Goal: Task Accomplishment & Management: Use online tool/utility

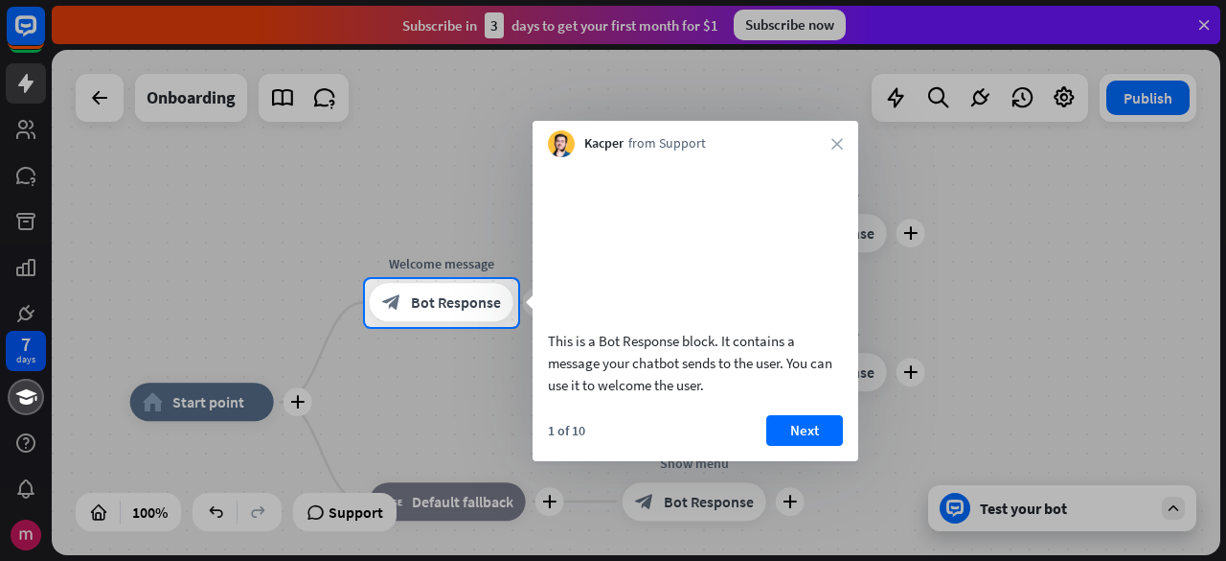
drag, startPoint x: 546, startPoint y: 370, endPoint x: 747, endPoint y: 370, distance: 201.2
click at [747, 370] on div "This is a Bot Response block. It contains a message your chatbot sends to the u…" at bounding box center [696, 281] width 326 height 248
drag, startPoint x: 563, startPoint y: 390, endPoint x: 795, endPoint y: 391, distance: 231.9
click at [795, 391] on div "This is a Bot Response block. It contains a message your chatbot sends to the u…" at bounding box center [695, 363] width 295 height 66
drag, startPoint x: 594, startPoint y: 413, endPoint x: 778, endPoint y: 441, distance: 186.0
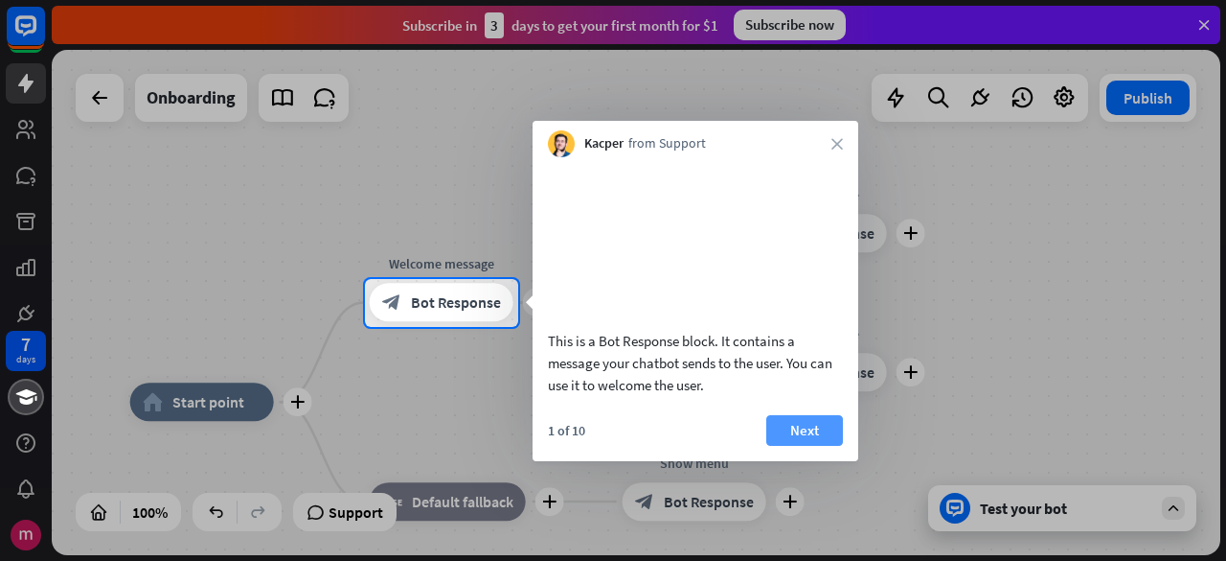
click at [767, 435] on div "This is a Bot Response block. It contains a message your chatbot sends to the u…" at bounding box center [696, 309] width 326 height 304
click at [800, 446] on button "Next" at bounding box center [805, 430] width 77 height 31
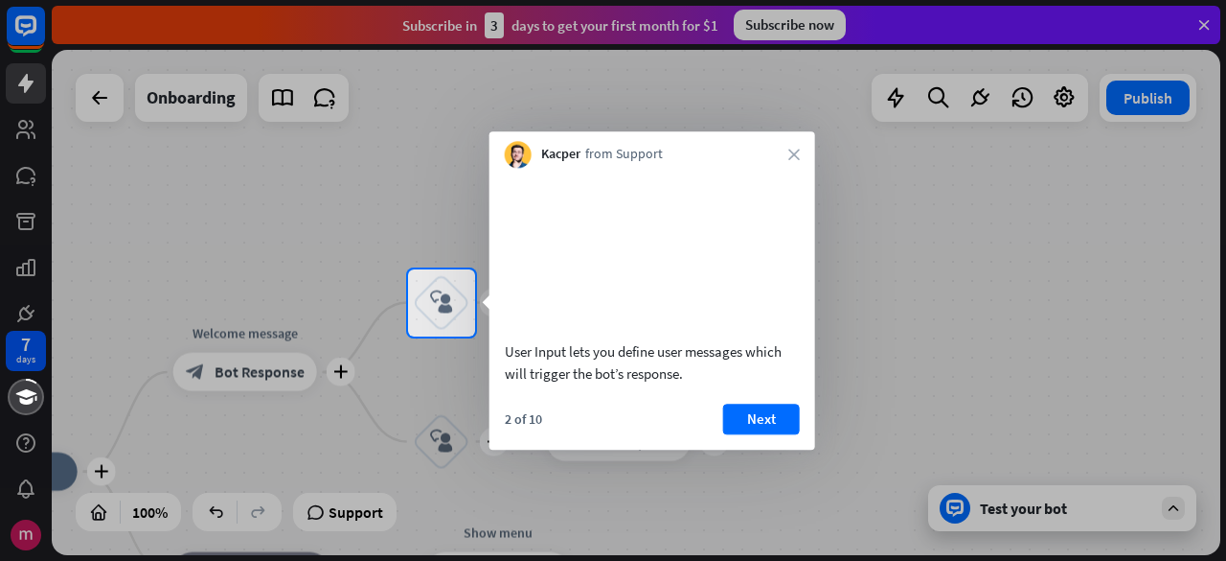
click at [801, 443] on div "2 of 10 Next" at bounding box center [653, 426] width 326 height 46
click at [784, 434] on button "Next" at bounding box center [761, 418] width 77 height 31
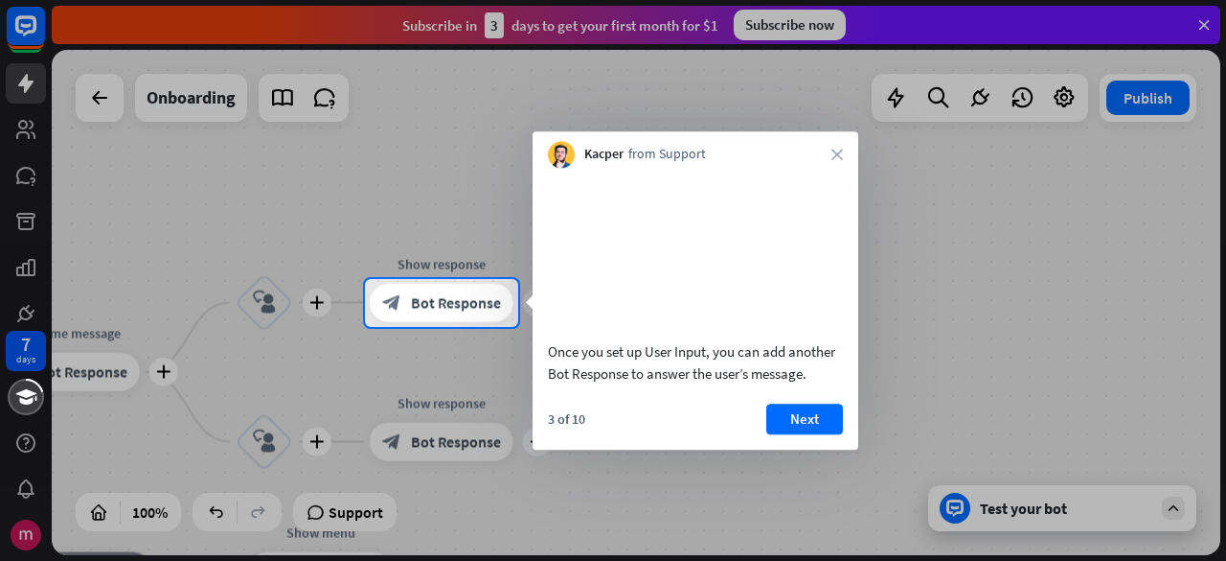
click at [784, 434] on button "Next" at bounding box center [805, 418] width 77 height 31
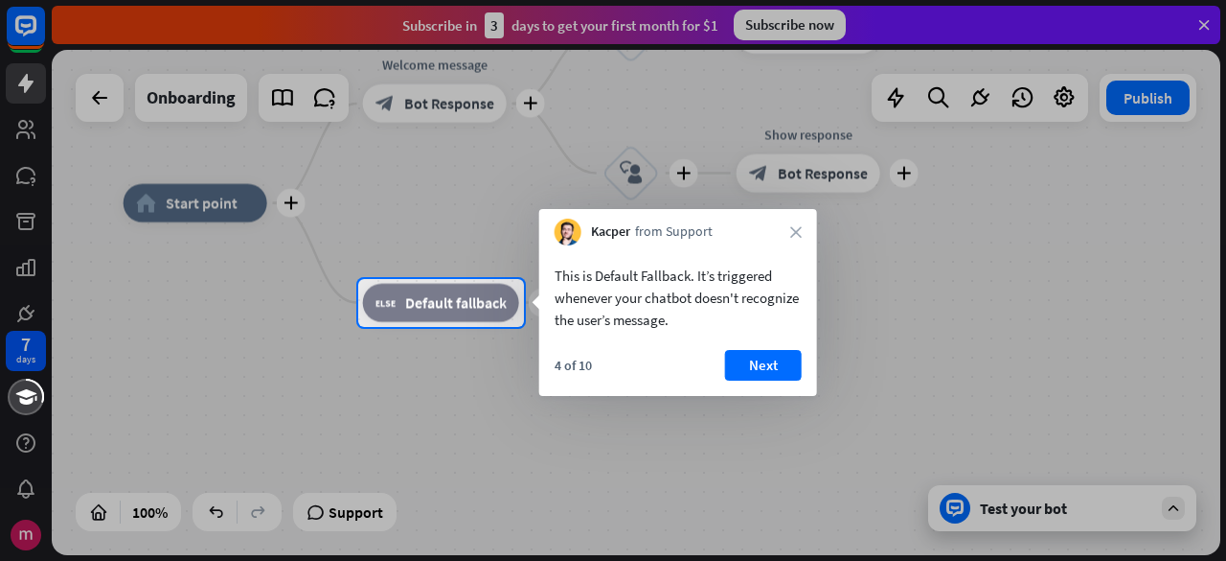
drag, startPoint x: 726, startPoint y: 325, endPoint x: 556, endPoint y: 271, distance: 178.8
click at [538, 279] on body "7 days close Product Help First steps Get started with ChatBot Help Center Foll…" at bounding box center [613, 280] width 1226 height 561
drag, startPoint x: 579, startPoint y: 274, endPoint x: 689, endPoint y: 290, distance: 111.4
click at [689, 288] on div "This is Default Fallback. It’s triggered whenever your chatbot doesn't recogniz…" at bounding box center [678, 297] width 247 height 66
click at [983, 368] on div at bounding box center [613, 444] width 1226 height 235
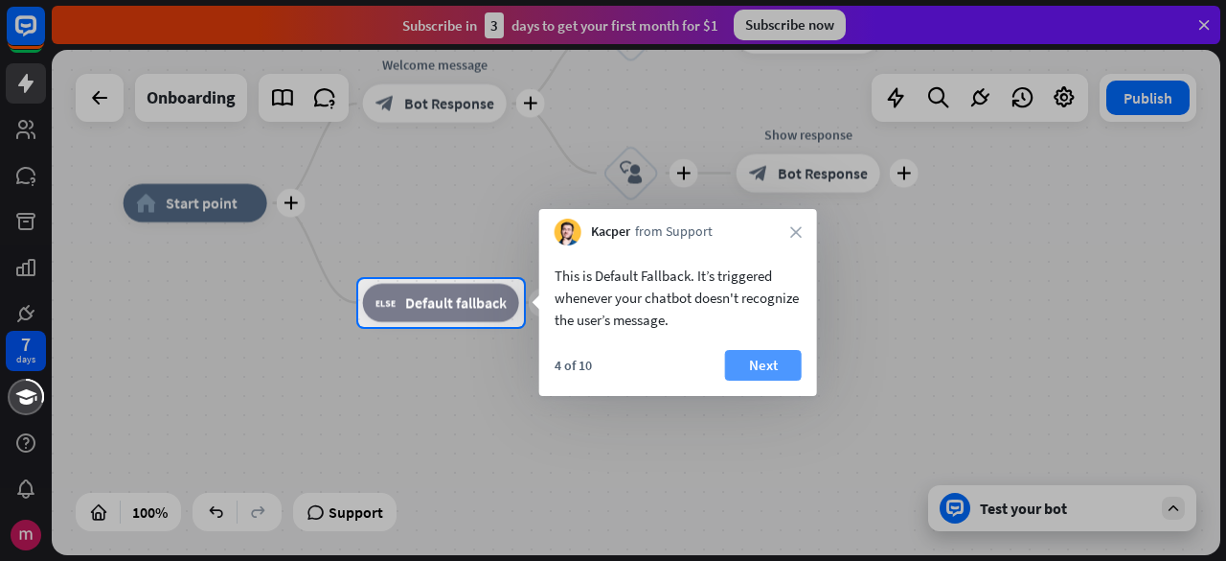
click at [753, 373] on button "Next" at bounding box center [763, 365] width 77 height 31
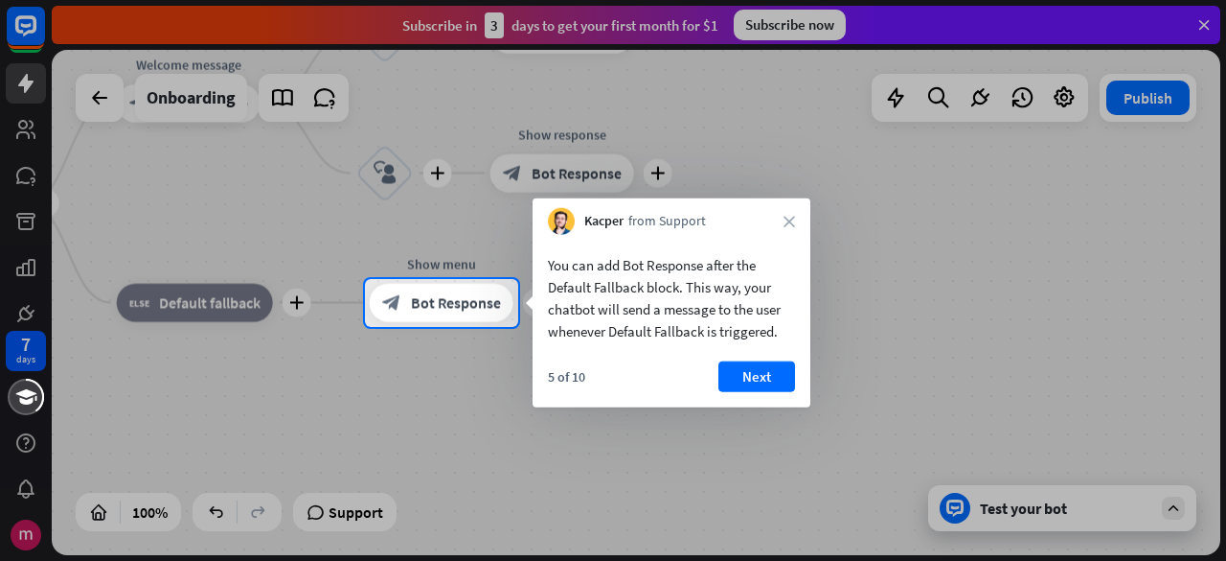
drag, startPoint x: 557, startPoint y: 311, endPoint x: 737, endPoint y: 331, distance: 181.1
click at [737, 331] on div "You can add Bot Response after the Default Fallback block. This way, your chatb…" at bounding box center [671, 298] width 247 height 88
drag, startPoint x: 751, startPoint y: 332, endPoint x: 652, endPoint y: 319, distance: 100.5
click at [652, 319] on div "You can add Bot Response after the Default Fallback block. This way, your chatb…" at bounding box center [671, 298] width 247 height 88
click at [594, 481] on div at bounding box center [613, 444] width 1226 height 235
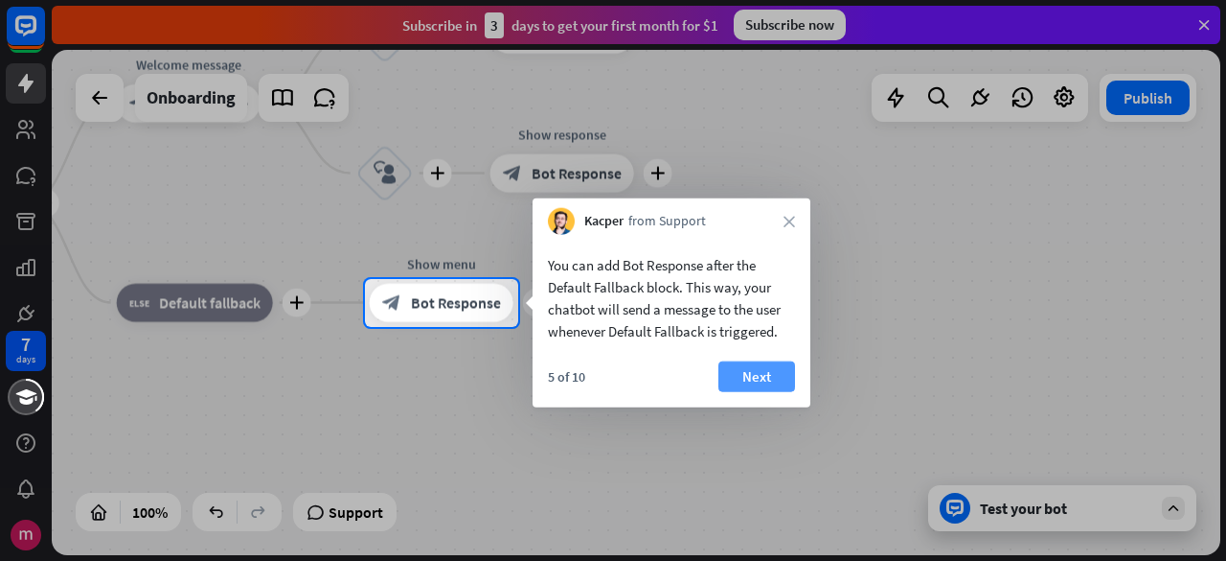
click at [780, 361] on button "Next" at bounding box center [757, 376] width 77 height 31
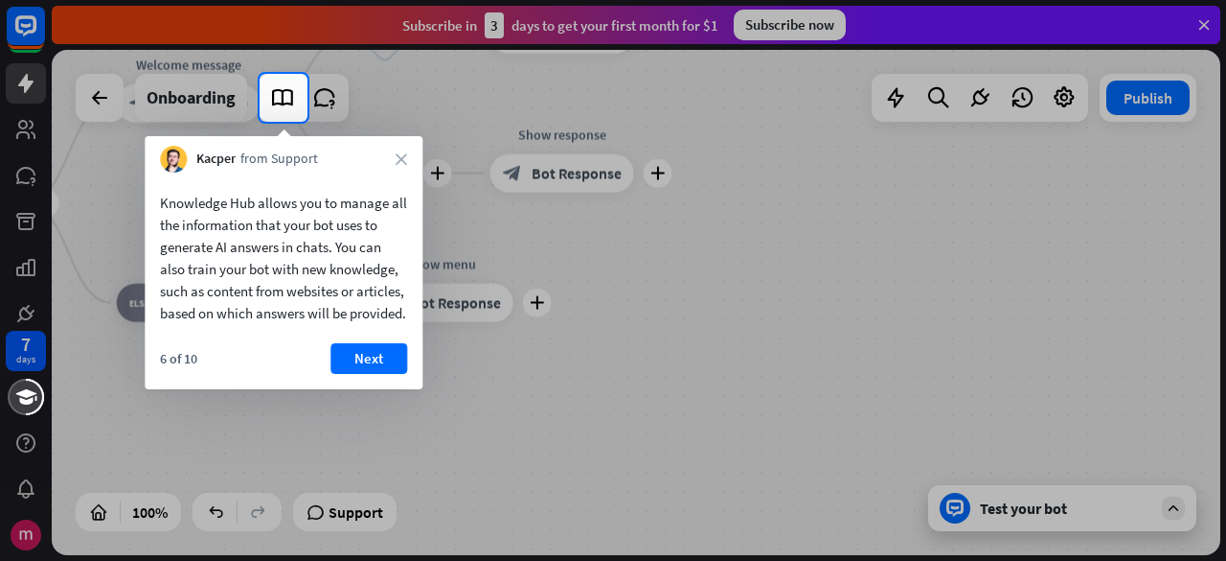
click at [362, 440] on div at bounding box center [613, 341] width 1226 height 439
click at [388, 374] on button "Next" at bounding box center [369, 358] width 77 height 31
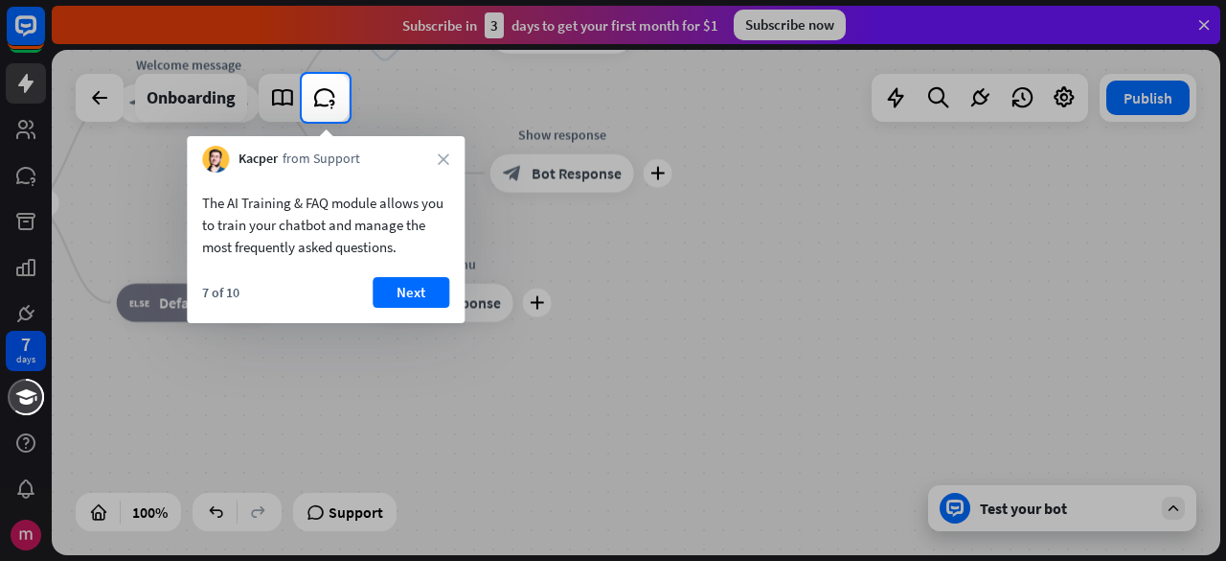
click at [561, 444] on div at bounding box center [613, 341] width 1226 height 439
click at [413, 298] on button "Next" at bounding box center [411, 292] width 77 height 31
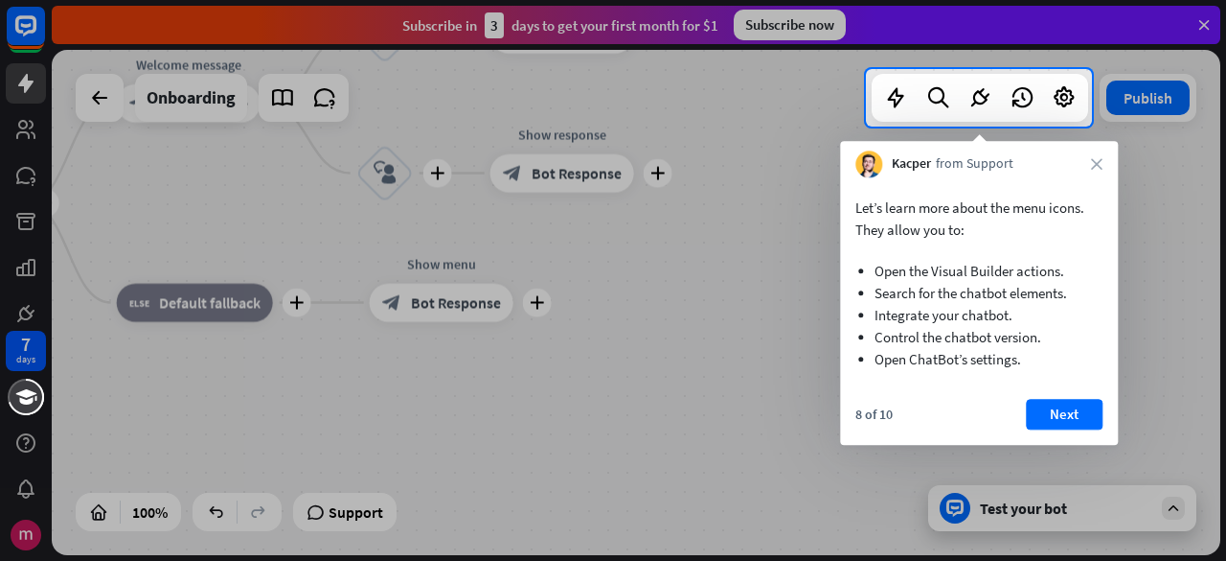
drag, startPoint x: 973, startPoint y: 213, endPoint x: 974, endPoint y: 254, distance: 41.2
click at [1039, 217] on p "Let’s learn more about the menu icons. They allow you to:" at bounding box center [979, 218] width 247 height 44
drag, startPoint x: 1054, startPoint y: 267, endPoint x: 1080, endPoint y: 267, distance: 25.9
click at [1080, 267] on li "Open the Visual Builder actions." at bounding box center [979, 271] width 209 height 22
click at [1029, 304] on ul "Open the Visual Builder actions. Search for the chatbot elements. Integrate you…" at bounding box center [979, 309] width 247 height 139
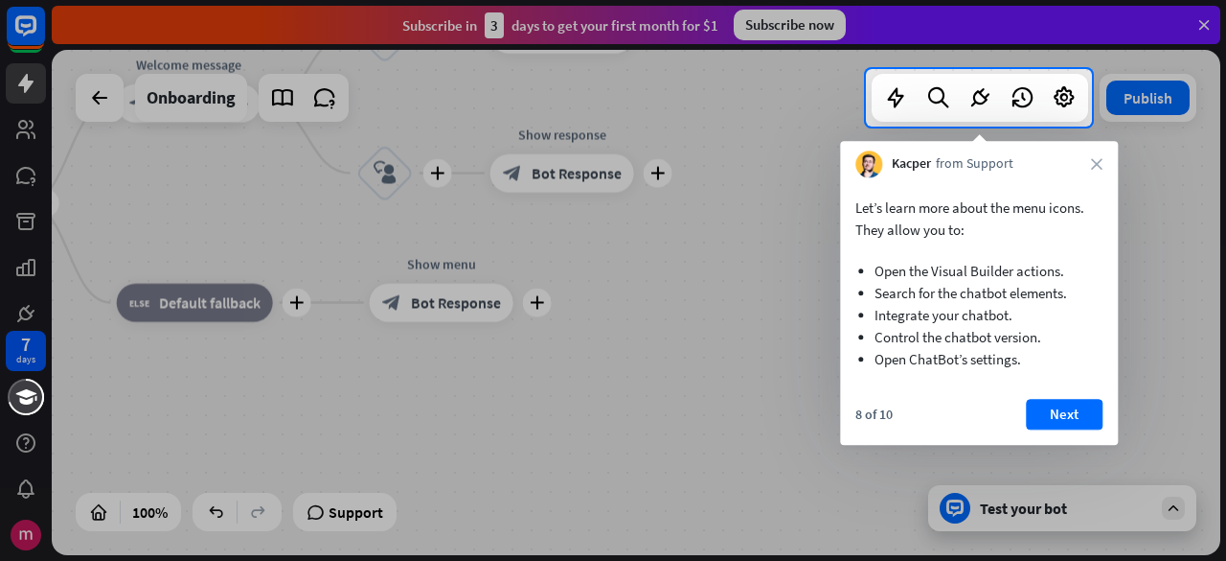
click at [998, 323] on li "Integrate your chatbot." at bounding box center [979, 315] width 209 height 22
drag, startPoint x: 906, startPoint y: 344, endPoint x: 1024, endPoint y: 344, distance: 117.9
click at [1024, 344] on li "Control the chatbot version." at bounding box center [979, 337] width 209 height 22
drag, startPoint x: 901, startPoint y: 362, endPoint x: 1000, endPoint y: 362, distance: 99.6
click at [1000, 362] on li "Open ChatBot’s settings." at bounding box center [979, 359] width 209 height 22
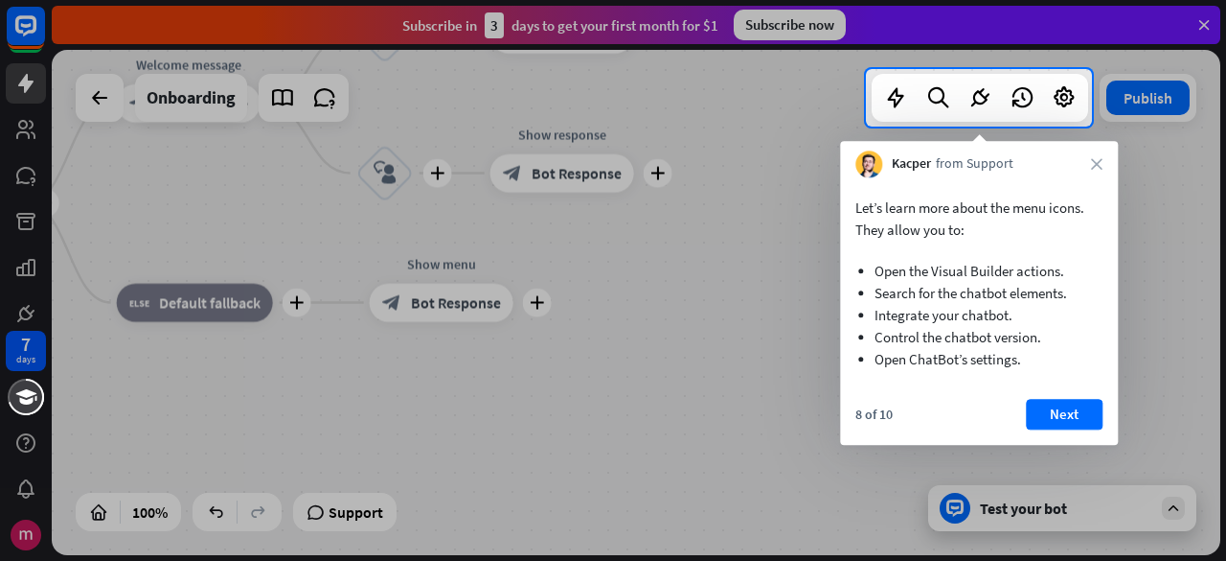
click at [1083, 350] on li "Open ChatBot’s settings." at bounding box center [979, 359] width 209 height 22
click at [1088, 415] on button "Next" at bounding box center [1064, 414] width 77 height 31
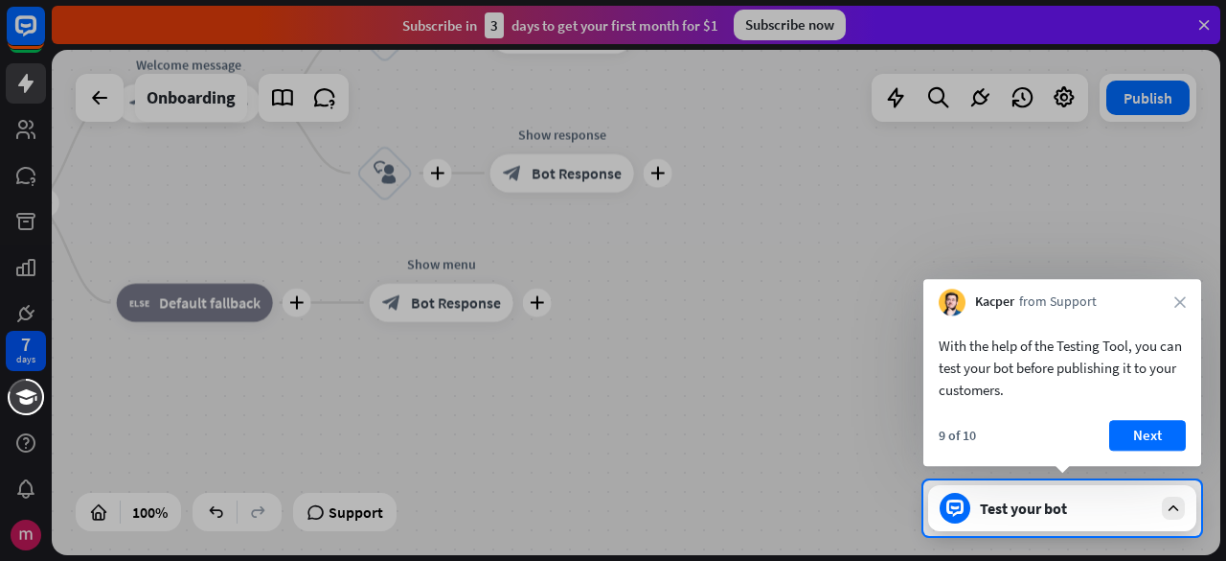
click at [1106, 423] on div "9 of 10 Next" at bounding box center [1063, 443] width 278 height 46
click at [1140, 428] on button "Next" at bounding box center [1148, 435] width 77 height 31
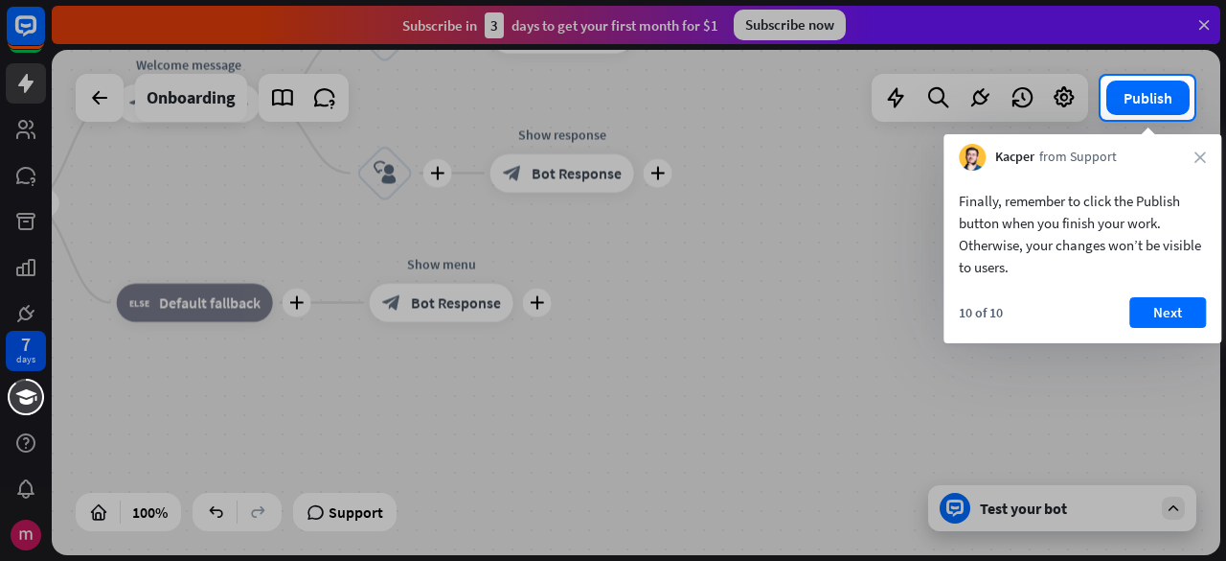
click at [1020, 286] on div "Finally, remember to click the Publish button when you finish your work. Otherw…" at bounding box center [1083, 229] width 278 height 117
click at [1156, 320] on button "Next" at bounding box center [1168, 312] width 77 height 31
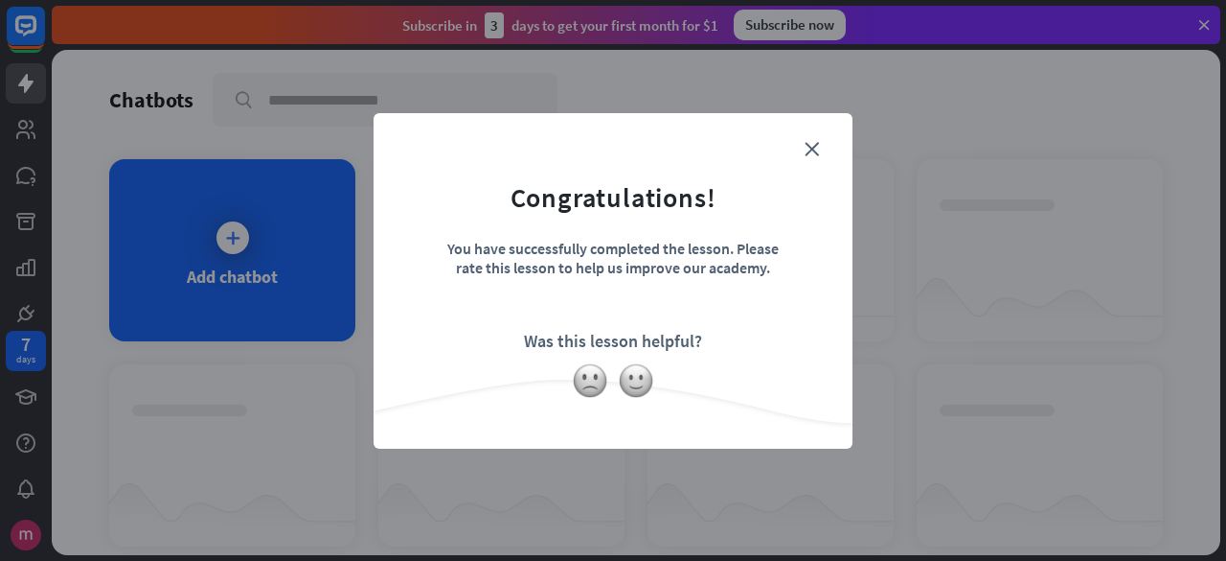
click at [572, 494] on div "close Congratulations! You have successfully completed the lesson. Please rate …" at bounding box center [613, 280] width 1226 height 561
click at [810, 149] on icon "close" at bounding box center [812, 149] width 14 height 14
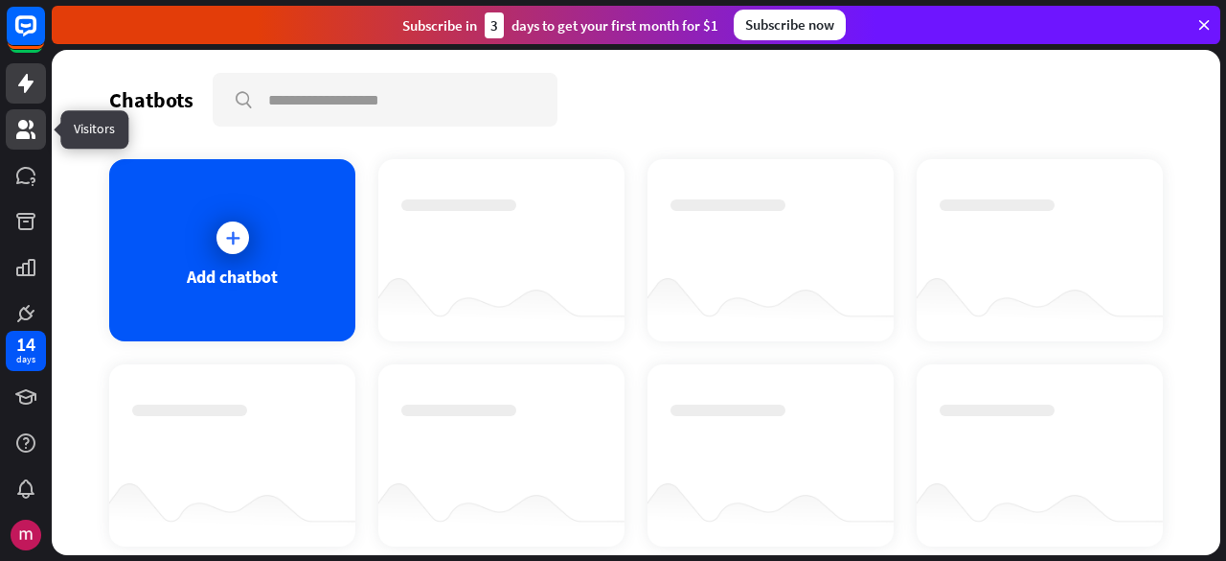
click at [31, 118] on icon at bounding box center [25, 129] width 23 height 23
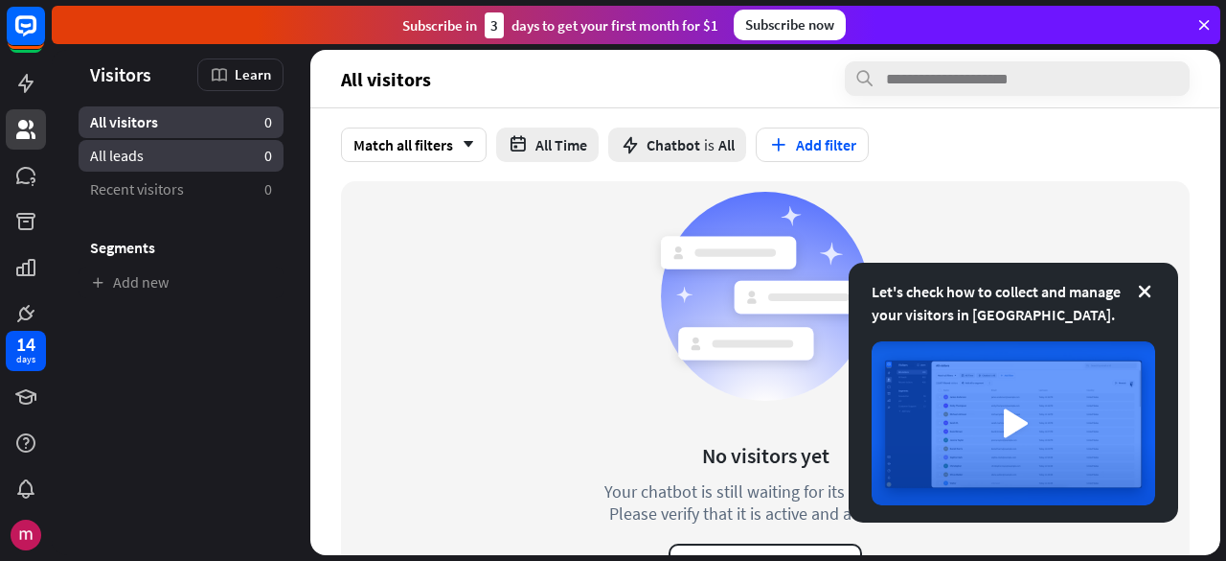
click at [206, 139] on ul "All visitors 0 All leads 0 Recent visitors 0 Segments Add new" at bounding box center [181, 202] width 259 height 192
click at [190, 154] on link "All leads 0" at bounding box center [181, 156] width 205 height 32
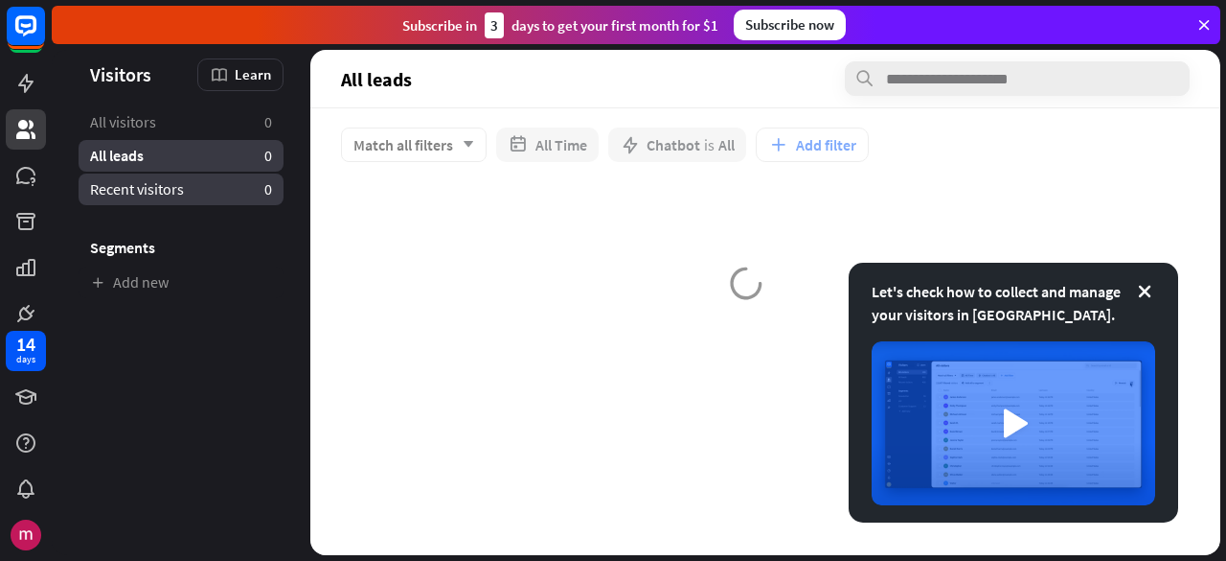
click at [187, 200] on link "Recent visitors 0" at bounding box center [181, 189] width 205 height 32
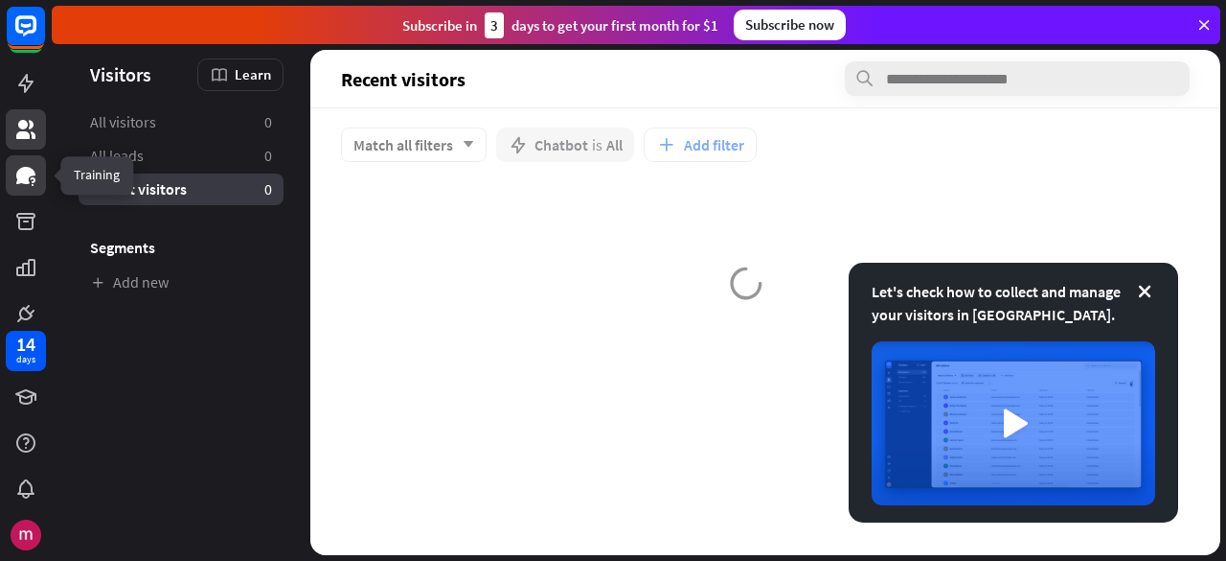
click at [23, 160] on link at bounding box center [26, 175] width 40 height 40
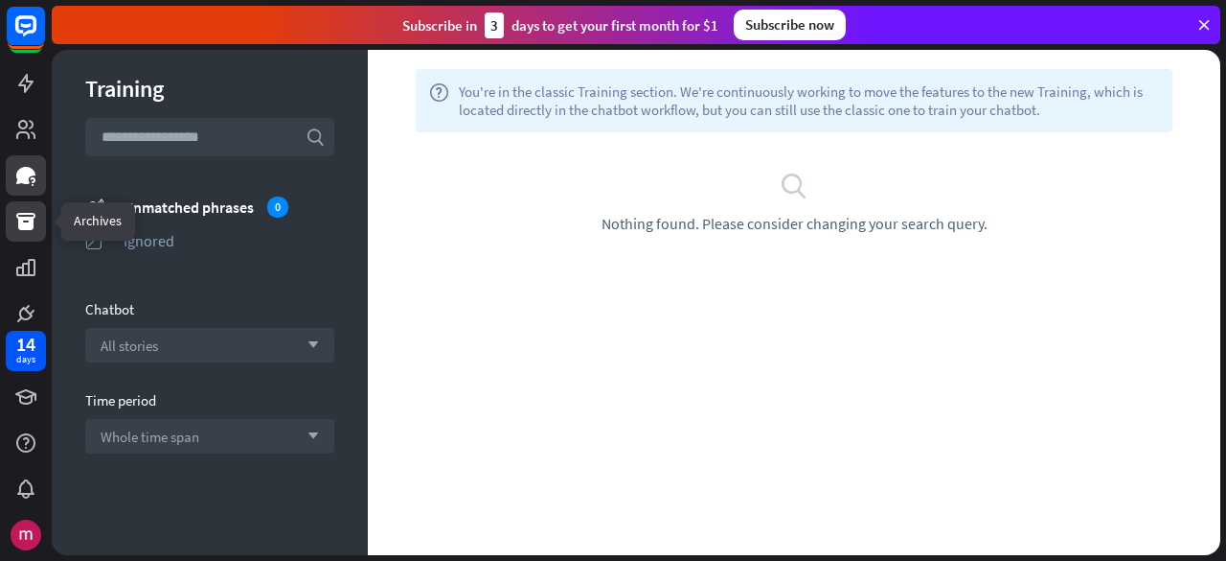
click at [23, 222] on icon at bounding box center [25, 221] width 19 height 17
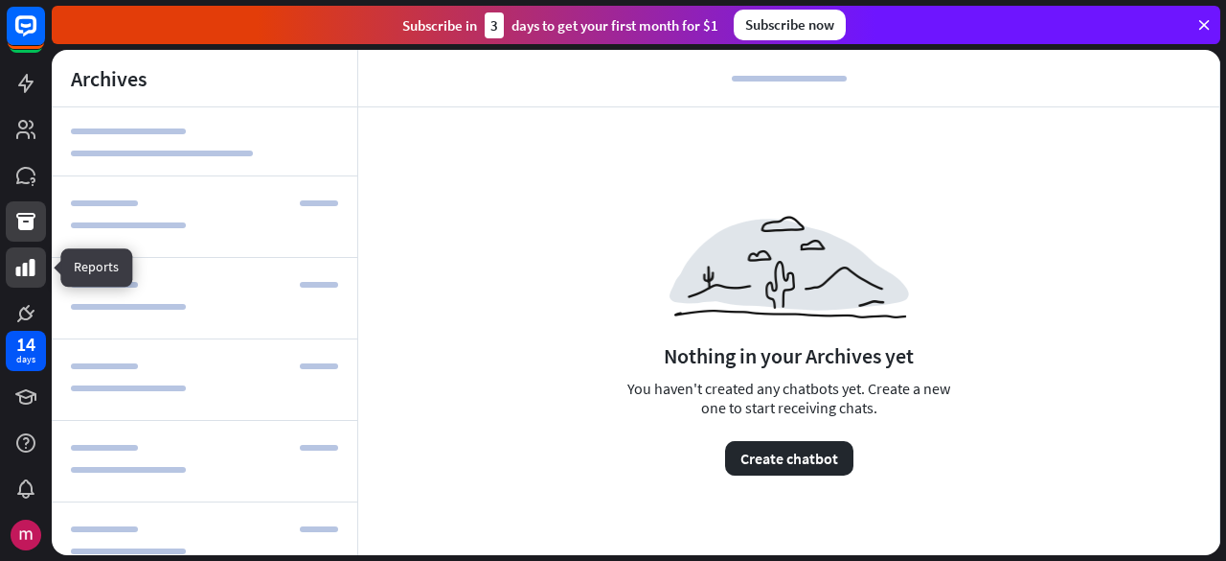
click at [19, 262] on icon at bounding box center [25, 267] width 23 height 23
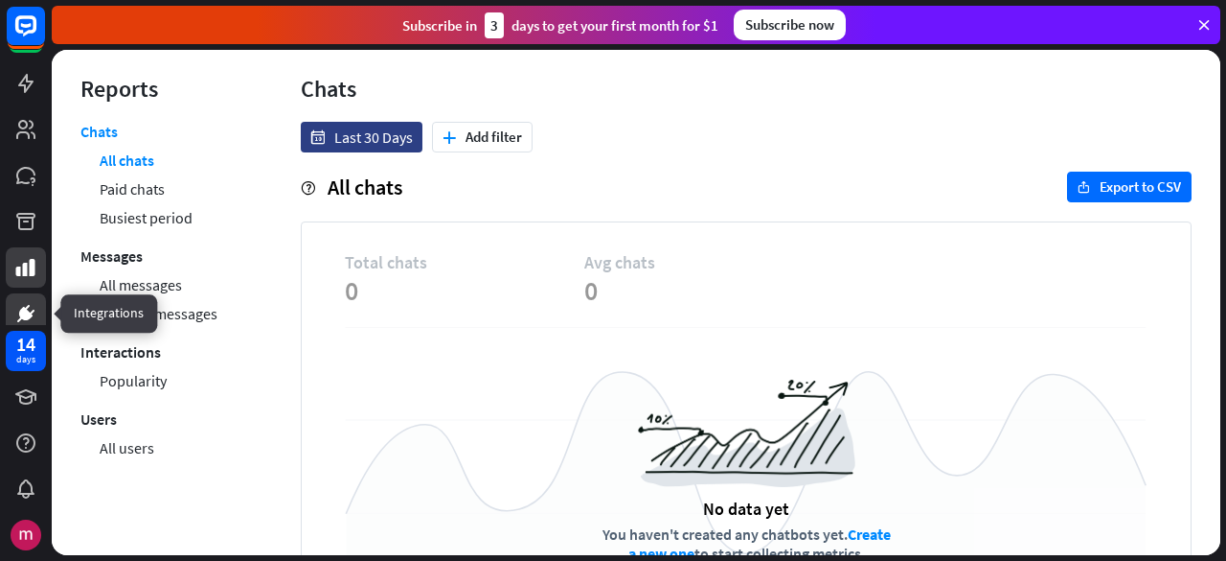
click at [23, 318] on icon at bounding box center [25, 313] width 13 height 13
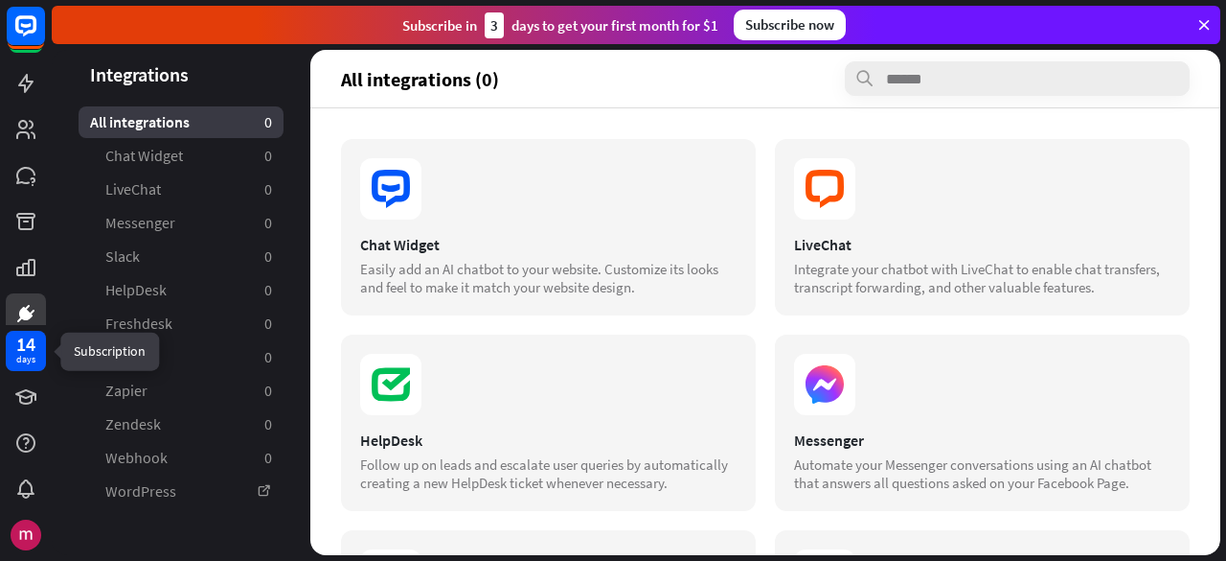
click at [23, 343] on div "14" at bounding box center [25, 343] width 19 height 17
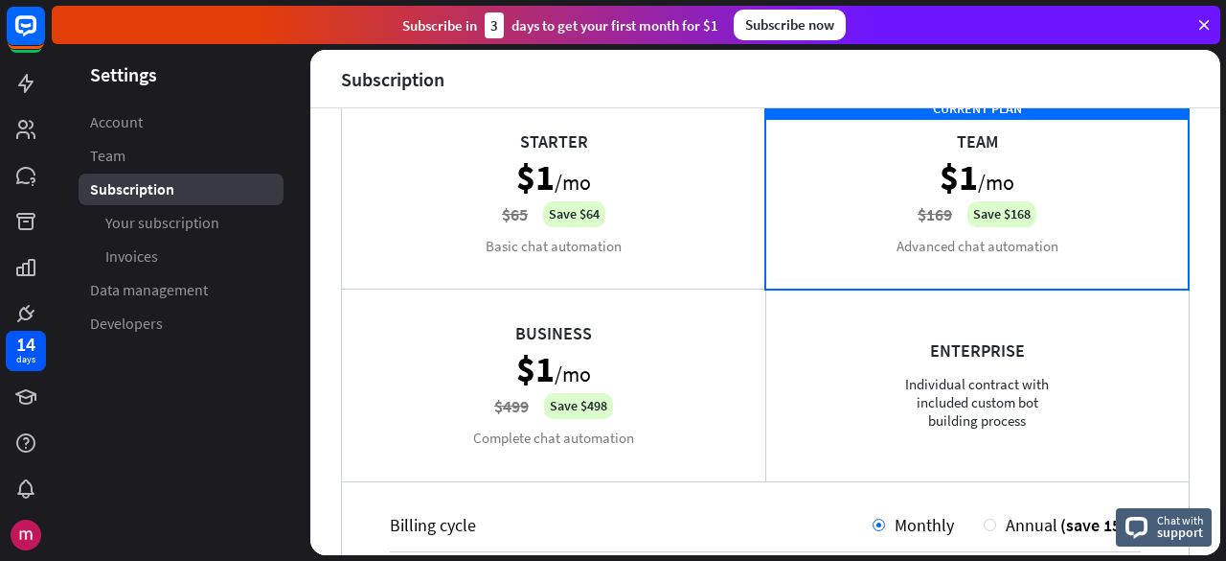
scroll to position [96, 0]
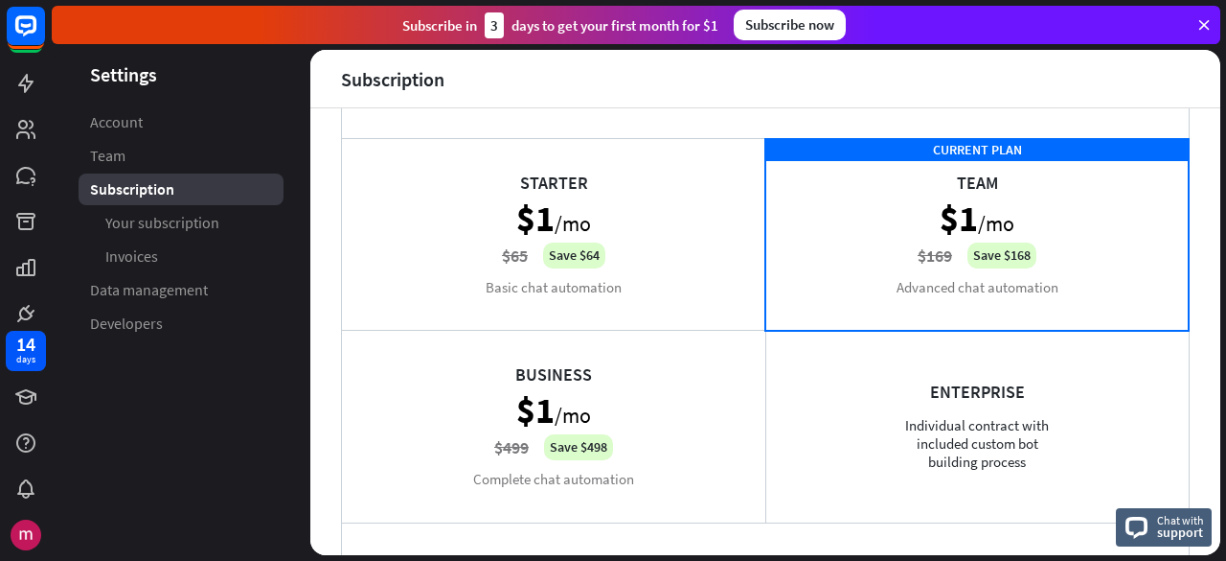
click at [604, 281] on div "Starter $1 /mo $65 Save $64 Basic chat automation" at bounding box center [553, 234] width 423 height 192
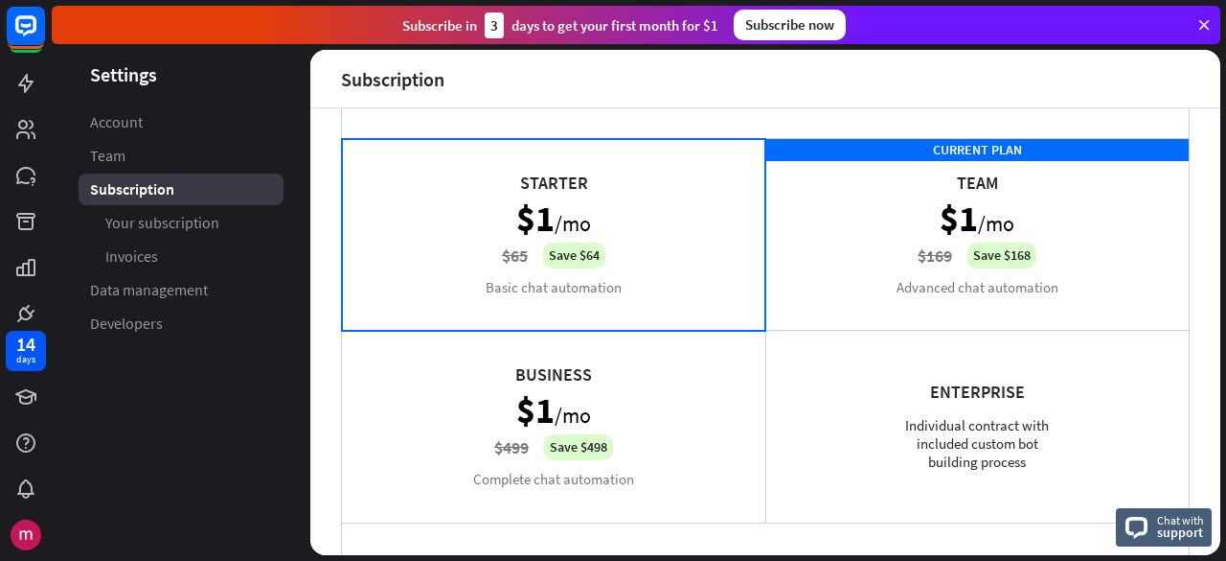
scroll to position [439, 0]
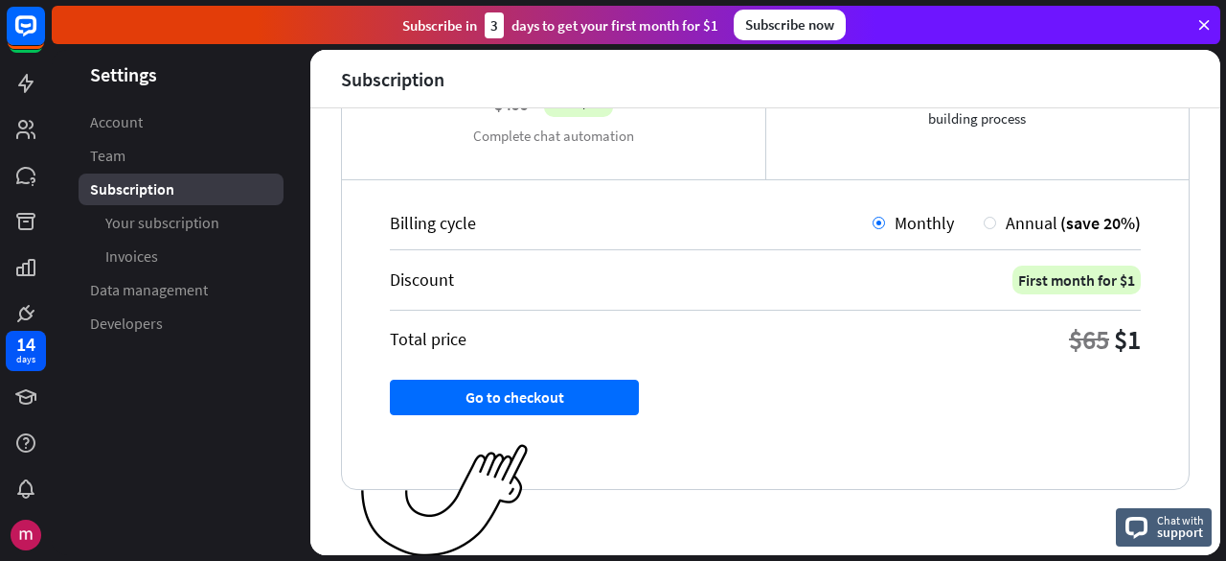
click at [1, 403] on div "14 days" at bounding box center [26, 440] width 52 height 230
click at [6, 400] on link at bounding box center [26, 397] width 40 height 40
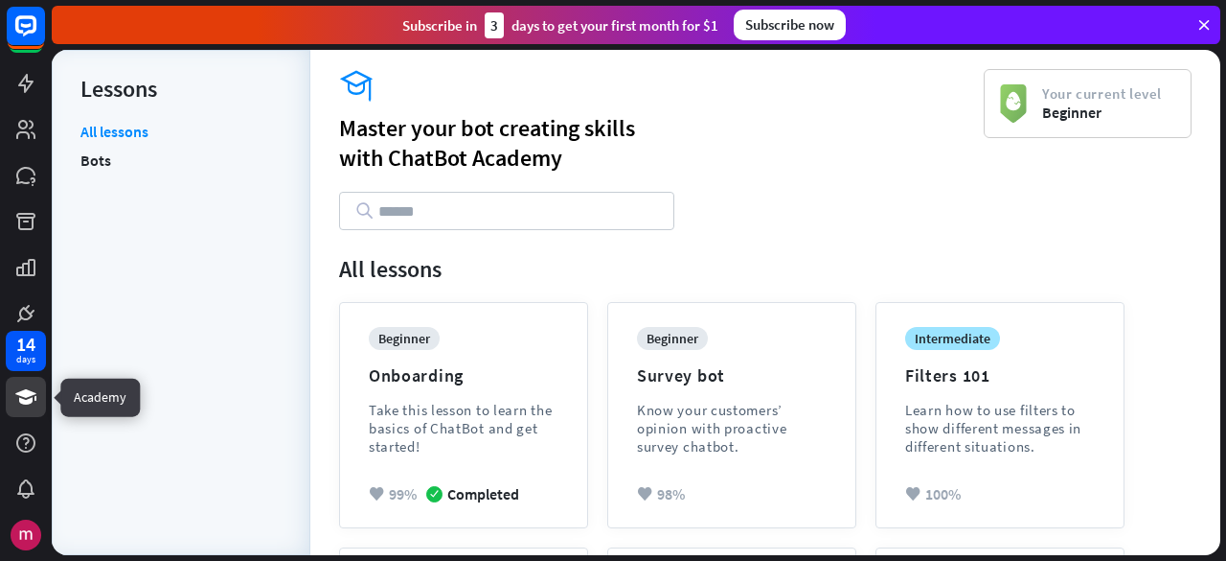
click at [16, 408] on link at bounding box center [26, 397] width 40 height 40
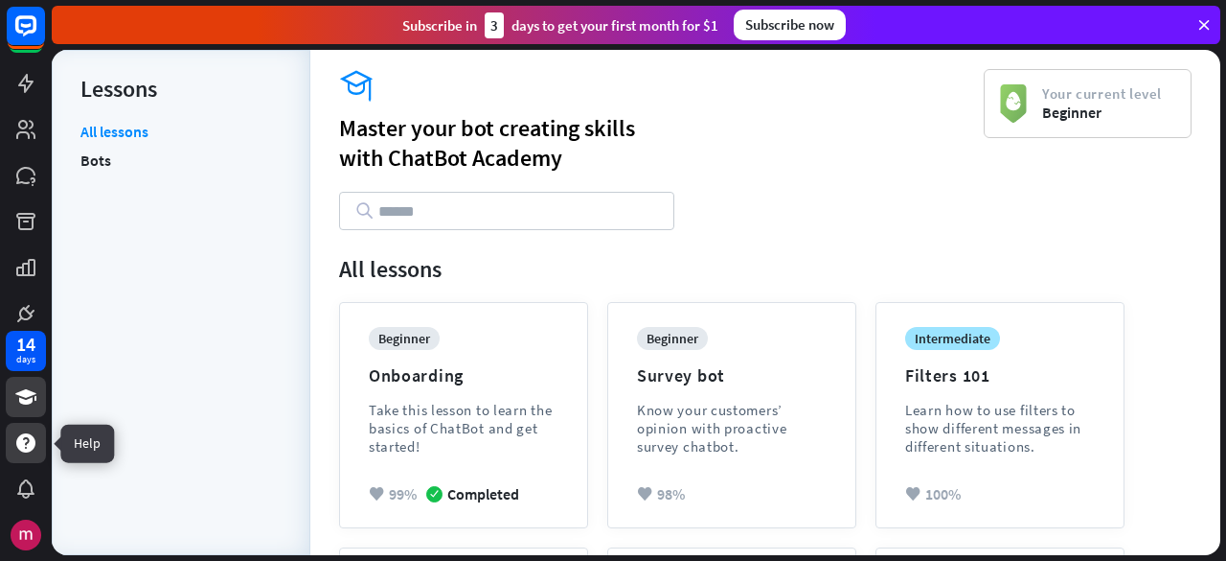
click at [17, 429] on div at bounding box center [26, 443] width 40 height 40
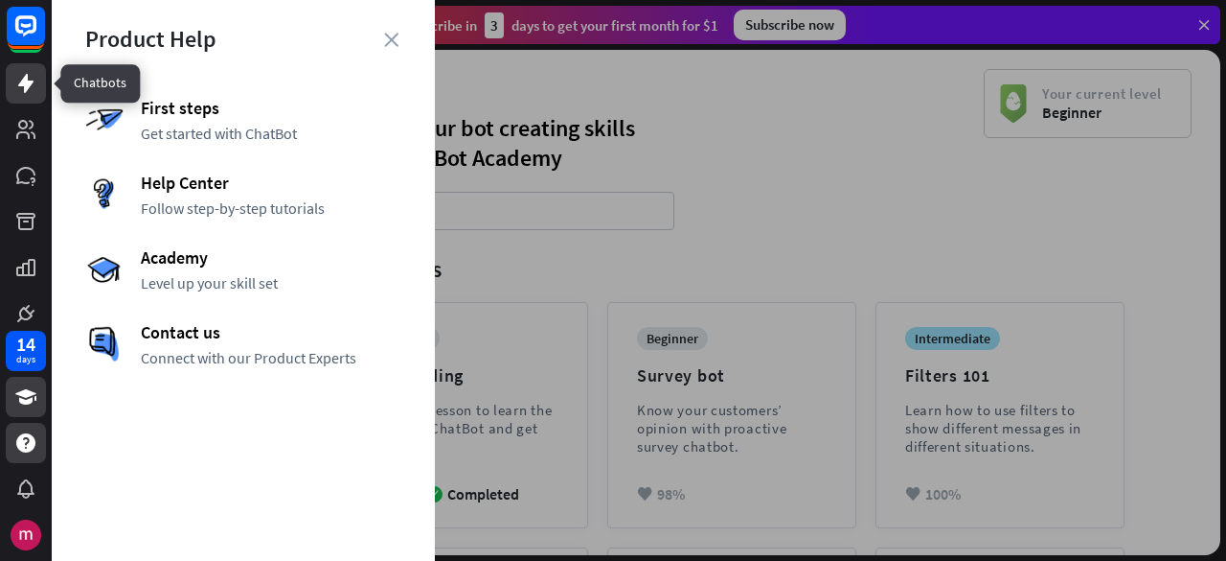
click at [17, 82] on icon at bounding box center [25, 83] width 23 height 23
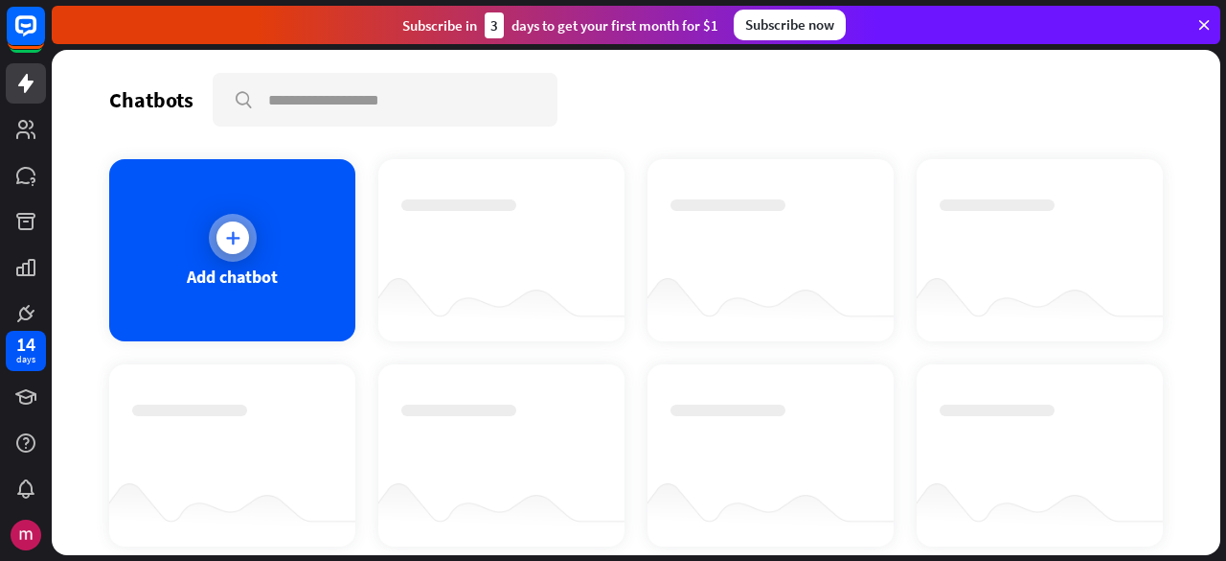
click at [161, 205] on div "Add chatbot" at bounding box center [232, 250] width 246 height 182
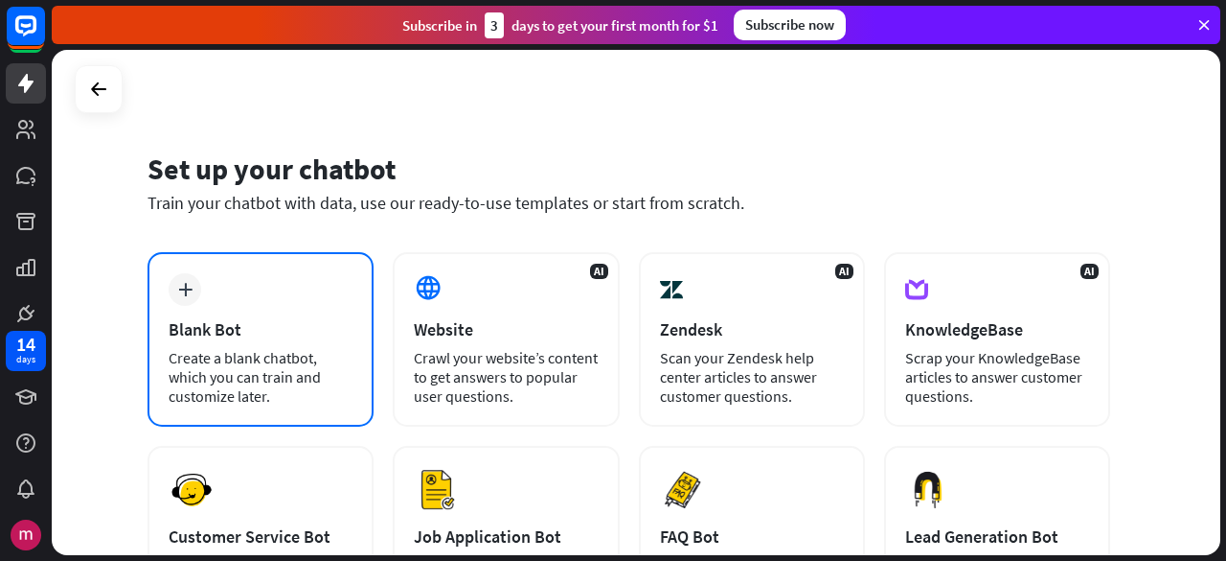
scroll to position [192, 0]
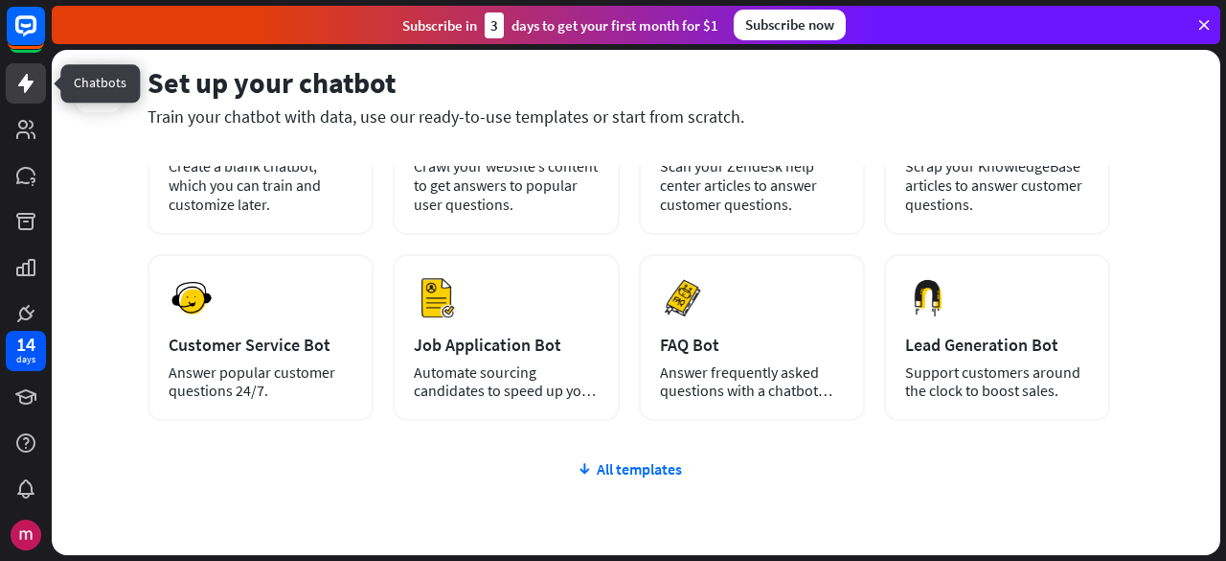
click at [18, 88] on icon at bounding box center [25, 83] width 23 height 23
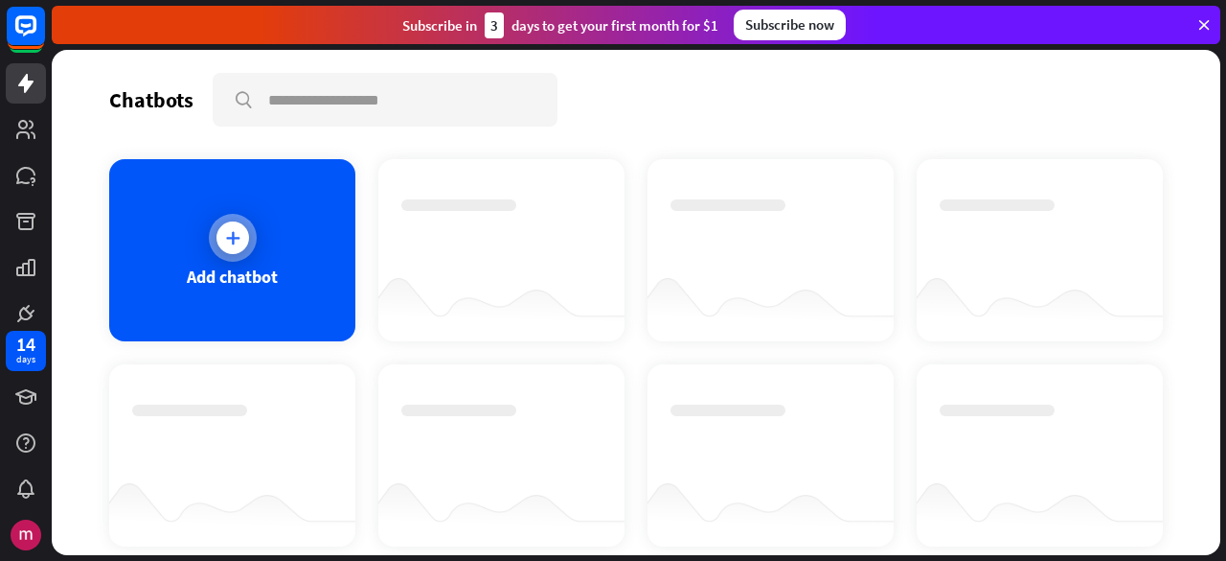
click at [254, 260] on div "Add chatbot" at bounding box center [232, 250] width 246 height 182
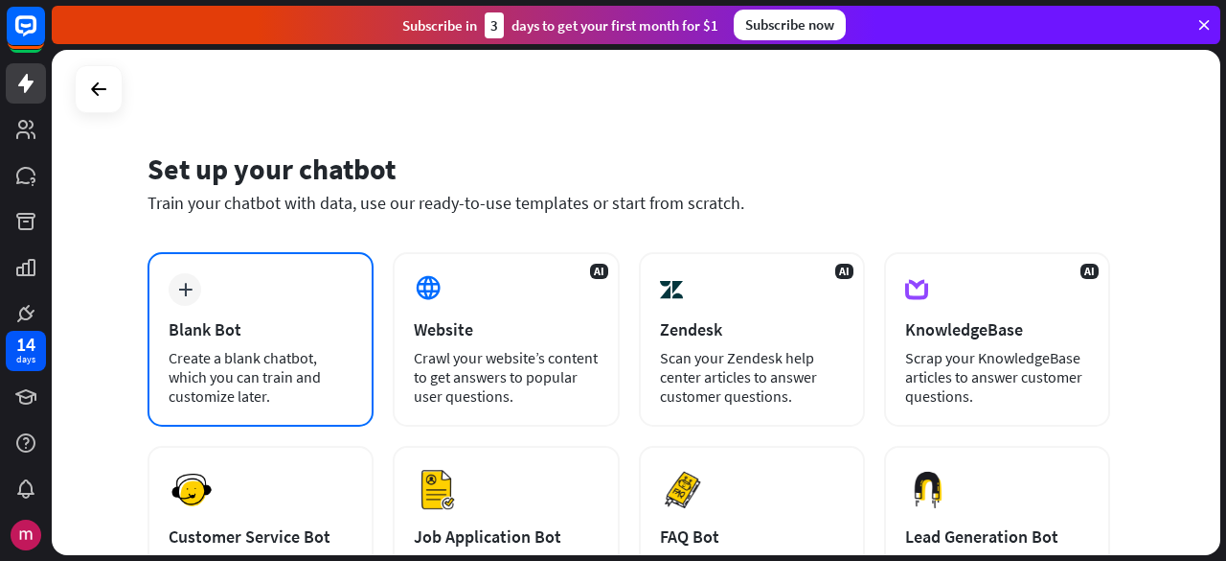
scroll to position [192, 0]
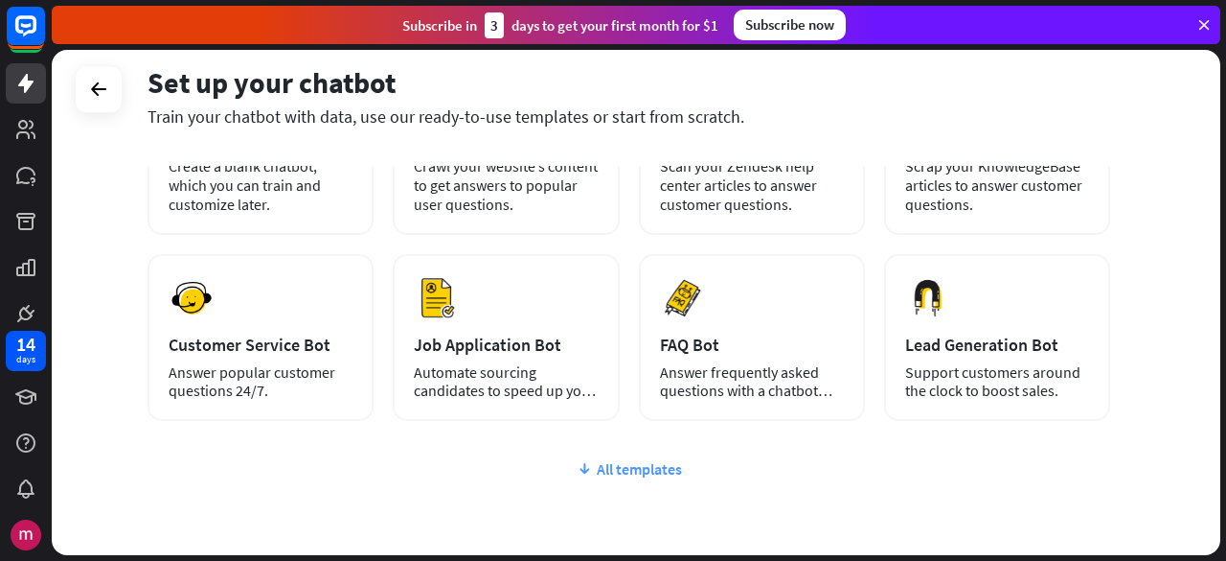
click at [634, 459] on div "All templates" at bounding box center [629, 468] width 963 height 19
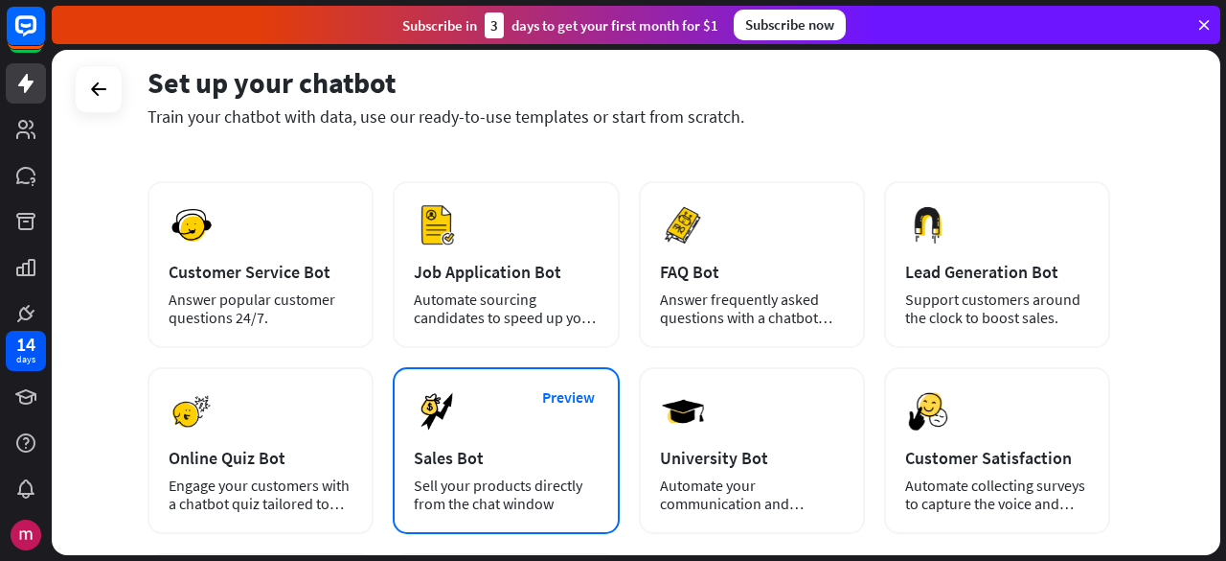
scroll to position [383, 0]
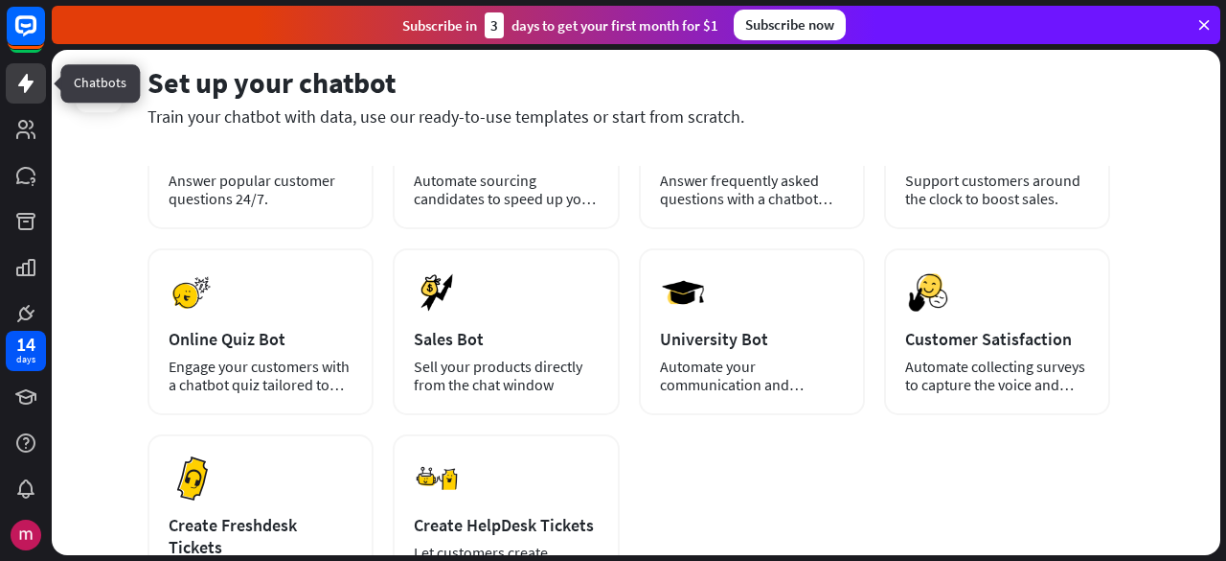
click at [33, 80] on icon at bounding box center [25, 83] width 23 height 23
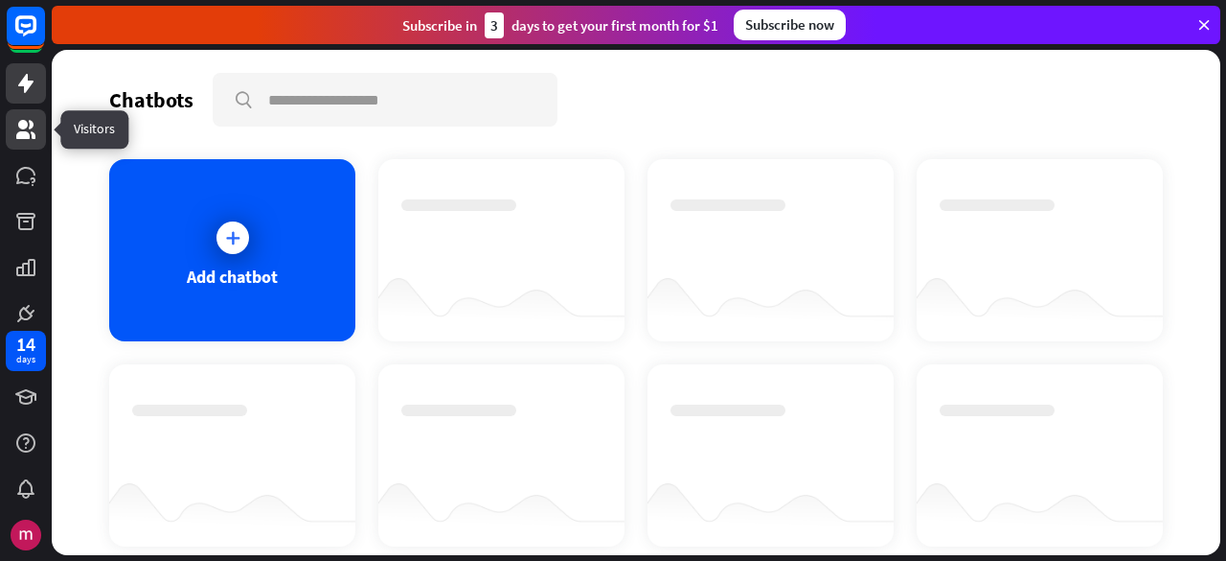
click at [33, 118] on icon at bounding box center [25, 129] width 23 height 23
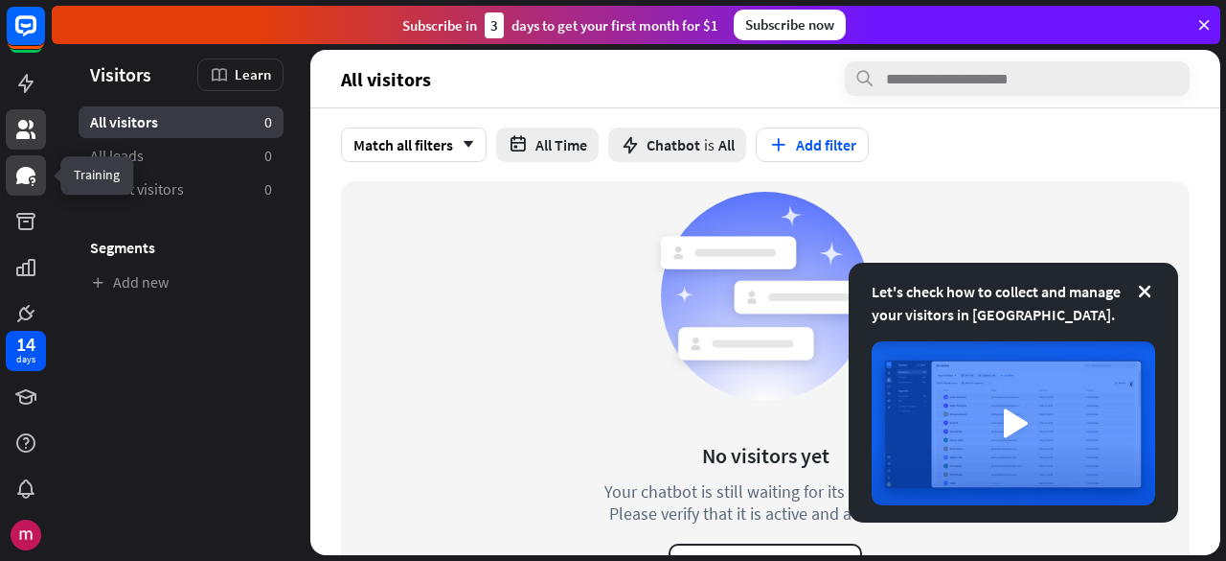
click at [37, 183] on link at bounding box center [26, 175] width 40 height 40
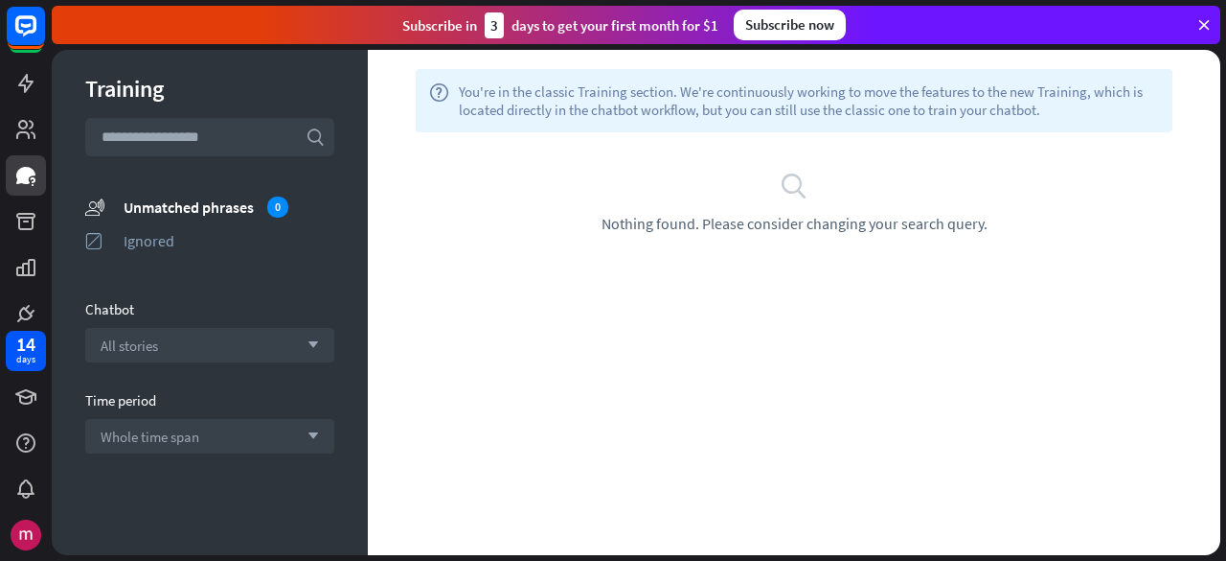
click at [34, 241] on div at bounding box center [26, 162] width 52 height 325
click at [28, 31] on icon at bounding box center [25, 25] width 23 height 23
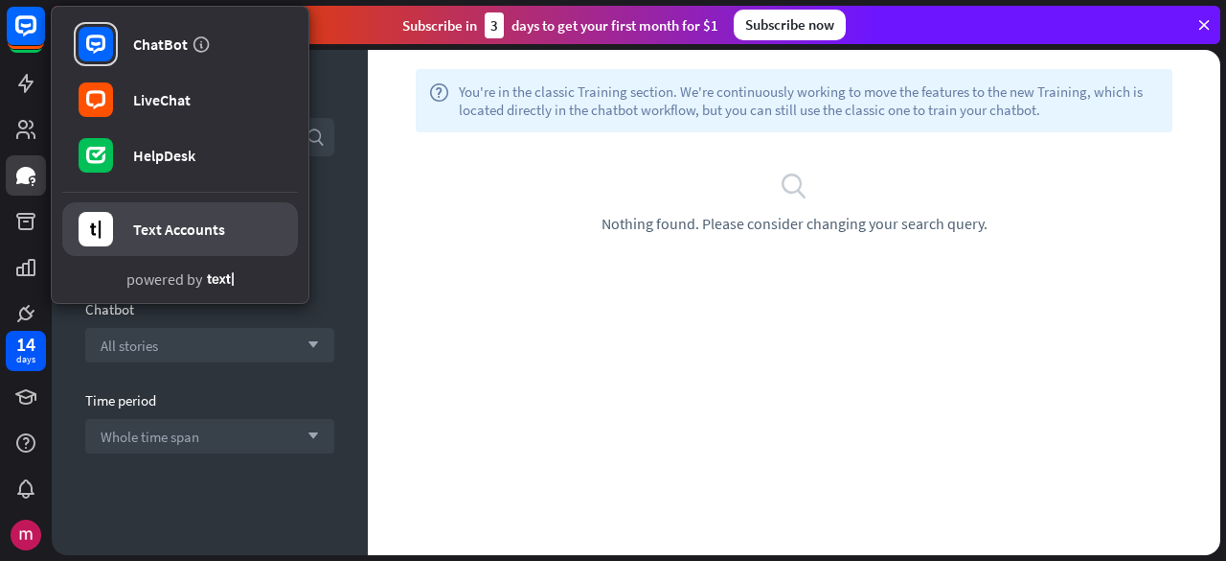
click at [201, 253] on link "Text Accounts" at bounding box center [180, 229] width 236 height 54
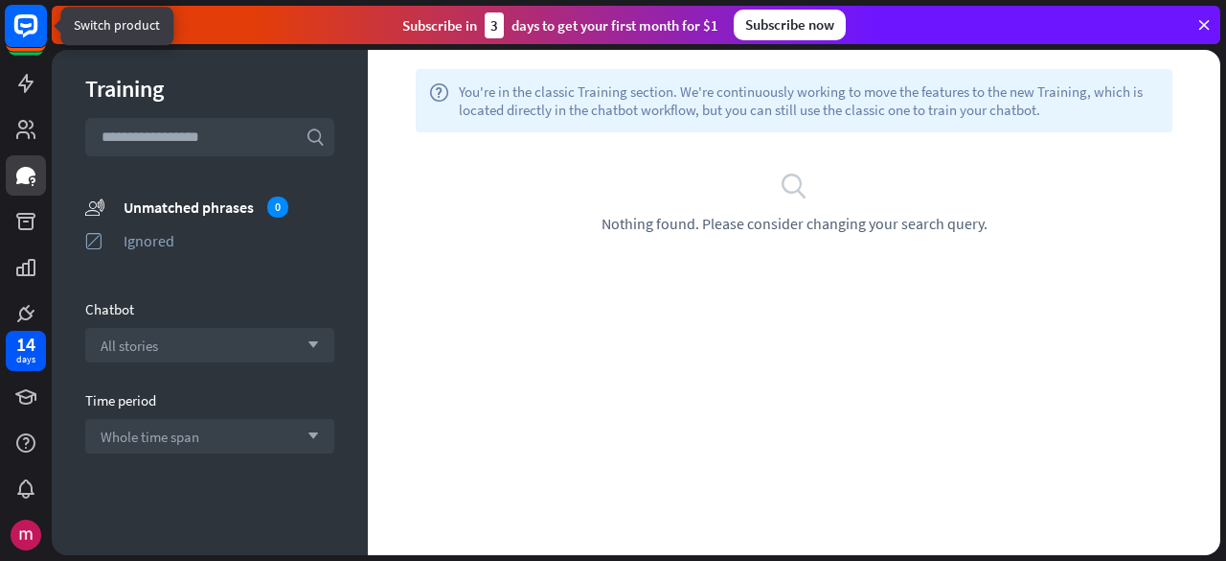
click at [29, 37] on rect at bounding box center [26, 26] width 42 height 42
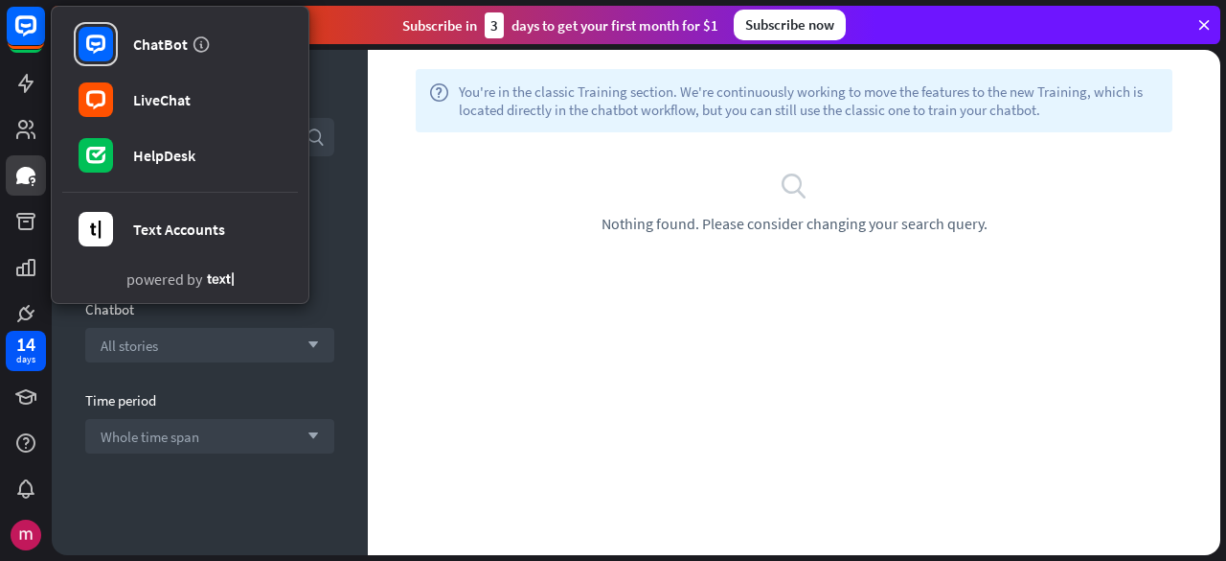
click at [509, 248] on div "search Nothing found. Please consider changing your search query." at bounding box center [794, 201] width 853 height 139
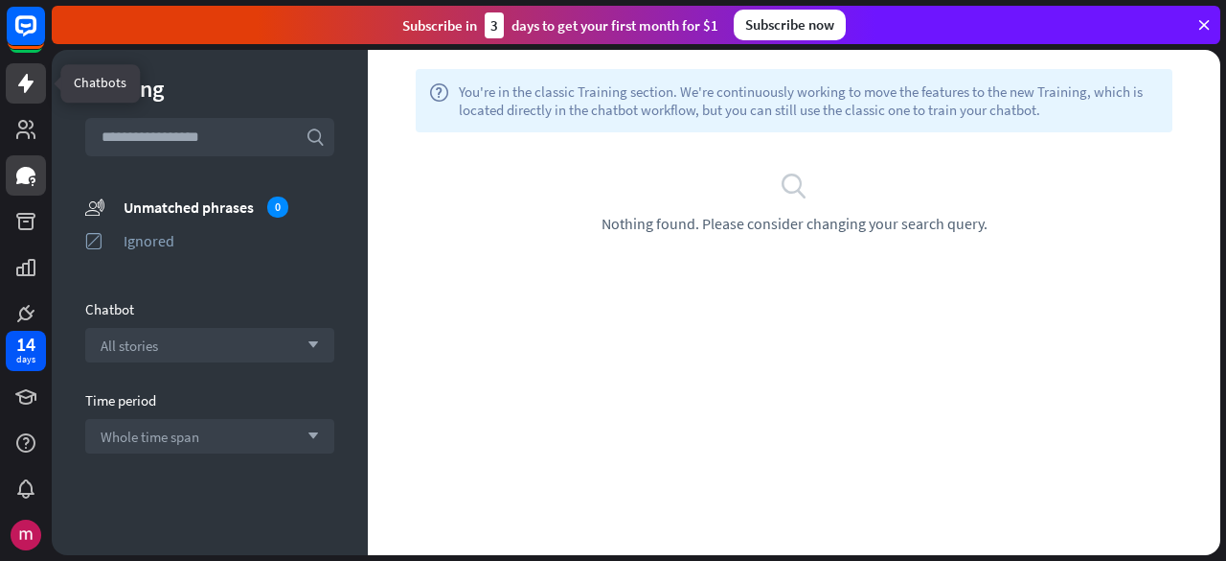
click at [33, 88] on icon at bounding box center [25, 83] width 23 height 23
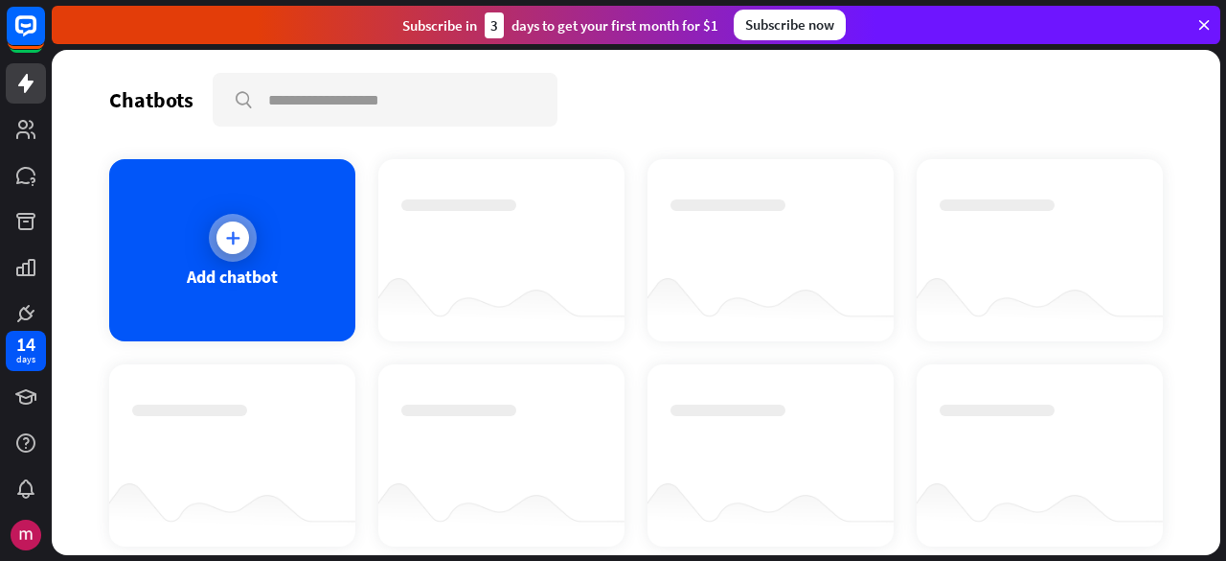
click at [227, 224] on div at bounding box center [233, 237] width 33 height 33
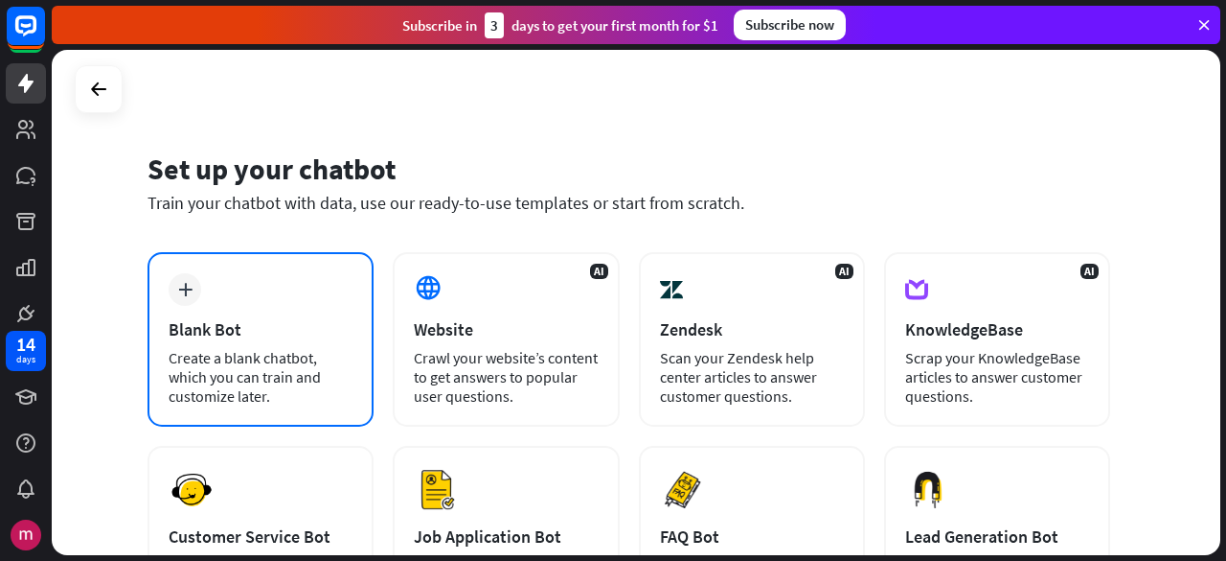
click at [264, 359] on div "Create a blank chatbot, which you can train and customize later." at bounding box center [261, 376] width 184 height 57
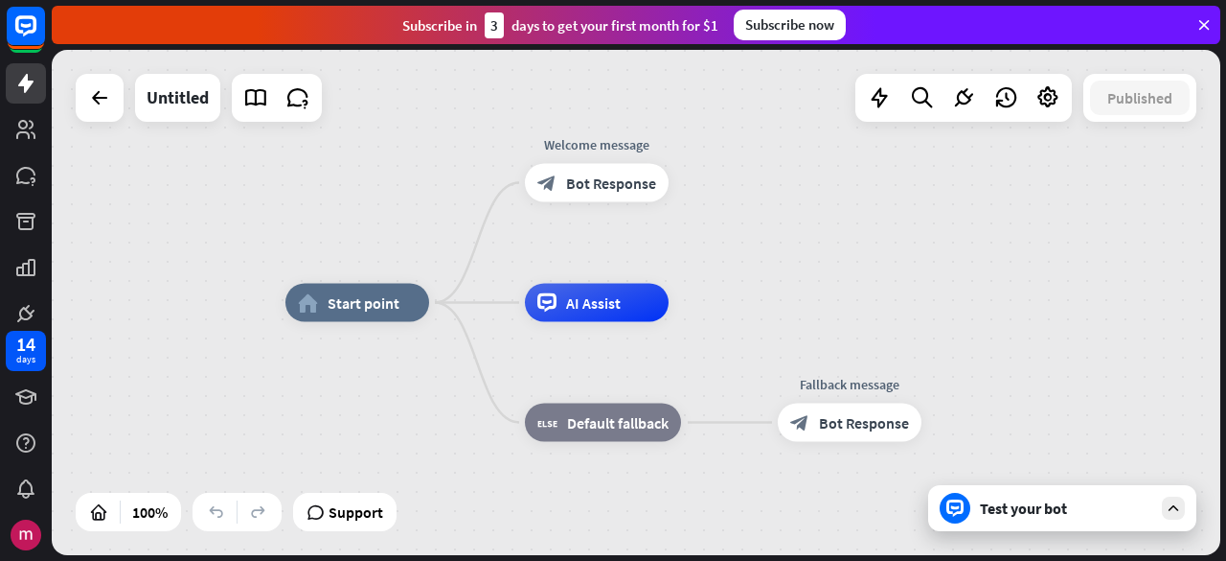
click at [130, 121] on div "Untitled" at bounding box center [199, 98] width 246 height 48
click at [120, 114] on div at bounding box center [100, 98] width 48 height 48
click at [98, 101] on icon at bounding box center [99, 97] width 23 height 23
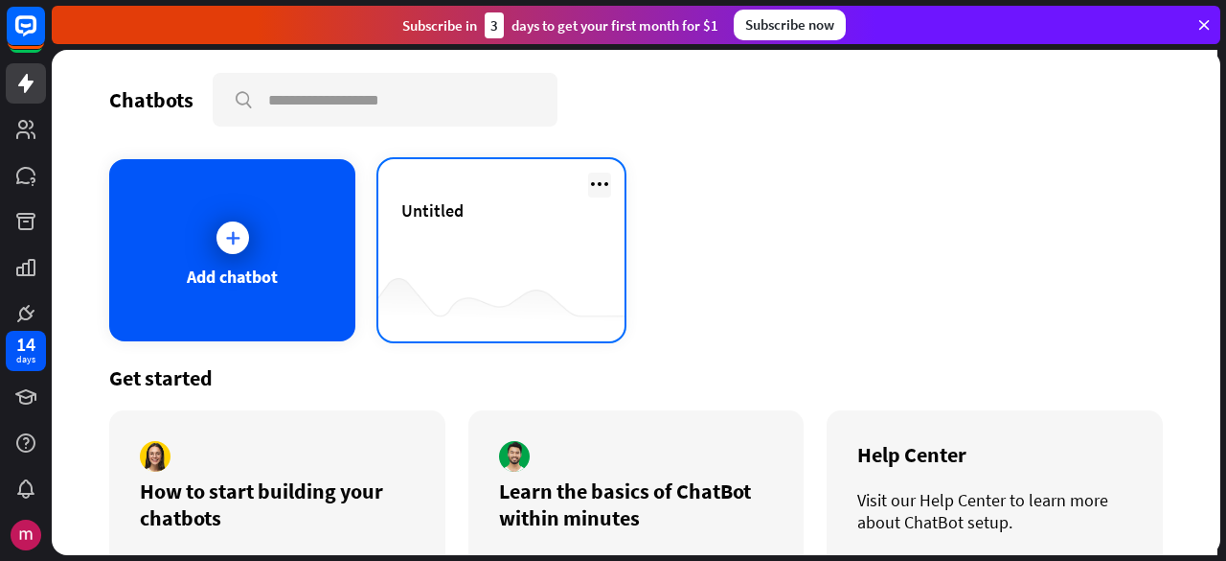
click at [588, 181] on icon at bounding box center [599, 183] width 23 height 23
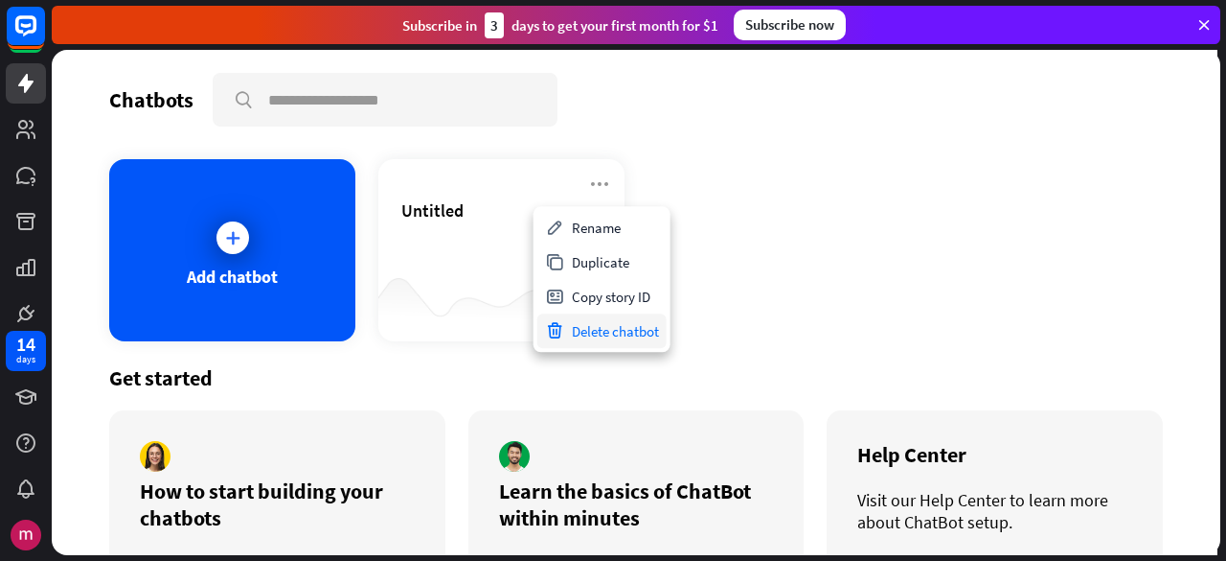
click at [615, 336] on div "Delete chatbot" at bounding box center [602, 330] width 129 height 34
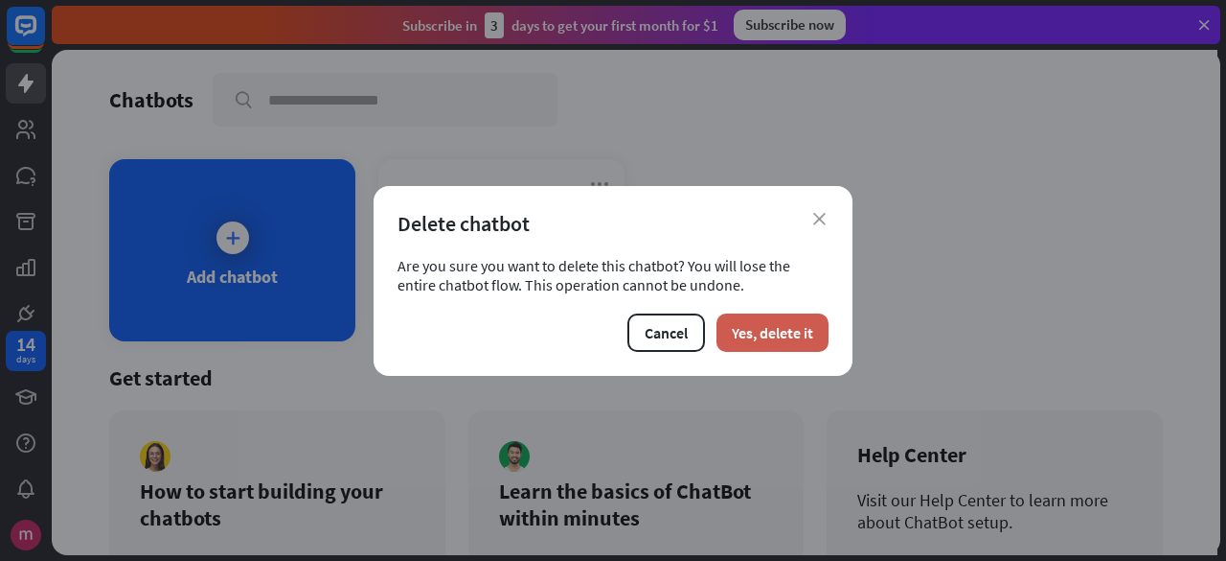
click at [789, 332] on button "Yes, delete it" at bounding box center [773, 332] width 112 height 38
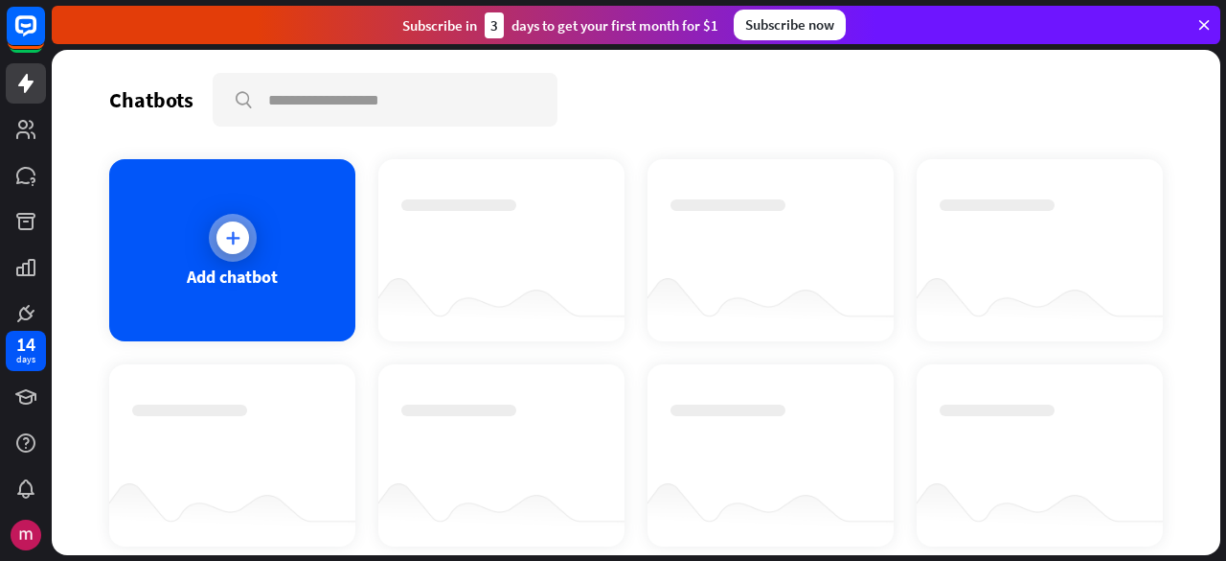
click at [203, 268] on div "Add chatbot" at bounding box center [232, 276] width 91 height 22
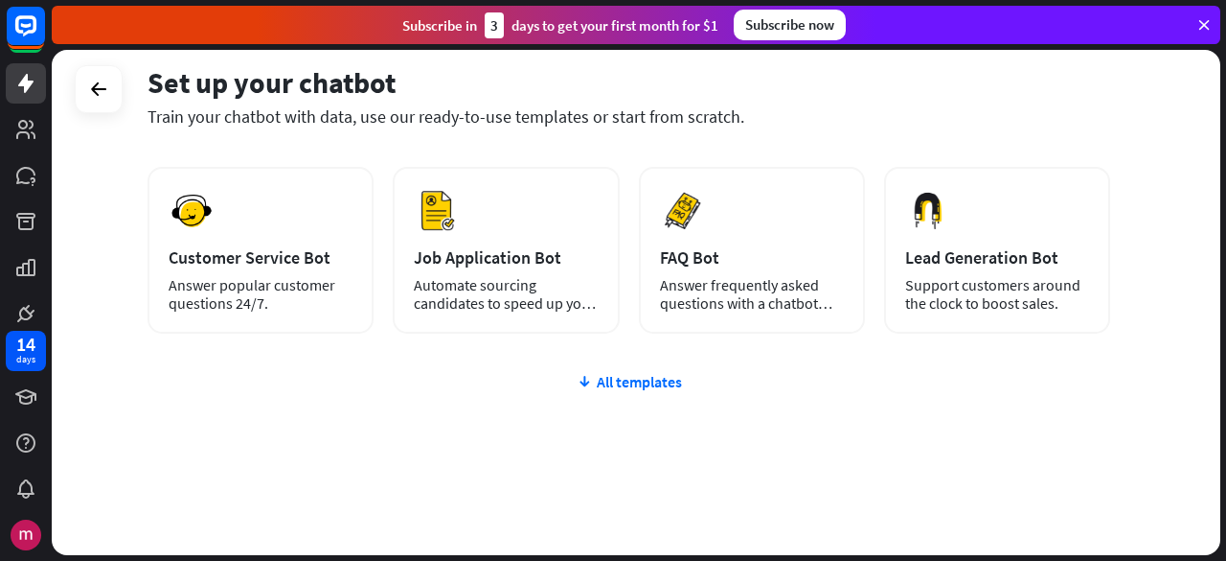
scroll to position [287, 0]
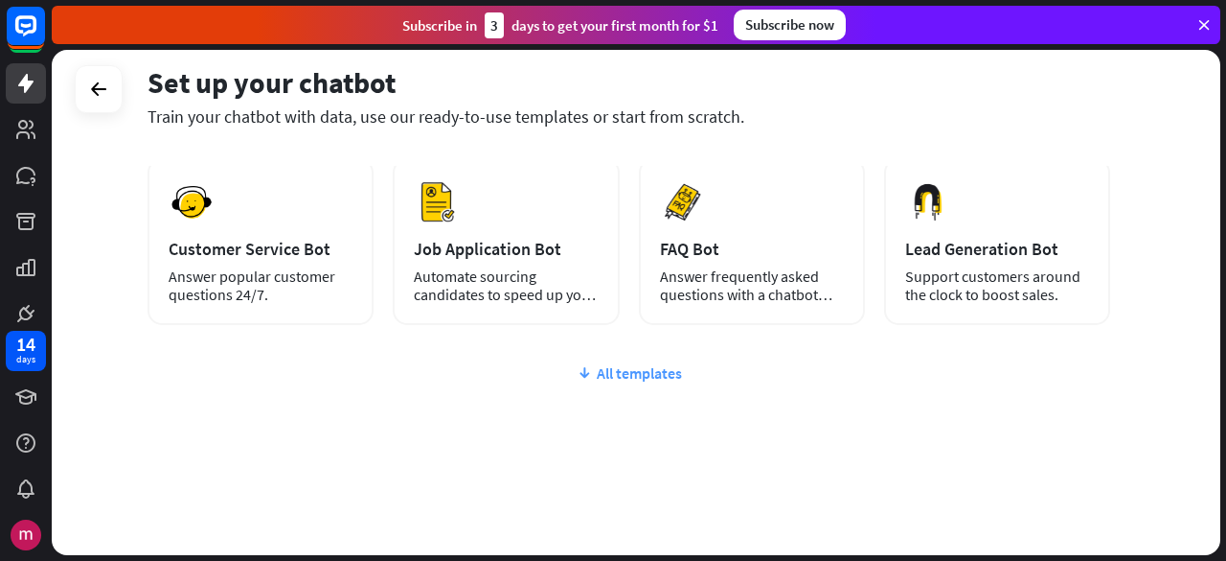
click at [607, 365] on div "All templates" at bounding box center [629, 372] width 963 height 19
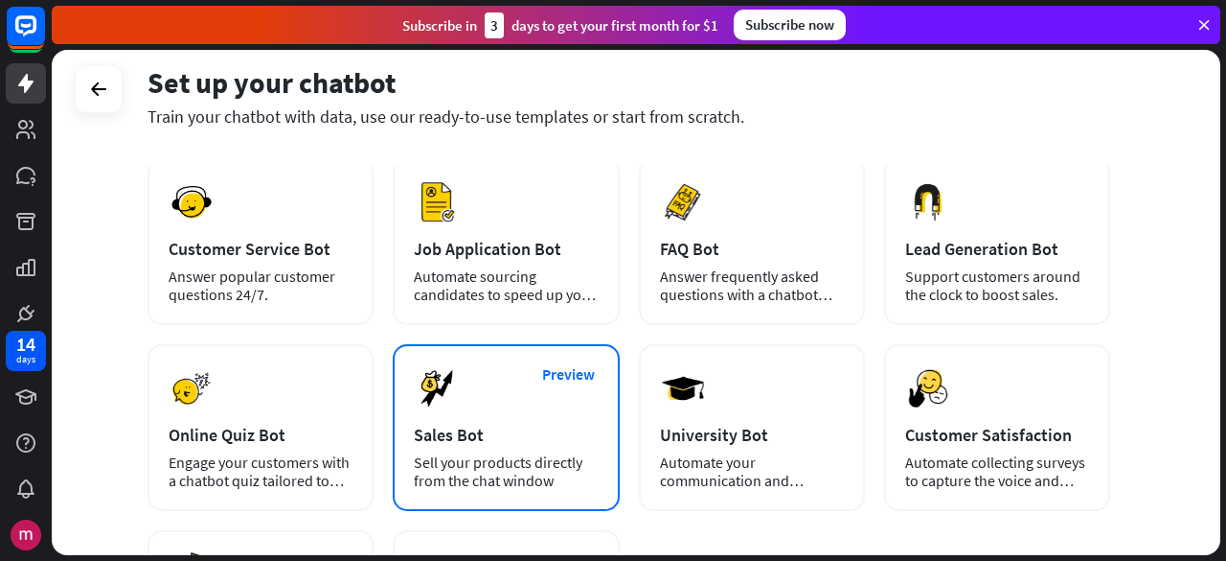
click at [608, 380] on div "Preview Sales Bot Sell your products directly from the chat window" at bounding box center [506, 427] width 226 height 167
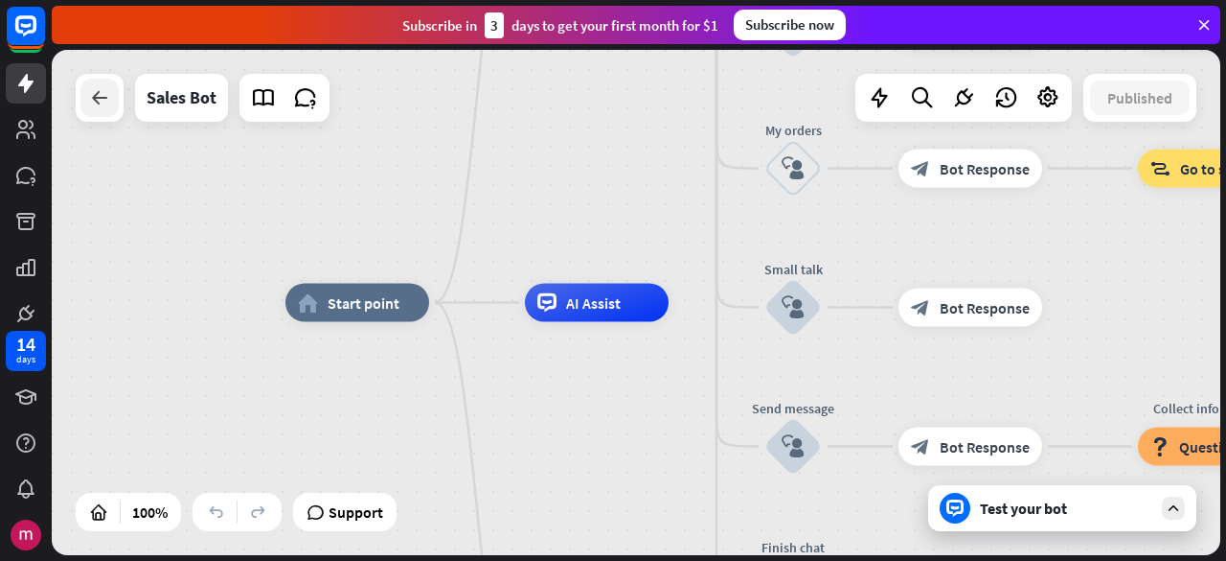
click at [90, 100] on icon at bounding box center [99, 97] width 23 height 23
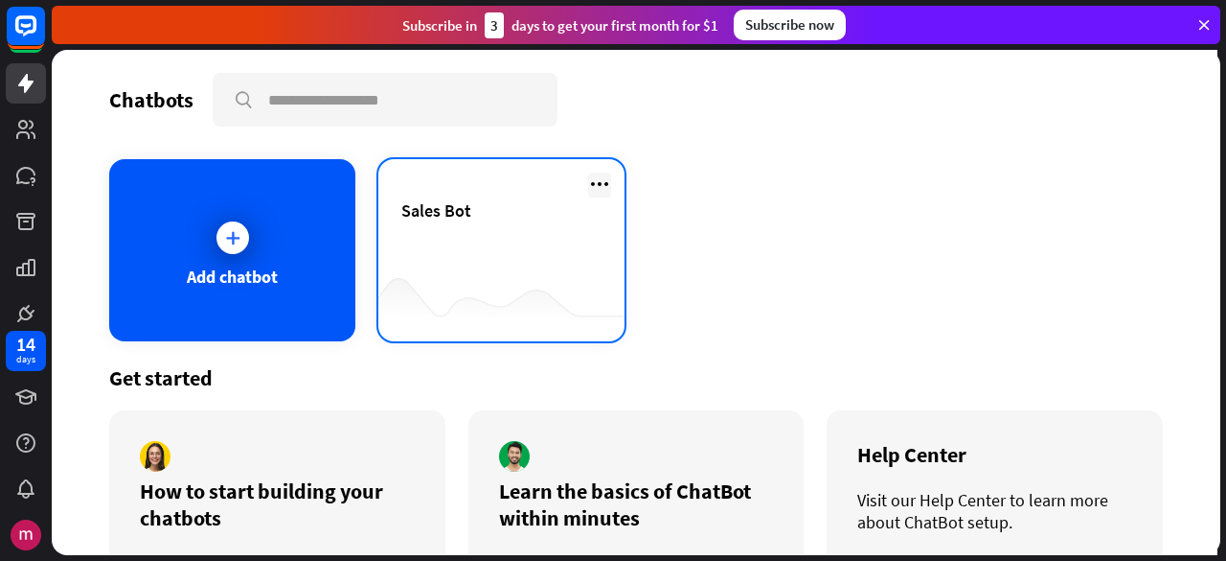
click at [593, 177] on icon at bounding box center [599, 183] width 23 height 23
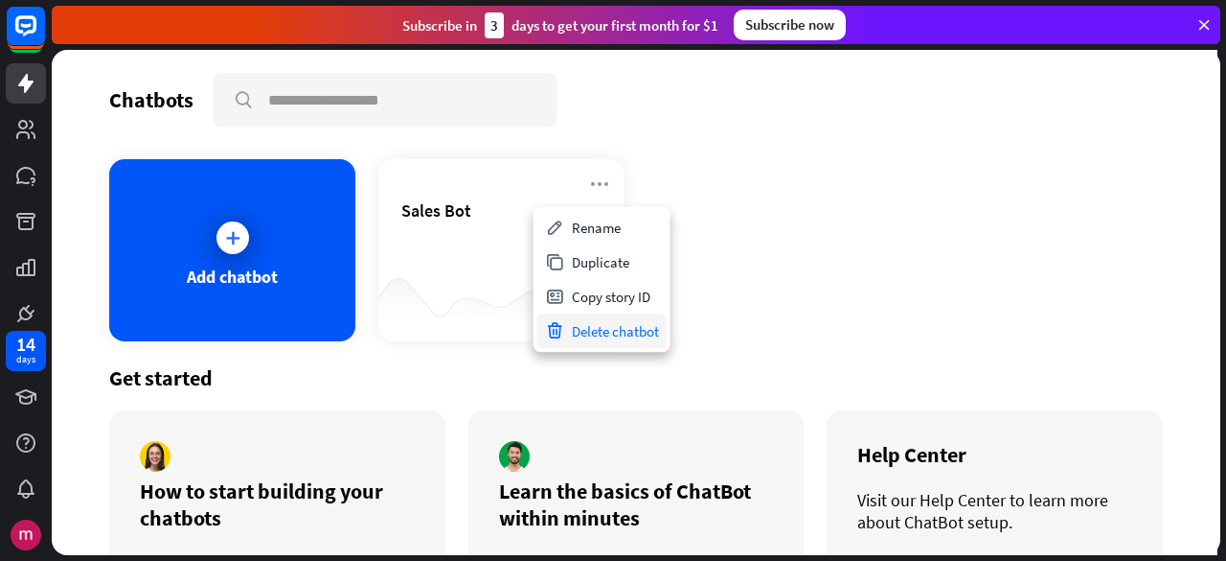
click at [617, 341] on div "Delete chatbot" at bounding box center [602, 330] width 129 height 34
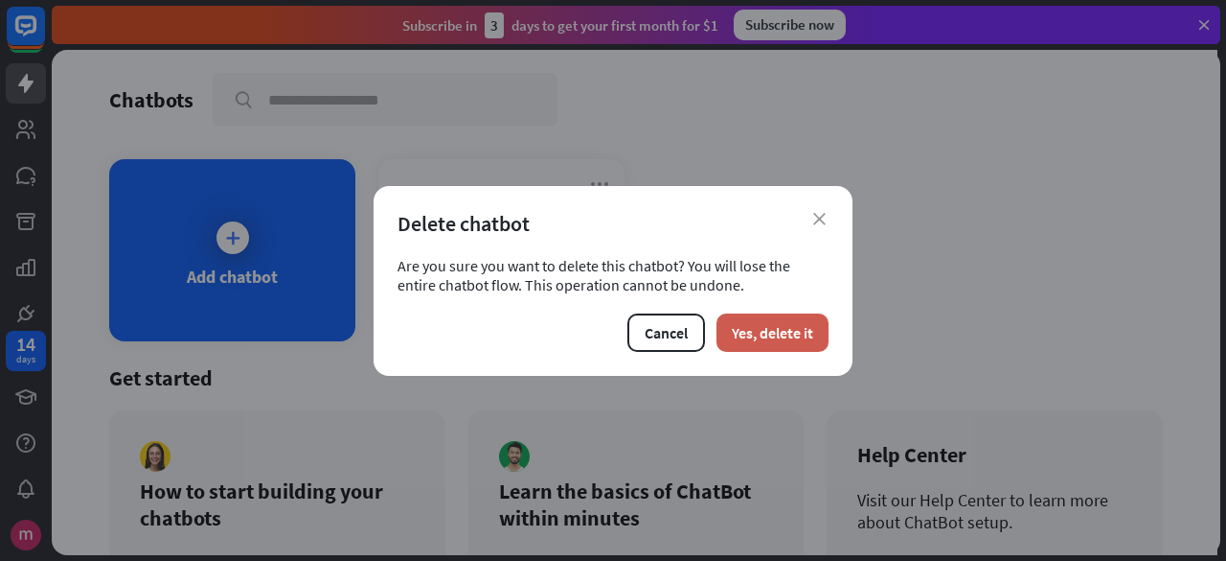
click at [759, 334] on button "Yes, delete it" at bounding box center [773, 332] width 112 height 38
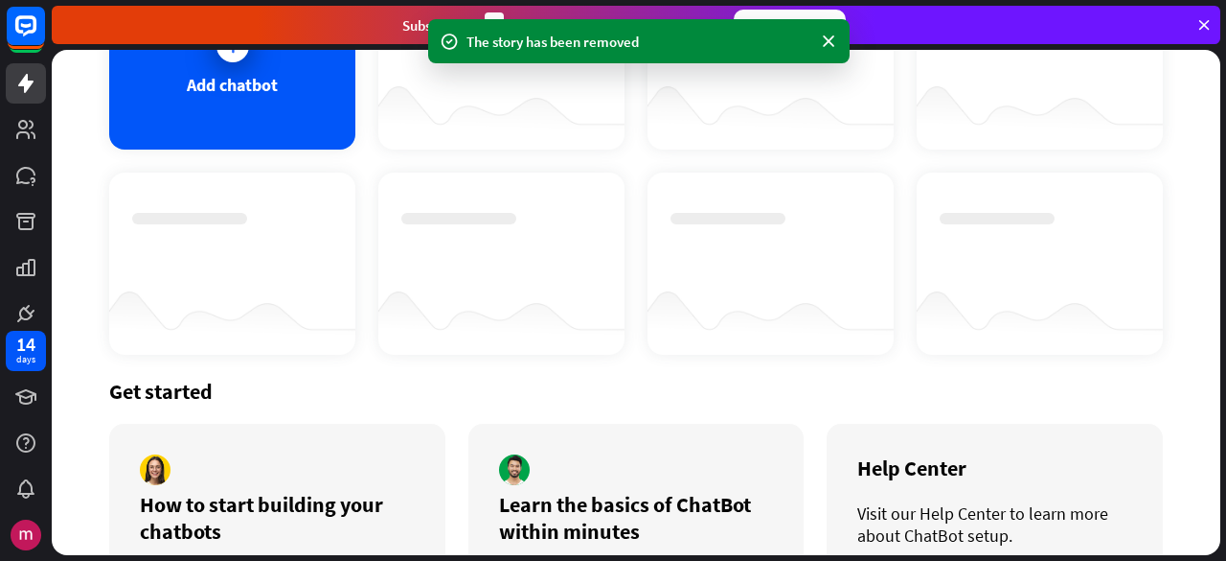
scroll to position [102, 0]
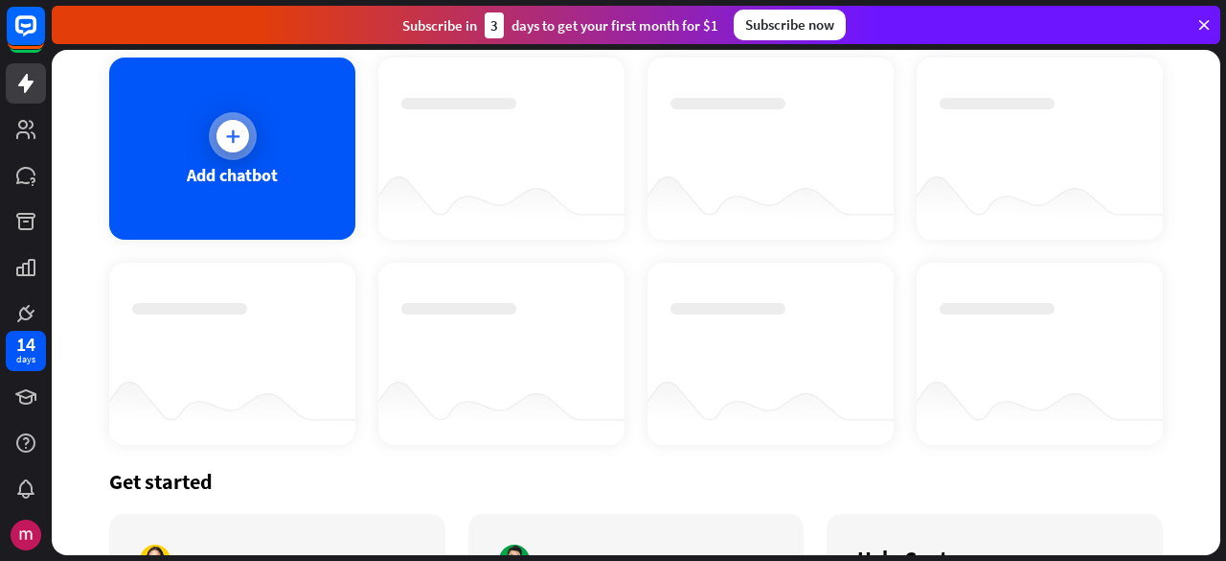
click at [238, 204] on div "Add chatbot" at bounding box center [232, 148] width 246 height 182
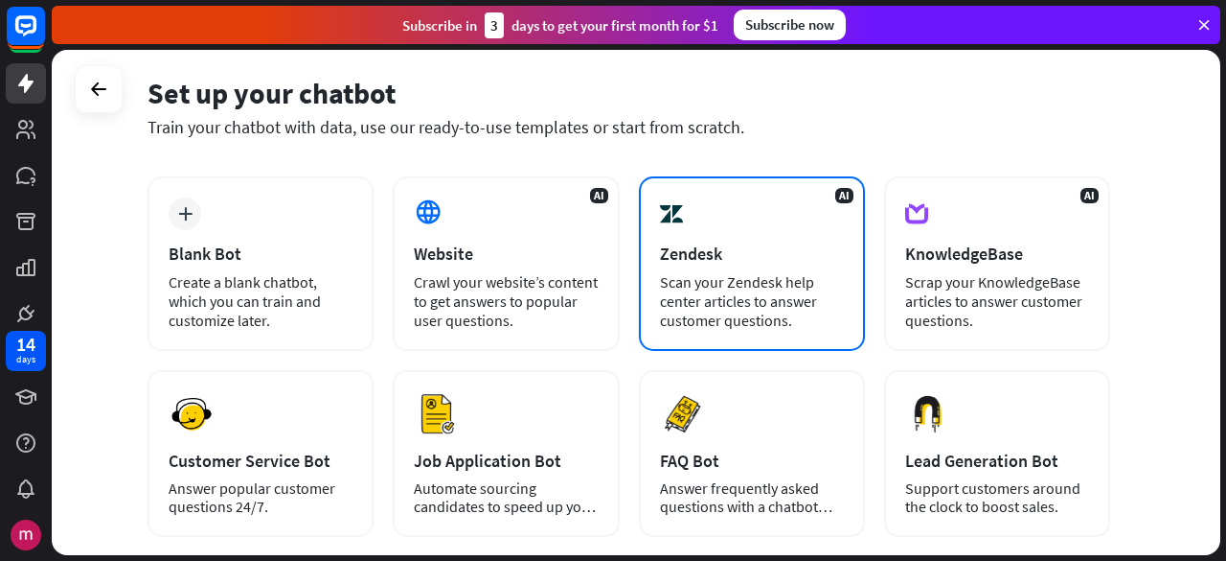
scroll to position [287, 0]
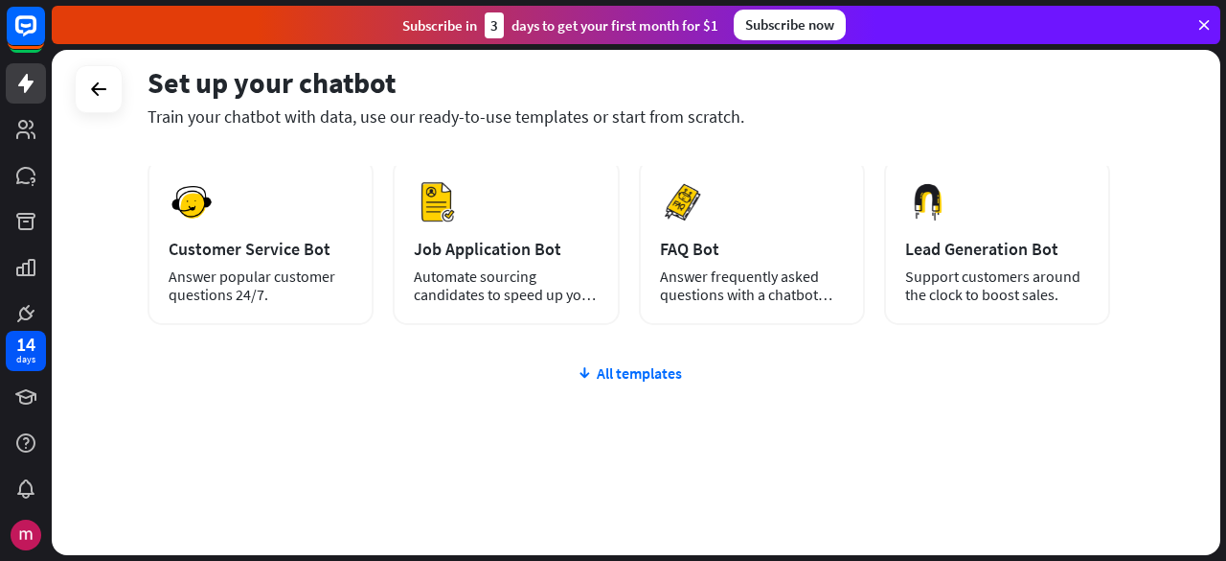
click at [634, 383] on div "plus Blank Bot Create a blank chatbot, which you can train and customize later.…" at bounding box center [629, 260] width 963 height 590
click at [634, 378] on div "All templates" at bounding box center [629, 372] width 963 height 19
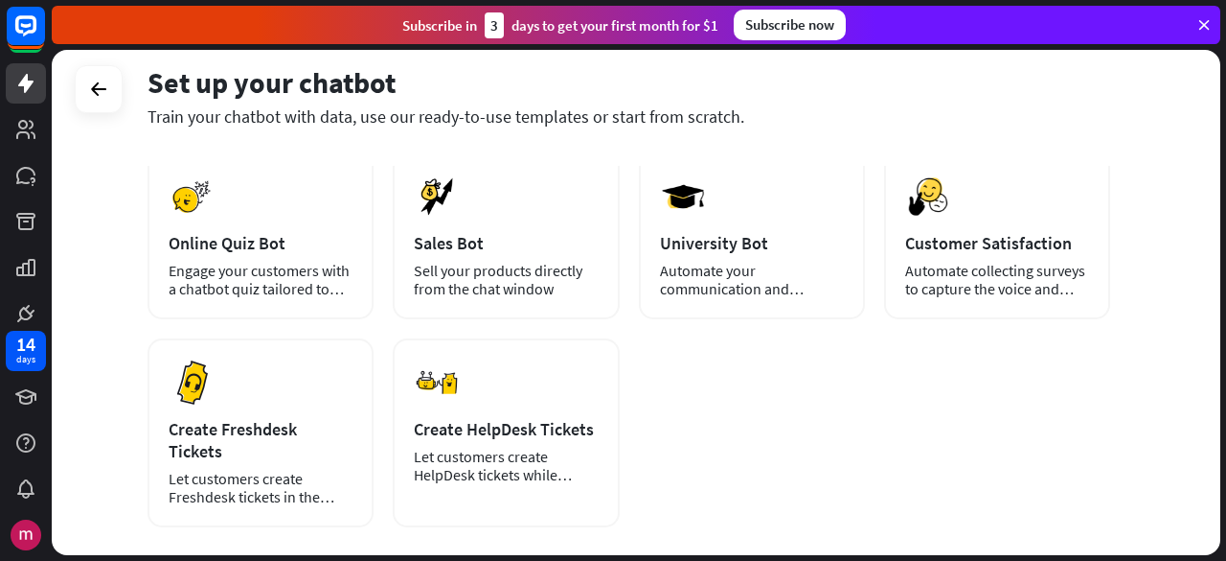
scroll to position [0, 0]
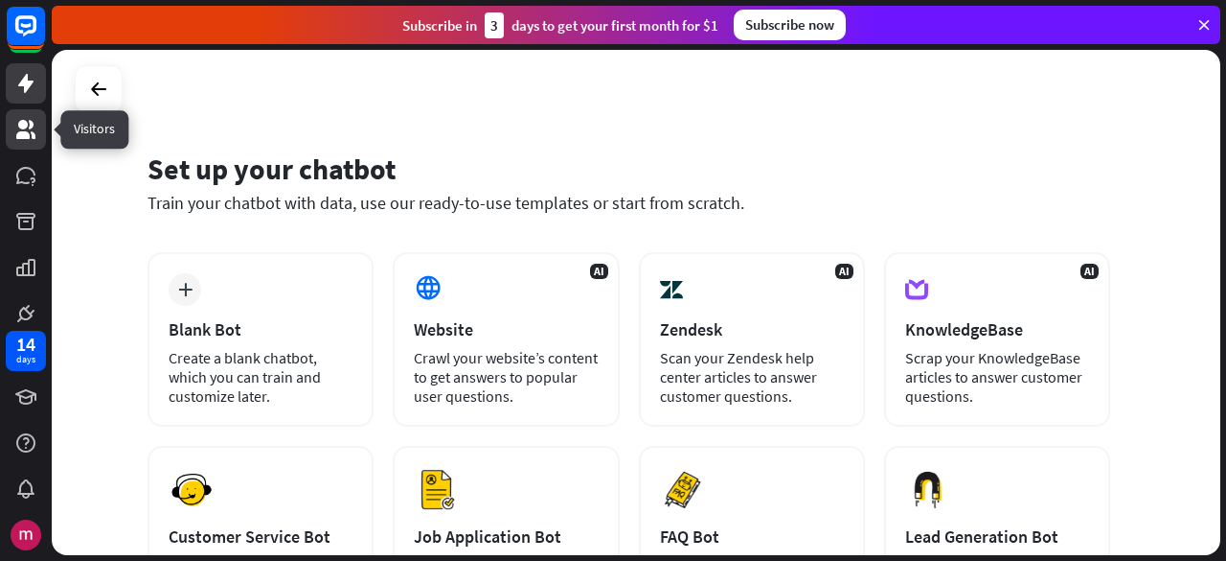
click at [21, 115] on link at bounding box center [26, 129] width 40 height 40
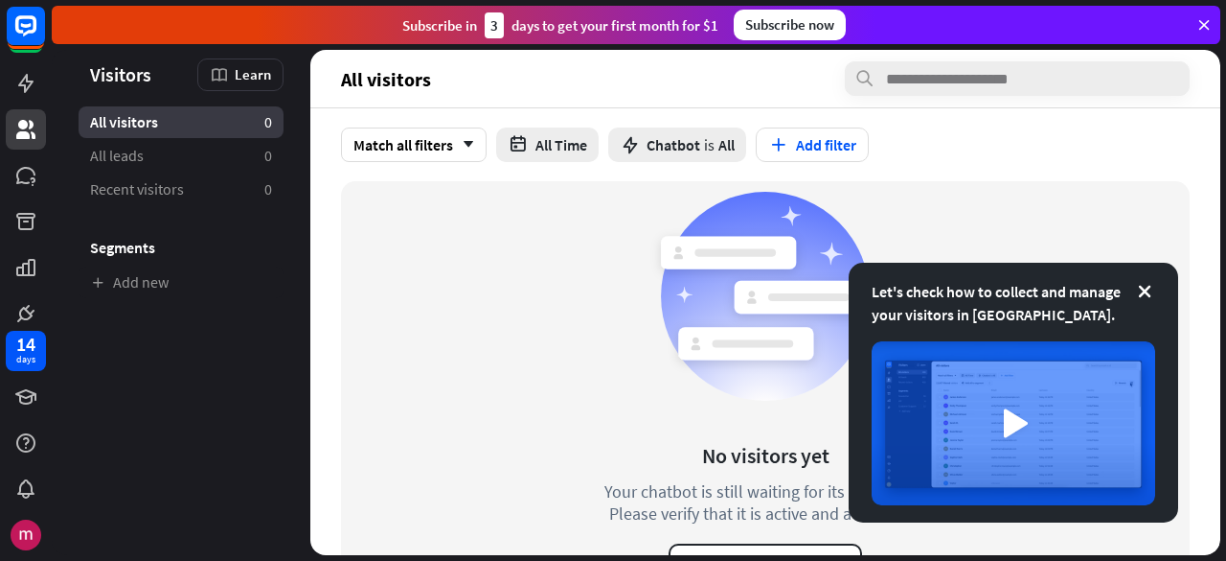
click at [2, 174] on div at bounding box center [26, 162] width 52 height 325
click at [14, 175] on icon at bounding box center [25, 175] width 23 height 23
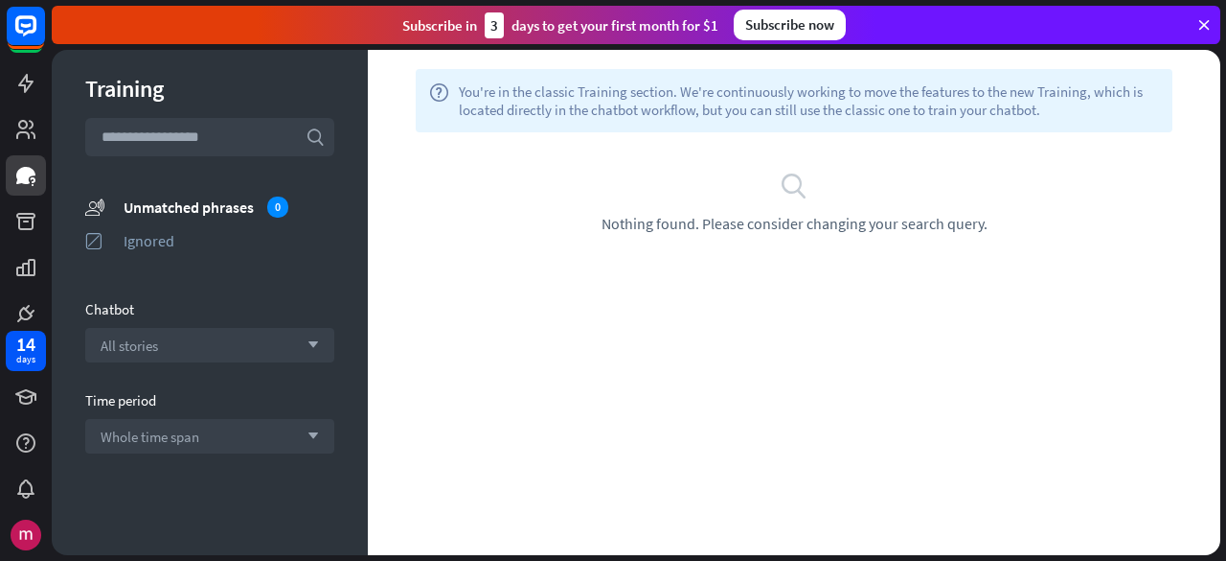
click at [282, 140] on input "text" at bounding box center [209, 137] width 249 height 38
click at [15, 231] on icon at bounding box center [25, 221] width 23 height 23
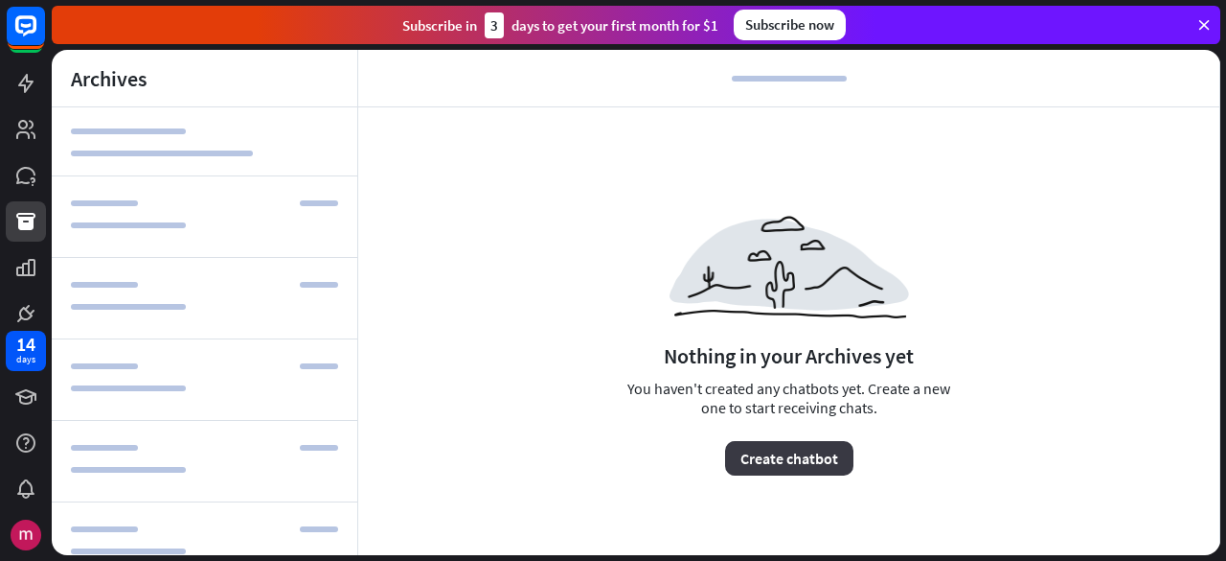
click at [818, 461] on button "Create chatbot" at bounding box center [789, 458] width 128 height 34
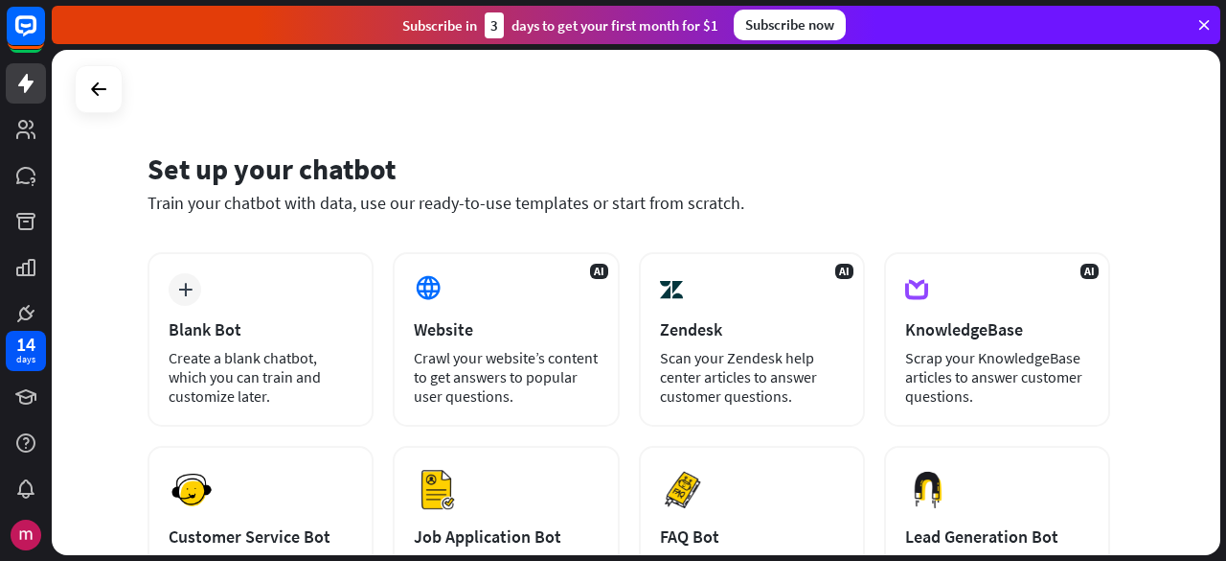
click at [48, 378] on div "14 days" at bounding box center [26, 440] width 52 height 230
click at [34, 388] on icon at bounding box center [25, 396] width 23 height 23
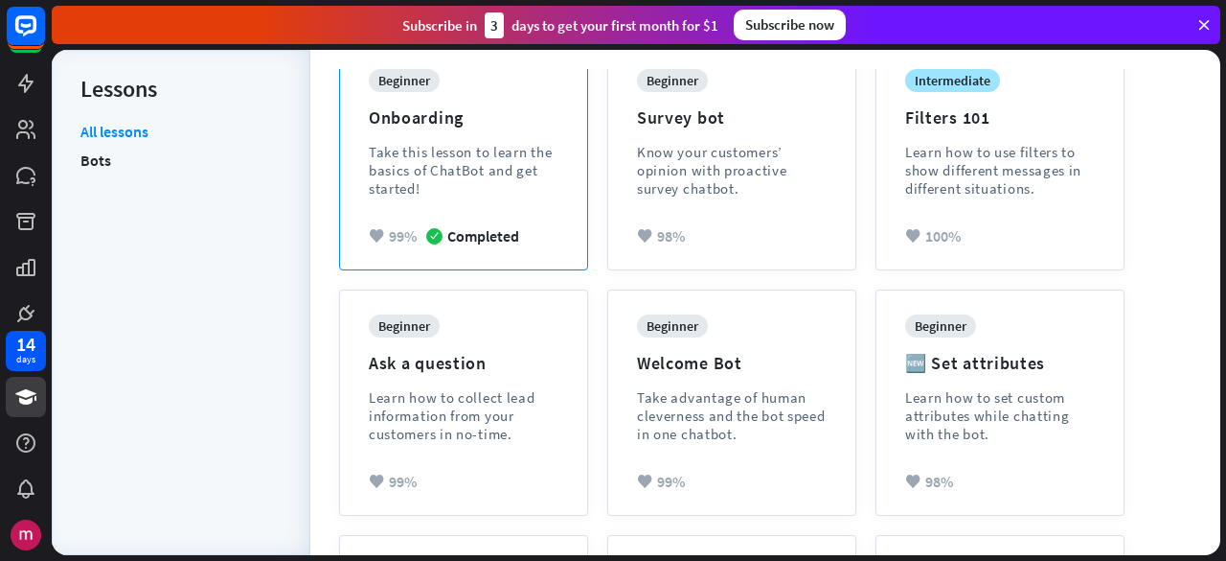
scroll to position [287, 0]
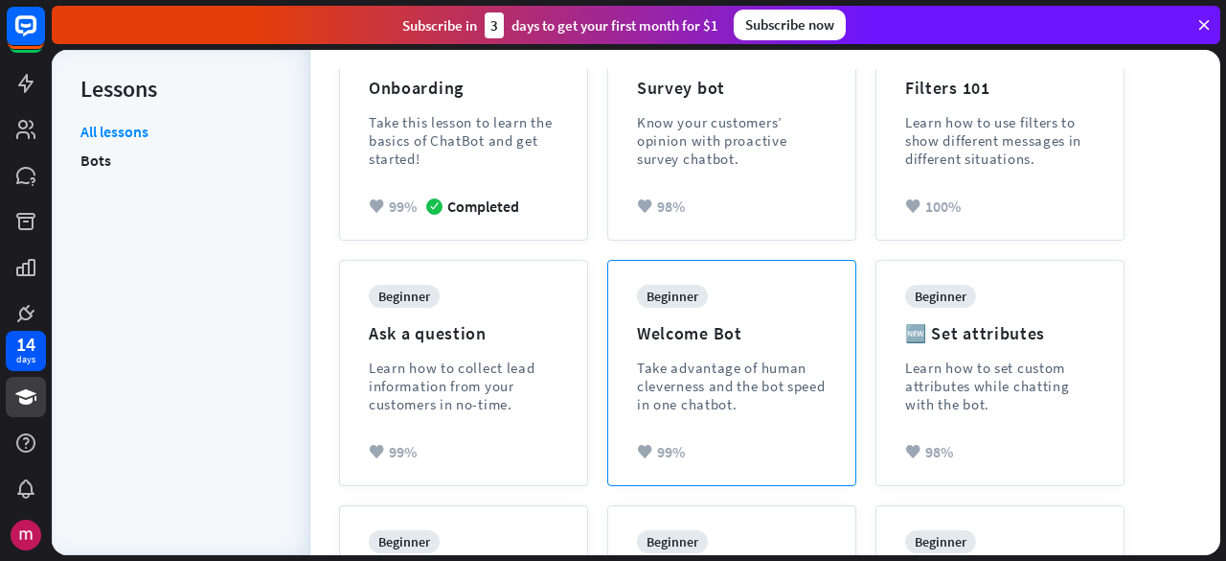
click at [711, 358] on div "Take advantage of human cleverness and the bot speed in one chatbot." at bounding box center [732, 385] width 190 height 55
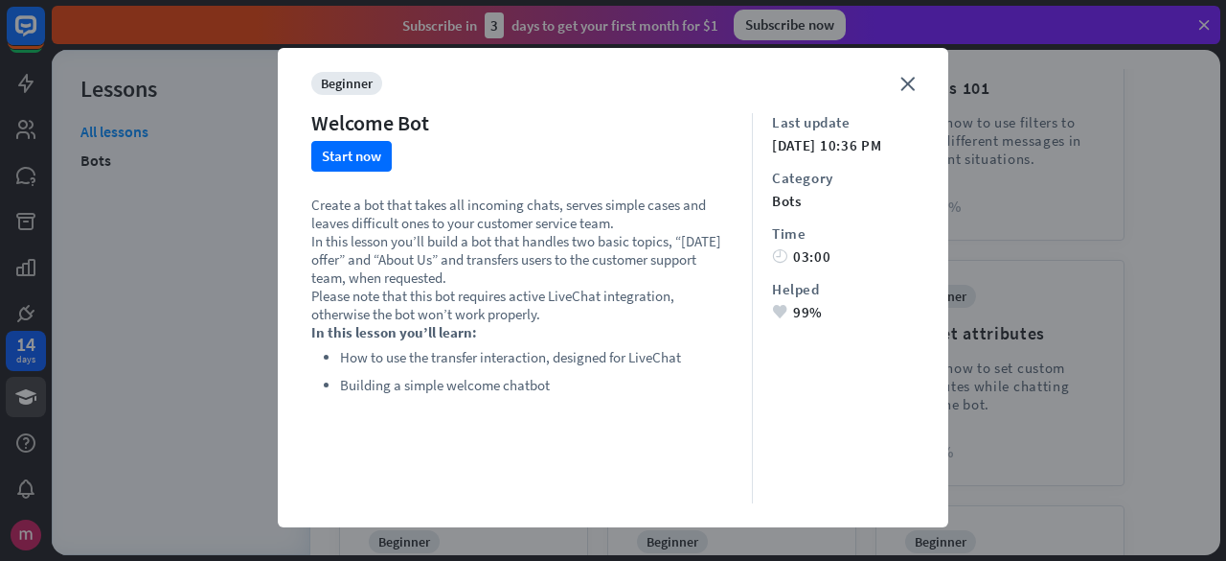
click at [877, 100] on div "close beginner Welcome Bot Start now Create a bot that takes all incoming chats…" at bounding box center [613, 287] width 671 height 479
click at [891, 87] on div "close beginner Welcome Bot Start now Create a bot that takes all incoming chats…" at bounding box center [613, 287] width 671 height 479
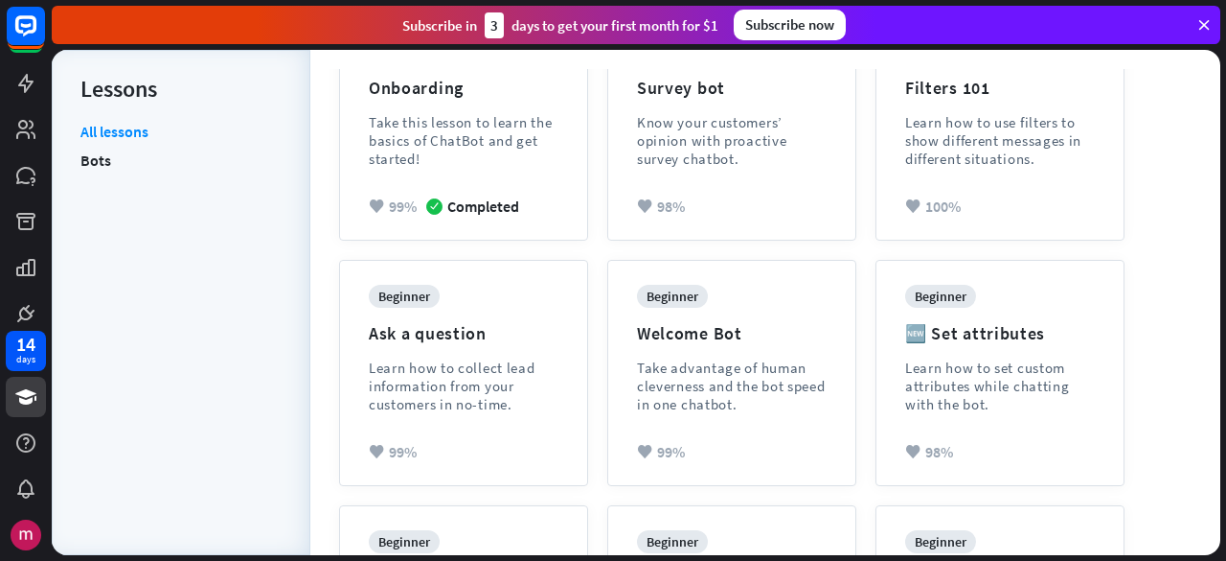
click at [115, 158] on div "close beginner Welcome Bot Start now Create a bot that takes all incoming chats…" at bounding box center [613, 280] width 1226 height 561
click at [90, 168] on link "Bots" at bounding box center [95, 160] width 31 height 29
click at [93, 158] on link "Bots" at bounding box center [95, 160] width 31 height 29
click at [107, 136] on link "All lessons" at bounding box center [114, 134] width 68 height 24
click at [92, 164] on link "Bots" at bounding box center [95, 160] width 31 height 29
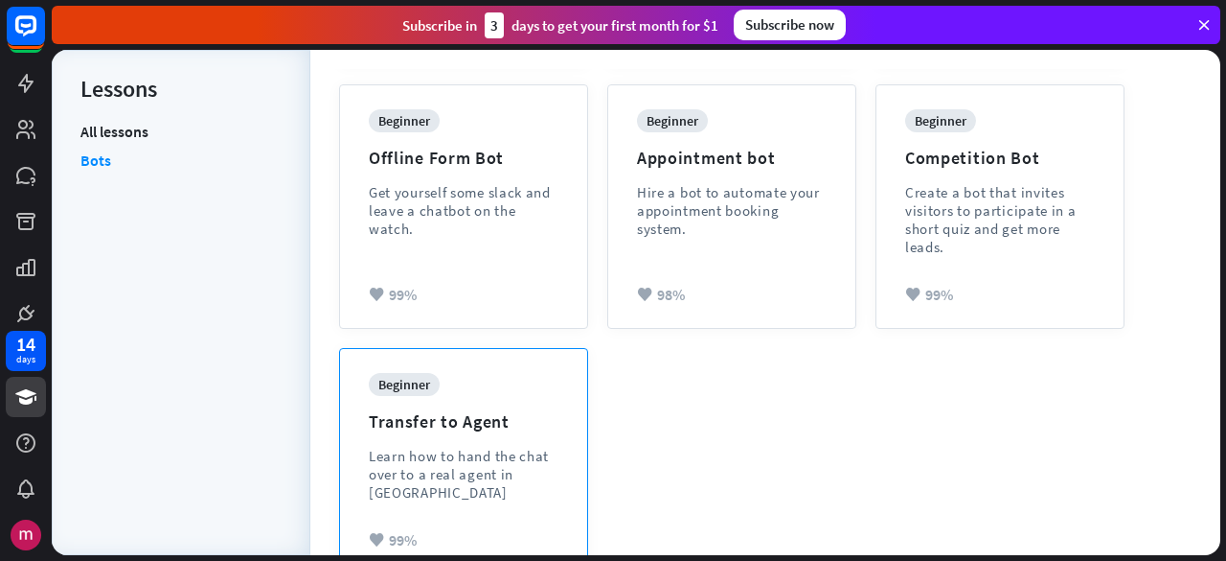
scroll to position [742, 0]
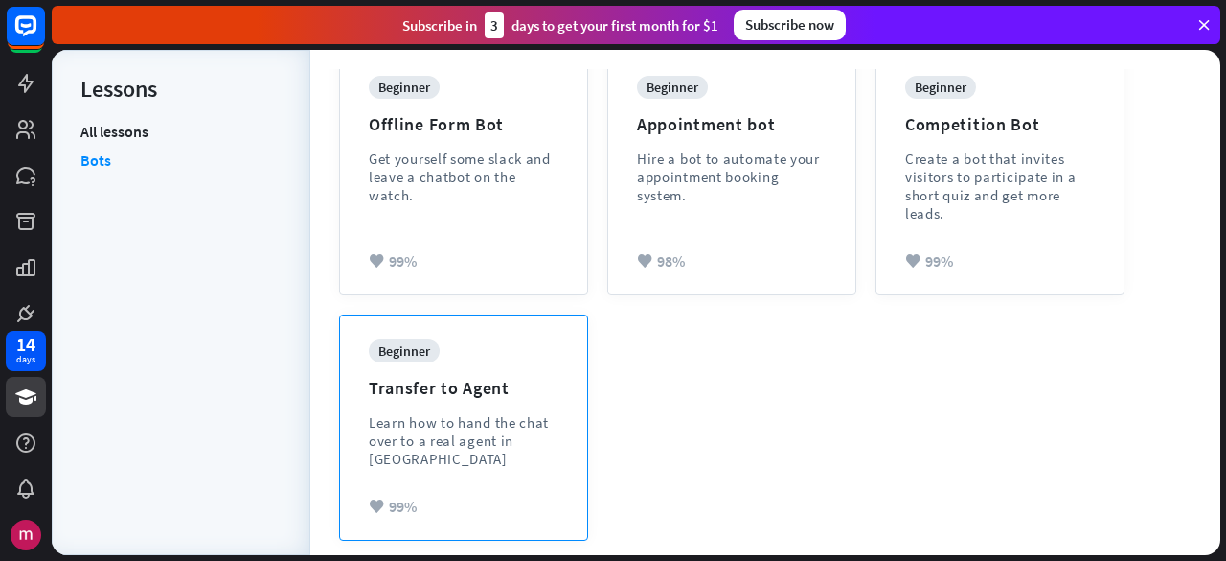
click at [523, 438] on div "Learn how to hand the chat over to a real agent in [GEOGRAPHIC_DATA]" at bounding box center [464, 440] width 190 height 55
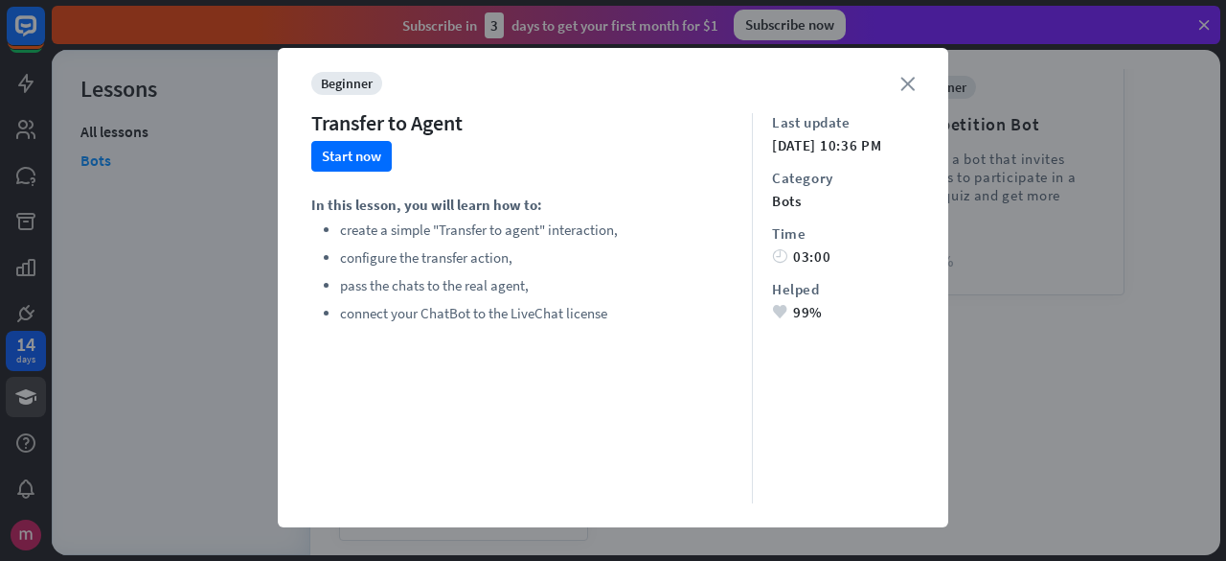
click at [903, 77] on icon "close" at bounding box center [908, 84] width 14 height 14
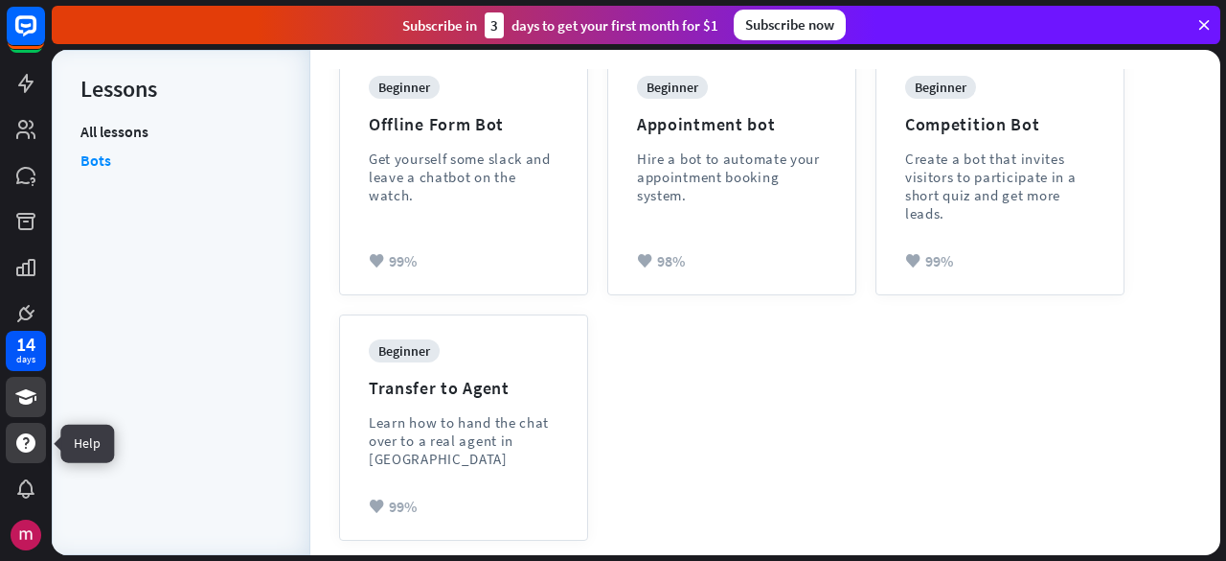
click at [25, 447] on icon at bounding box center [25, 442] width 19 height 19
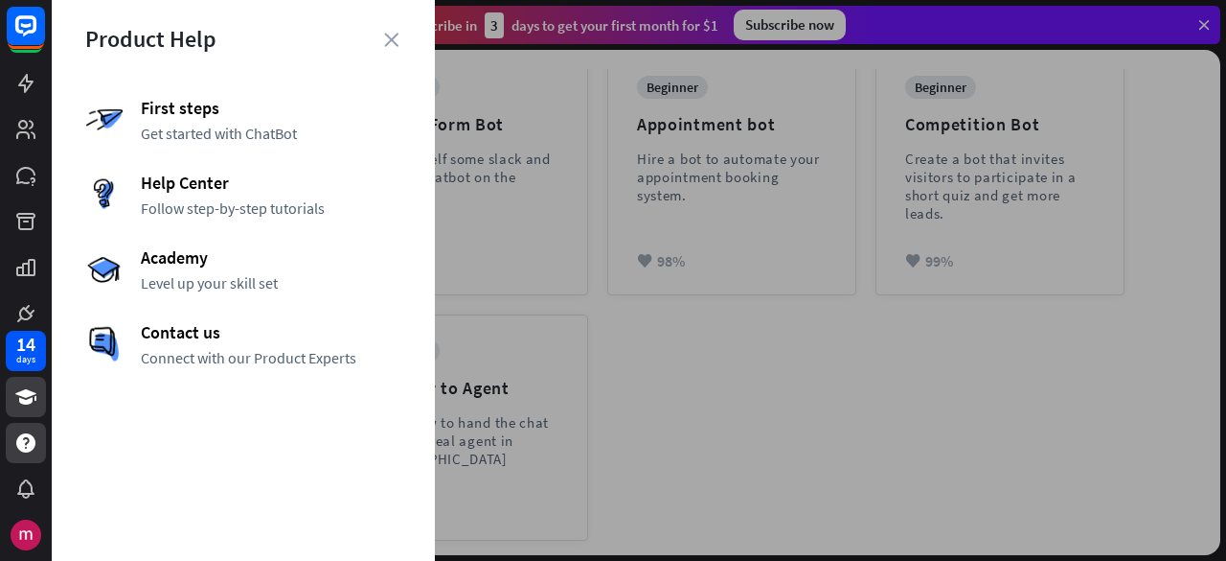
click at [187, 170] on div "First steps Get started with ChatBot Help Center Follow step-by-step tutorials …" at bounding box center [243, 232] width 316 height 270
click at [207, 124] on span "Get started with ChatBot" at bounding box center [271, 133] width 261 height 19
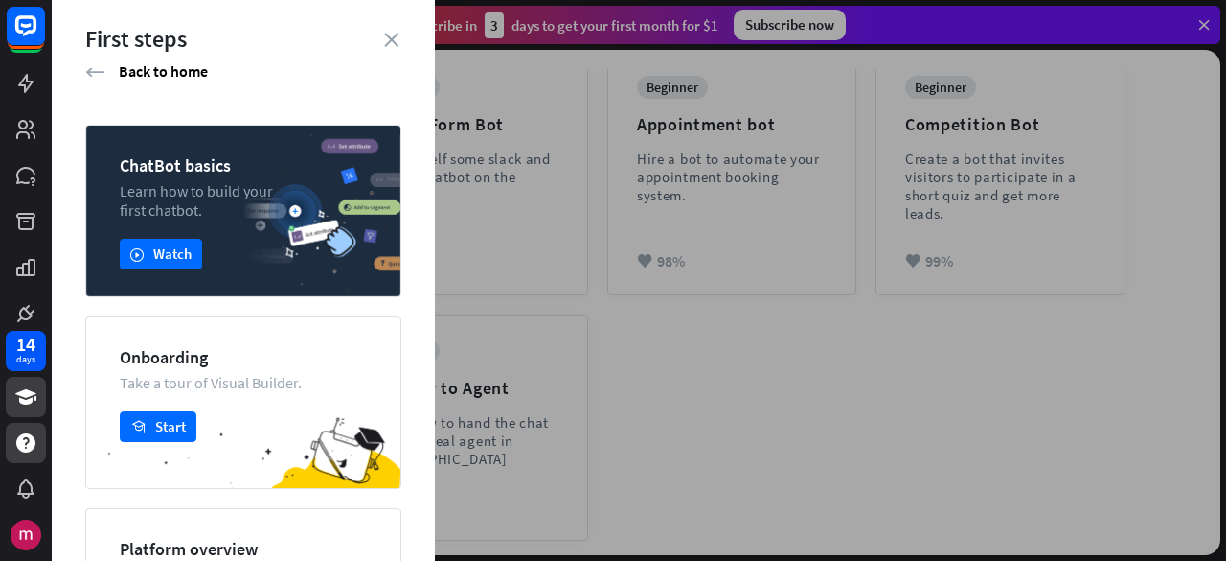
scroll to position [244, 0]
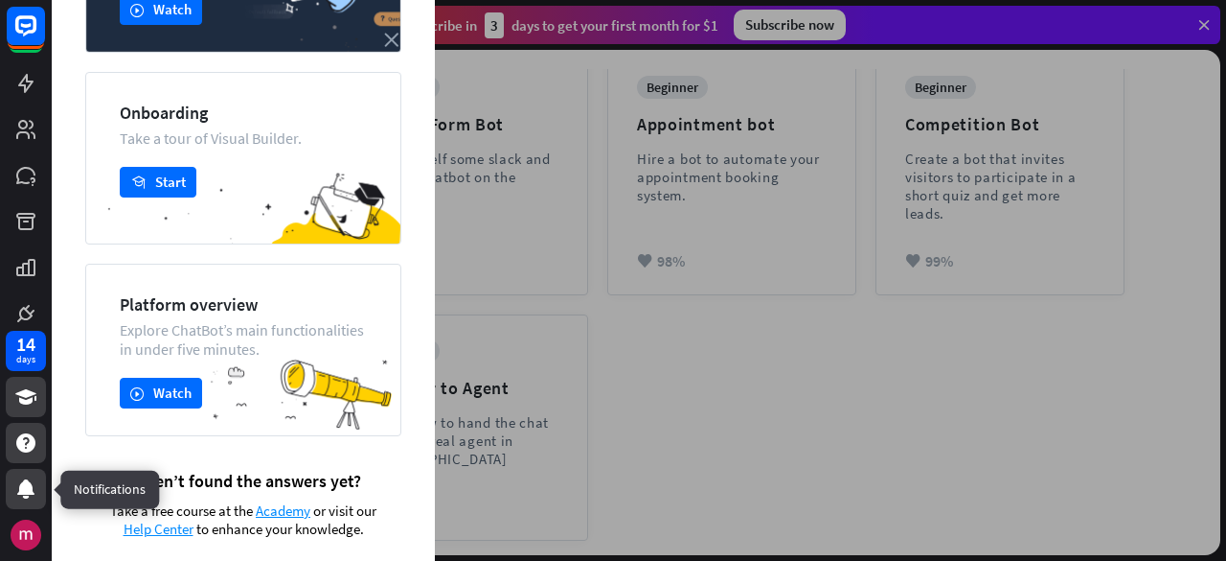
click at [25, 480] on icon at bounding box center [25, 488] width 17 height 19
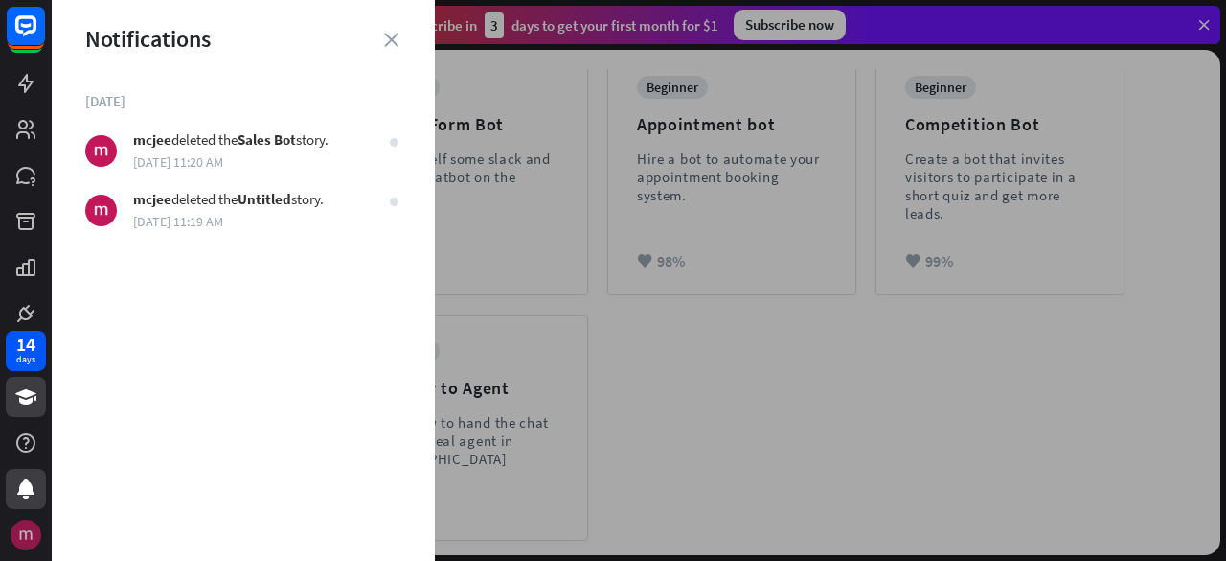
click at [27, 537] on img at bounding box center [26, 534] width 31 height 31
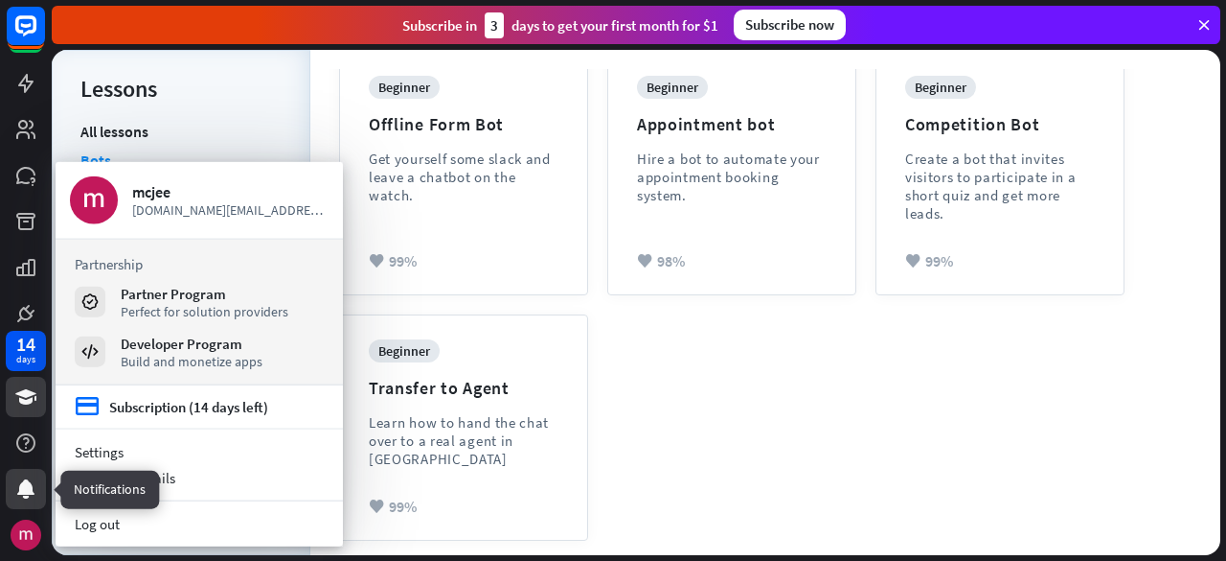
click at [22, 486] on icon at bounding box center [25, 488] width 17 height 19
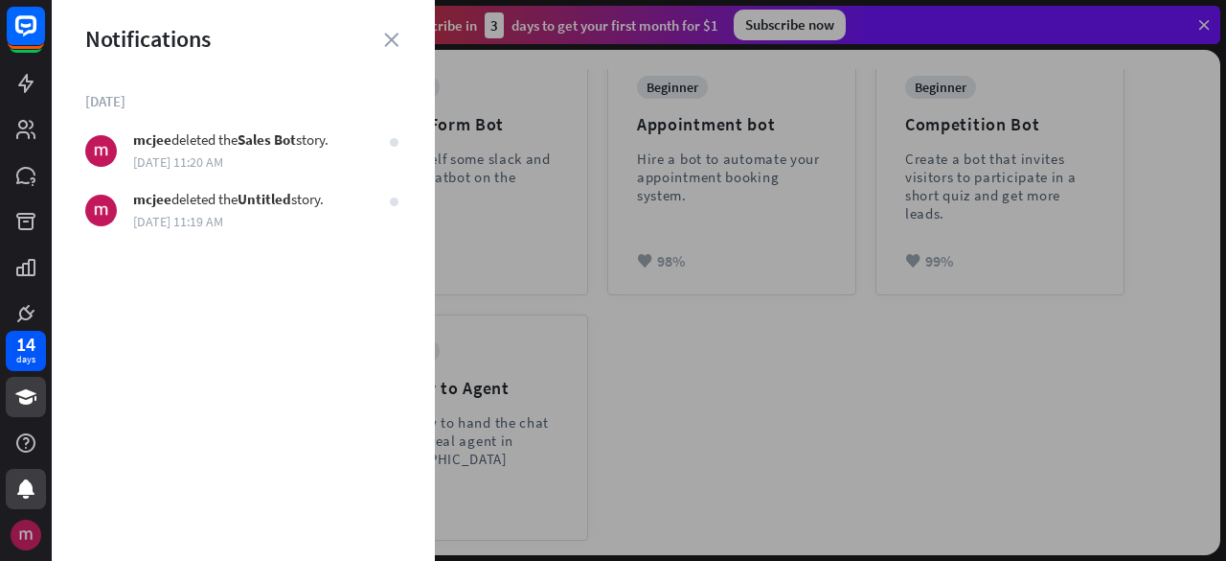
click at [23, 536] on img at bounding box center [26, 534] width 31 height 31
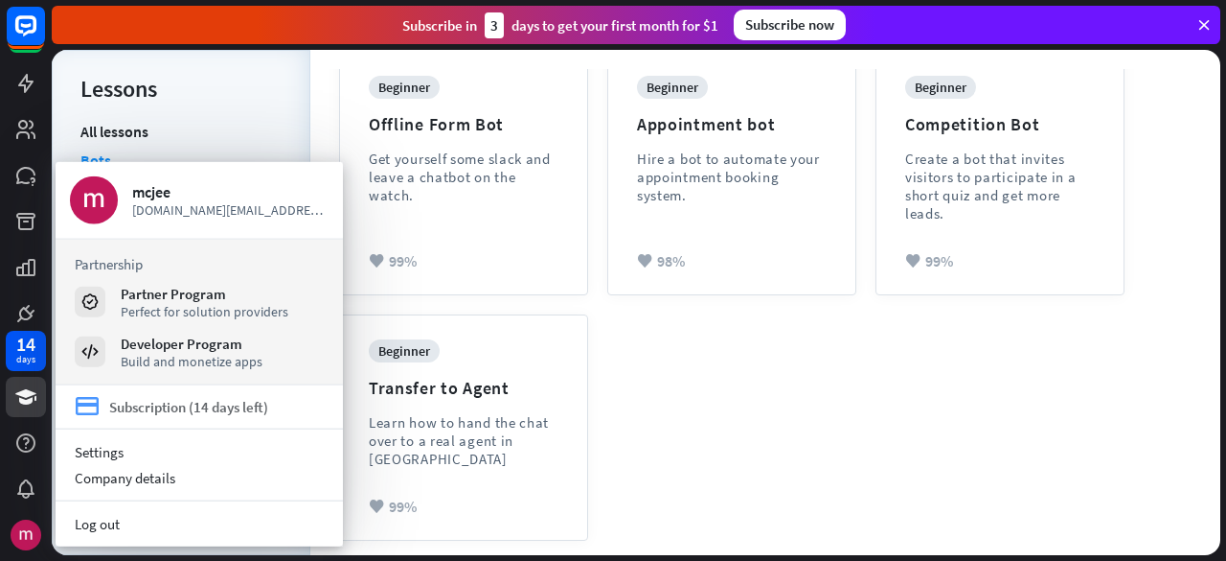
click at [161, 414] on div "Subscription (14 days left)" at bounding box center [188, 407] width 159 height 18
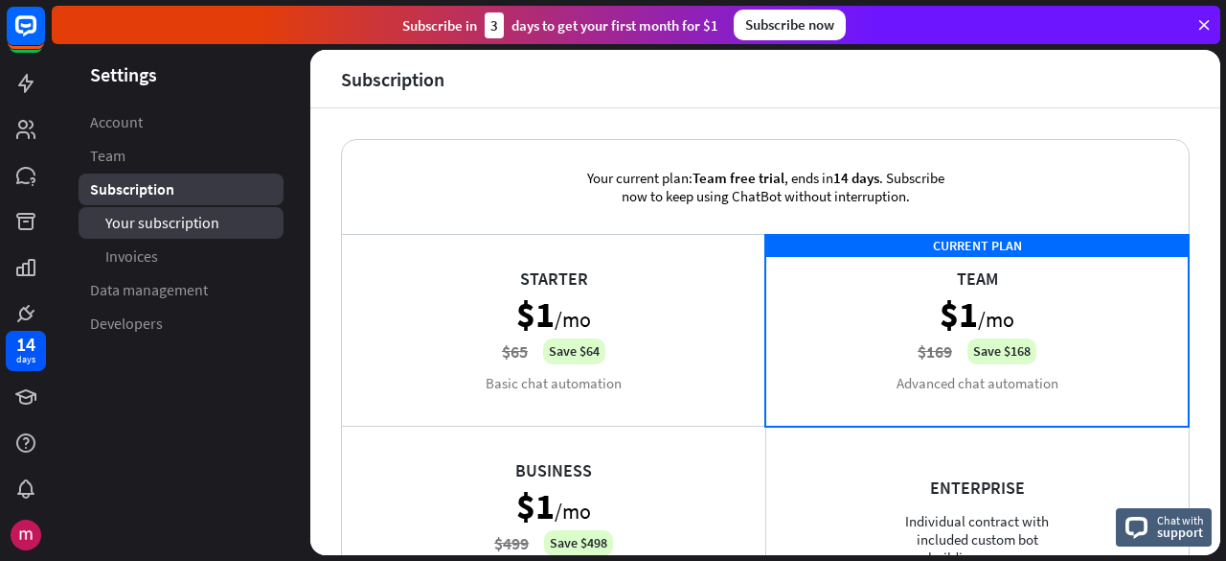
click at [152, 221] on span "Your subscription" at bounding box center [162, 223] width 114 height 20
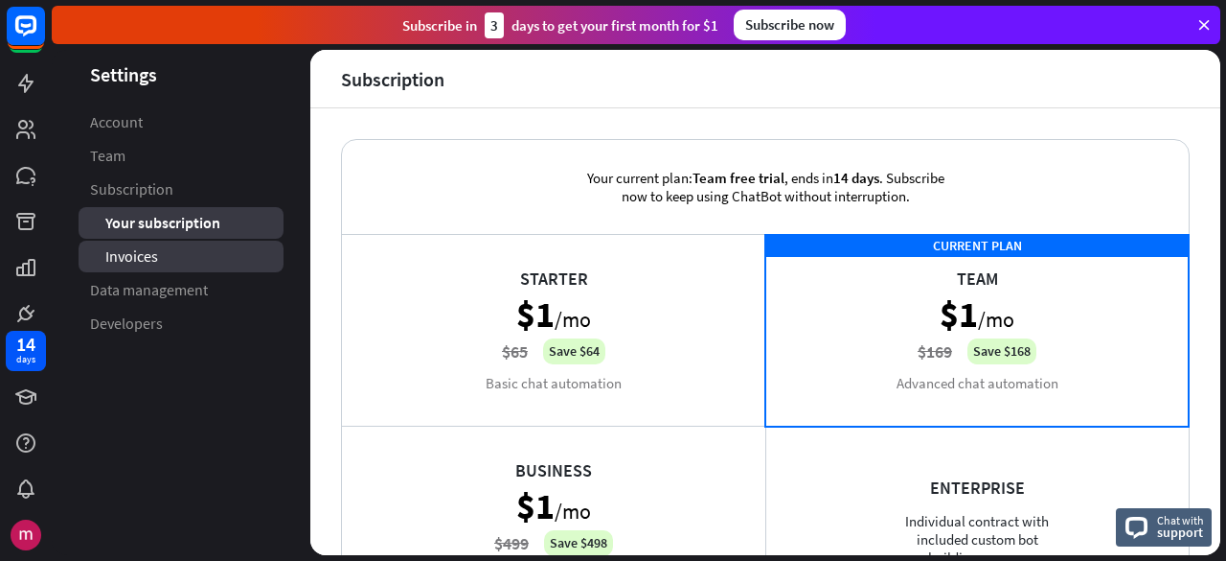
click at [150, 244] on link "Invoices" at bounding box center [181, 256] width 205 height 32
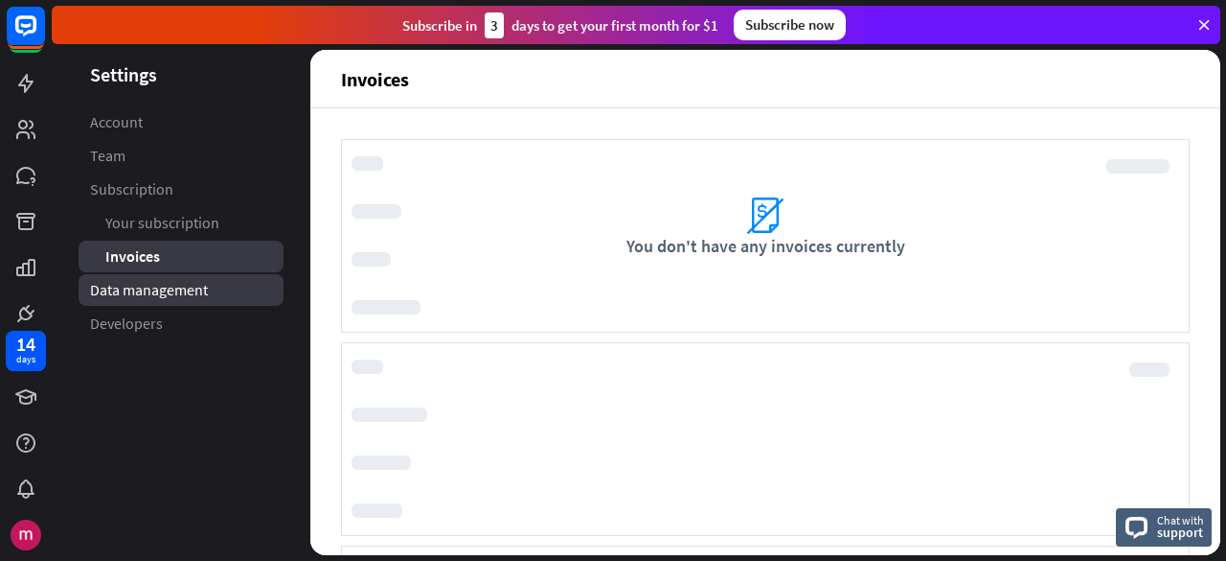
click at [142, 283] on span "Data management" at bounding box center [149, 290] width 118 height 20
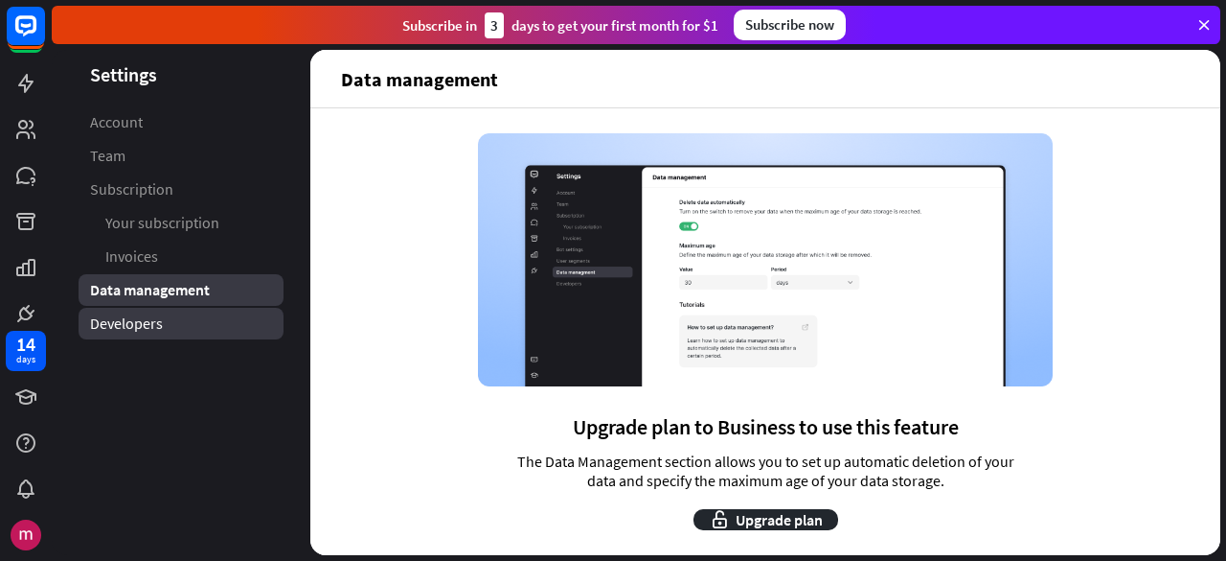
click at [141, 325] on span "Developers" at bounding box center [126, 323] width 73 height 20
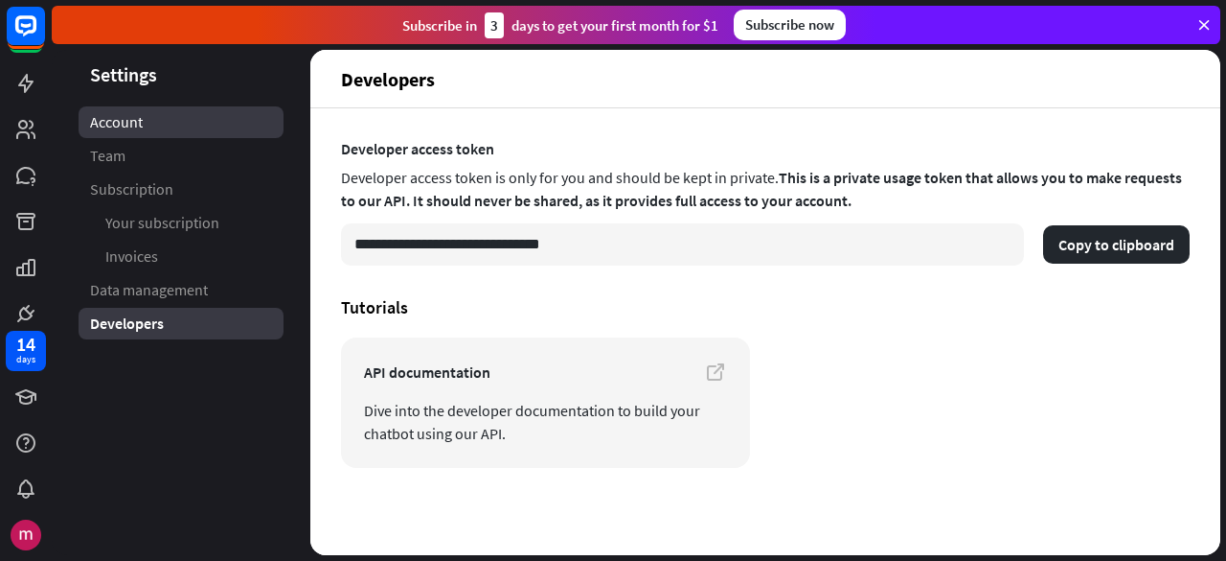
click at [125, 130] on span "Account" at bounding box center [116, 122] width 53 height 20
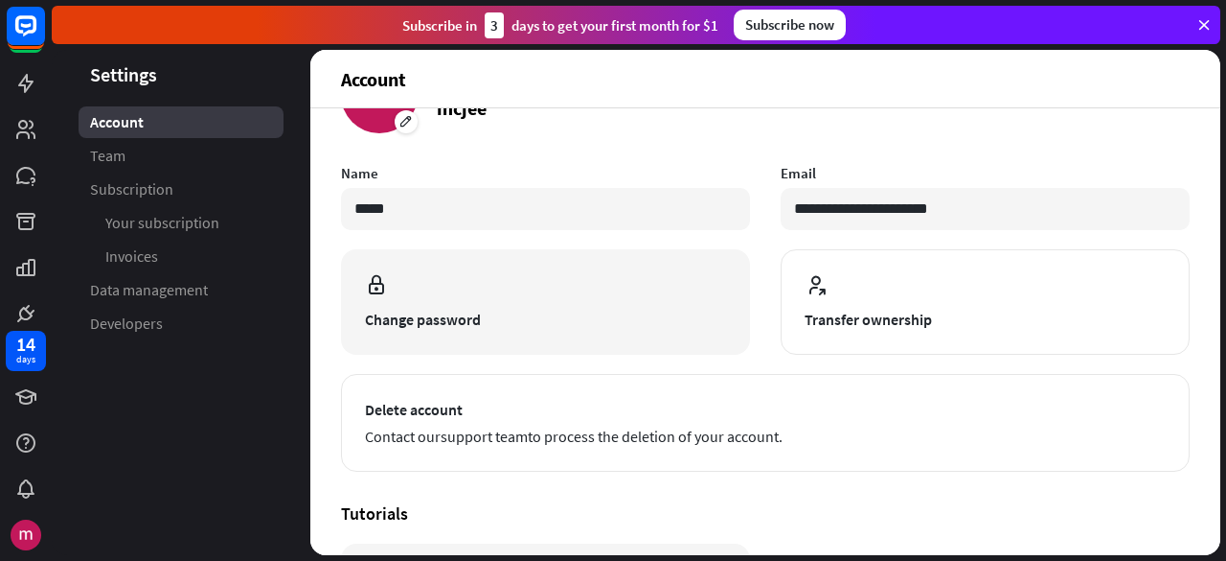
scroll to position [287, 0]
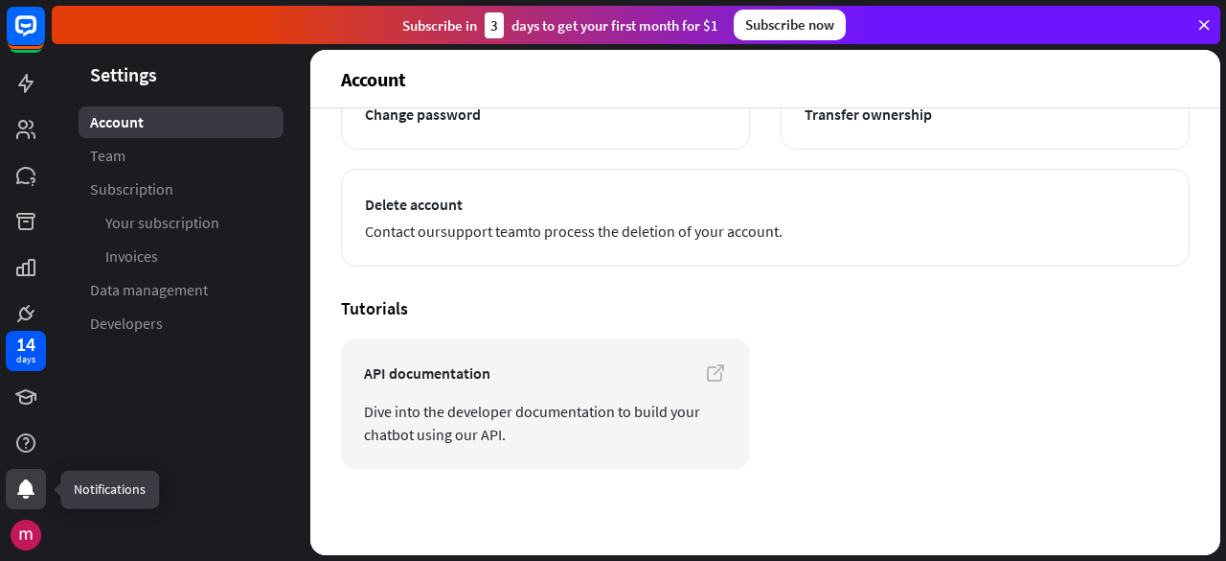
click at [15, 493] on icon at bounding box center [25, 488] width 23 height 23
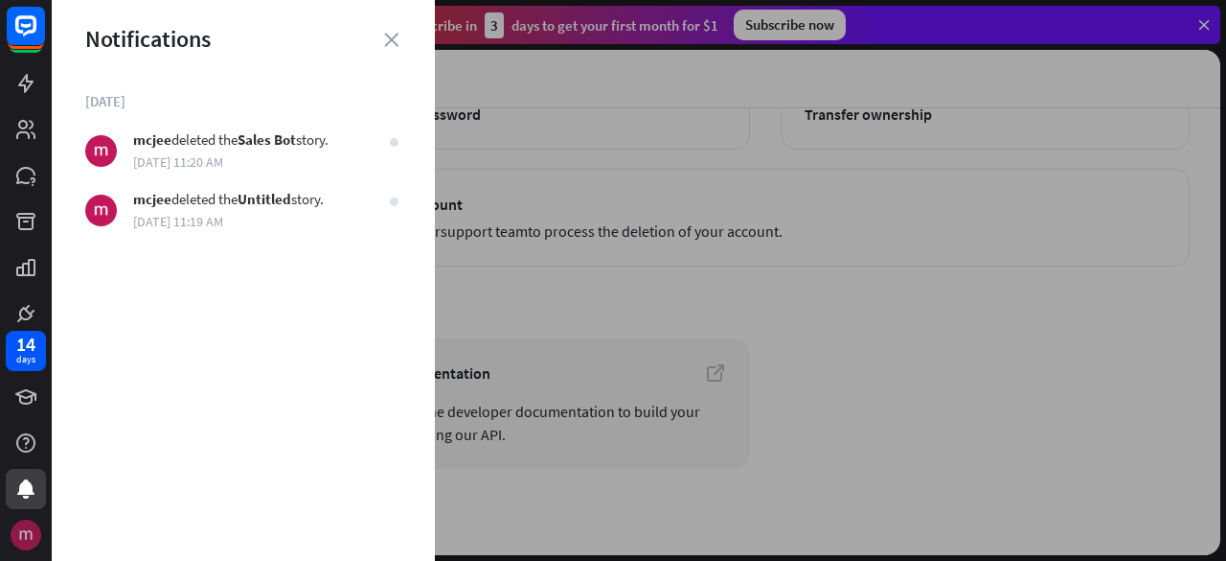
click at [31, 526] on img at bounding box center [26, 534] width 31 height 31
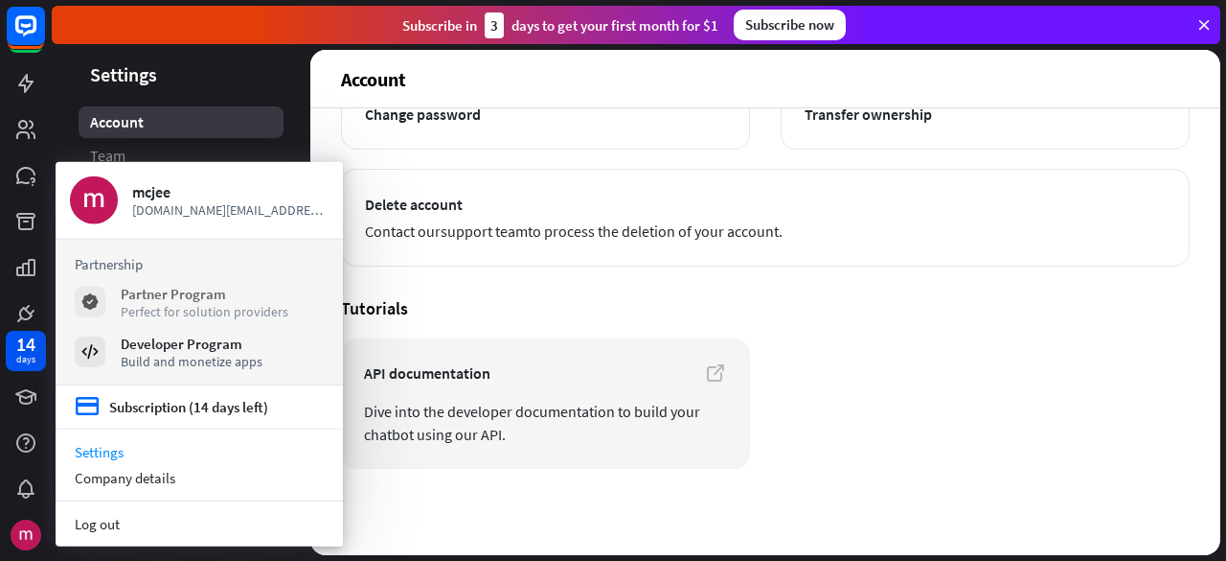
click at [180, 296] on div "Partner Program" at bounding box center [205, 293] width 168 height 18
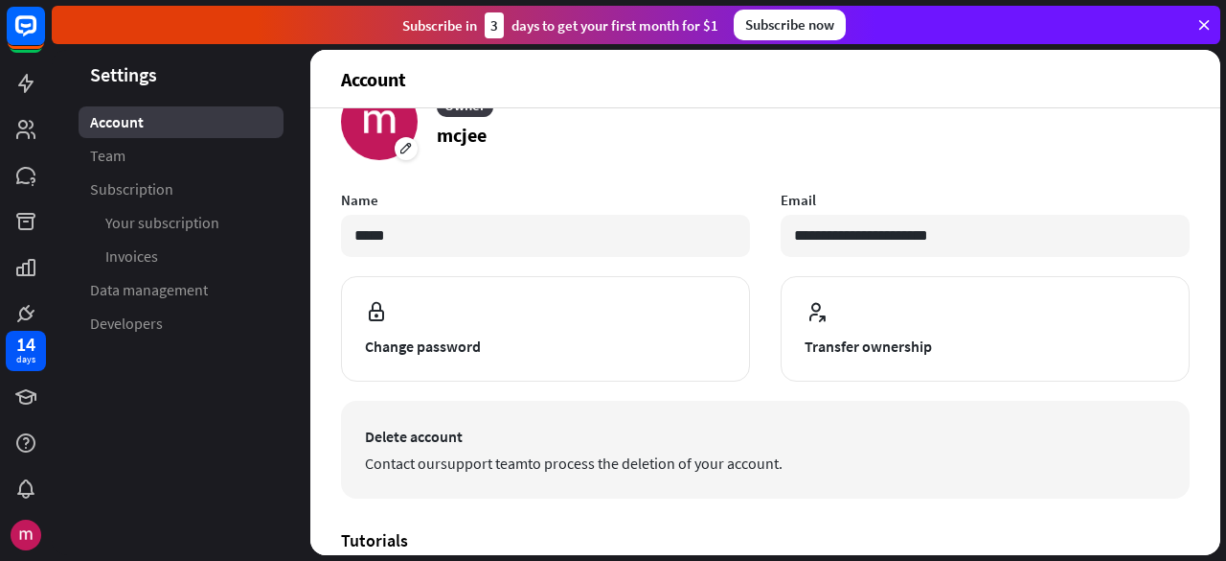
scroll to position [0, 0]
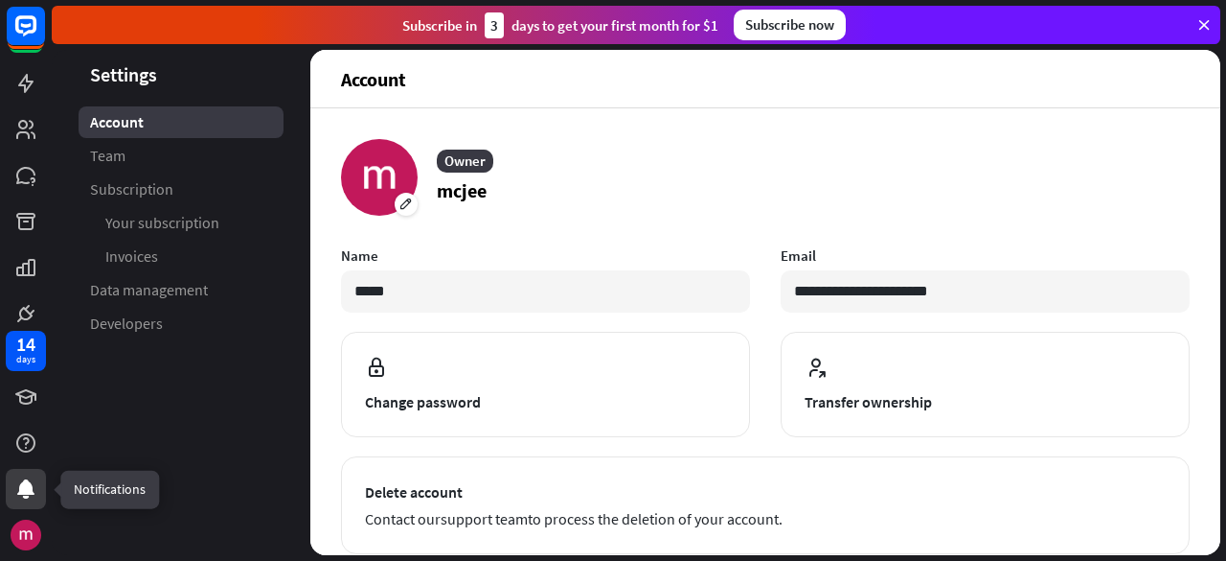
click at [44, 482] on div at bounding box center [26, 489] width 40 height 40
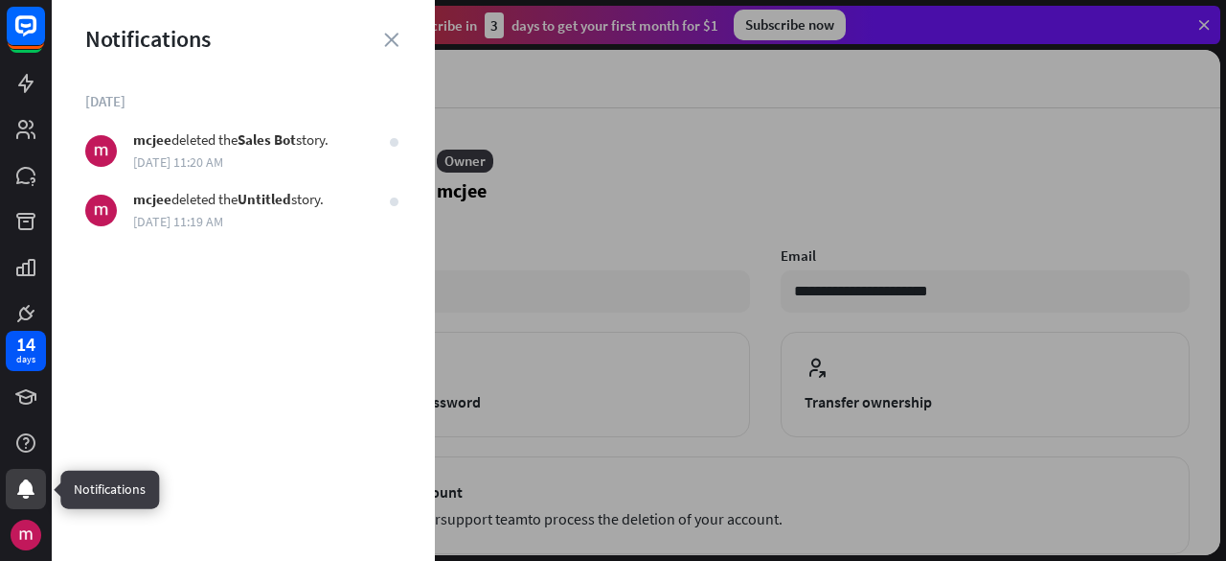
click at [38, 513] on div "14 days" at bounding box center [26, 440] width 52 height 230
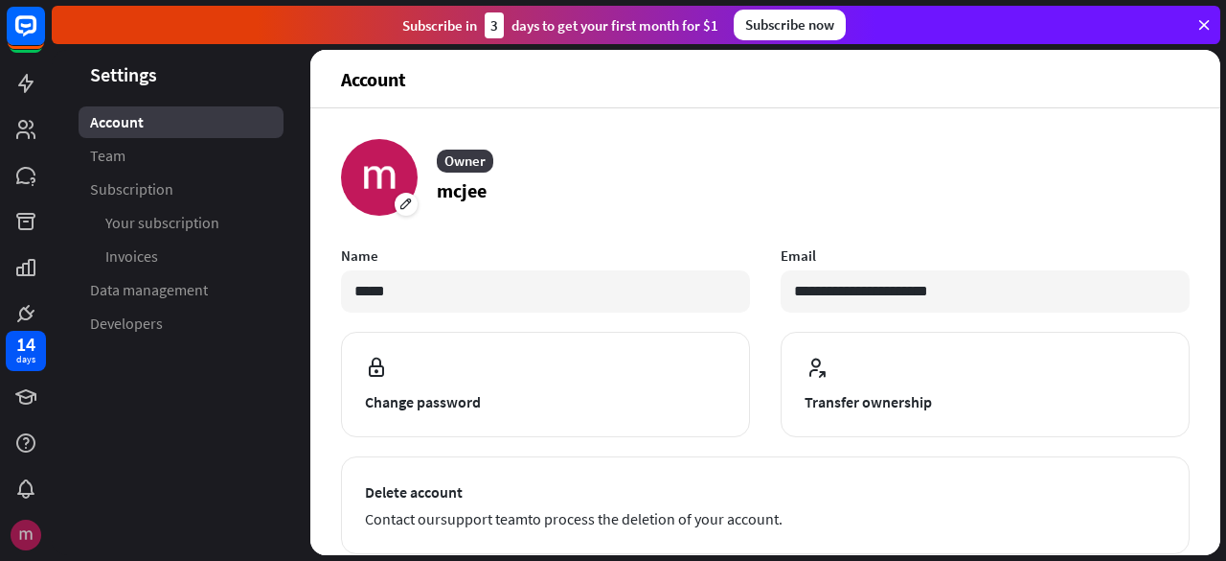
click at [33, 522] on img at bounding box center [26, 534] width 31 height 31
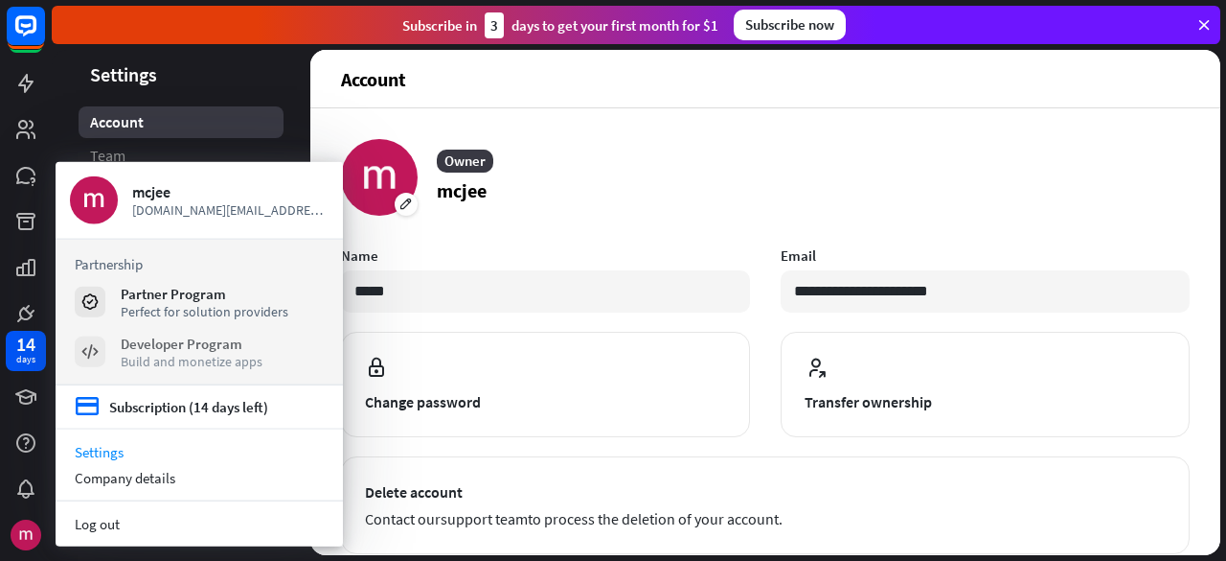
click at [232, 352] on div "Developer Program" at bounding box center [192, 342] width 142 height 18
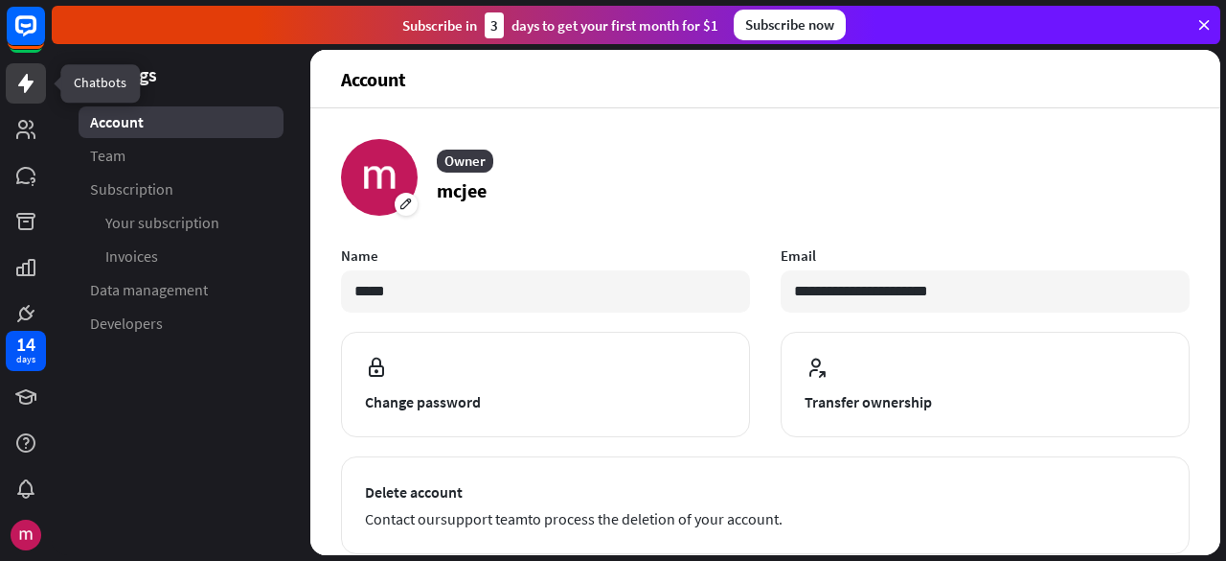
click at [27, 88] on icon at bounding box center [25, 83] width 15 height 19
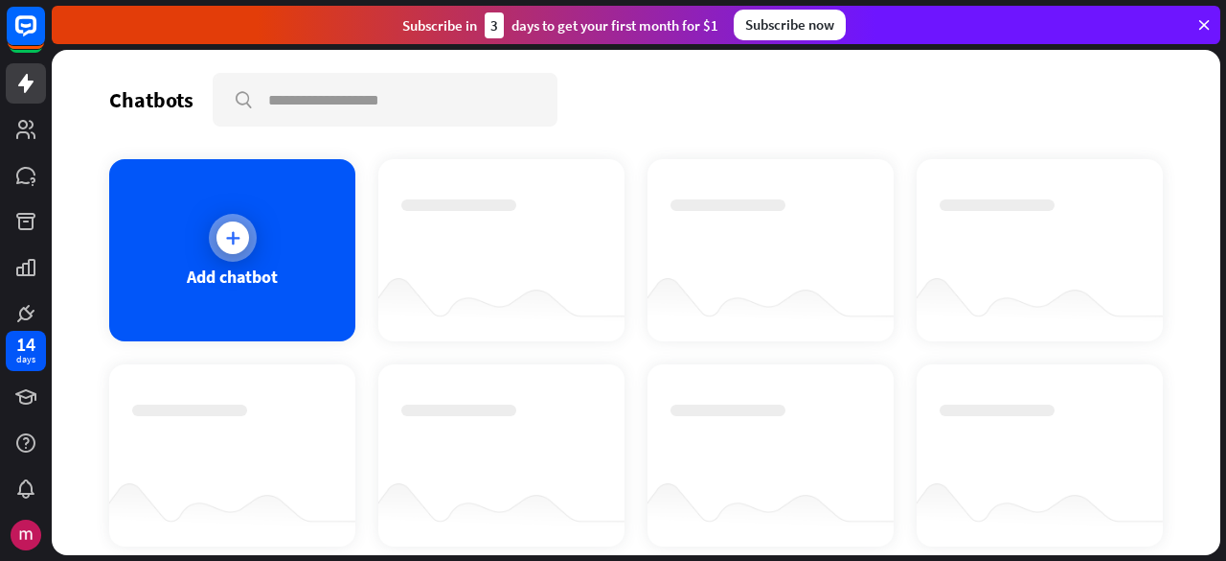
click at [203, 312] on div "Add chatbot" at bounding box center [232, 250] width 246 height 182
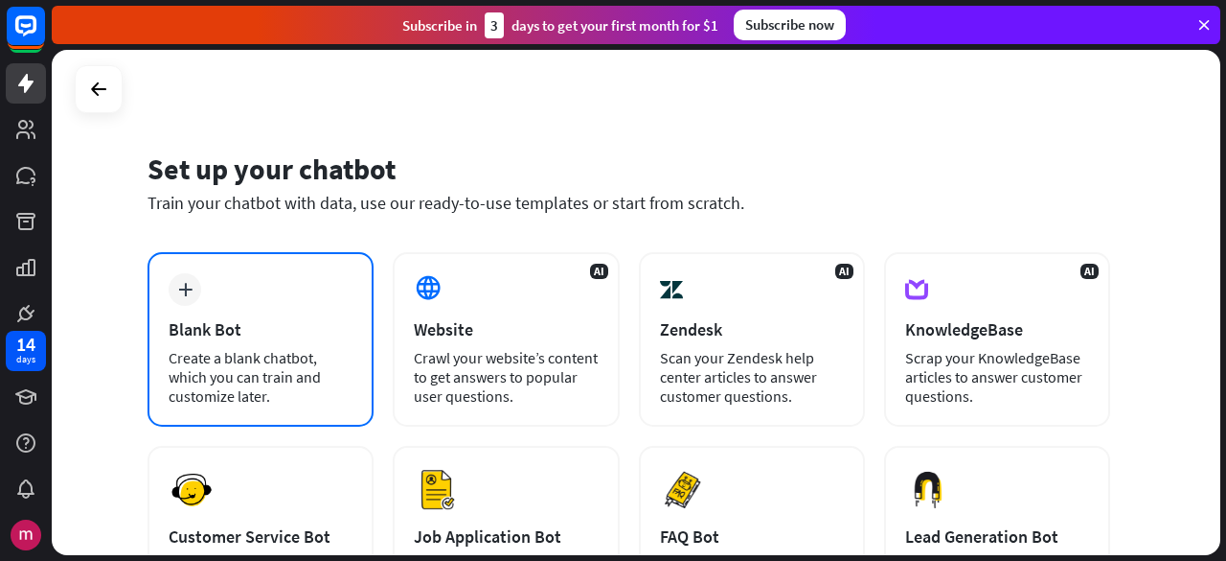
click at [203, 311] on div "plus Blank Bot Create a blank chatbot, which you can train and customize later." at bounding box center [261, 339] width 226 height 174
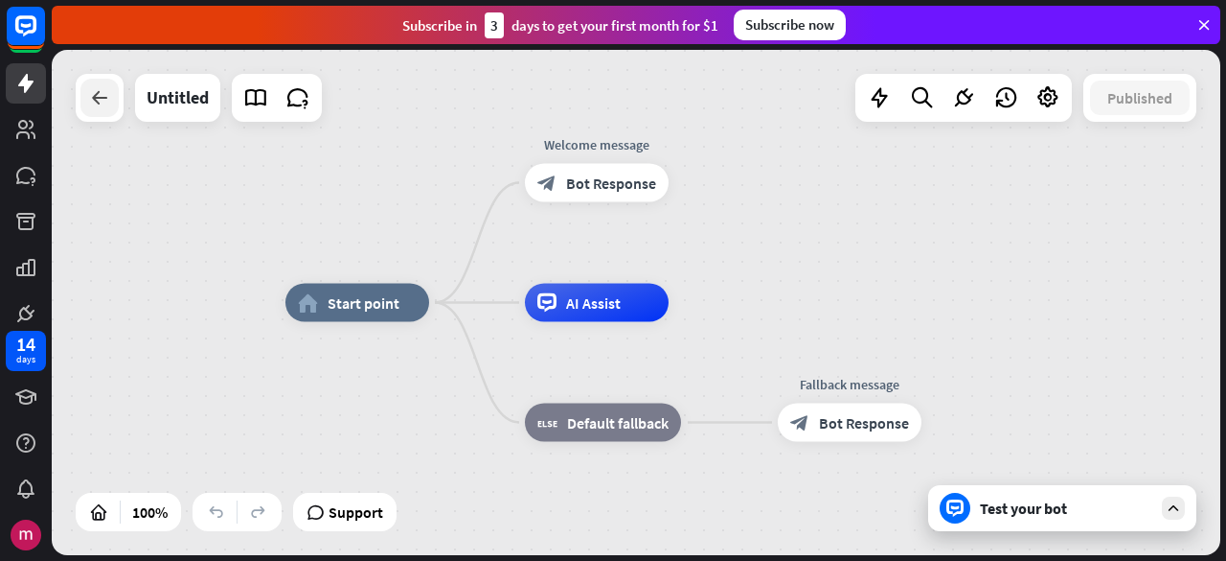
click at [103, 110] on div at bounding box center [99, 98] width 38 height 38
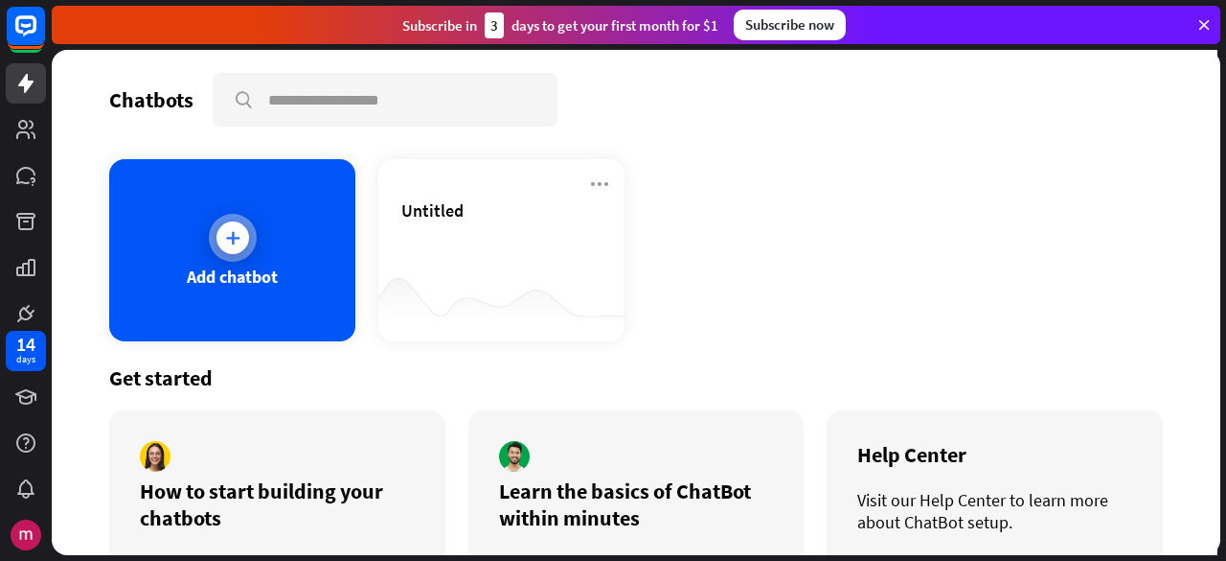
click at [294, 254] on div "Add chatbot" at bounding box center [232, 250] width 246 height 182
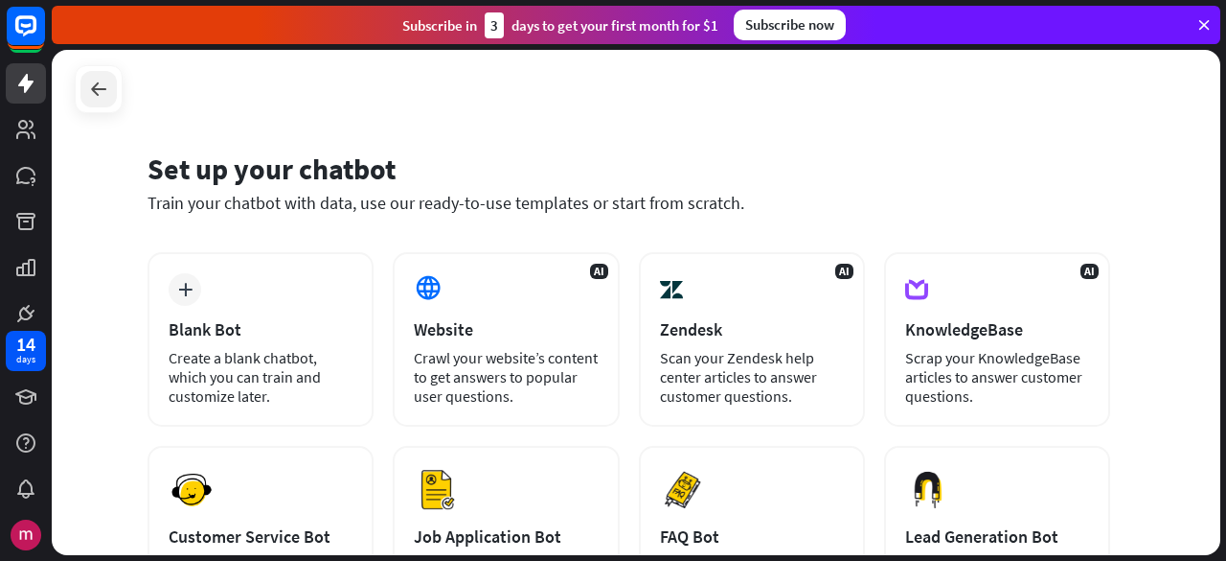
click at [86, 86] on div at bounding box center [98, 89] width 36 height 36
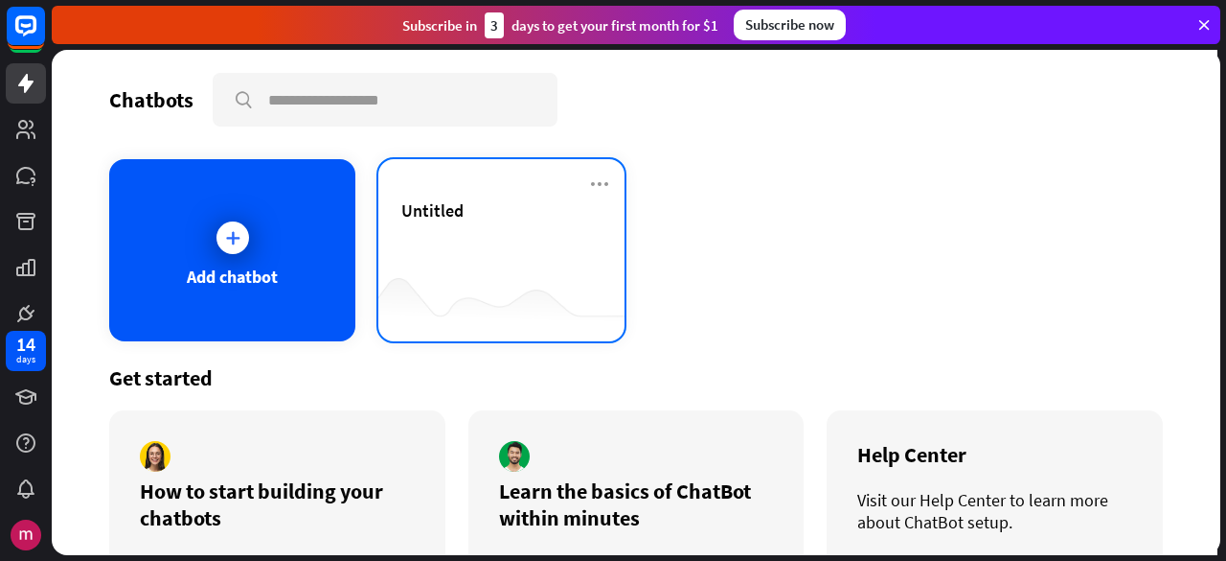
click at [487, 258] on div "Untitled" at bounding box center [501, 232] width 200 height 67
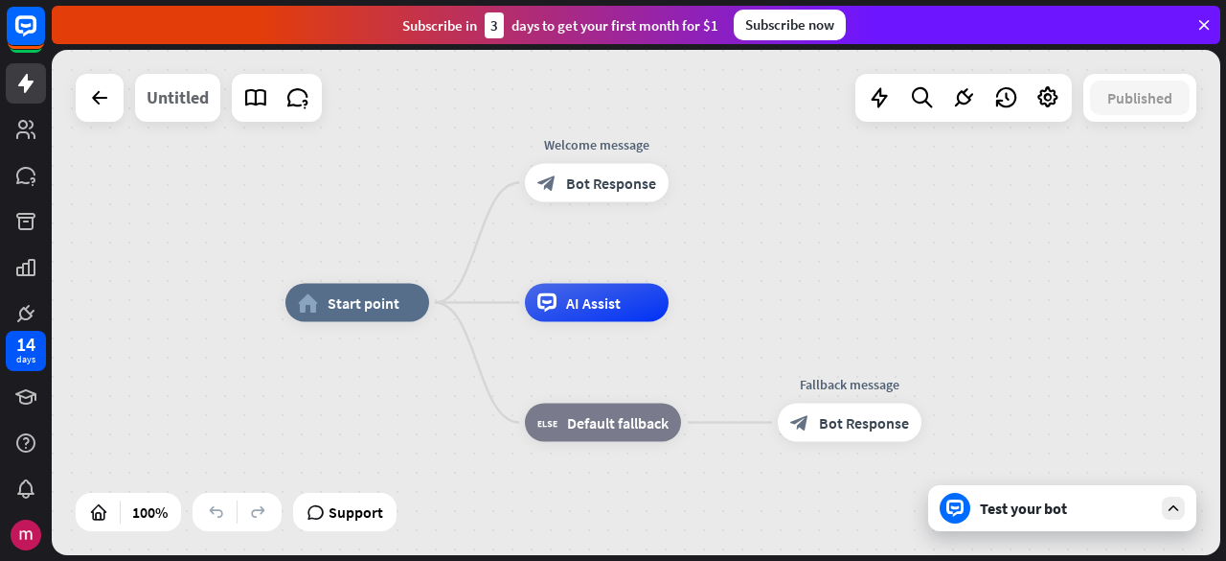
click at [195, 91] on div "Untitled" at bounding box center [178, 98] width 62 height 48
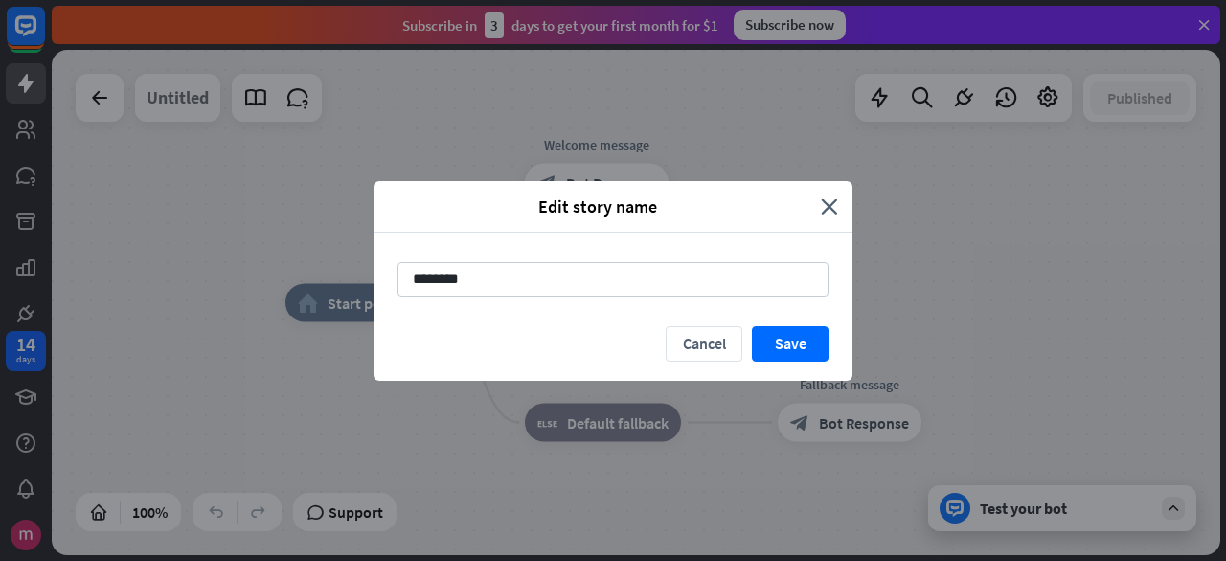
click at [195, 91] on div "Edit story name close ******** Cancel Save" at bounding box center [613, 280] width 1226 height 561
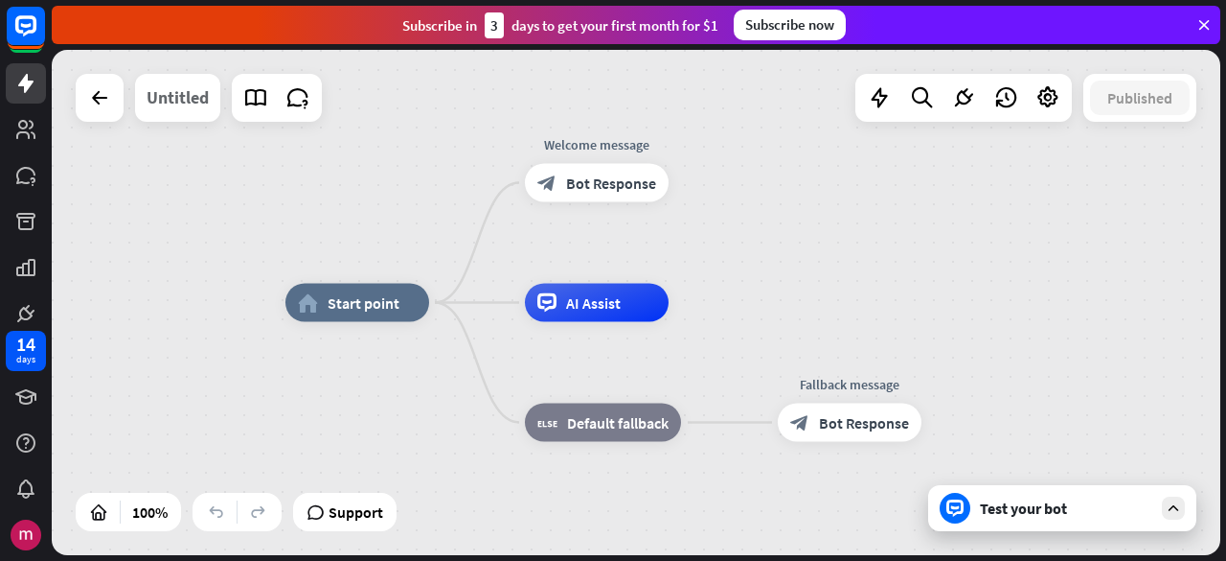
click at [157, 102] on div "Untitled" at bounding box center [178, 98] width 62 height 48
click at [157, 102] on div "Edit story name close ******** Cancel Save" at bounding box center [613, 280] width 1226 height 561
click at [157, 102] on div "Untitled" at bounding box center [178, 98] width 62 height 48
click at [157, 102] on div "Edit story name close ******** Cancel Save" at bounding box center [613, 280] width 1226 height 561
click at [157, 102] on div "Untitled" at bounding box center [178, 98] width 62 height 48
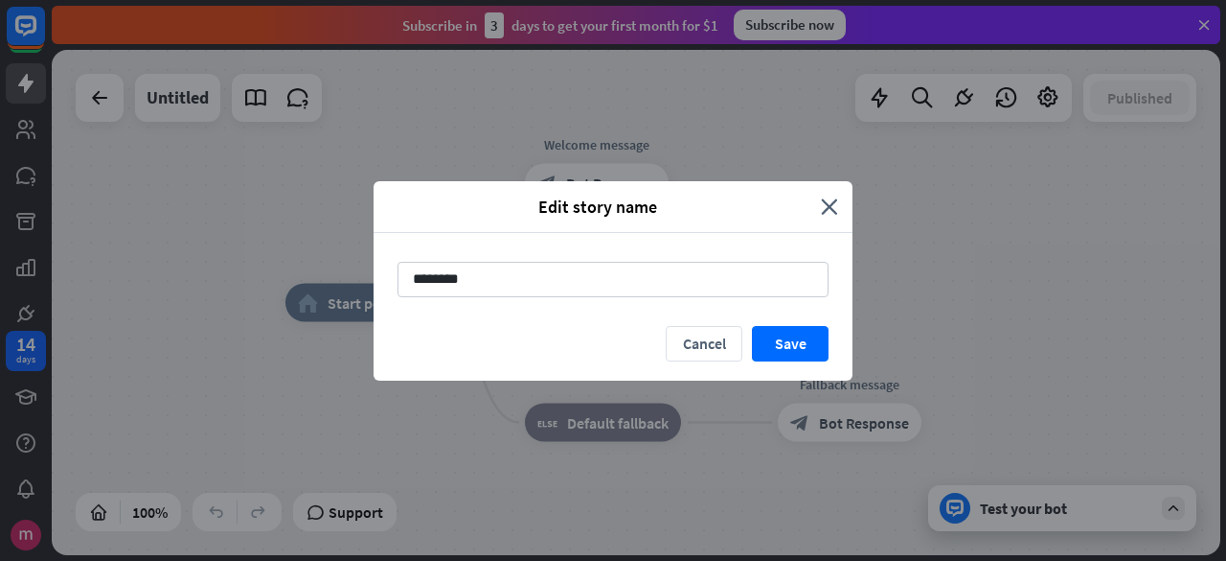
drag, startPoint x: 546, startPoint y: 286, endPoint x: 325, endPoint y: 275, distance: 221.6
click at [325, 275] on div "Edit story name close ******** Cancel Save" at bounding box center [613, 280] width 1226 height 561
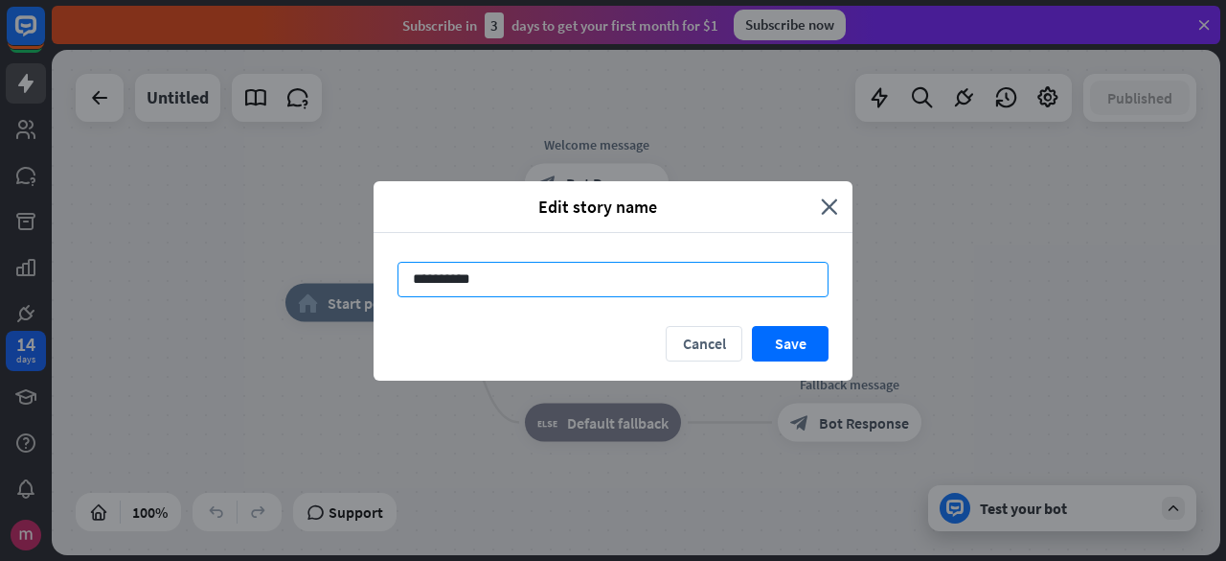
type input "**********"
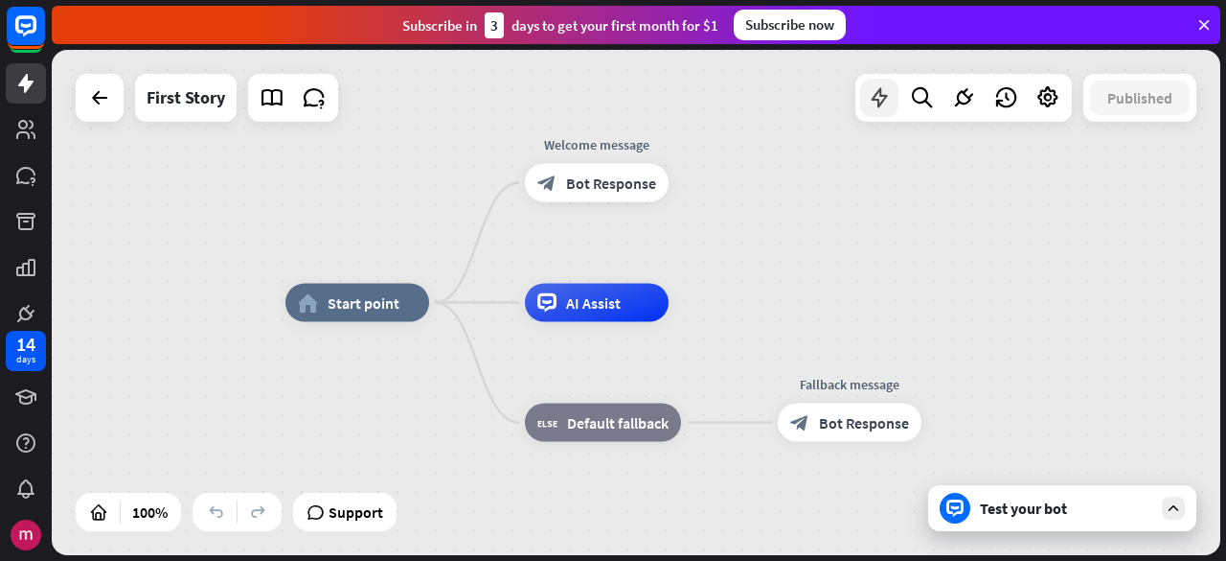
click at [881, 104] on icon at bounding box center [879, 97] width 25 height 25
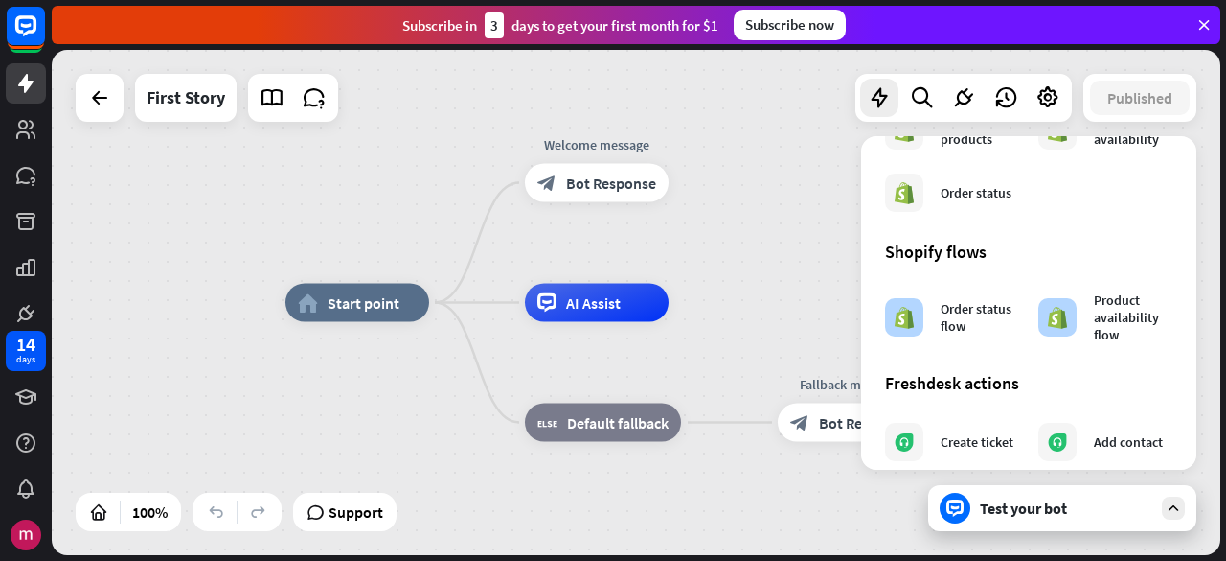
scroll to position [958, 0]
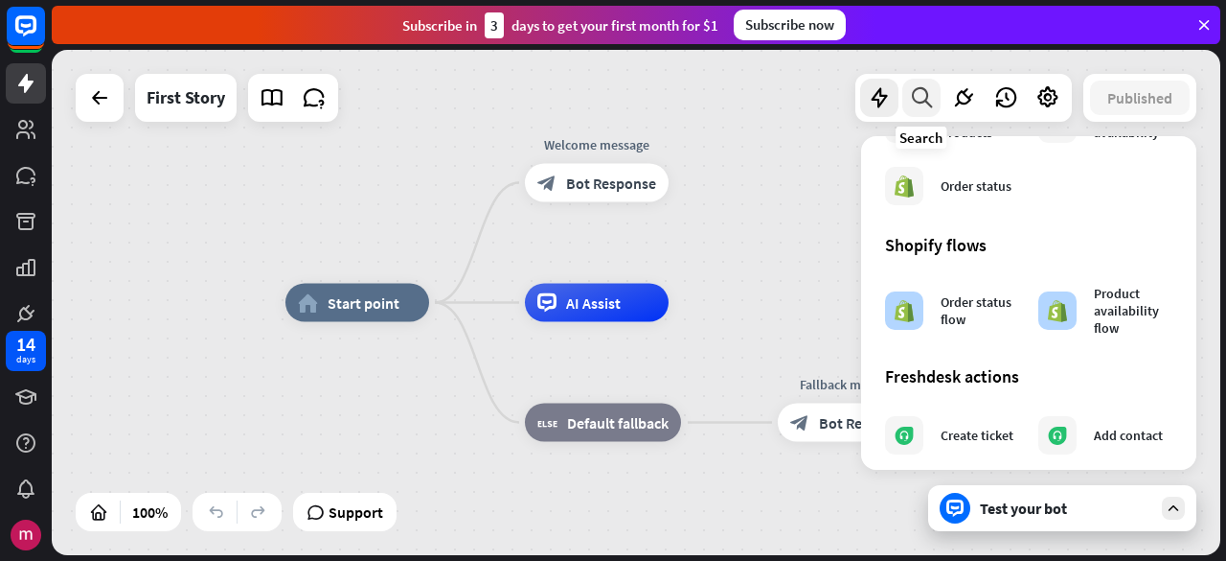
click at [927, 82] on div at bounding box center [922, 98] width 38 height 38
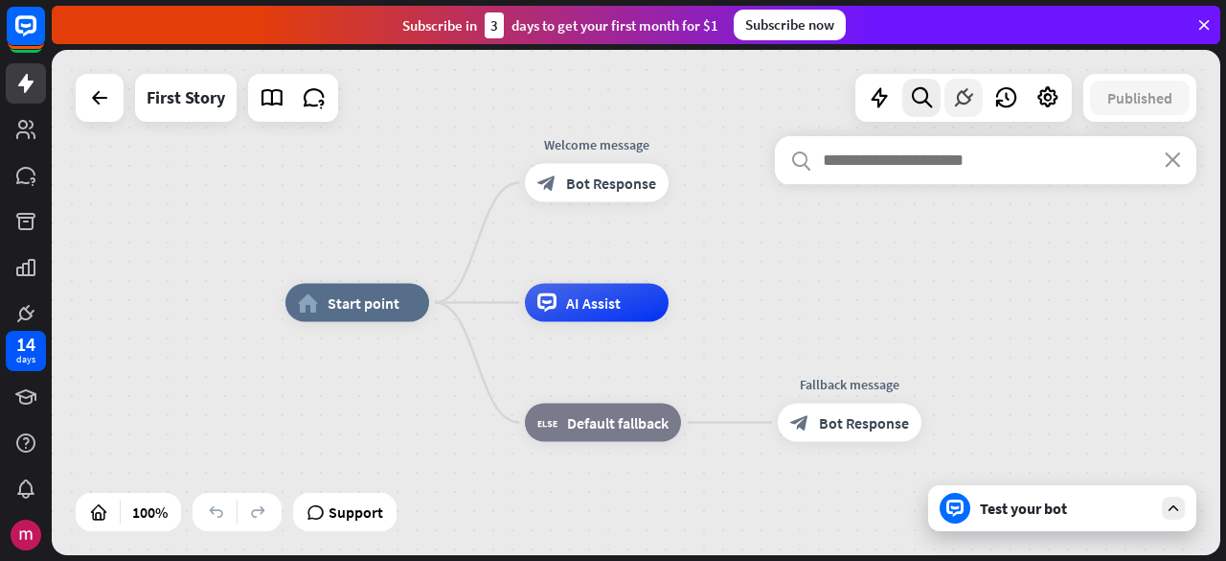
click at [951, 94] on icon at bounding box center [963, 97] width 25 height 25
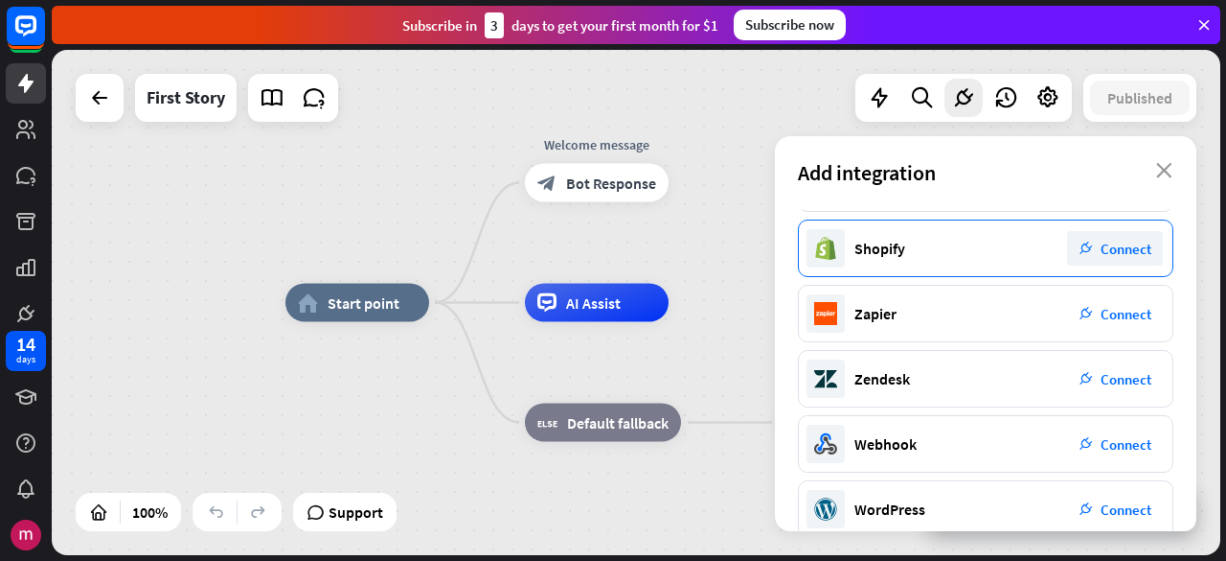
scroll to position [409, 0]
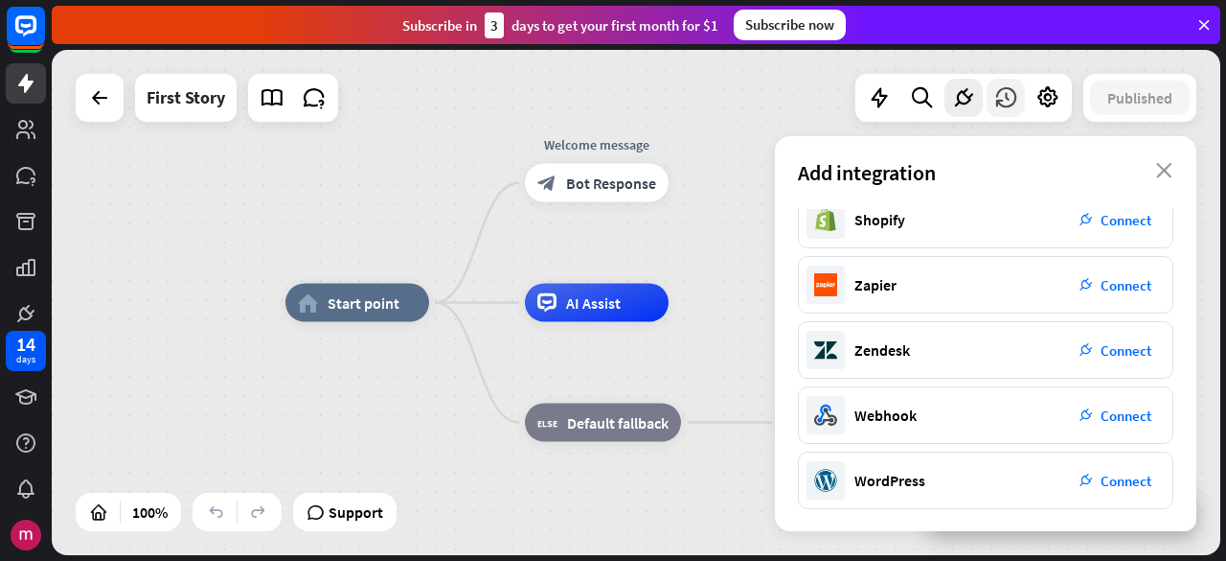
click at [1014, 99] on icon at bounding box center [1006, 97] width 25 height 25
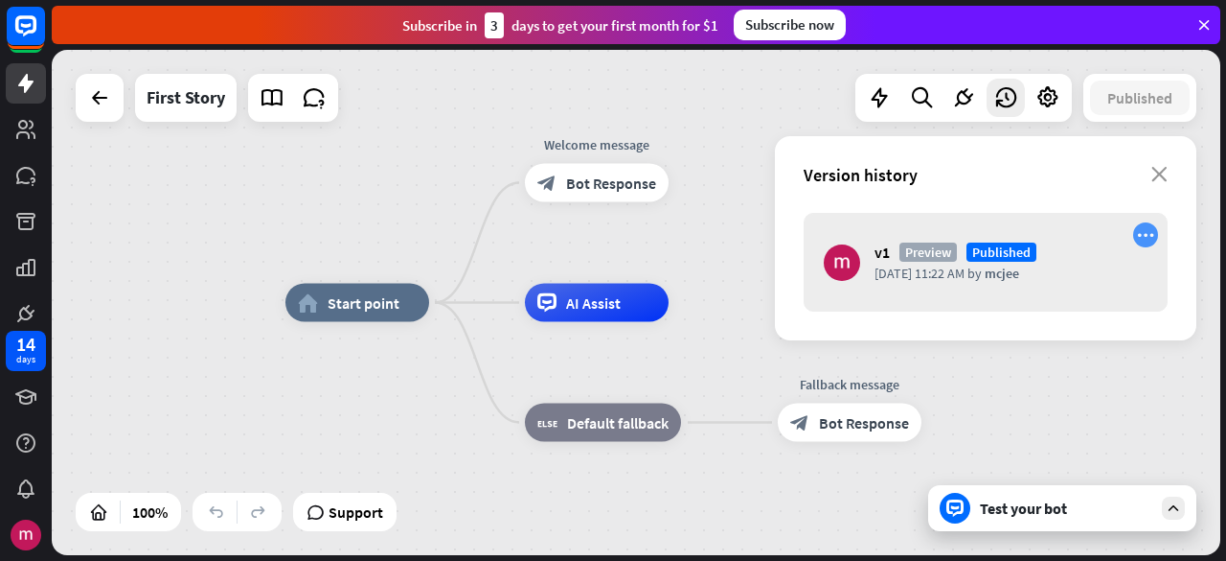
click at [1155, 230] on div "more_horiz" at bounding box center [1145, 234] width 25 height 25
click at [1144, 231] on icon "more_horiz" at bounding box center [1145, 235] width 17 height 16
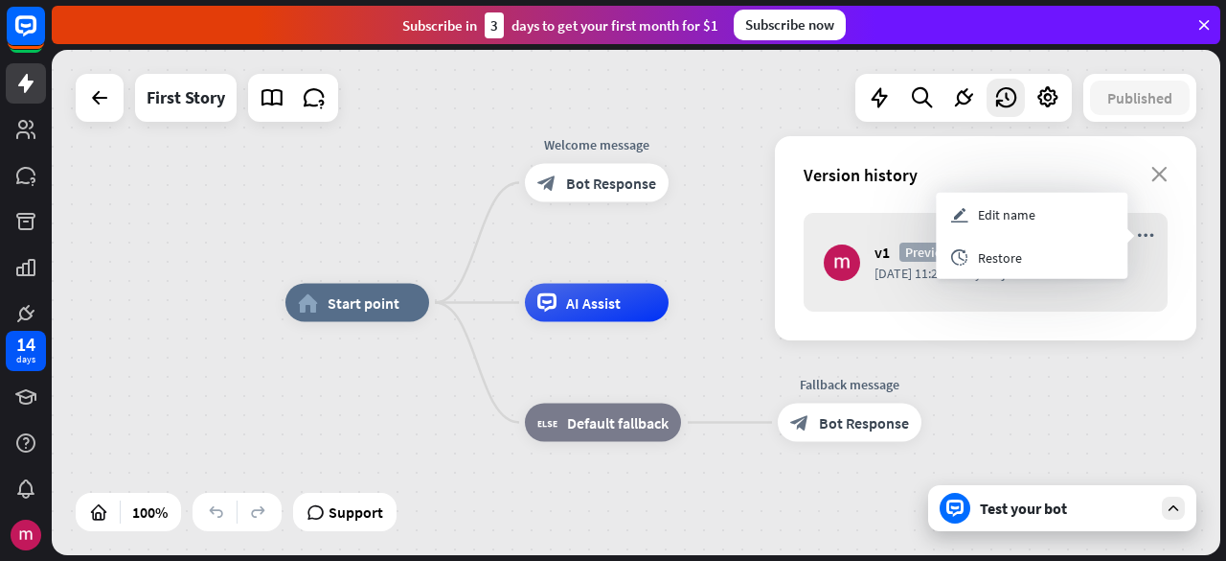
click at [1042, 150] on div "Version history close" at bounding box center [986, 174] width 422 height 77
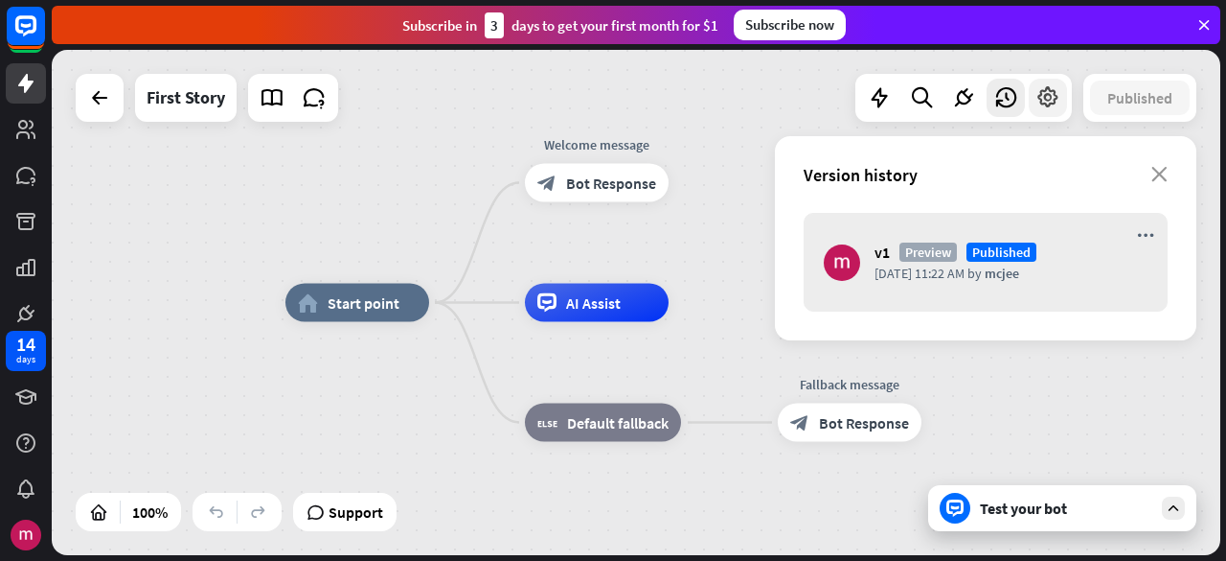
click at [1049, 103] on icon at bounding box center [1048, 97] width 25 height 25
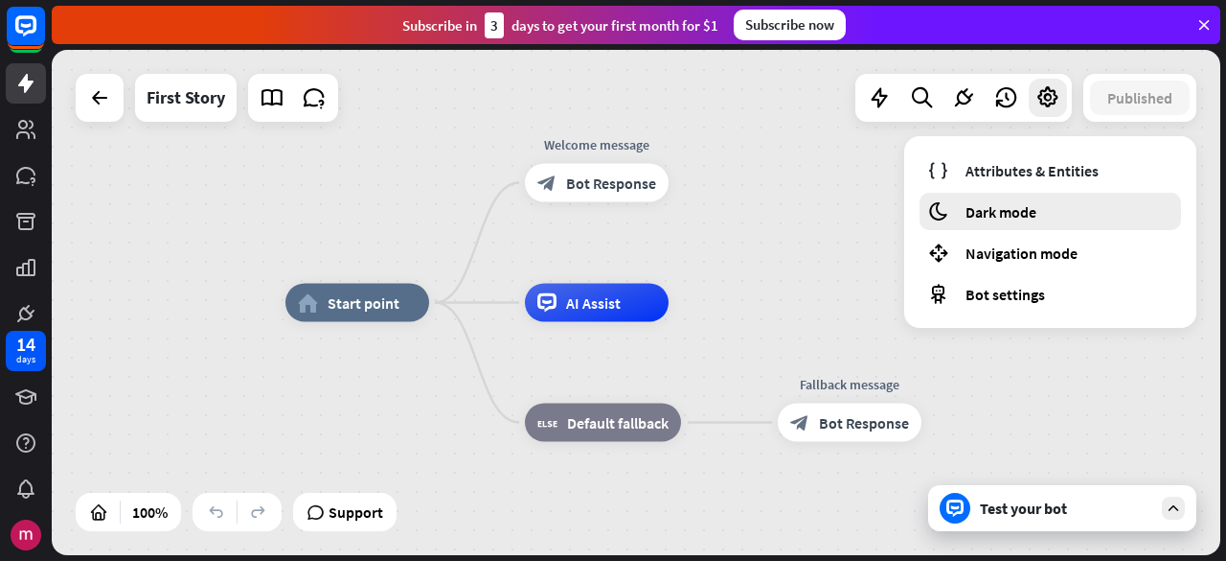
click at [1070, 215] on div "moon Dark mode" at bounding box center [1051, 211] width 262 height 37
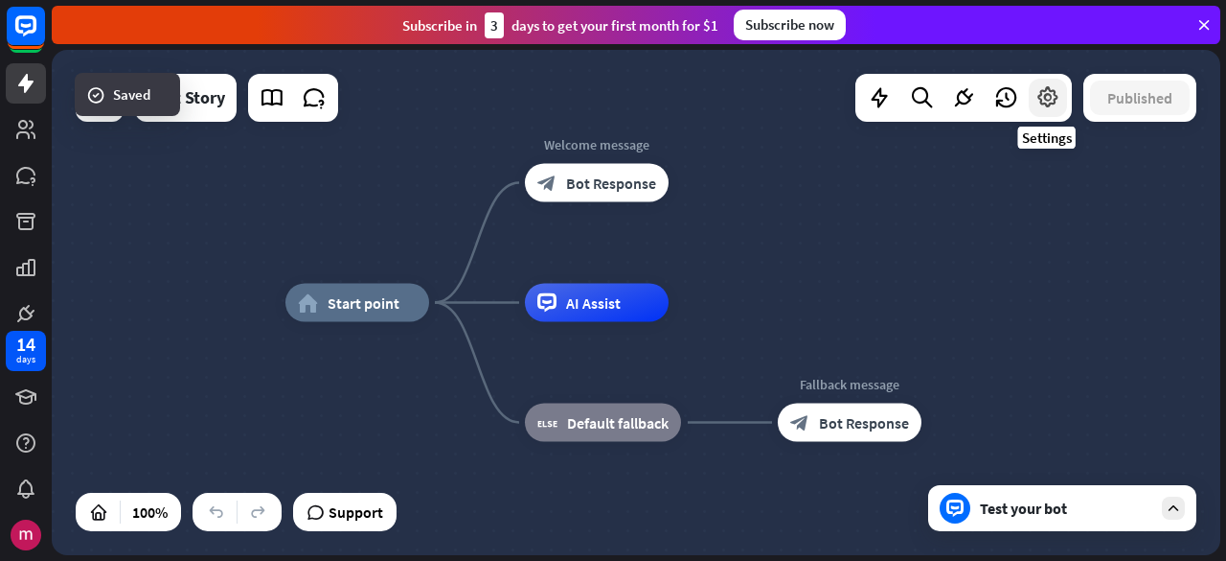
click at [1048, 89] on icon at bounding box center [1048, 97] width 25 height 25
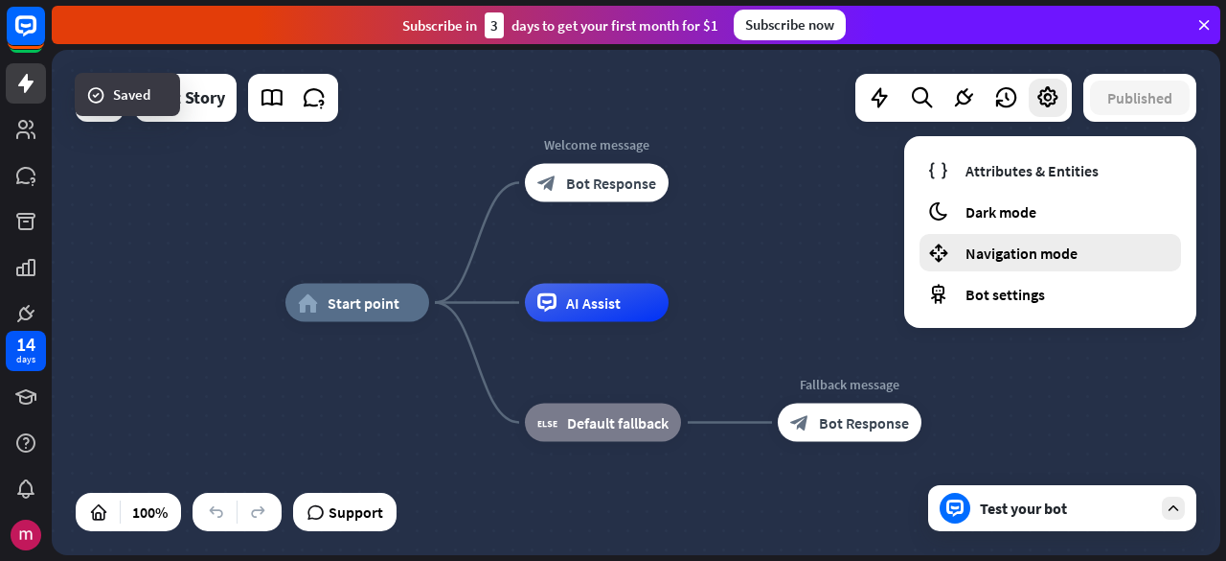
click at [1047, 250] on span "Navigation mode" at bounding box center [1022, 252] width 112 height 19
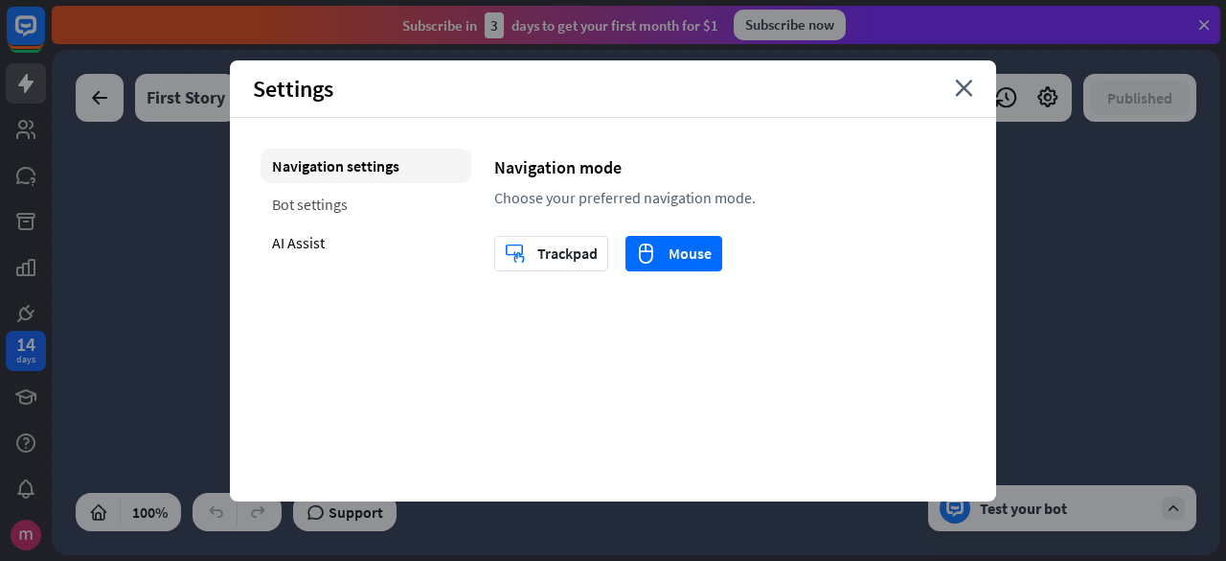
click at [353, 200] on div "Bot settings" at bounding box center [366, 204] width 211 height 34
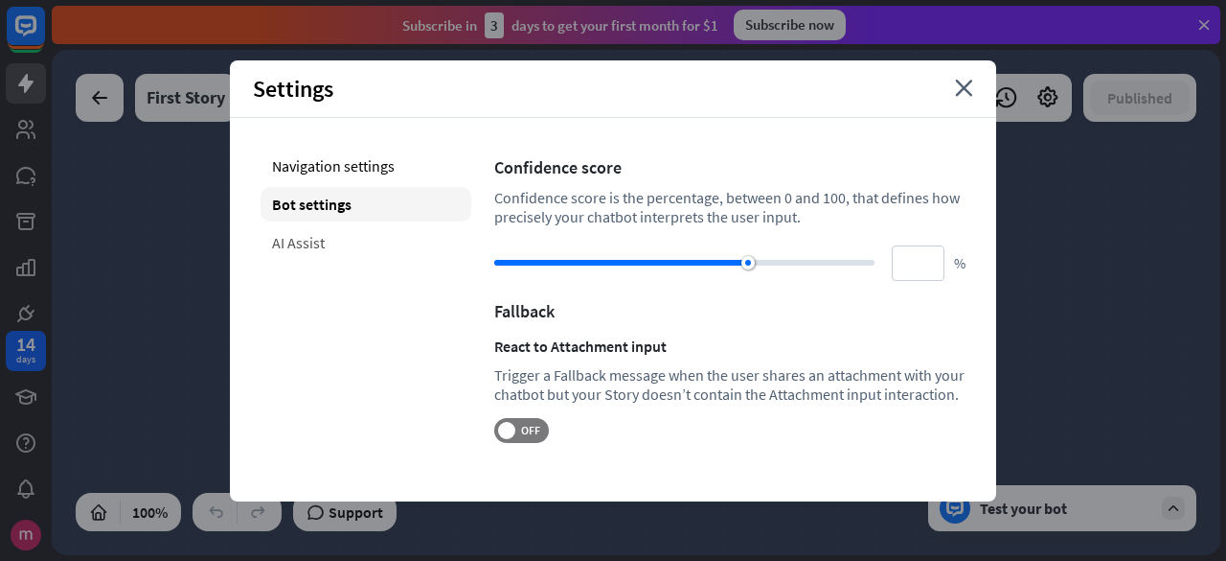
click at [336, 241] on div "AI Assist" at bounding box center [366, 242] width 211 height 34
type input "**"
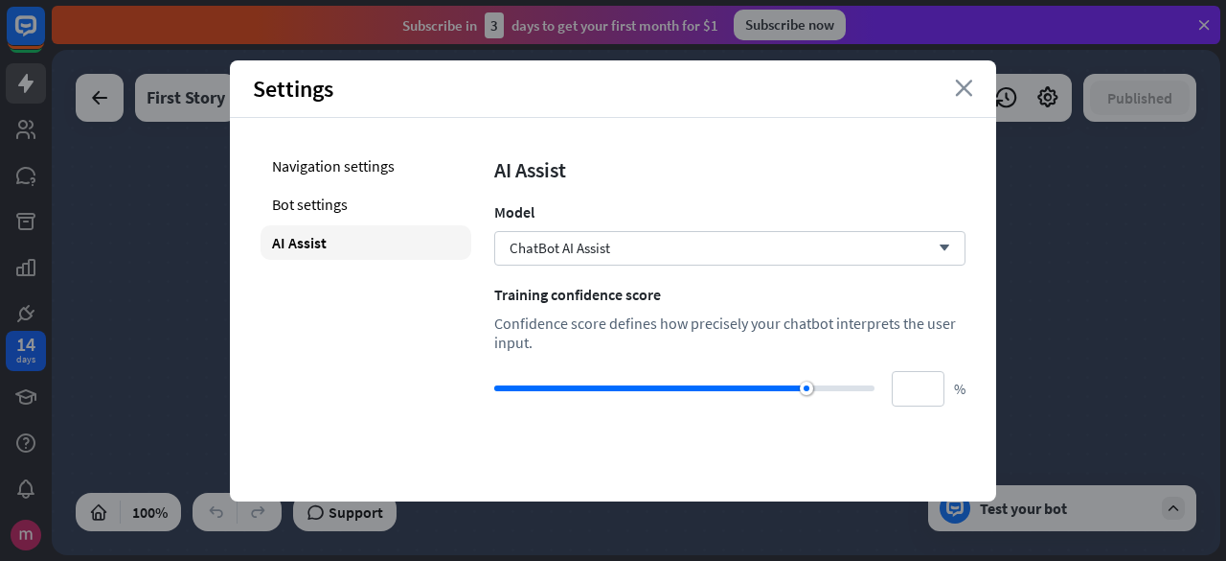
click at [964, 86] on icon "close" at bounding box center [964, 88] width 18 height 17
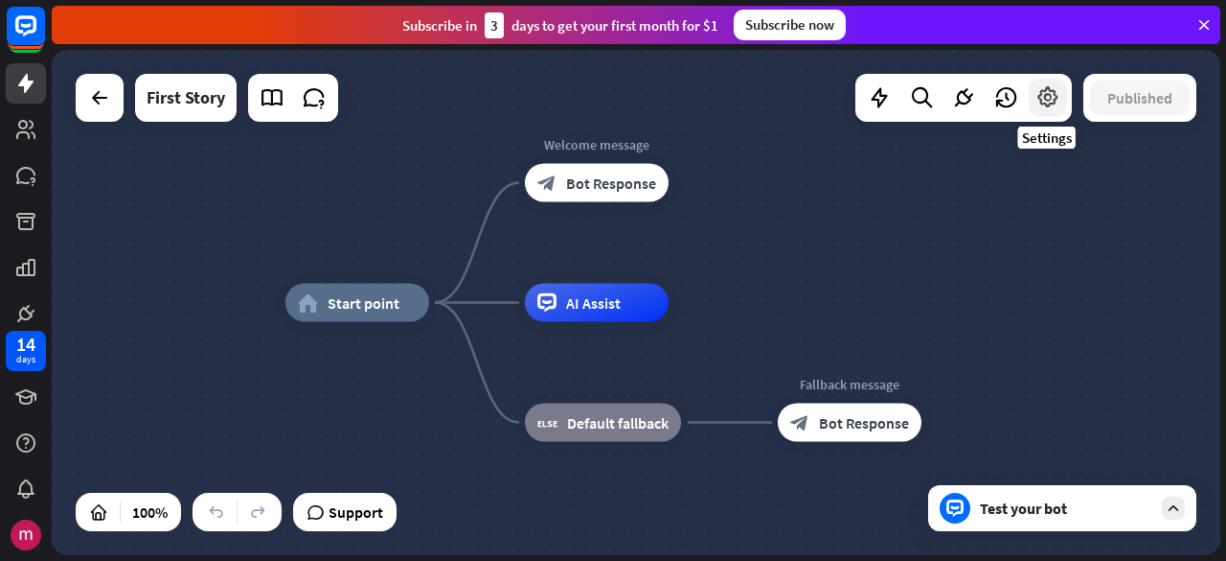
click at [1044, 113] on div at bounding box center [1048, 98] width 38 height 38
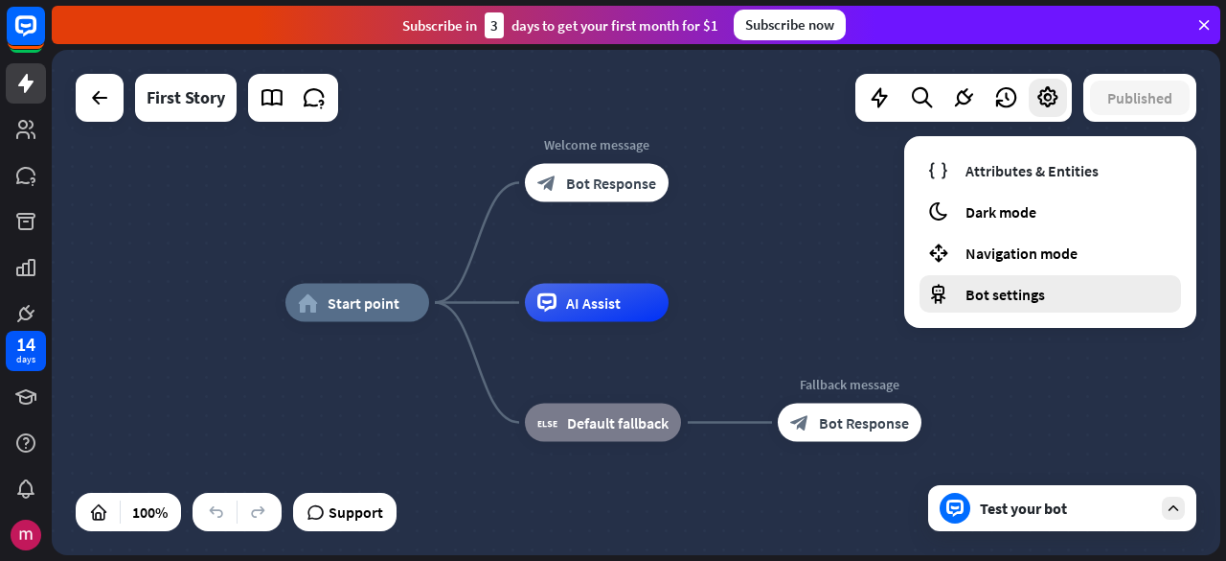
click at [1034, 305] on div "Bot settings" at bounding box center [1051, 293] width 262 height 37
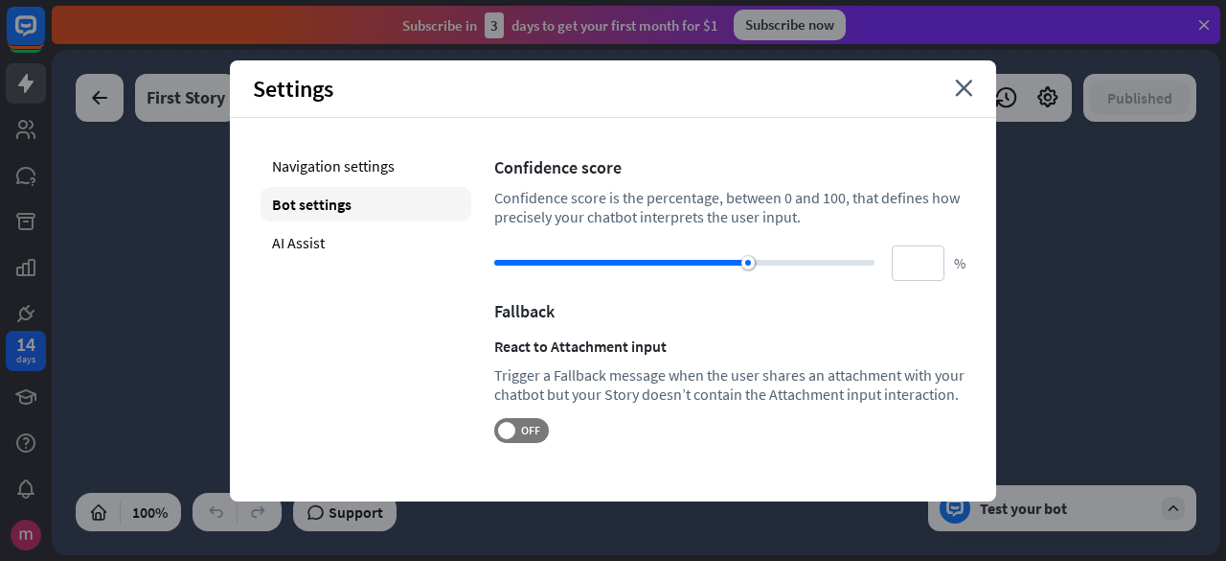
click at [315, 198] on div "Bot settings" at bounding box center [366, 204] width 211 height 34
click at [302, 234] on div "AI Assist" at bounding box center [366, 242] width 211 height 34
type input "**"
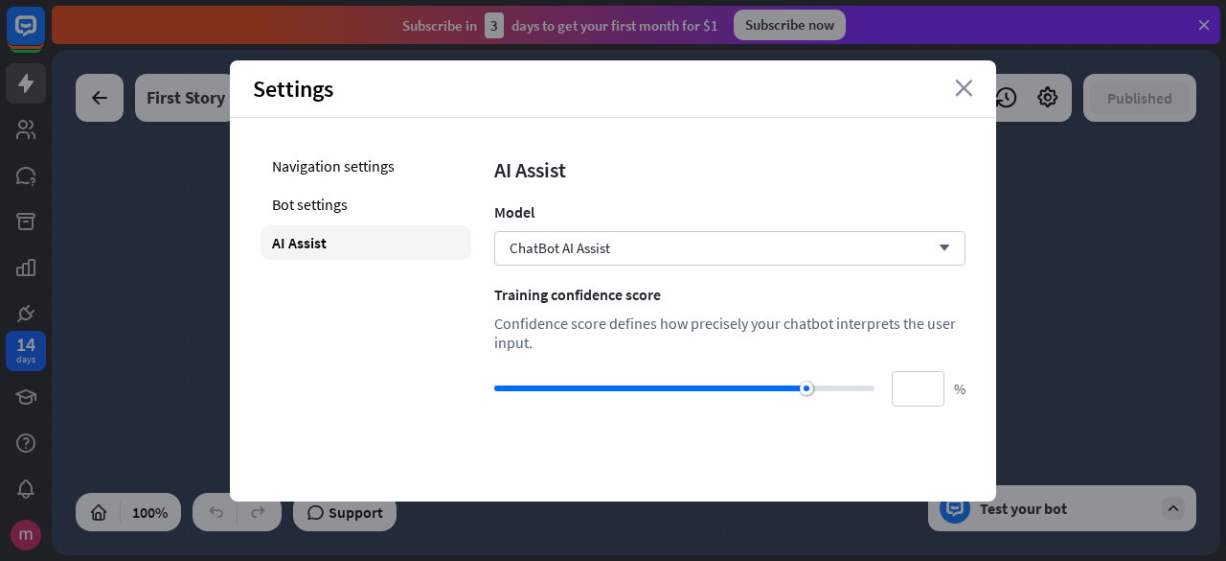
click at [963, 85] on icon "close" at bounding box center [964, 88] width 18 height 17
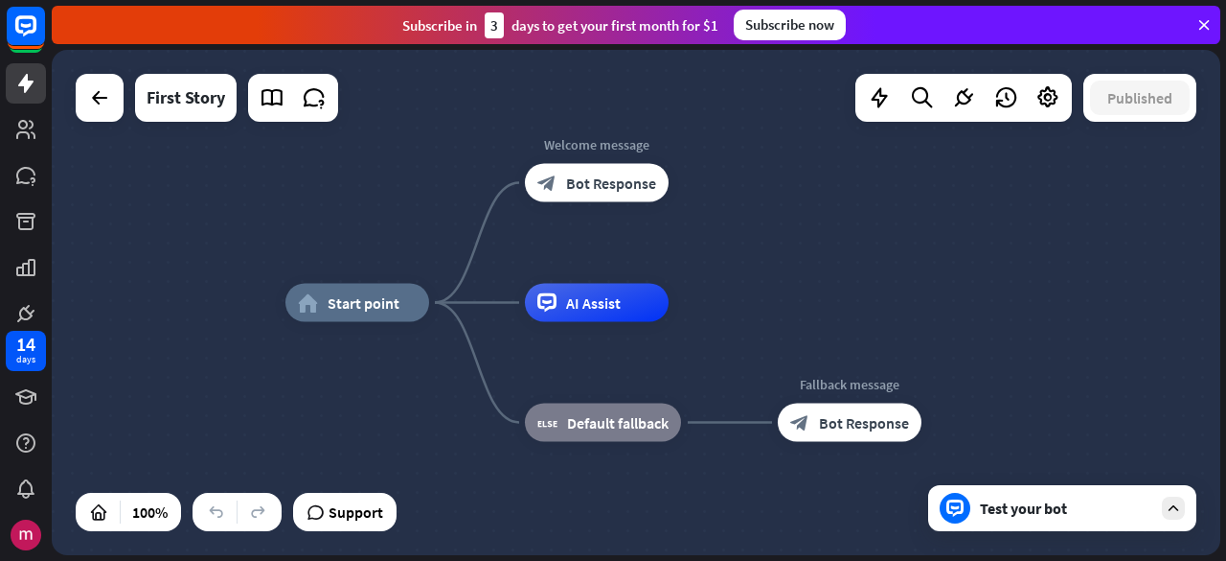
click at [852, 200] on div "home_2 Start point Welcome message block_bot_response Bot Response AI Assist bl…" at bounding box center [636, 302] width 1169 height 505
click at [895, 103] on div at bounding box center [879, 98] width 38 height 38
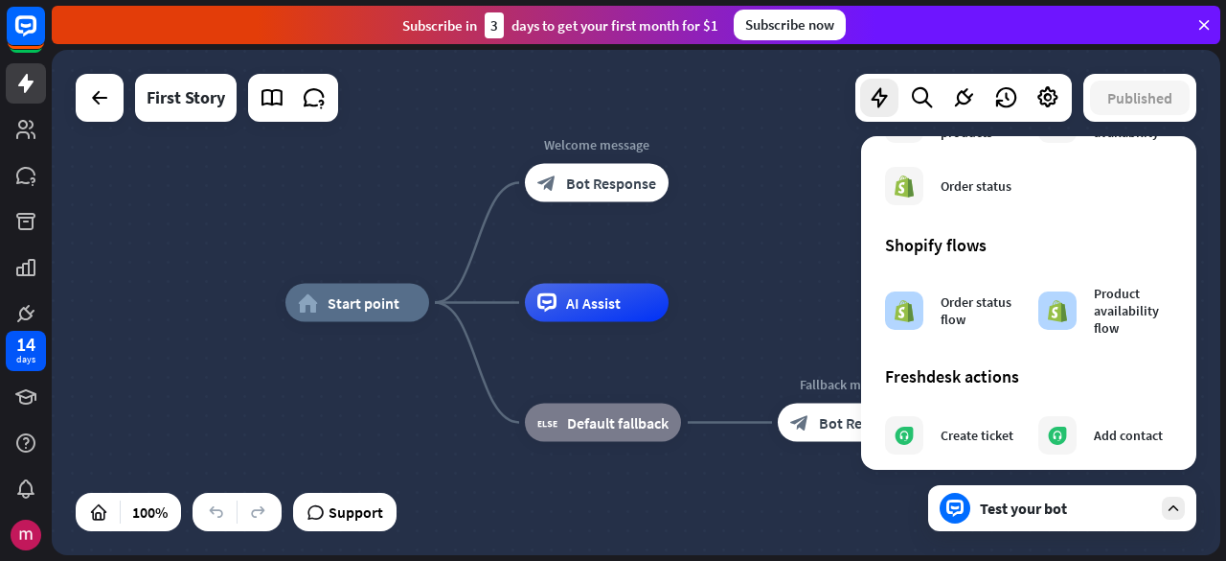
drag, startPoint x: 853, startPoint y: 126, endPoint x: 1047, endPoint y: 378, distance: 318.3
click at [848, 128] on div "home_2 Start point Welcome message block_bot_response Bot Response AI Assist bl…" at bounding box center [636, 302] width 1169 height 505
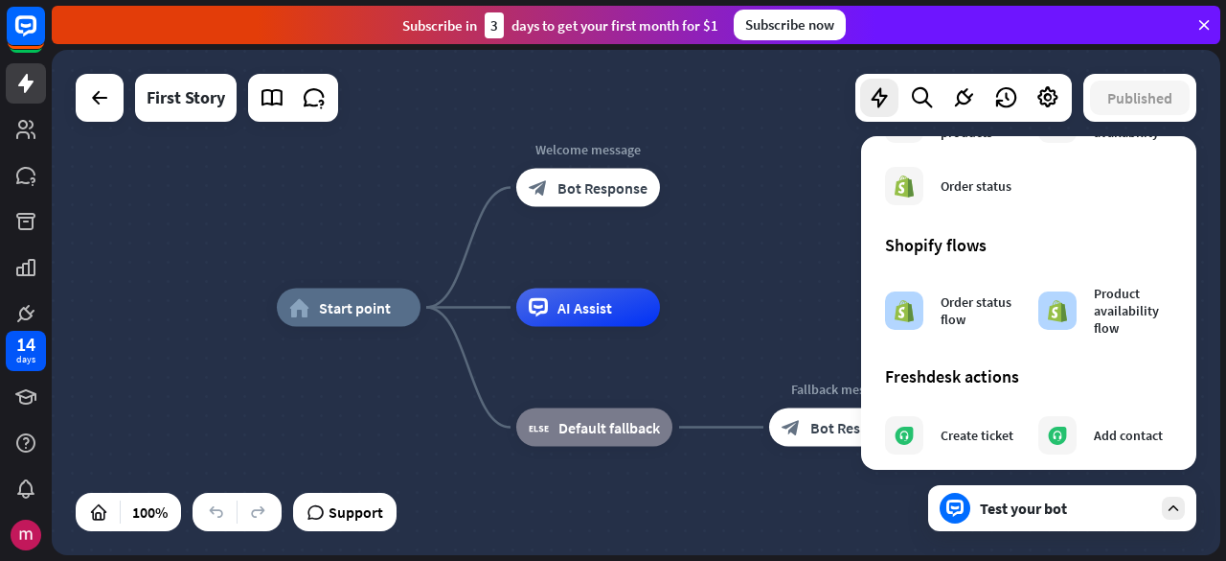
click at [827, 144] on div "home_2 Start point Welcome message block_bot_response Bot Response AI Assist bl…" at bounding box center [636, 302] width 1169 height 505
click at [671, 101] on div "home_2 Start point Edit name more_horiz Welcome message block_bot_response Bot …" at bounding box center [636, 302] width 1169 height 505
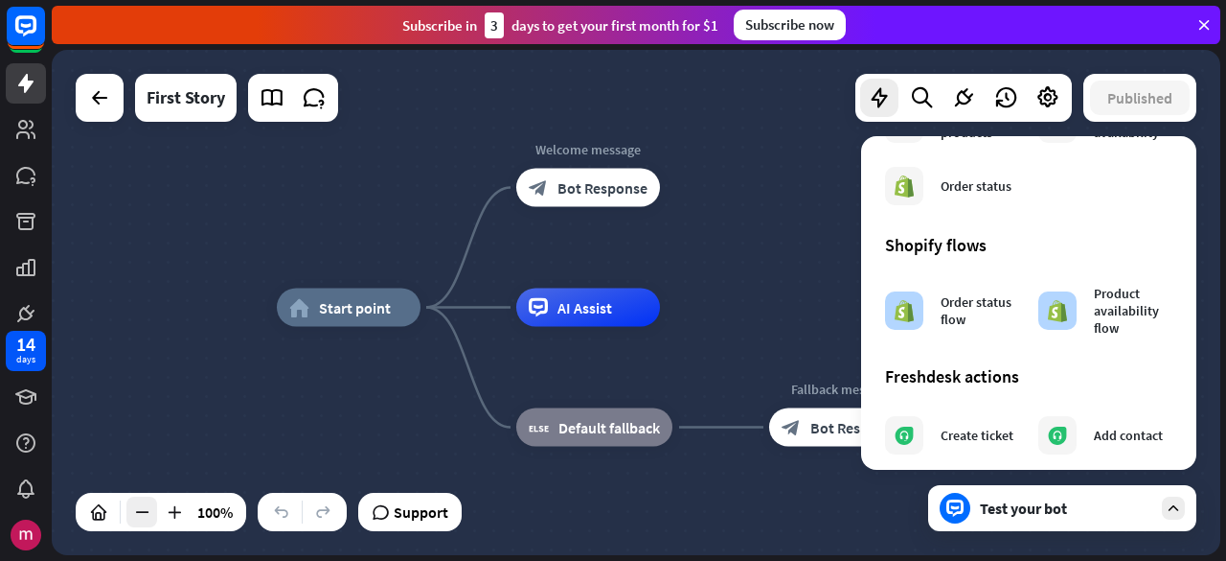
click at [134, 515] on icon at bounding box center [141, 511] width 19 height 19
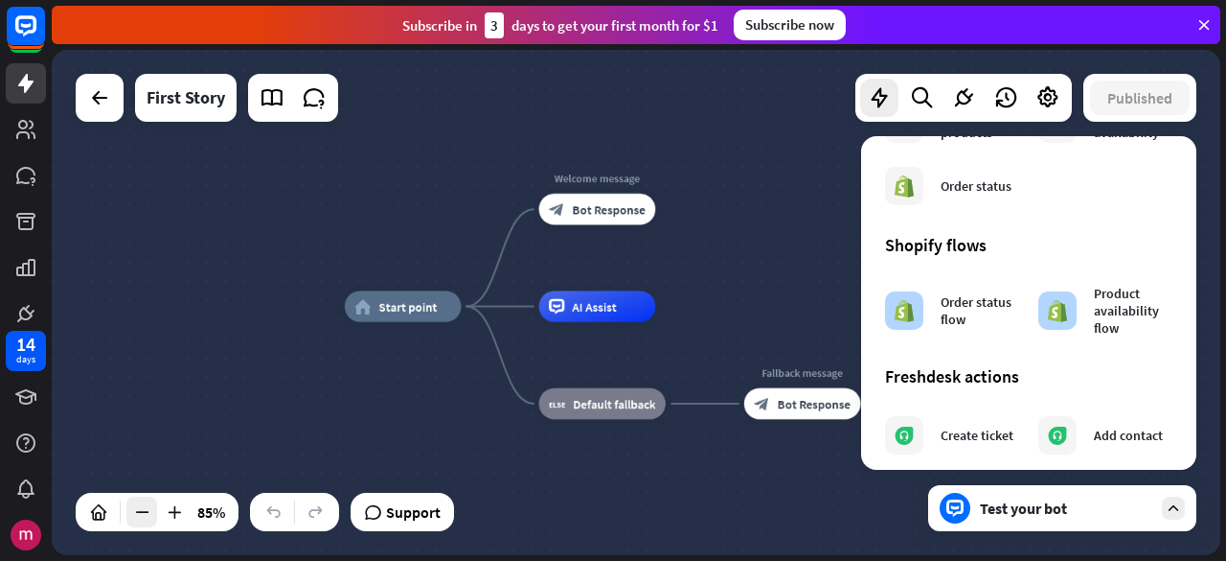
click at [134, 515] on icon at bounding box center [141, 511] width 19 height 19
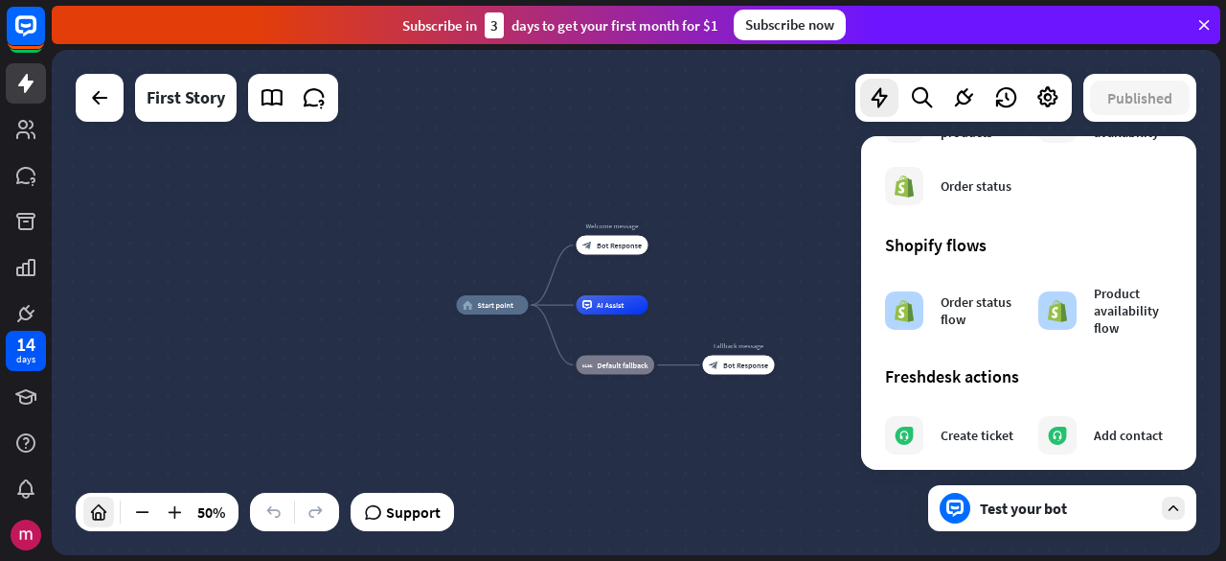
click at [103, 513] on icon at bounding box center [98, 511] width 19 height 19
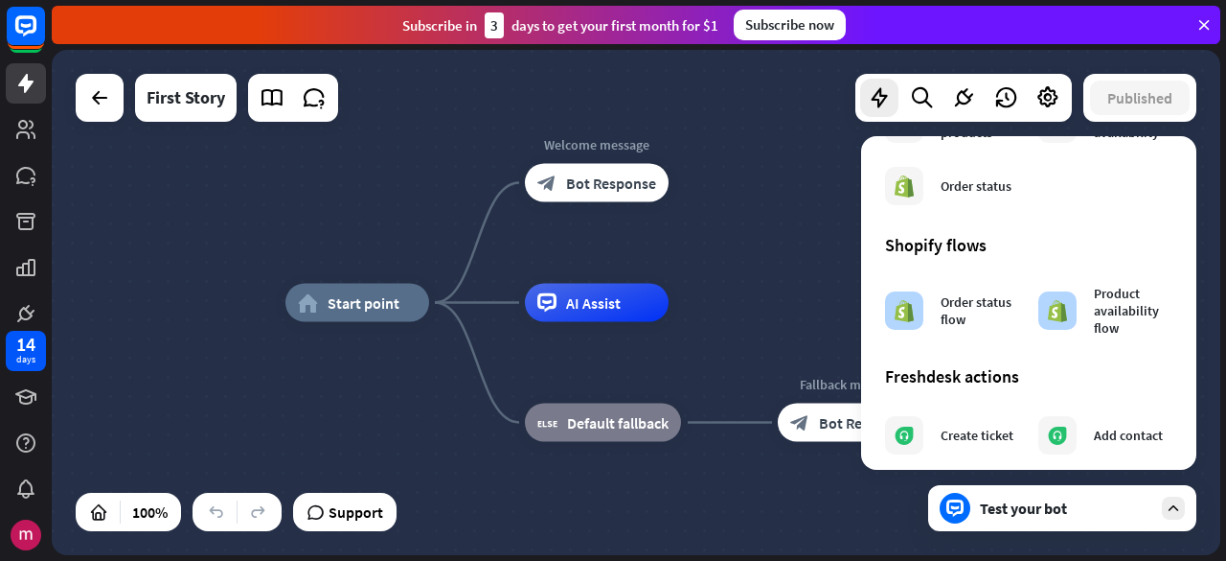
click at [648, 515] on div "home_2 Start point Welcome message block_bot_response Bot Response AI Assist bl…" at bounding box center [870, 555] width 1169 height 505
click at [878, 101] on icon at bounding box center [879, 97] width 25 height 25
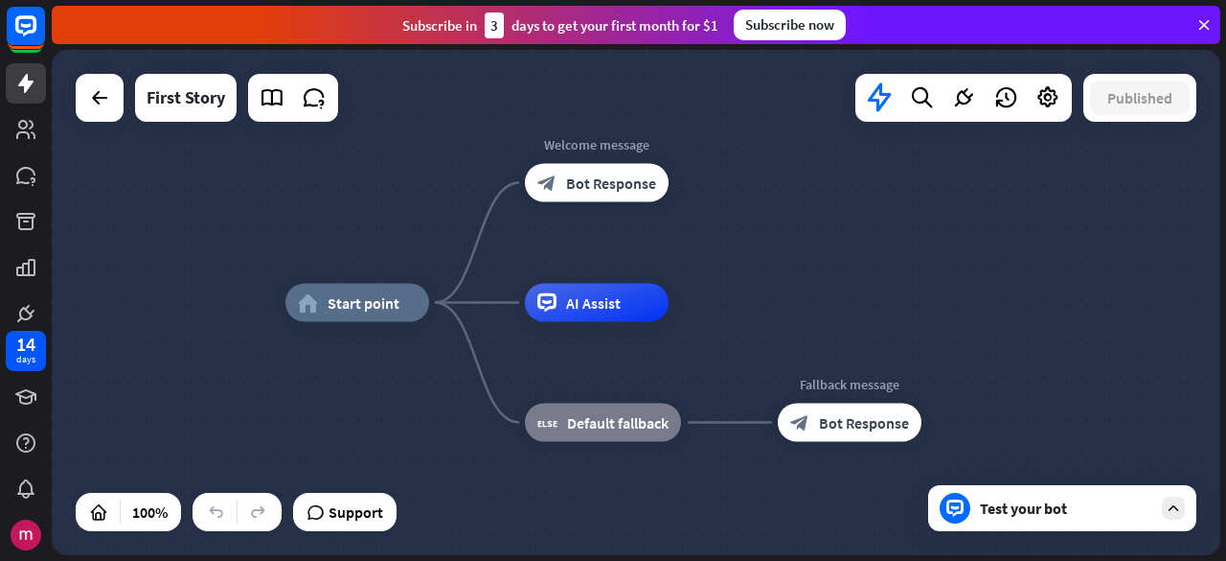
click at [860, 227] on div "home_2 Start point Welcome message block_bot_response Bot Response AI Assist bl…" at bounding box center [636, 302] width 1169 height 505
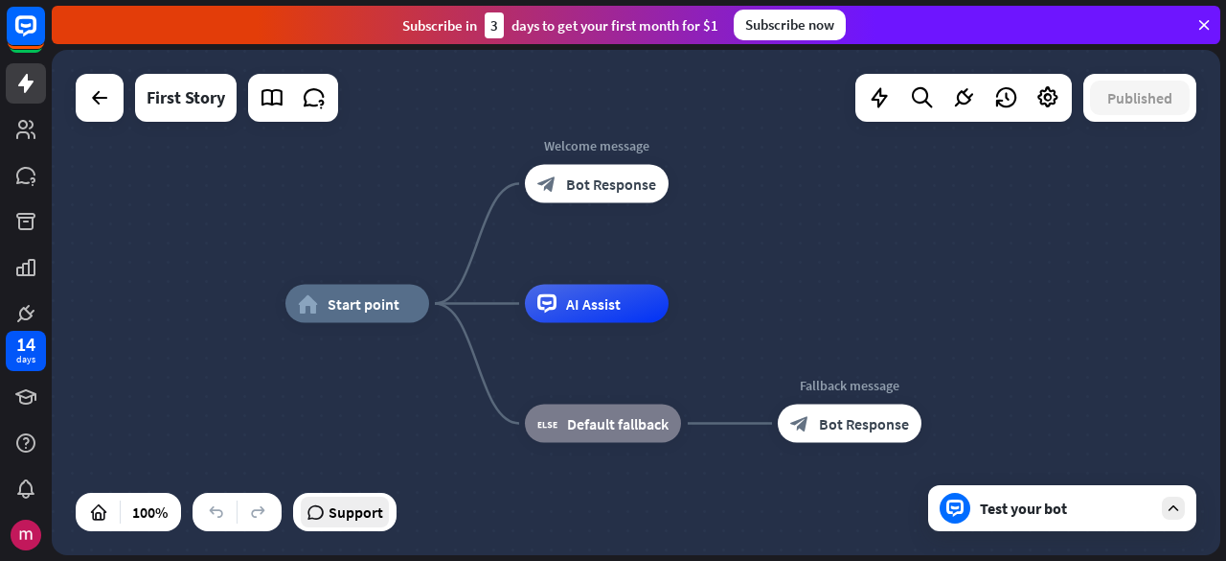
click at [352, 510] on span "Support" at bounding box center [356, 511] width 55 height 31
click at [1092, 380] on div "home_2 Start point Welcome message block_bot_response Bot Response AI Assist bl…" at bounding box center [870, 556] width 1169 height 505
click at [882, 101] on icon at bounding box center [879, 97] width 25 height 25
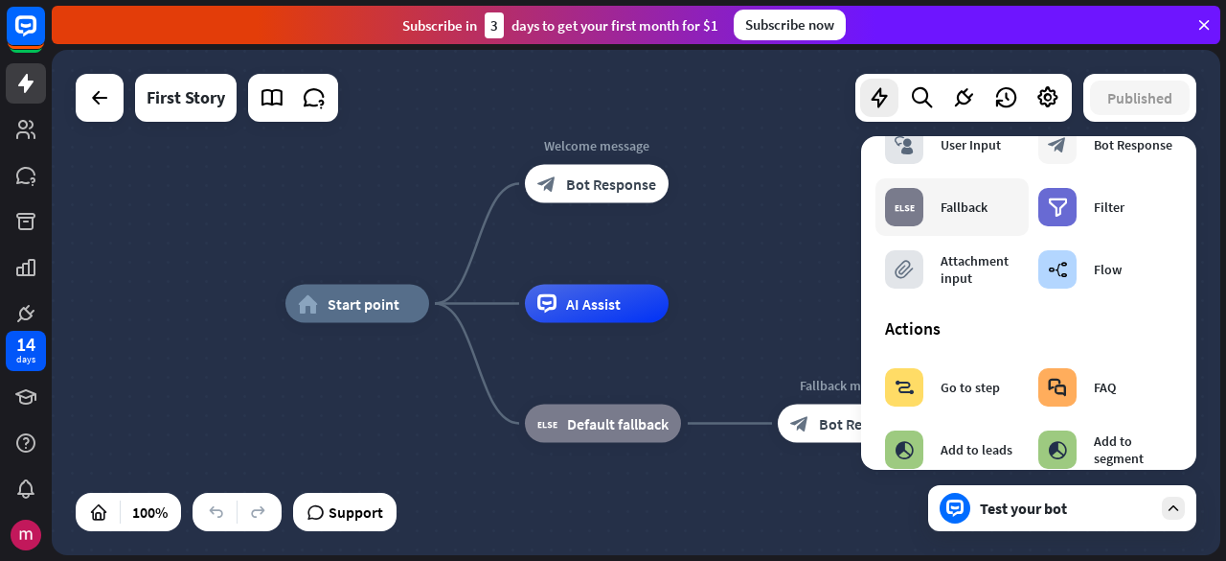
scroll to position [0, 0]
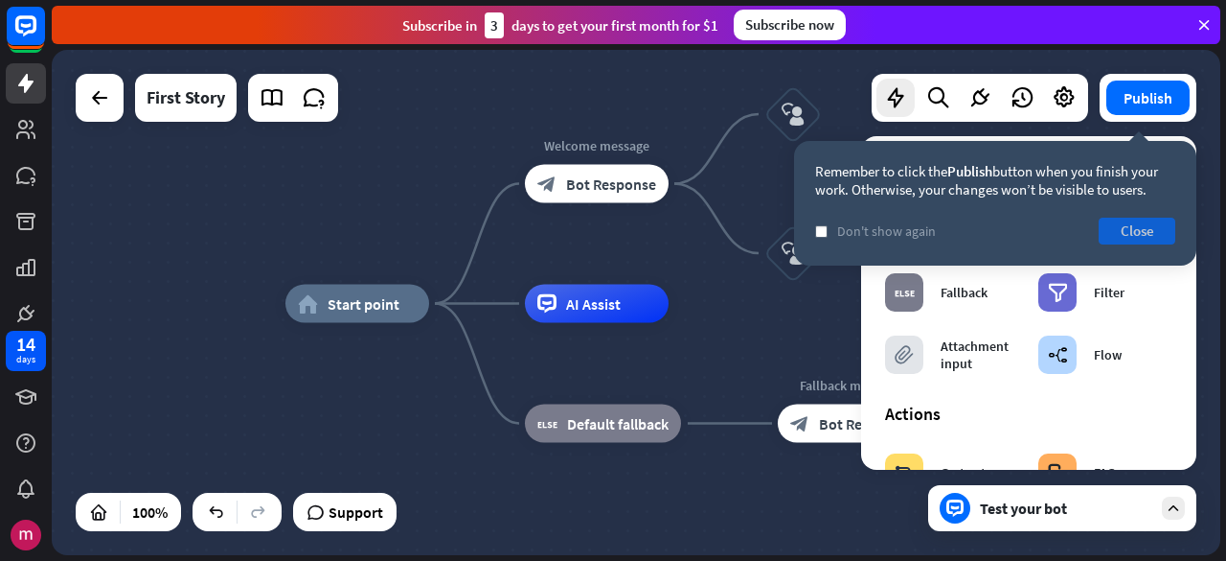
click at [1139, 233] on button "Close" at bounding box center [1137, 230] width 77 height 27
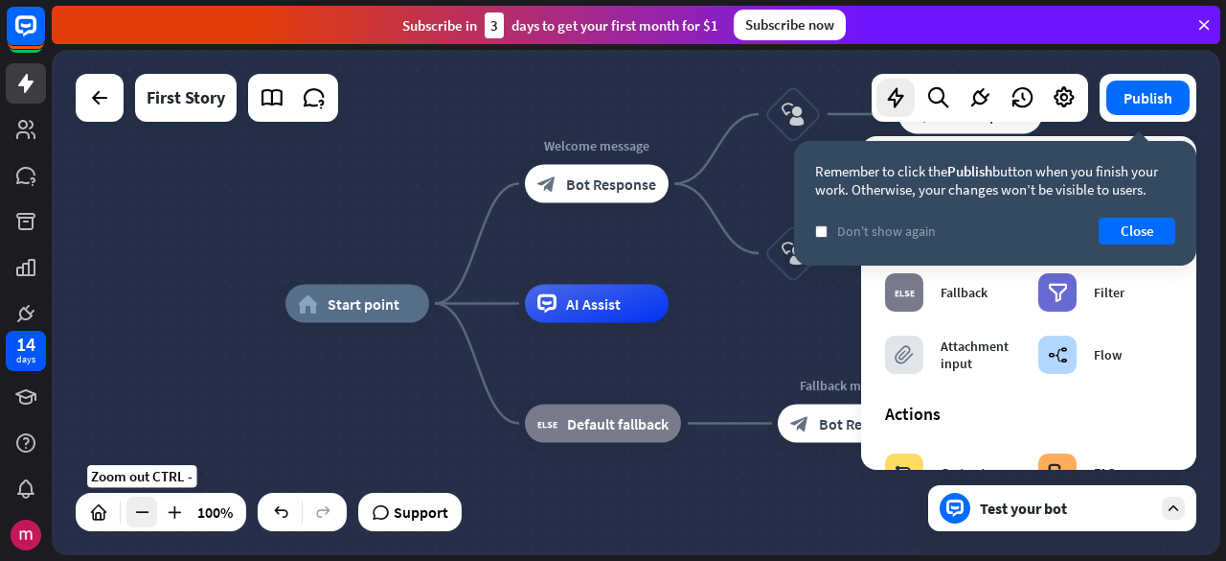
click at [149, 506] on icon at bounding box center [141, 511] width 19 height 19
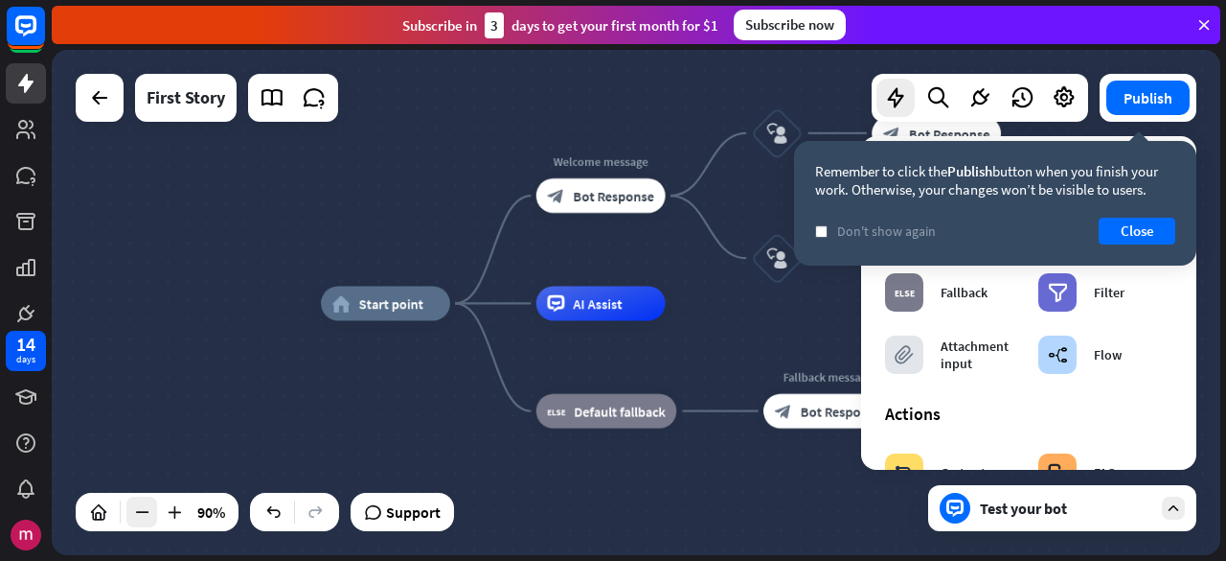
click at [149, 506] on icon at bounding box center [141, 511] width 19 height 19
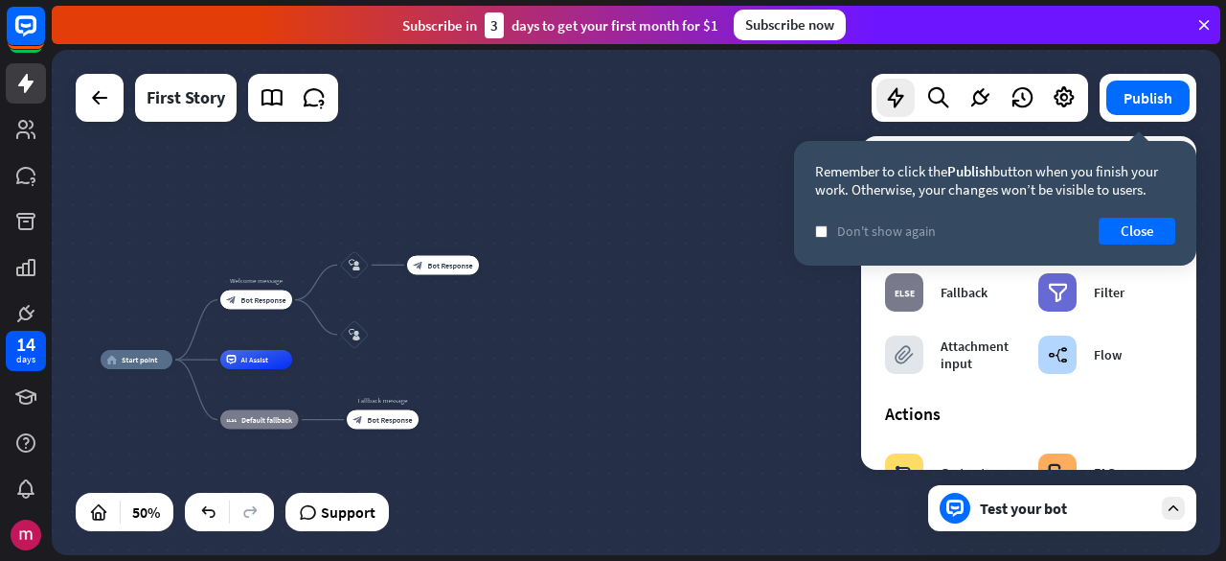
drag, startPoint x: 722, startPoint y: 307, endPoint x: 546, endPoint y: 341, distance: 179.6
click at [369, 342] on div "Edit name more_horiz block_user_input" at bounding box center [354, 334] width 29 height 29
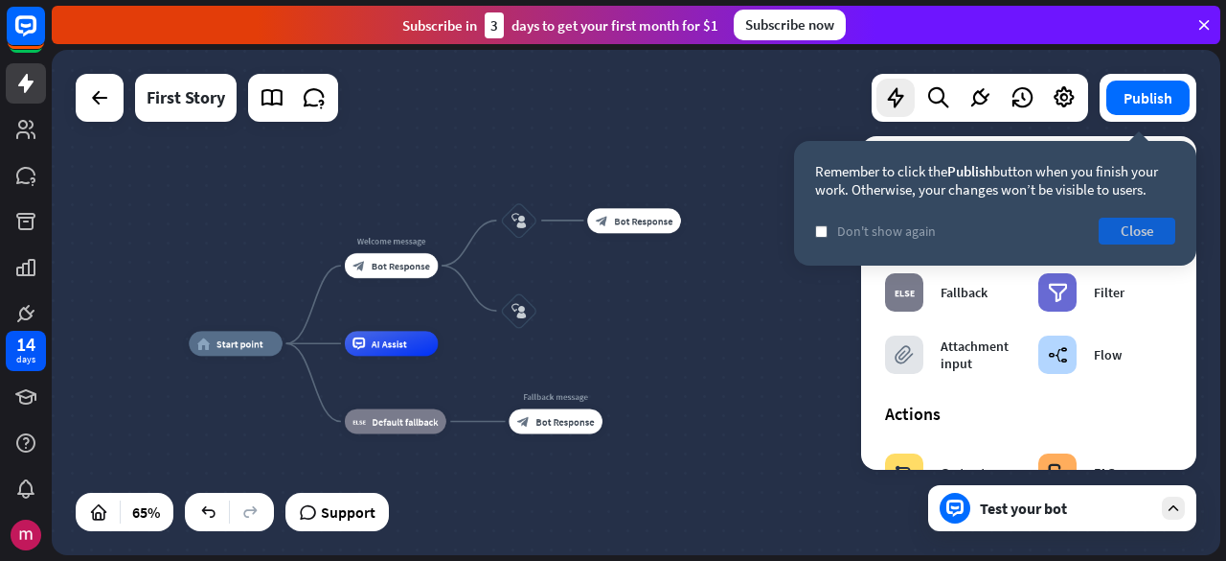
click at [1159, 240] on button "Close" at bounding box center [1137, 230] width 77 height 27
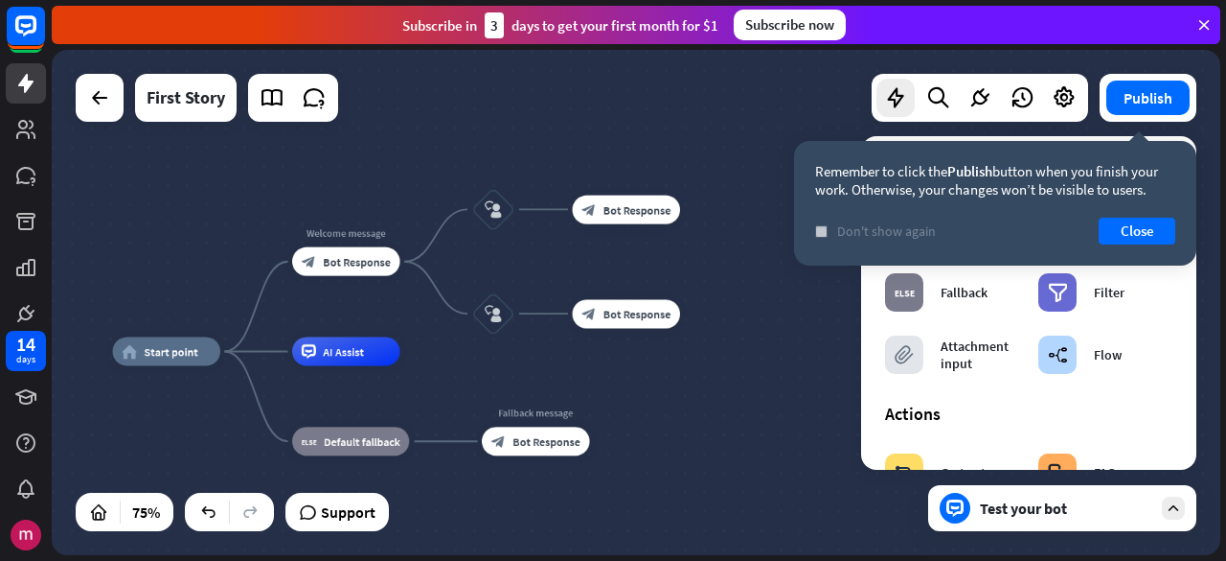
click at [897, 229] on span "Don't show again" at bounding box center [886, 230] width 99 height 17
click at [1100, 224] on button "Close" at bounding box center [1137, 230] width 77 height 27
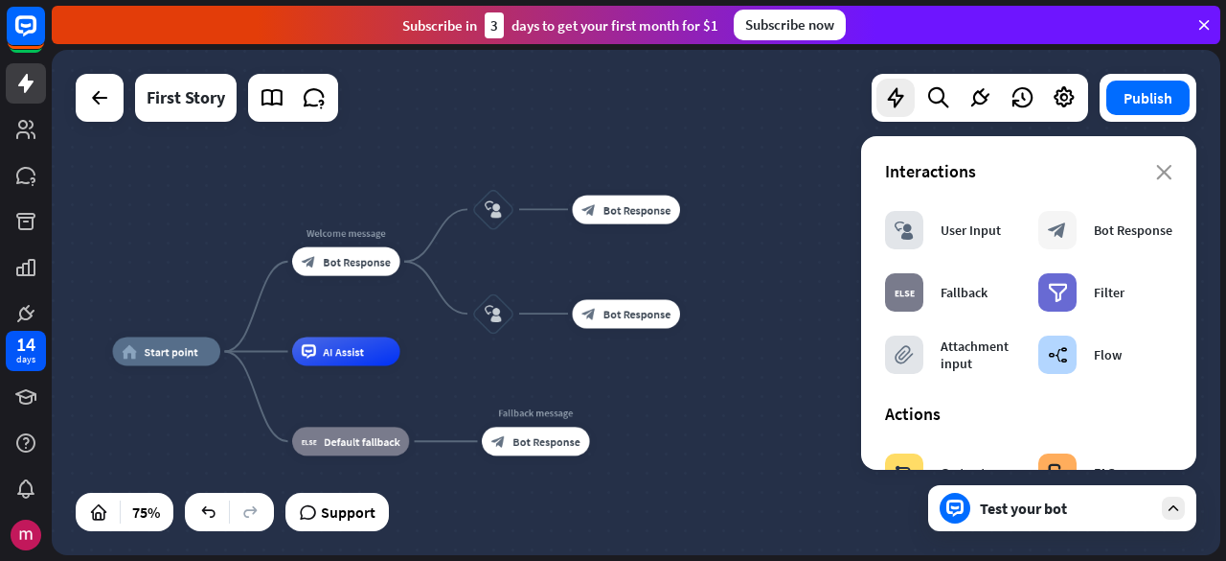
click at [810, 302] on div "home_2 Start point Welcome message block_bot_response Bot Response block_user_i…" at bounding box center [636, 302] width 1169 height 505
click at [1077, 501] on div "Test your bot" at bounding box center [1066, 507] width 172 height 19
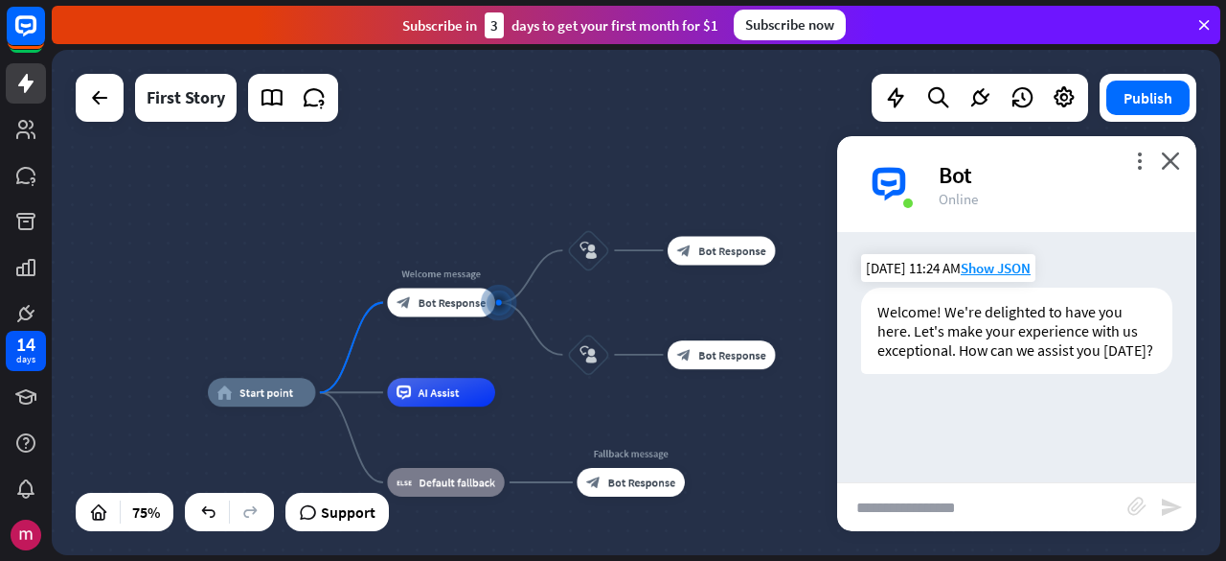
click at [1005, 315] on div "Welcome! We're delighted to have you here. Let's make your experience with us e…" at bounding box center [1016, 330] width 311 height 86
click at [1006, 316] on div "Welcome! We're delighted to have you here. Let's make your experience with us e…" at bounding box center [1016, 330] width 311 height 86
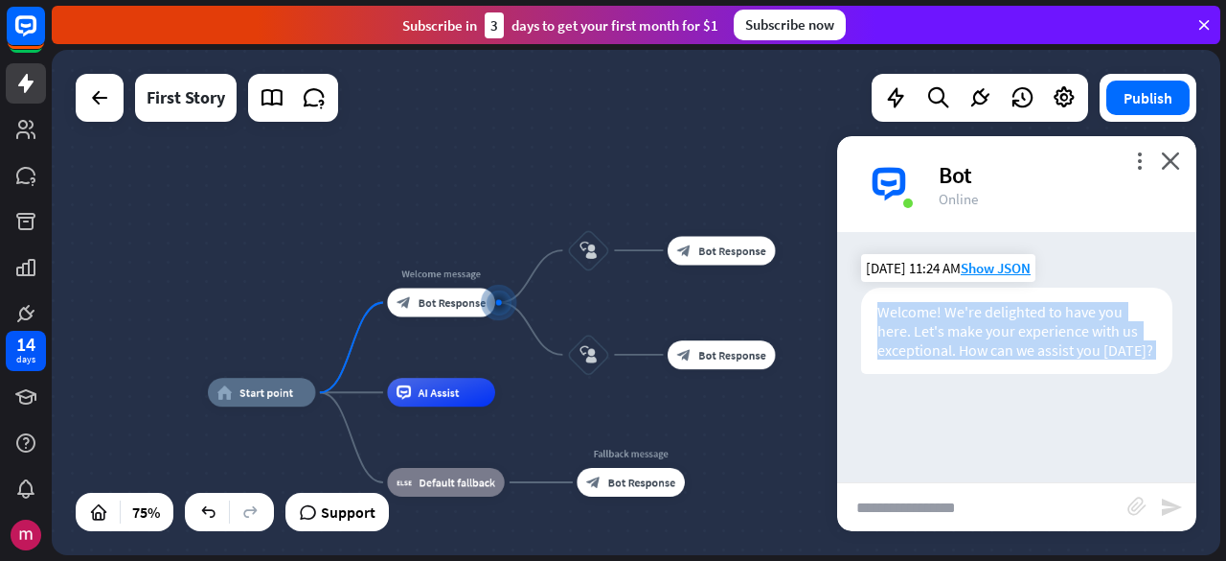
click at [1006, 316] on div "Welcome! We're delighted to have you here. Let's make your experience with us e…" at bounding box center [1016, 330] width 311 height 86
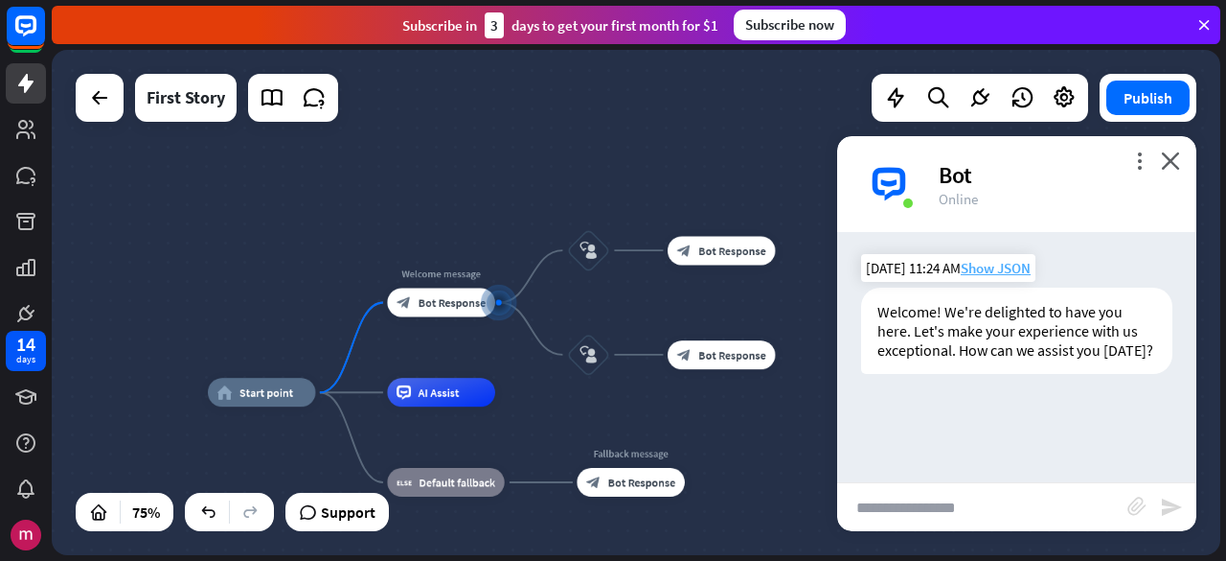
click at [998, 269] on span "Show JSON" at bounding box center [996, 268] width 70 height 18
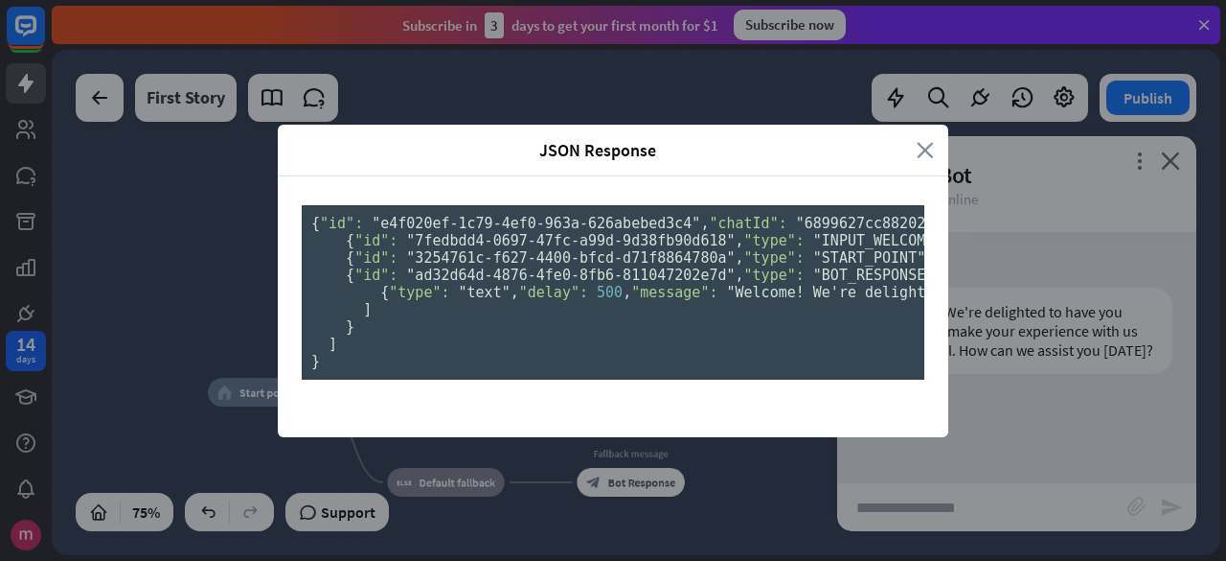
click at [917, 139] on icon "close" at bounding box center [925, 150] width 17 height 22
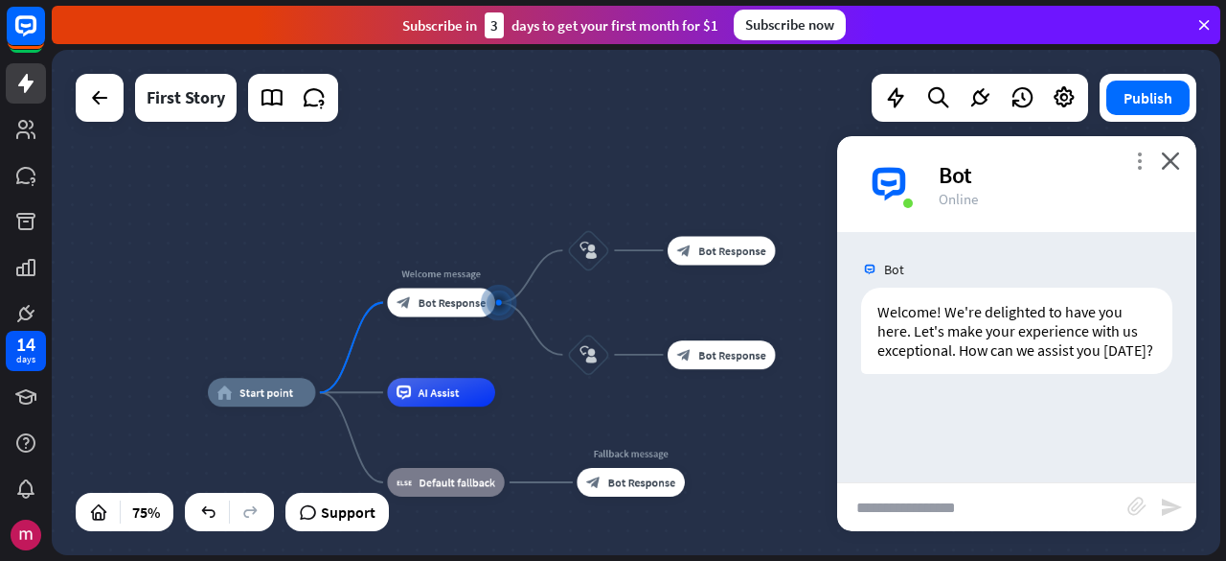
click at [1133, 151] on icon "more_vert" at bounding box center [1140, 160] width 18 height 18
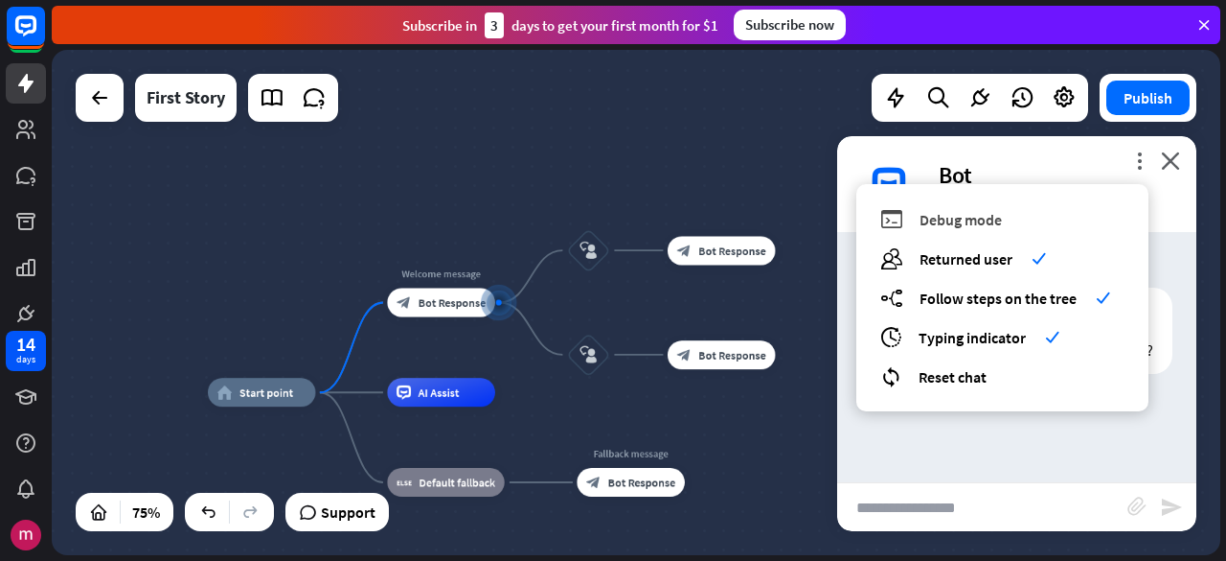
click at [1102, 223] on div "debug Debug mode" at bounding box center [1003, 219] width 244 height 22
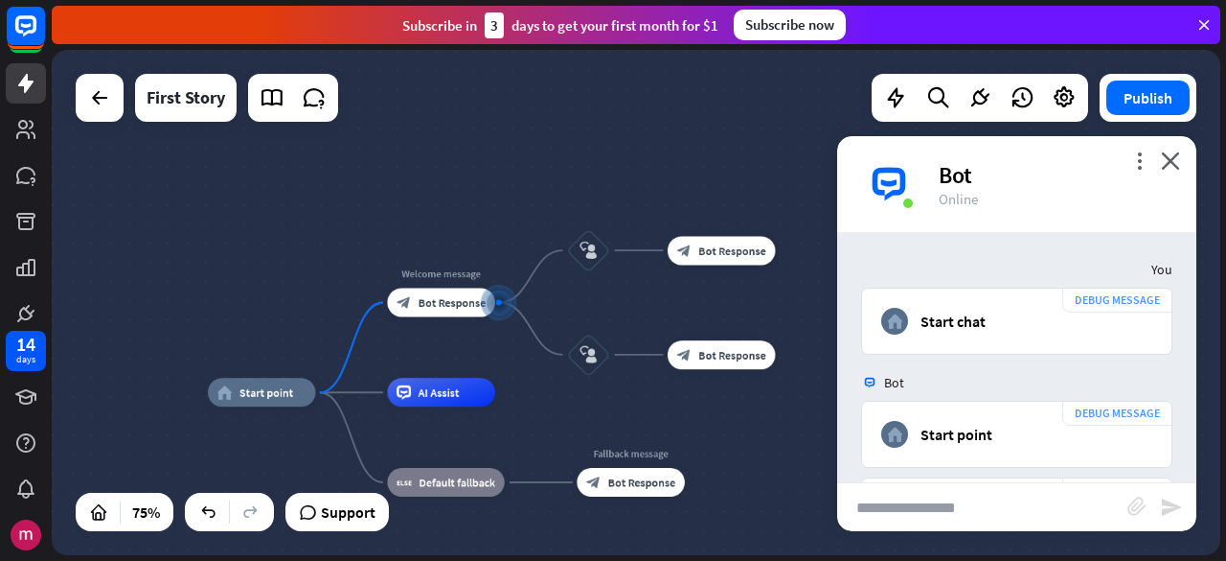
click at [1129, 163] on div "Bot" at bounding box center [1056, 175] width 235 height 30
click at [1127, 161] on div "Bot" at bounding box center [1056, 175] width 235 height 30
click at [1137, 157] on icon "more_vert" at bounding box center [1140, 160] width 18 height 18
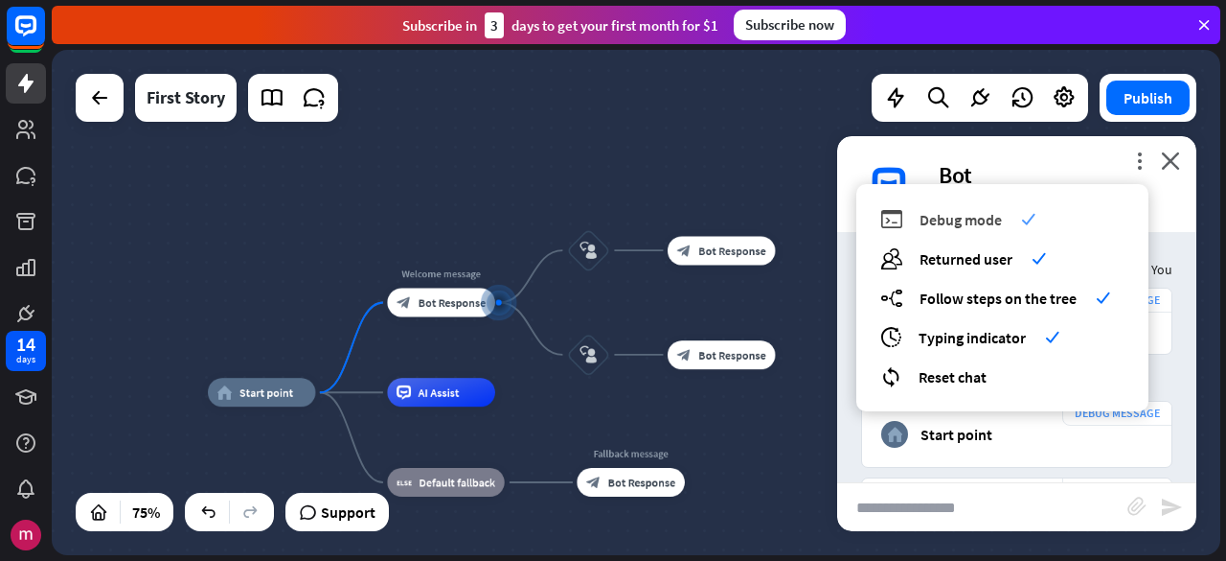
click at [1018, 213] on div "debug Debug mode check" at bounding box center [1003, 219] width 244 height 22
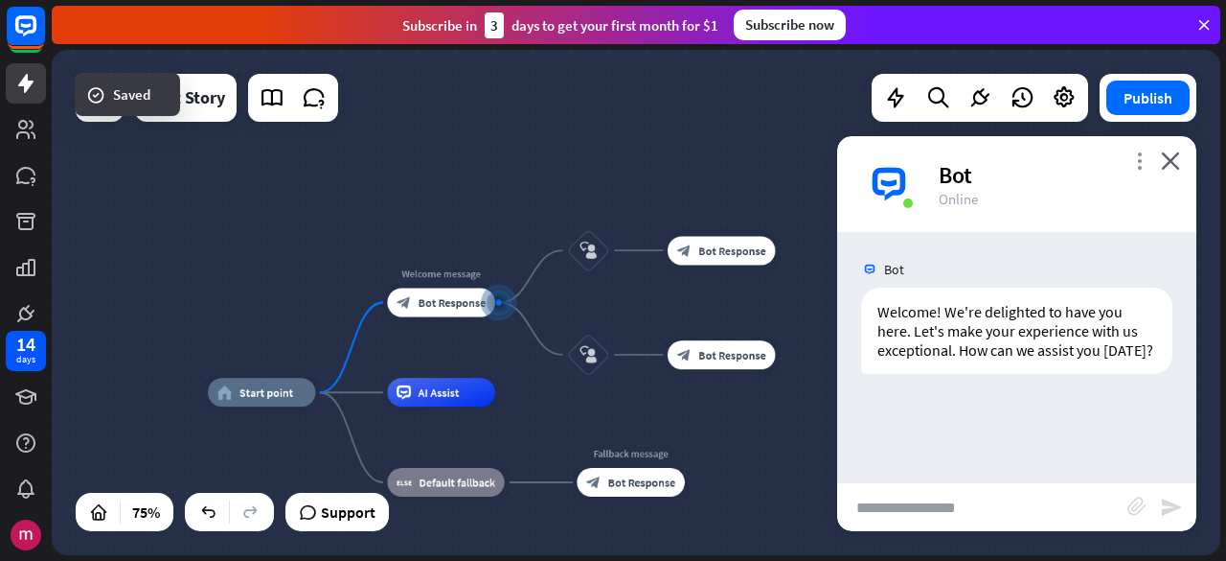
click at [1142, 159] on icon "more_vert" at bounding box center [1140, 160] width 18 height 18
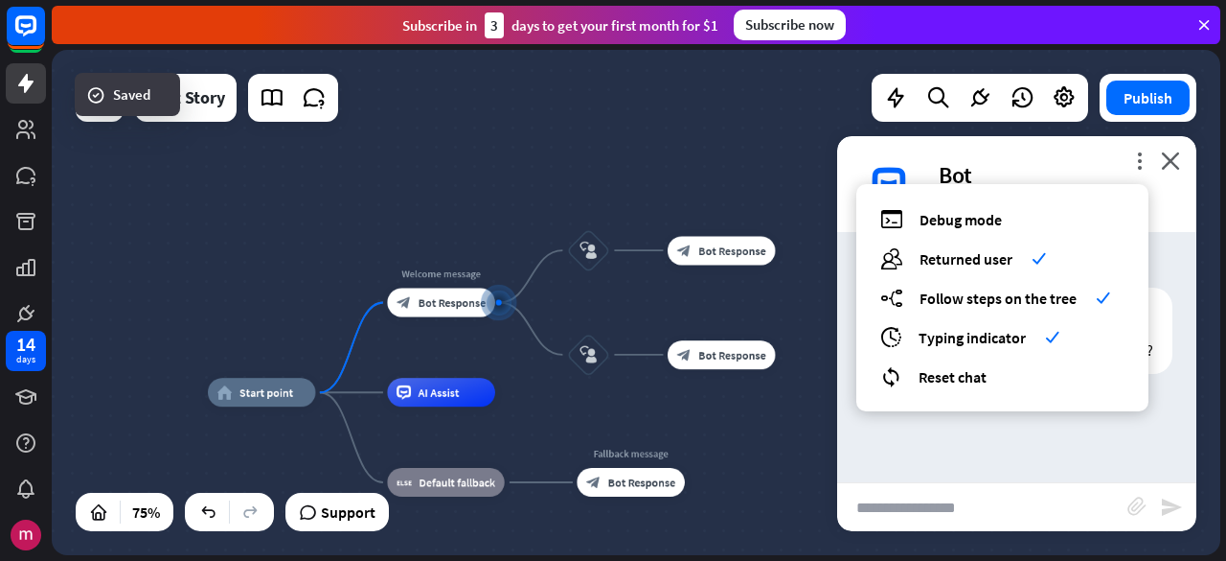
click at [704, 195] on div "home_2 Start point Welcome message block_bot_response Bot Response block_user_i…" at bounding box center [636, 302] width 1169 height 505
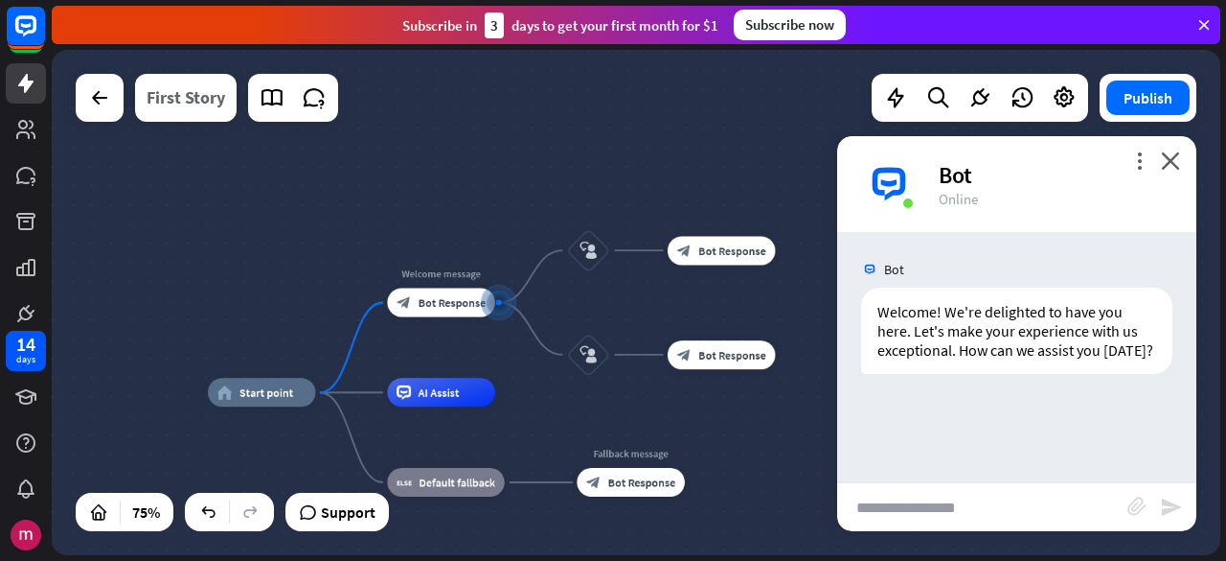
click at [186, 93] on div "First Story" at bounding box center [186, 98] width 79 height 48
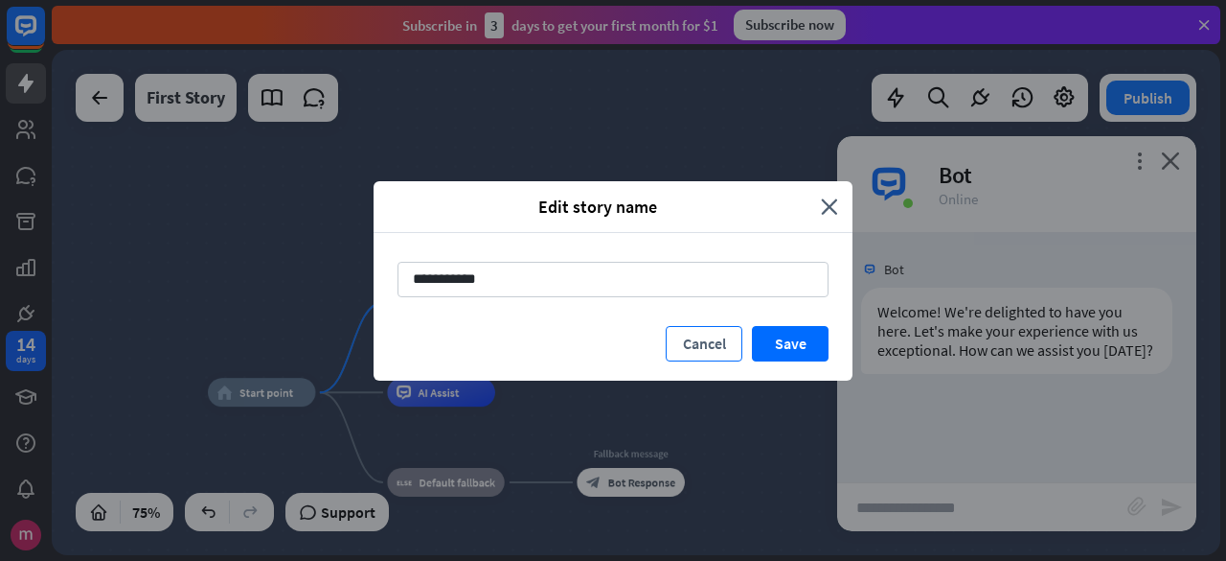
click at [704, 343] on button "Cancel" at bounding box center [704, 343] width 77 height 35
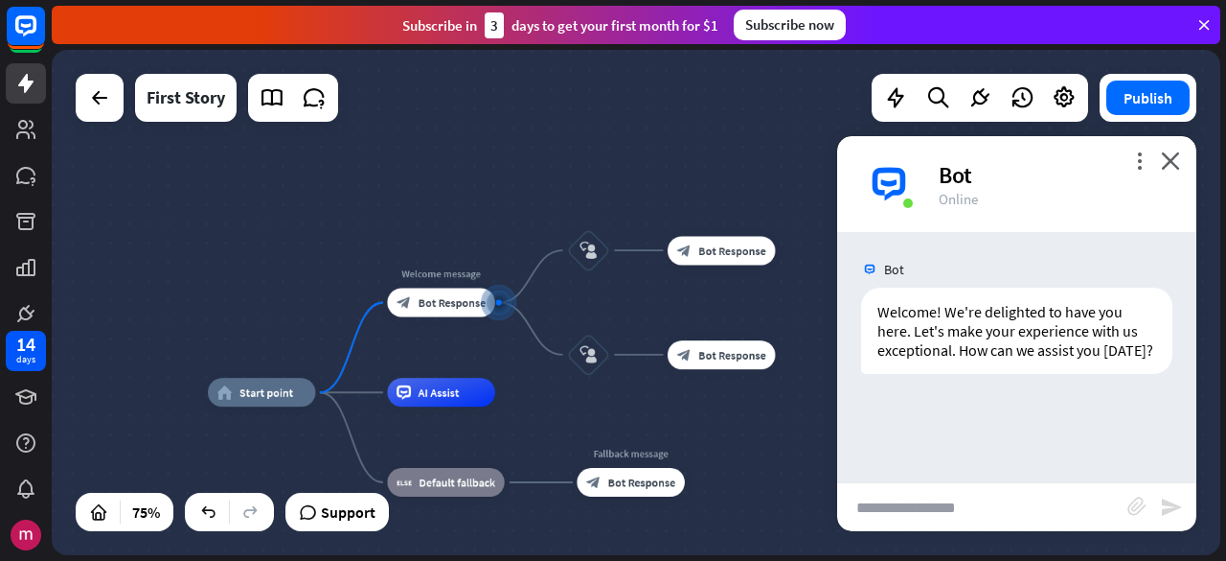
click at [268, 120] on div at bounding box center [293, 98] width 90 height 48
click at [274, 108] on icon at bounding box center [272, 97] width 25 height 25
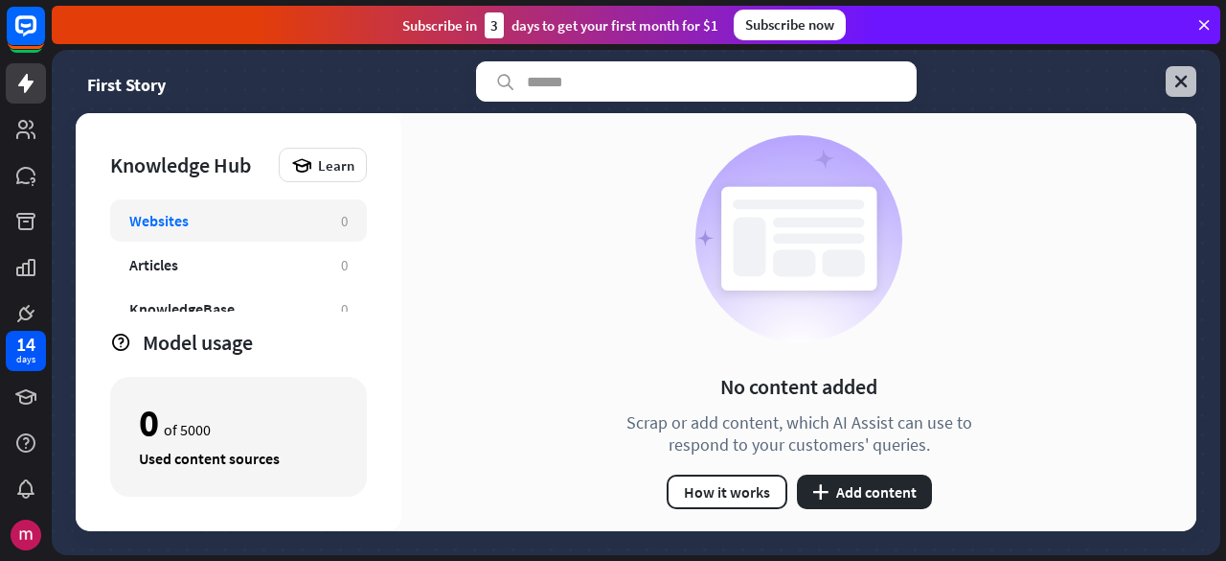
click at [1191, 86] on link at bounding box center [1181, 81] width 31 height 31
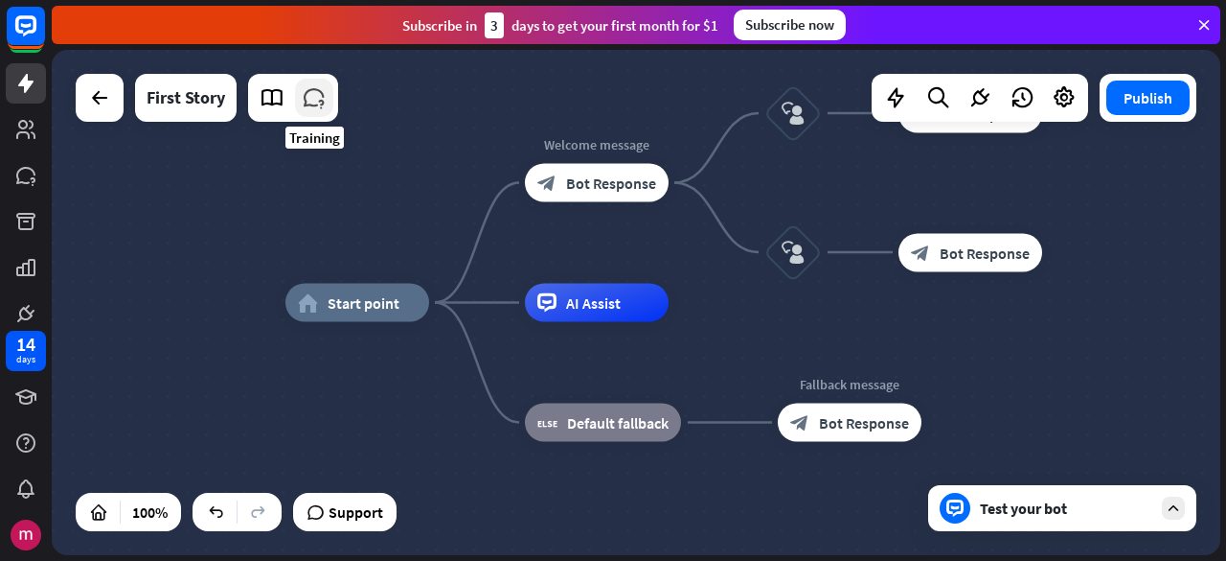
click at [313, 112] on link at bounding box center [314, 98] width 38 height 38
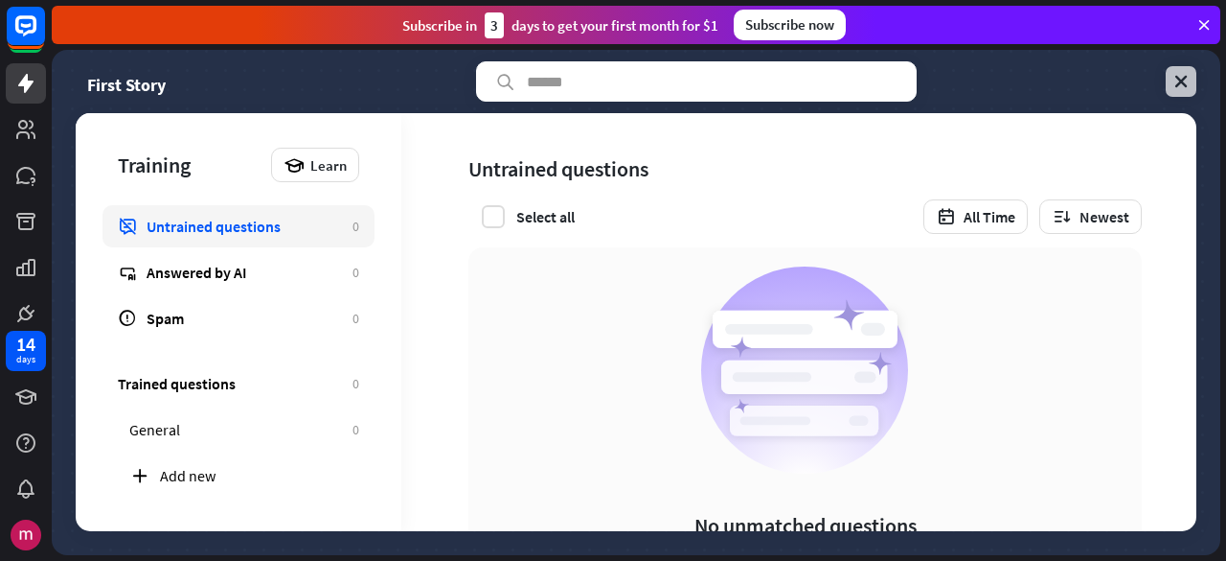
click at [1179, 77] on icon at bounding box center [1181, 81] width 19 height 19
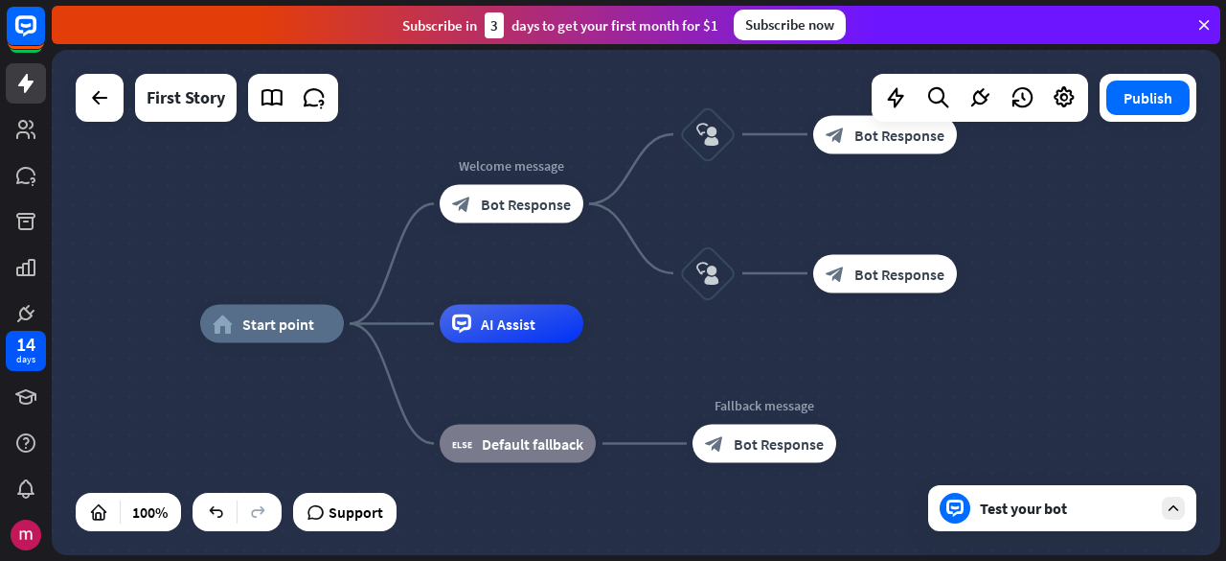
drag, startPoint x: 904, startPoint y: 346, endPoint x: 824, endPoint y: 371, distance: 84.3
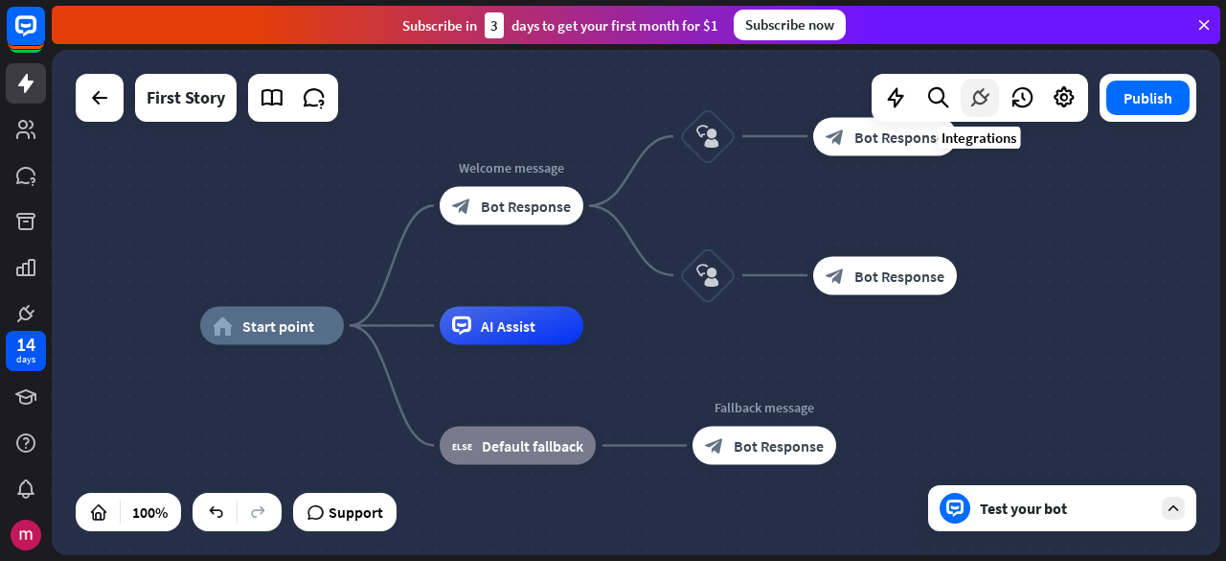
click at [977, 87] on icon at bounding box center [980, 97] width 25 height 25
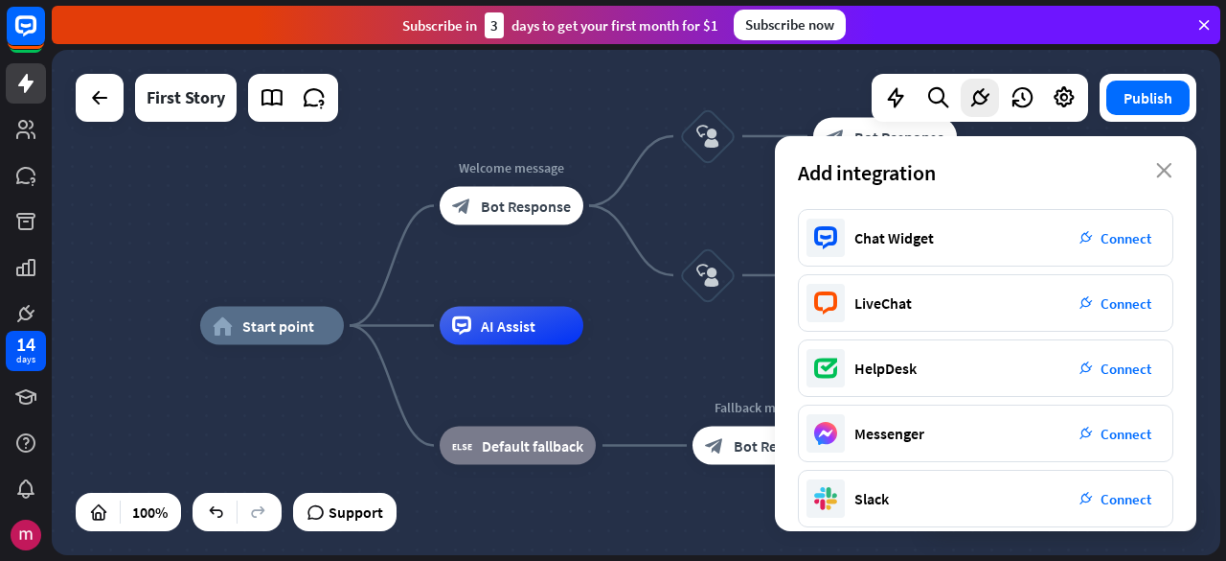
click at [925, 198] on div "Add integration close" at bounding box center [986, 172] width 422 height 73
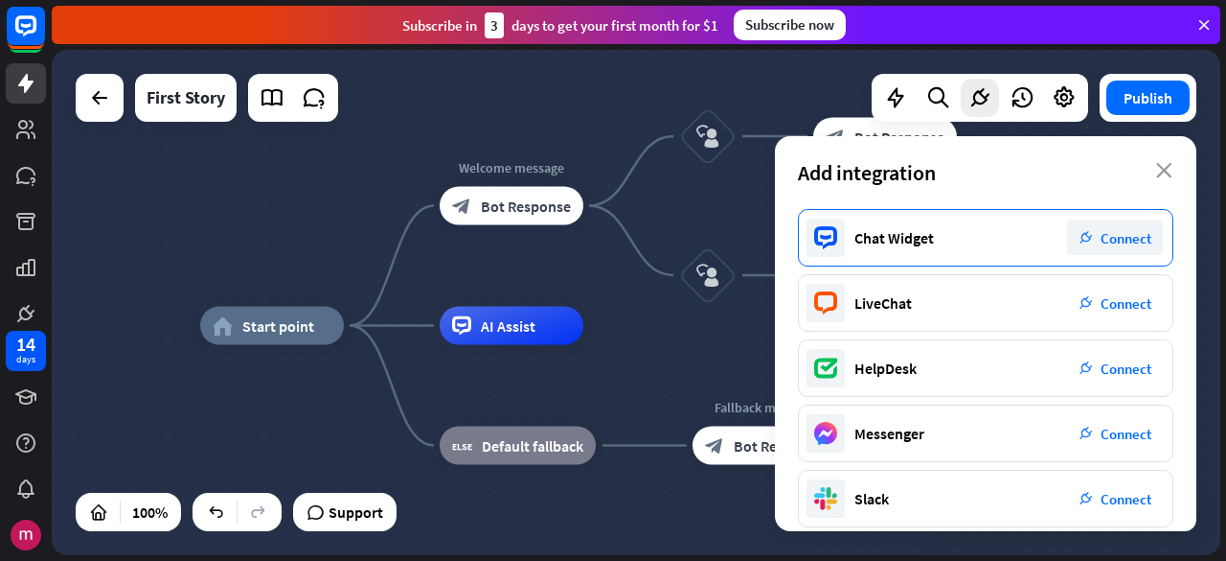
click at [929, 212] on div "Chat Widget plug_integration Connect" at bounding box center [986, 237] width 376 height 57
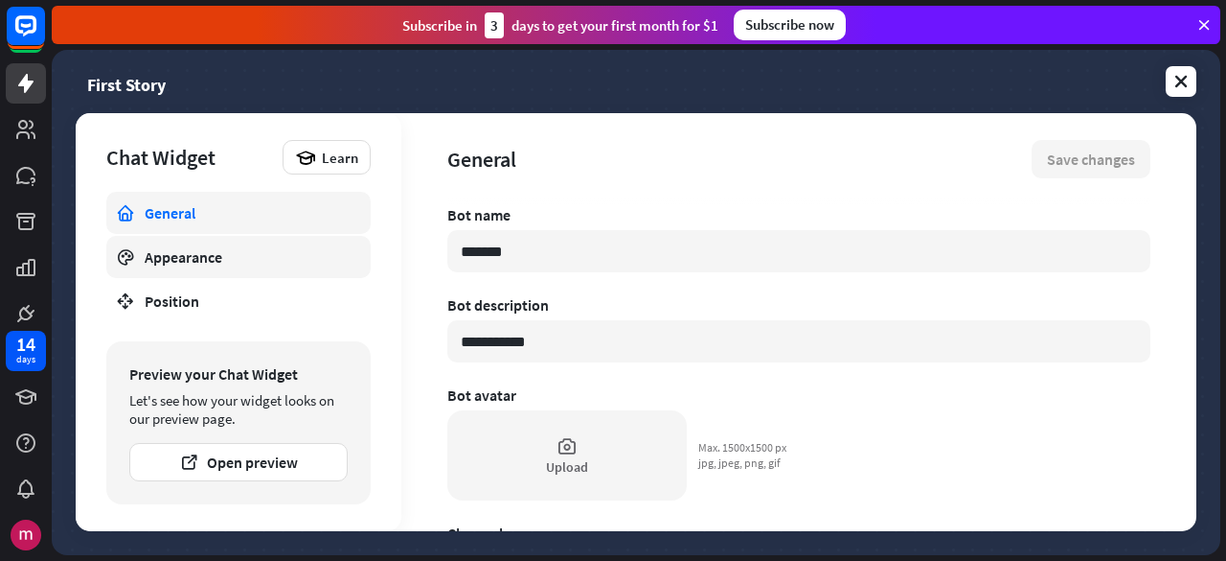
click at [316, 267] on link "Appearance" at bounding box center [238, 257] width 264 height 42
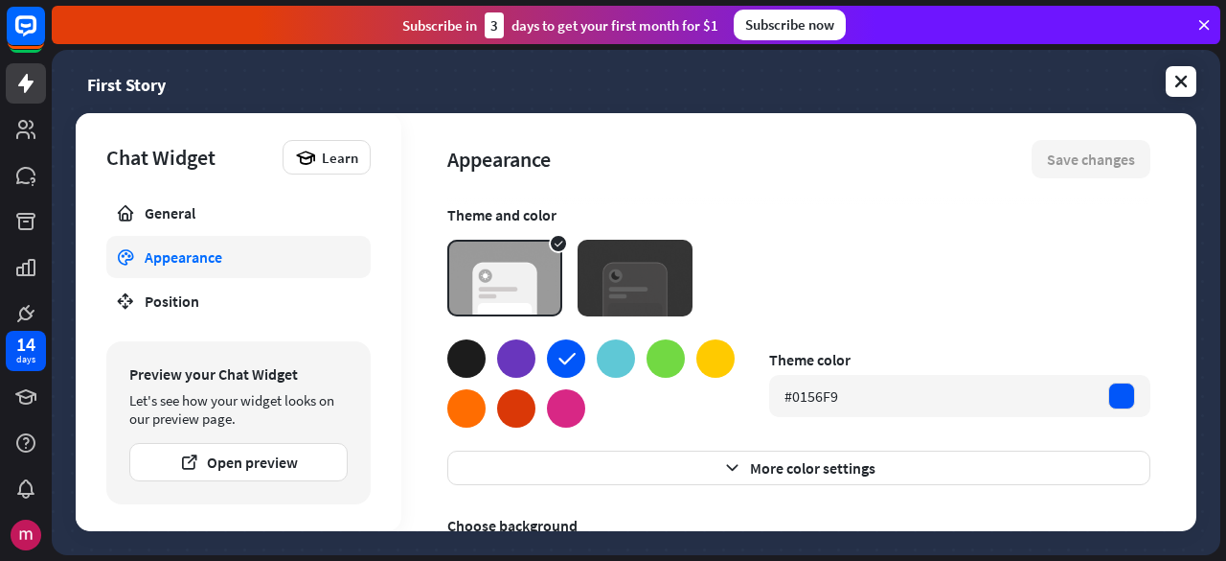
click at [567, 247] on div at bounding box center [569, 278] width 245 height 77
click at [593, 260] on img at bounding box center [635, 278] width 115 height 77
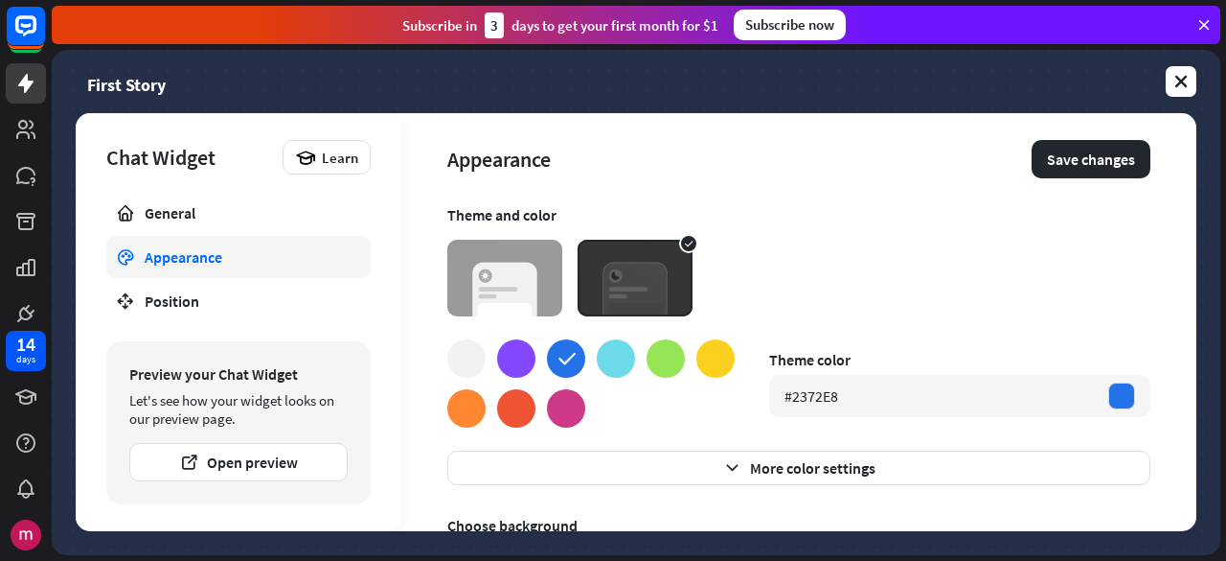
click at [514, 263] on img at bounding box center [504, 278] width 115 height 77
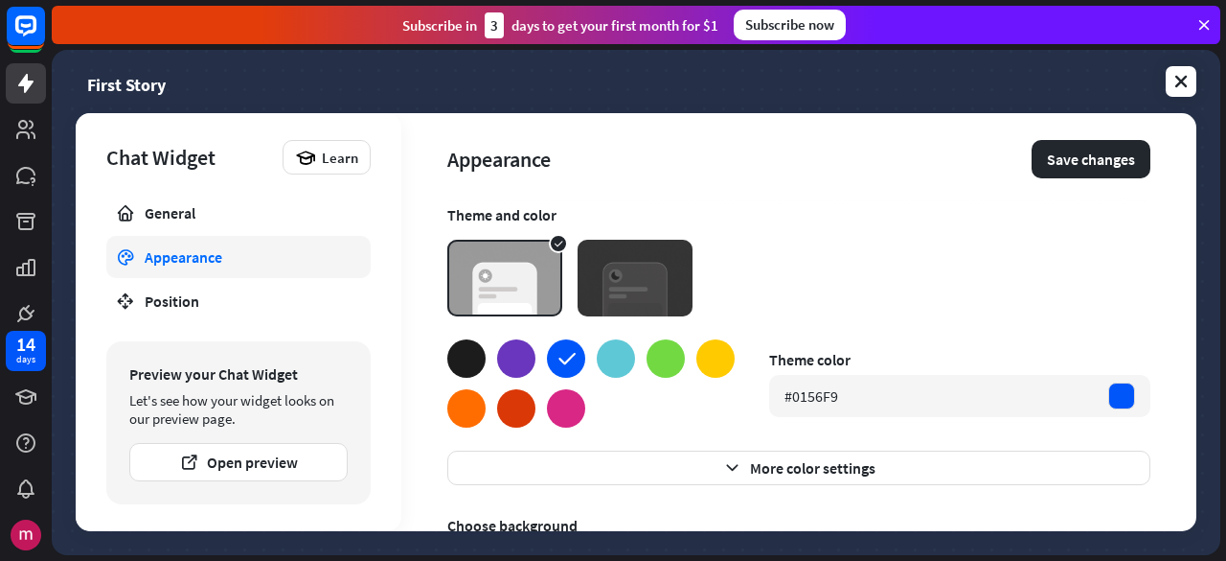
click at [514, 263] on img at bounding box center [504, 278] width 115 height 77
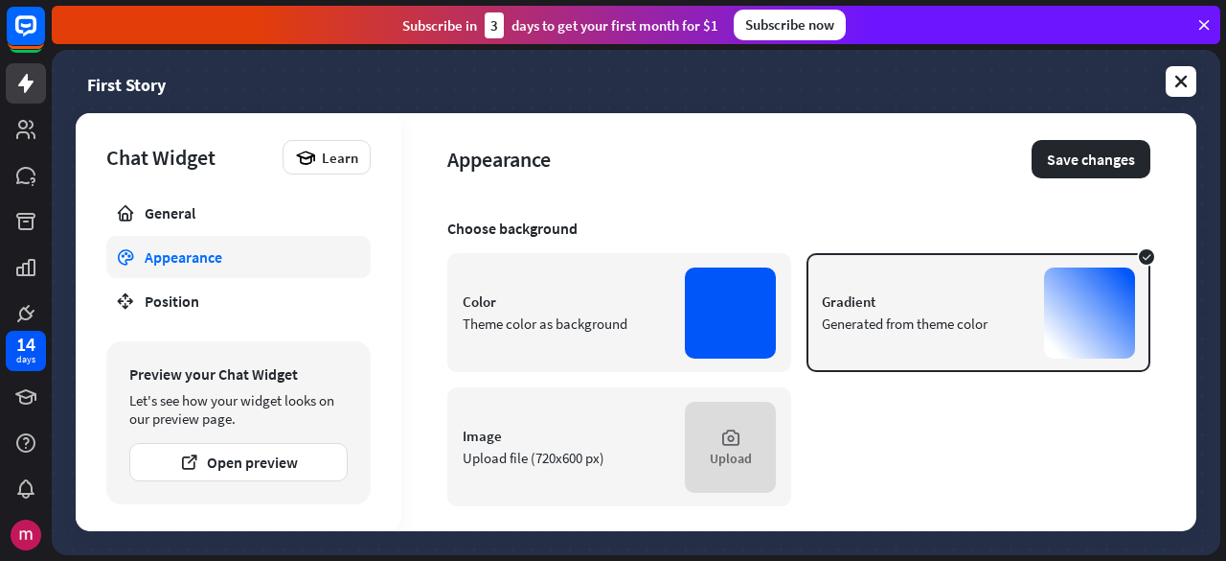
scroll to position [309, 0]
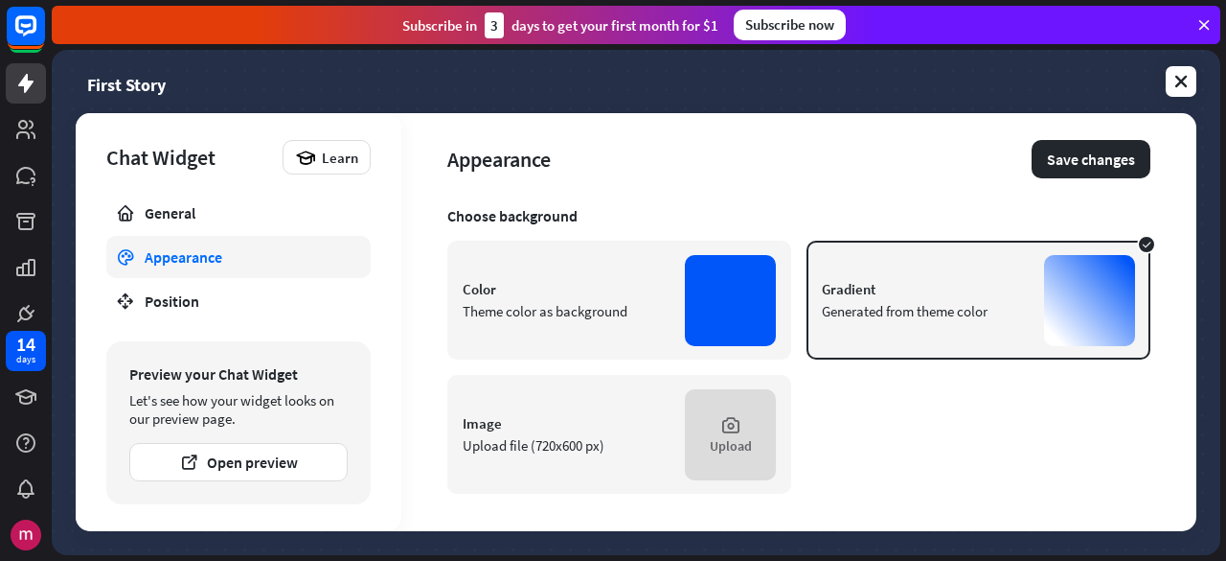
click at [663, 435] on div "Image Upload file (720x600 px) Upload" at bounding box center [619, 434] width 344 height 119
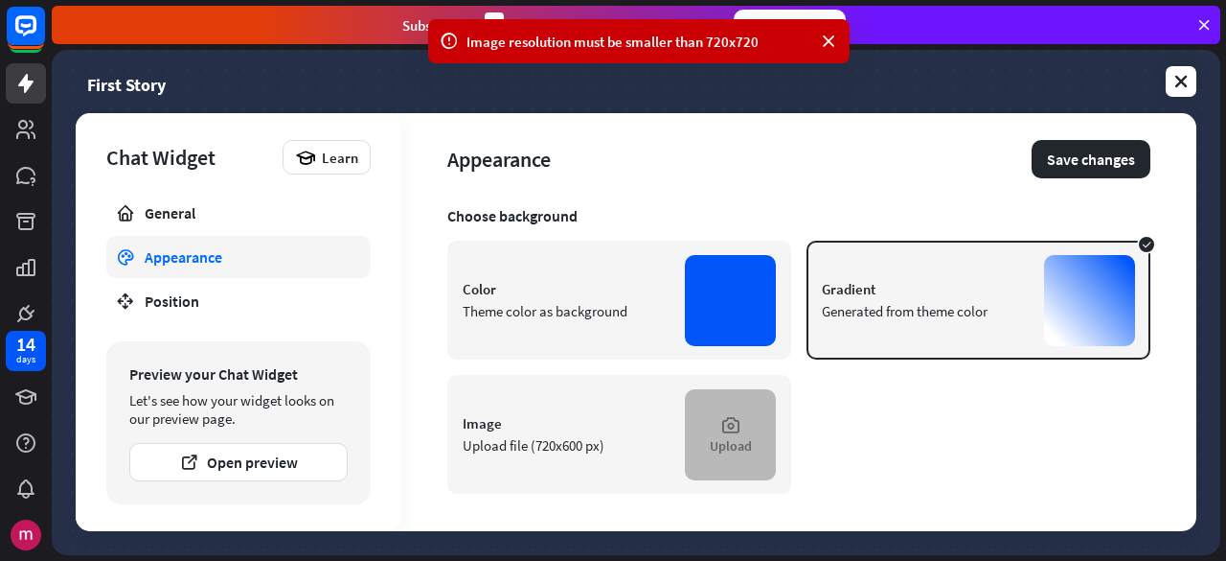
click at [696, 402] on div "Upload" at bounding box center [730, 434] width 91 height 91
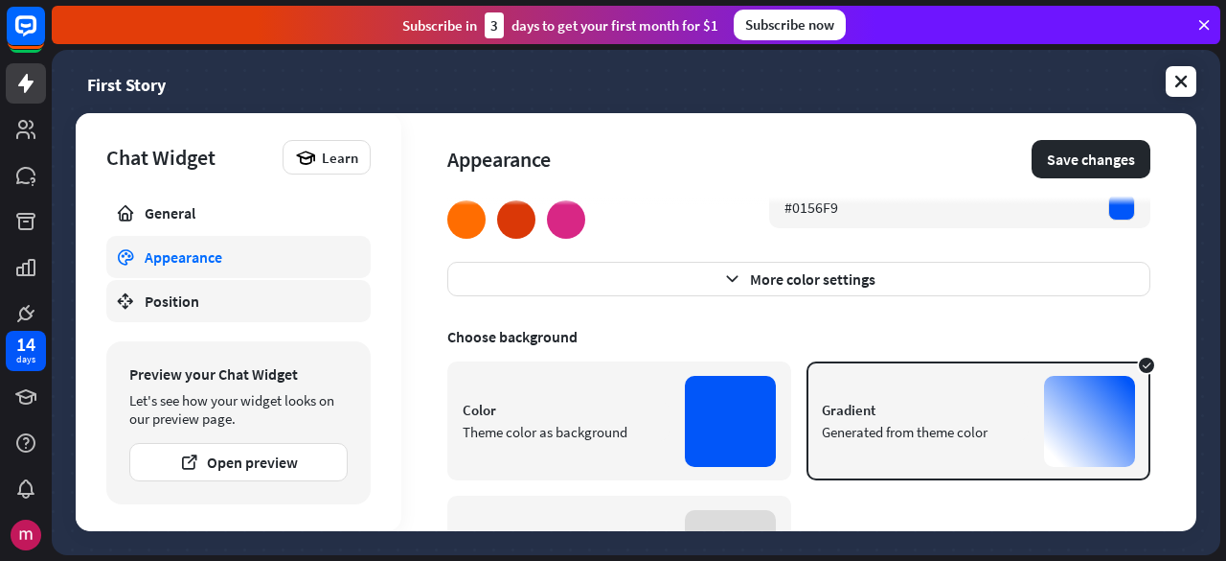
scroll to position [192, 0]
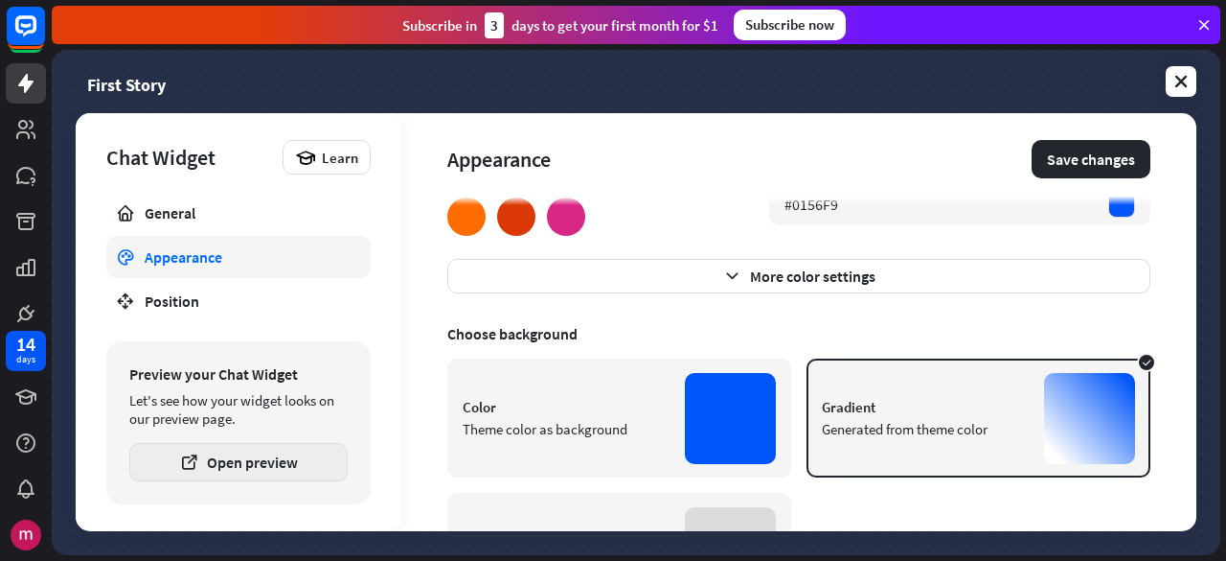
click at [246, 463] on button "Open preview" at bounding box center [238, 462] width 218 height 38
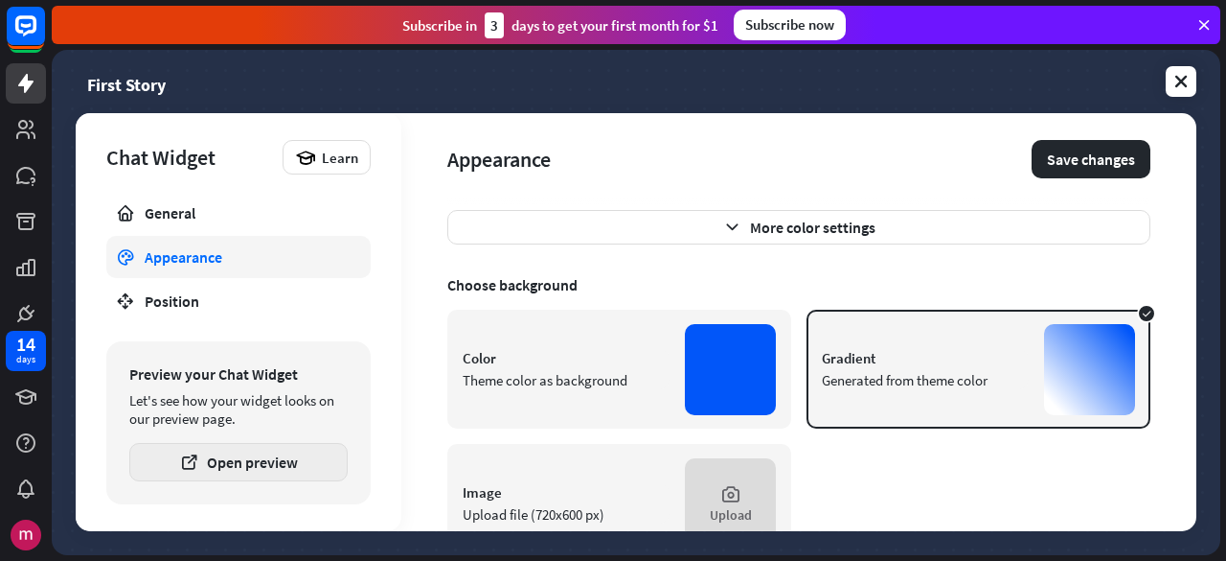
scroll to position [309, 0]
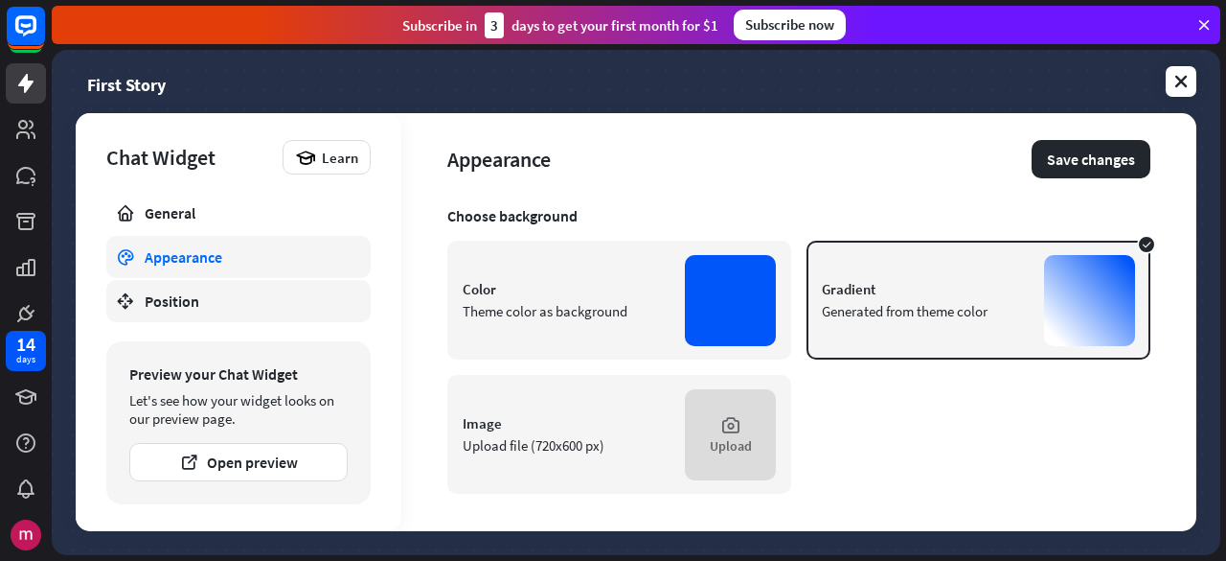
click at [260, 304] on div "Position" at bounding box center [239, 300] width 188 height 19
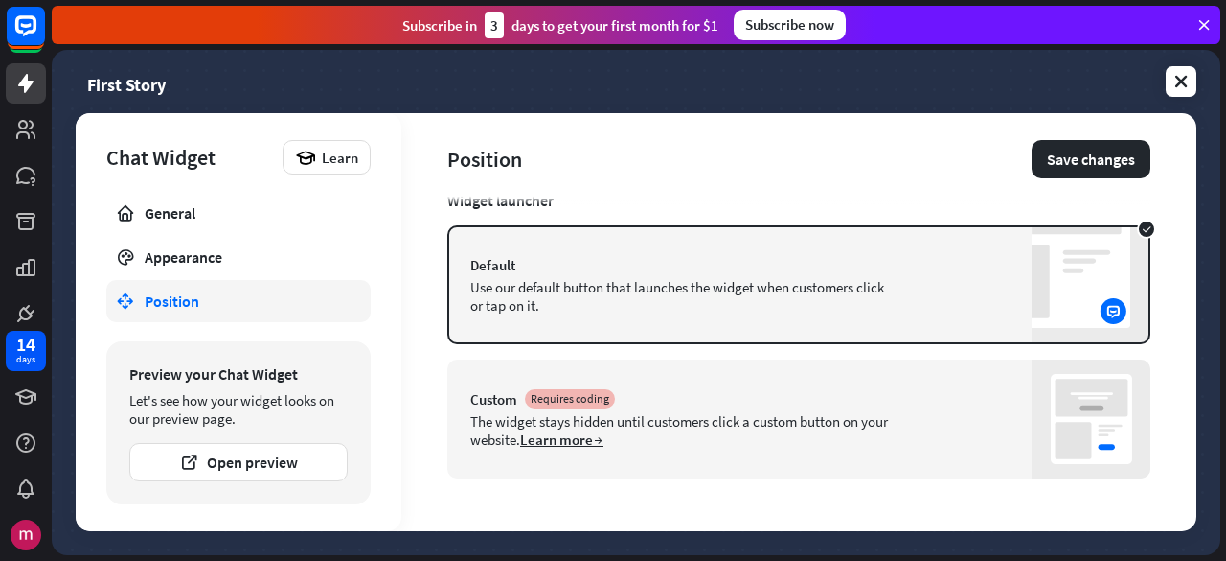
scroll to position [118, 0]
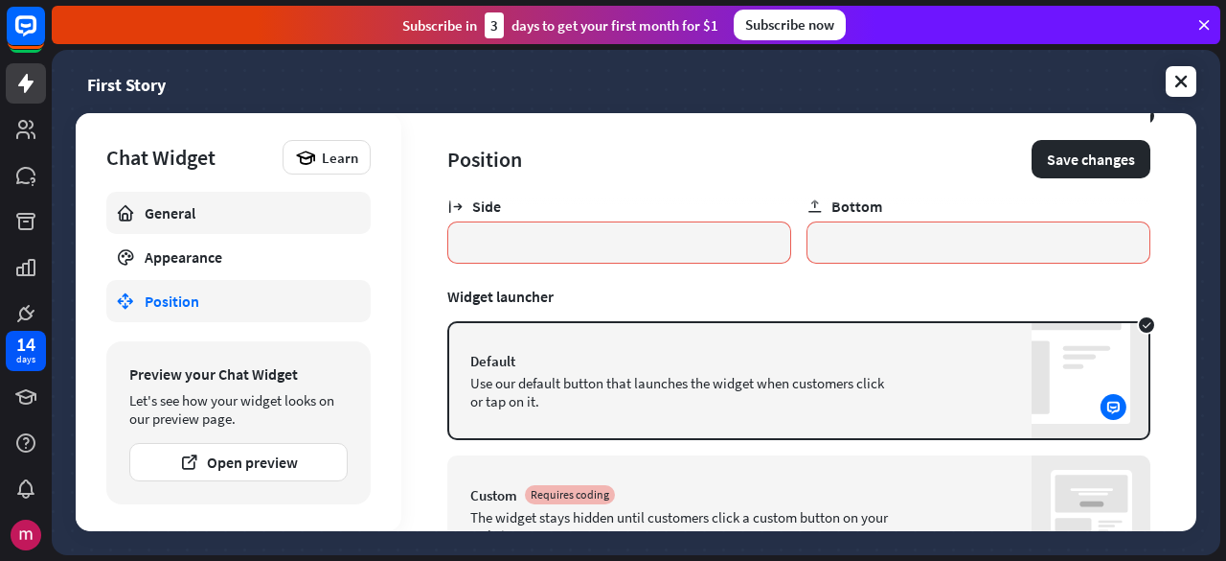
click at [324, 200] on link "General" at bounding box center [238, 213] width 264 height 42
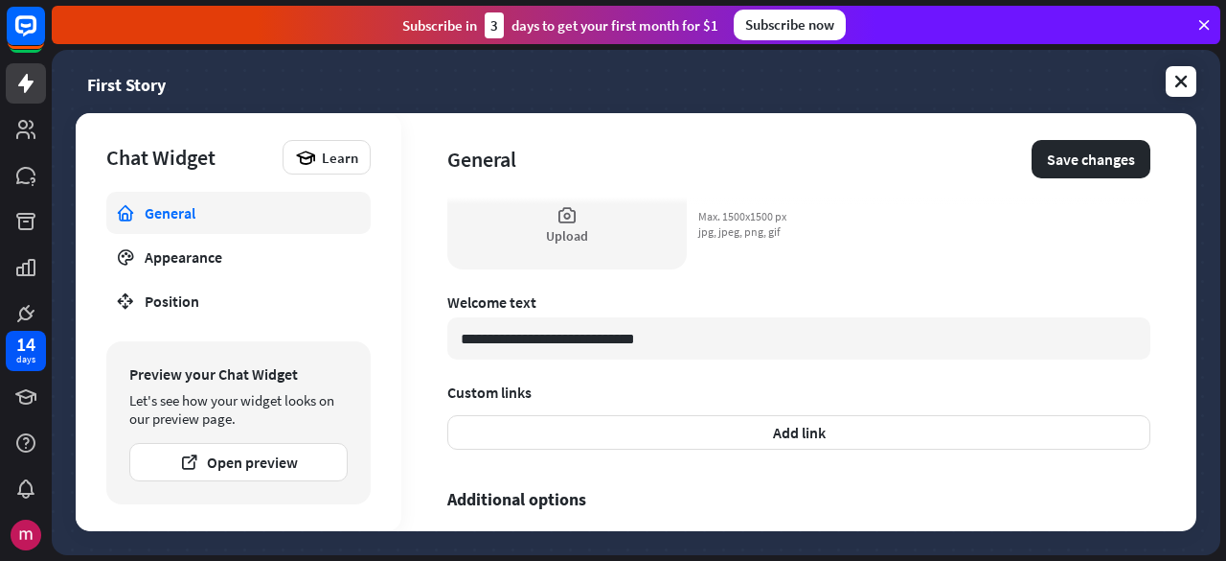
scroll to position [700, 0]
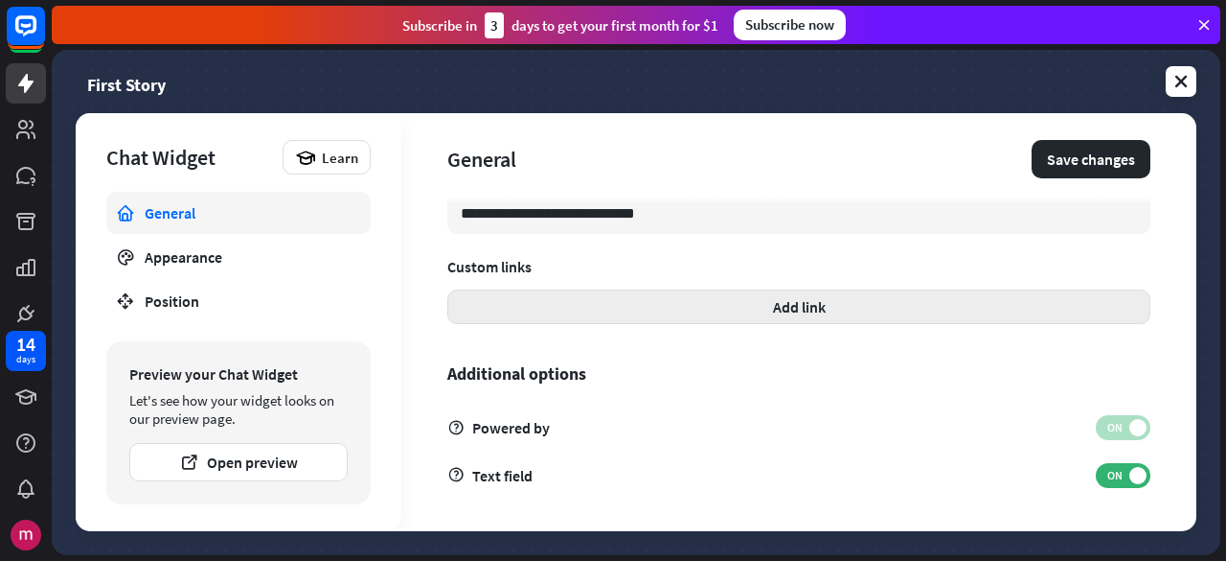
click at [834, 312] on button "Add link" at bounding box center [798, 306] width 703 height 34
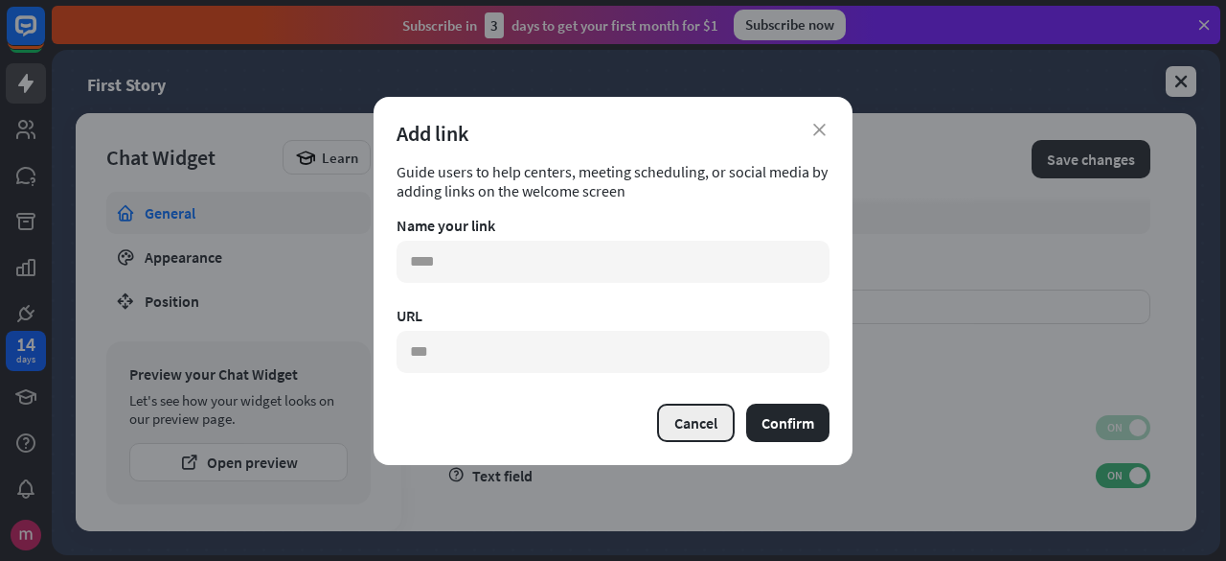
click at [693, 424] on button "Cancel" at bounding box center [696, 422] width 78 height 38
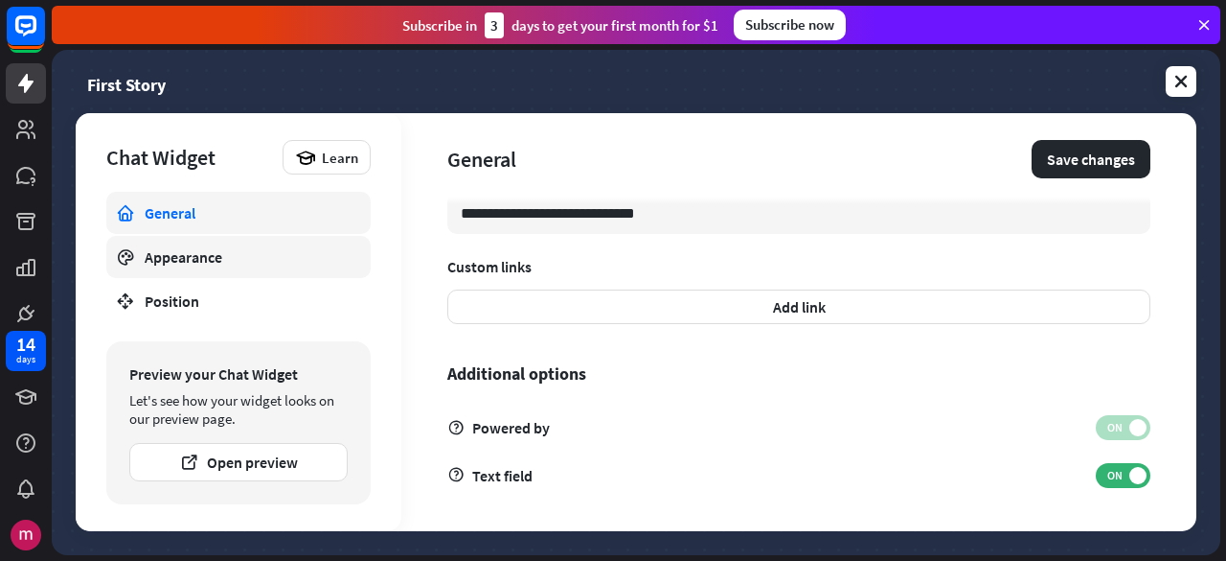
click at [273, 252] on div "Appearance" at bounding box center [239, 256] width 188 height 19
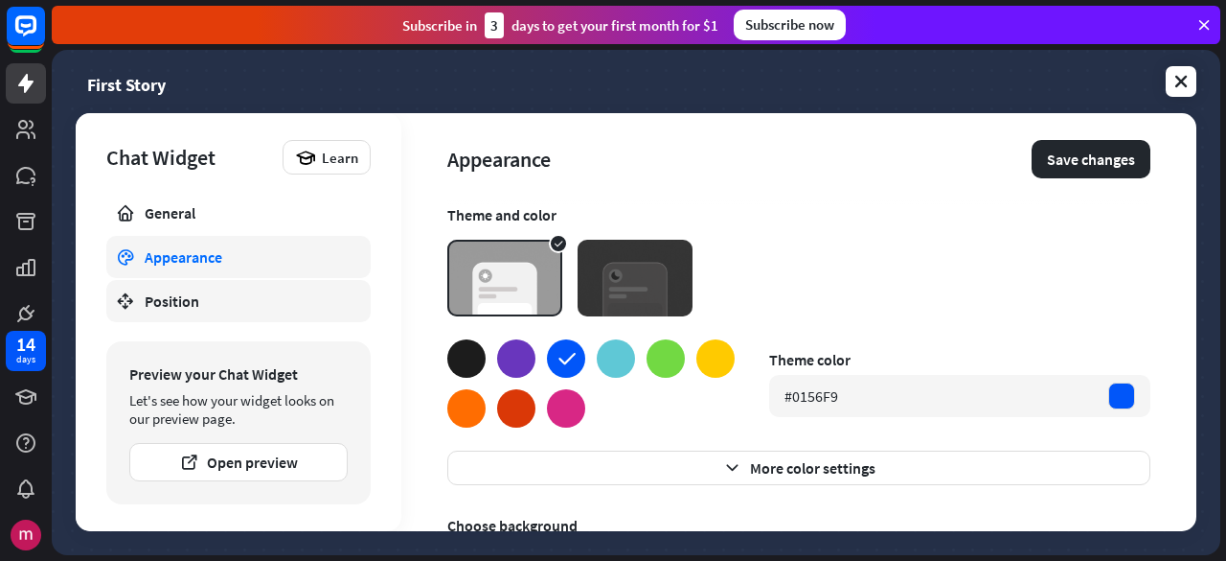
click at [251, 300] on div "Position" at bounding box center [239, 300] width 188 height 19
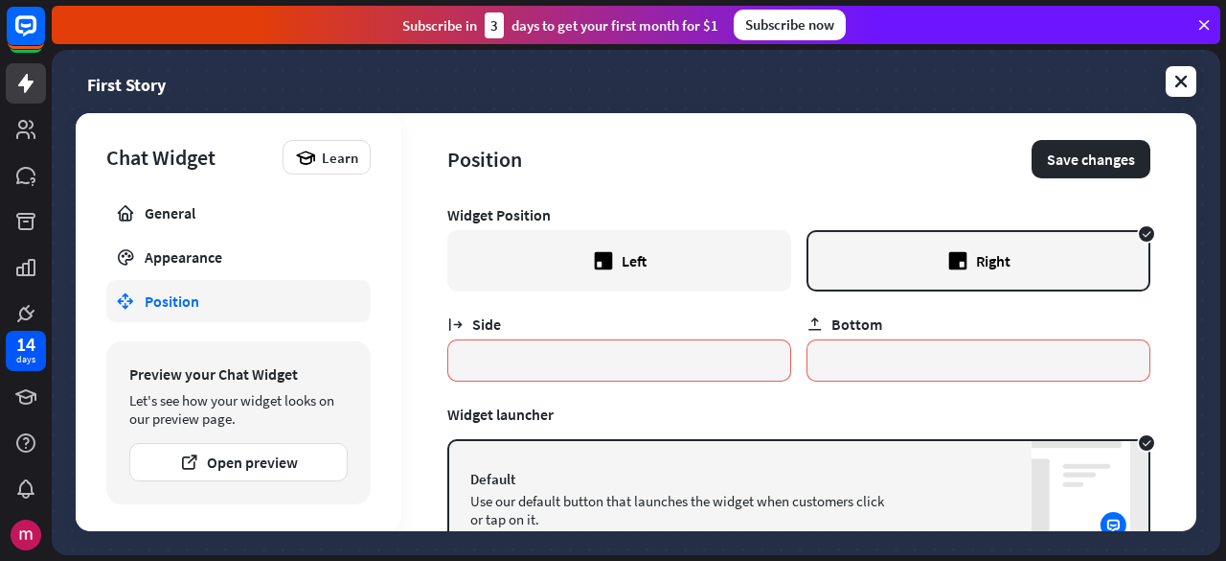
click at [46, 347] on div "14 days" at bounding box center [26, 440] width 52 height 230
click at [39, 348] on div "14 days" at bounding box center [26, 351] width 40 height 40
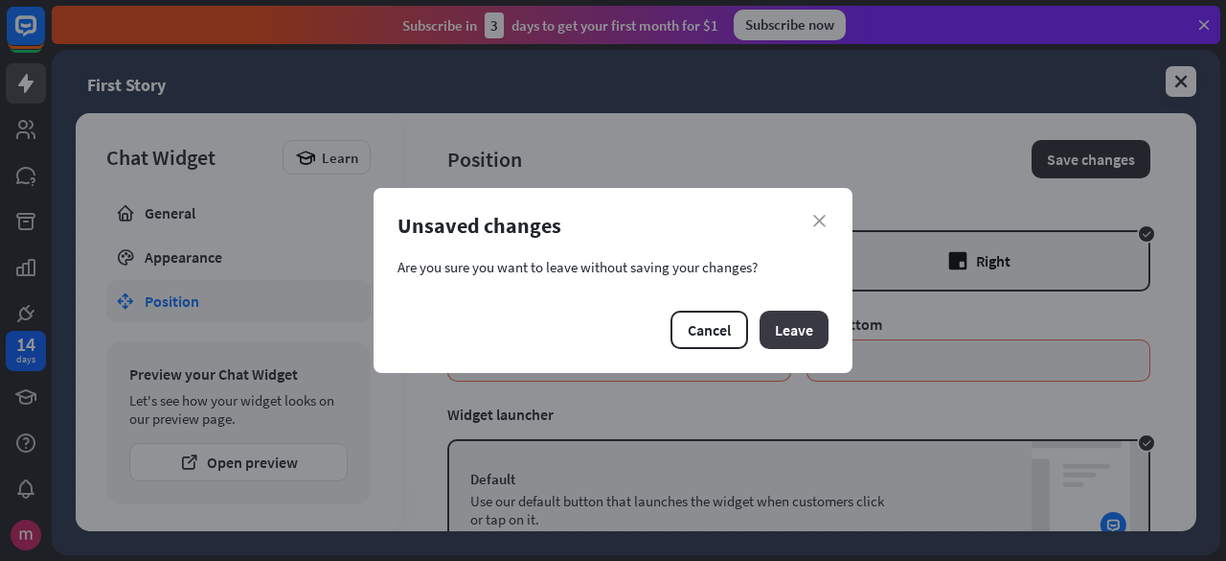
click at [800, 330] on button "Leave" at bounding box center [794, 329] width 69 height 38
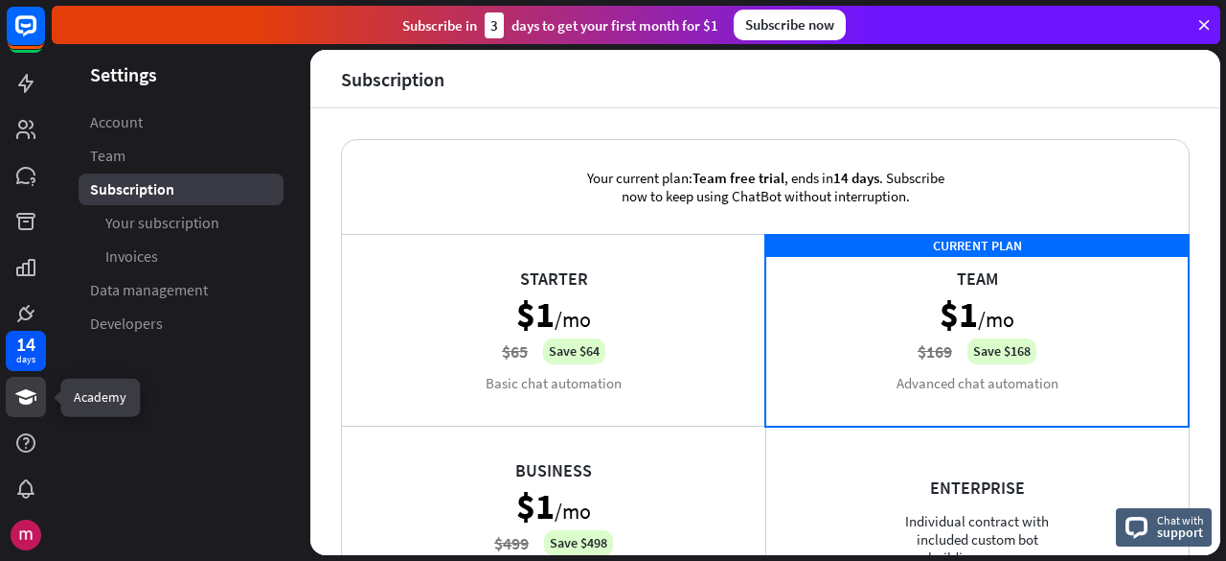
click at [40, 394] on link at bounding box center [26, 397] width 40 height 40
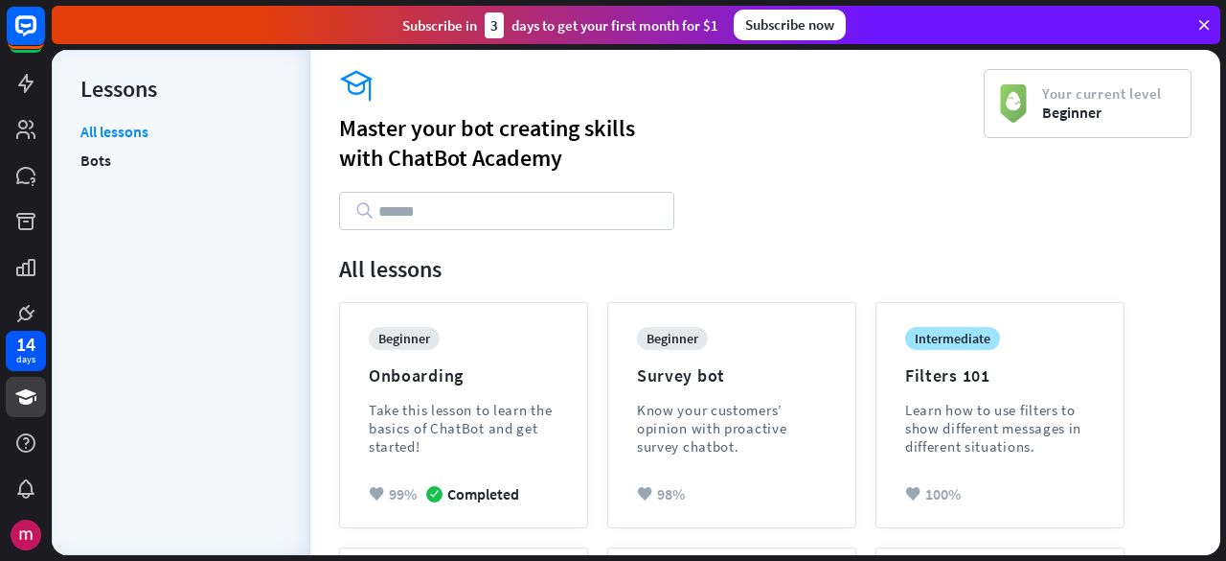
click at [51, 448] on div "14 days" at bounding box center [26, 440] width 52 height 230
click at [33, 444] on icon at bounding box center [25, 442] width 19 height 19
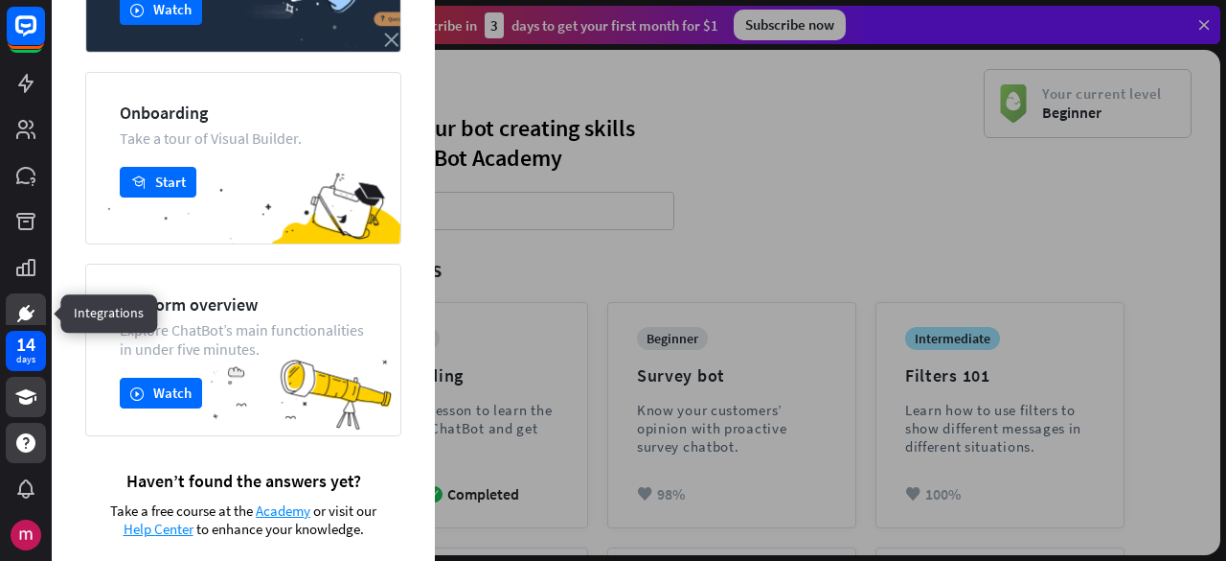
click at [28, 307] on icon at bounding box center [27, 308] width 5 height 6
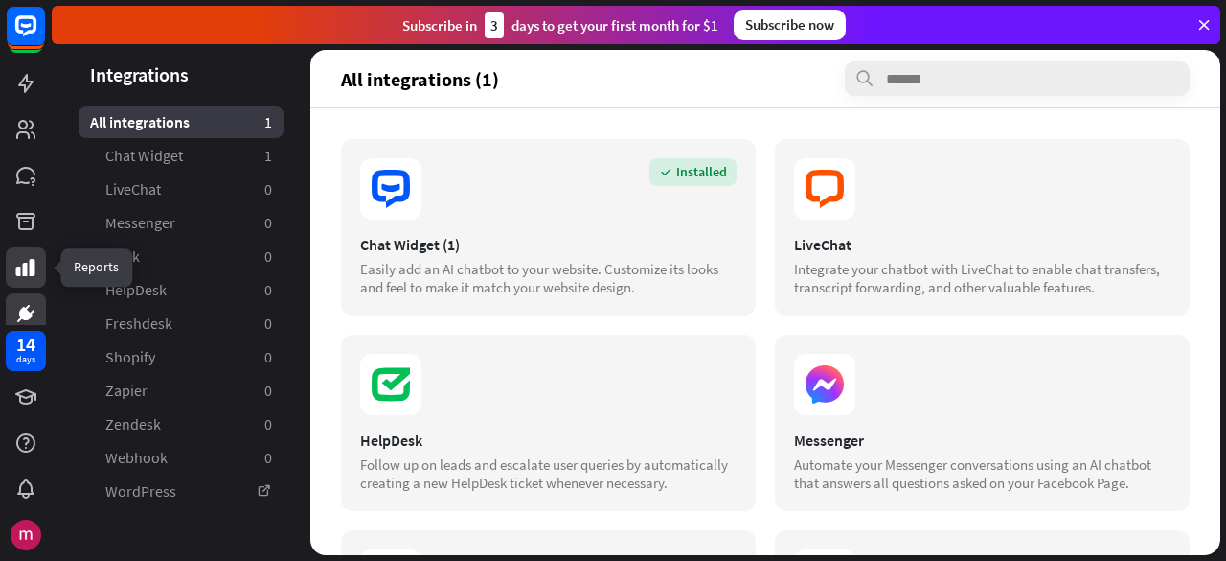
click at [27, 269] on icon at bounding box center [25, 267] width 19 height 17
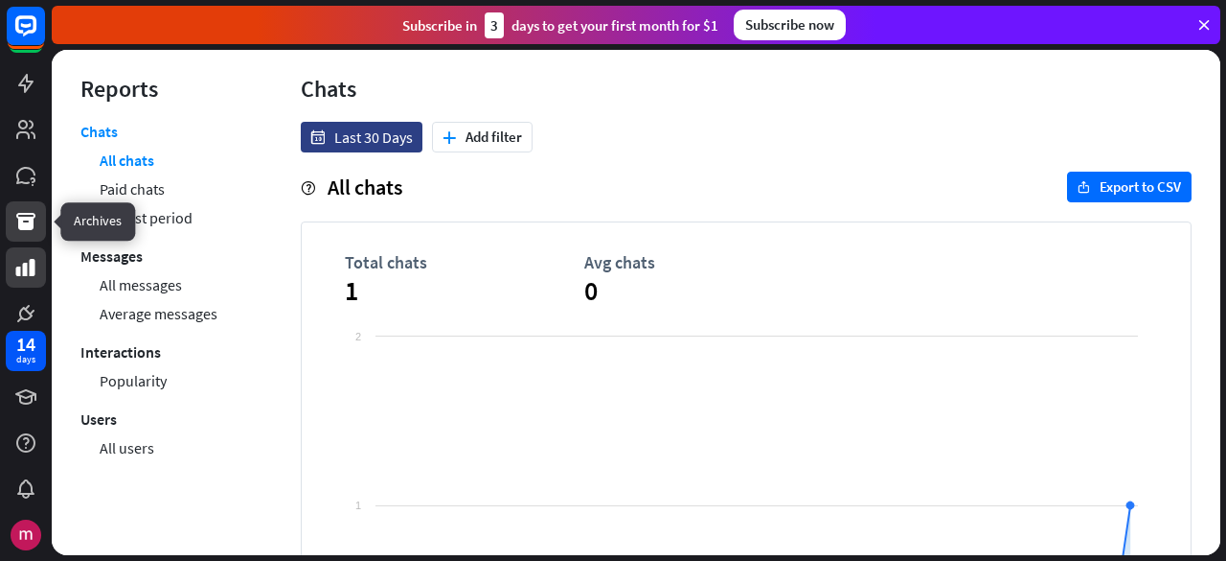
click at [36, 227] on icon at bounding box center [25, 221] width 23 height 23
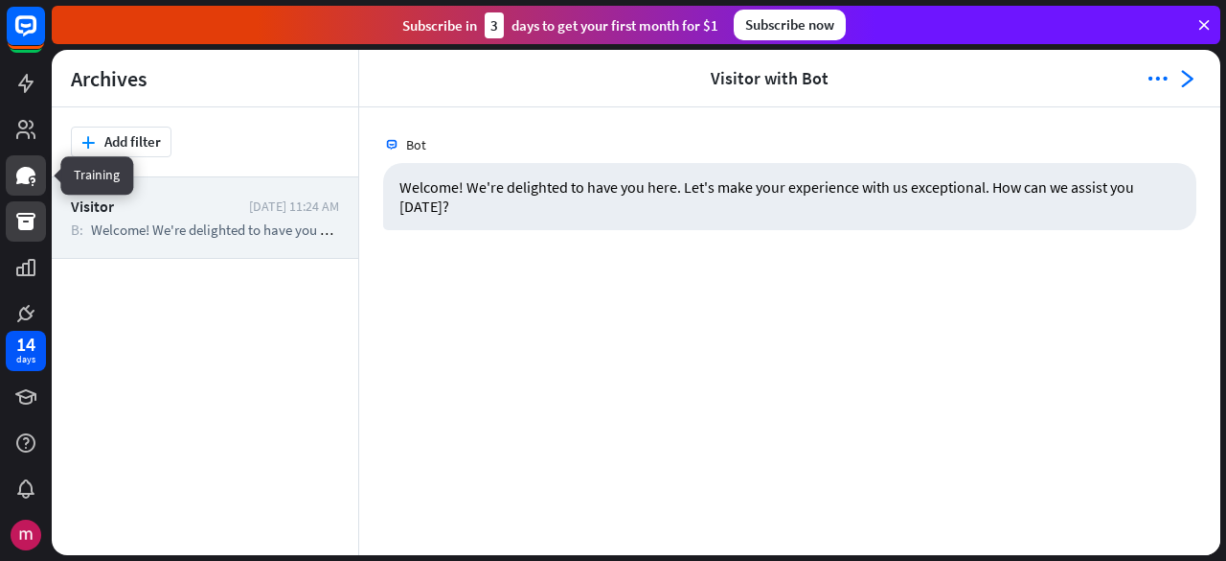
click at [35, 170] on icon at bounding box center [25, 175] width 23 height 23
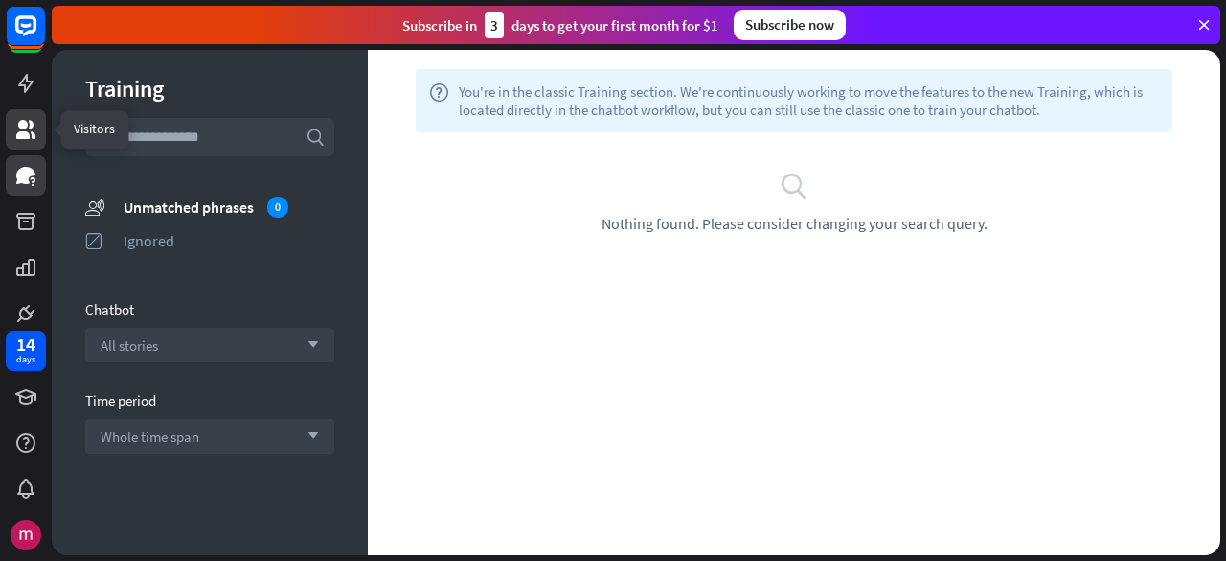
click at [29, 112] on link at bounding box center [26, 129] width 40 height 40
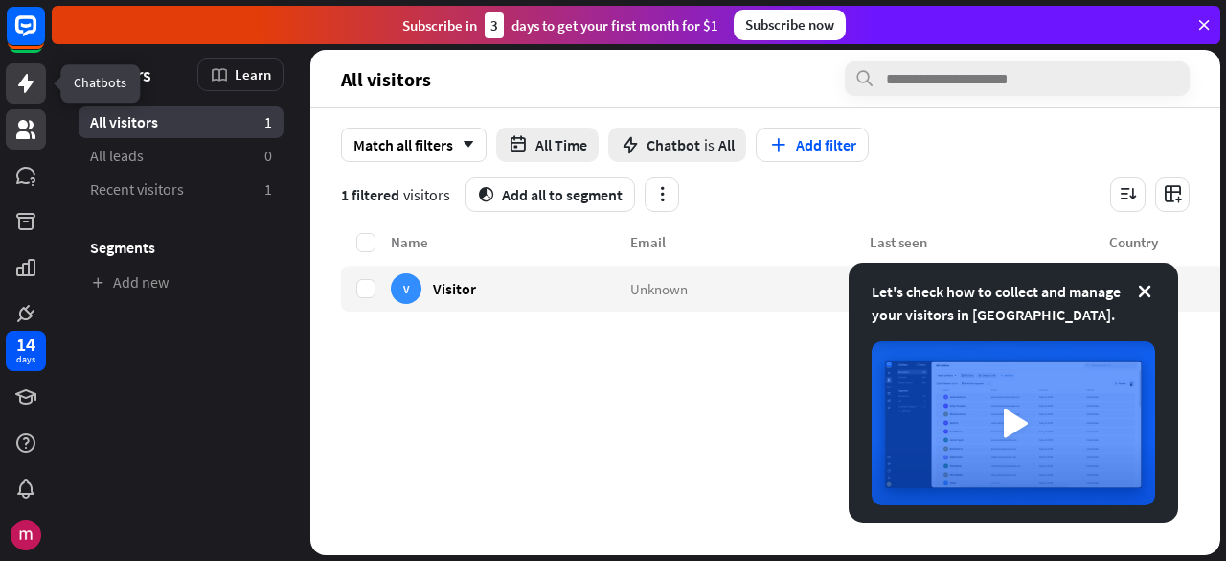
click at [29, 92] on icon at bounding box center [25, 83] width 23 height 23
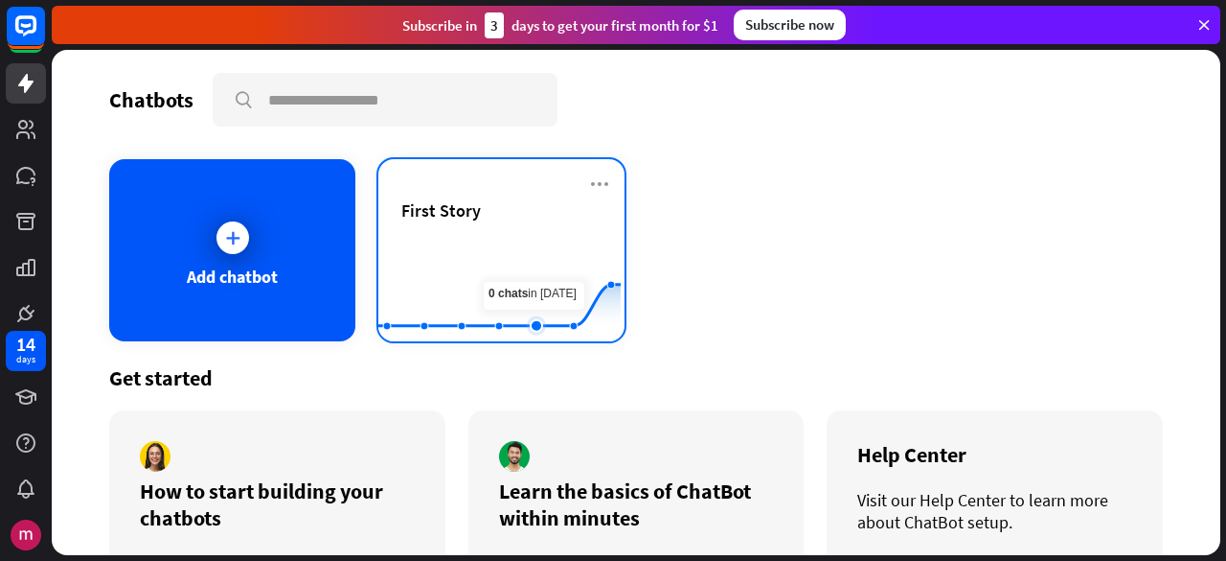
click at [544, 256] on rect at bounding box center [499, 294] width 242 height 120
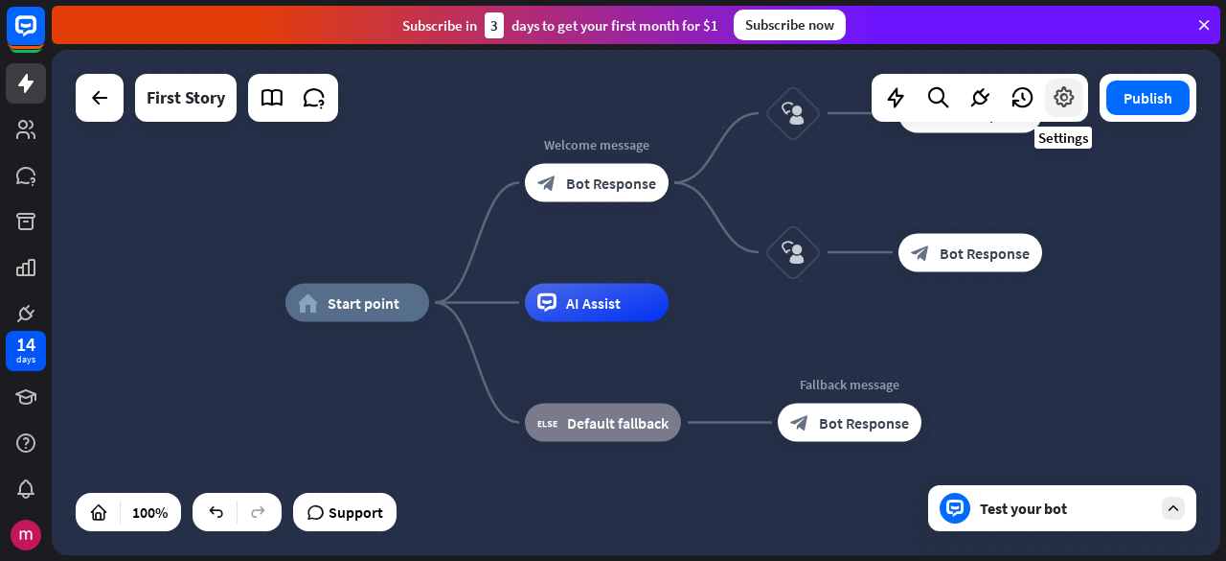
click at [1064, 89] on icon at bounding box center [1064, 97] width 25 height 25
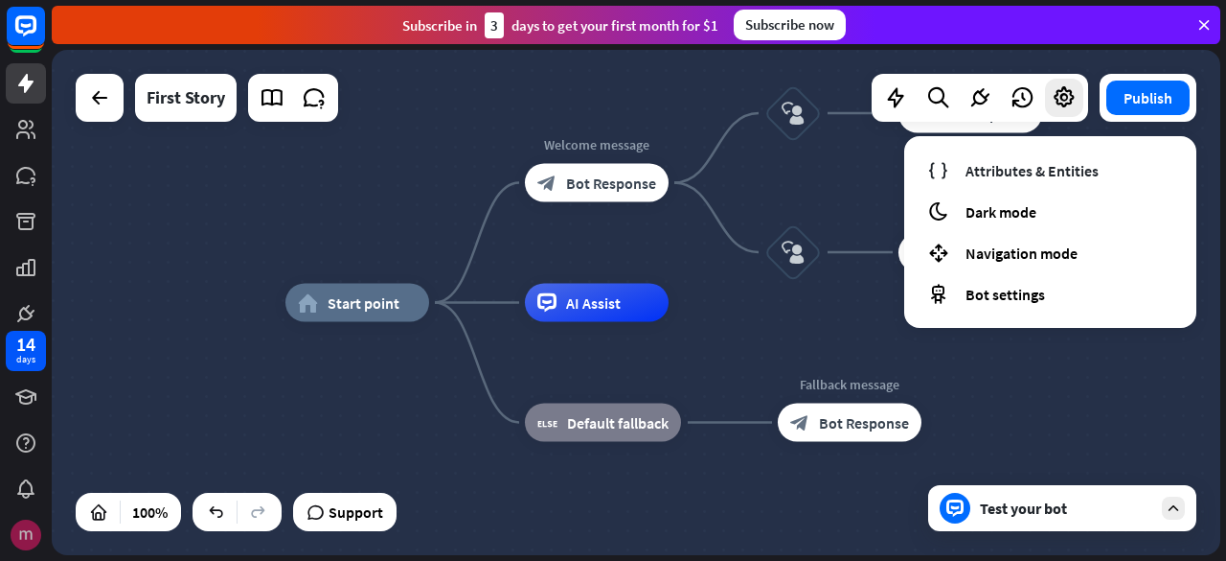
drag, startPoint x: 52, startPoint y: 533, endPoint x: 37, endPoint y: 534, distance: 14.4
click at [52, 532] on div "home_2 Start point Welcome message block_bot_response Bot Response block_user_i…" at bounding box center [636, 302] width 1169 height 505
click at [19, 537] on img at bounding box center [26, 534] width 31 height 31
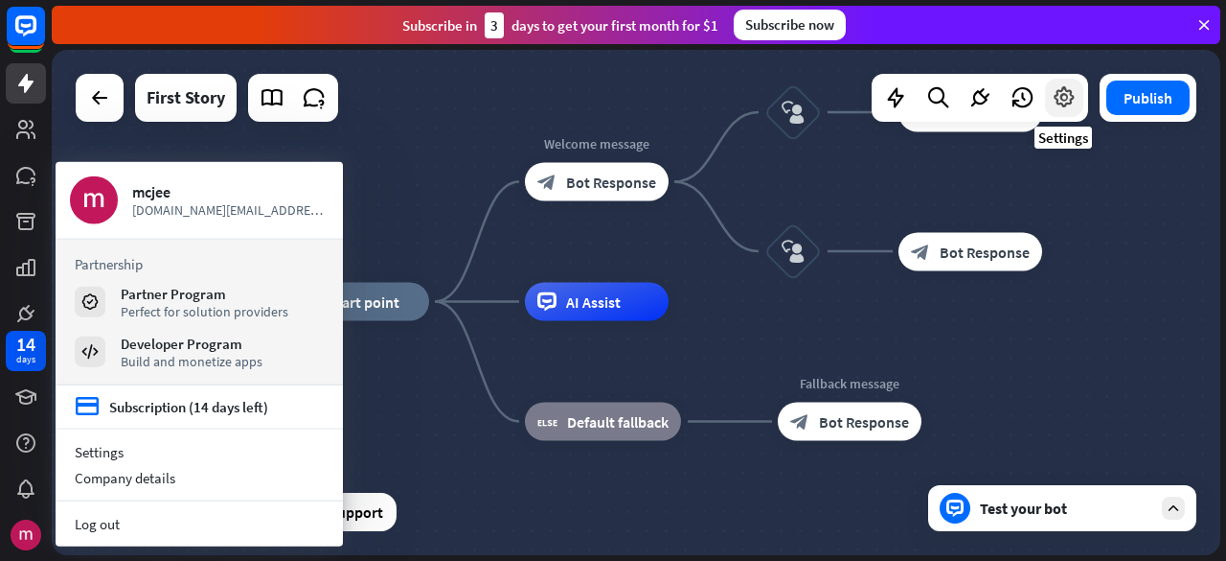
click at [1081, 91] on div at bounding box center [1064, 98] width 38 height 38
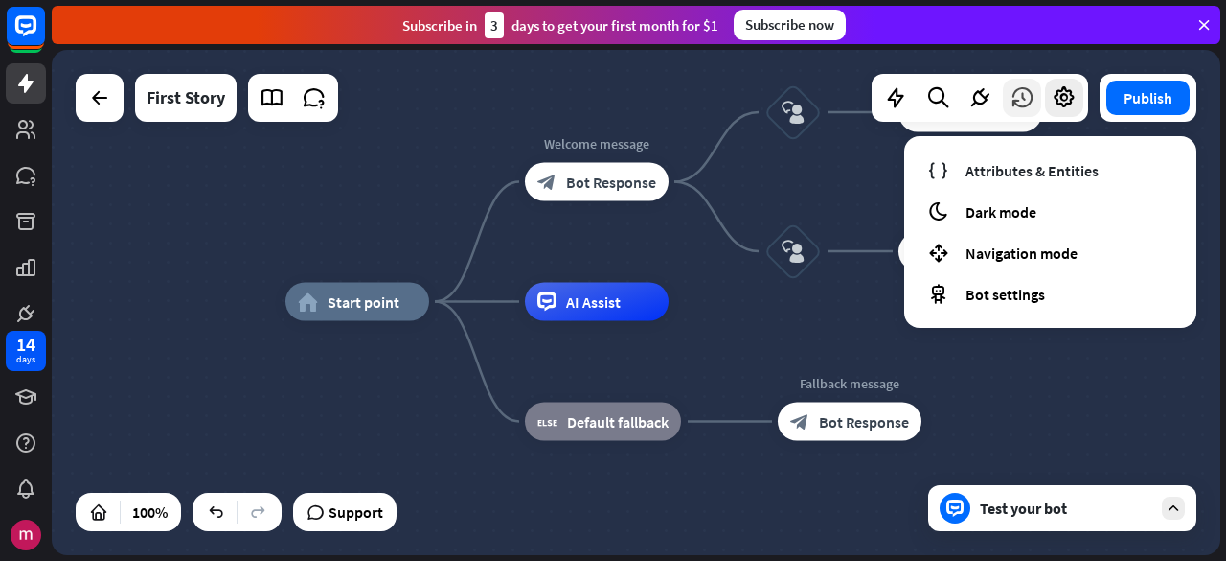
click at [1018, 80] on div at bounding box center [1022, 98] width 38 height 38
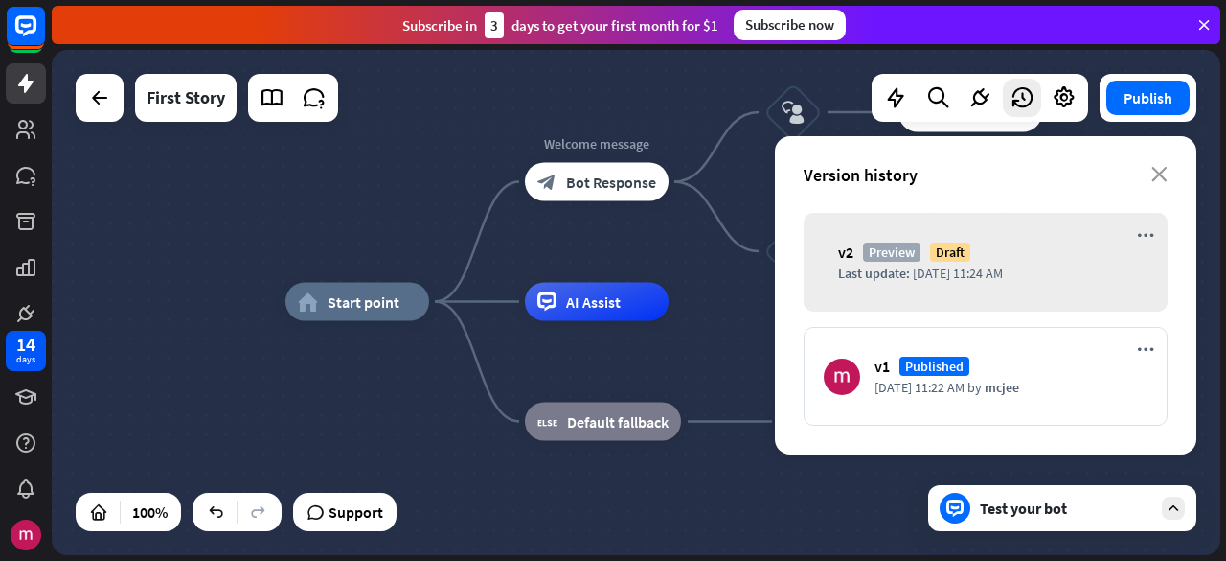
click at [1035, 266] on div "Last update: [DATE] 11:24 AM" at bounding box center [992, 272] width 309 height 17
click at [970, 94] on icon at bounding box center [980, 97] width 25 height 25
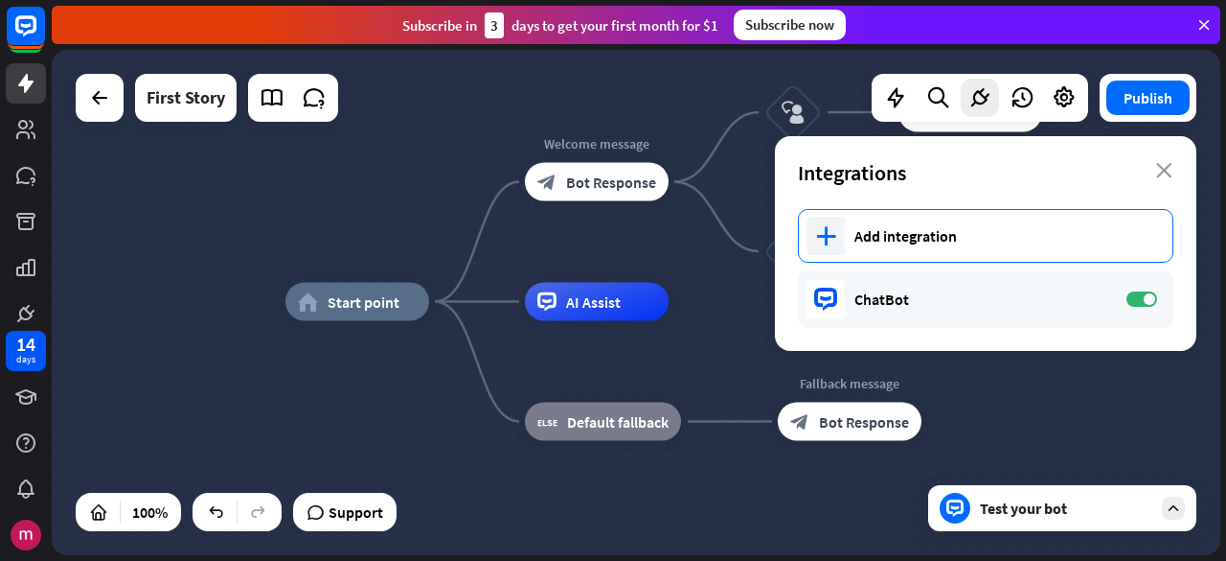
click at [1034, 231] on div "Add integration" at bounding box center [1004, 235] width 299 height 19
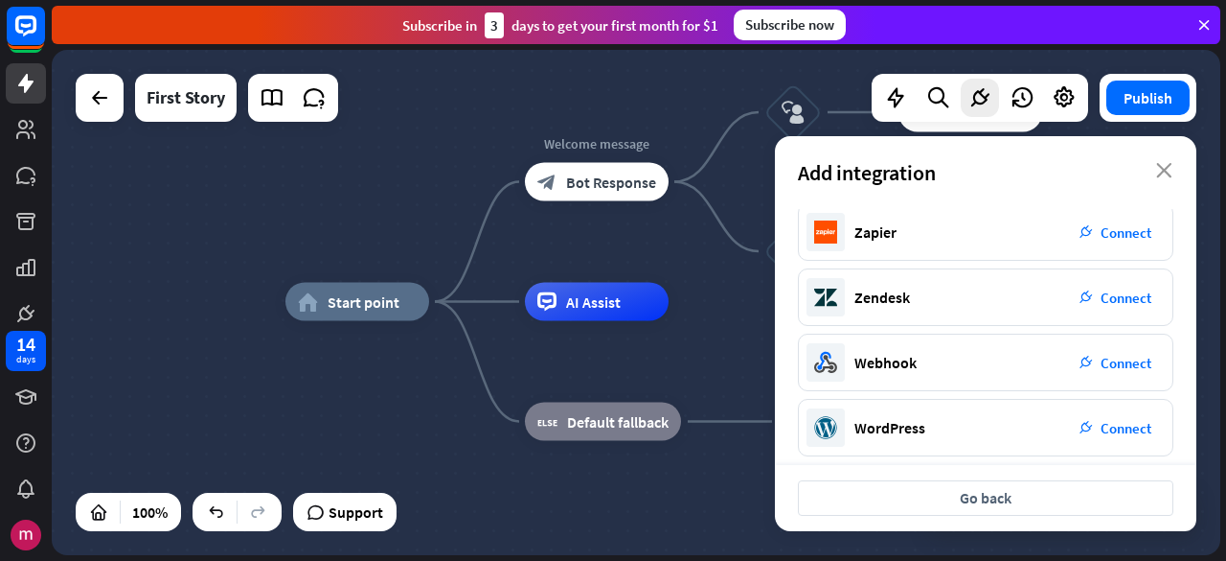
scroll to position [410, 0]
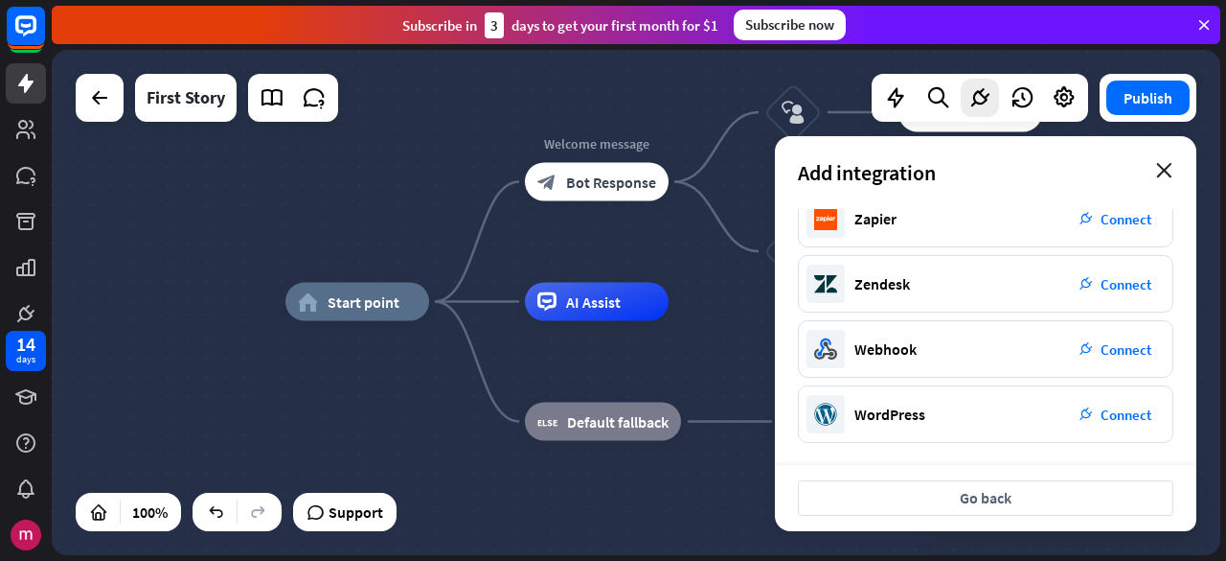
click at [1171, 174] on icon "close" at bounding box center [1164, 170] width 16 height 15
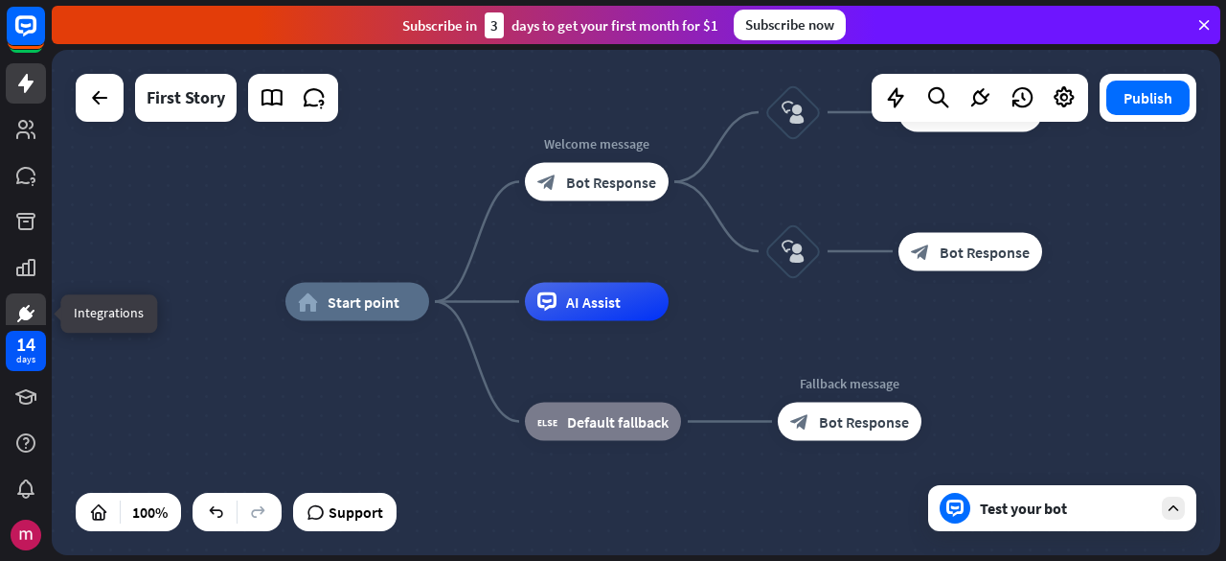
click at [24, 313] on icon at bounding box center [25, 313] width 11 height 11
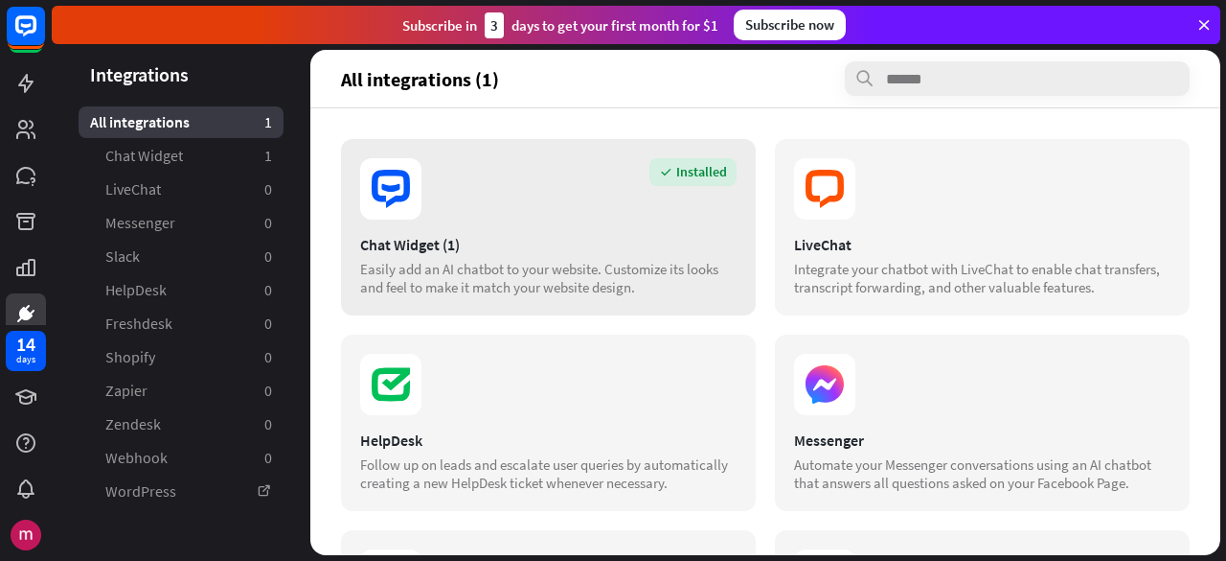
click at [594, 207] on section "Installed" at bounding box center [548, 188] width 377 height 61
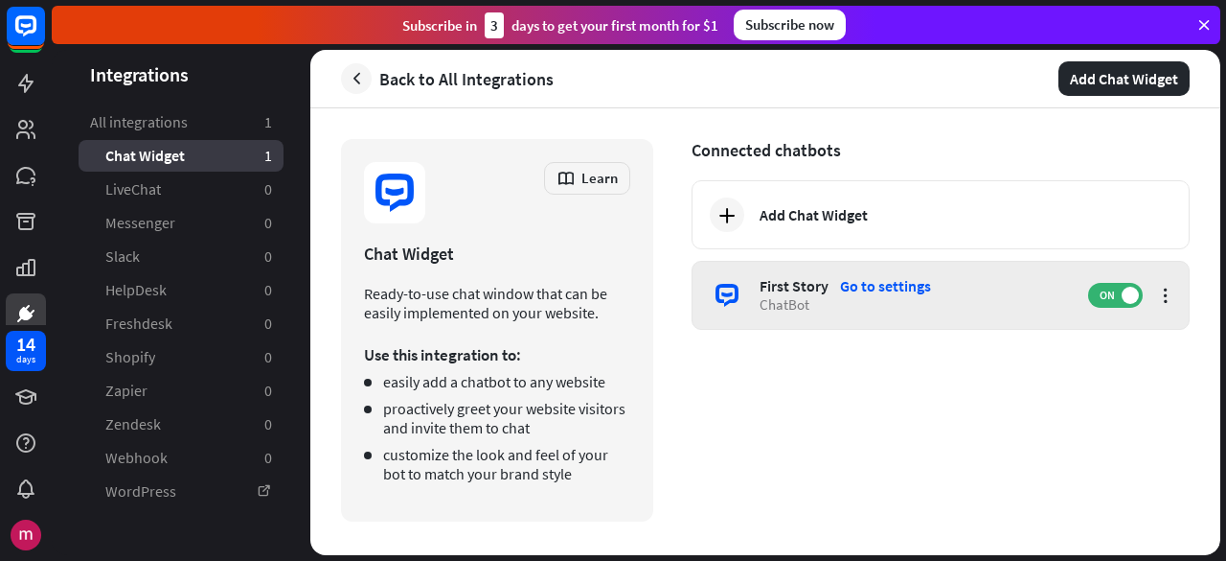
click at [822, 286] on div "First Story" at bounding box center [794, 285] width 69 height 19
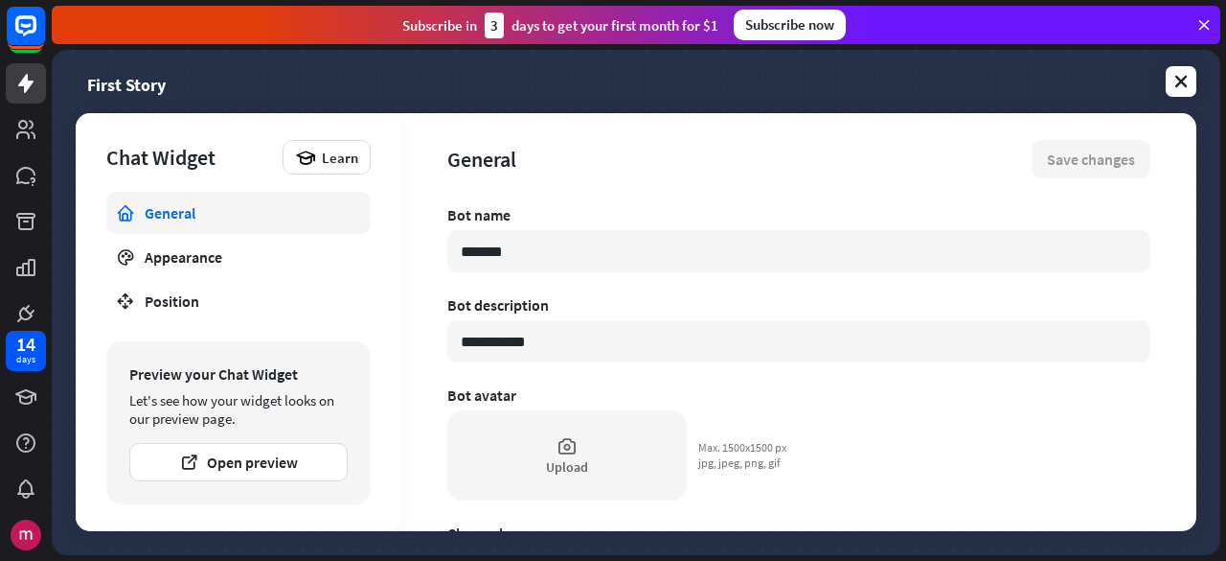
type textarea "*"
click at [18, 344] on div "14" at bounding box center [25, 343] width 19 height 17
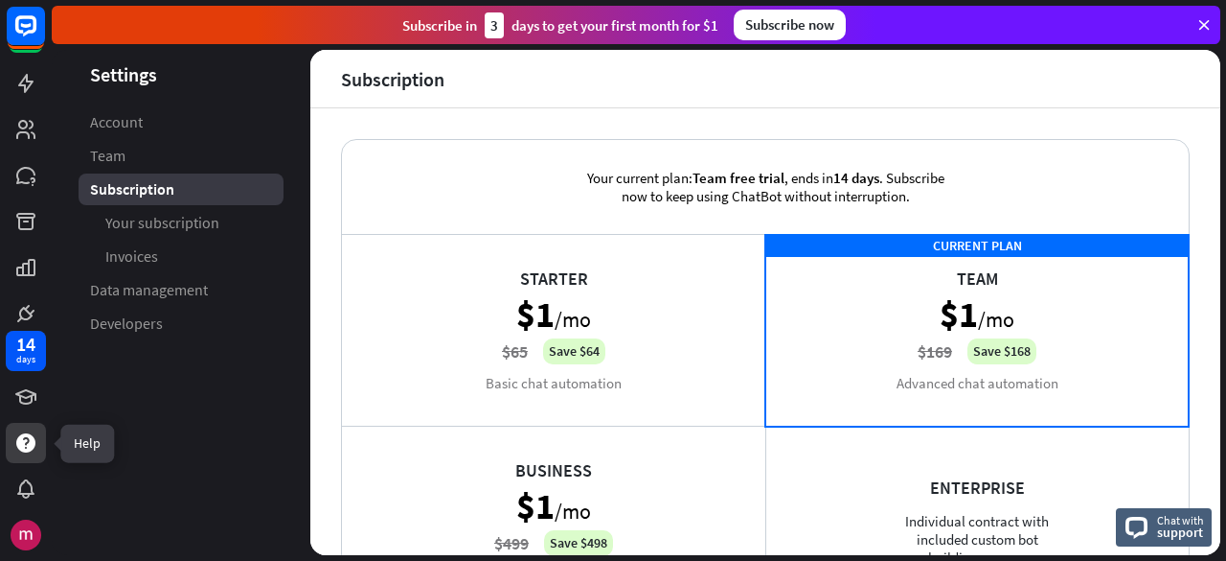
click at [27, 432] on icon at bounding box center [25, 442] width 23 height 23
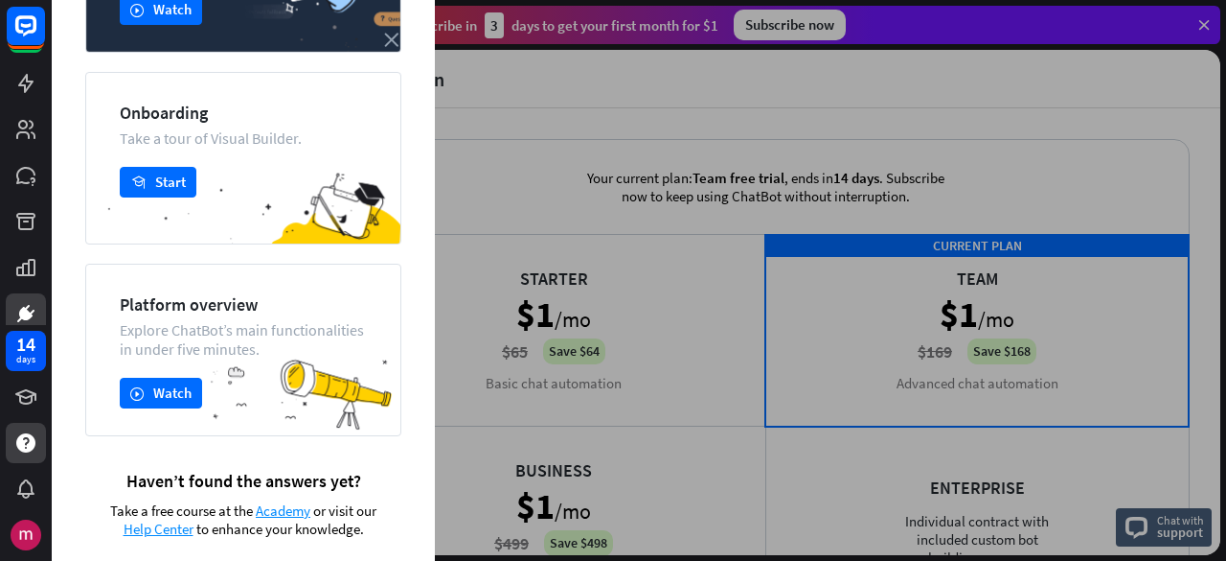
click at [34, 301] on link at bounding box center [26, 313] width 40 height 40
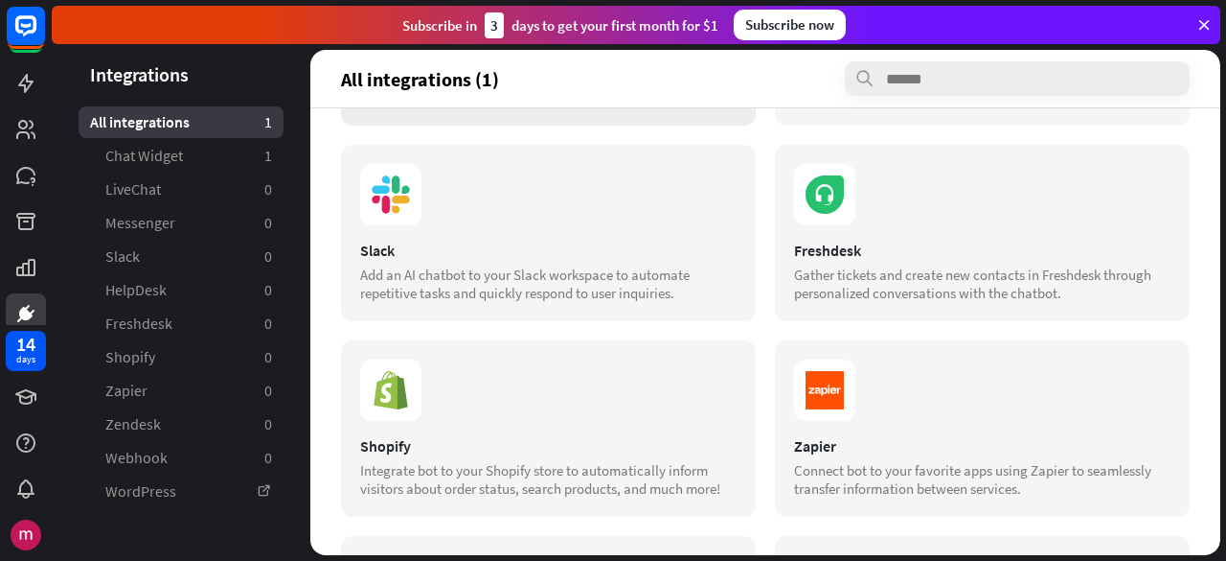
scroll to position [192, 0]
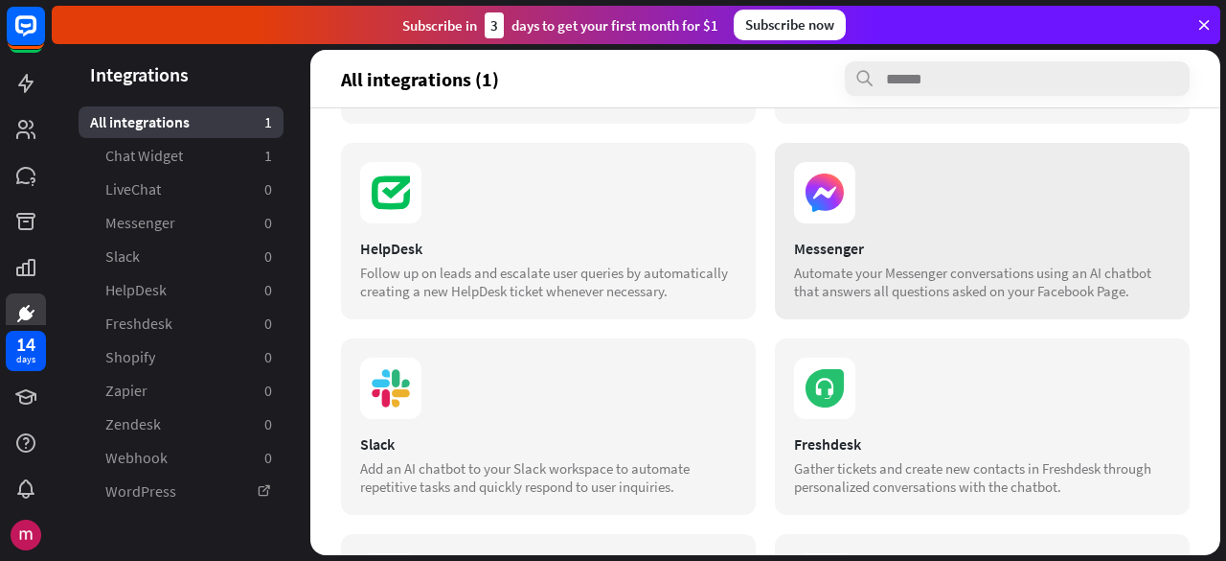
click at [906, 258] on div "Messenger" at bounding box center [982, 248] width 377 height 19
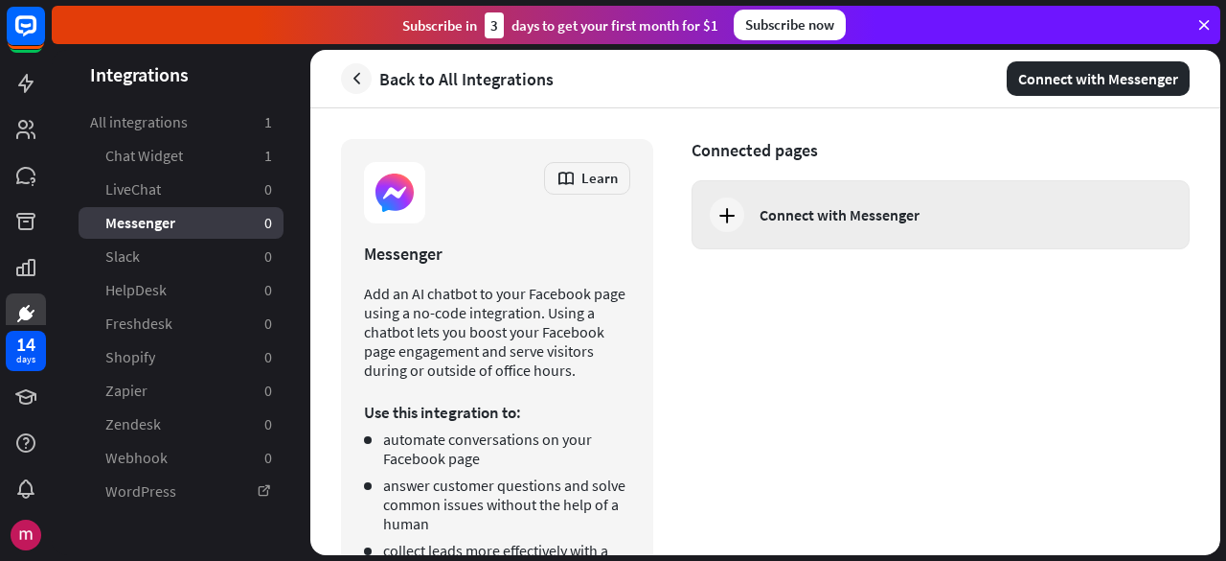
click at [902, 240] on div "Connect with Messenger" at bounding box center [941, 214] width 498 height 69
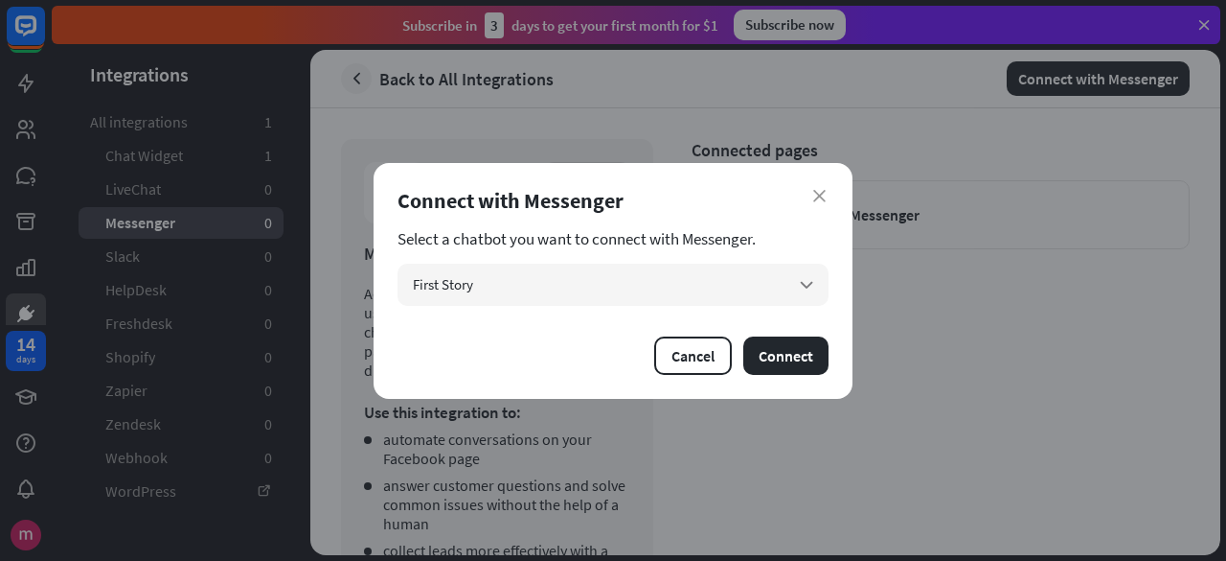
click at [785, 310] on div "close Connect with Messenger Select a chatbot you want to connect with Messenge…" at bounding box center [613, 281] width 479 height 236
click at [794, 288] on div "First Story arrow_down" at bounding box center [613, 284] width 431 height 42
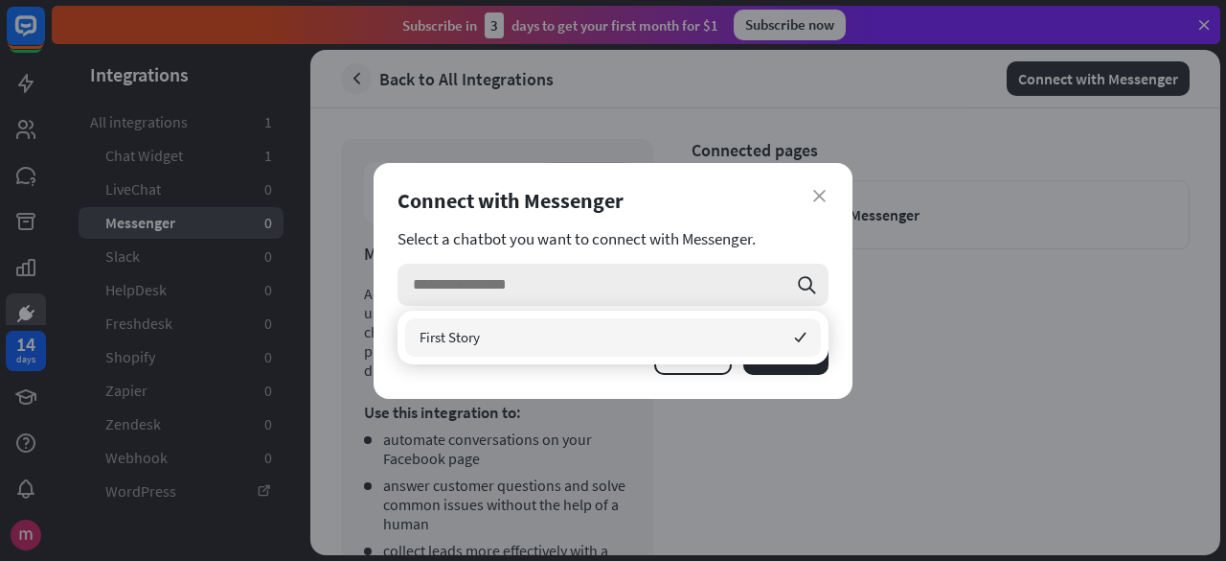
click at [794, 288] on div "search" at bounding box center [613, 284] width 431 height 42
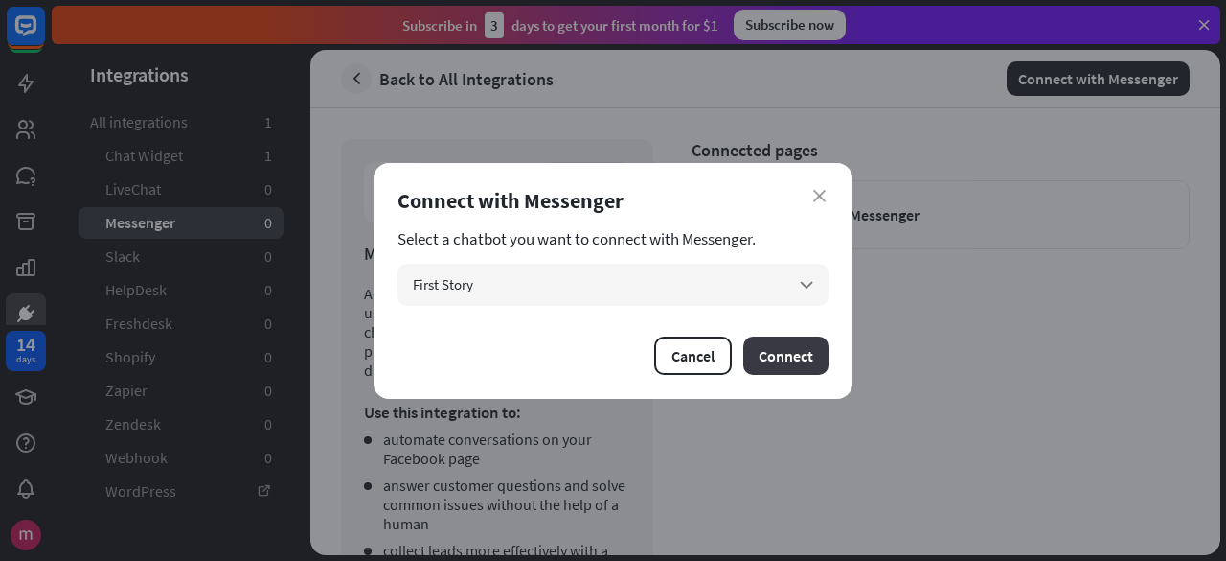
click at [789, 361] on button "Connect" at bounding box center [786, 355] width 85 height 38
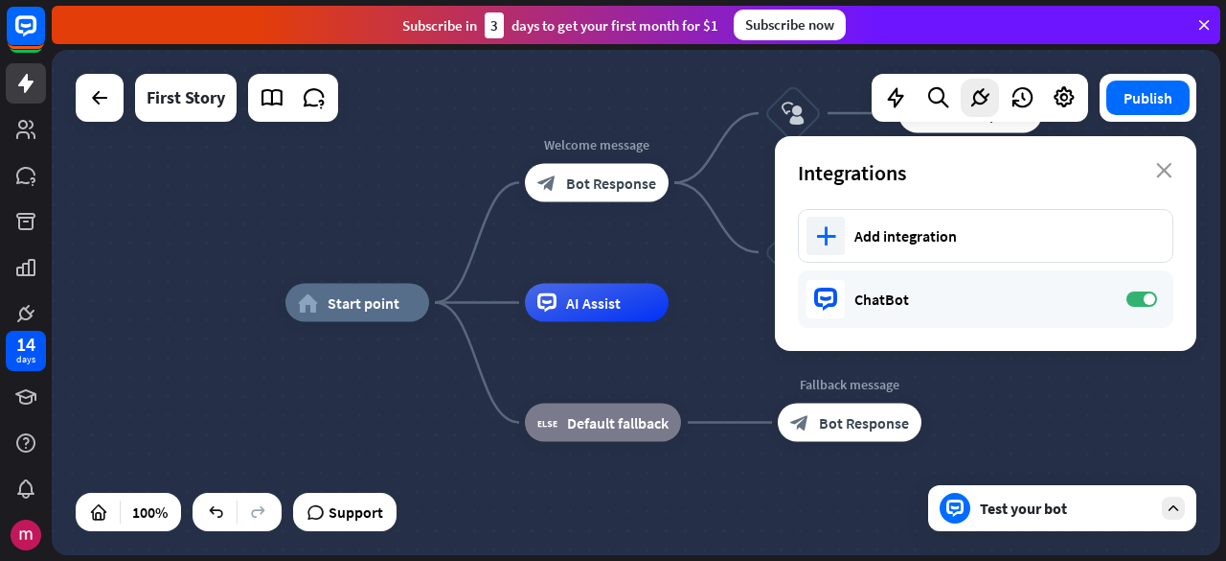
click at [603, 486] on div "home_2 Start point Welcome message block_bot_response Bot Response block_user_i…" at bounding box center [870, 555] width 1169 height 505
click at [117, 97] on div at bounding box center [99, 98] width 38 height 38
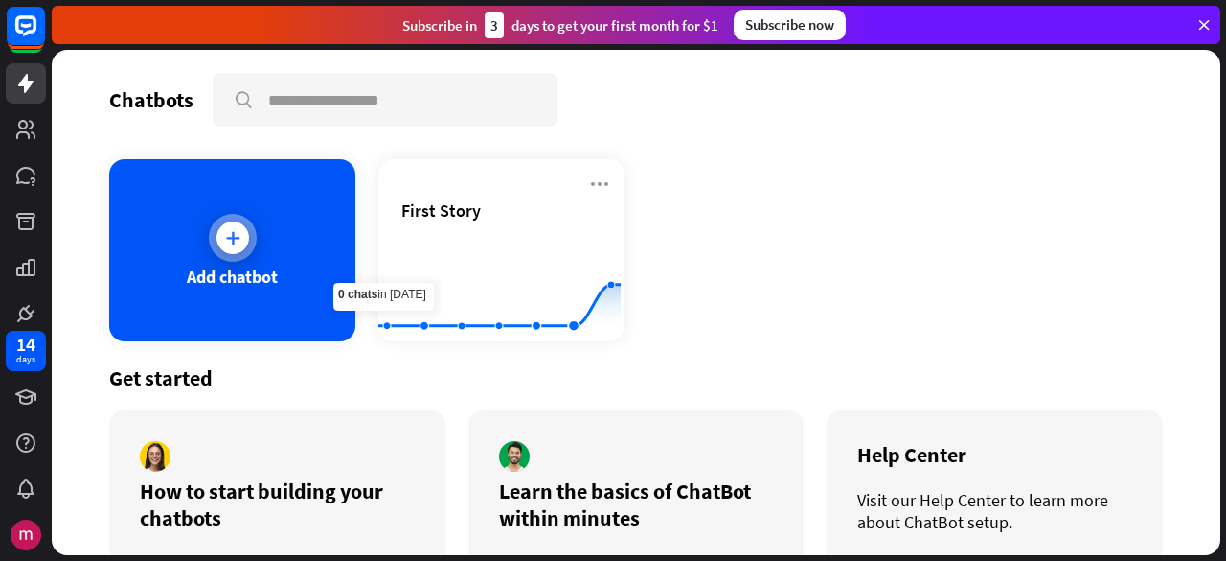
click at [325, 281] on div "Add chatbot" at bounding box center [232, 250] width 246 height 182
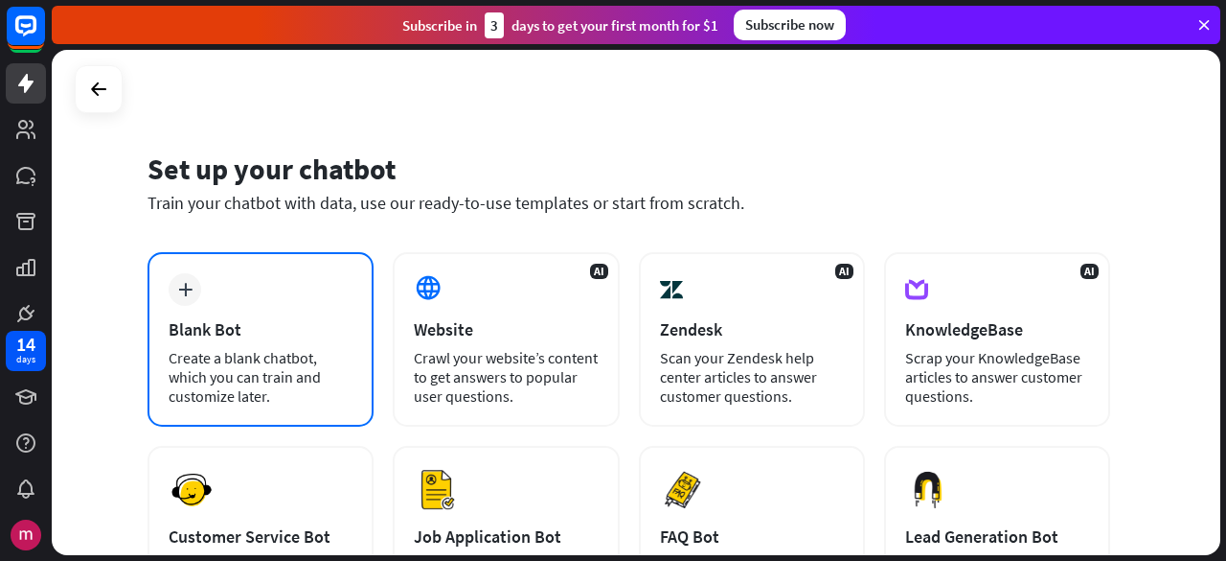
click at [332, 279] on div "plus Blank Bot Create a blank chatbot, which you can train and customize later." at bounding box center [261, 339] width 226 height 174
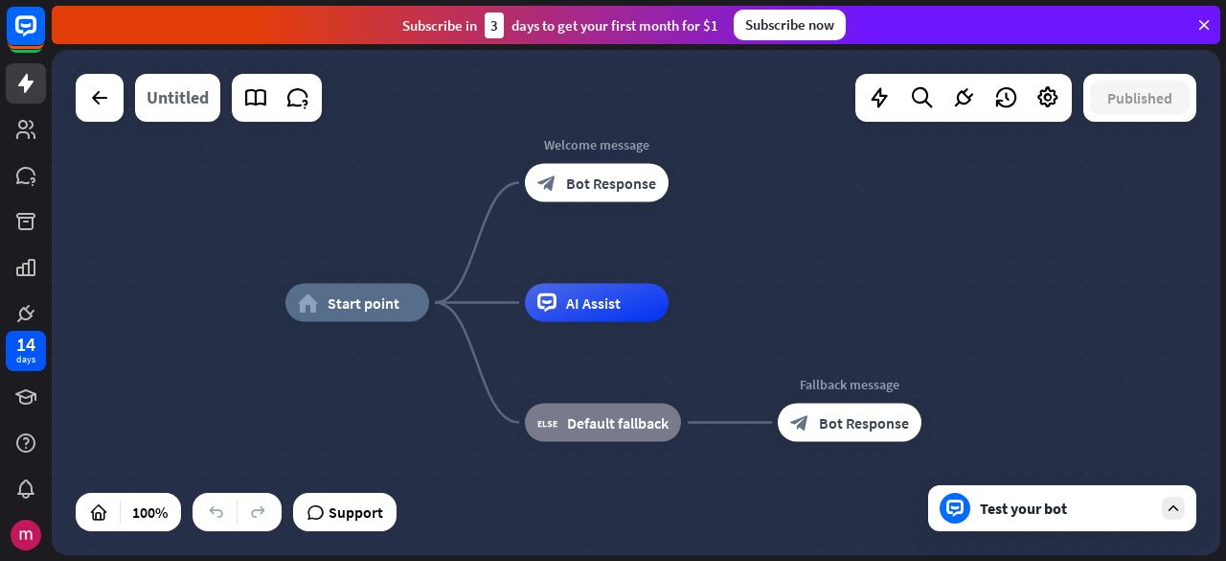
click at [186, 120] on div "Untitled" at bounding box center [178, 98] width 62 height 48
click at [186, 120] on div "Edit story name close ******** Cancel Save" at bounding box center [613, 280] width 1226 height 561
click at [186, 111] on div "Untitled" at bounding box center [178, 98] width 62 height 48
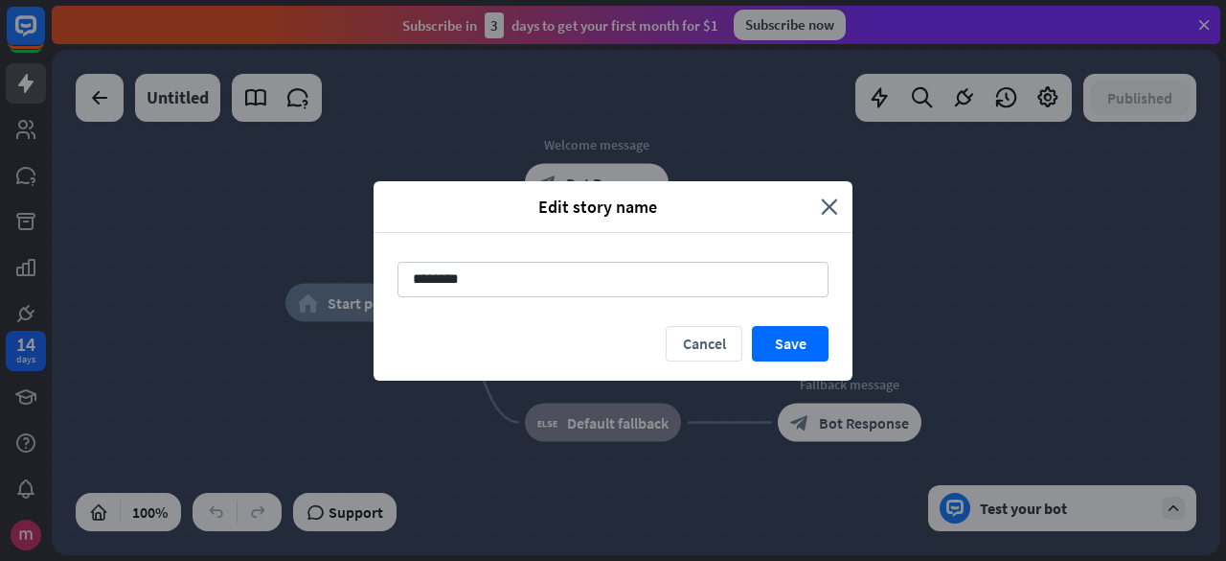
drag, startPoint x: 519, startPoint y: 273, endPoint x: 121, endPoint y: 284, distance: 398.7
click at [121, 285] on div "Edit story name close ******** Cancel Save" at bounding box center [613, 280] width 1226 height 561
type input "**********"
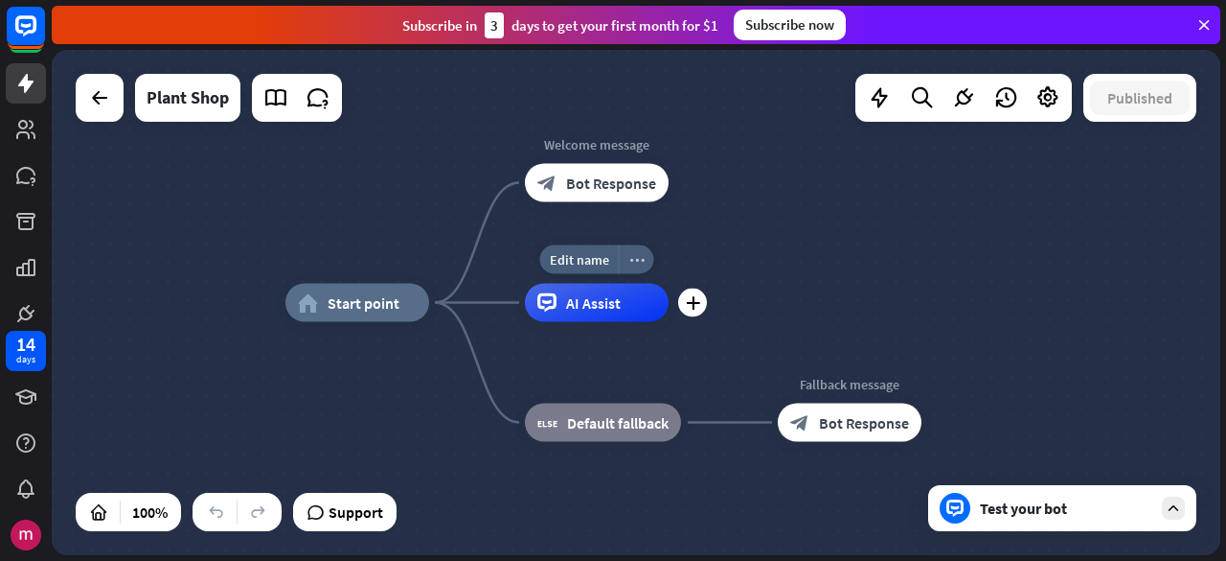
click at [639, 263] on icon "more_horiz" at bounding box center [636, 259] width 15 height 14
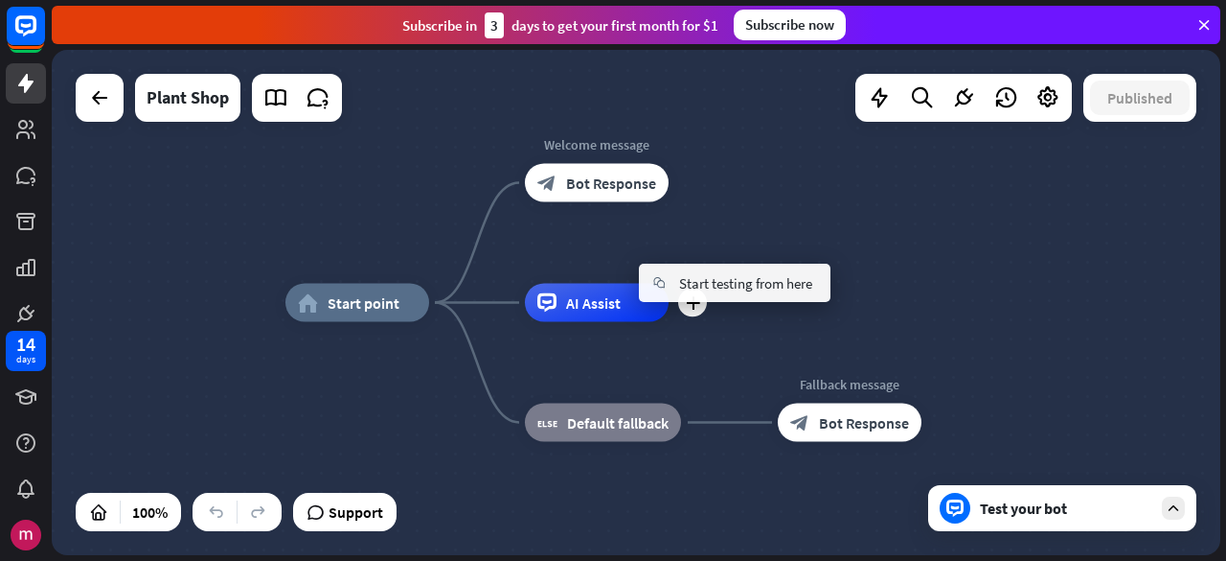
click at [669, 322] on div "plus AI Assist" at bounding box center [597, 303] width 144 height 38
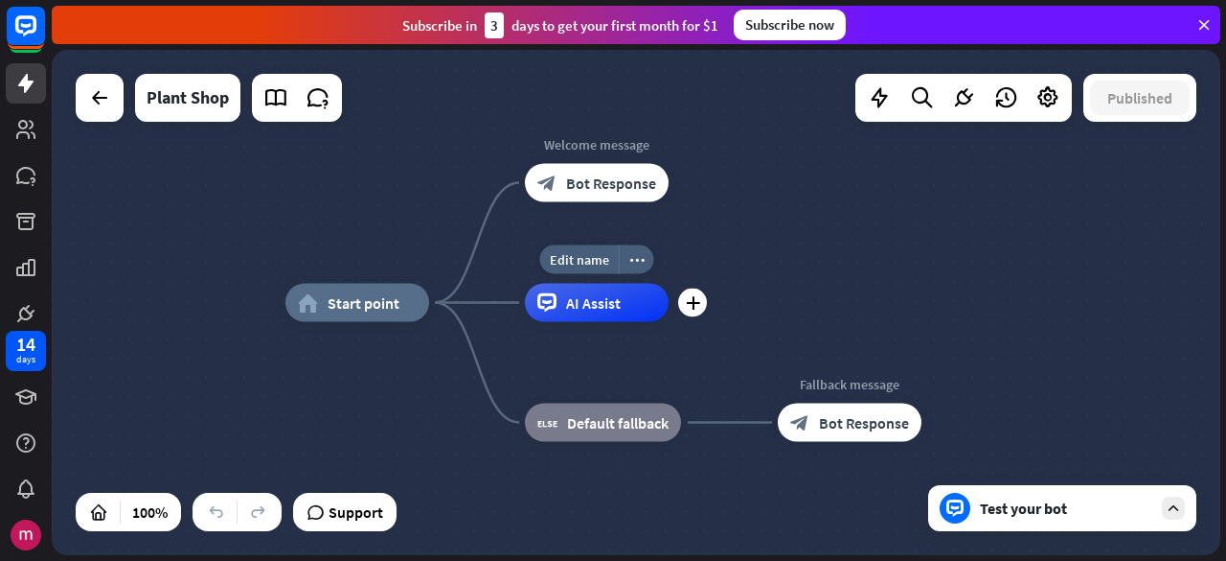
drag, startPoint x: 579, startPoint y: 308, endPoint x: 663, endPoint y: 315, distance: 84.7
click at [669, 317] on div "Edit name more_horiz plus AI Assist" at bounding box center [597, 303] width 144 height 38
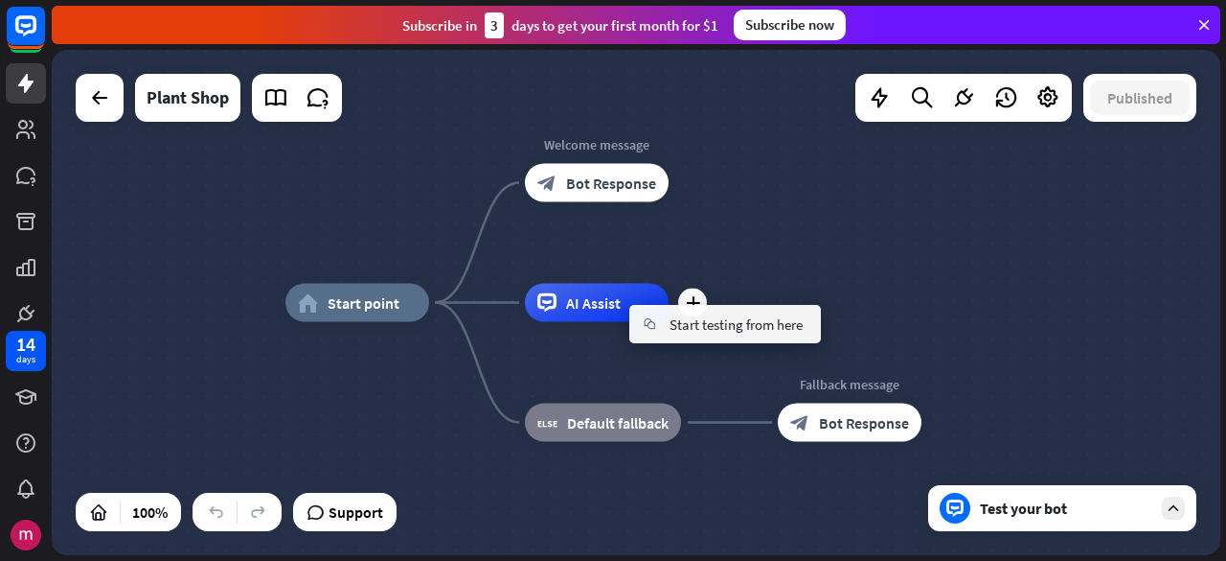
click at [552, 322] on div "plus AI Assist" at bounding box center [597, 303] width 144 height 38
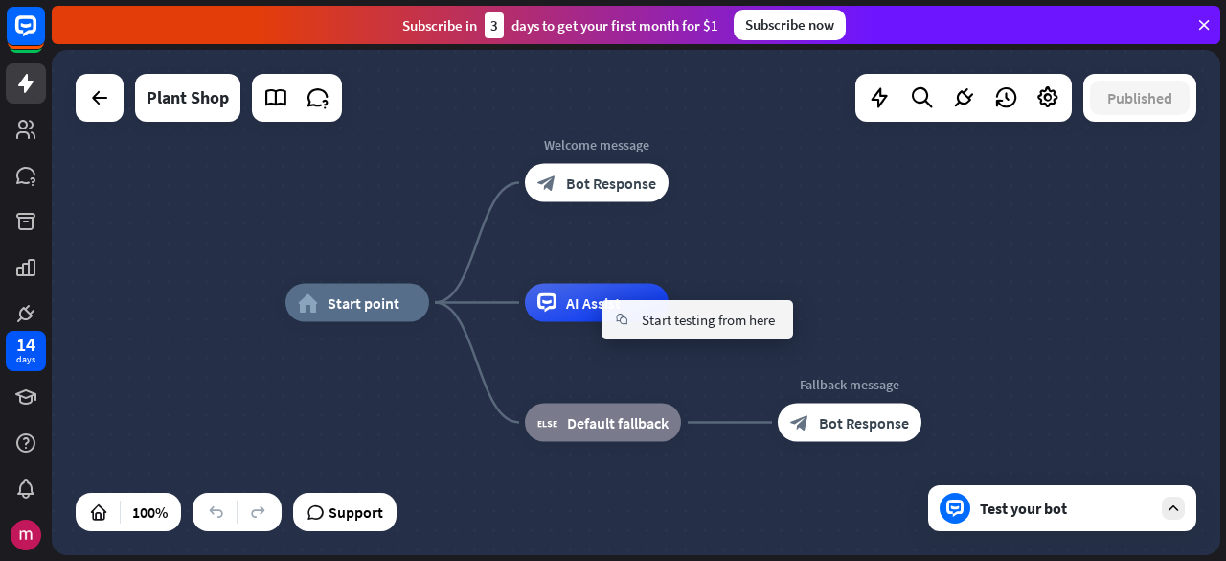
click at [477, 307] on div "home_2 Start point Welcome message block_bot_response Bot Response AI Assist bl…" at bounding box center [870, 555] width 1169 height 505
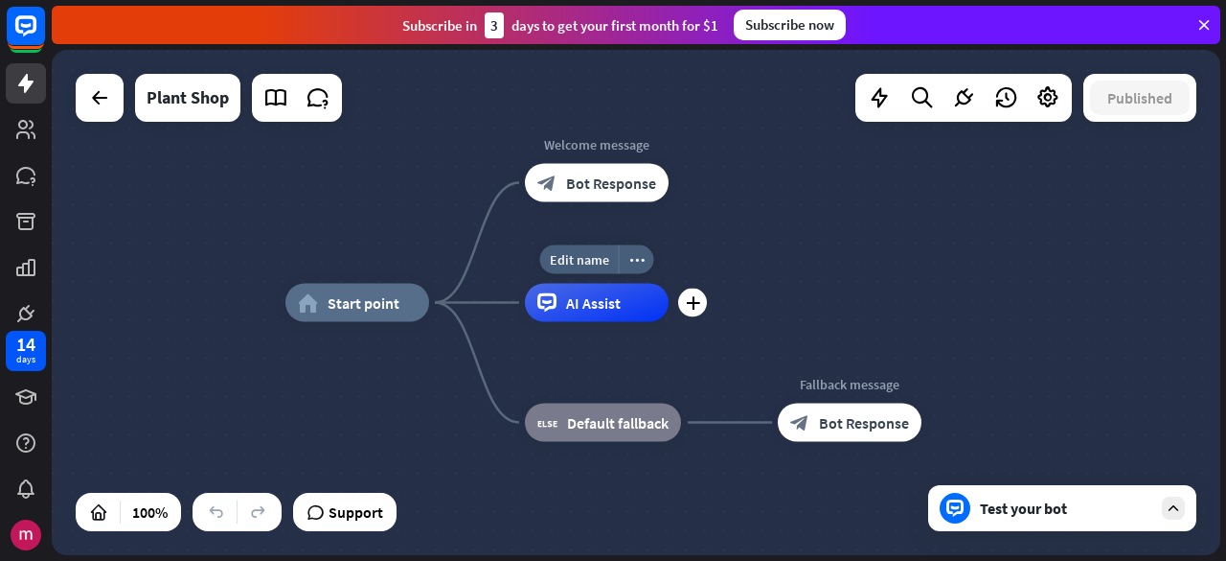
drag, startPoint x: 460, startPoint y: 304, endPoint x: 437, endPoint y: 306, distance: 23.1
click at [646, 249] on div "more_horiz" at bounding box center [636, 259] width 35 height 29
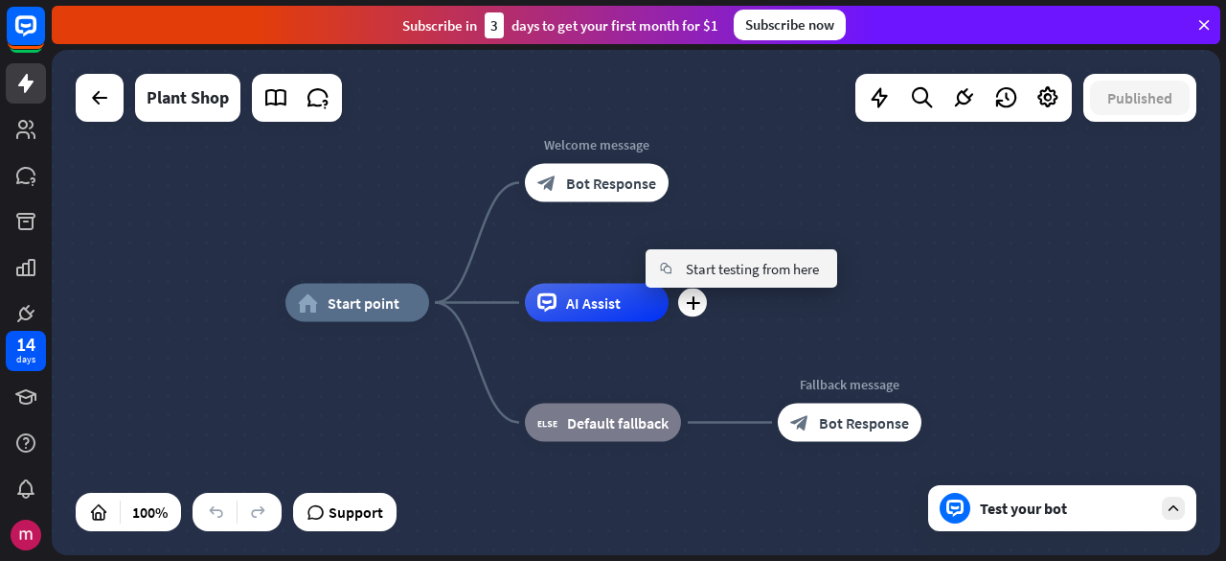
click at [669, 322] on div "plus AI Assist" at bounding box center [597, 303] width 144 height 38
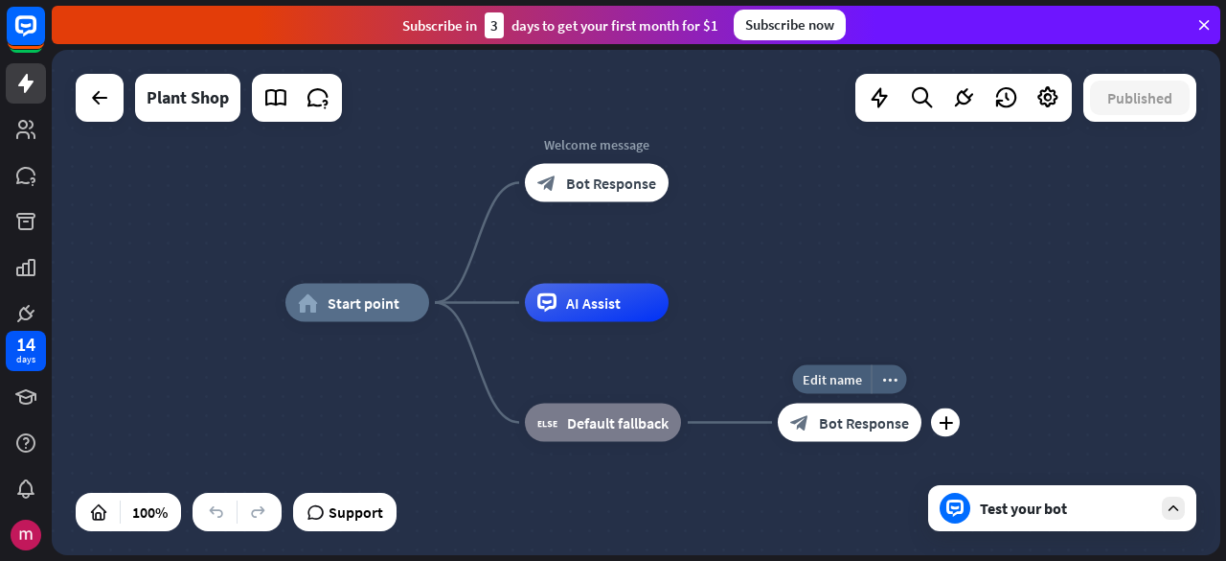
drag, startPoint x: 617, startPoint y: 309, endPoint x: 584, endPoint y: 322, distance: 35.8
click at [826, 379] on div "home_2 Start point Welcome message block_bot_response Bot Response Edit name mo…" at bounding box center [870, 555] width 1169 height 505
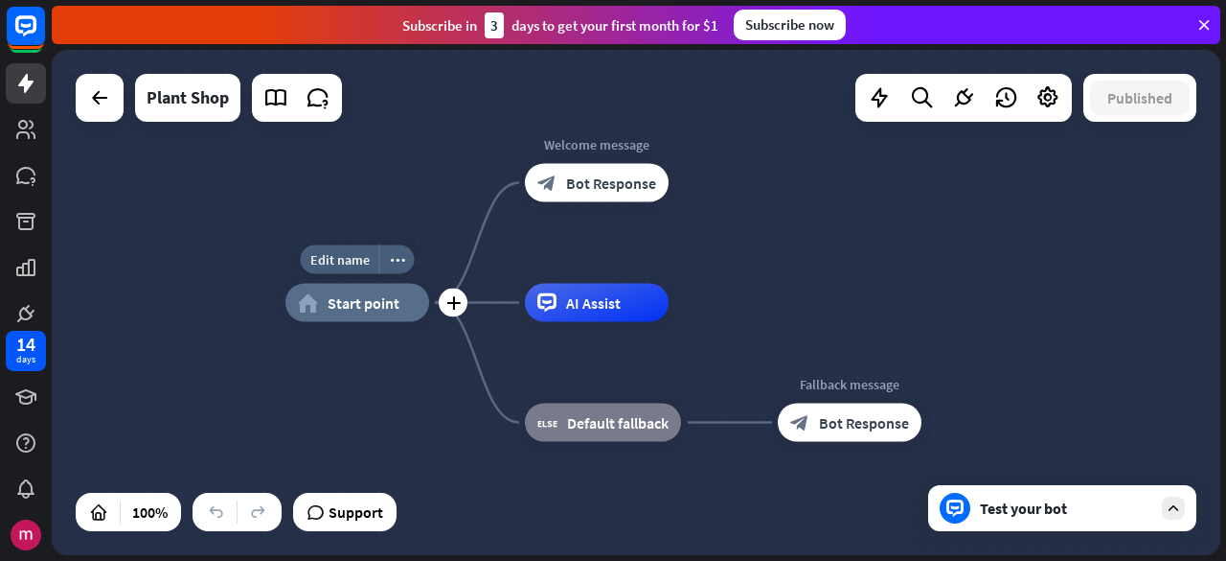
drag, startPoint x: 594, startPoint y: 311, endPoint x: 433, endPoint y: 310, distance: 161.0
click at [437, 311] on div "Edit name more_horiz plus home_2 Start point Welcome message block_bot_response…" at bounding box center [870, 555] width 1169 height 505
click at [386, 301] on span "Start point" at bounding box center [364, 302] width 72 height 19
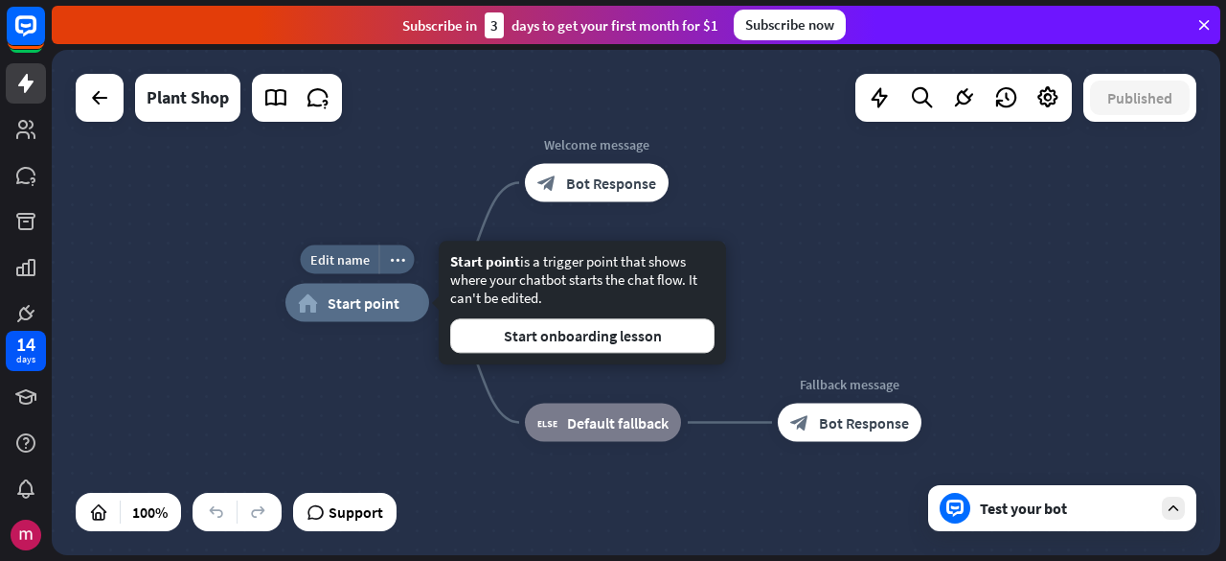
click at [386, 301] on span "Start point" at bounding box center [364, 302] width 72 height 19
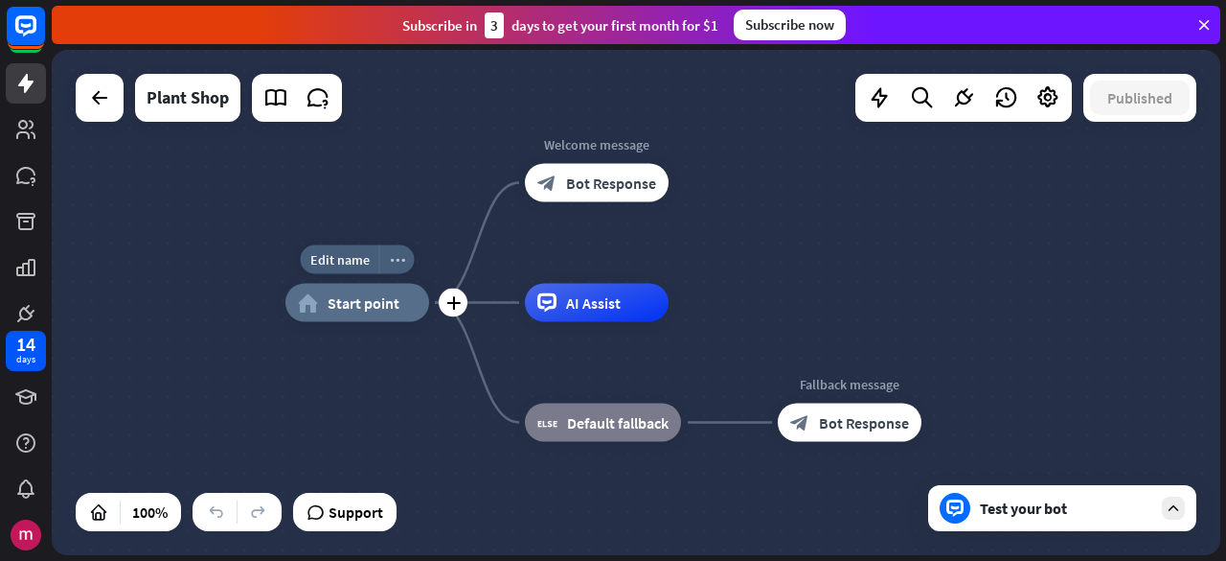
click at [397, 262] on icon "more_horiz" at bounding box center [397, 259] width 15 height 14
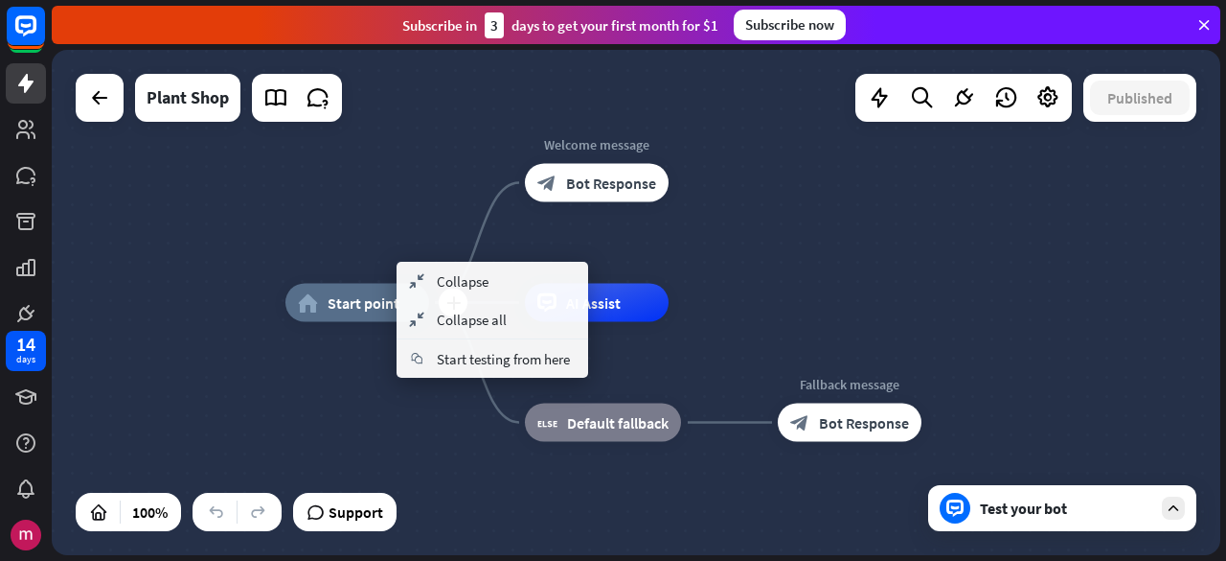
click at [391, 322] on div "plus home_2 Start point" at bounding box center [358, 303] width 144 height 38
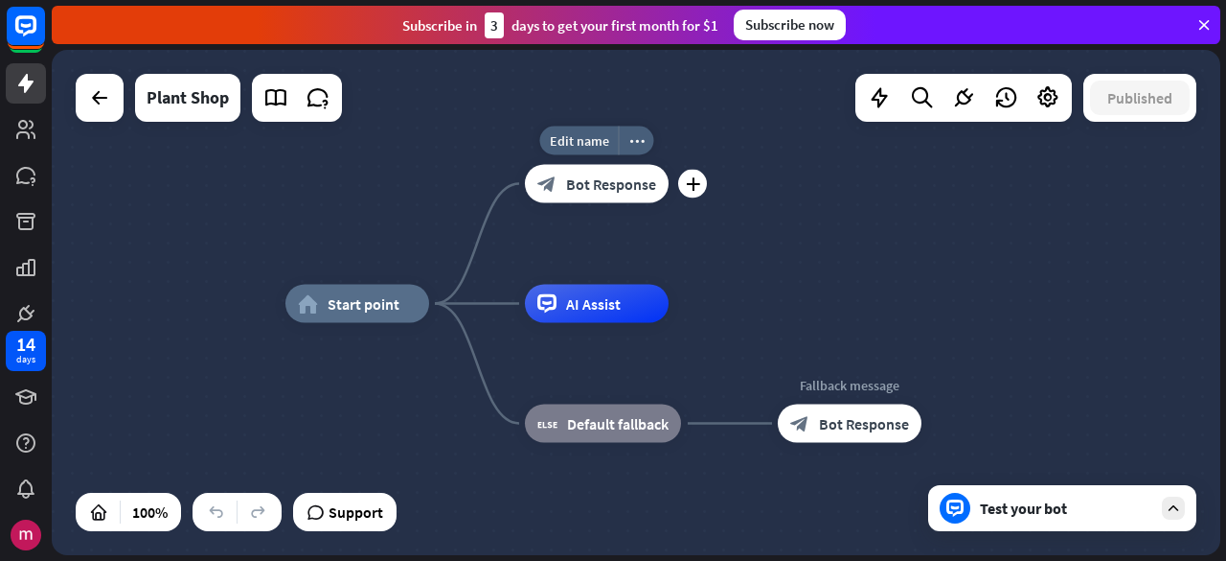
click at [620, 185] on span "Bot Response" at bounding box center [611, 183] width 90 height 19
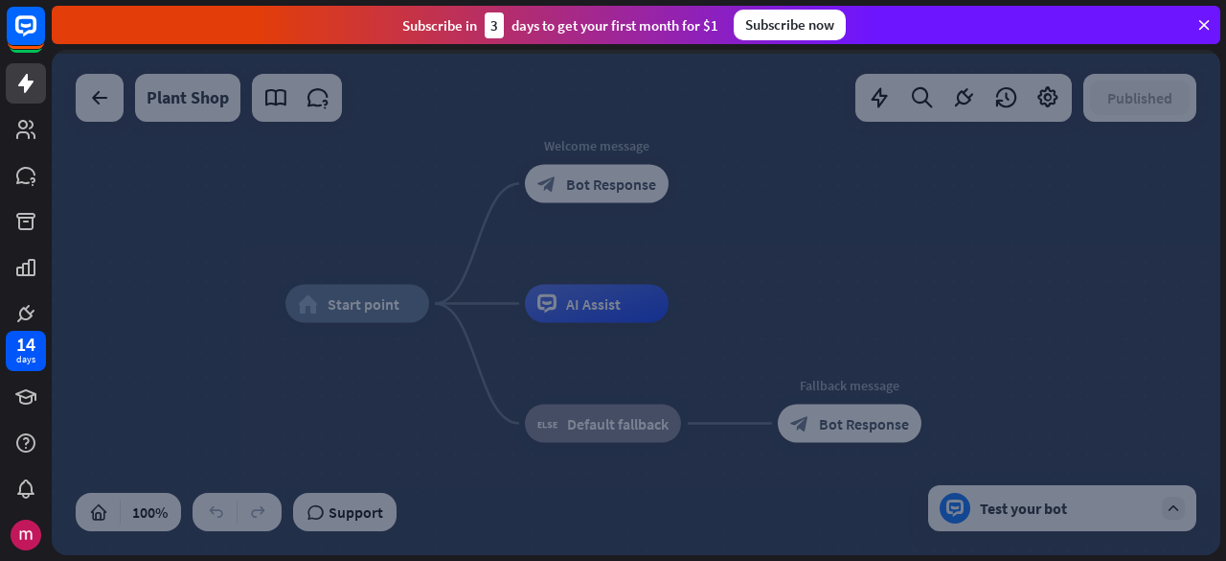
click at [620, 185] on div at bounding box center [636, 302] width 1169 height 505
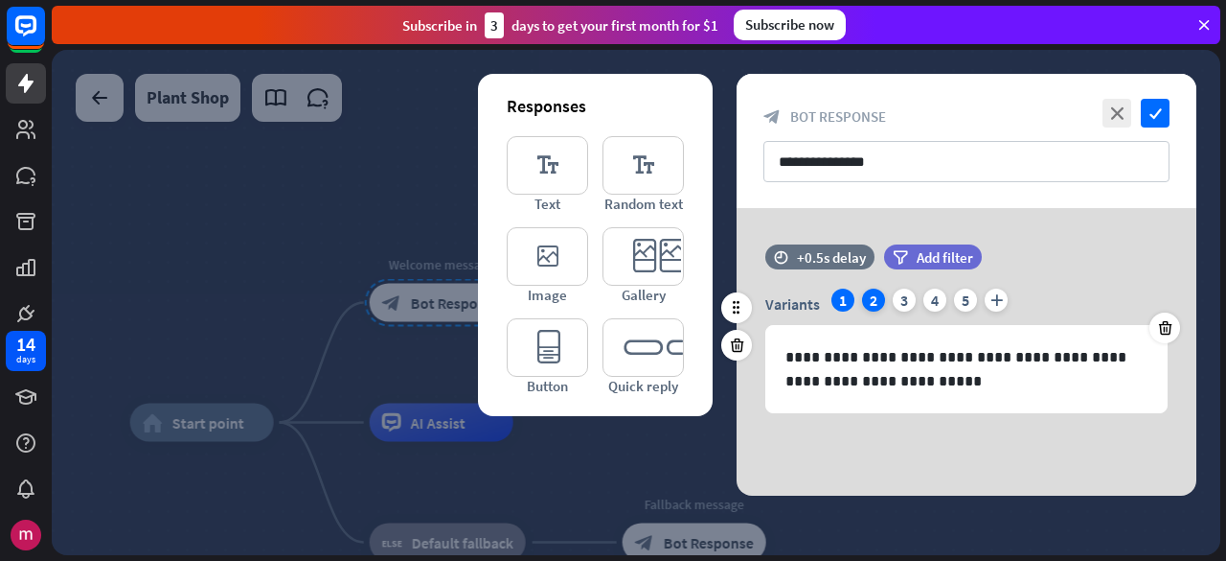
click at [874, 305] on div "2" at bounding box center [873, 299] width 23 height 23
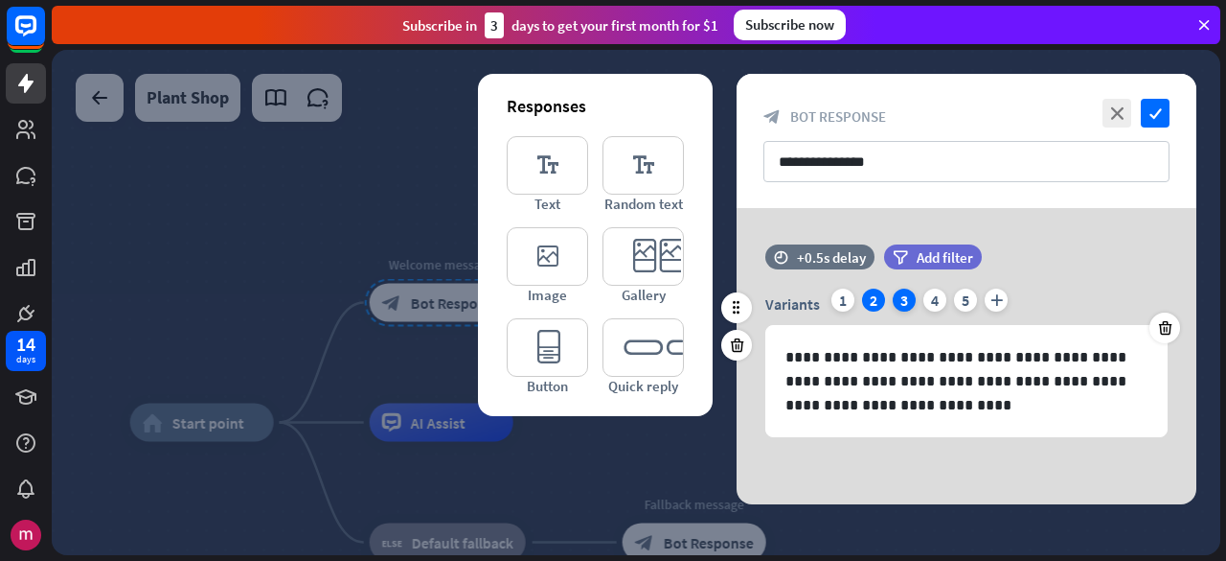
click at [895, 302] on div "3" at bounding box center [904, 299] width 23 height 23
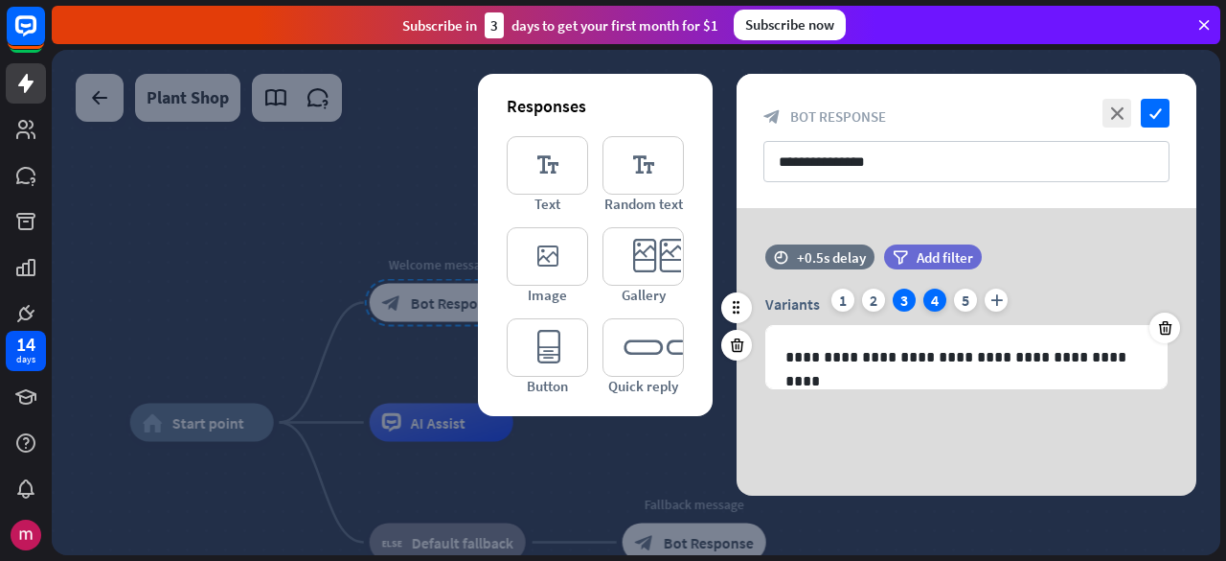
click at [926, 302] on div "4" at bounding box center [935, 299] width 23 height 23
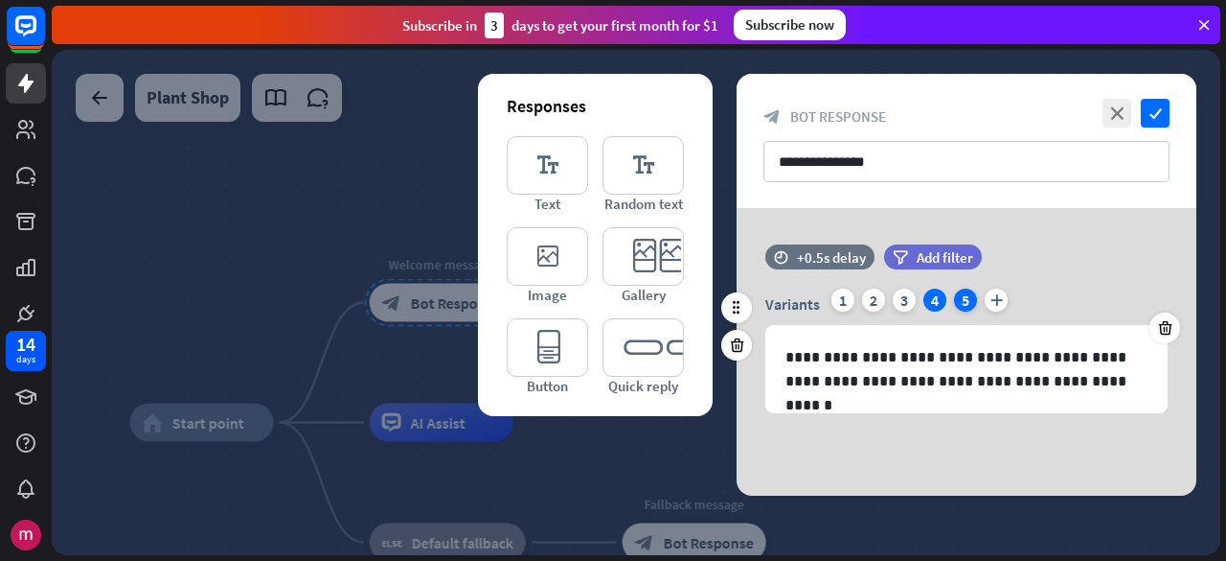
click at [962, 302] on div "5" at bounding box center [965, 299] width 23 height 23
click at [990, 300] on icon "plus" at bounding box center [996, 299] width 23 height 23
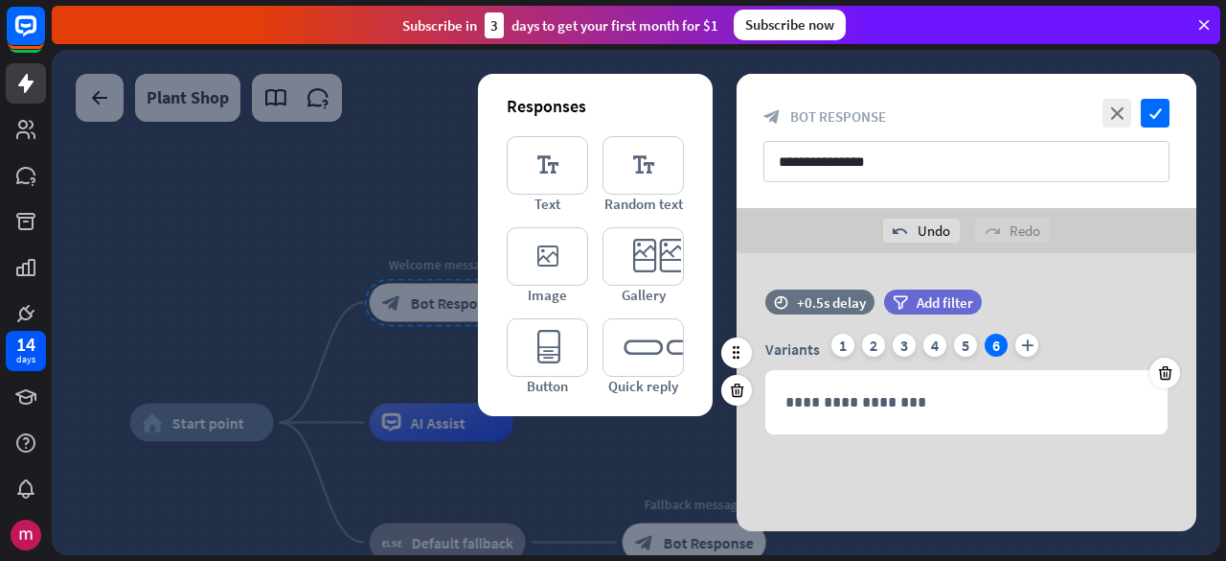
click at [950, 344] on div "Variants 1 2 3 4 5 6 plus" at bounding box center [967, 348] width 402 height 31
click at [966, 344] on div "5" at bounding box center [965, 344] width 23 height 23
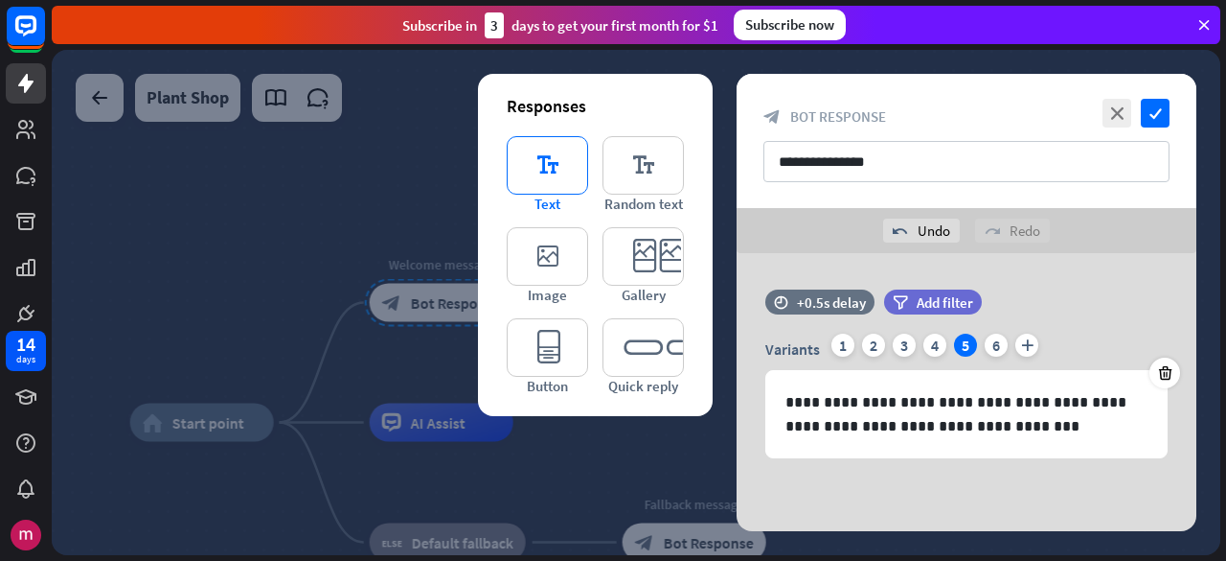
click at [527, 147] on icon "editor_text" at bounding box center [547, 165] width 81 height 58
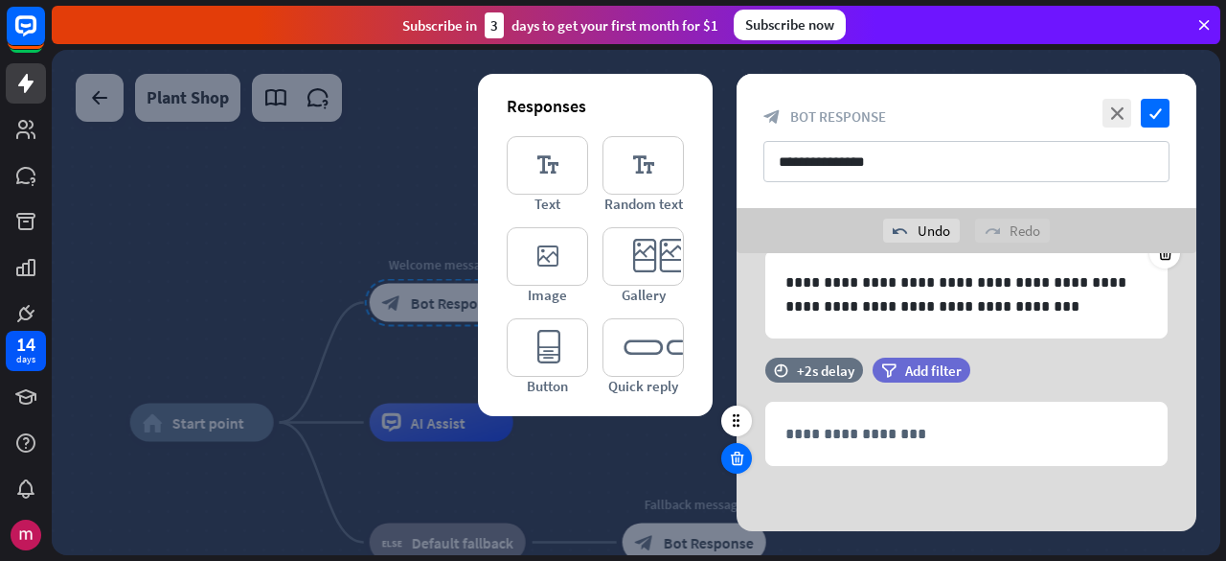
click at [744, 453] on icon at bounding box center [737, 457] width 18 height 17
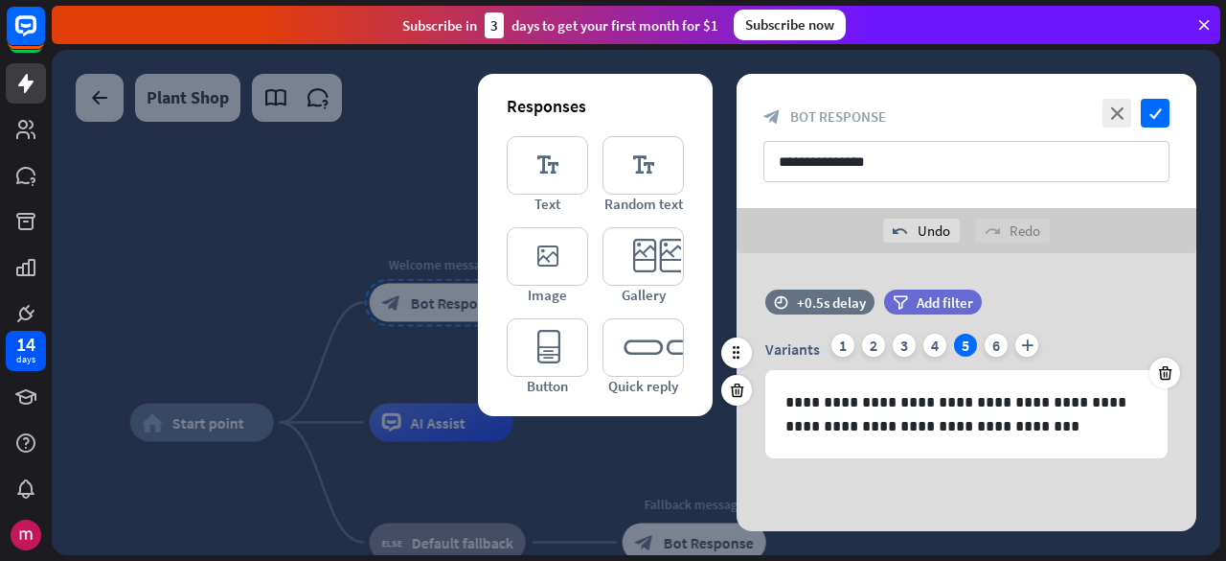
click at [986, 359] on div "Variants 1 2 3 4 5 6 plus" at bounding box center [967, 348] width 402 height 31
click at [991, 353] on div "6" at bounding box center [996, 344] width 23 height 23
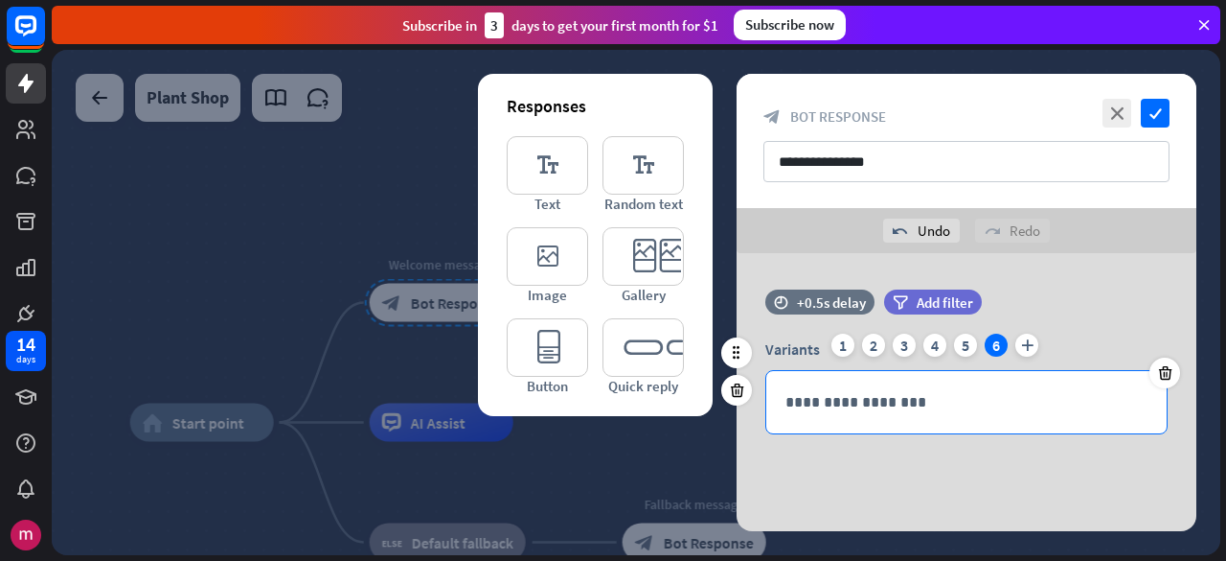
click at [953, 396] on p "**********" at bounding box center [967, 402] width 363 height 24
click at [845, 405] on p "**********" at bounding box center [967, 402] width 363 height 24
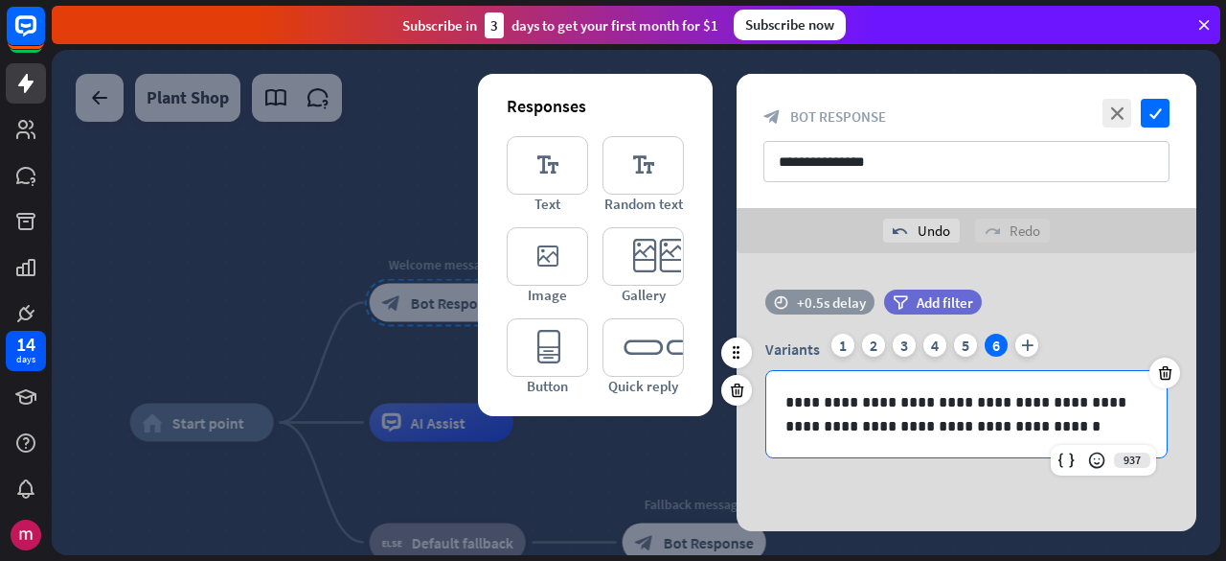
click at [795, 301] on div "time +0.5s delay" at bounding box center [820, 301] width 109 height 25
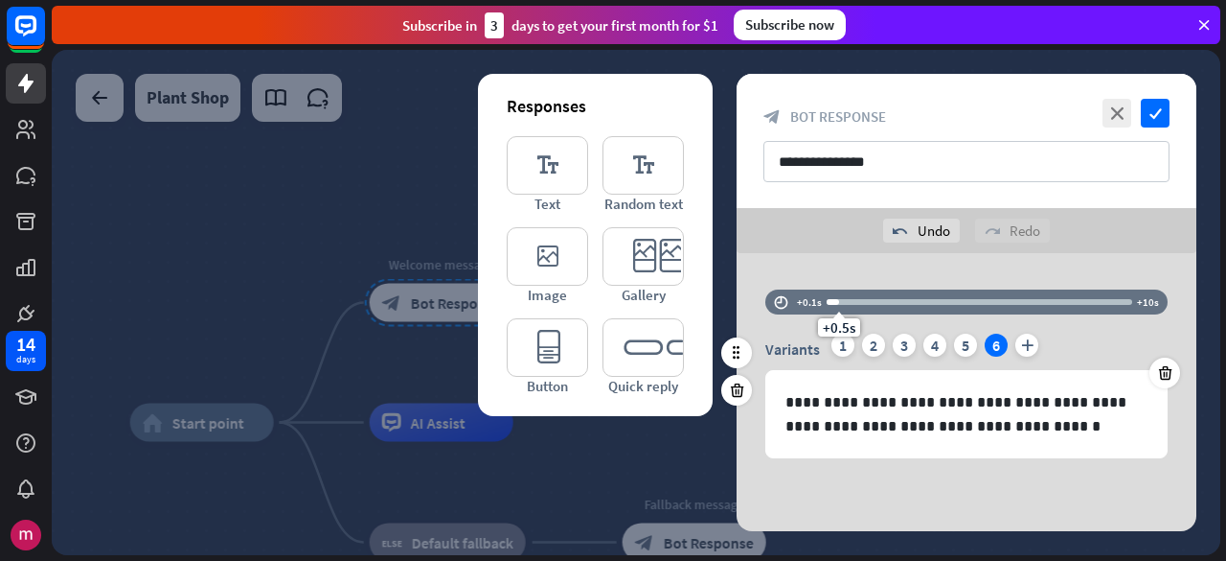
click at [782, 305] on icon "time" at bounding box center [781, 301] width 14 height 13
click at [857, 308] on div "+0.5s" at bounding box center [980, 301] width 306 height 19
click at [843, 305] on div "+1.1s" at bounding box center [980, 301] width 306 height 19
click at [837, 302] on div at bounding box center [842, 302] width 31 height 6
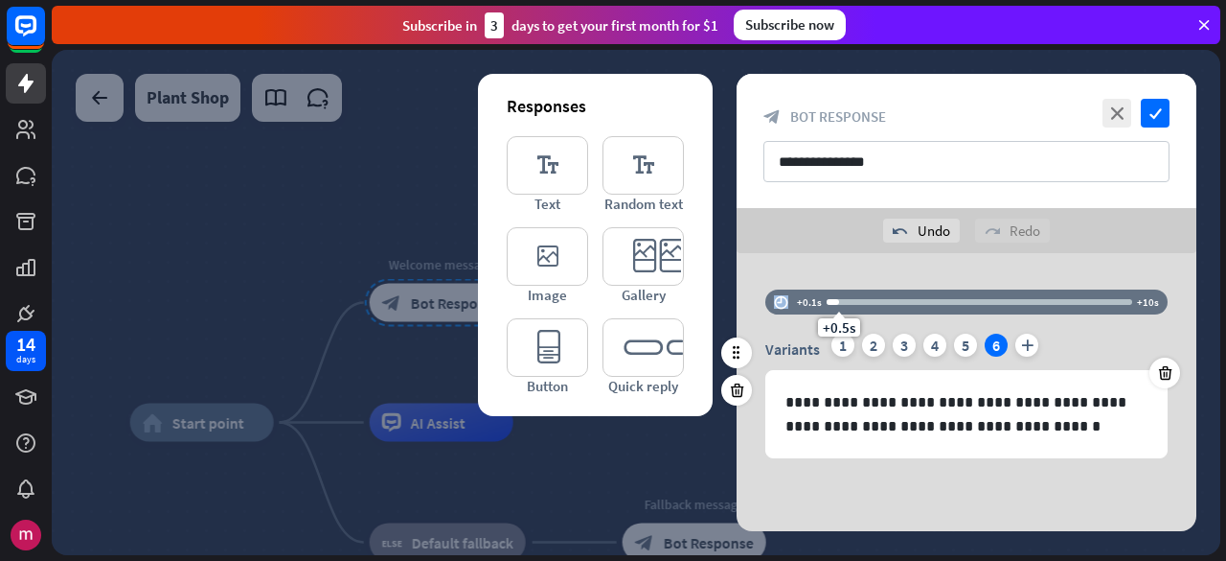
drag, startPoint x: 855, startPoint y: 301, endPoint x: 864, endPoint y: 302, distance: 9.6
click at [864, 302] on div at bounding box center [980, 302] width 306 height 6
click at [881, 303] on div at bounding box center [980, 302] width 306 height 6
click at [896, 305] on div "+1.9s" at bounding box center [980, 301] width 306 height 19
click at [883, 303] on div at bounding box center [862, 302] width 71 height 6
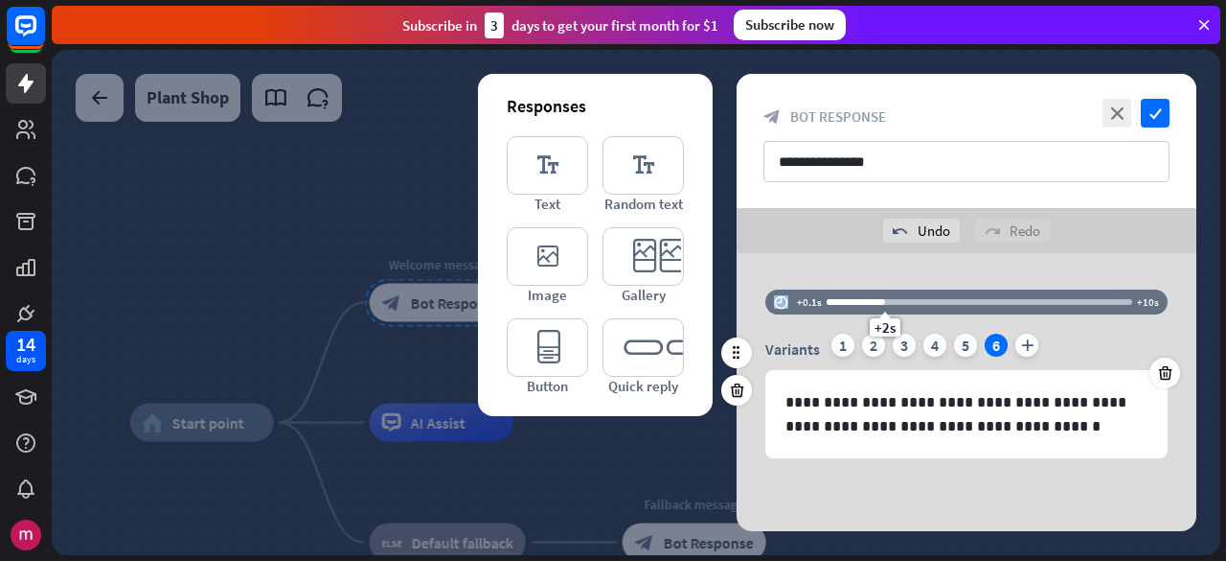
click at [883, 302] on div "+2s" at bounding box center [885, 301] width 13 height 13
click at [836, 270] on div "**********" at bounding box center [967, 396] width 460 height 287
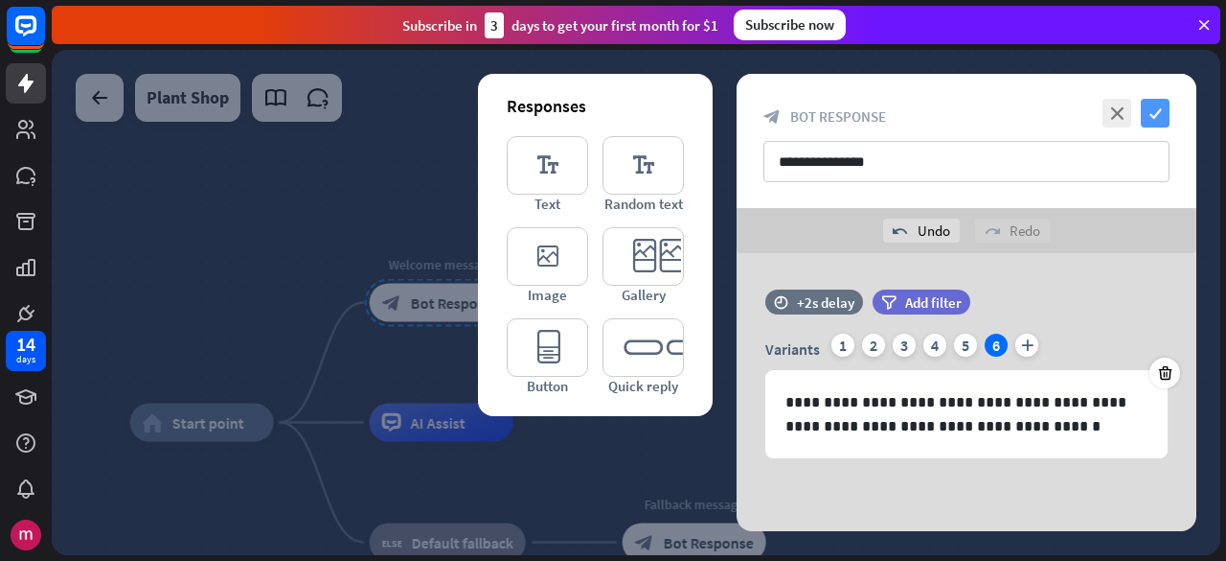
click at [1161, 117] on icon "check" at bounding box center [1155, 113] width 29 height 29
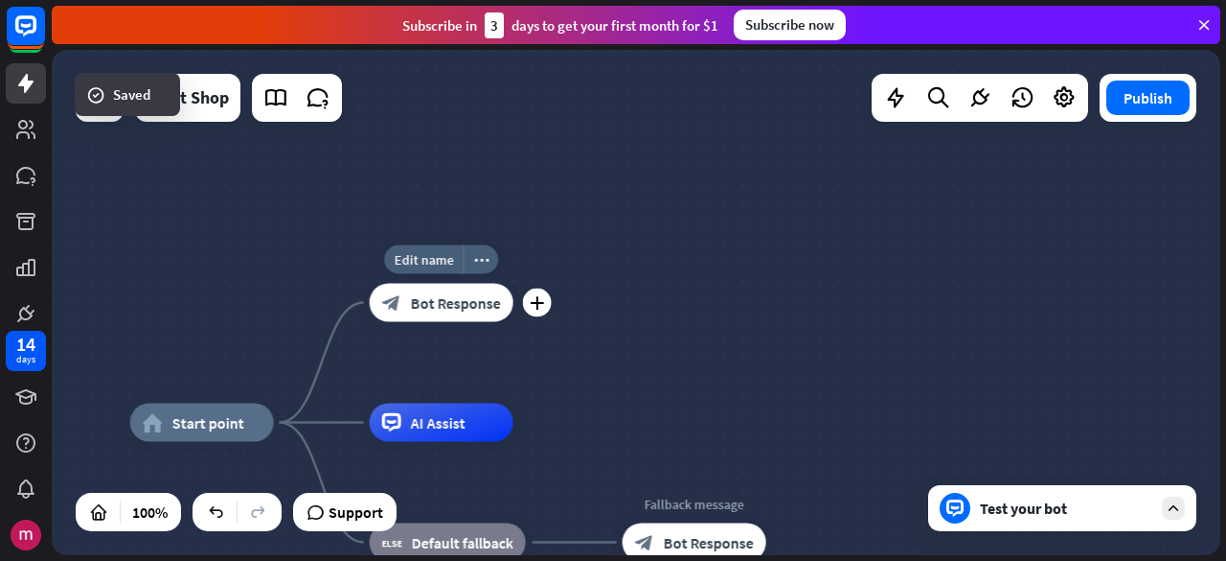
click at [469, 299] on span "Bot Response" at bounding box center [456, 302] width 90 height 19
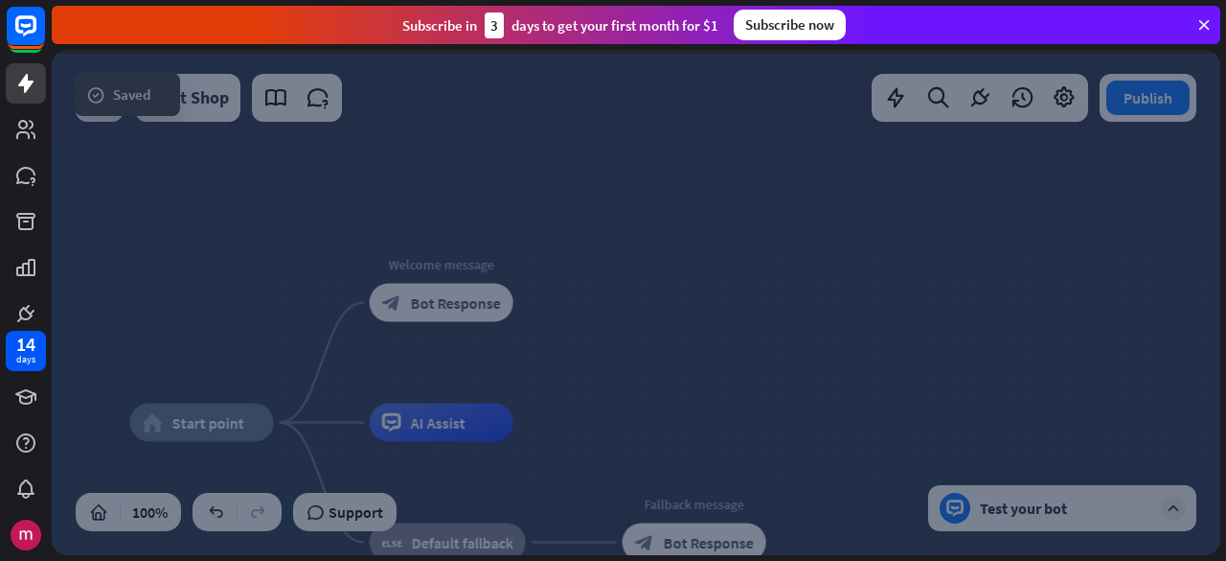
click at [469, 299] on div at bounding box center [636, 302] width 1169 height 505
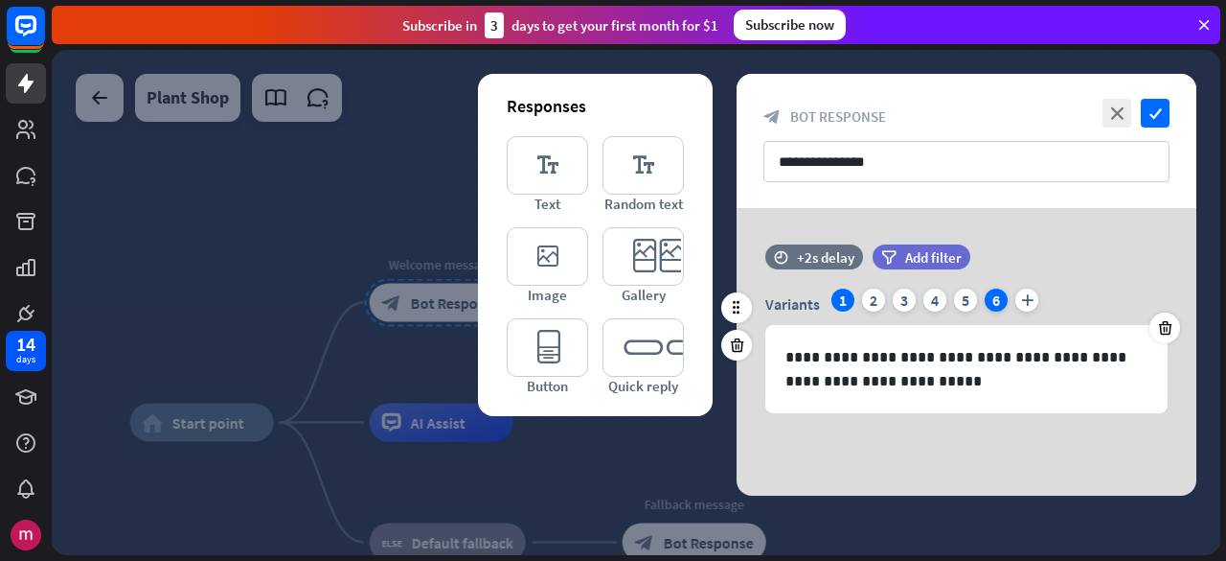
click at [996, 307] on div "6" at bounding box center [996, 299] width 23 height 23
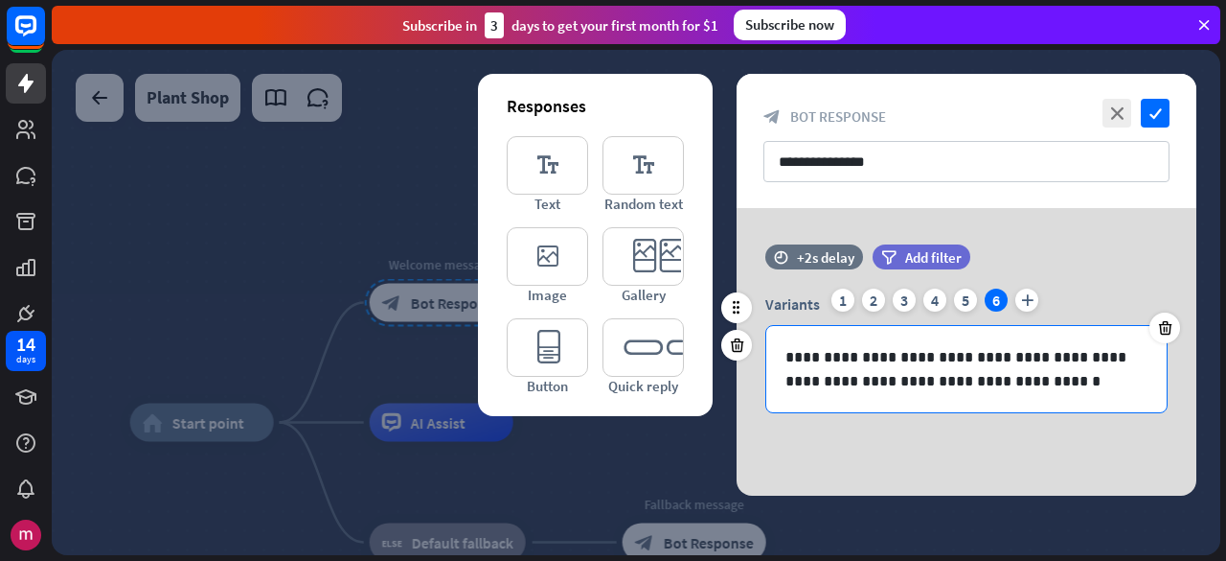
click at [1016, 363] on p "**********" at bounding box center [967, 369] width 363 height 48
drag, startPoint x: 1042, startPoint y: 374, endPoint x: 1021, endPoint y: 378, distance: 21.6
click at [1042, 374] on p "**********" at bounding box center [967, 369] width 363 height 48
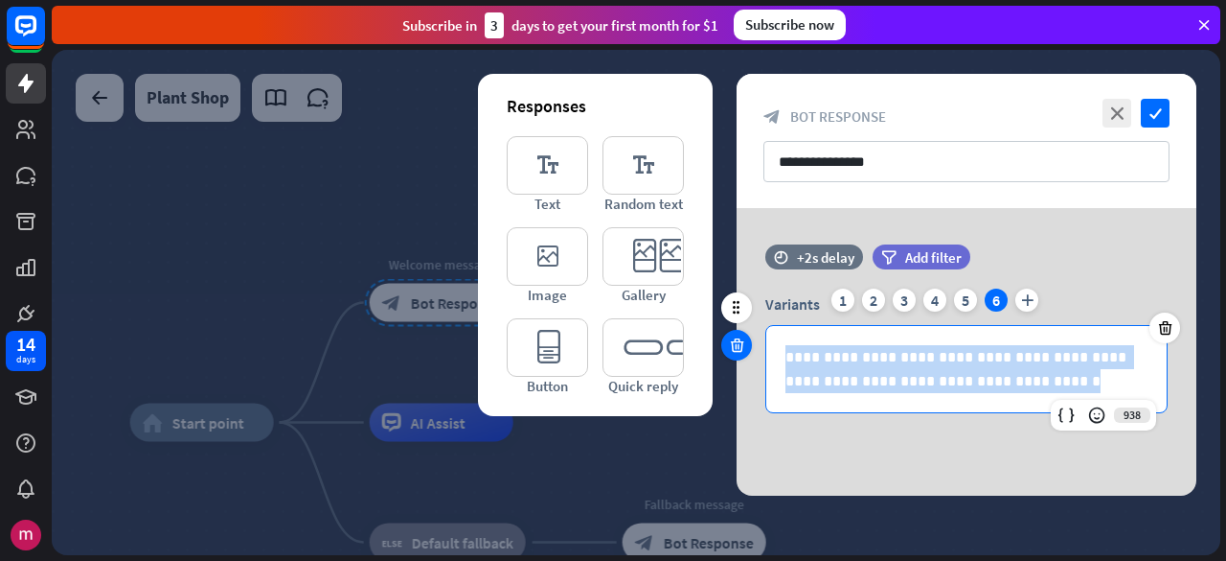
drag, startPoint x: 913, startPoint y: 342, endPoint x: 737, endPoint y: 338, distance: 176.3
click at [737, 338] on div "**********" at bounding box center [967, 338] width 460 height 188
copy p "**********"
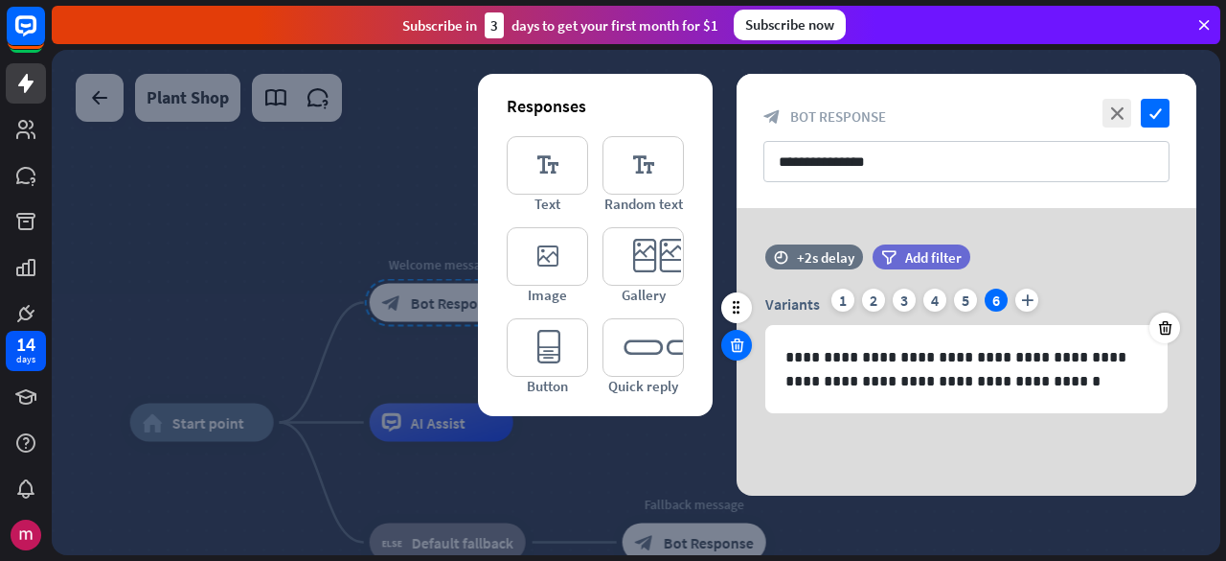
click at [736, 344] on icon at bounding box center [737, 344] width 18 height 17
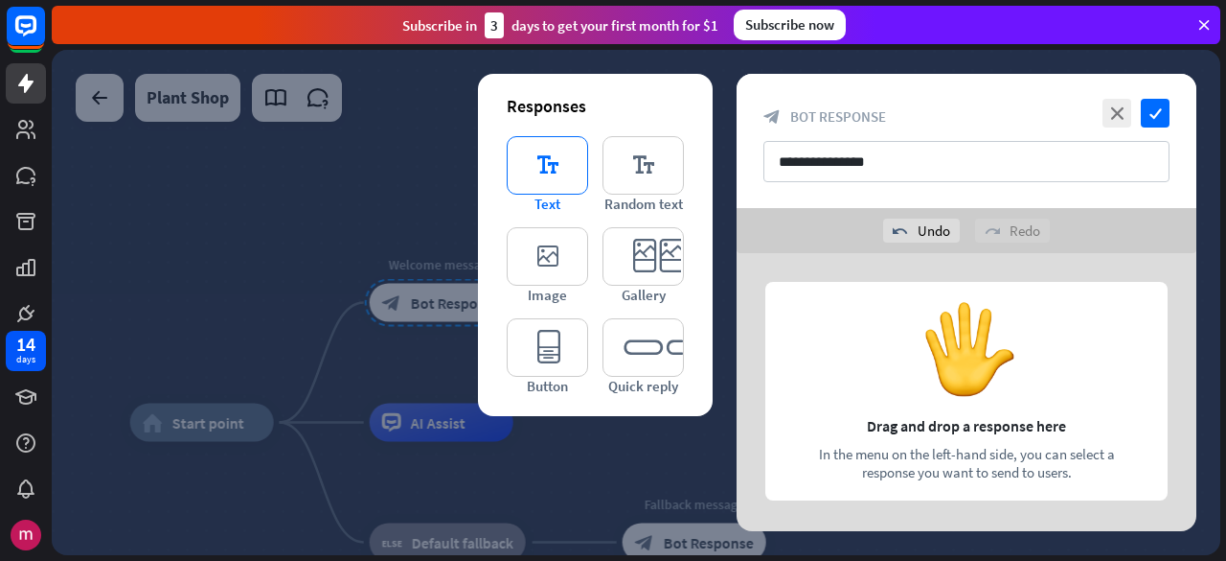
click at [547, 149] on icon "editor_text" at bounding box center [547, 165] width 81 height 58
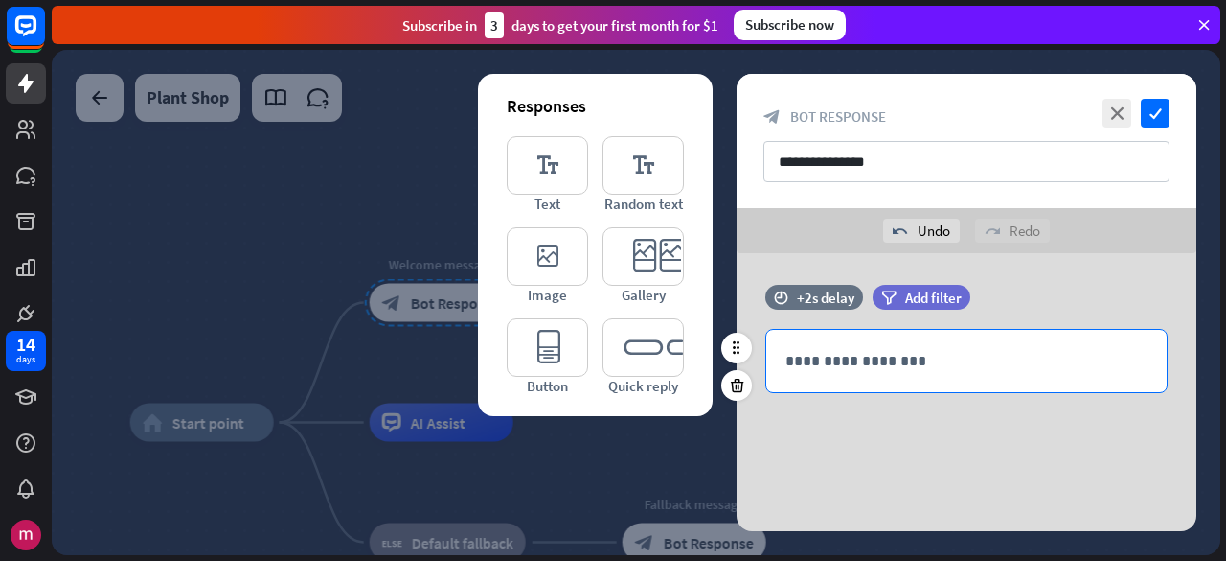
scroll to position [9, 0]
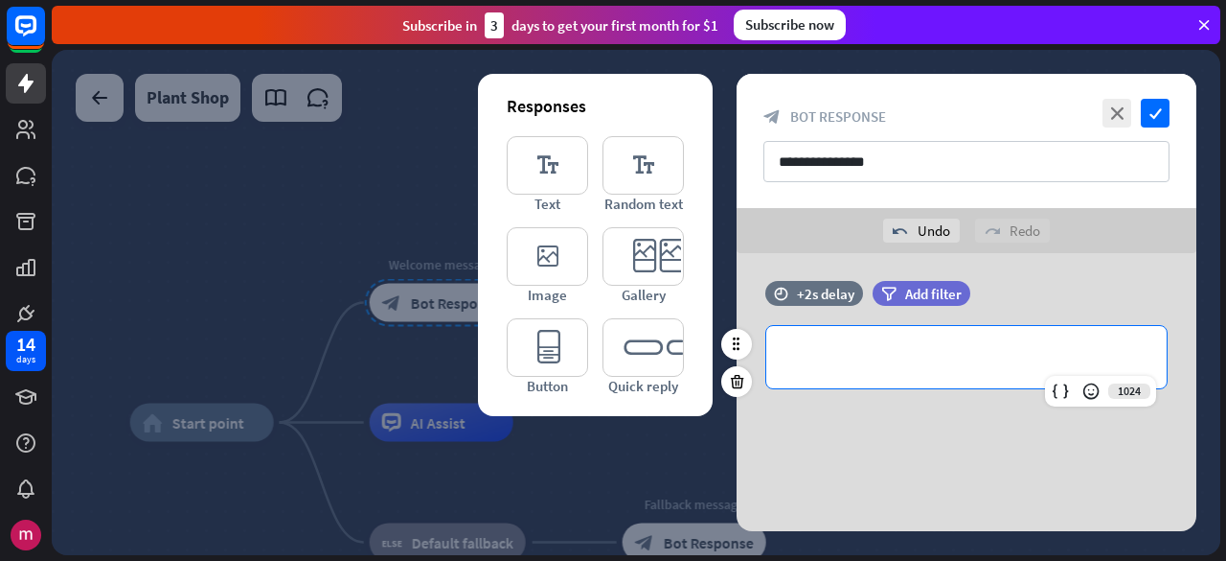
click at [878, 356] on p "**********" at bounding box center [967, 357] width 362 height 24
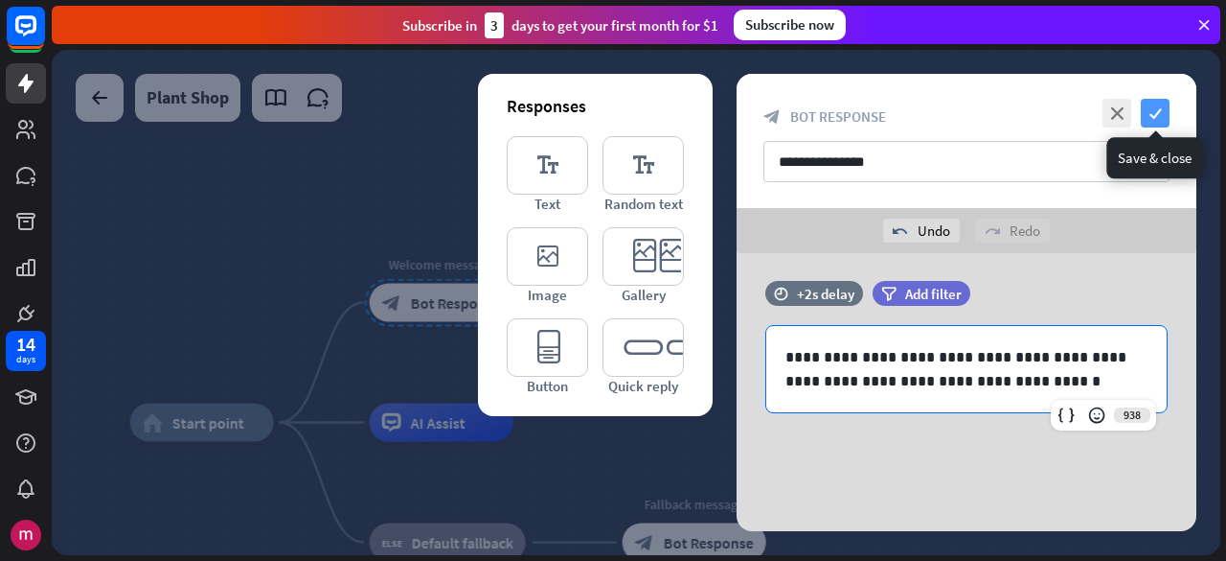
click at [1148, 103] on icon "check" at bounding box center [1155, 113] width 29 height 29
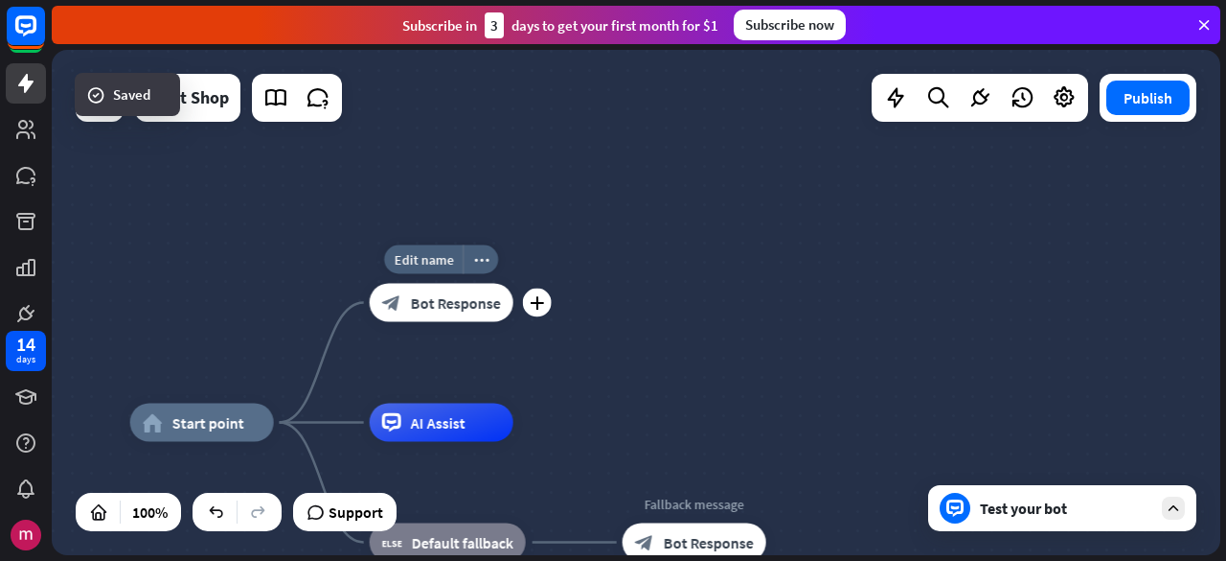
click at [497, 300] on span "Bot Response" at bounding box center [456, 302] width 90 height 19
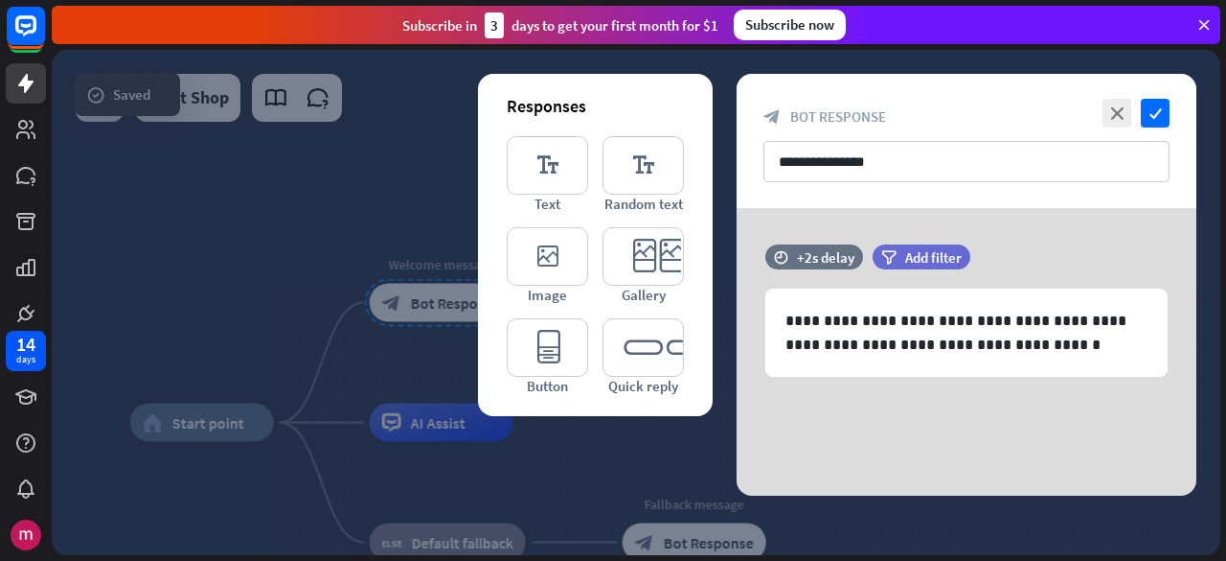
click at [439, 305] on div at bounding box center [636, 302] width 1169 height 505
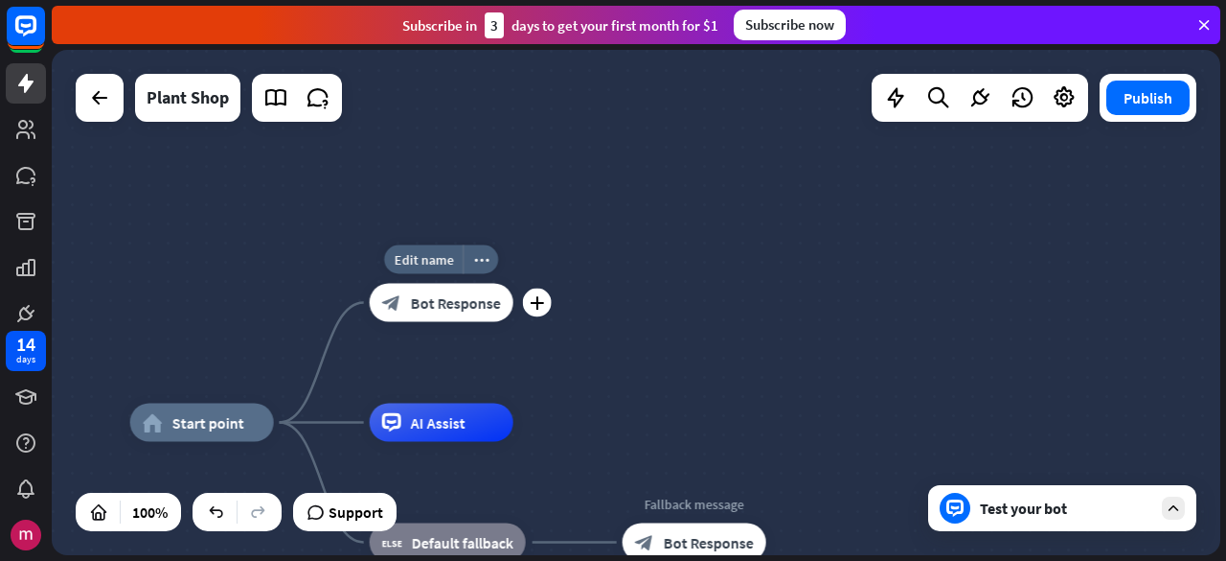
click at [439, 306] on div at bounding box center [441, 303] width 153 height 48
click at [438, 306] on span "Bot Response" at bounding box center [456, 302] width 90 height 19
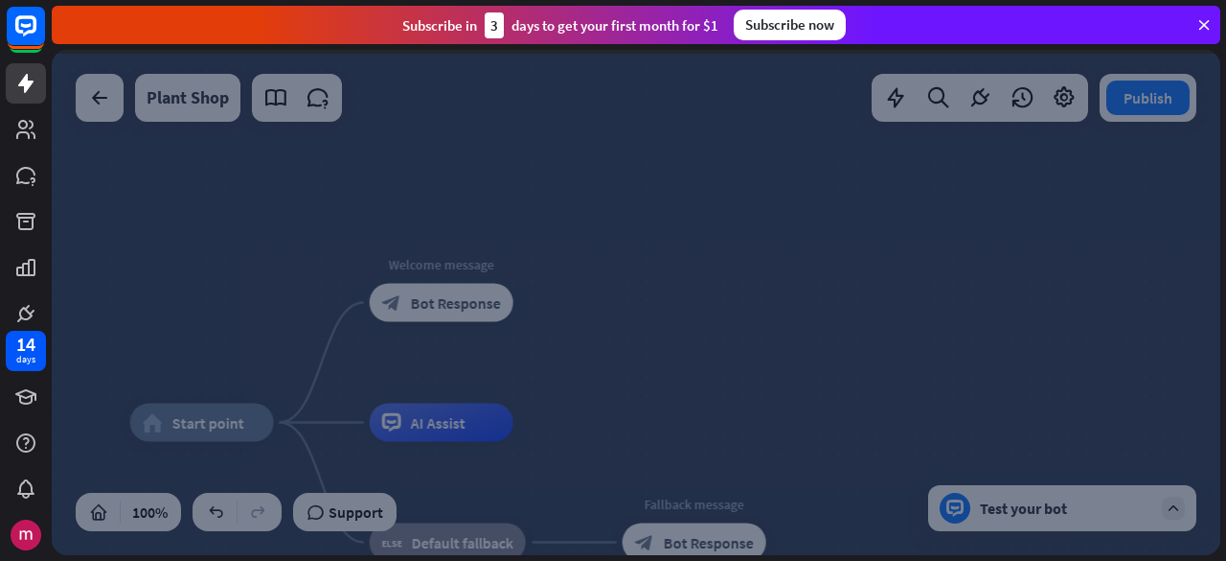
click at [437, 306] on div at bounding box center [636, 302] width 1169 height 505
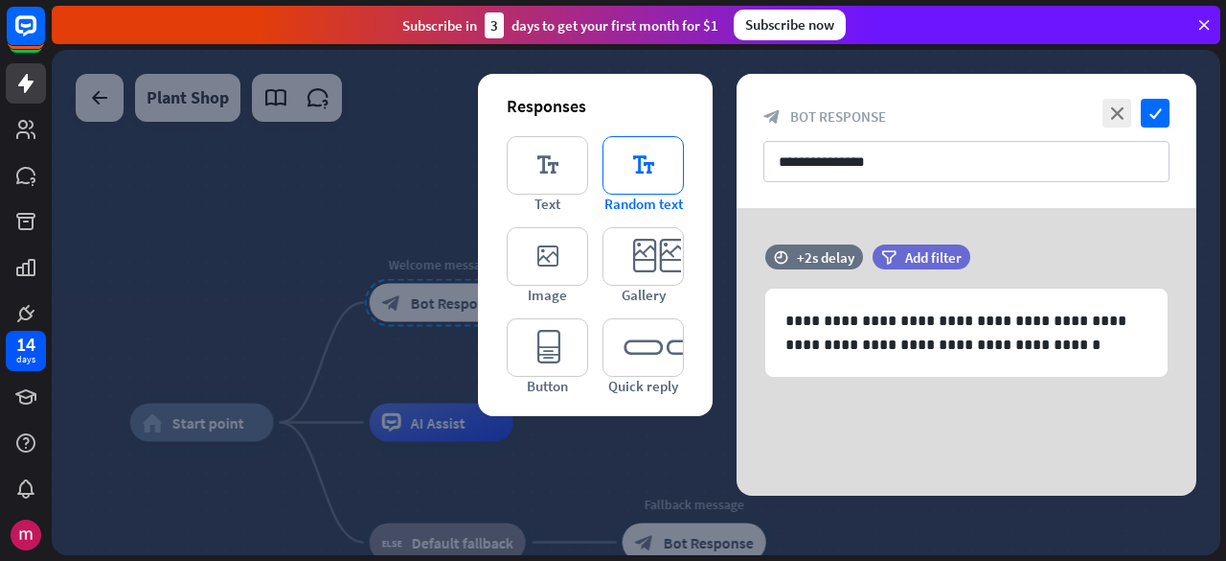
drag, startPoint x: 635, startPoint y: 170, endPoint x: 655, endPoint y: 172, distance: 20.3
click at [634, 170] on icon "editor_text" at bounding box center [643, 165] width 81 height 58
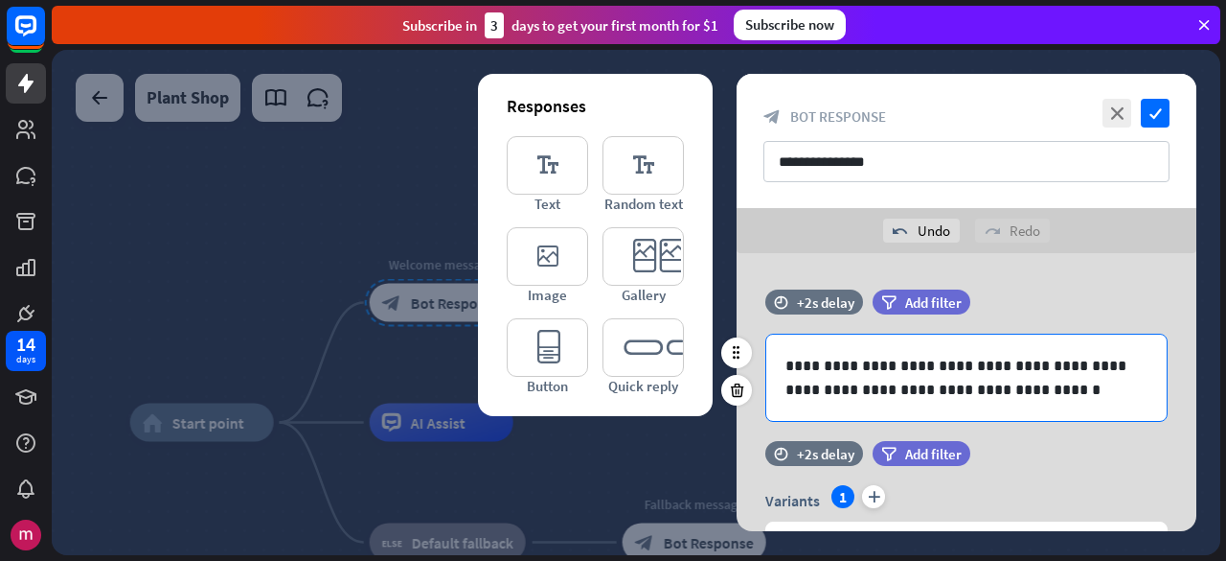
click at [884, 365] on p "**********" at bounding box center [967, 378] width 363 height 48
click at [881, 369] on p "**********" at bounding box center [967, 378] width 363 height 48
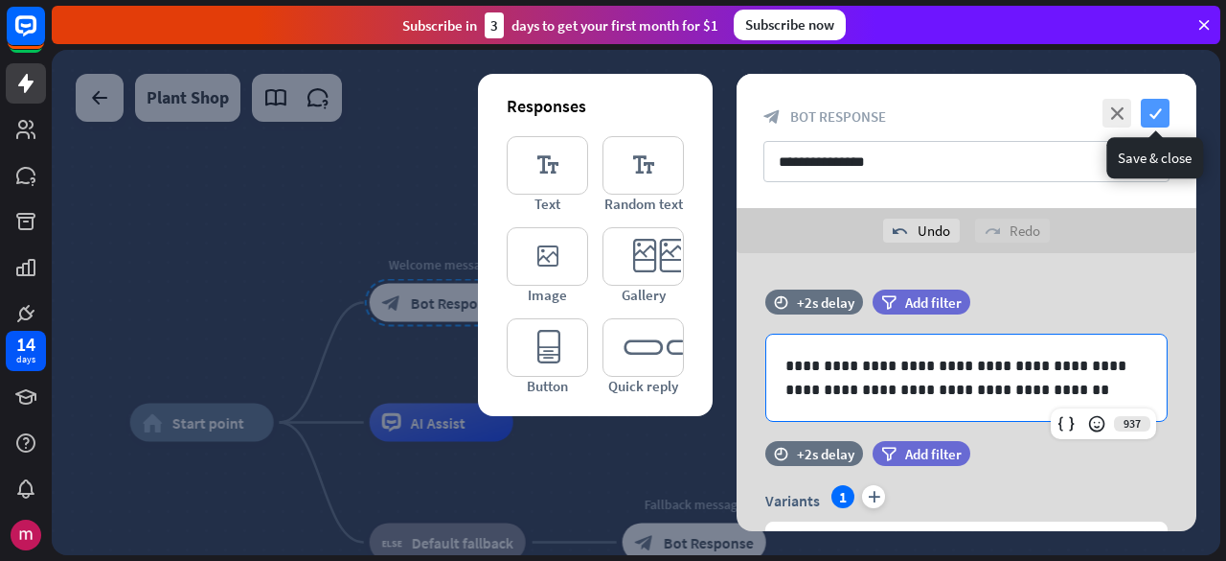
click at [1156, 112] on icon "check" at bounding box center [1155, 113] width 29 height 29
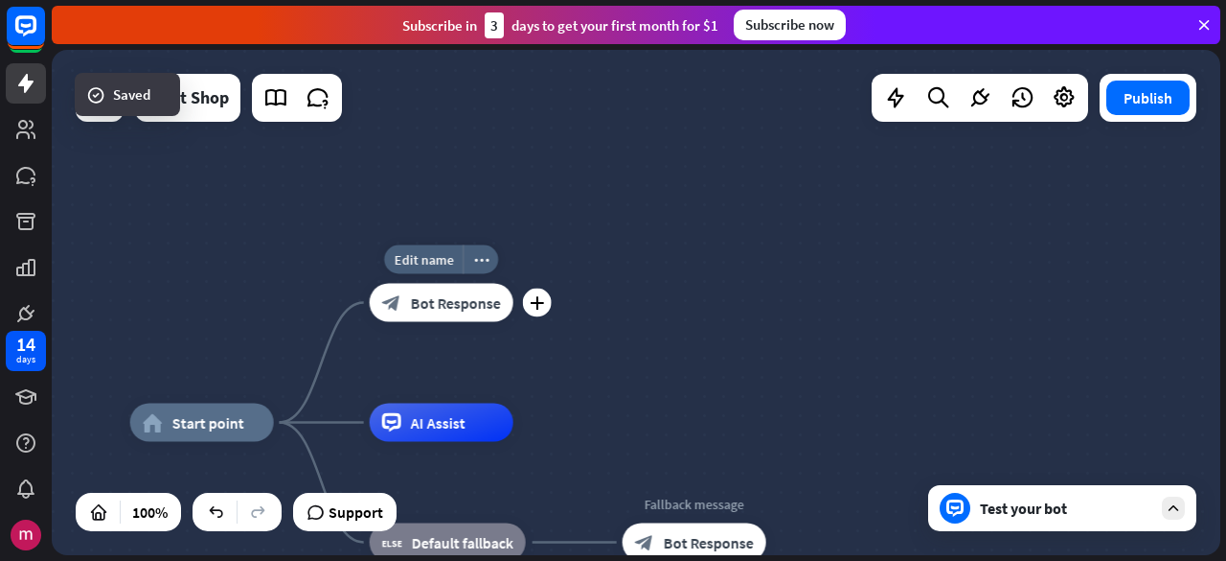
click at [478, 311] on span "Bot Response" at bounding box center [456, 302] width 90 height 19
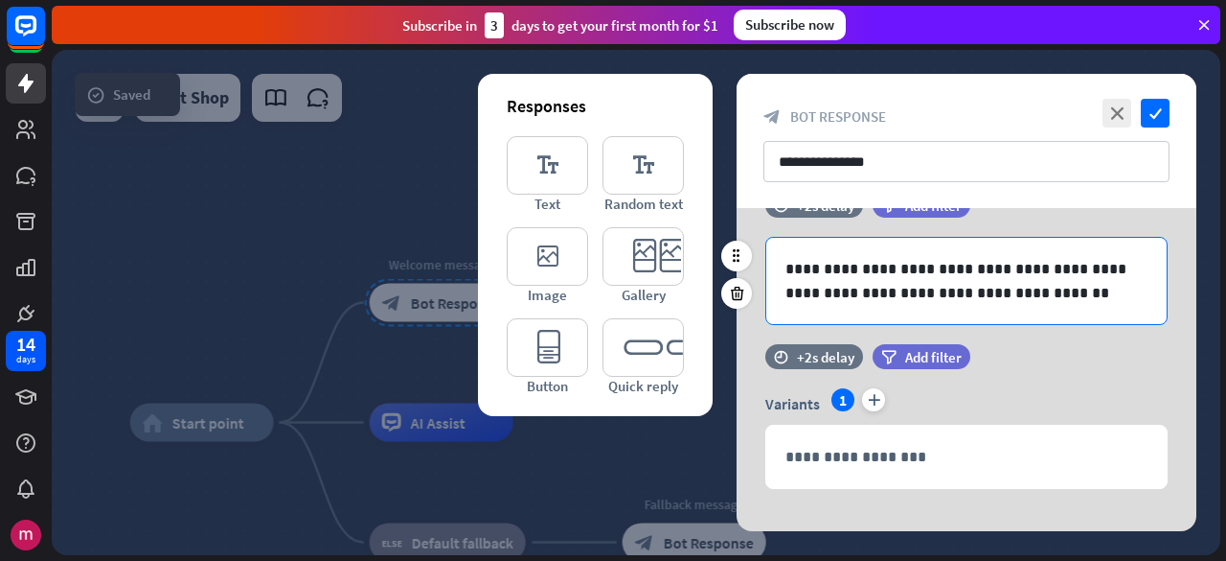
scroll to position [75, 0]
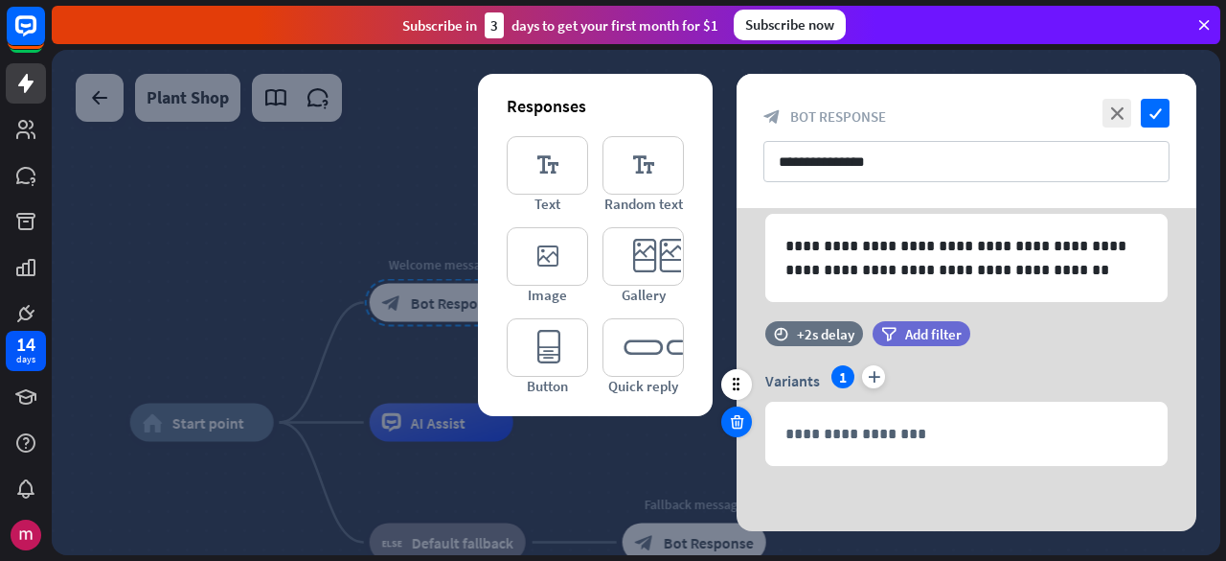
click at [725, 424] on div at bounding box center [736, 421] width 31 height 31
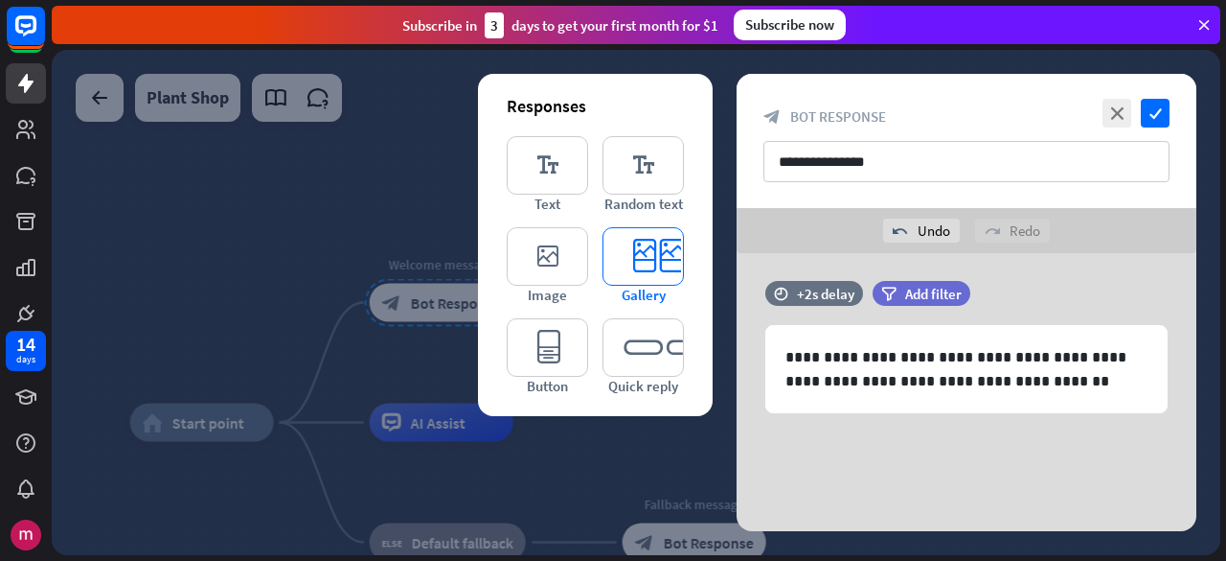
click at [625, 240] on icon "editor_card" at bounding box center [643, 256] width 81 height 58
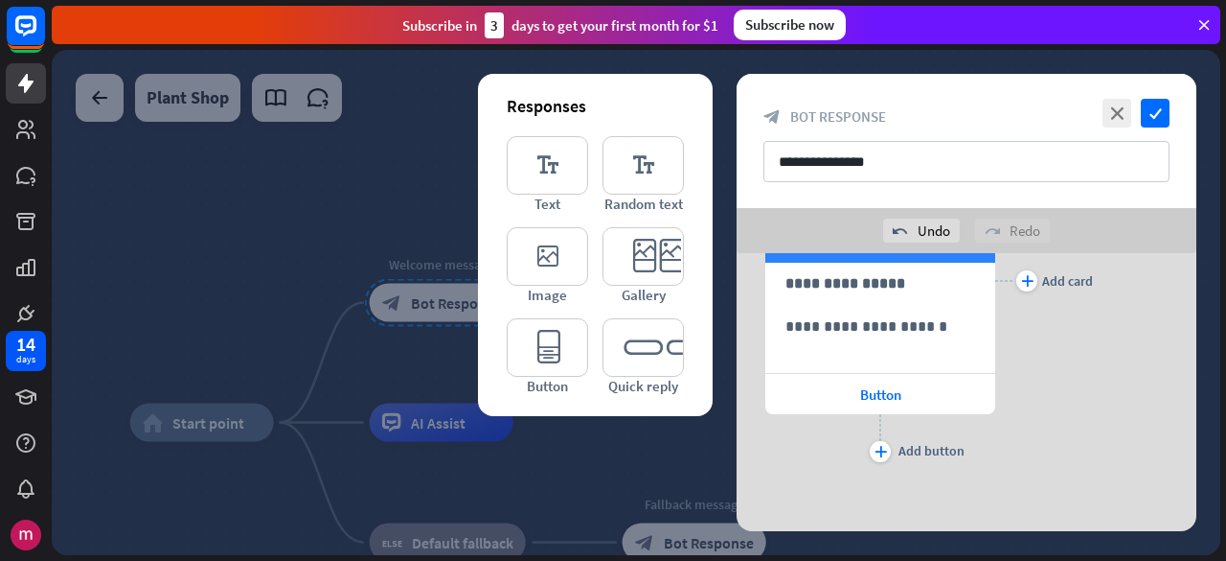
scroll to position [265, 0]
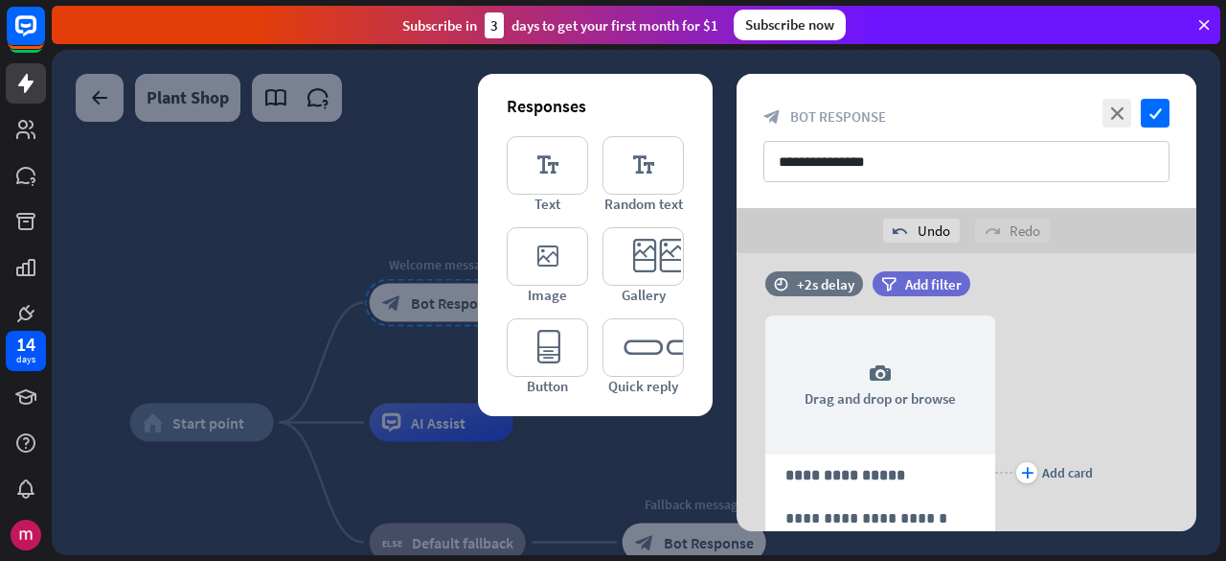
click at [745, 365] on div at bounding box center [736, 371] width 31 height 31
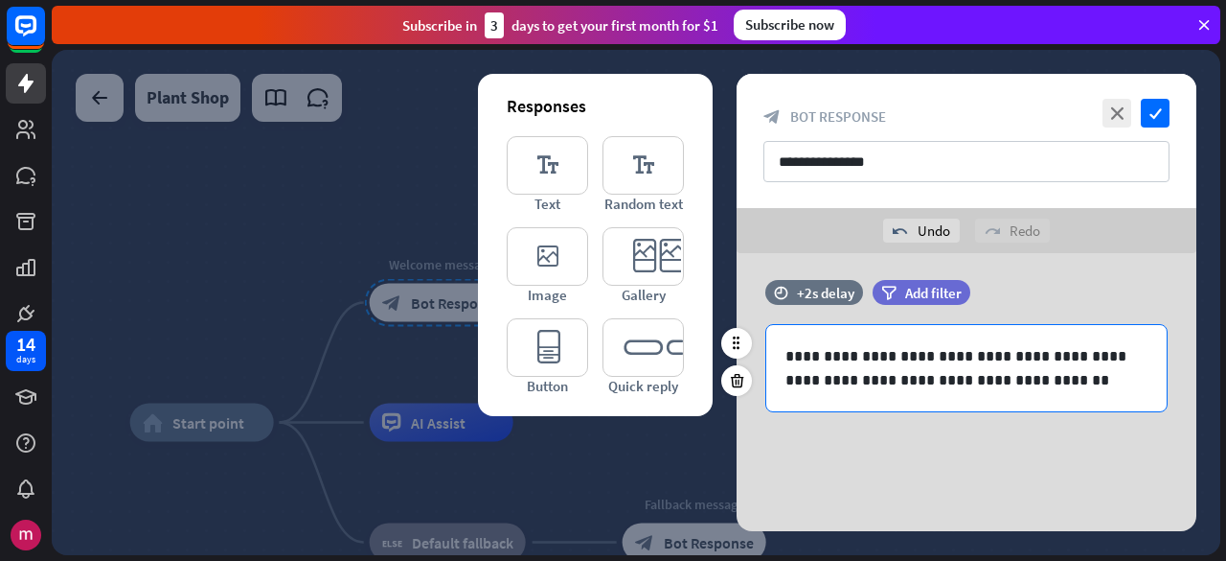
scroll to position [9, 0]
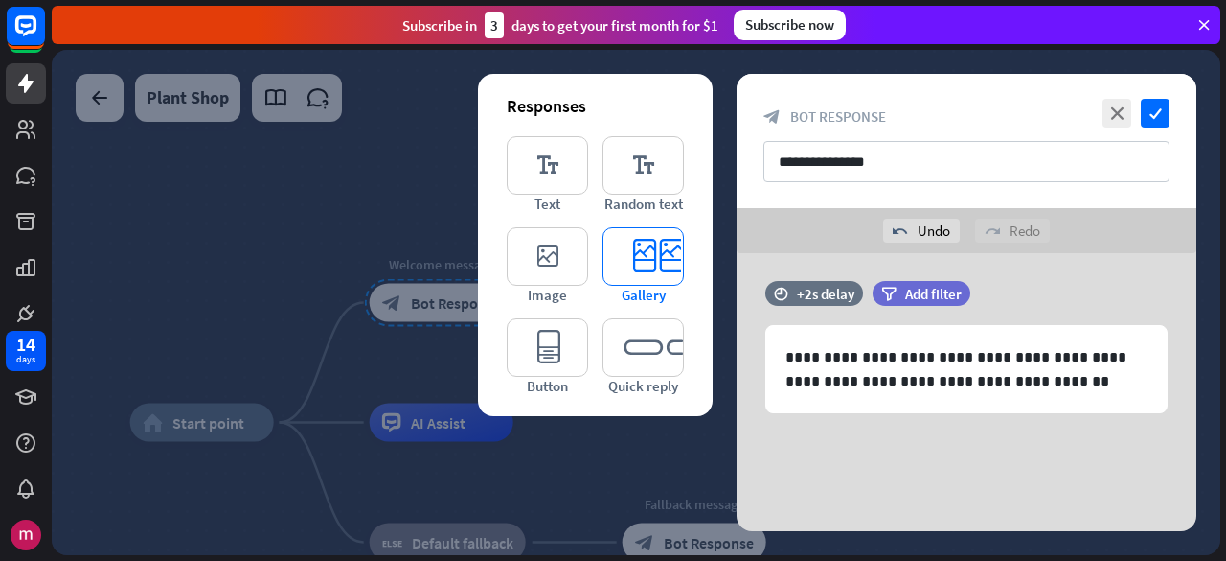
click at [669, 269] on icon "editor_card" at bounding box center [643, 256] width 81 height 58
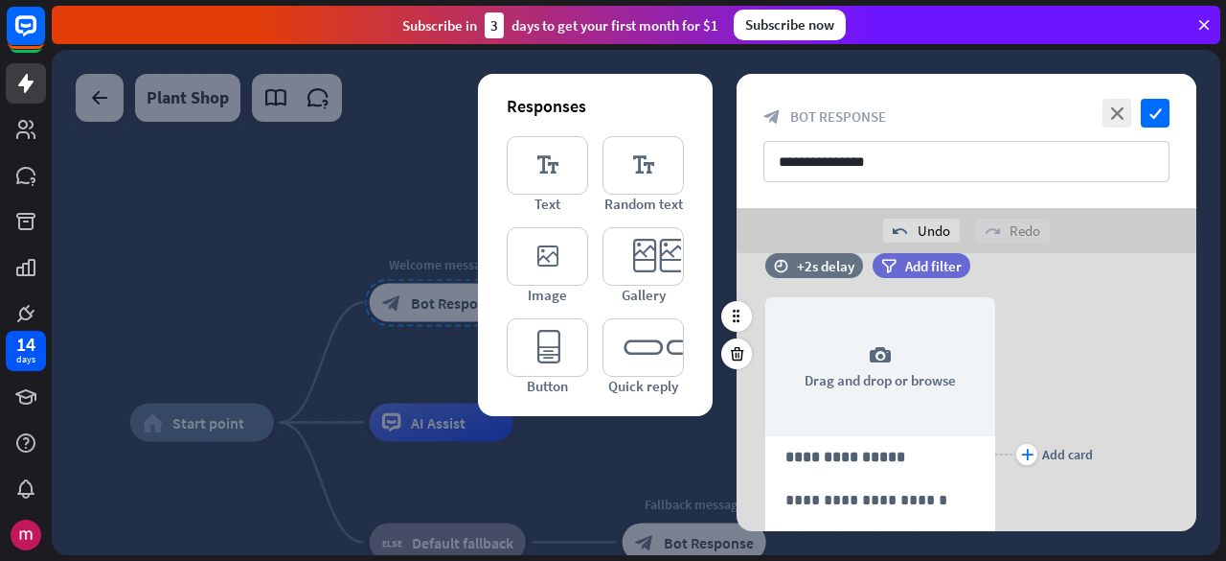
scroll to position [361, 0]
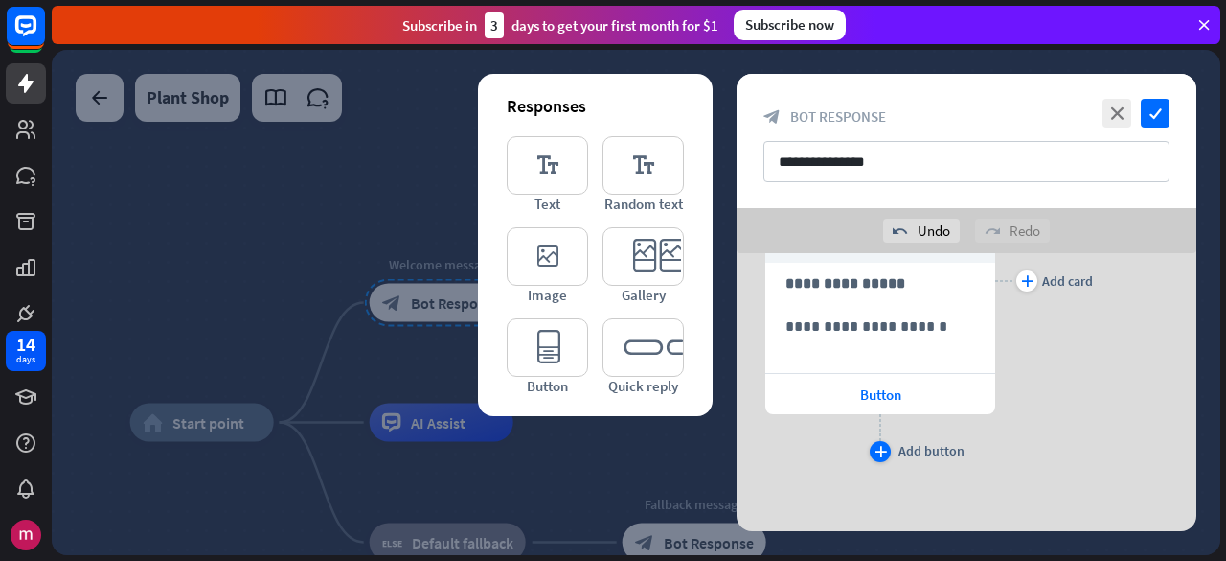
click at [876, 446] on icon "plus" at bounding box center [881, 451] width 12 height 11
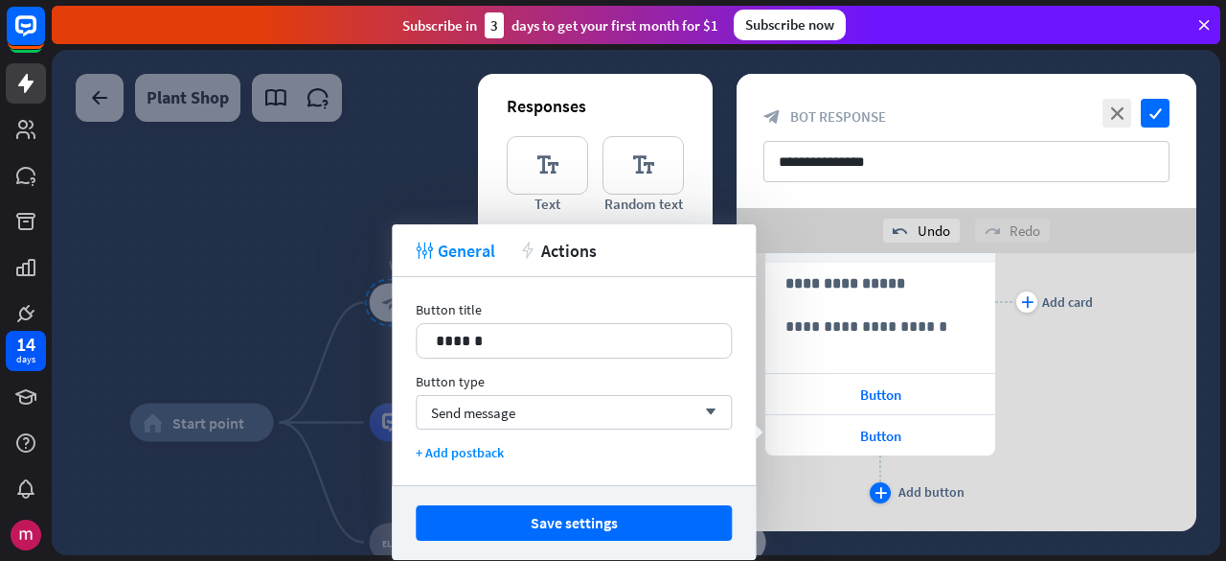
click at [881, 487] on icon "plus" at bounding box center [881, 492] width 12 height 11
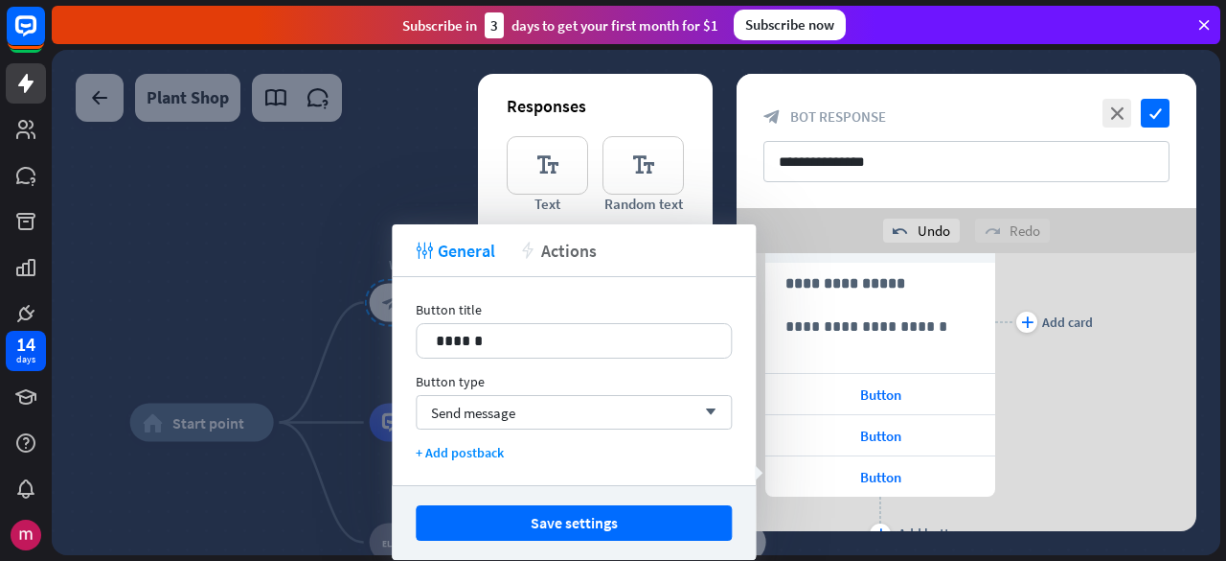
click at [538, 260] on div "action Actions" at bounding box center [558, 251] width 78 height 22
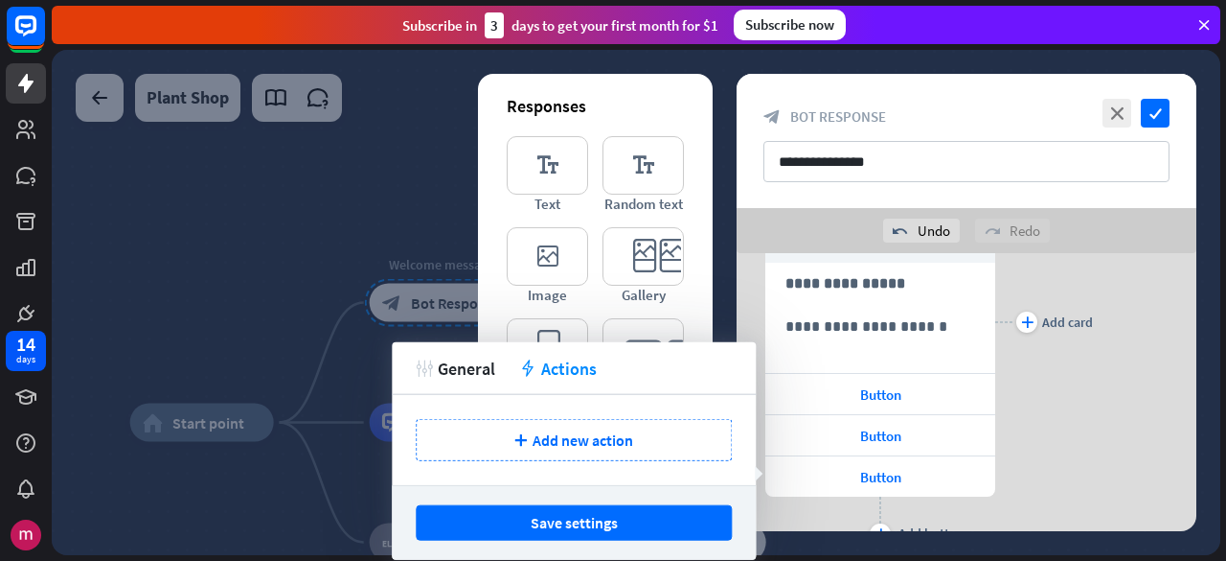
click at [1039, 390] on div "plus Add card" at bounding box center [1044, 322] width 98 height 454
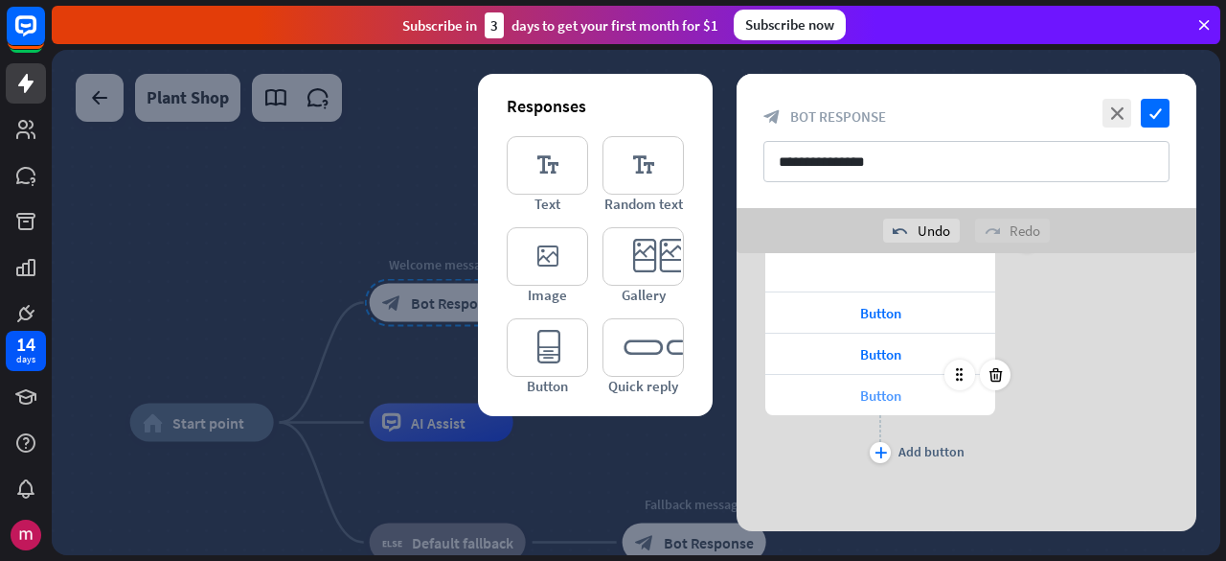
scroll to position [251, 0]
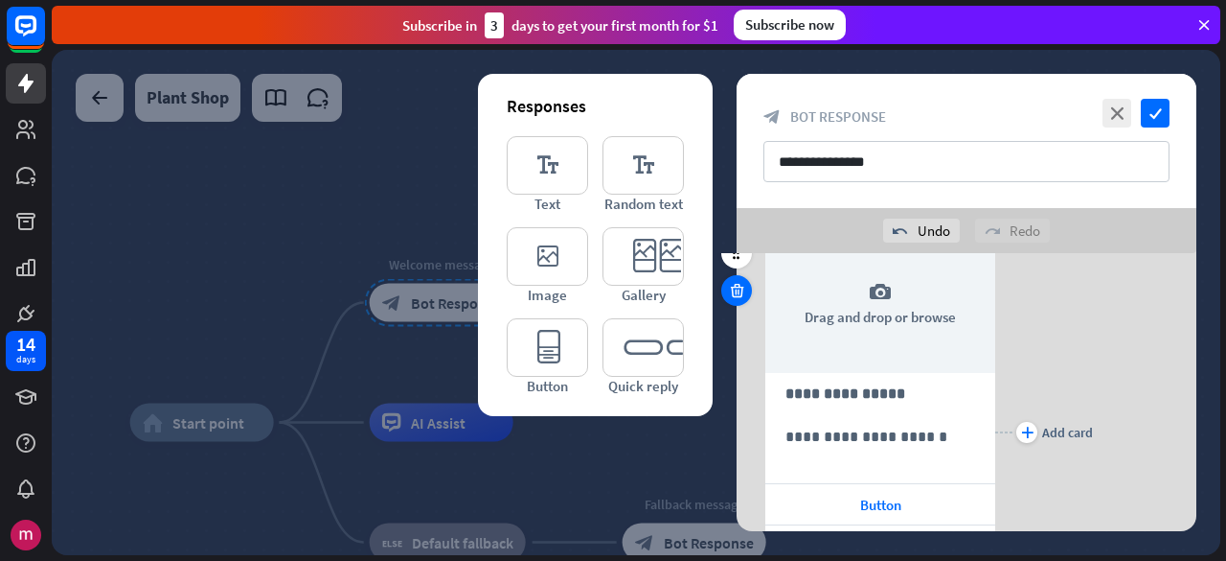
click at [737, 294] on icon at bounding box center [737, 290] width 18 height 17
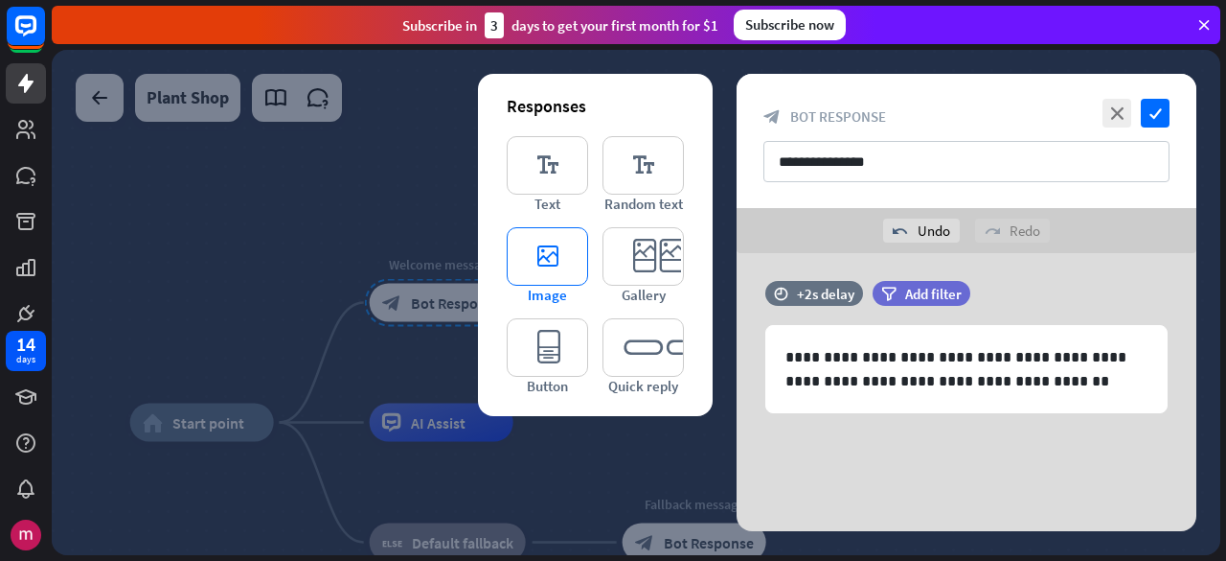
click at [521, 259] on icon "editor_image" at bounding box center [547, 256] width 81 height 58
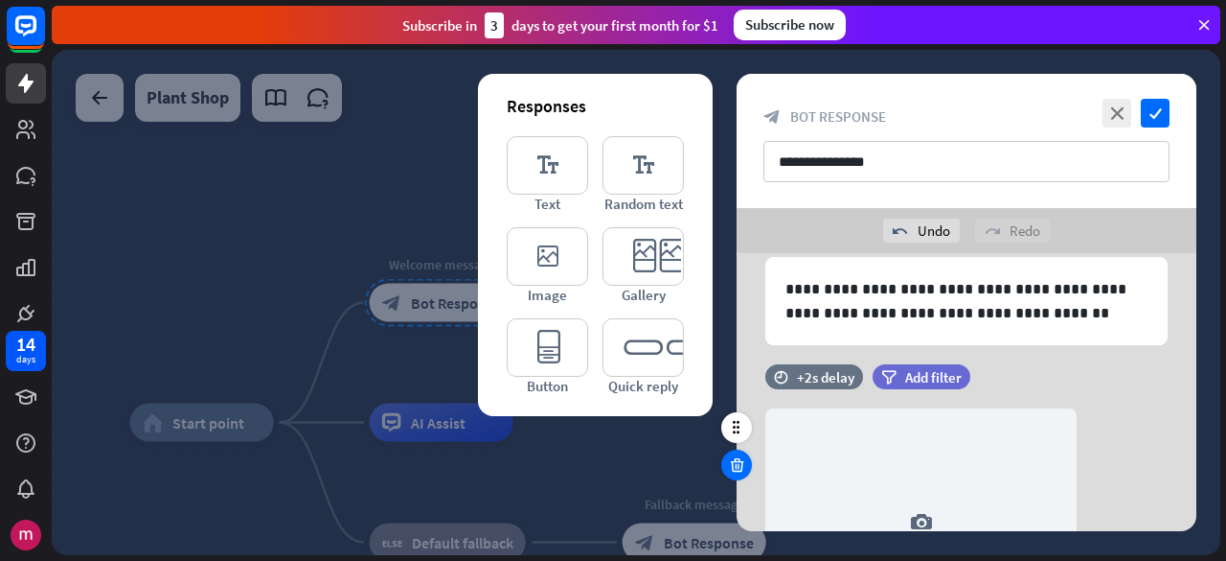
click at [724, 463] on div at bounding box center [736, 464] width 31 height 31
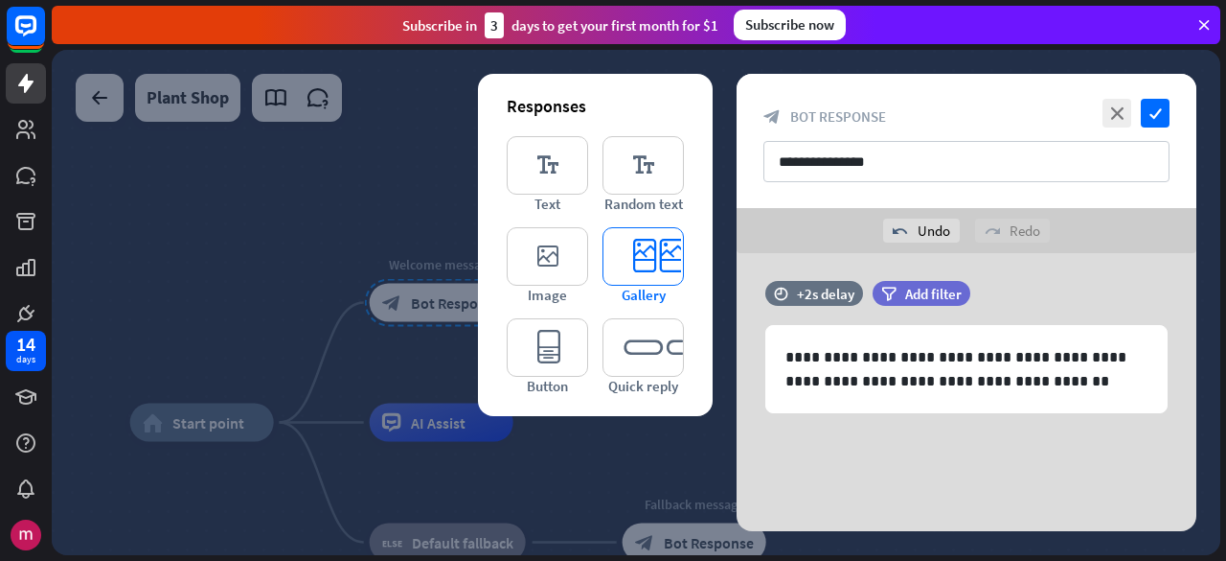
click at [657, 298] on span "Gallery" at bounding box center [644, 295] width 44 height 18
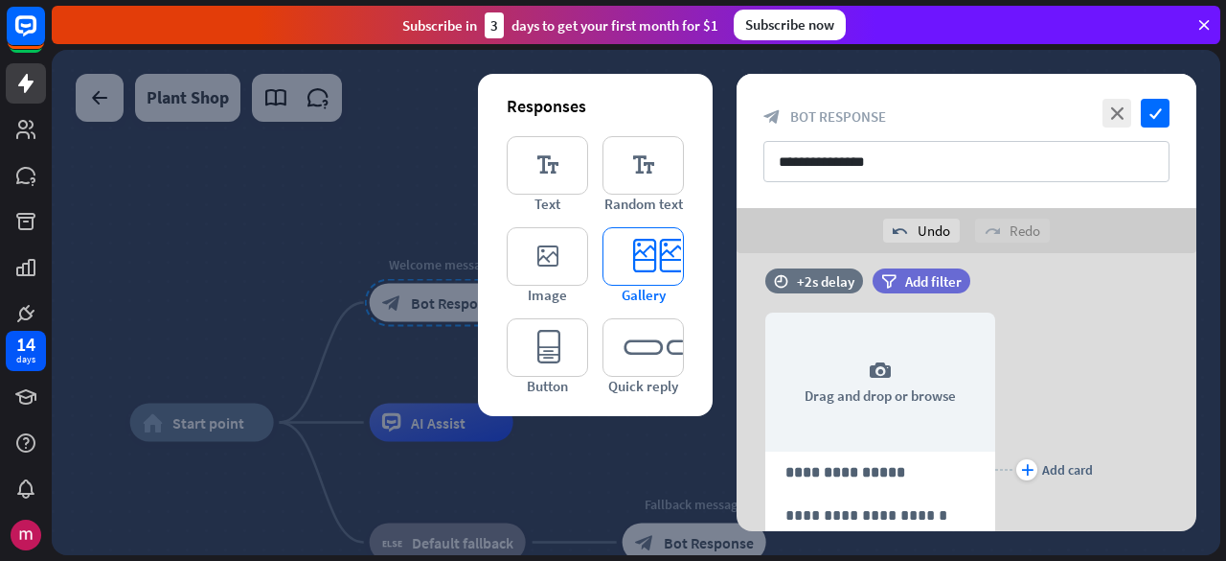
scroll to position [187, 0]
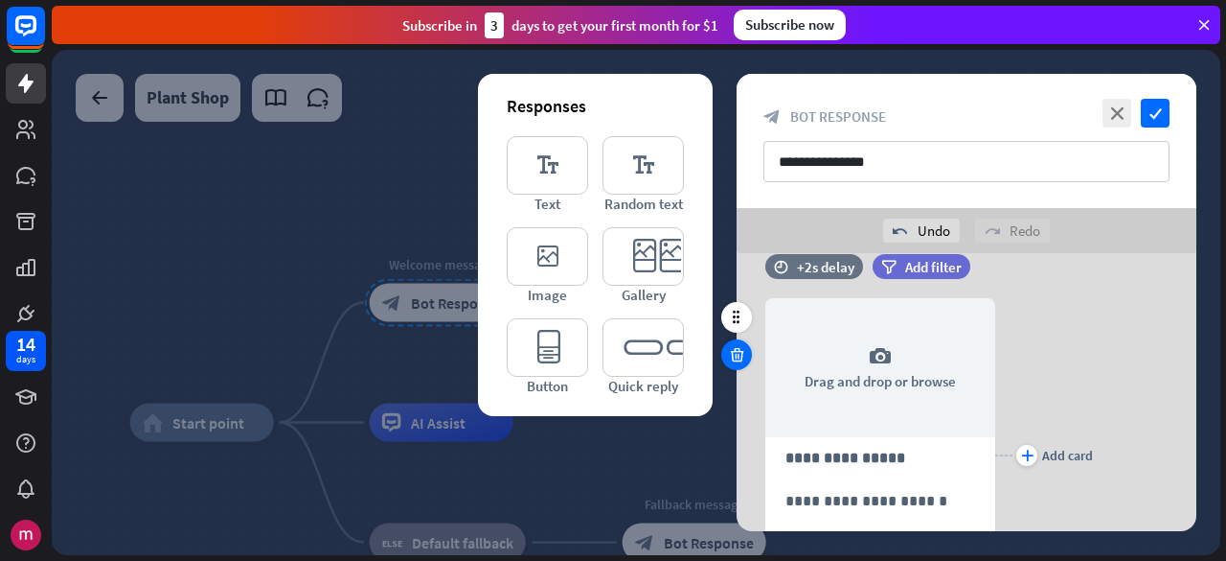
click at [732, 352] on icon at bounding box center [737, 354] width 18 height 17
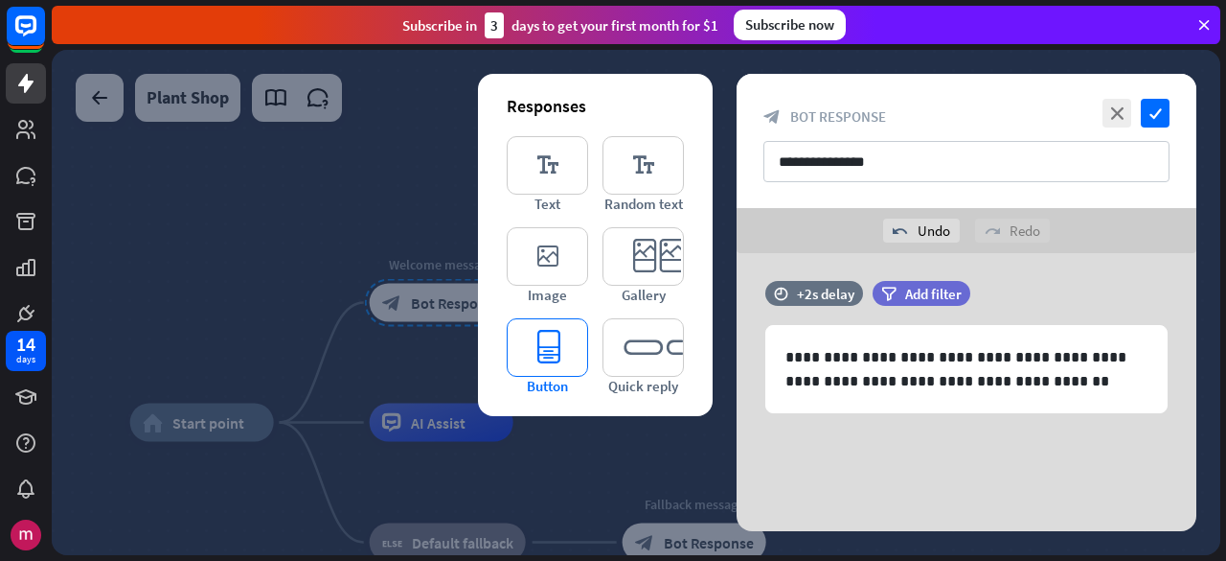
click at [538, 352] on icon "editor_button" at bounding box center [547, 347] width 81 height 58
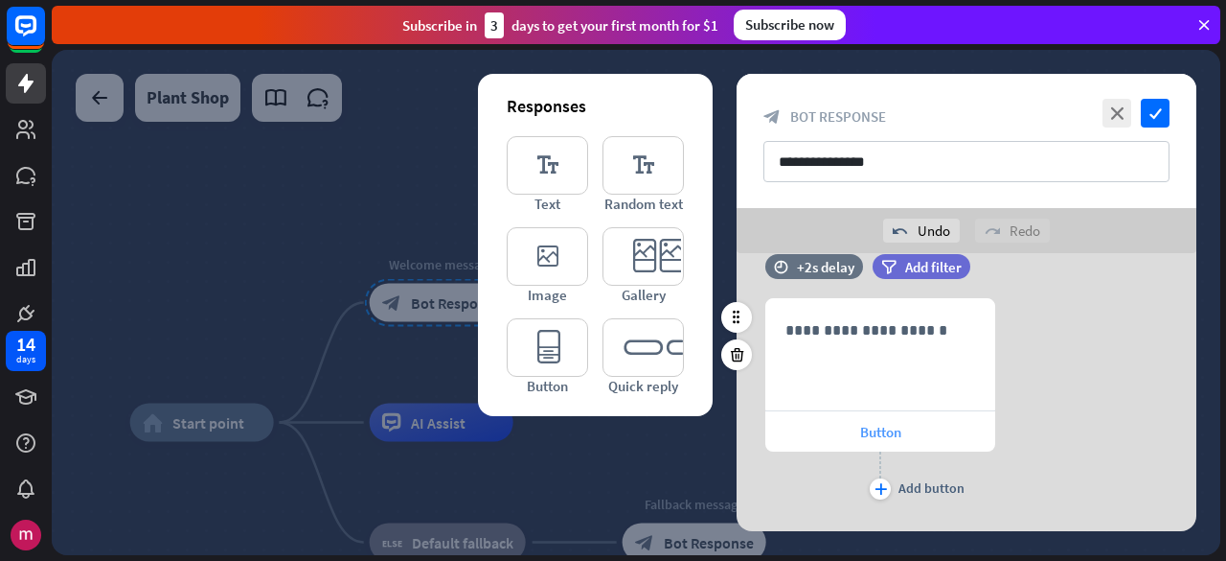
click at [887, 432] on span "Button" at bounding box center [880, 432] width 41 height 18
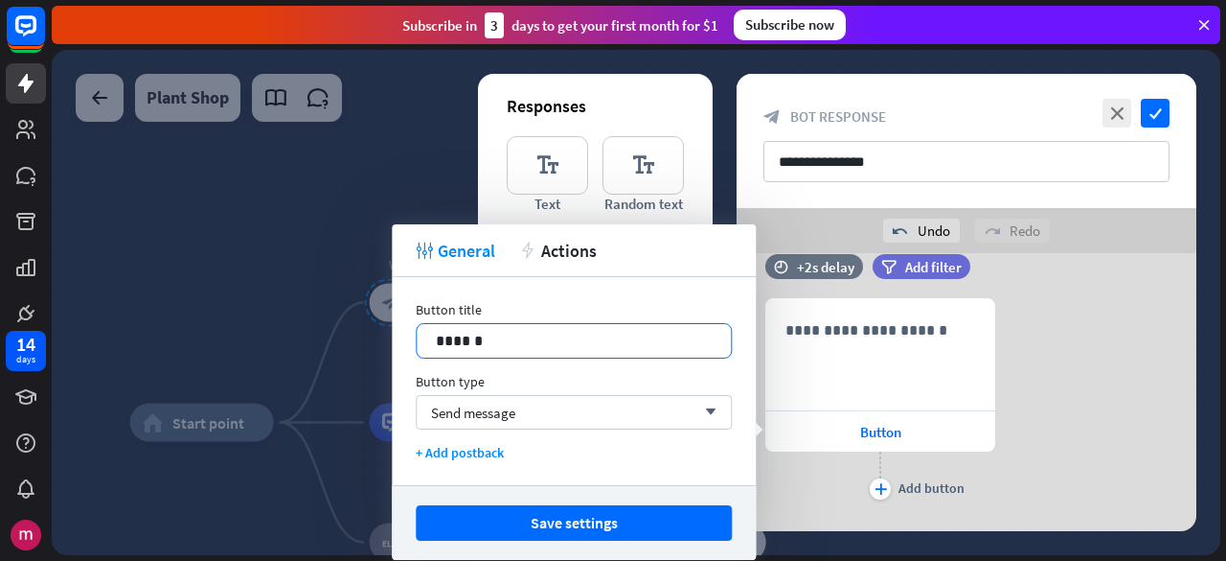
click at [532, 324] on div "******" at bounding box center [574, 341] width 314 height 34
drag, startPoint x: 503, startPoint y: 336, endPoint x: 324, endPoint y: 335, distance: 179.2
click at [327, 335] on body "14 days close First steps arrow_left Back to home ChatBot basics Learn how to b…" at bounding box center [613, 280] width 1226 height 561
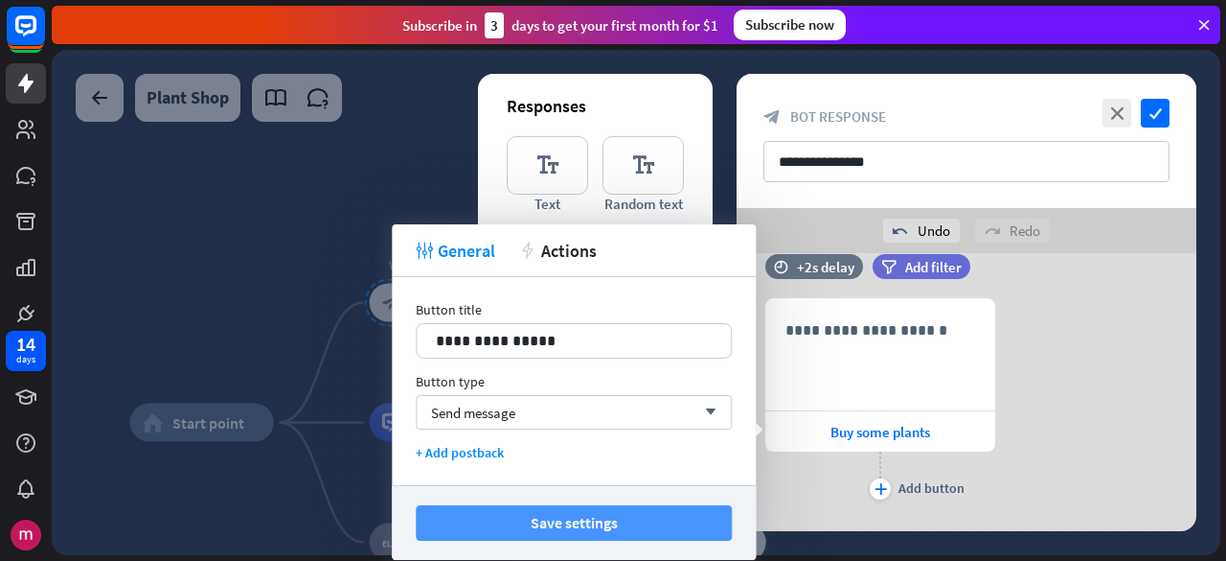
click at [561, 524] on button "Save settings" at bounding box center [574, 522] width 316 height 35
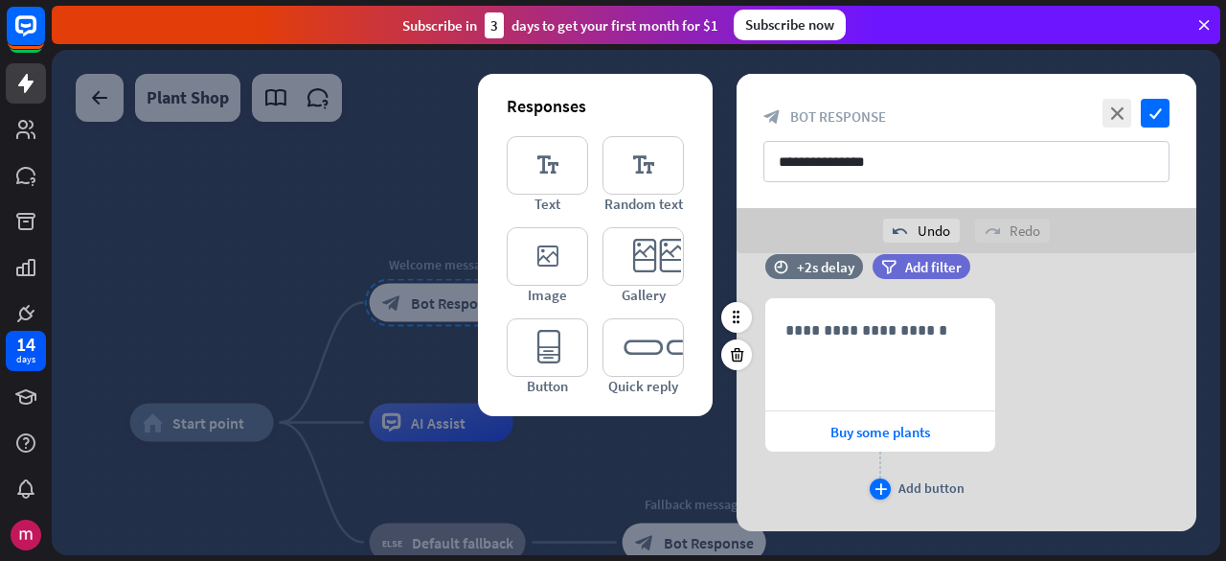
click at [876, 489] on icon "plus" at bounding box center [881, 488] width 12 height 11
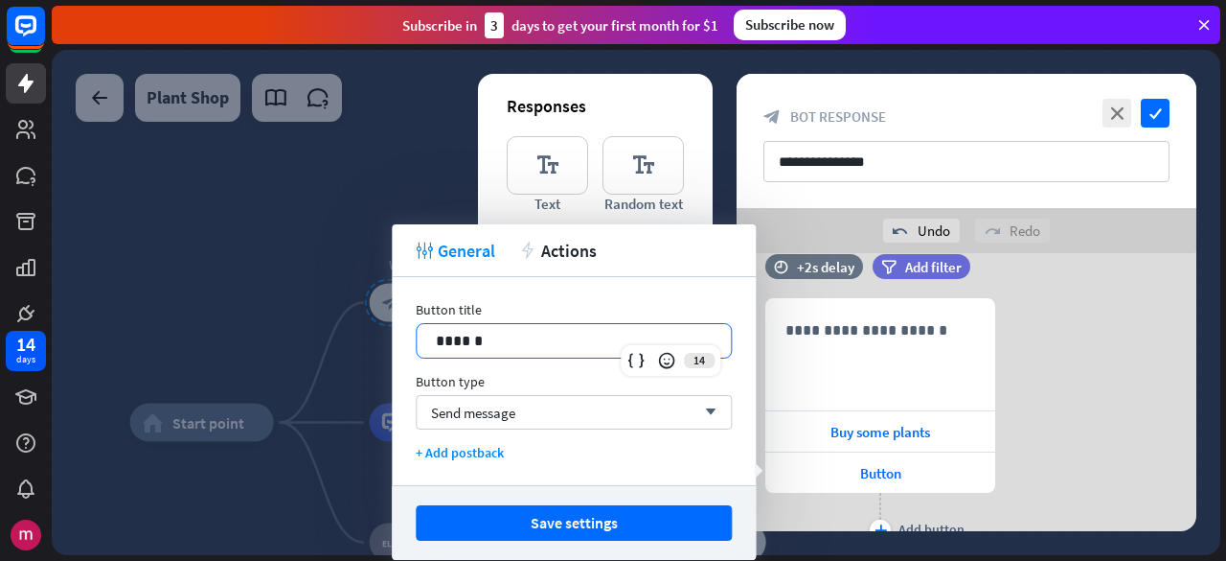
drag, startPoint x: 542, startPoint y: 338, endPoint x: 309, endPoint y: 341, distance: 232.8
click at [309, 341] on body "14 days close First steps arrow_left Back to home ChatBot basics Learn how to b…" at bounding box center [613, 280] width 1226 height 561
click at [454, 332] on p "******" at bounding box center [574, 341] width 277 height 24
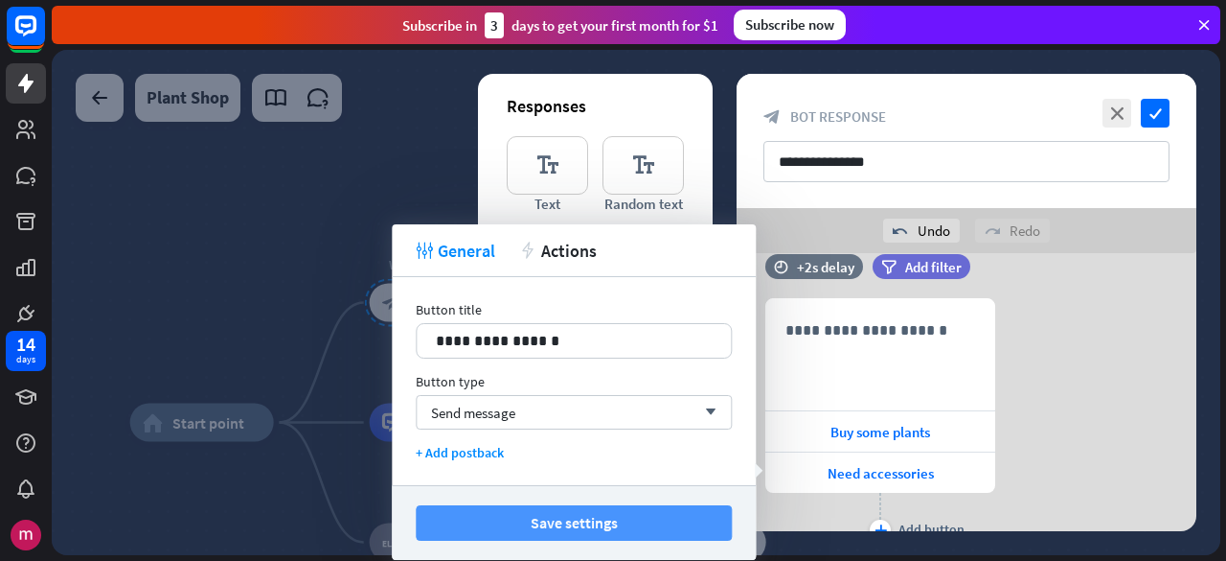
click at [596, 528] on button "Save settings" at bounding box center [574, 522] width 316 height 35
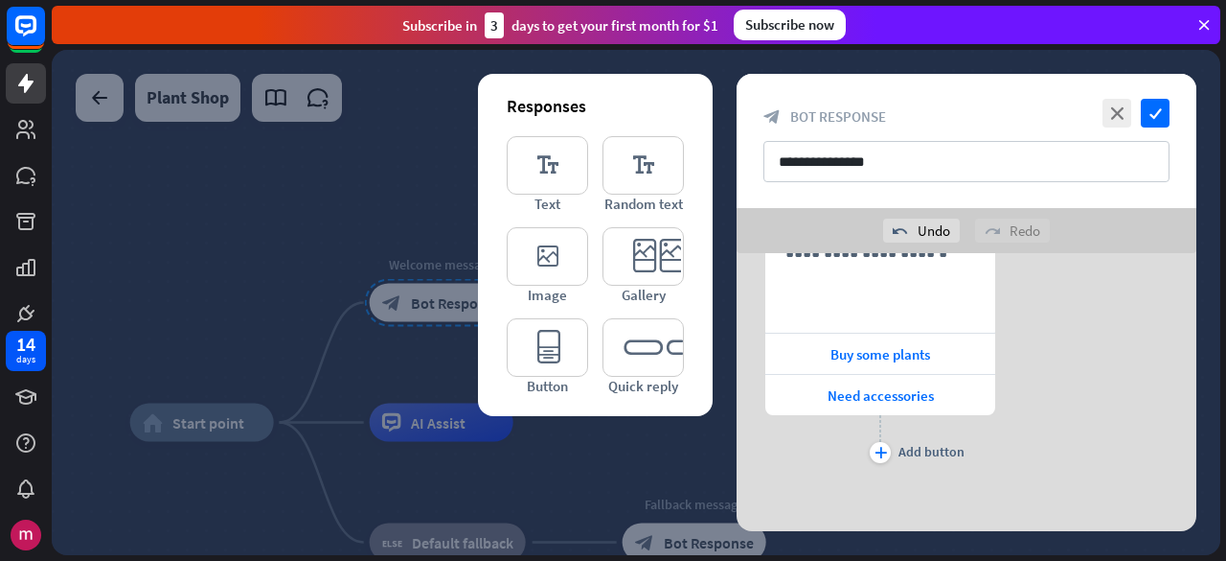
scroll to position [265, 0]
click at [885, 455] on div "plus" at bounding box center [880, 451] width 21 height 21
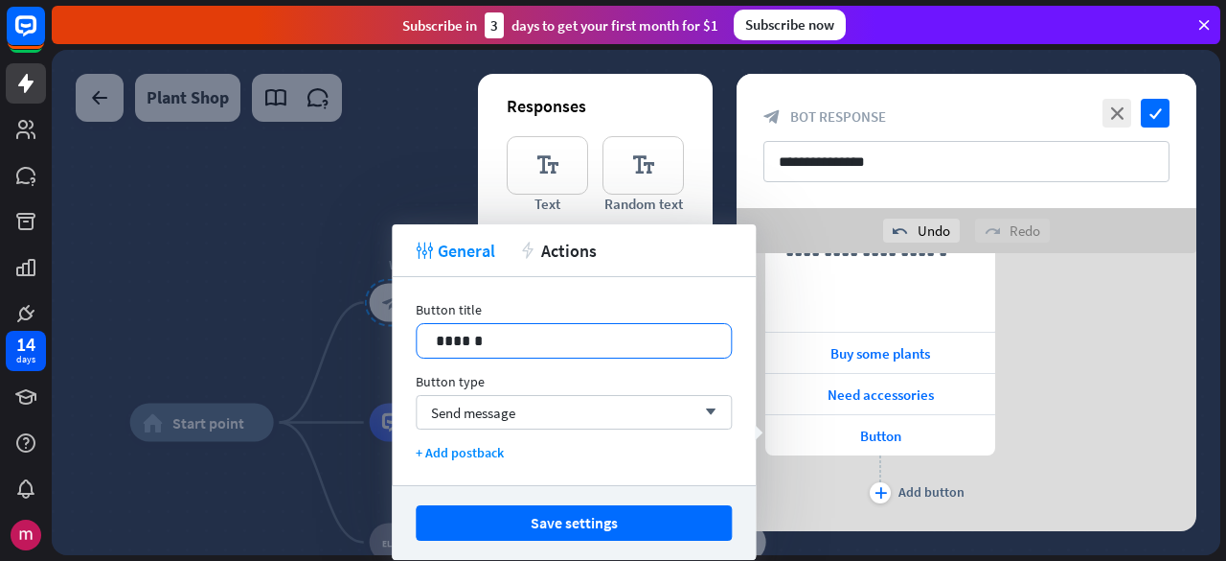
drag, startPoint x: 465, startPoint y: 340, endPoint x: 492, endPoint y: 342, distance: 27.9
click at [466, 341] on p "******" at bounding box center [574, 341] width 277 height 24
click at [529, 342] on p "******" at bounding box center [574, 341] width 277 height 24
drag, startPoint x: 529, startPoint y: 342, endPoint x: 297, endPoint y: 327, distance: 232.4
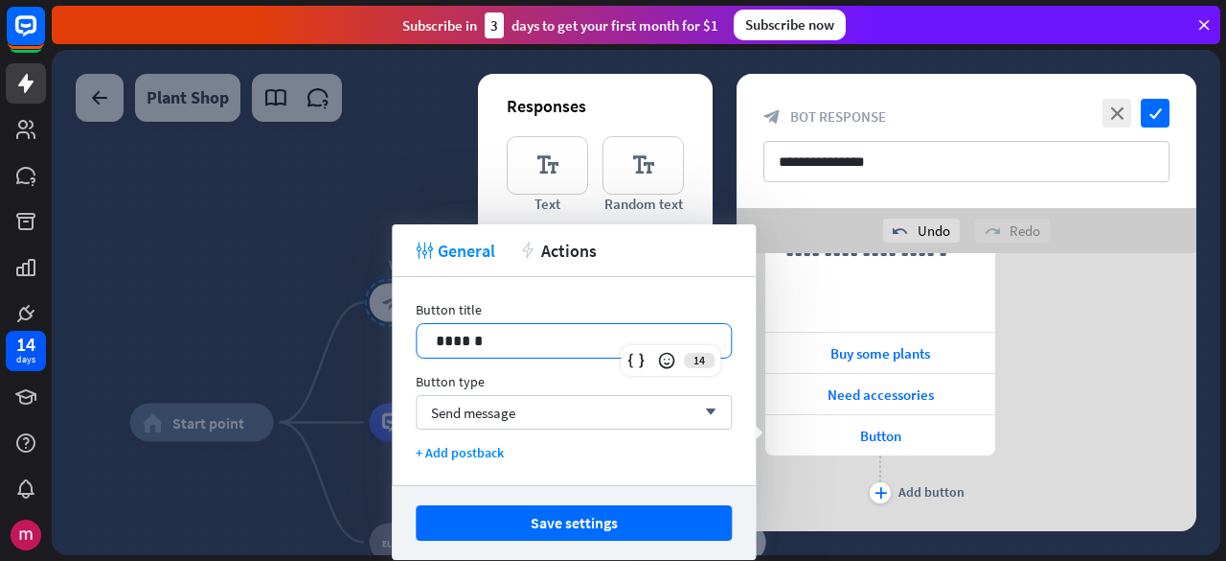
click at [297, 327] on body "14 days close First steps arrow_left Back to home ChatBot basics Learn how to b…" at bounding box center [613, 280] width 1226 height 561
click at [591, 515] on button "Save settings" at bounding box center [574, 522] width 316 height 35
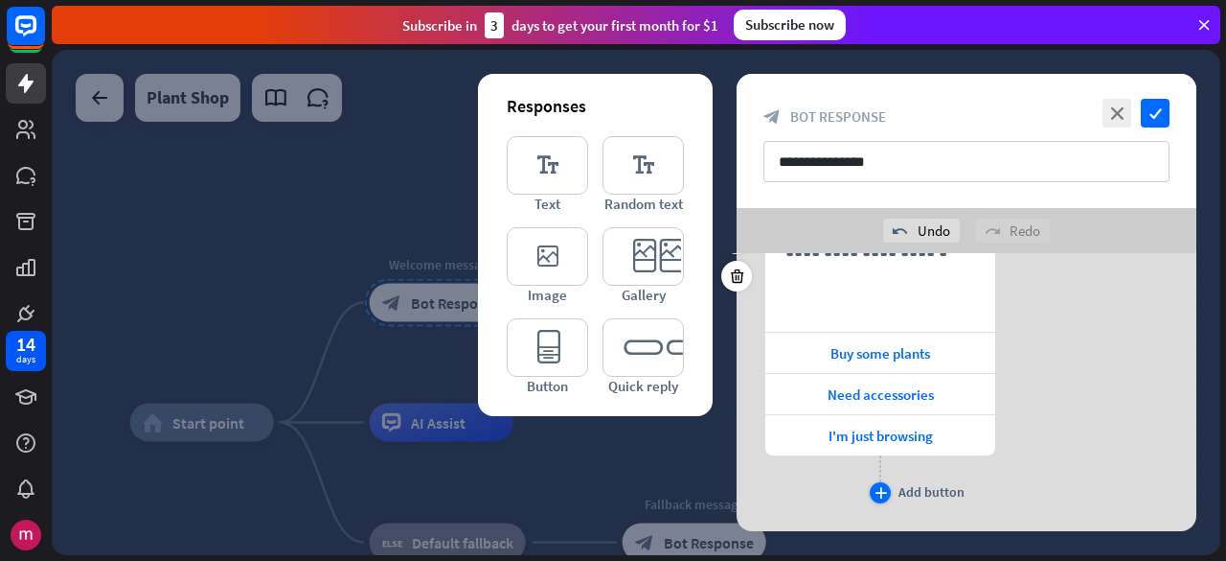
click at [882, 487] on icon "plus" at bounding box center [881, 492] width 12 height 11
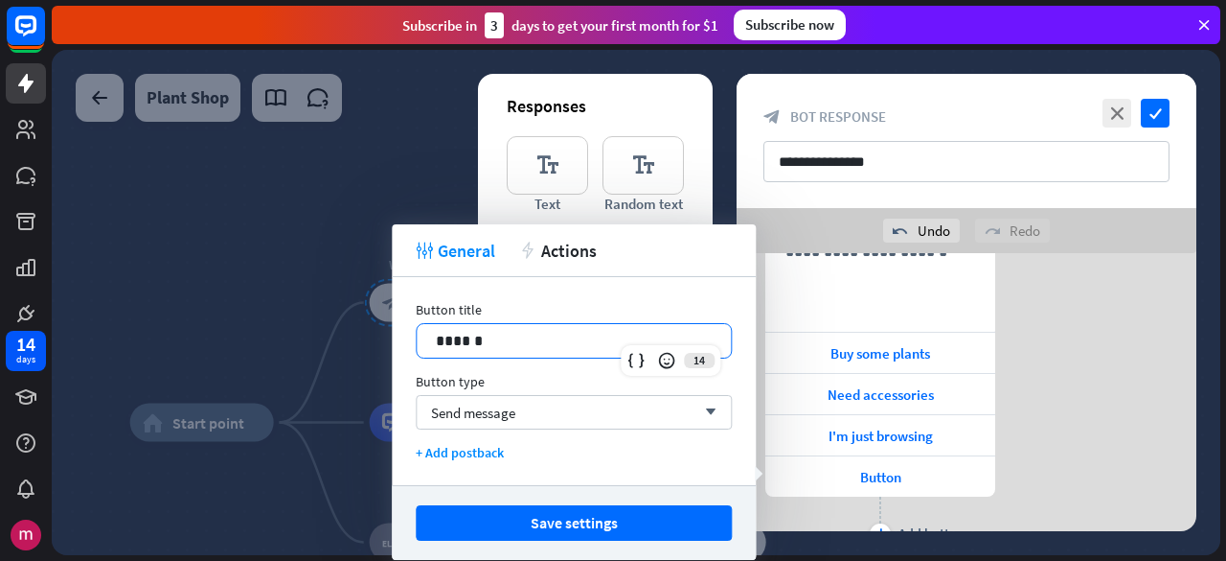
click at [489, 332] on p "******" at bounding box center [574, 341] width 277 height 24
drag, startPoint x: 489, startPoint y: 332, endPoint x: 354, endPoint y: 331, distance: 135.1
click at [354, 331] on body "14 days close First steps arrow_left Back to home ChatBot basics Learn how to b…" at bounding box center [613, 280] width 1226 height 561
click at [661, 361] on icon at bounding box center [666, 360] width 19 height 19
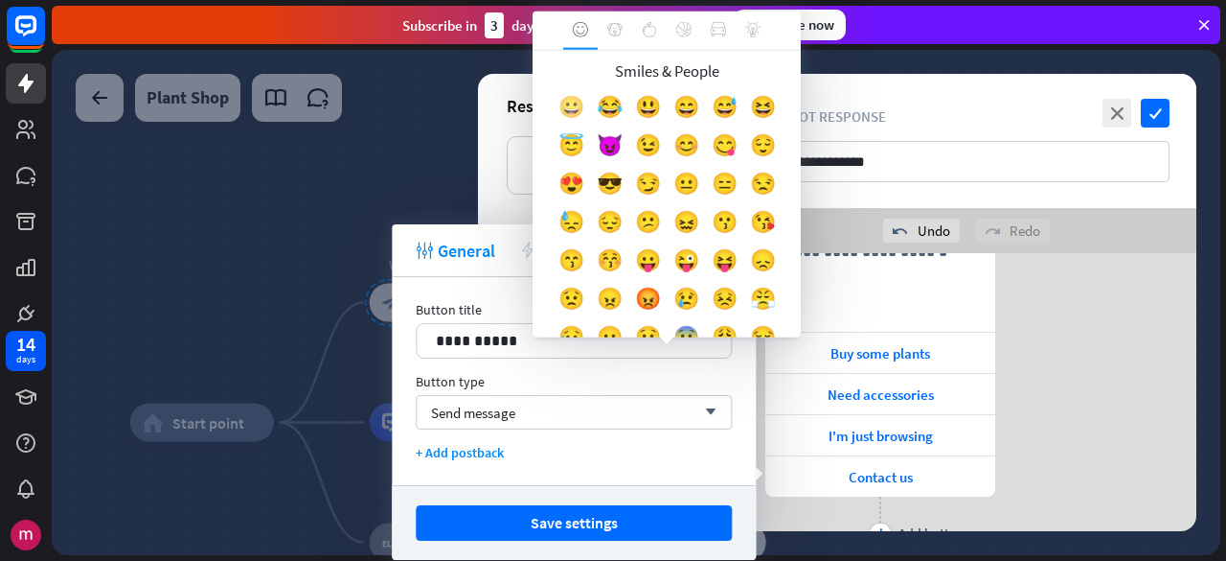
click at [582, 103] on div "😀" at bounding box center [571, 111] width 38 height 38
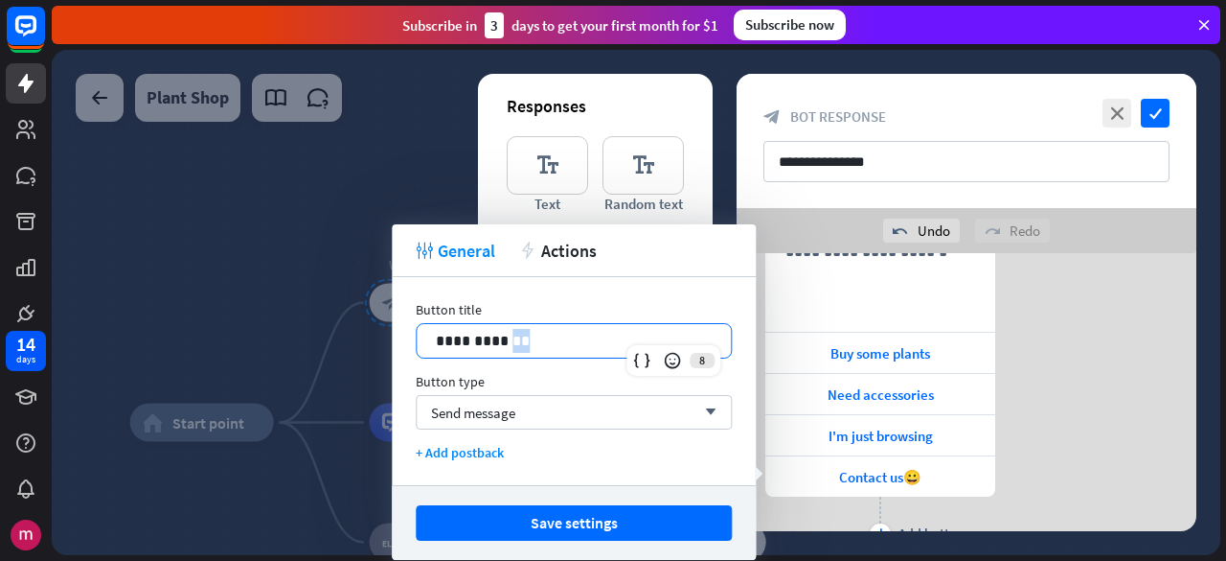
drag, startPoint x: 508, startPoint y: 339, endPoint x: 531, endPoint y: 348, distance: 24.6
click at [531, 348] on p "**********" at bounding box center [574, 341] width 277 height 24
click at [579, 348] on p "**********" at bounding box center [574, 341] width 277 height 24
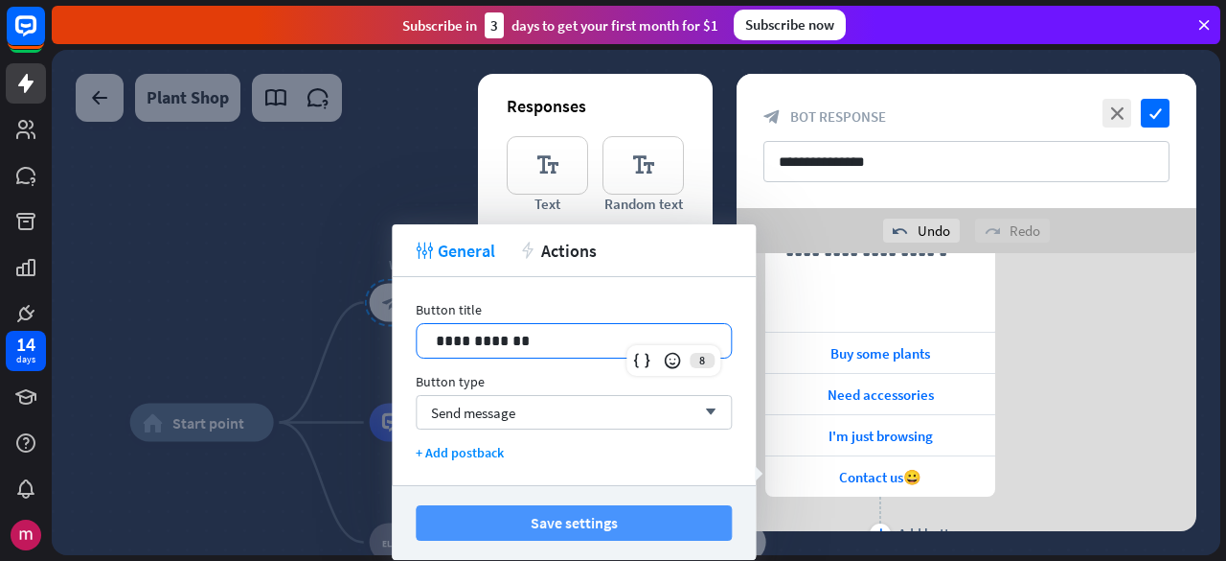
click at [609, 514] on button "Save settings" at bounding box center [574, 522] width 316 height 35
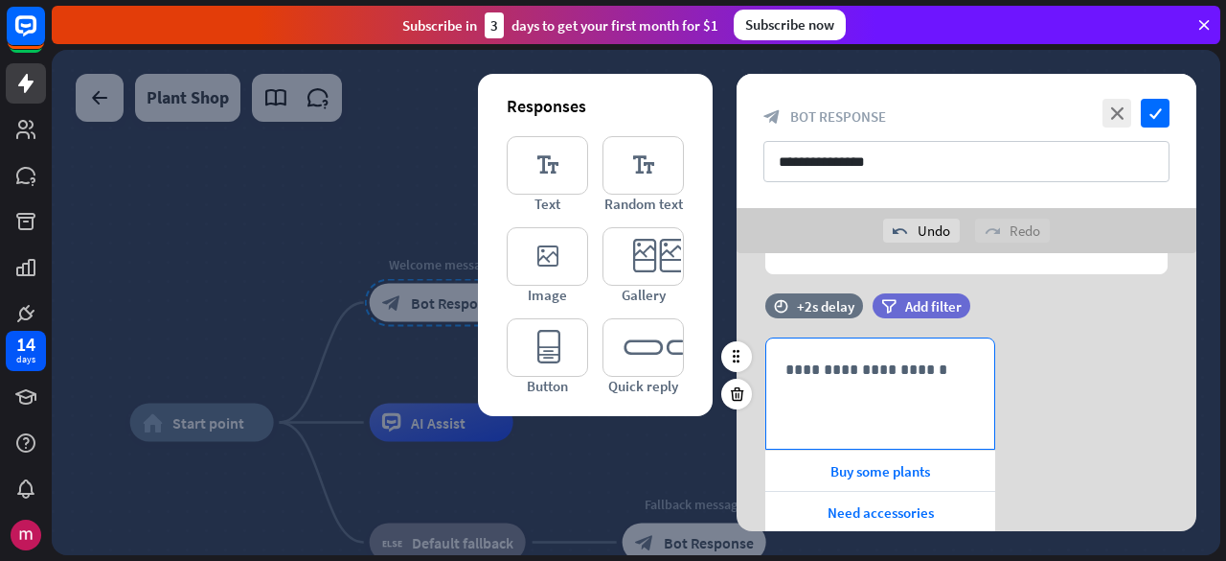
scroll to position [0, 0]
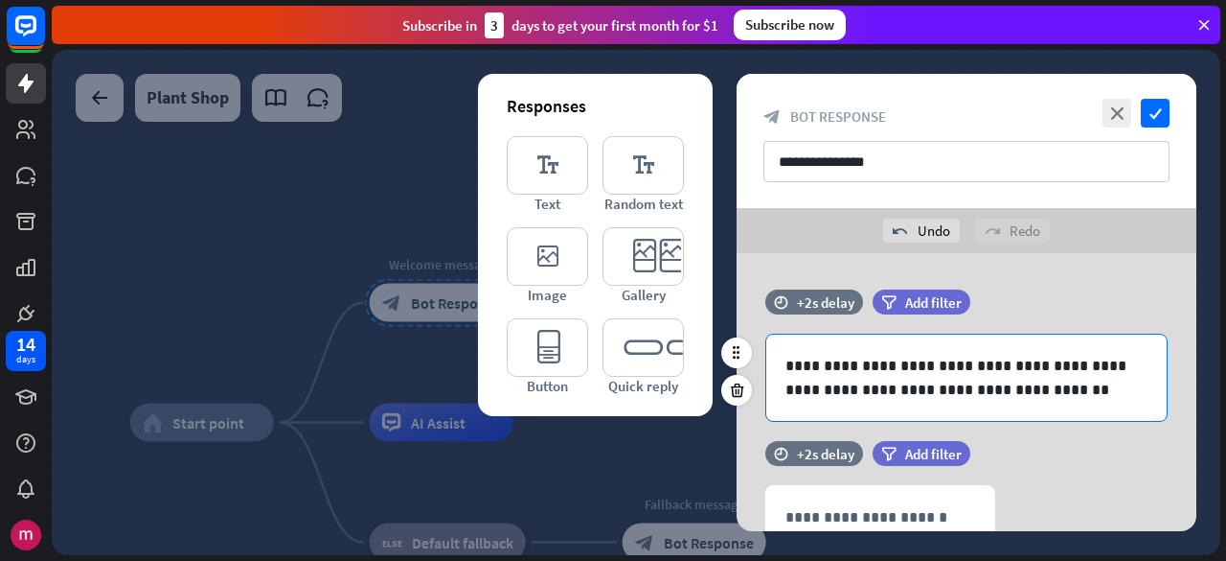
click at [1054, 372] on p "**********" at bounding box center [967, 378] width 363 height 48
click at [1092, 419] on icon at bounding box center [1096, 423] width 19 height 19
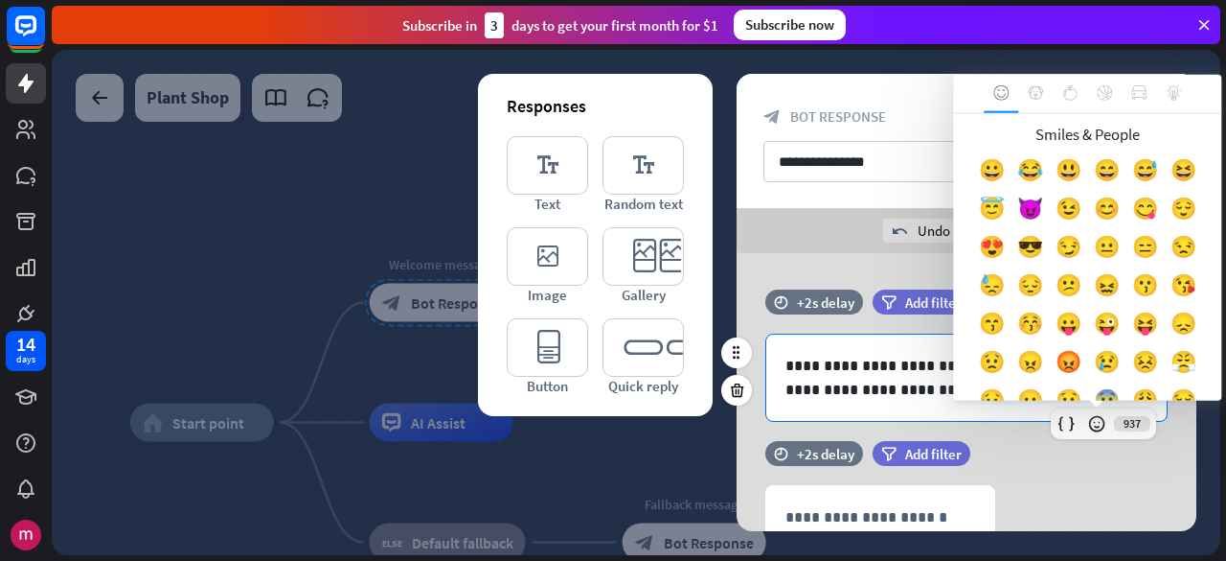
click at [906, 403] on div "**********" at bounding box center [967, 377] width 400 height 86
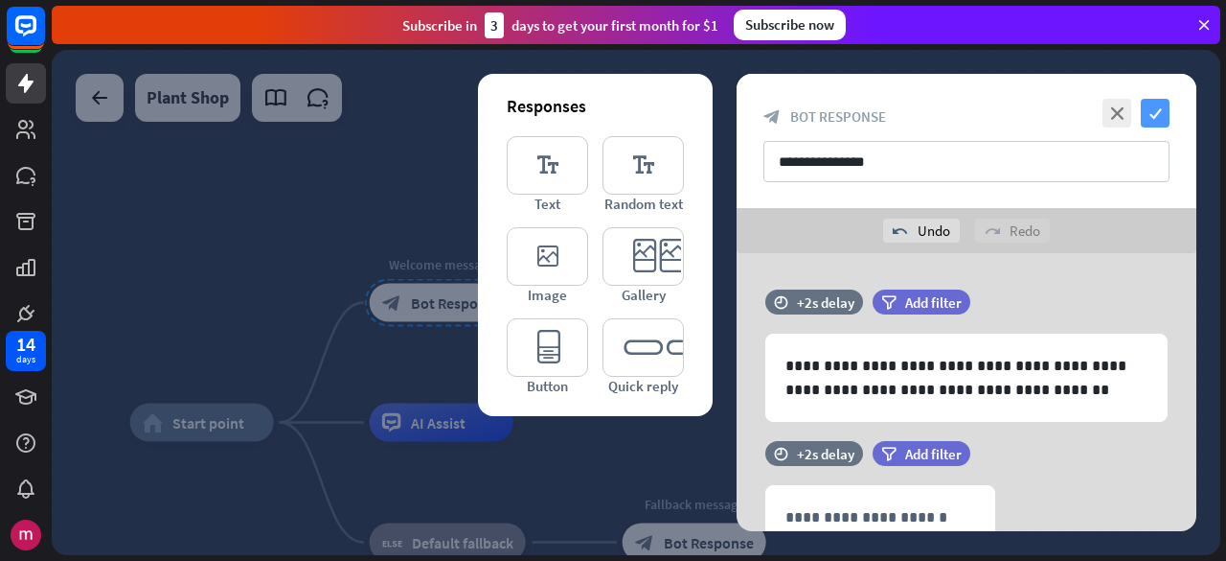
click at [1165, 113] on icon "check" at bounding box center [1155, 113] width 29 height 29
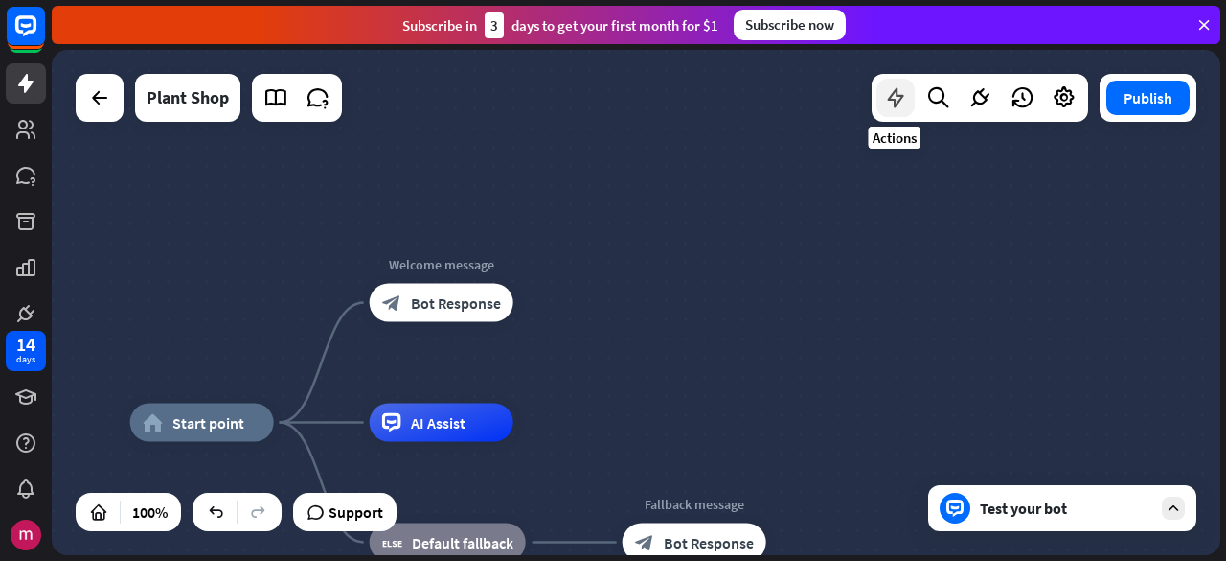
click at [906, 106] on icon at bounding box center [895, 97] width 25 height 25
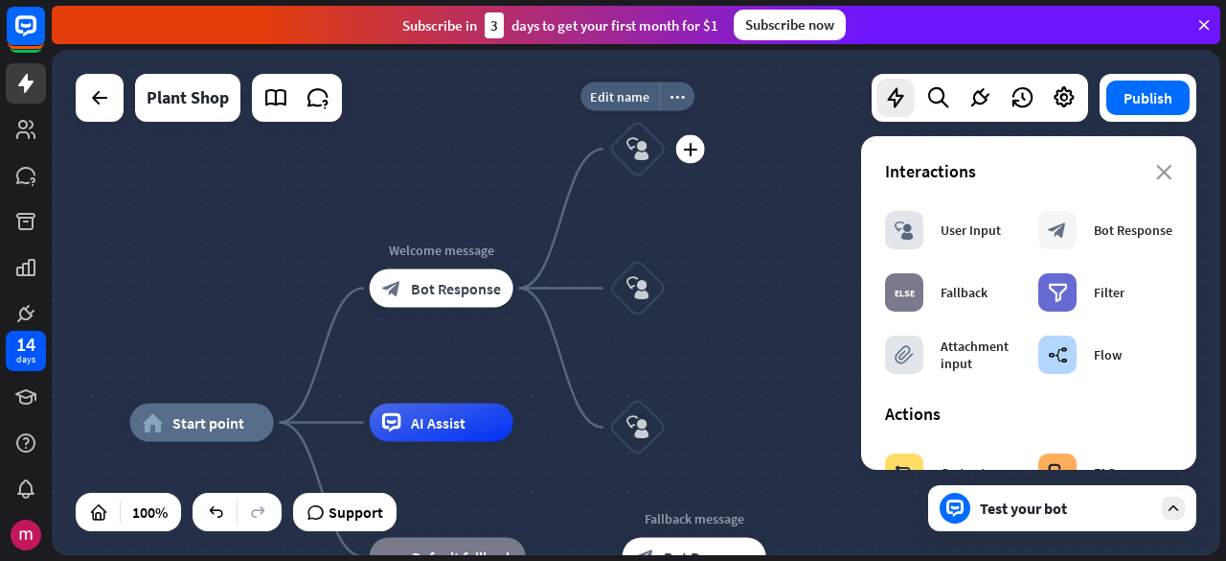
click at [636, 143] on icon "block_user_input" at bounding box center [638, 149] width 23 height 23
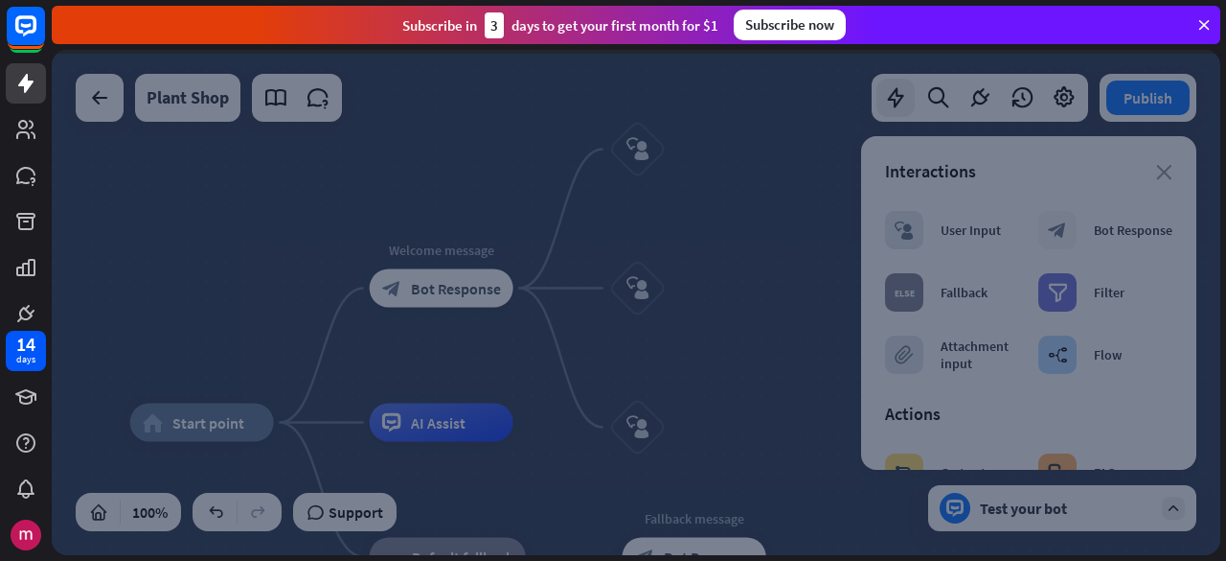
click at [636, 143] on div at bounding box center [636, 302] width 1169 height 505
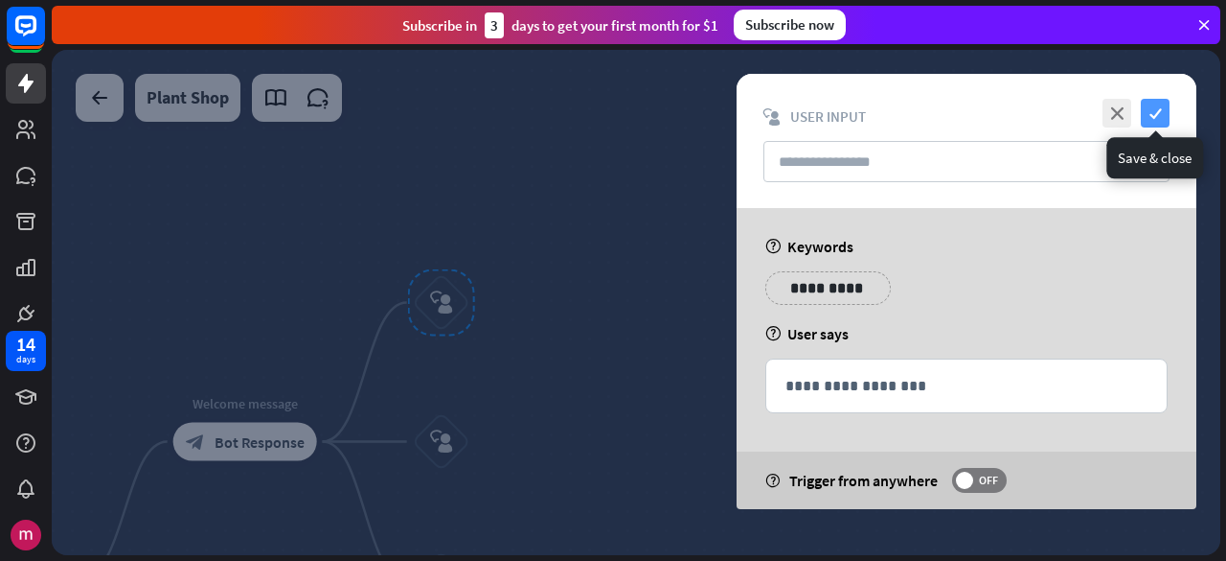
click at [1152, 113] on icon "check" at bounding box center [1155, 113] width 29 height 29
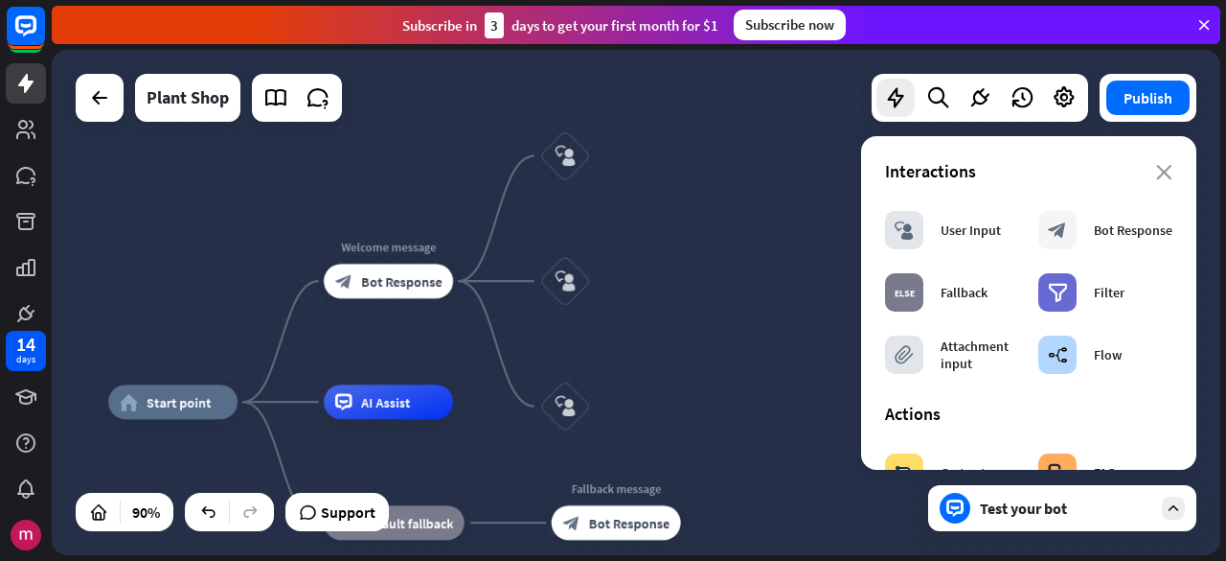
drag, startPoint x: 560, startPoint y: 367, endPoint x: 683, endPoint y: 216, distance: 195.4
click at [683, 216] on div "home_2 Start point Welcome message block_bot_response Bot Response block_user_i…" at bounding box center [636, 302] width 1169 height 505
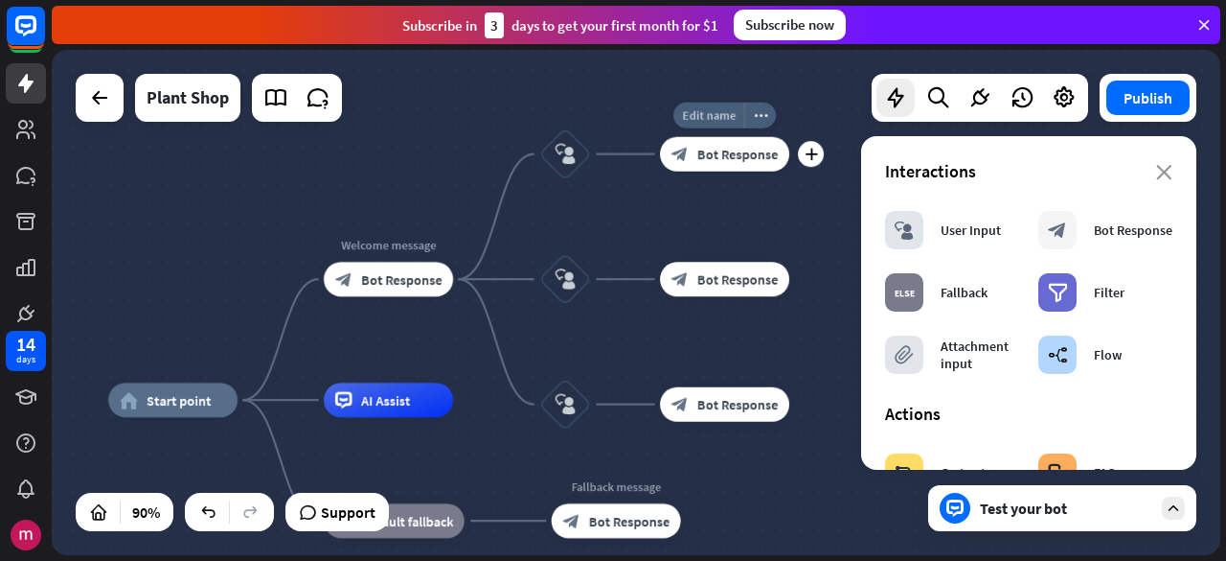
click at [722, 117] on span "Edit name" at bounding box center [709, 114] width 54 height 15
click at [722, 116] on span "Edit name" at bounding box center [709, 114] width 54 height 15
click at [719, 111] on span "Edit name" at bounding box center [709, 114] width 54 height 15
click at [719, 111] on input "text" at bounding box center [725, 116] width 121 height 24
type input "**********"
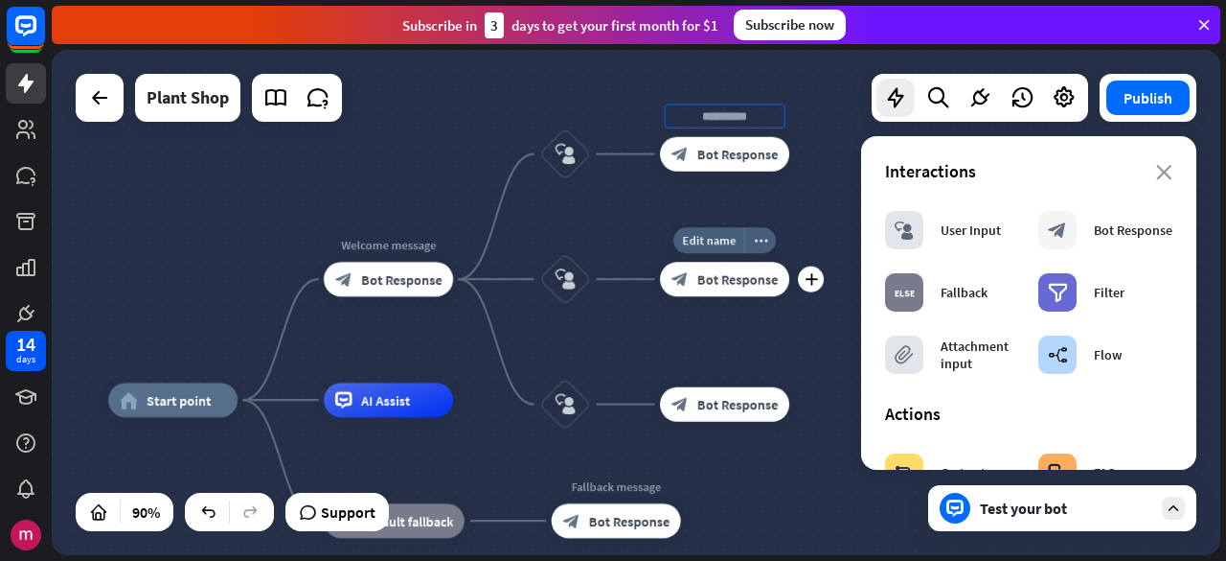
click at [740, 258] on div "**********" at bounding box center [636, 302] width 1169 height 505
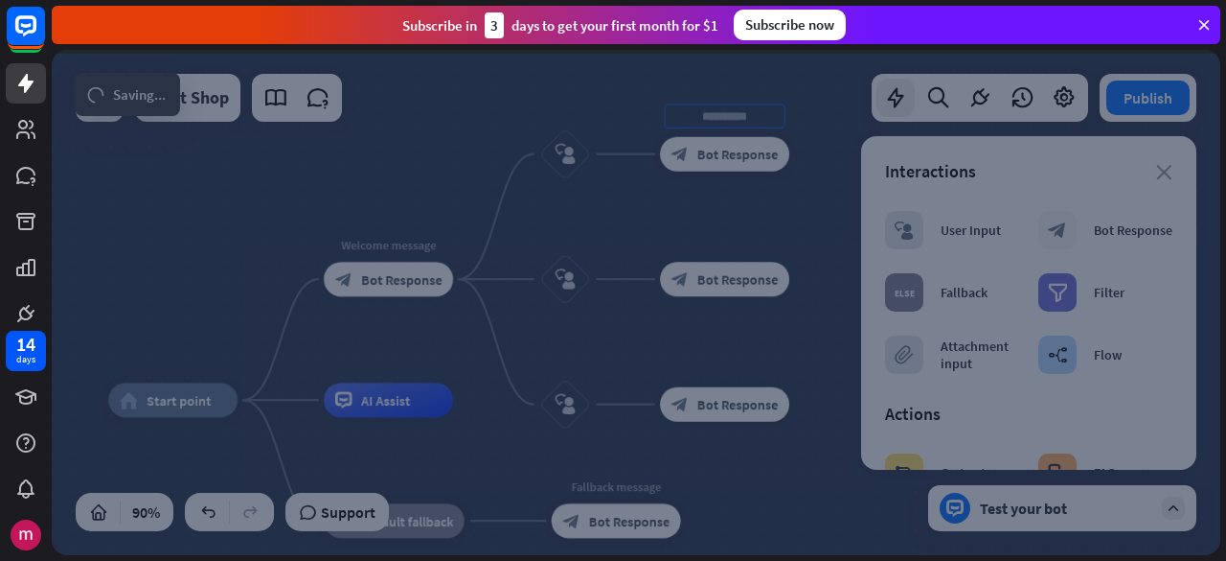
click at [740, 258] on div at bounding box center [636, 302] width 1169 height 505
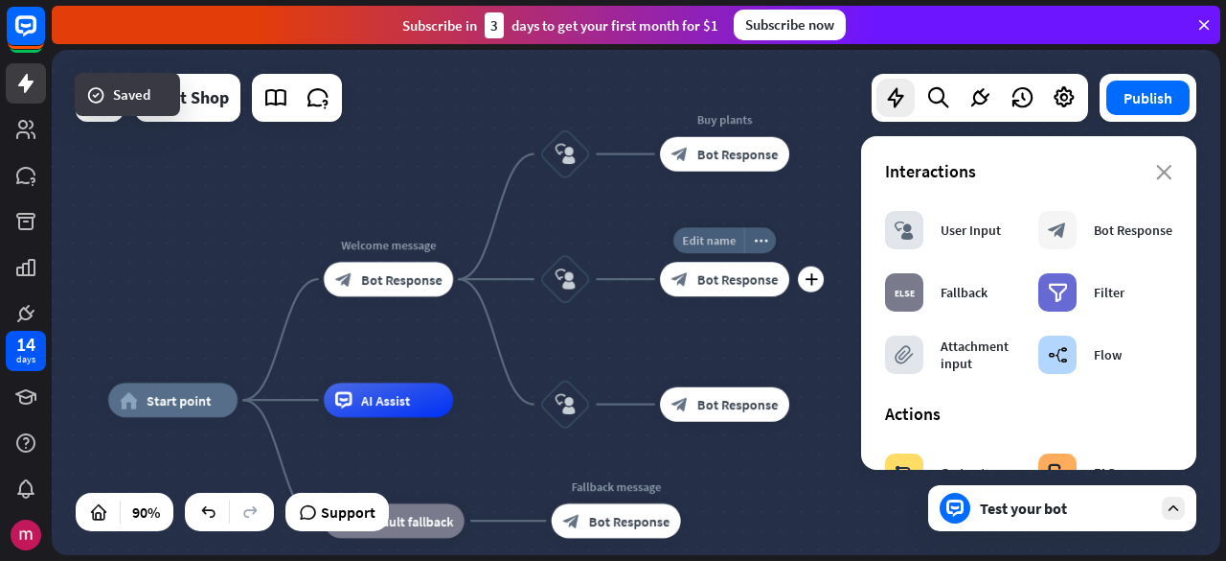
click at [705, 239] on span "Edit name" at bounding box center [709, 240] width 54 height 15
click at [704, 235] on span "Edit name" at bounding box center [709, 240] width 54 height 15
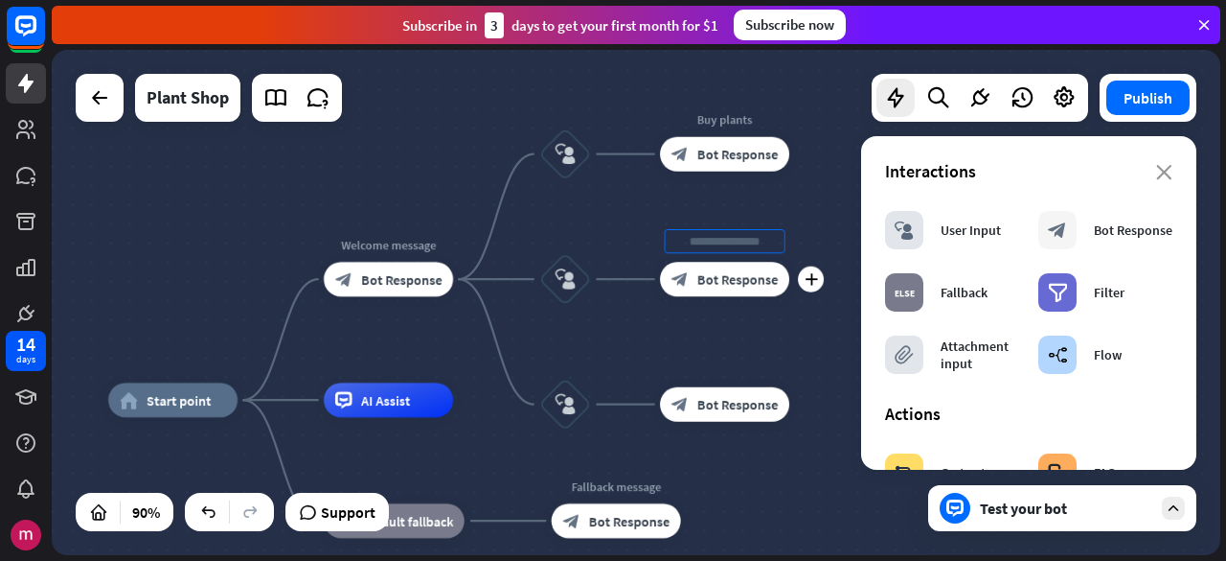
click at [703, 241] on input "text" at bounding box center [725, 241] width 121 height 24
type input "**********"
click at [717, 370] on div "**********" at bounding box center [636, 302] width 1169 height 505
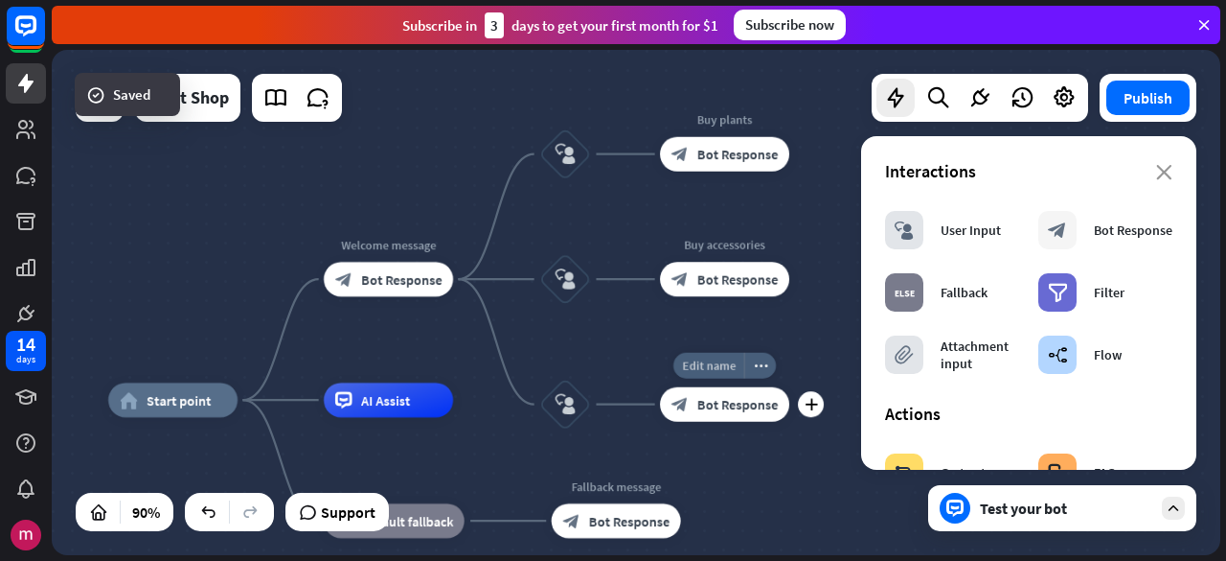
click at [703, 378] on div "Edit name" at bounding box center [709, 366] width 71 height 26
click at [717, 369] on span "Edit name" at bounding box center [709, 364] width 54 height 15
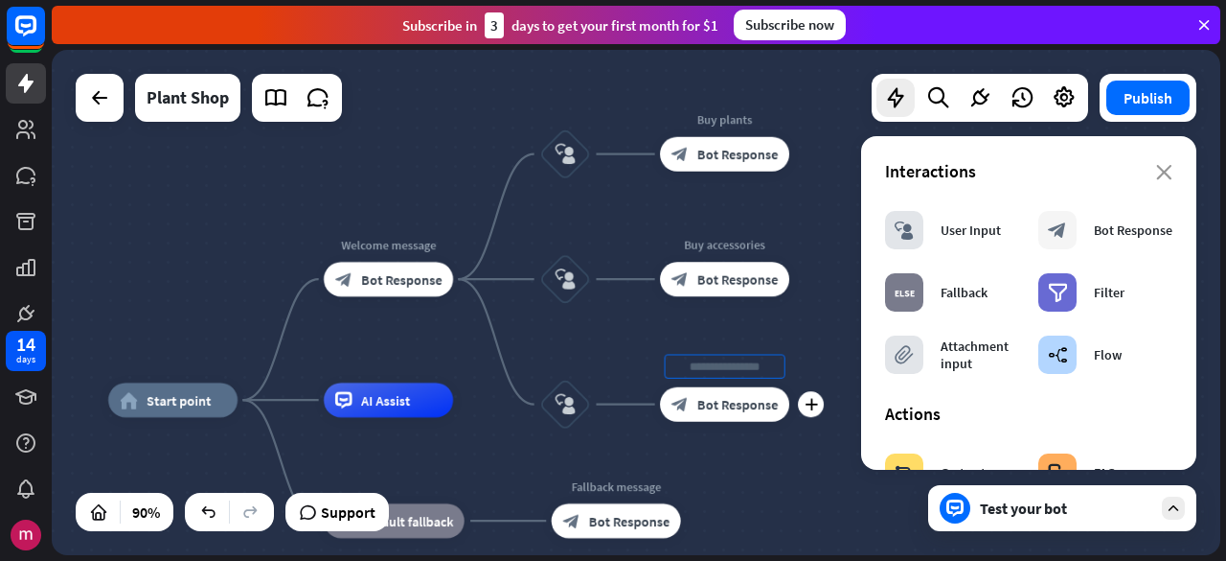
click at [715, 370] on input "text" at bounding box center [725, 367] width 121 height 24
type input "**********"
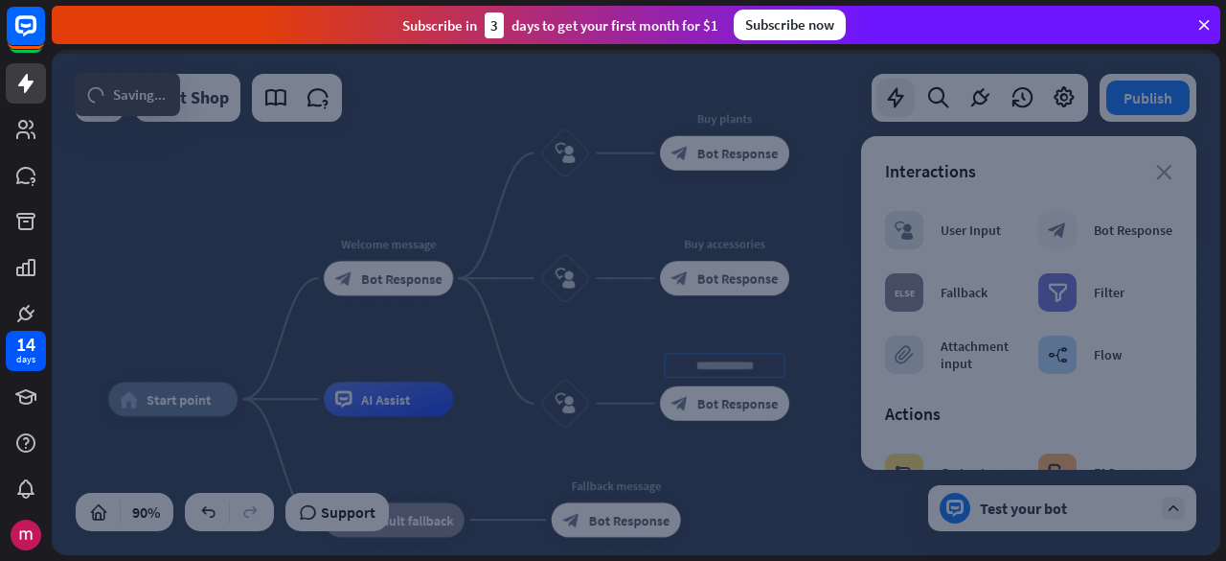
click at [605, 304] on div "**********" at bounding box center [636, 302] width 1169 height 505
click at [599, 337] on div at bounding box center [636, 302] width 1169 height 505
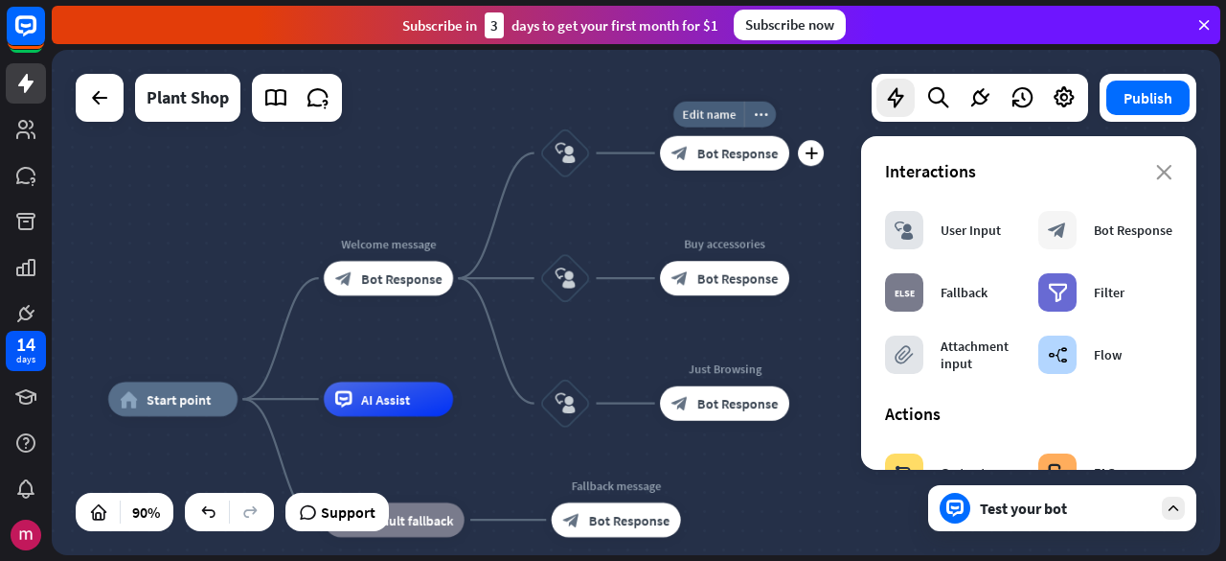
click at [749, 160] on span "Bot Response" at bounding box center [738, 153] width 81 height 17
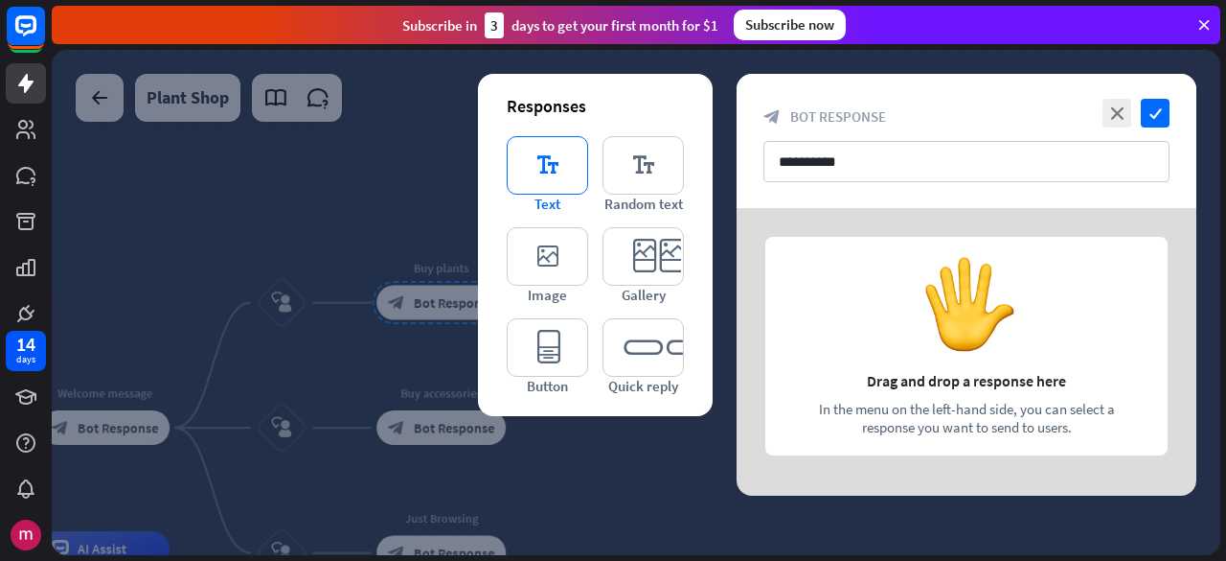
click at [558, 163] on icon "editor_text" at bounding box center [547, 165] width 81 height 58
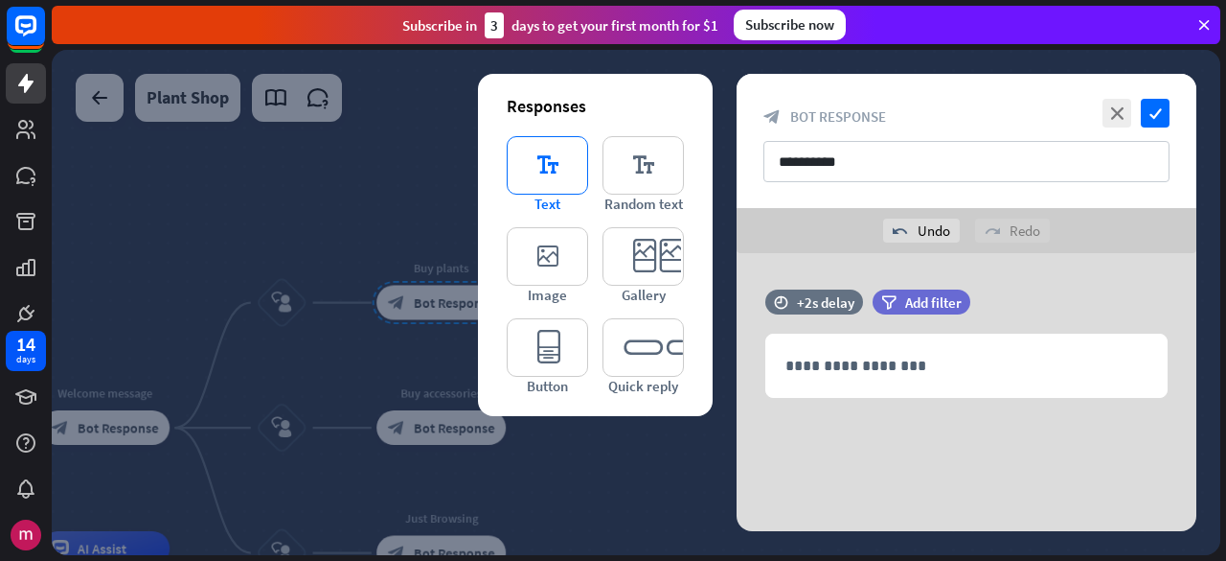
scroll to position [9, 0]
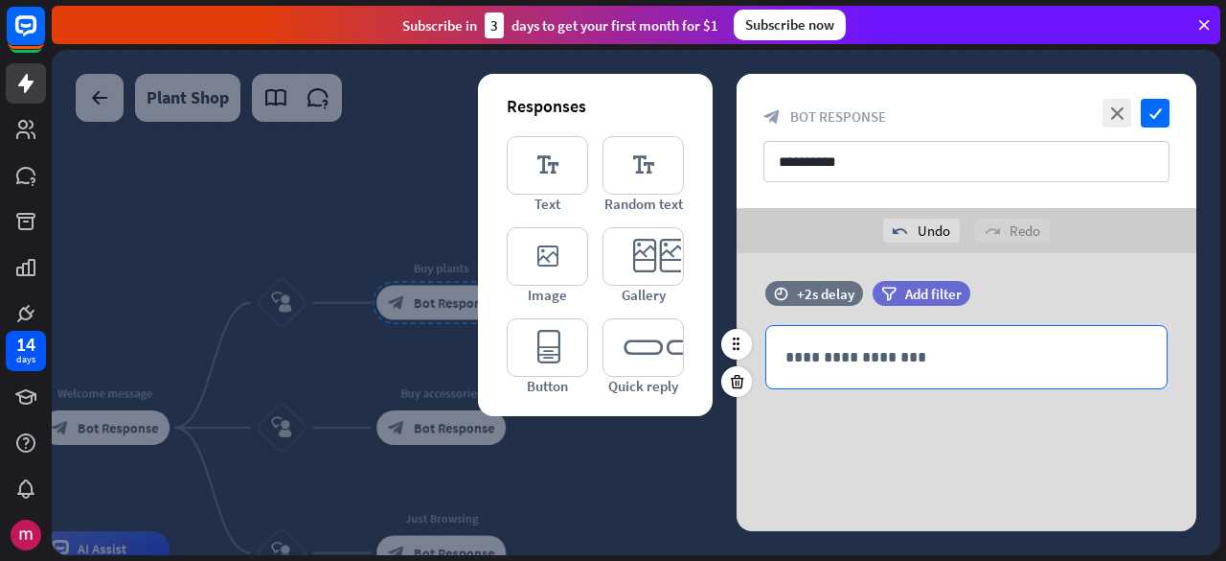
drag, startPoint x: 828, startPoint y: 390, endPoint x: 870, endPoint y: 352, distance: 57.0
click at [828, 390] on div "**********" at bounding box center [967, 344] width 460 height 127
click at [888, 340] on div "**********" at bounding box center [967, 357] width 400 height 62
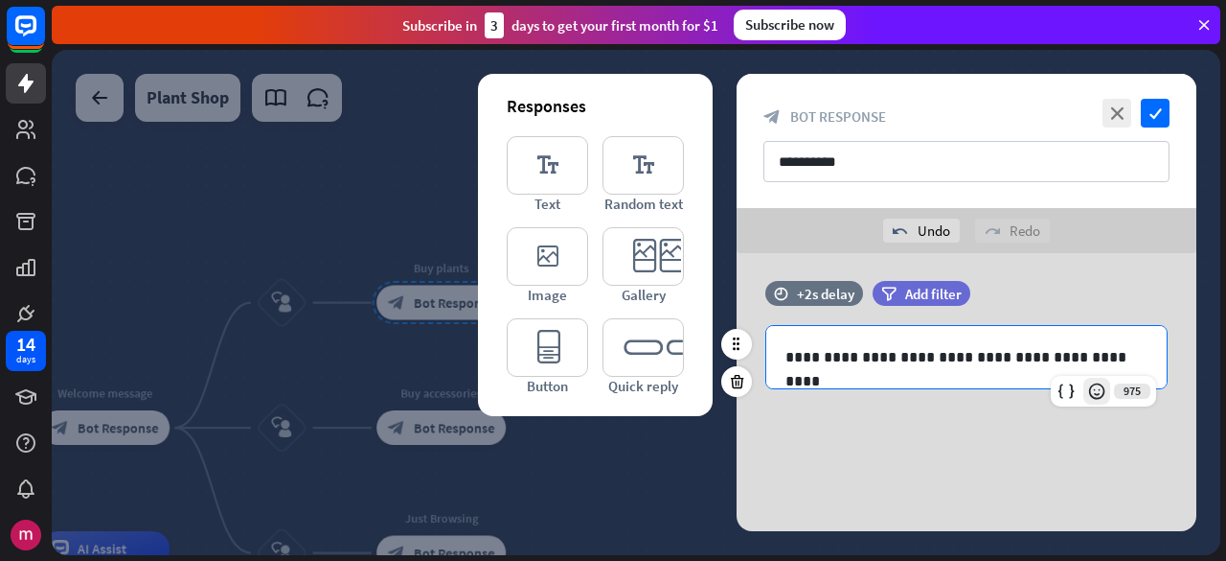
click at [1096, 390] on icon at bounding box center [1096, 390] width 19 height 19
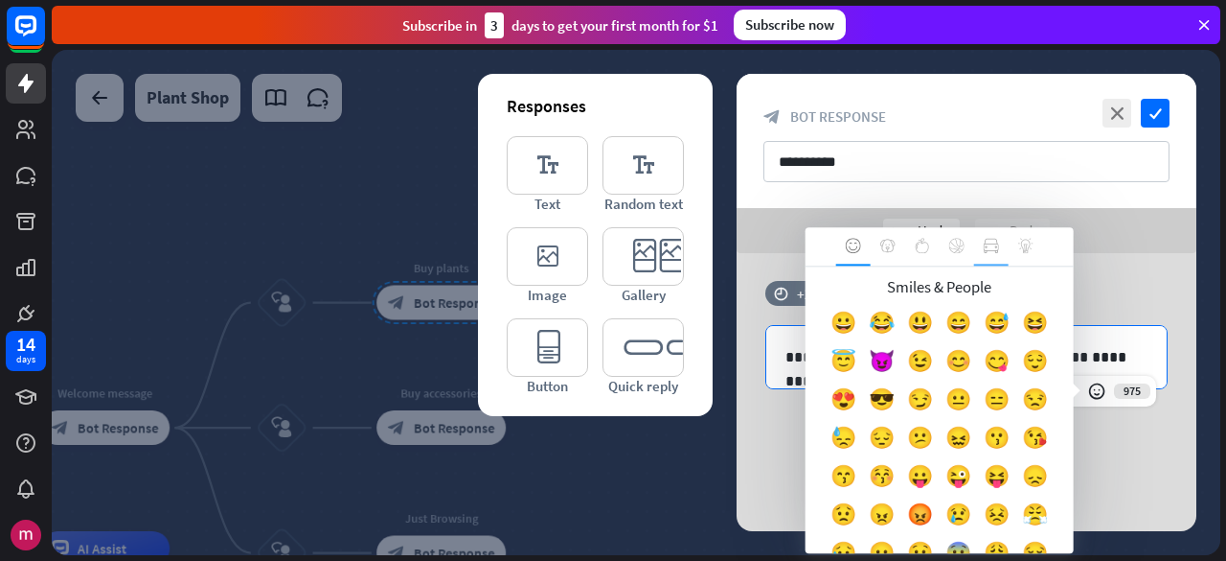
click at [974, 250] on div at bounding box center [991, 246] width 34 height 38
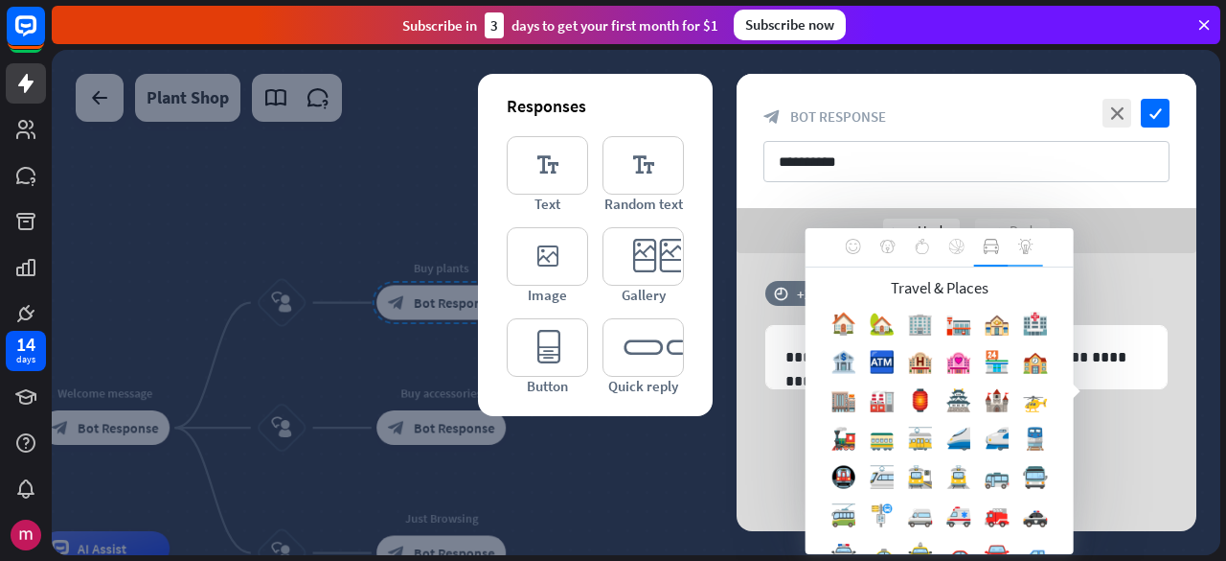
click at [1015, 252] on div at bounding box center [1026, 247] width 34 height 38
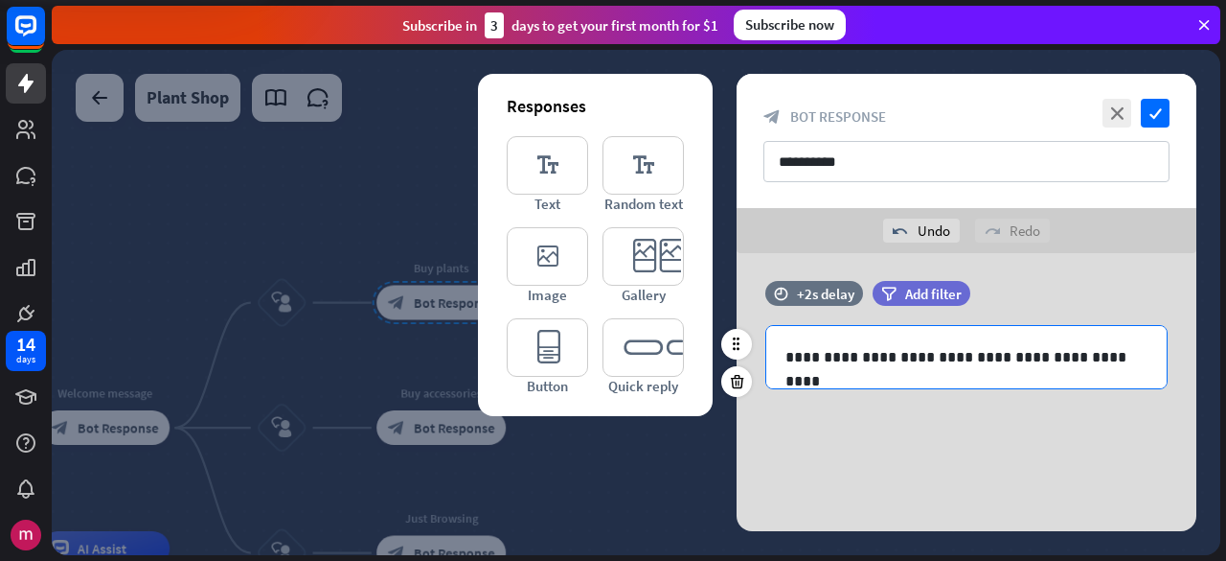
click at [1116, 354] on body "14 days close First steps arrow_left Back to home ChatBot basics Learn how to b…" at bounding box center [613, 280] width 1226 height 561
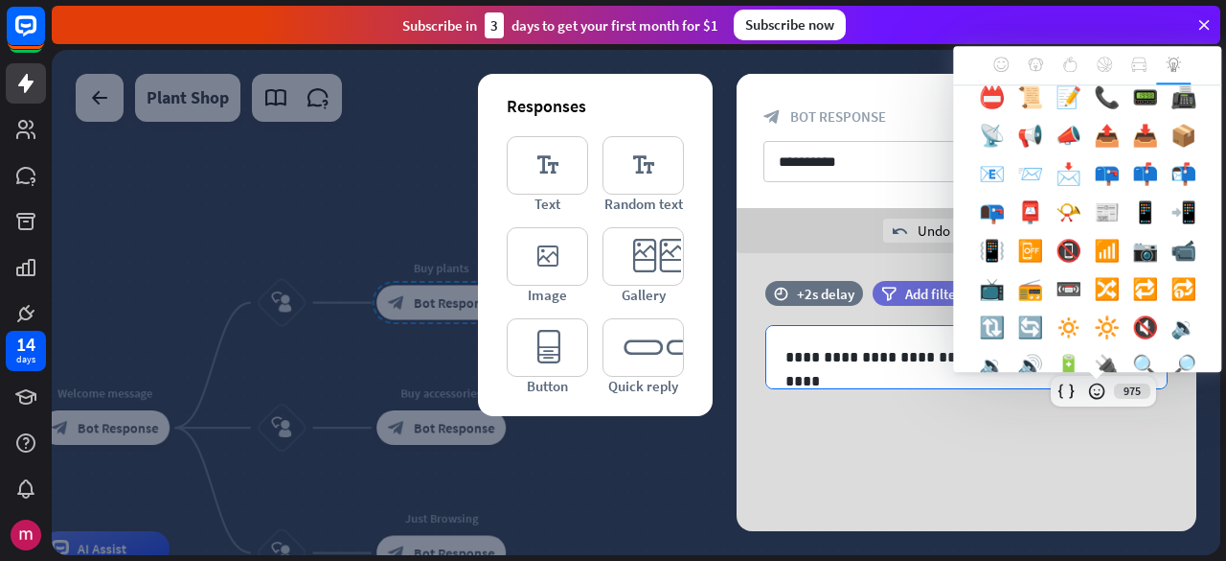
scroll to position [192, 0]
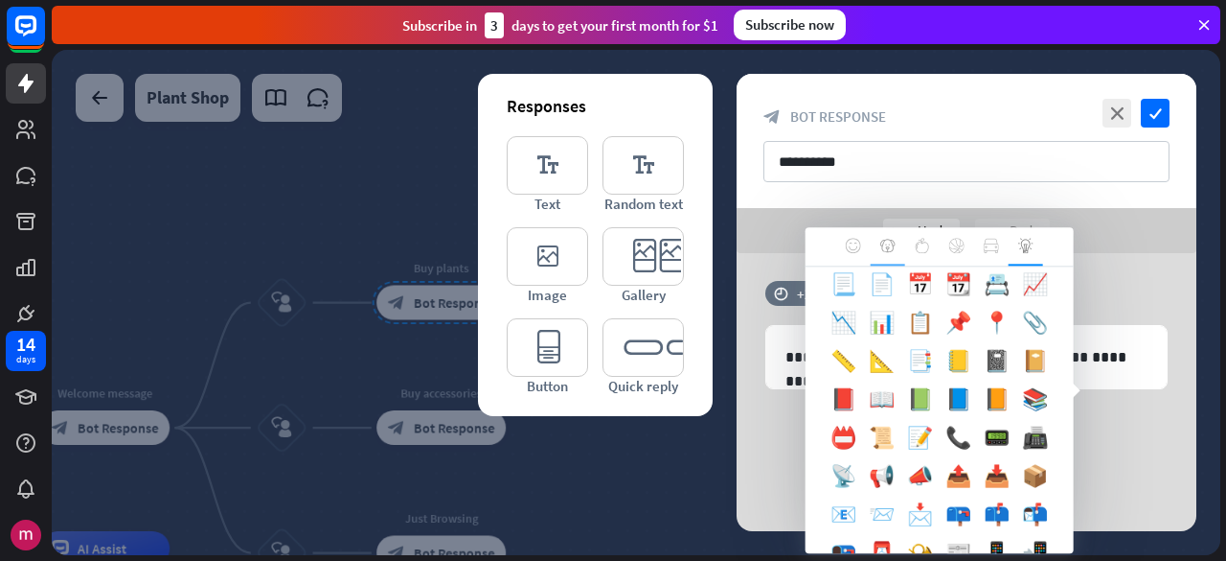
click at [1052, 69] on body "14 days close First steps arrow_left Back to home ChatBot basics Learn how to b…" at bounding box center [613, 280] width 1226 height 561
click at [922, 248] on icon at bounding box center [922, 245] width 15 height 15
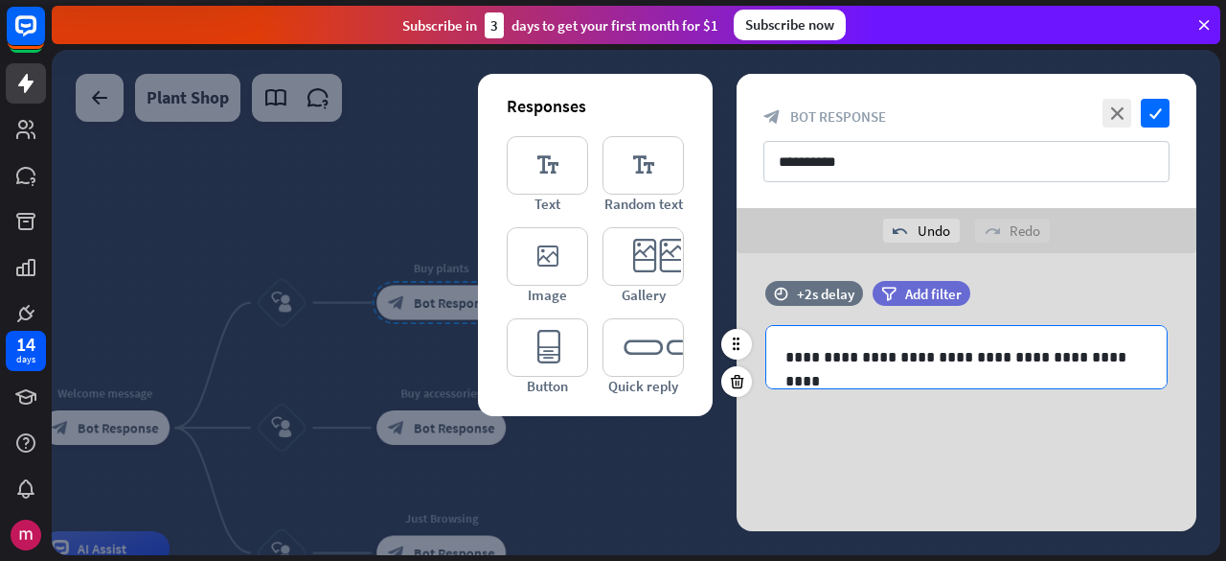
click at [1112, 360] on body "14 days close First steps arrow_left Back to home ChatBot basics Learn how to b…" at bounding box center [613, 280] width 1226 height 561
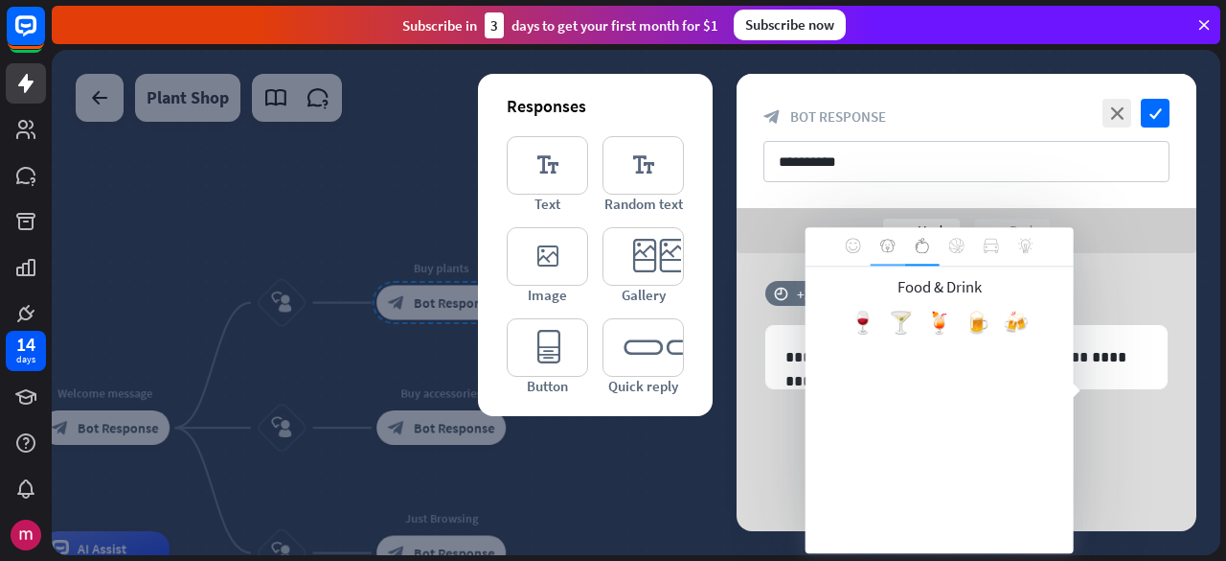
click at [1038, 70] on body "14 days close First steps arrow_left Back to home ChatBot basics Learn how to b…" at bounding box center [613, 280] width 1226 height 561
click at [898, 250] on div at bounding box center [888, 246] width 34 height 38
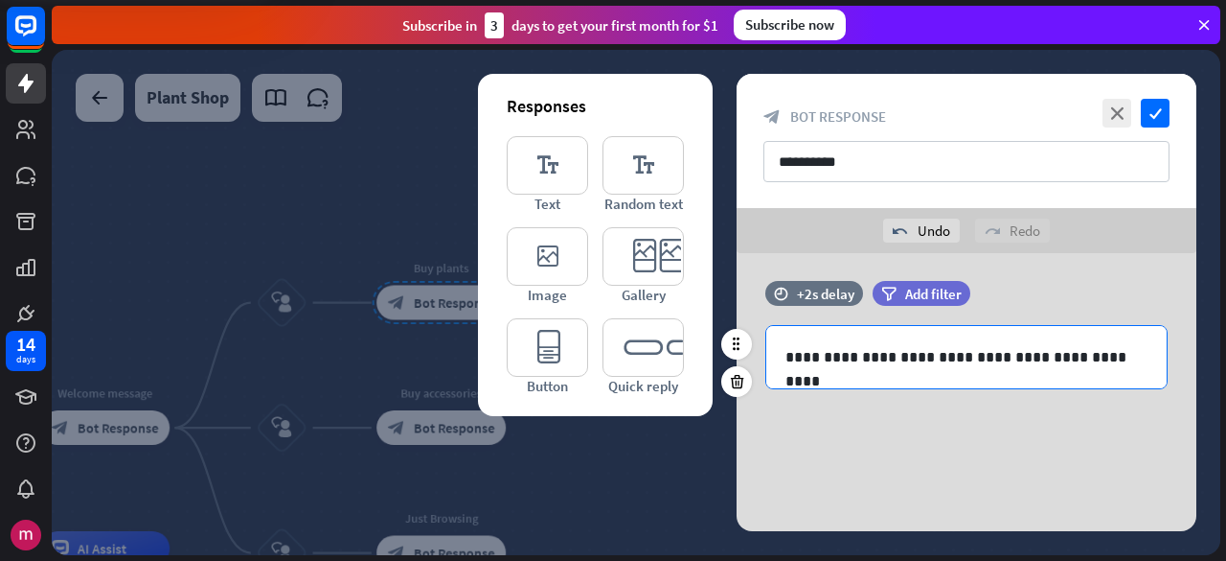
click at [1106, 362] on body "14 days close First steps arrow_left Back to home ChatBot basics Learn how to b…" at bounding box center [613, 280] width 1226 height 561
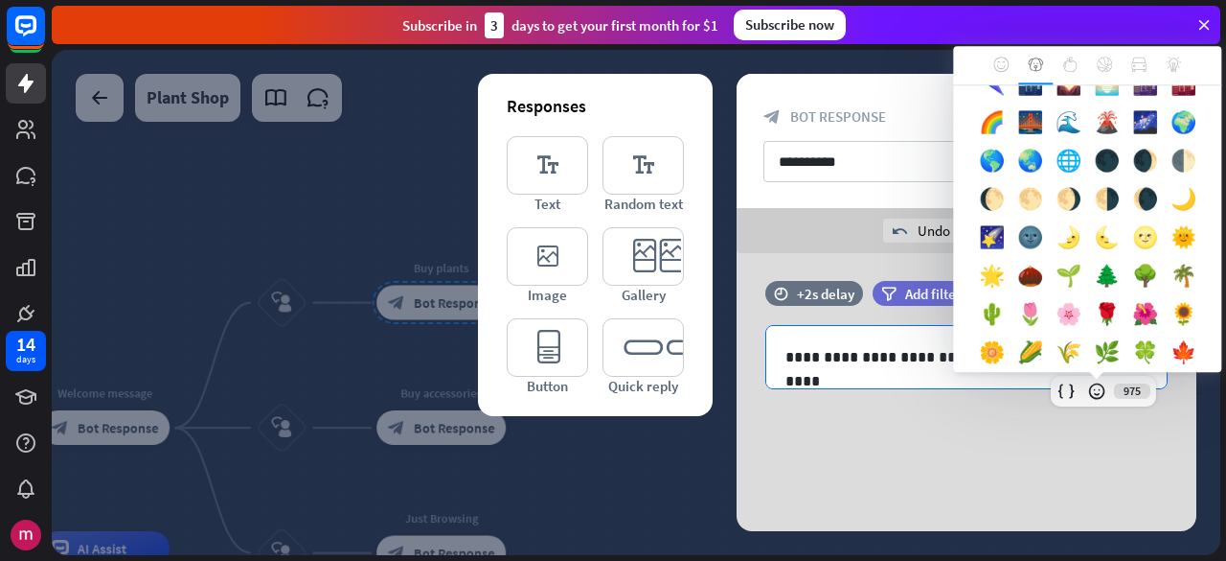
scroll to position [684, 0]
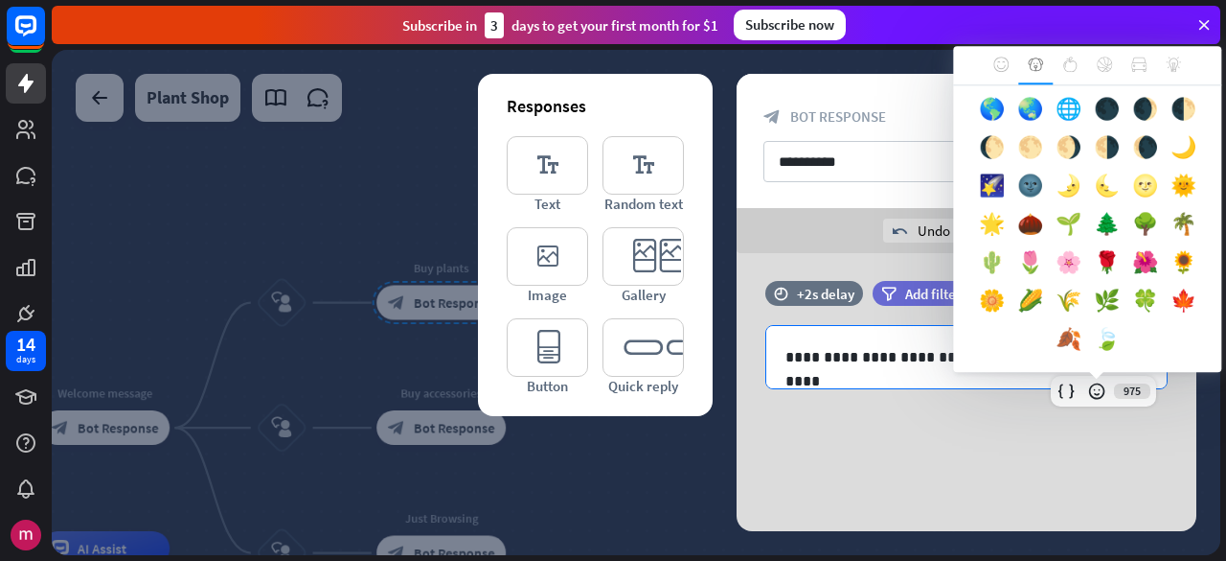
click at [1081, 231] on body "14 days close First steps arrow_left Back to home ChatBot basics Learn how to b…" at bounding box center [613, 280] width 1226 height 561
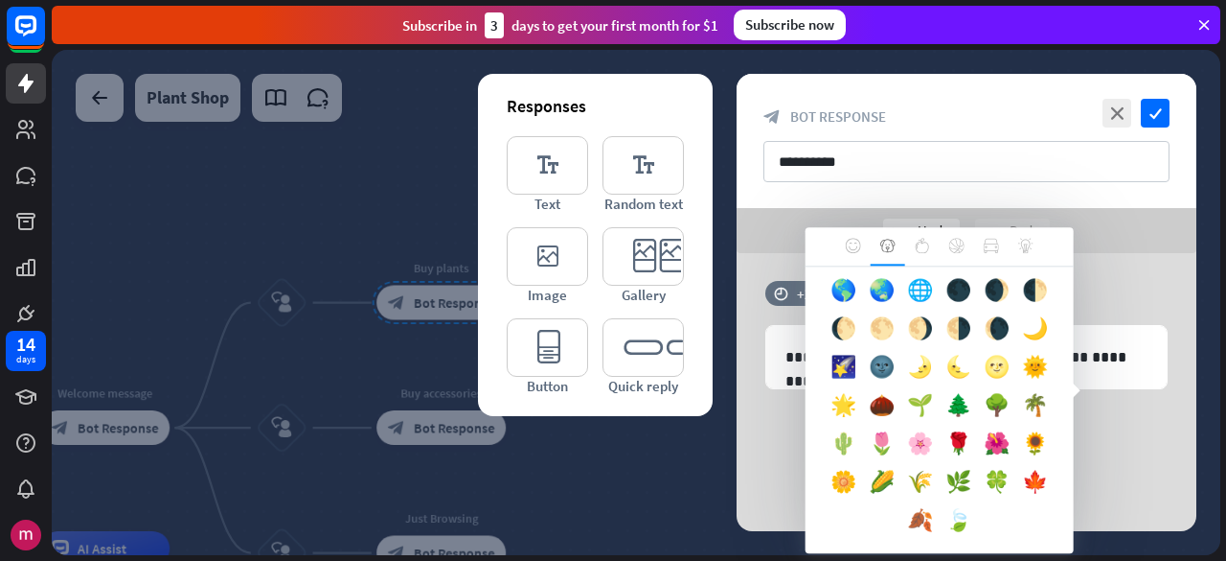
click at [863, 429] on div "🌵" at bounding box center [844, 448] width 38 height 38
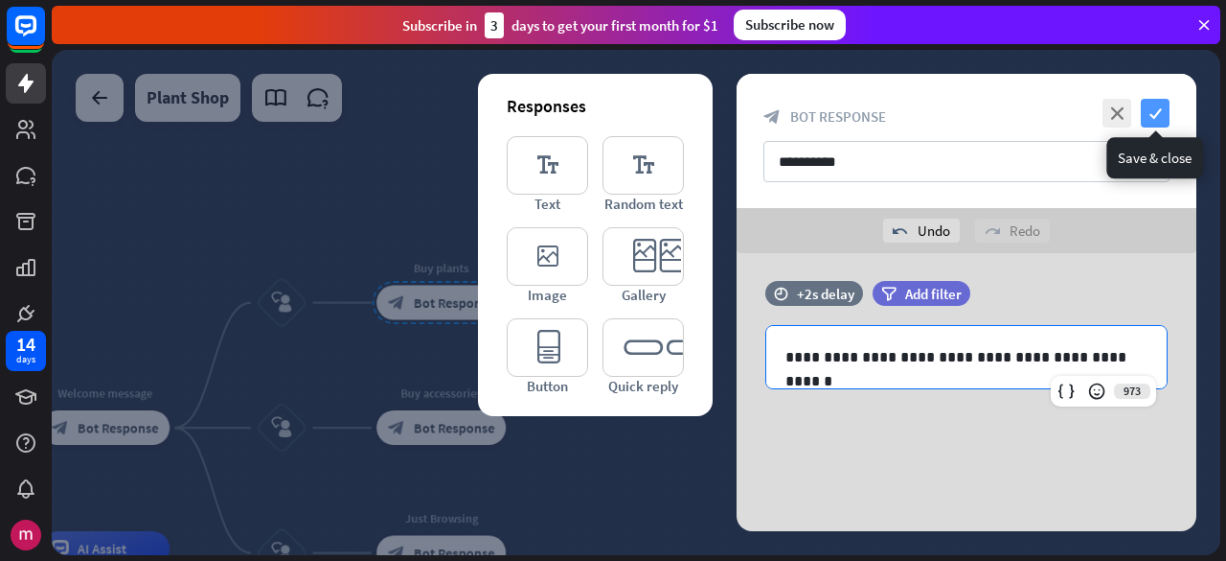
click at [1156, 113] on icon "check" at bounding box center [1155, 113] width 29 height 29
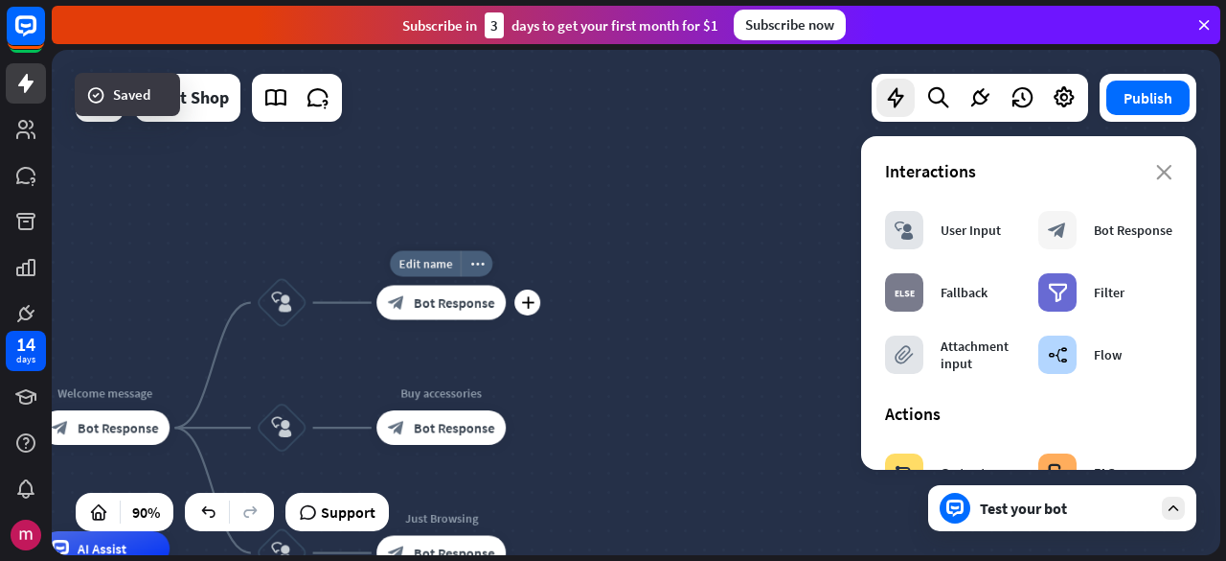
click at [443, 309] on span "Bot Response" at bounding box center [454, 302] width 81 height 17
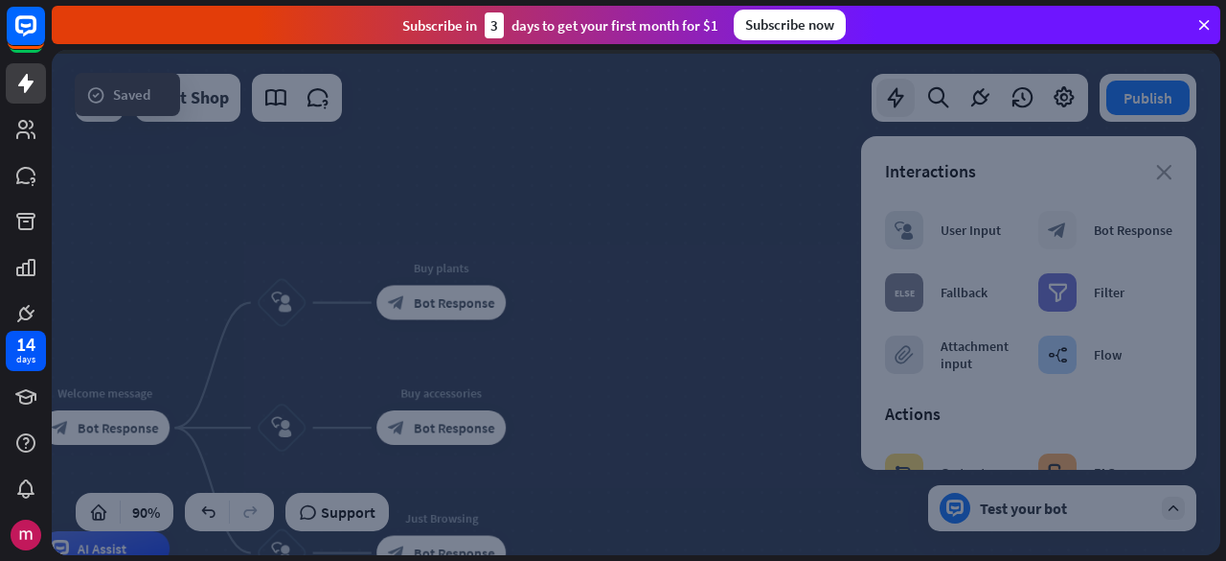
click at [443, 309] on div at bounding box center [636, 302] width 1169 height 505
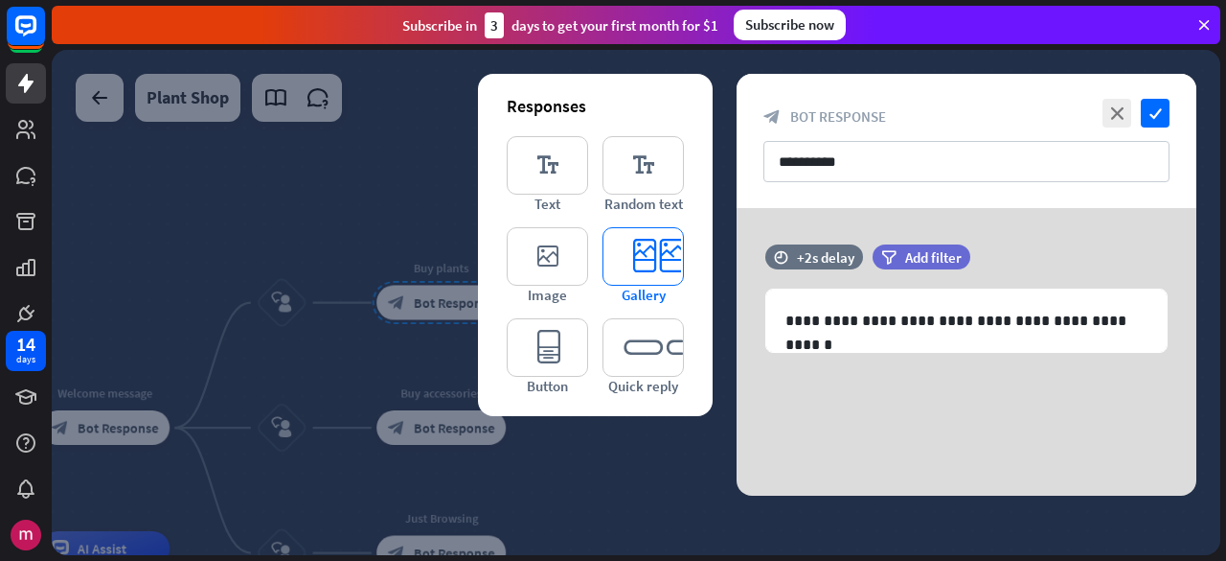
click at [635, 261] on icon "editor_card" at bounding box center [643, 256] width 81 height 58
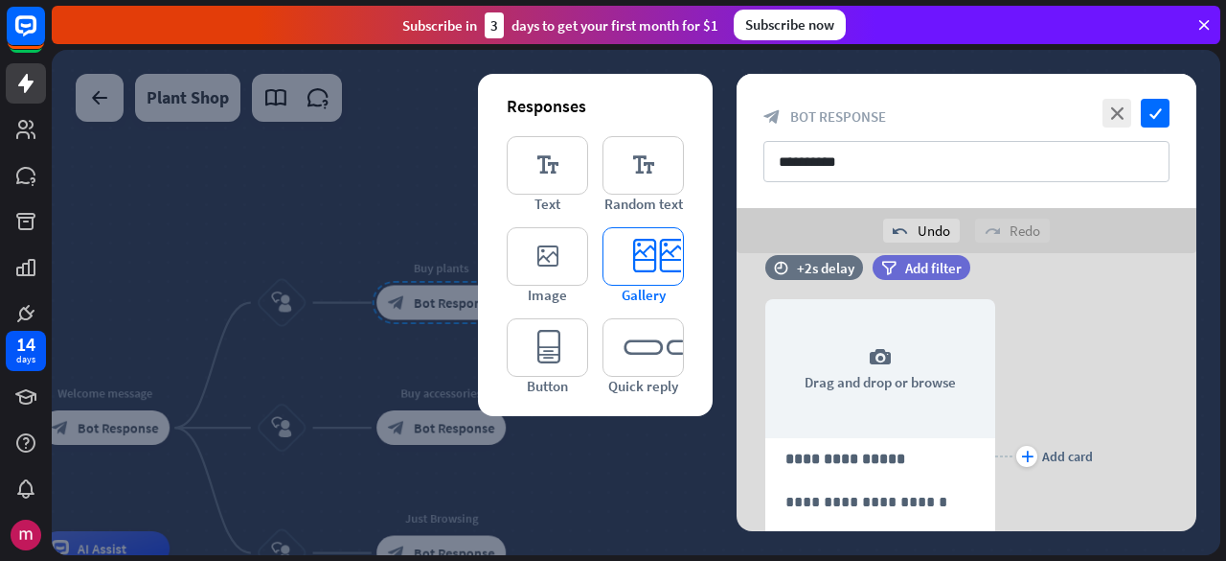
scroll to position [163, 0]
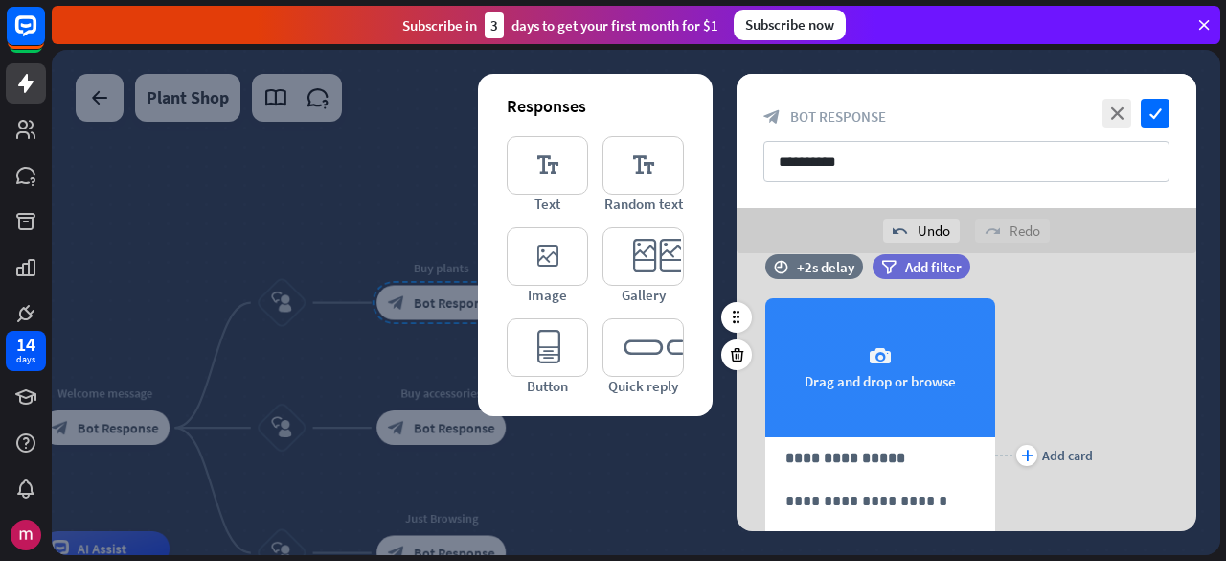
click at [864, 354] on div "camera Drag and drop or browse" at bounding box center [881, 367] width 230 height 139
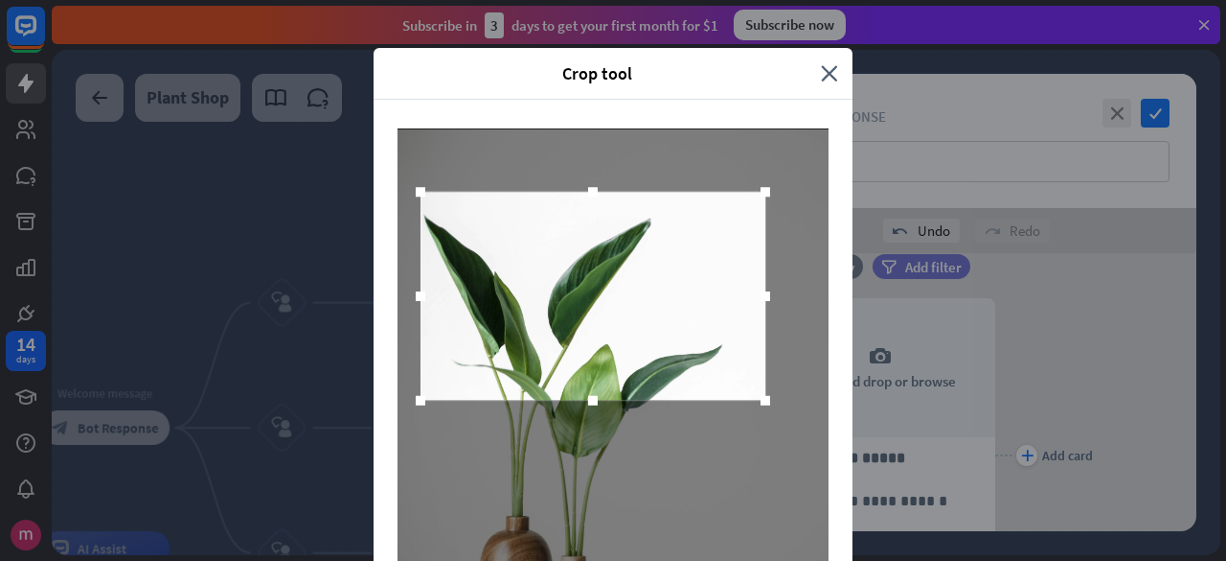
drag, startPoint x: 655, startPoint y: 344, endPoint x: 649, endPoint y: 221, distance: 122.8
click at [650, 221] on div at bounding box center [593, 296] width 345 height 209
click at [1211, 466] on div "Crop tool close Cancel Crop image" at bounding box center [613, 280] width 1226 height 561
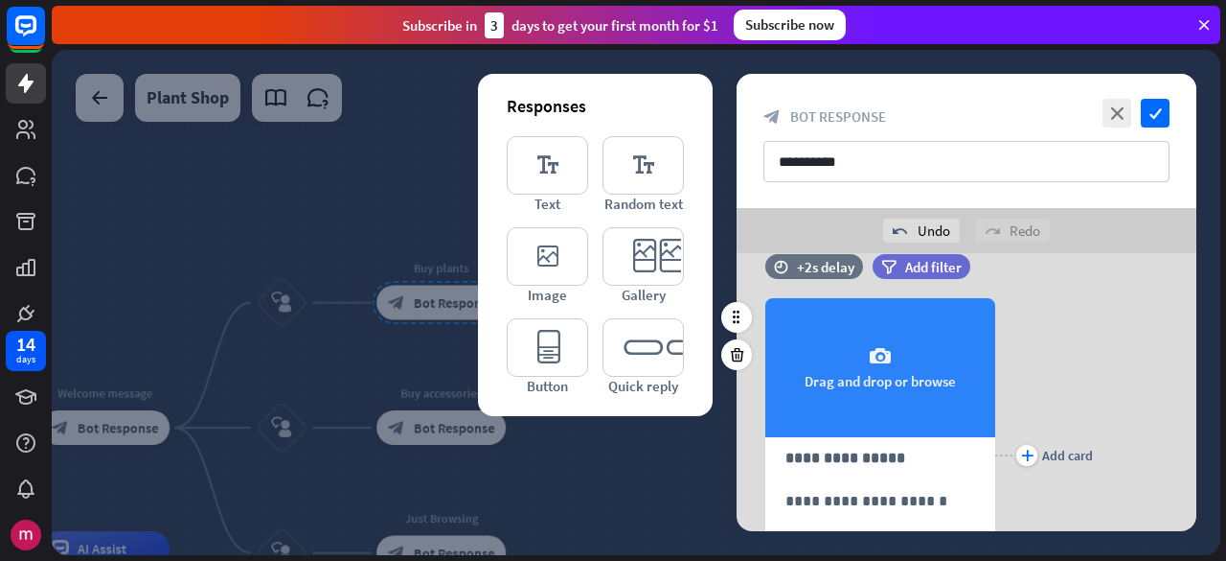
click at [837, 377] on div "camera Drag and drop or browse" at bounding box center [881, 367] width 230 height 139
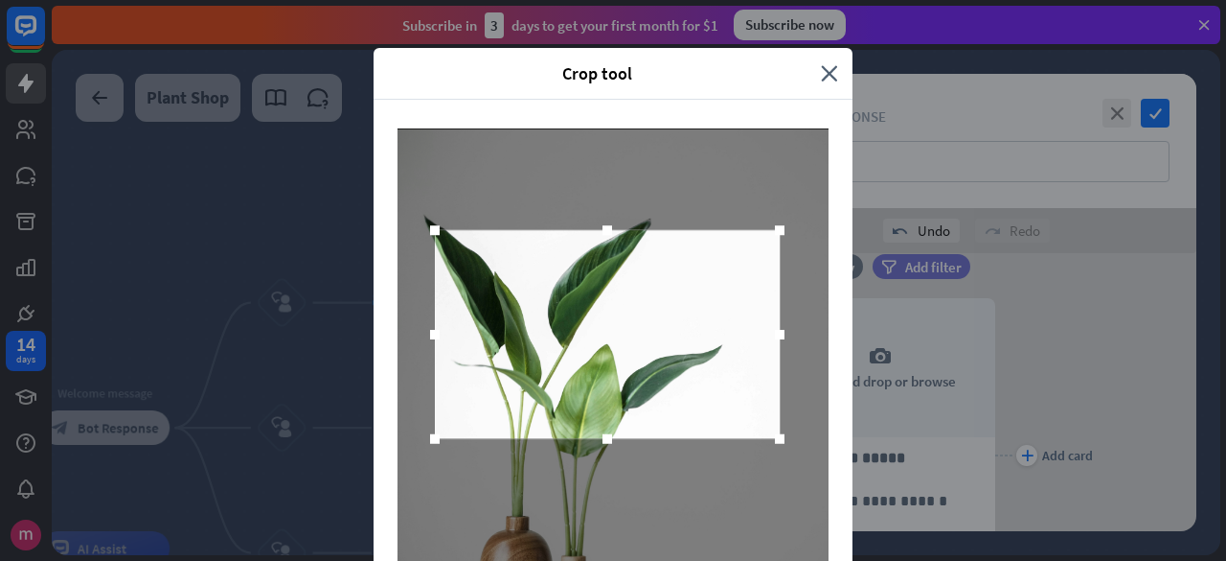
drag, startPoint x: 712, startPoint y: 430, endPoint x: 706, endPoint y: 313, distance: 117.0
click at [706, 313] on div at bounding box center [607, 334] width 345 height 209
click at [586, 59] on div "Crop tool close" at bounding box center [613, 74] width 479 height 52
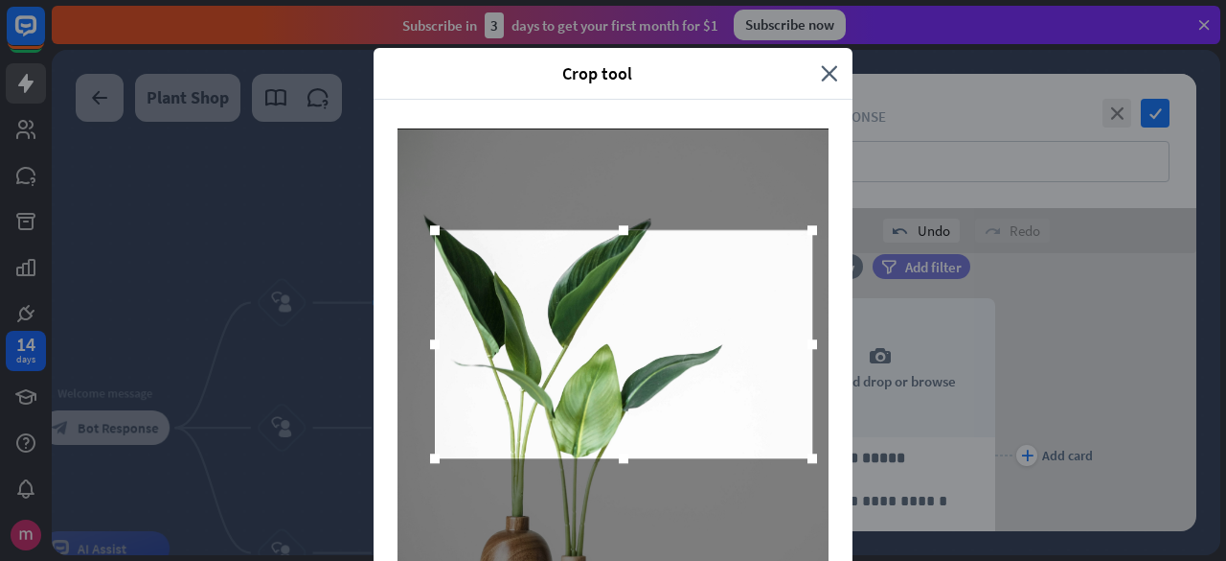
drag, startPoint x: 770, startPoint y: 444, endPoint x: 699, endPoint y: 342, distance: 123.9
click at [798, 461] on div at bounding box center [812, 458] width 29 height 29
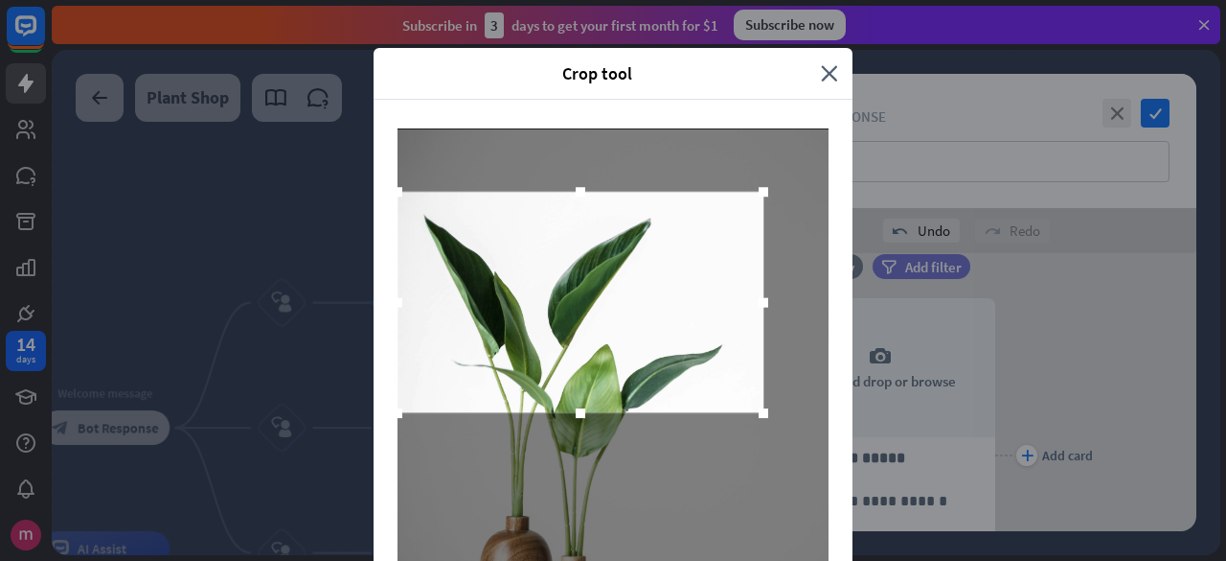
drag, startPoint x: 675, startPoint y: 321, endPoint x: 632, endPoint y: 283, distance: 57.0
click at [634, 283] on div at bounding box center [581, 302] width 366 height 221
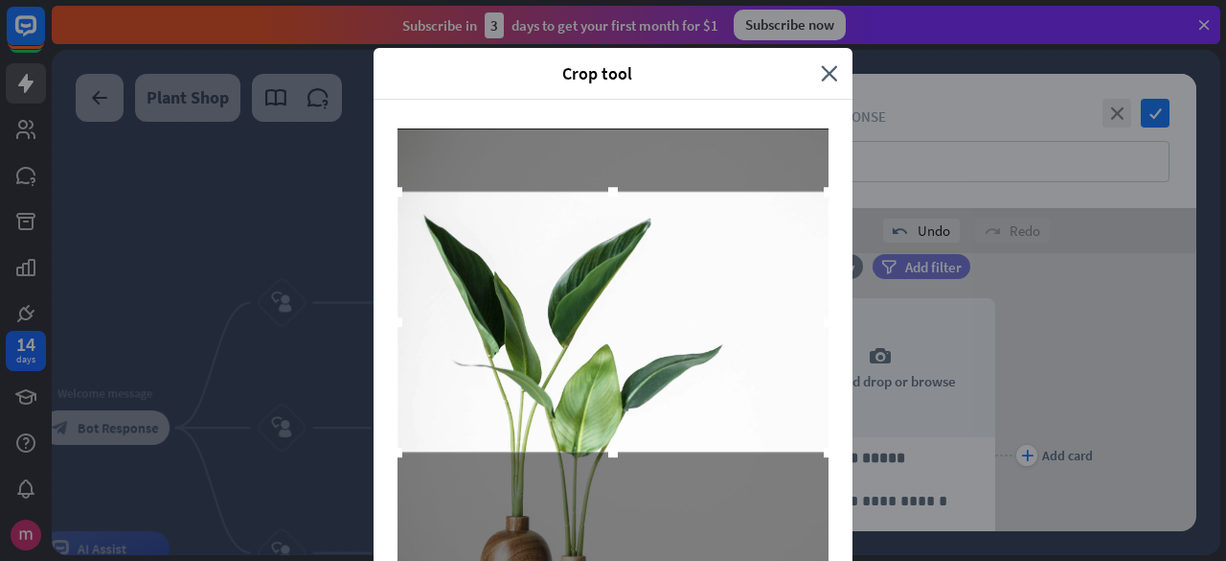
drag, startPoint x: 751, startPoint y: 408, endPoint x: 888, endPoint y: 563, distance: 207.0
click at [888, 560] on html "14 days close First steps arrow_left Back to home ChatBot basics Learn how to b…" at bounding box center [613, 280] width 1226 height 561
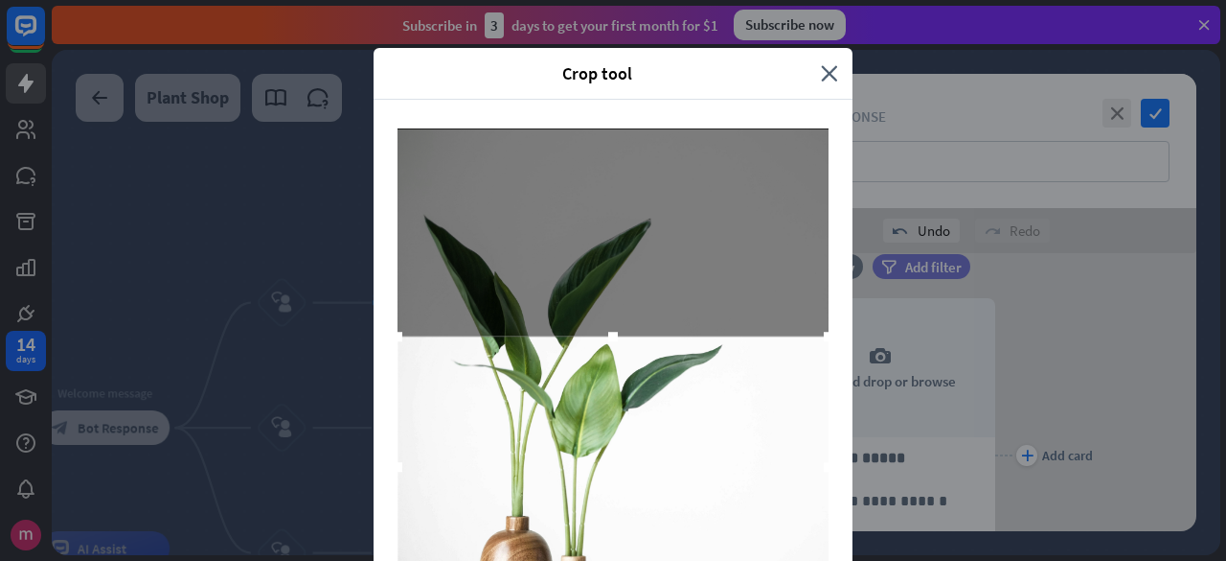
drag, startPoint x: 698, startPoint y: 403, endPoint x: 764, endPoint y: 221, distance: 193.4
click at [764, 336] on div at bounding box center [613, 466] width 431 height 261
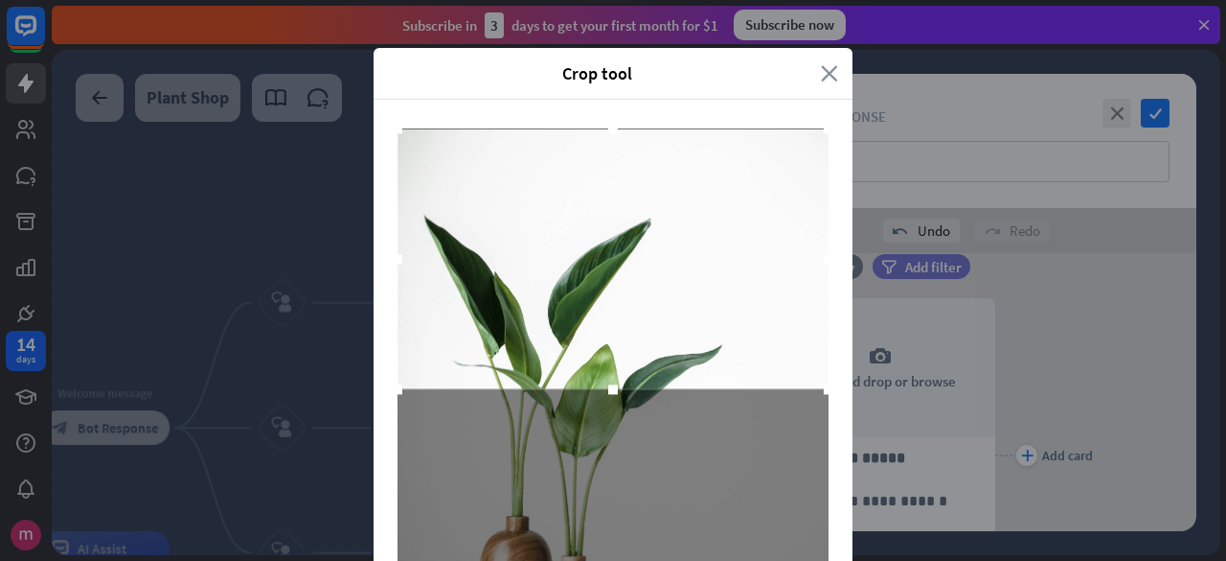
click at [824, 70] on icon "close" at bounding box center [829, 73] width 17 height 22
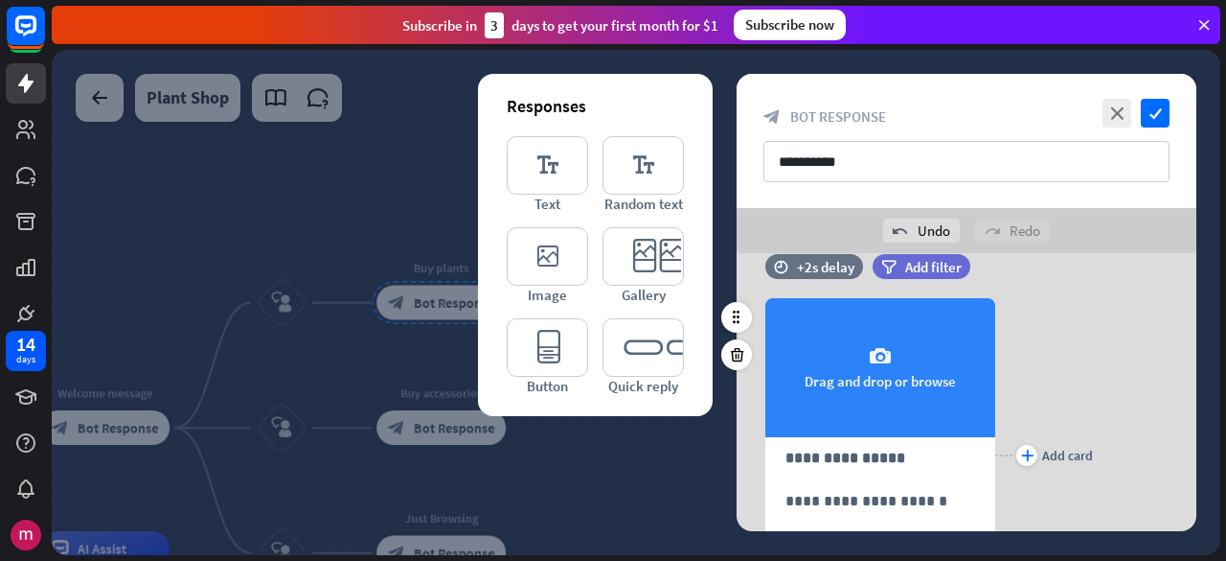
click at [908, 350] on div "camera Drag and drop or browse" at bounding box center [881, 367] width 230 height 139
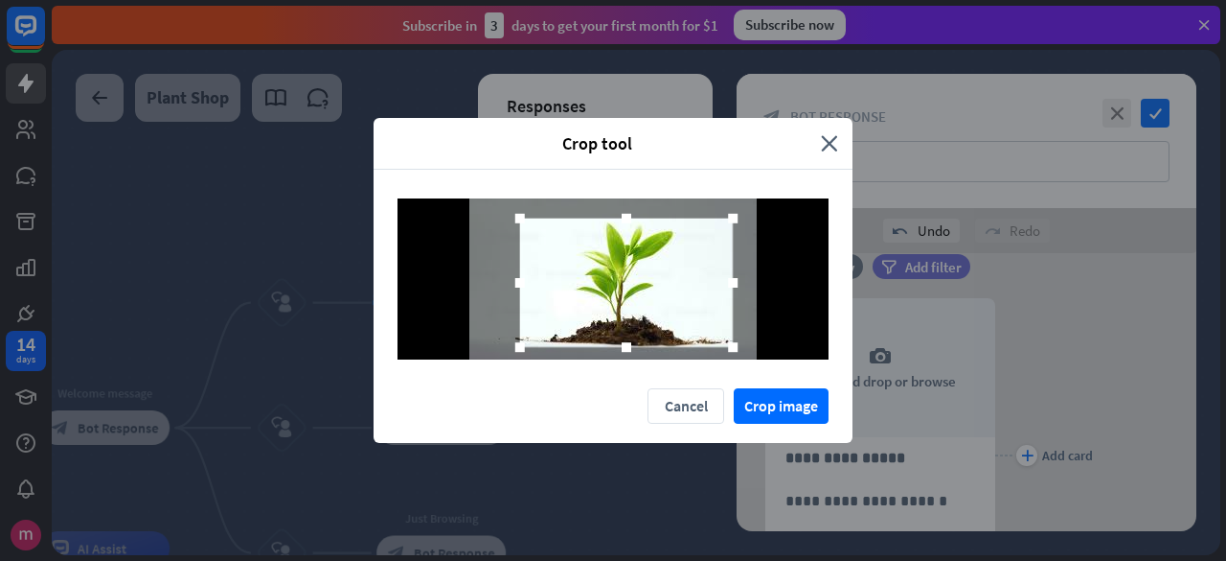
drag, startPoint x: 692, startPoint y: 323, endPoint x: 705, endPoint y: 325, distance: 13.6
click at [705, 325] on div at bounding box center [626, 282] width 213 height 128
click at [778, 415] on button "Crop image" at bounding box center [781, 405] width 95 height 35
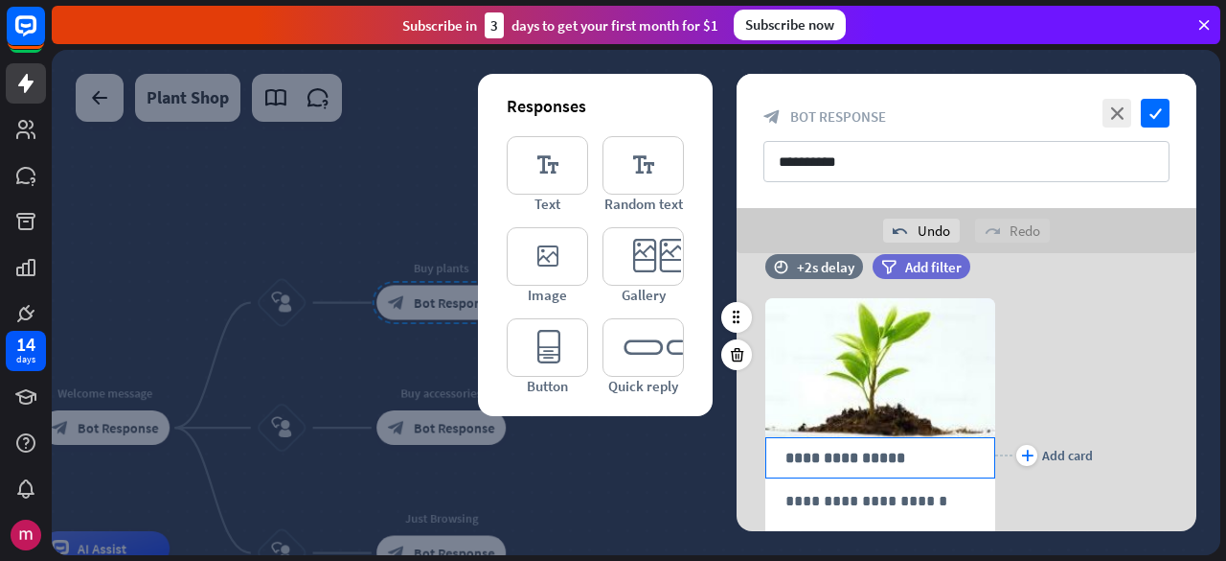
click at [843, 458] on p "**********" at bounding box center [881, 458] width 190 height 24
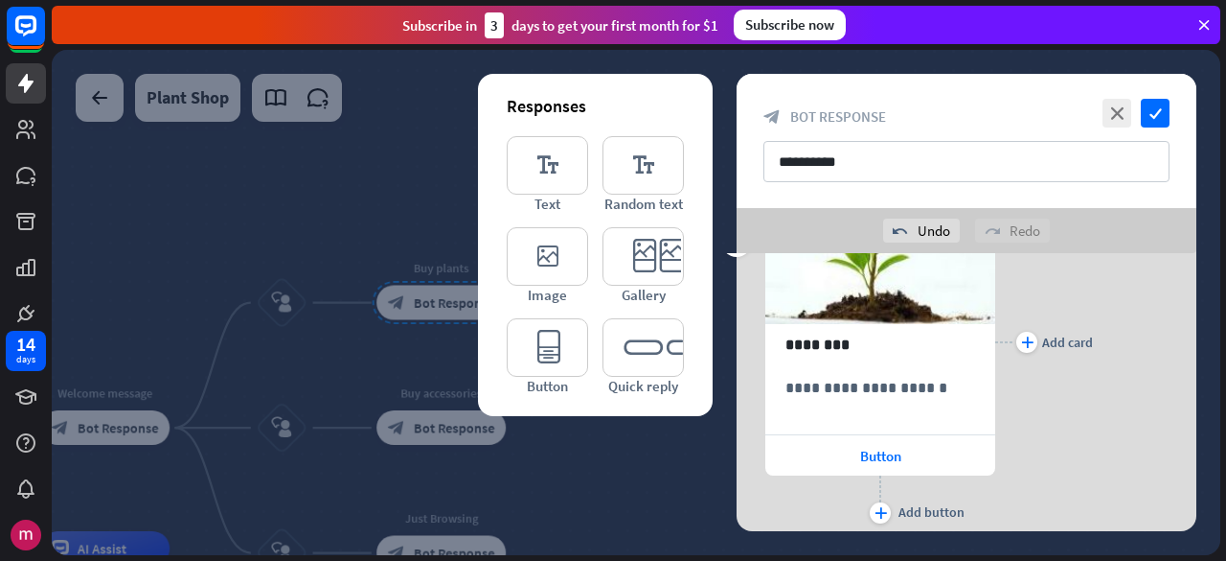
scroll to position [337, 0]
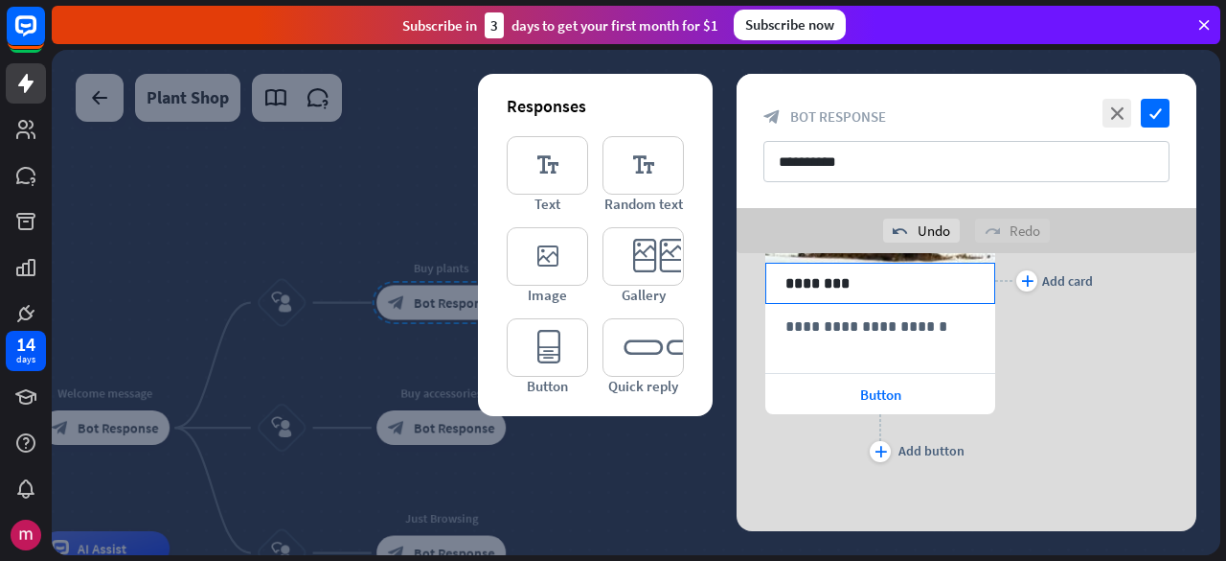
click at [877, 284] on p "********" at bounding box center [881, 283] width 191 height 24
drag, startPoint x: 894, startPoint y: 279, endPoint x: 721, endPoint y: 330, distance: 180.7
click at [737, 283] on div "**********" at bounding box center [967, 225] width 460 height 618
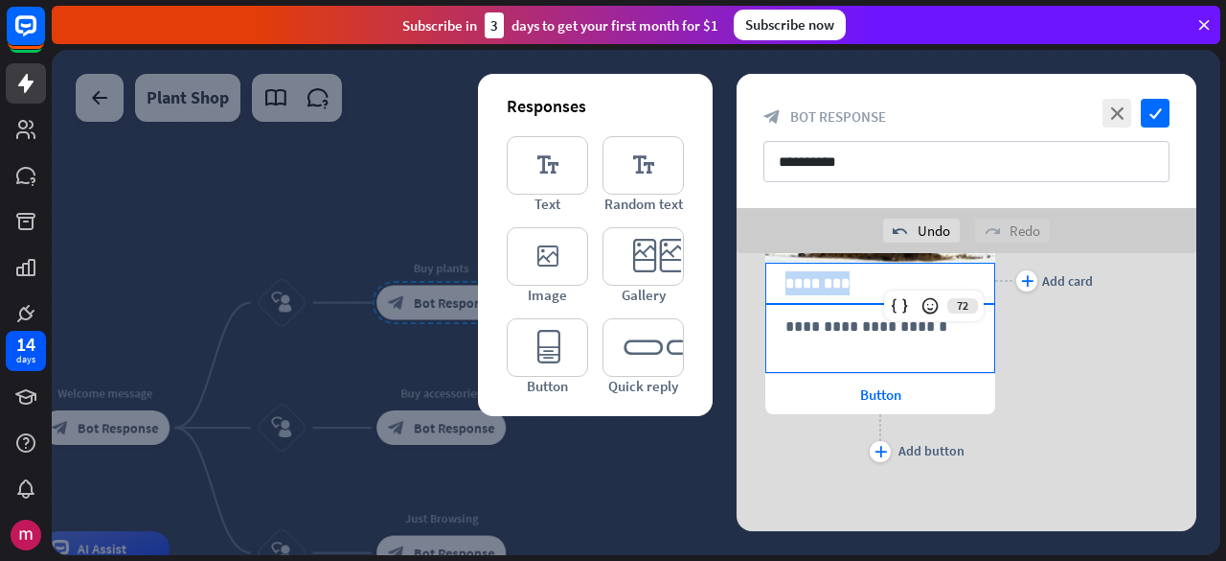
copy p "********"
click at [801, 331] on p "**********" at bounding box center [881, 326] width 190 height 24
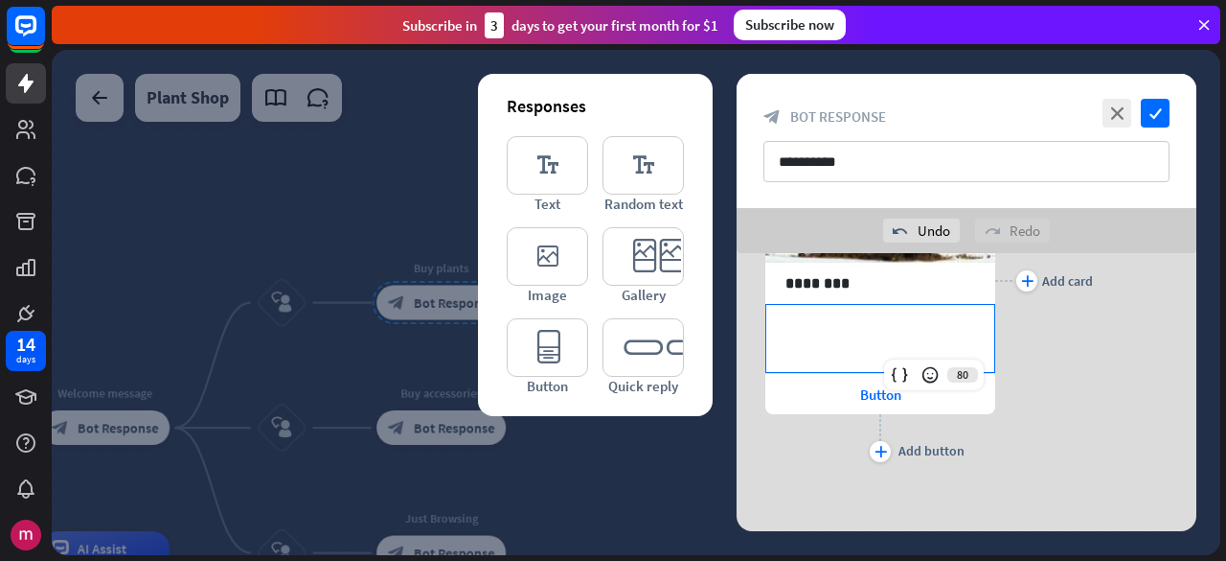
paste div
click at [862, 400] on div "Button" at bounding box center [881, 394] width 230 height 40
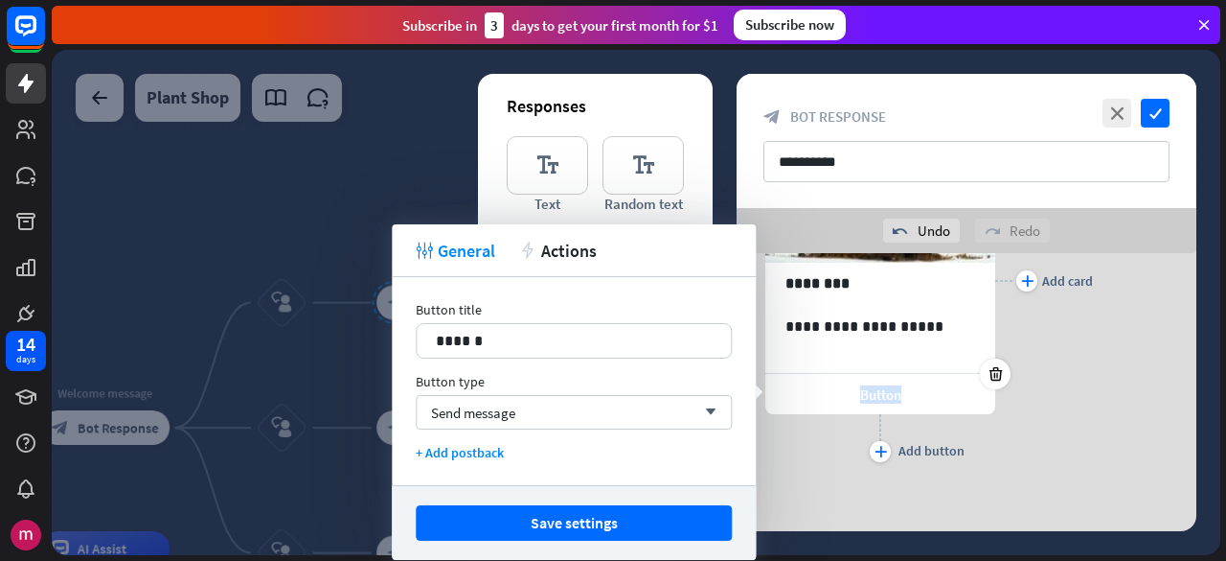
click at [862, 400] on div "Button" at bounding box center [881, 394] width 230 height 40
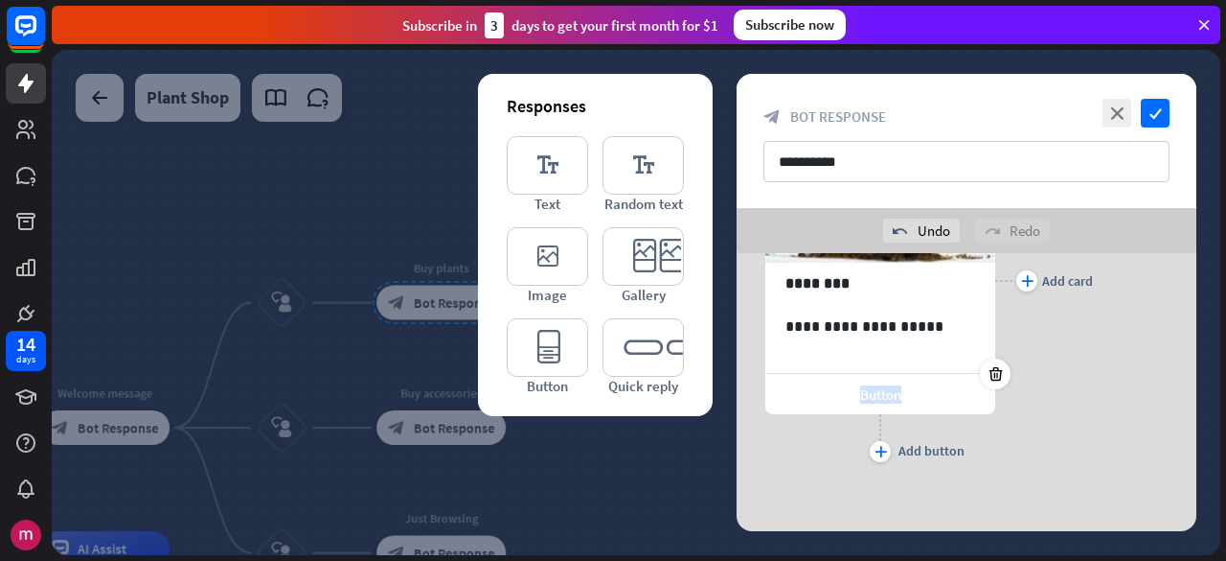
click at [864, 395] on span "Button" at bounding box center [880, 394] width 41 height 18
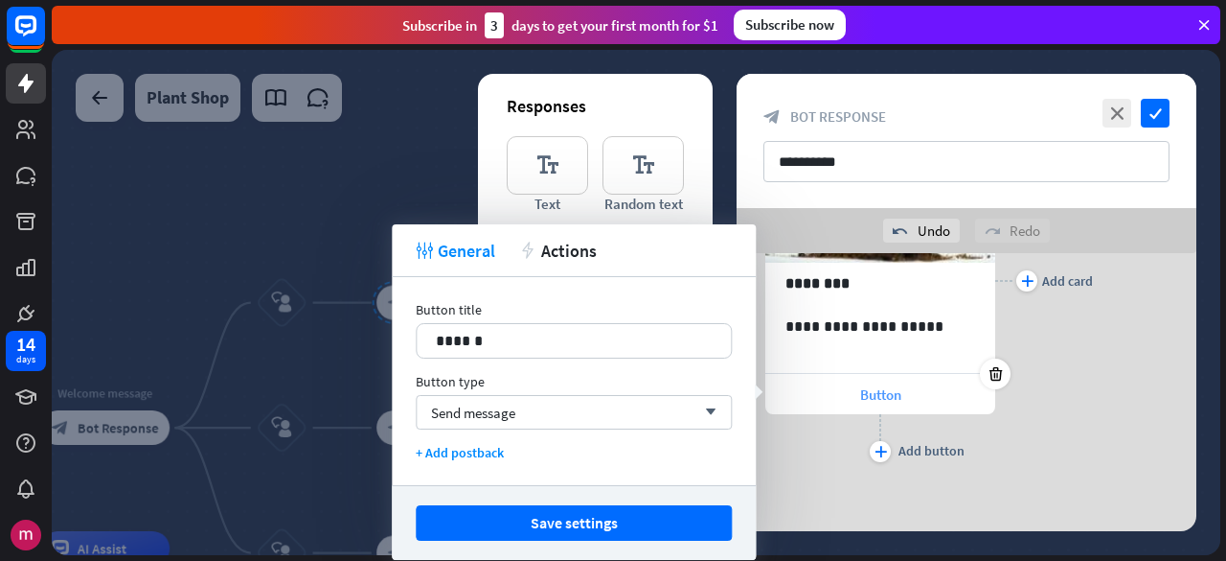
click at [862, 395] on span "Button" at bounding box center [880, 394] width 41 height 18
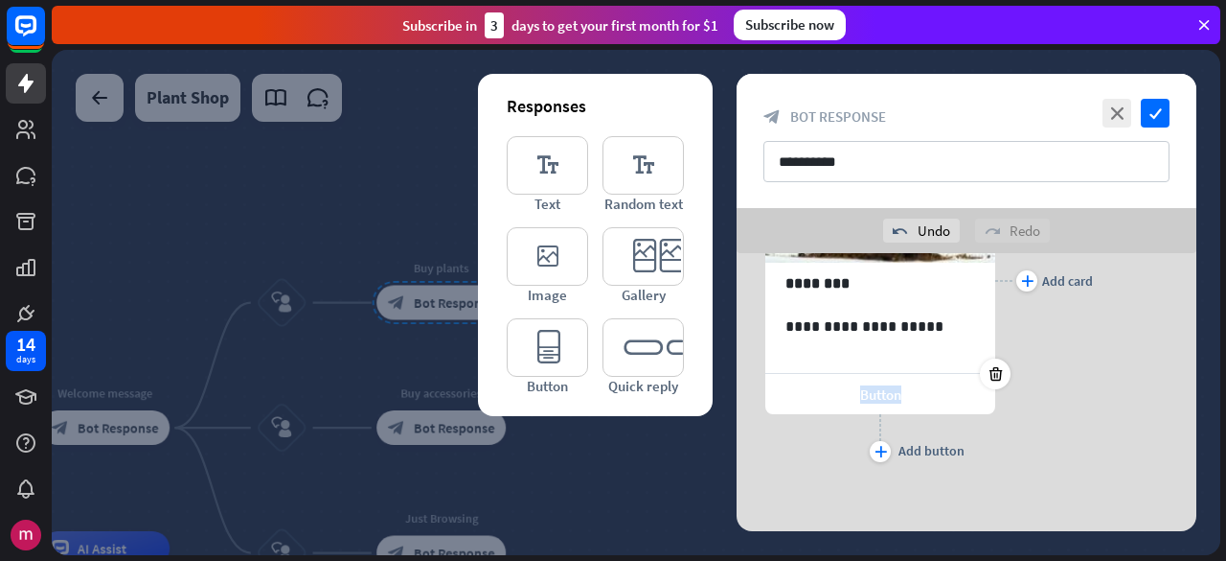
click at [862, 395] on span "Button" at bounding box center [880, 394] width 41 height 18
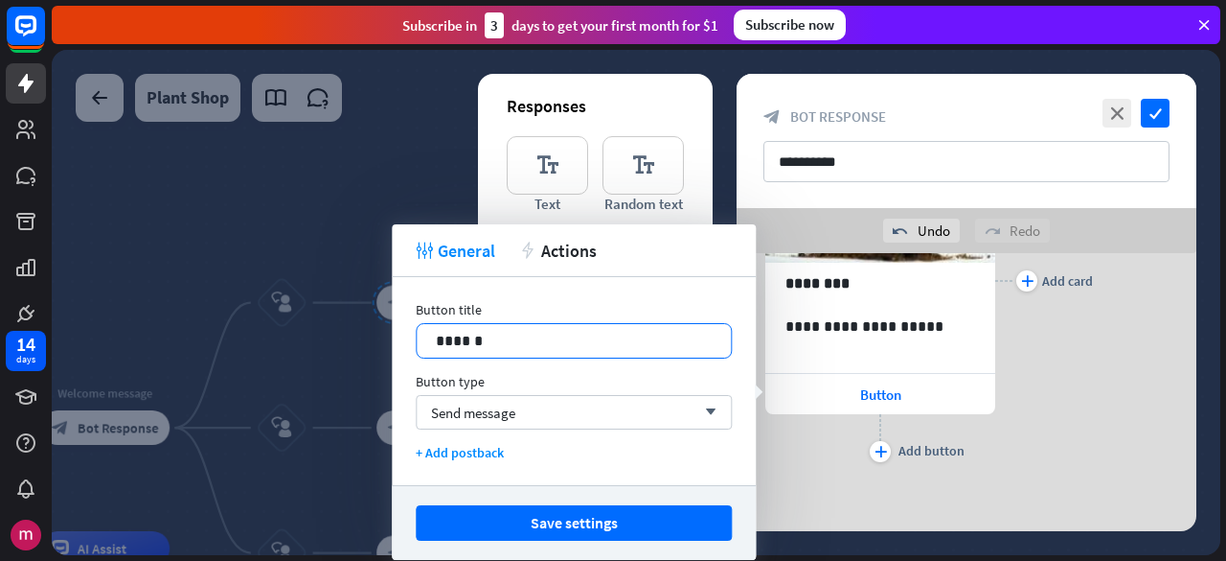
click at [533, 338] on p "******" at bounding box center [574, 341] width 277 height 24
drag, startPoint x: 471, startPoint y: 337, endPoint x: 483, endPoint y: 336, distance: 11.5
click at [471, 337] on p "******" at bounding box center [574, 341] width 277 height 24
click at [500, 336] on p "******" at bounding box center [574, 341] width 277 height 24
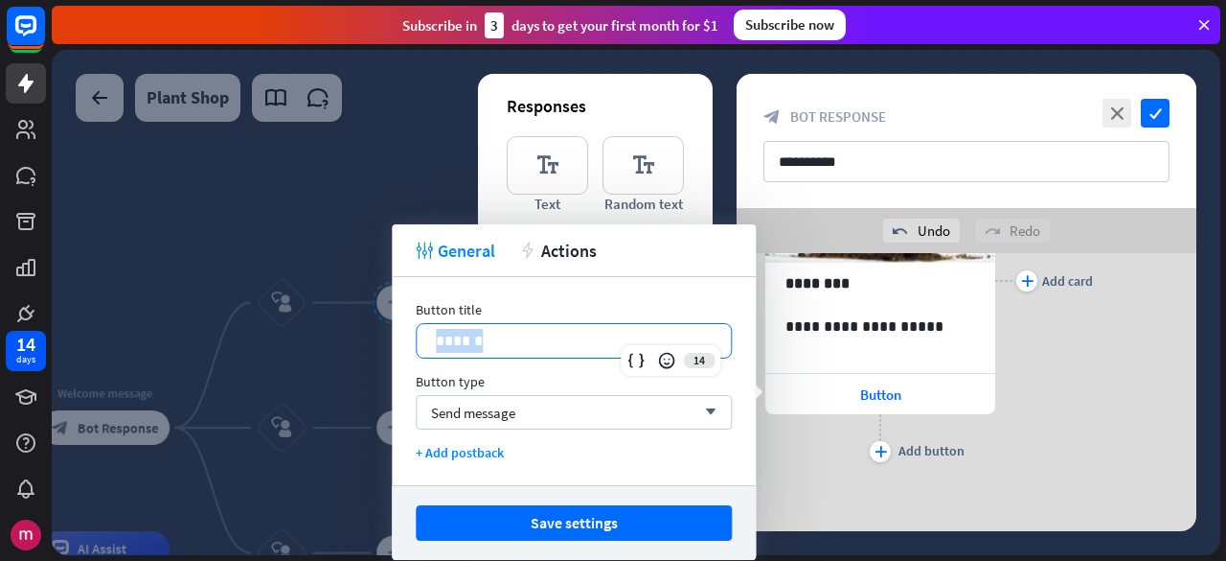
click at [500, 336] on p "******" at bounding box center [574, 341] width 277 height 24
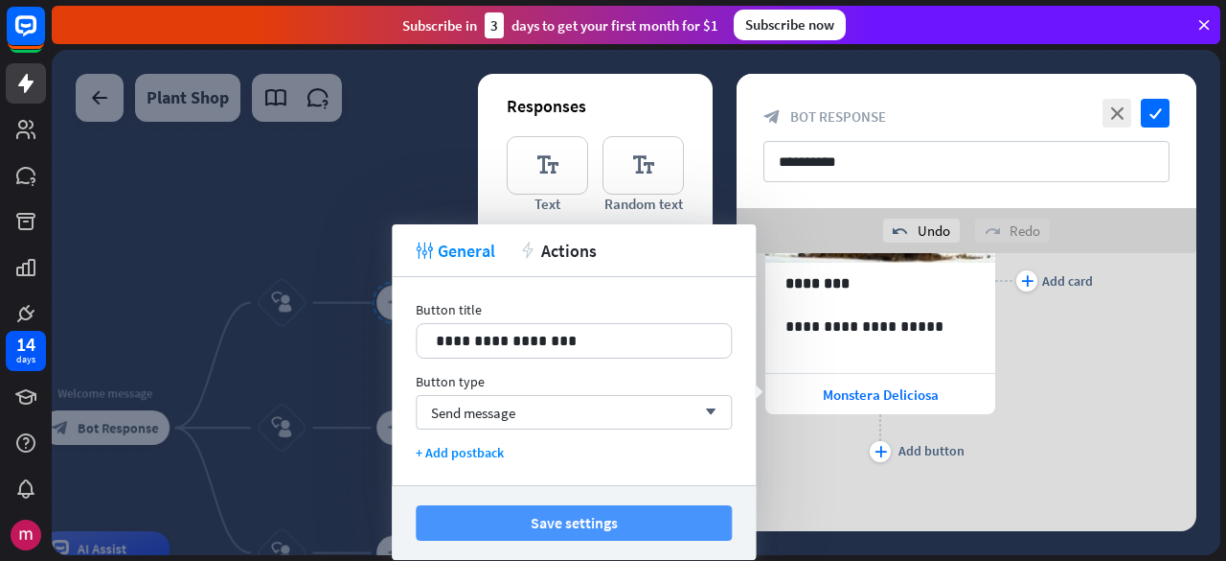
click at [554, 511] on button "Save settings" at bounding box center [574, 522] width 316 height 35
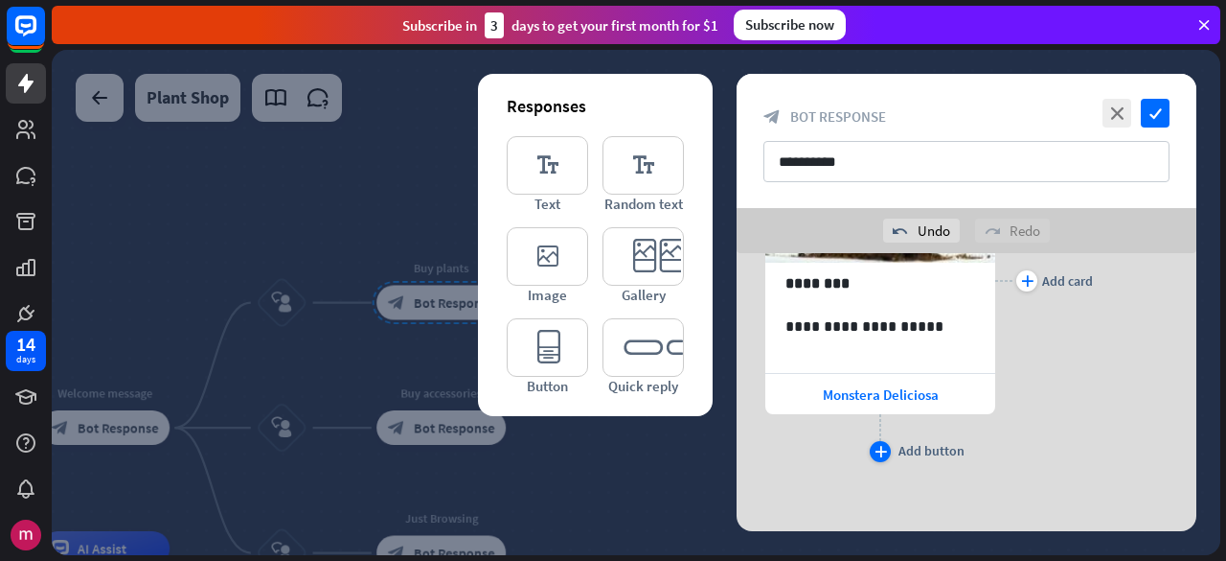
click at [883, 441] on div "plus" at bounding box center [880, 451] width 21 height 21
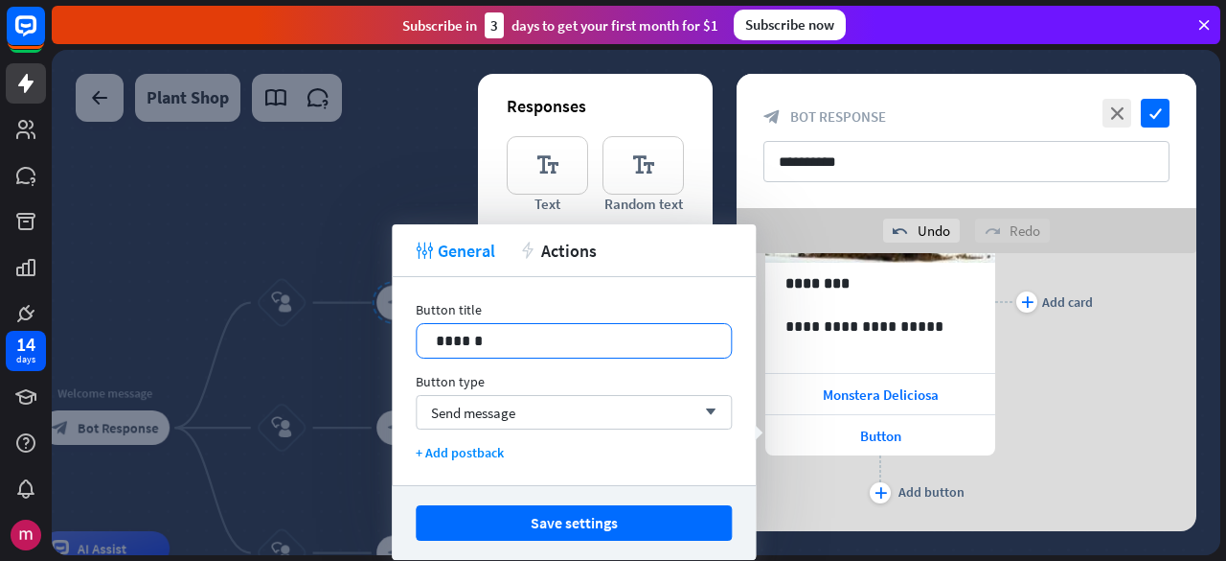
click at [579, 336] on p "******" at bounding box center [574, 341] width 277 height 24
click at [590, 528] on button "Save settings" at bounding box center [574, 522] width 316 height 35
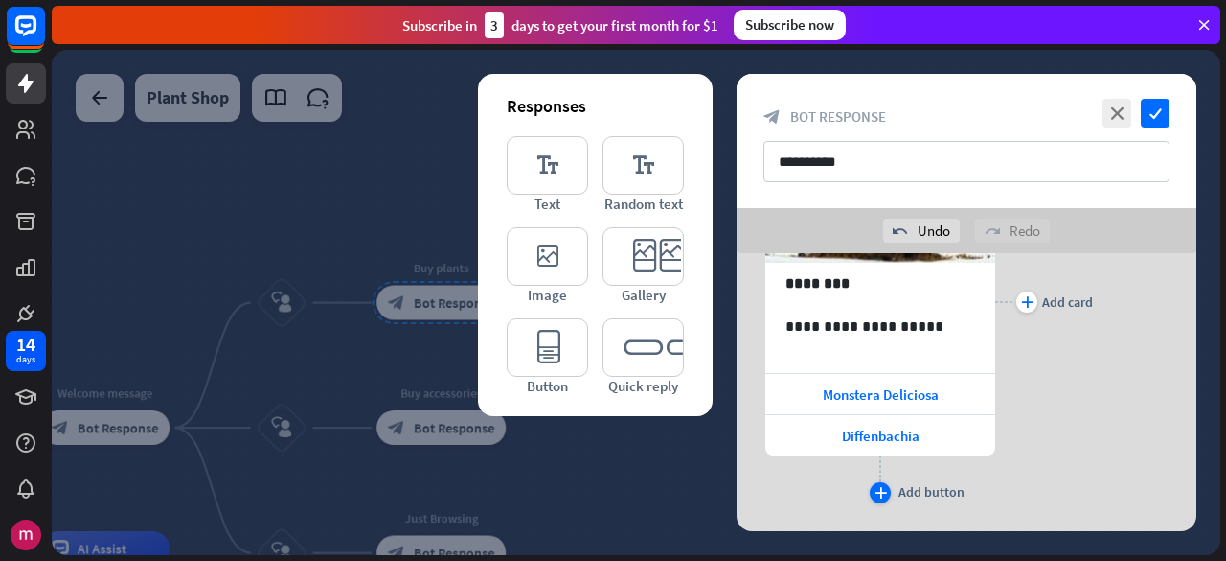
click at [872, 482] on div "plus Add button" at bounding box center [880, 492] width 21 height 21
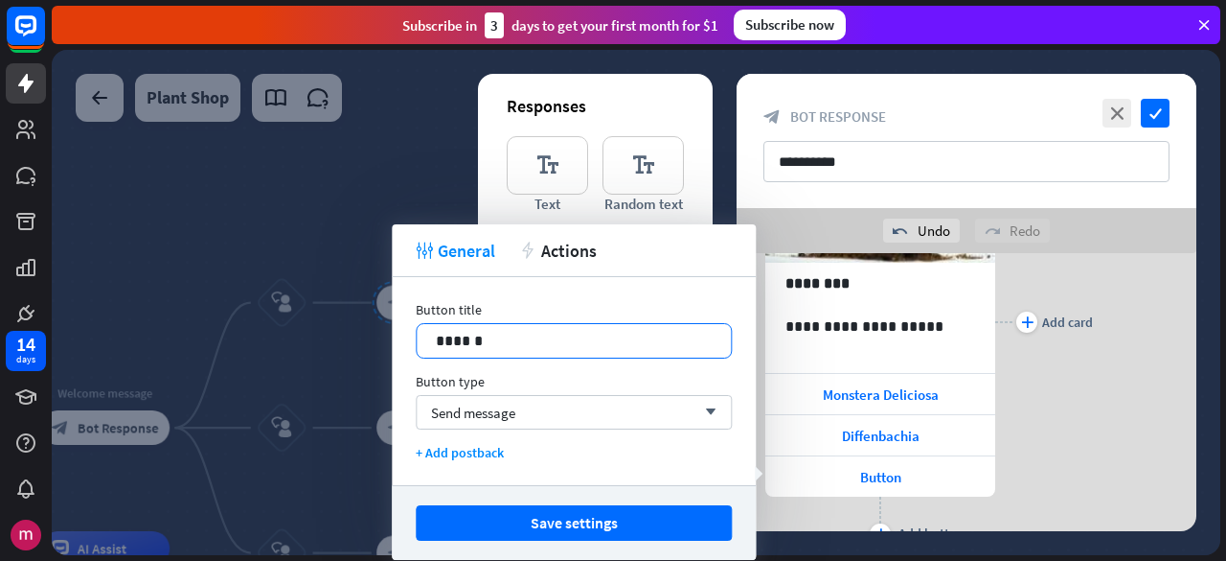
click at [452, 330] on p "******" at bounding box center [574, 341] width 277 height 24
click at [452, 329] on p "******" at bounding box center [574, 341] width 277 height 24
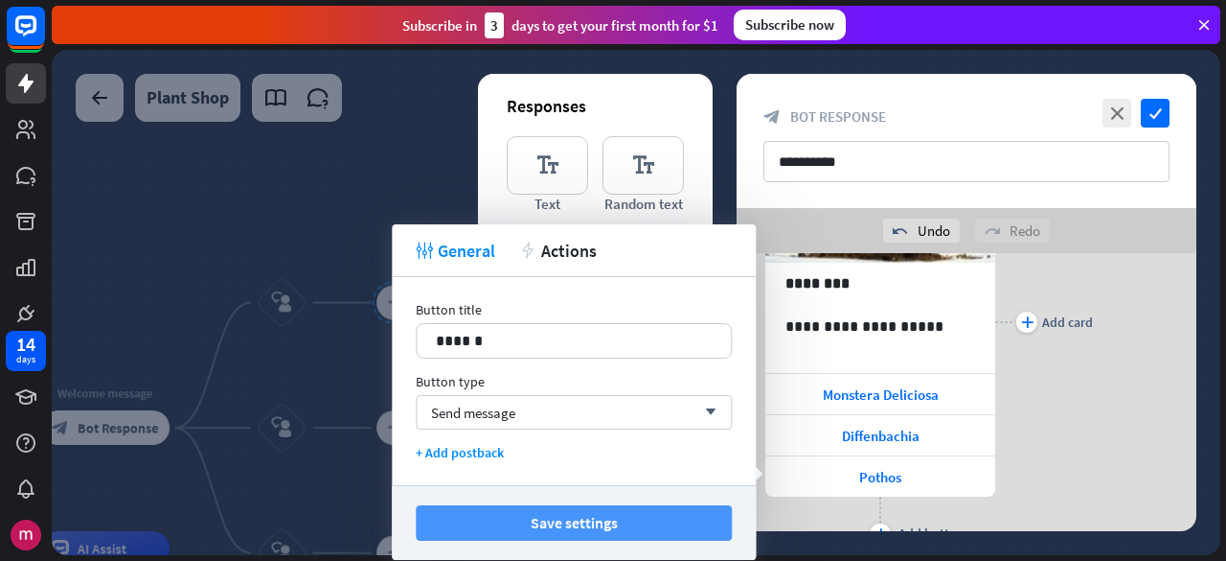
click at [533, 510] on button "Save settings" at bounding box center [574, 522] width 316 height 35
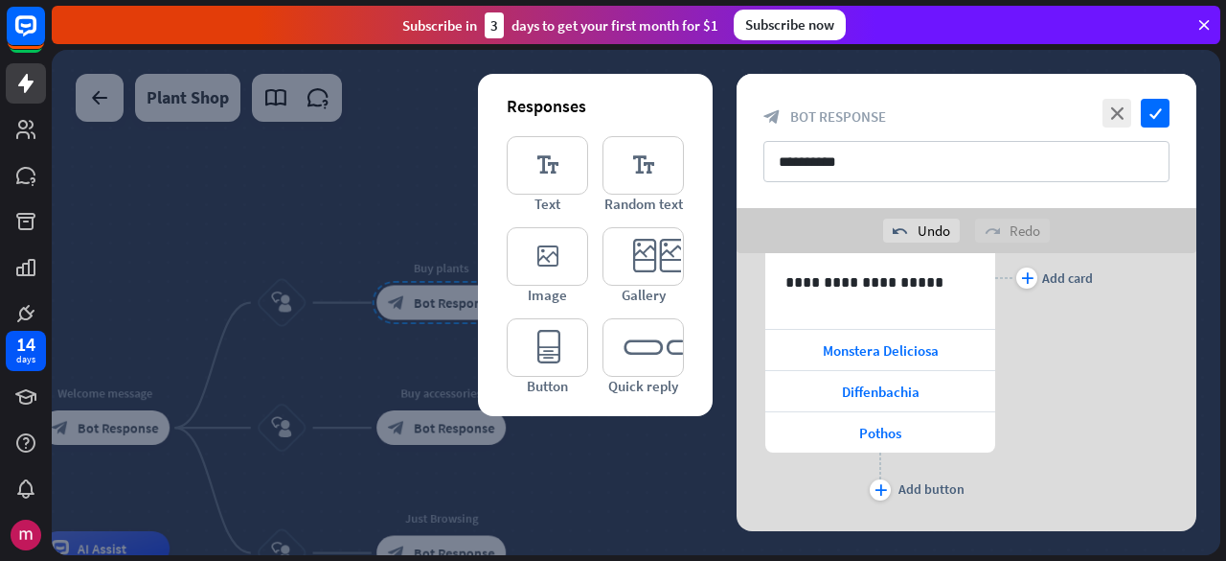
scroll to position [419, 0]
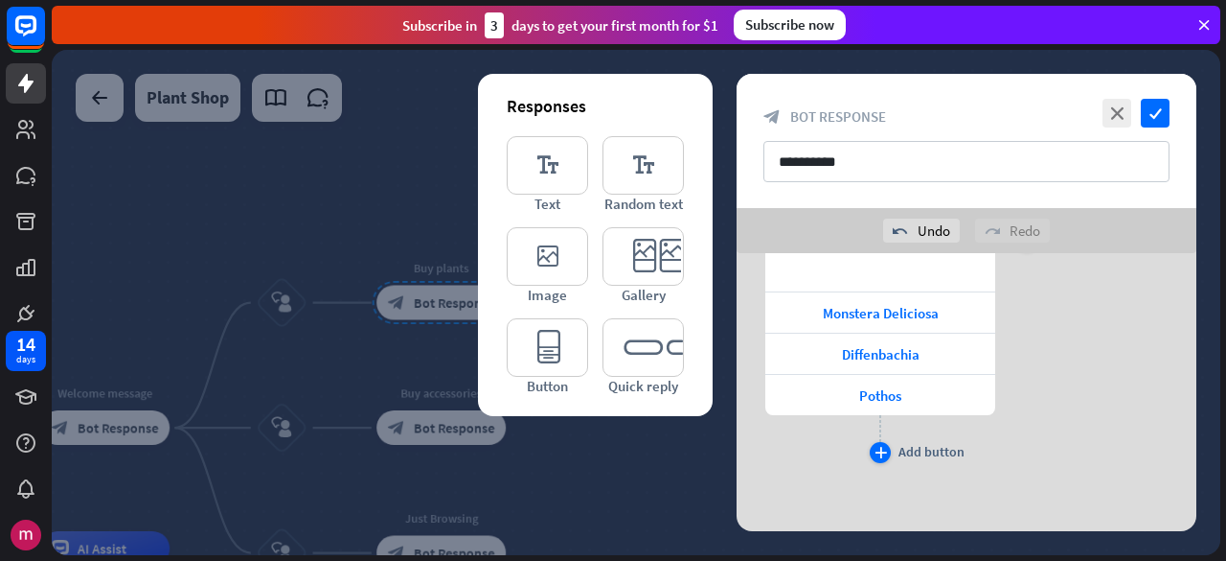
click at [884, 442] on div "plus" at bounding box center [880, 452] width 21 height 21
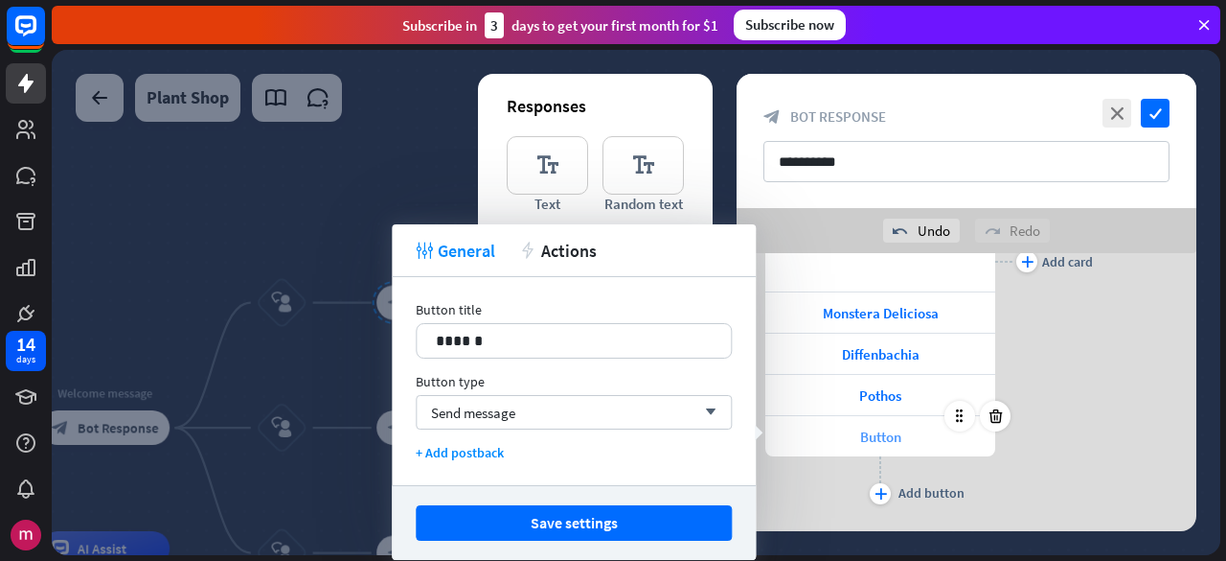
click at [894, 427] on span "Button" at bounding box center [880, 436] width 41 height 18
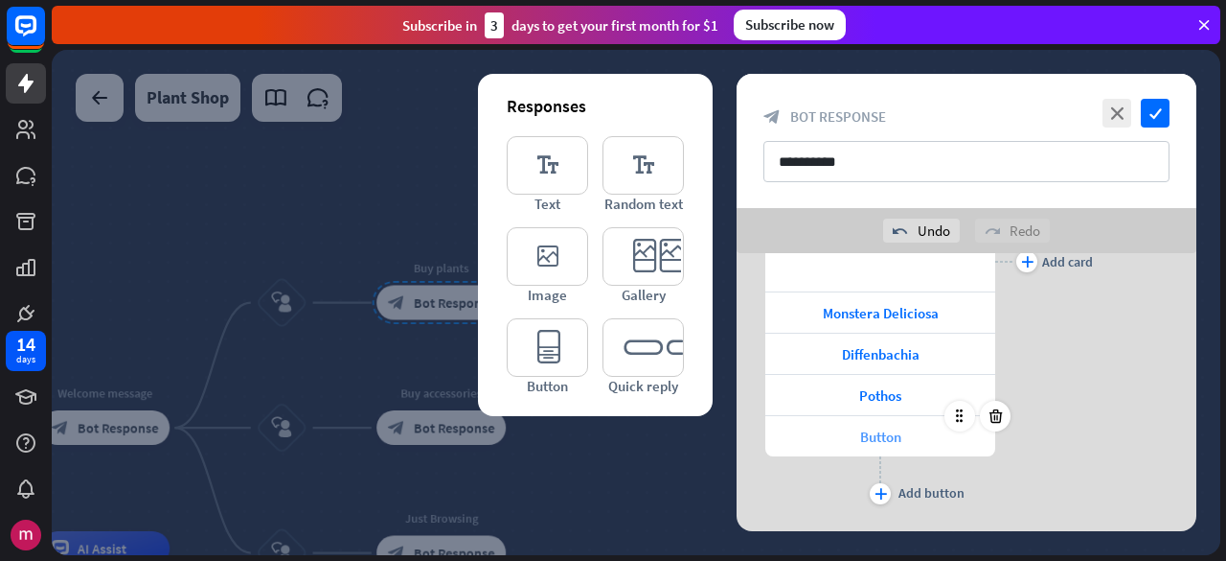
click at [881, 427] on span "Button" at bounding box center [880, 436] width 41 height 18
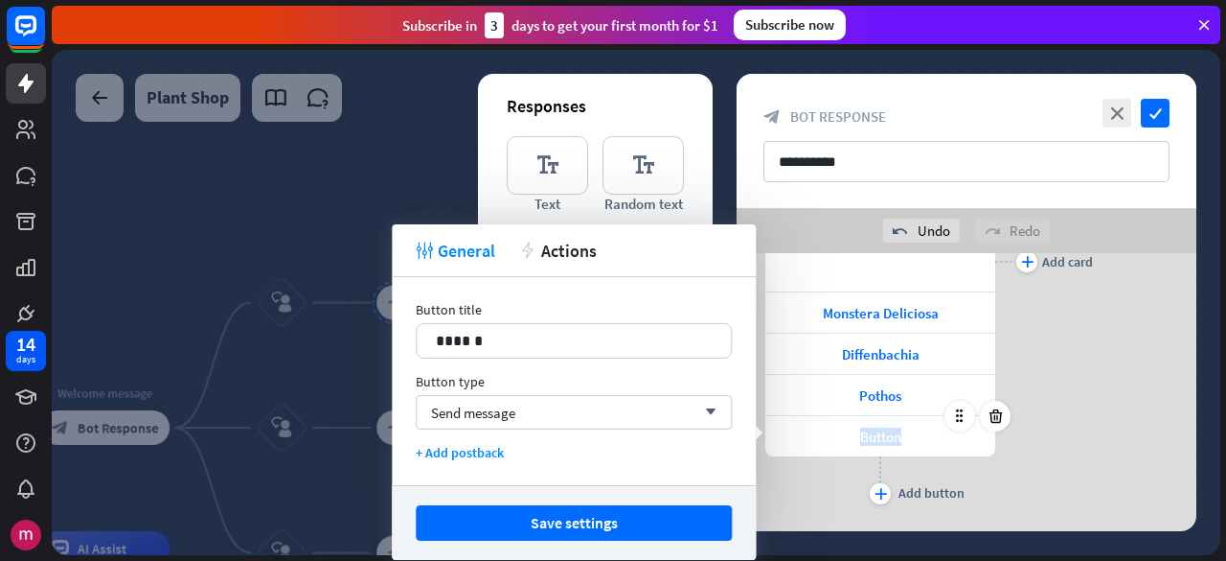
click at [881, 427] on span "Button" at bounding box center [880, 436] width 41 height 18
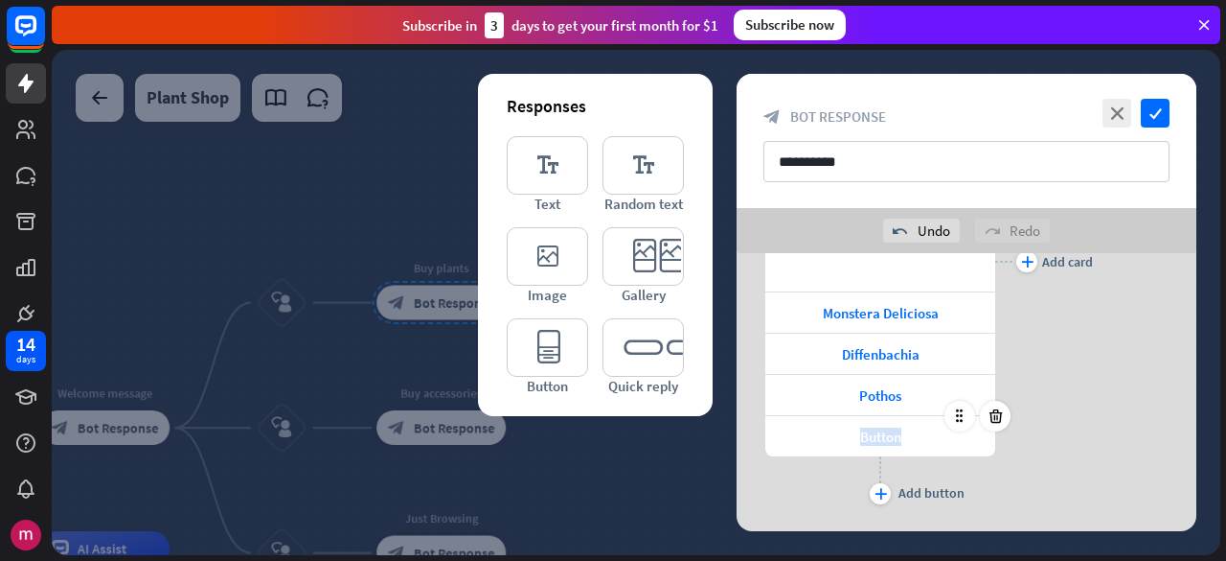
click at [903, 430] on div "Button" at bounding box center [881, 436] width 230 height 40
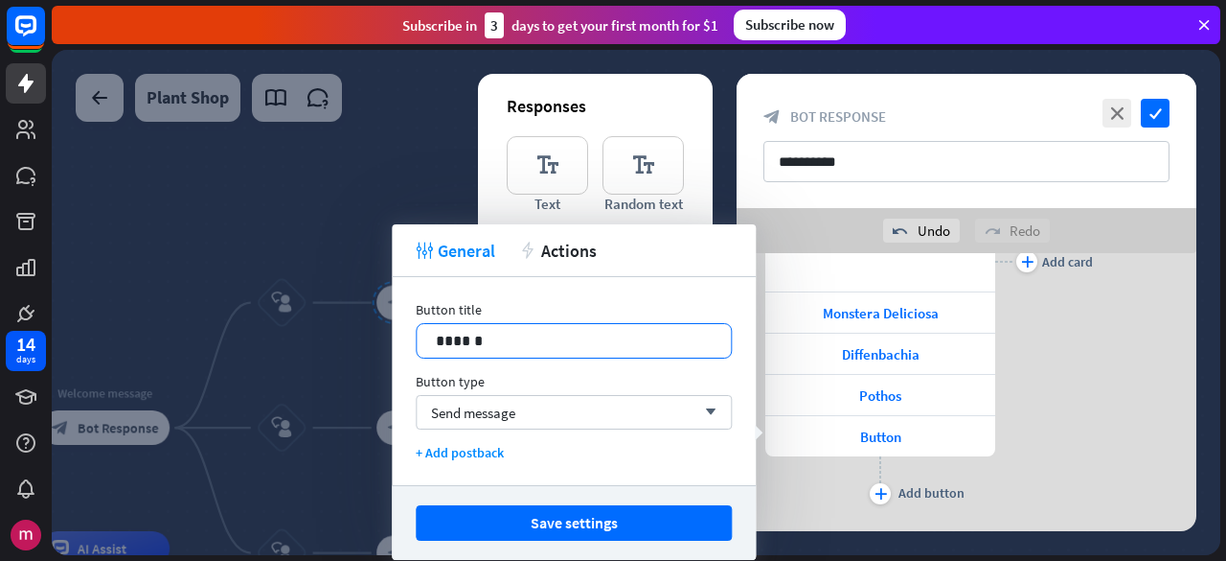
click at [508, 336] on p "******" at bounding box center [574, 341] width 277 height 24
click at [506, 336] on p "******" at bounding box center [574, 341] width 277 height 24
click at [560, 521] on button "Save settings" at bounding box center [574, 522] width 316 height 35
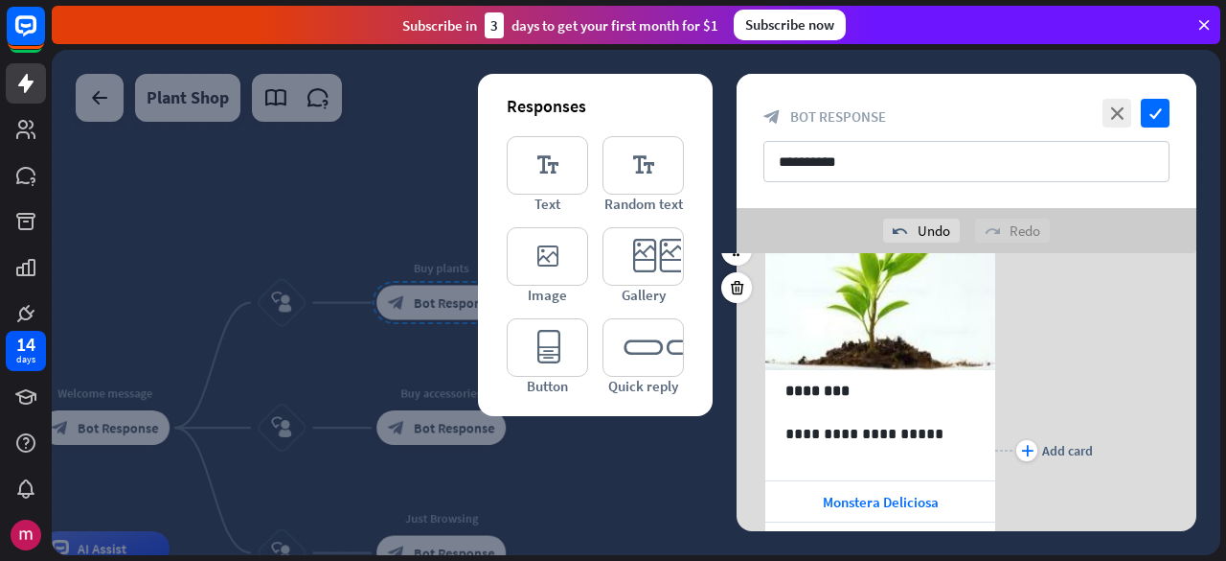
scroll to position [323, 0]
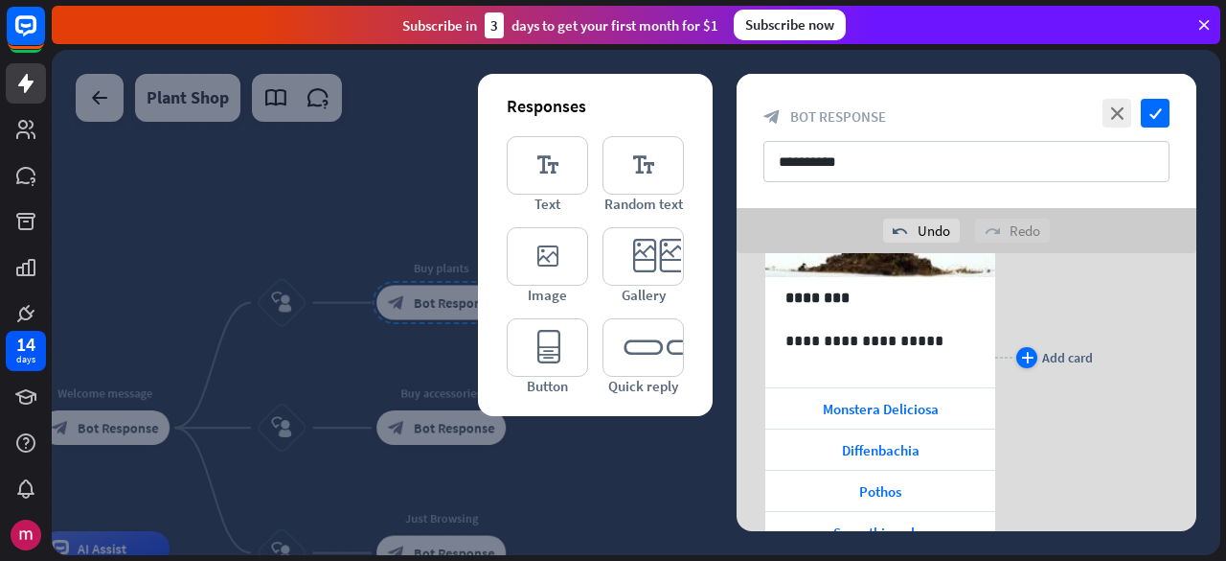
click at [1026, 357] on icon "plus" at bounding box center [1027, 357] width 12 height 11
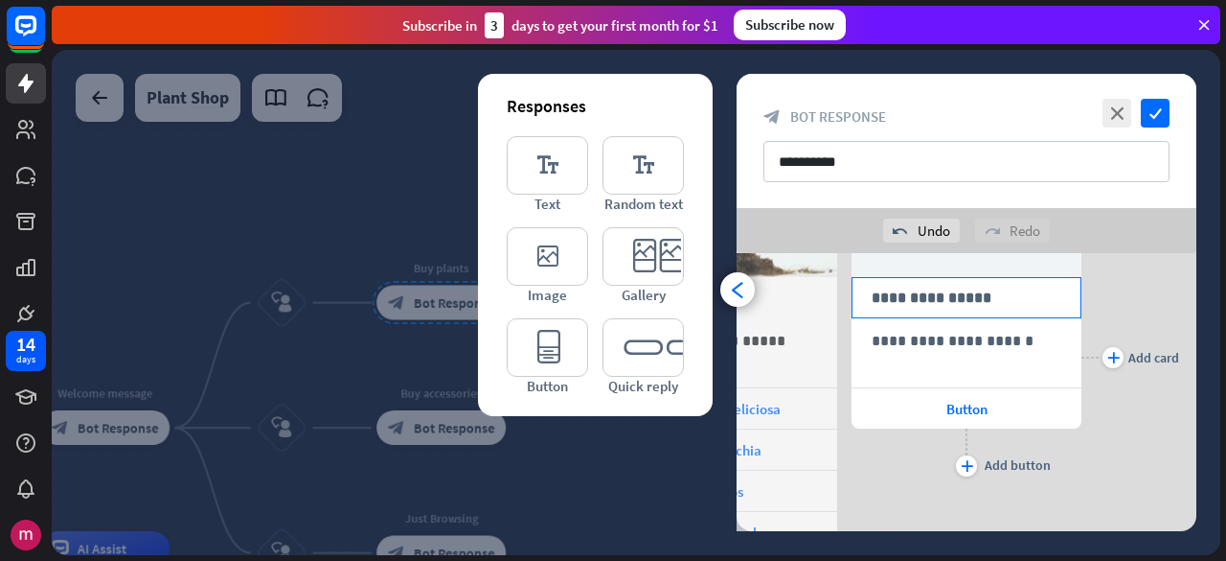
scroll to position [131, 0]
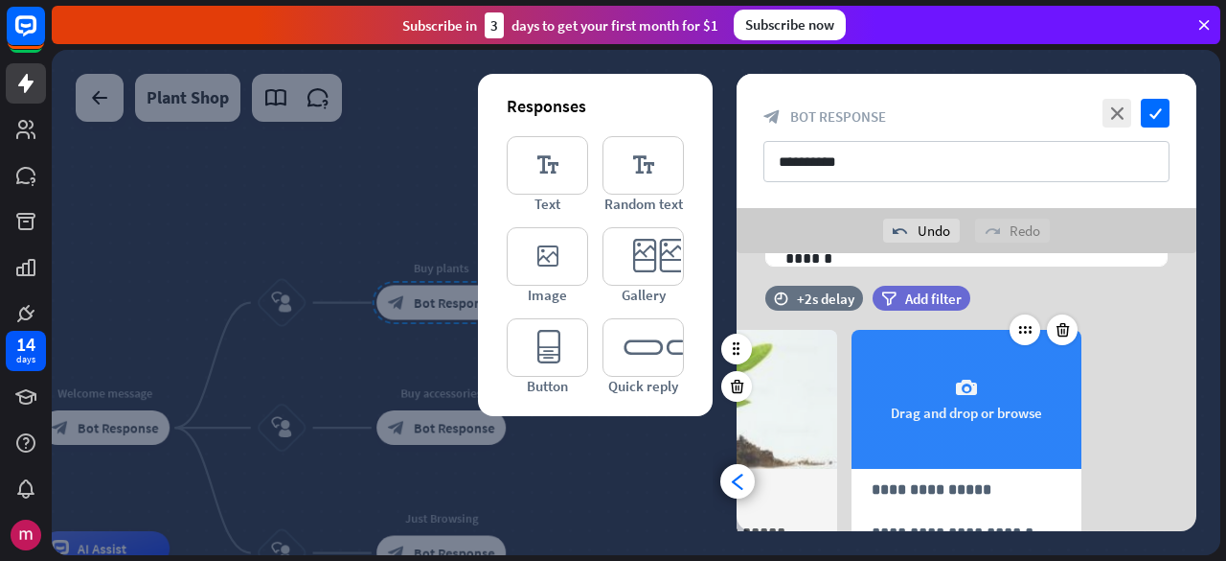
click at [954, 400] on div "camera Drag and drop or browse" at bounding box center [967, 399] width 230 height 139
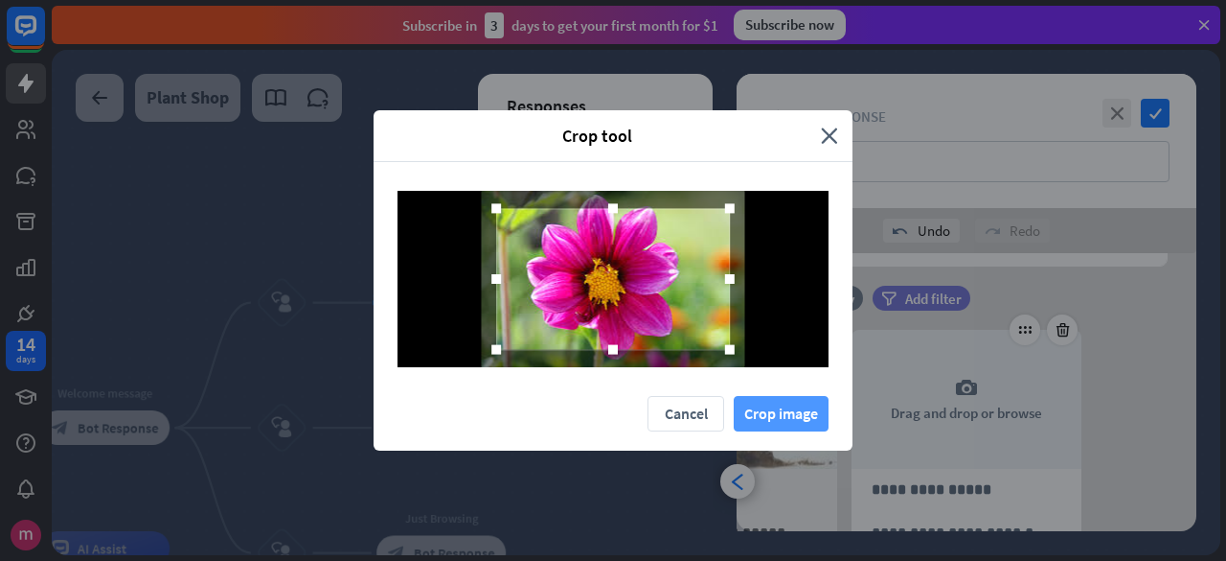
click at [757, 401] on button "Crop image" at bounding box center [781, 413] width 95 height 35
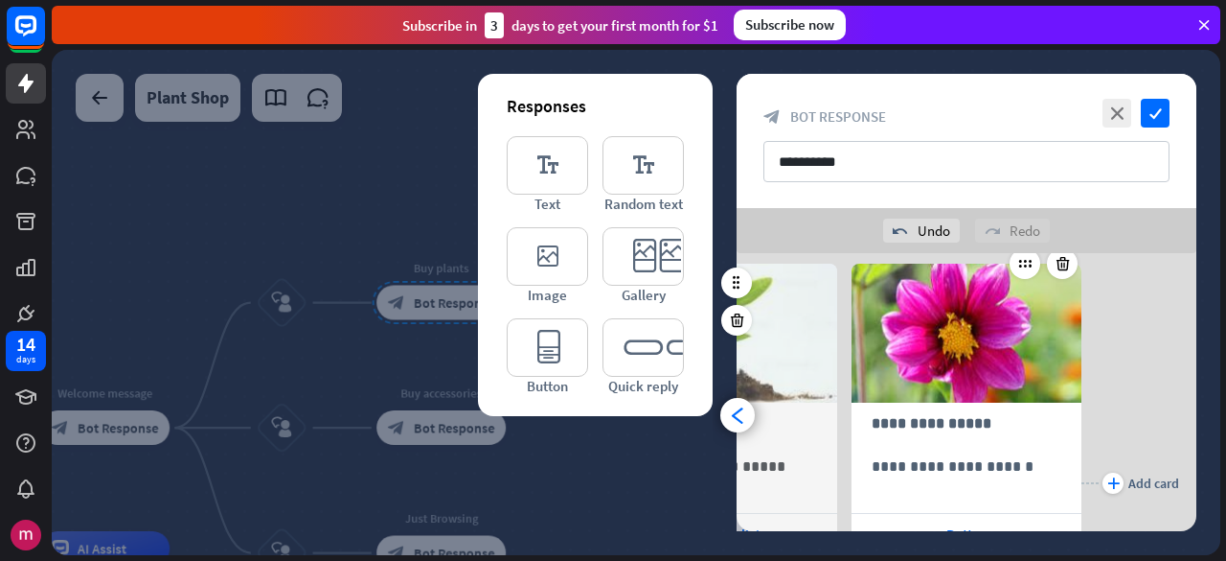
scroll to position [227, 0]
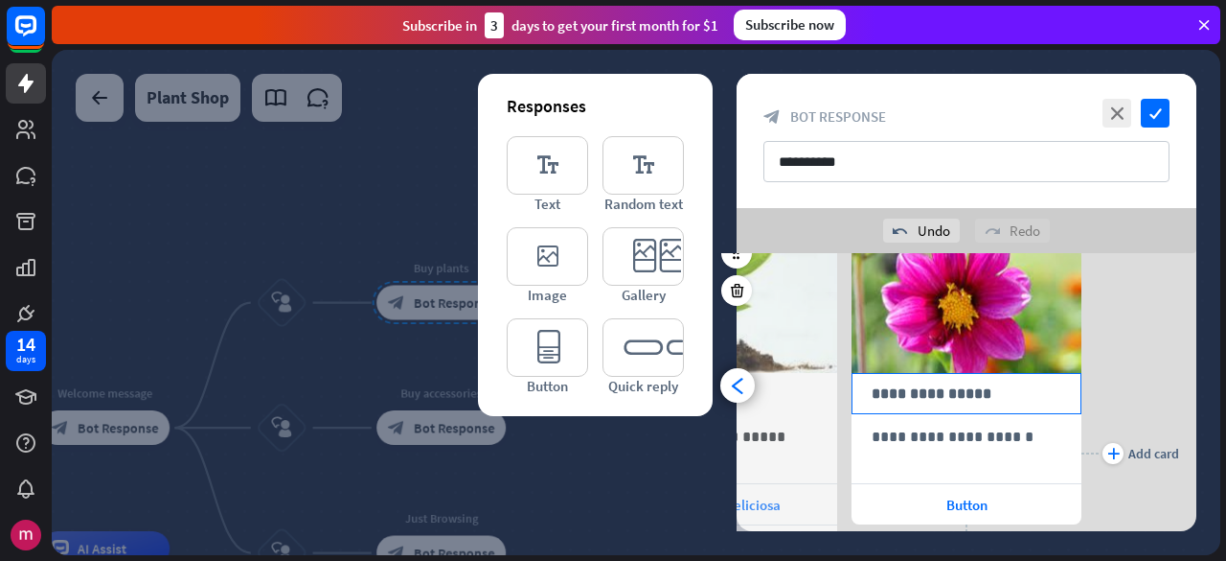
click at [931, 381] on p "**********" at bounding box center [967, 393] width 190 height 24
click at [925, 398] on p "**********" at bounding box center [967, 393] width 190 height 24
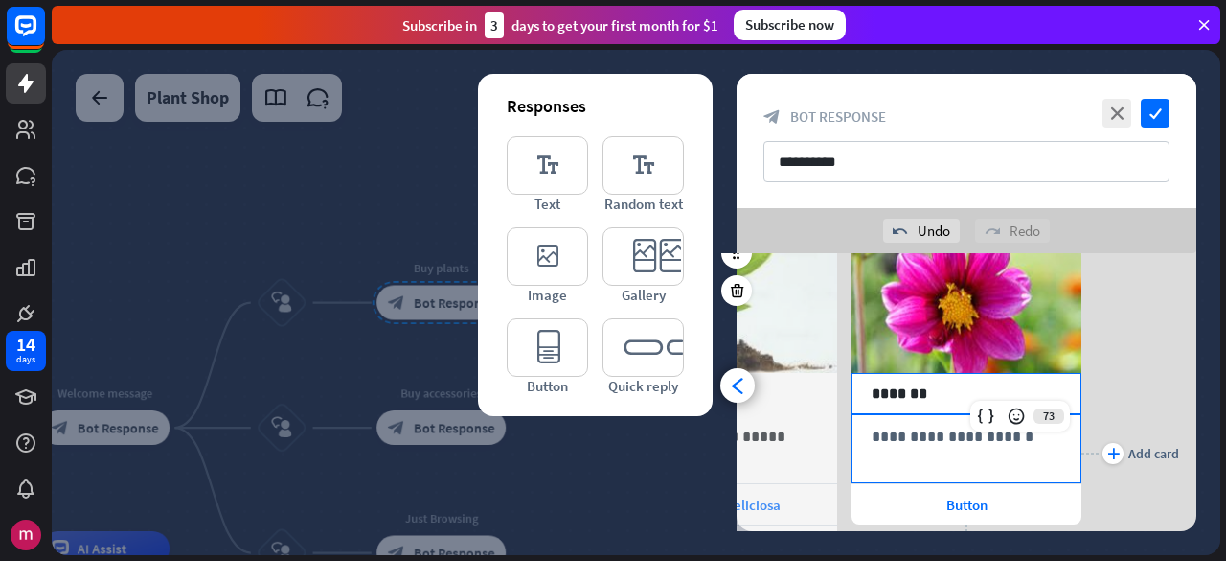
click at [937, 437] on p "**********" at bounding box center [967, 436] width 190 height 24
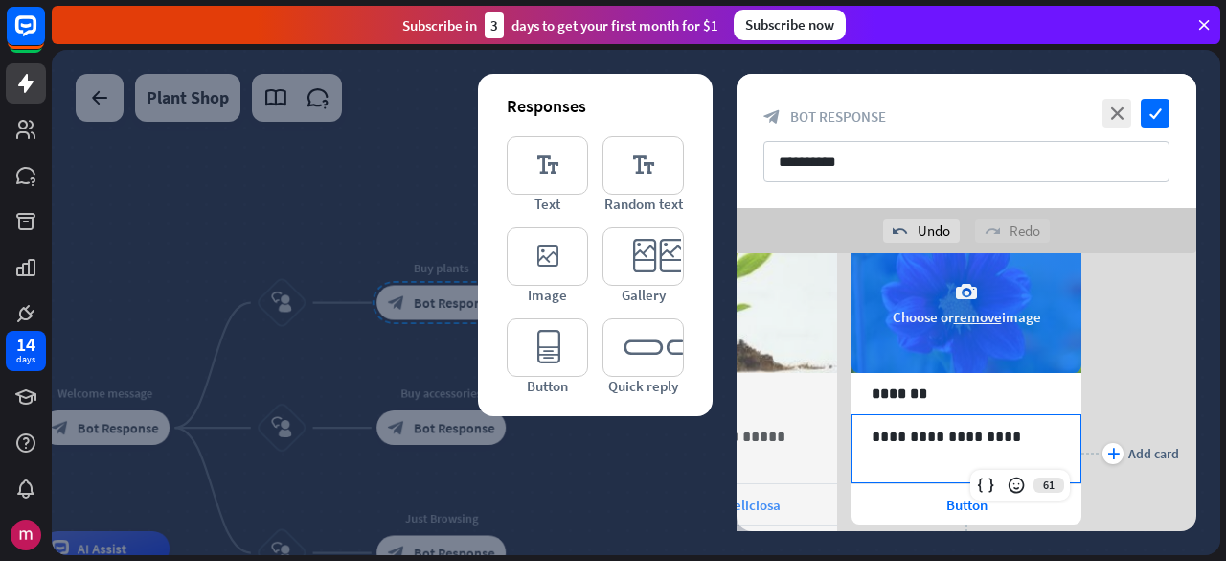
scroll to position [419, 0]
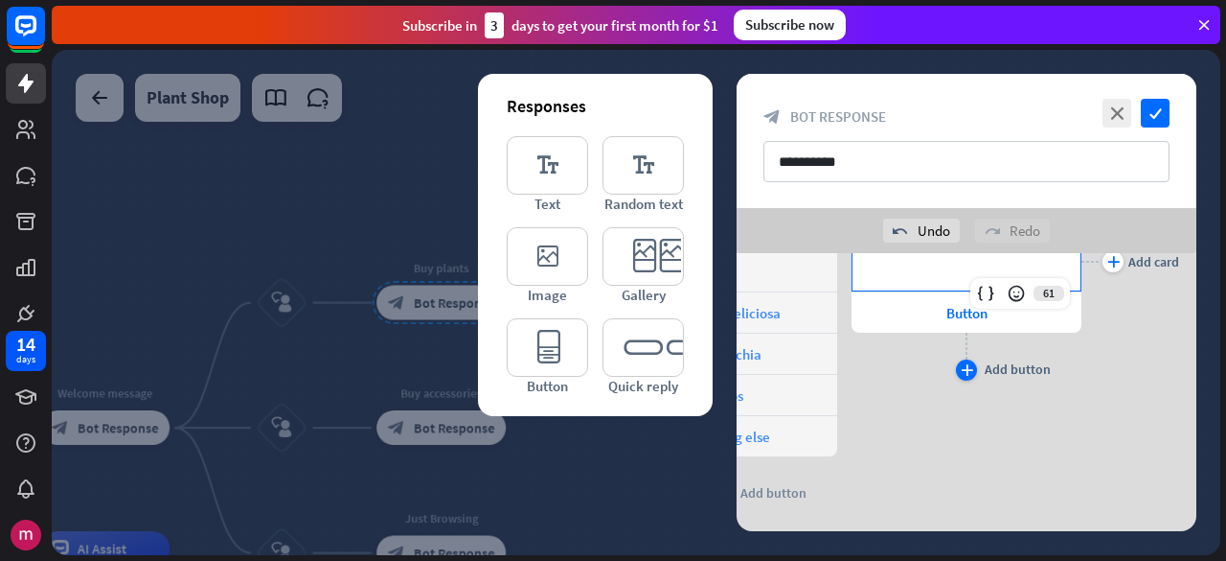
click at [995, 363] on div "Add button" at bounding box center [1018, 368] width 66 height 17
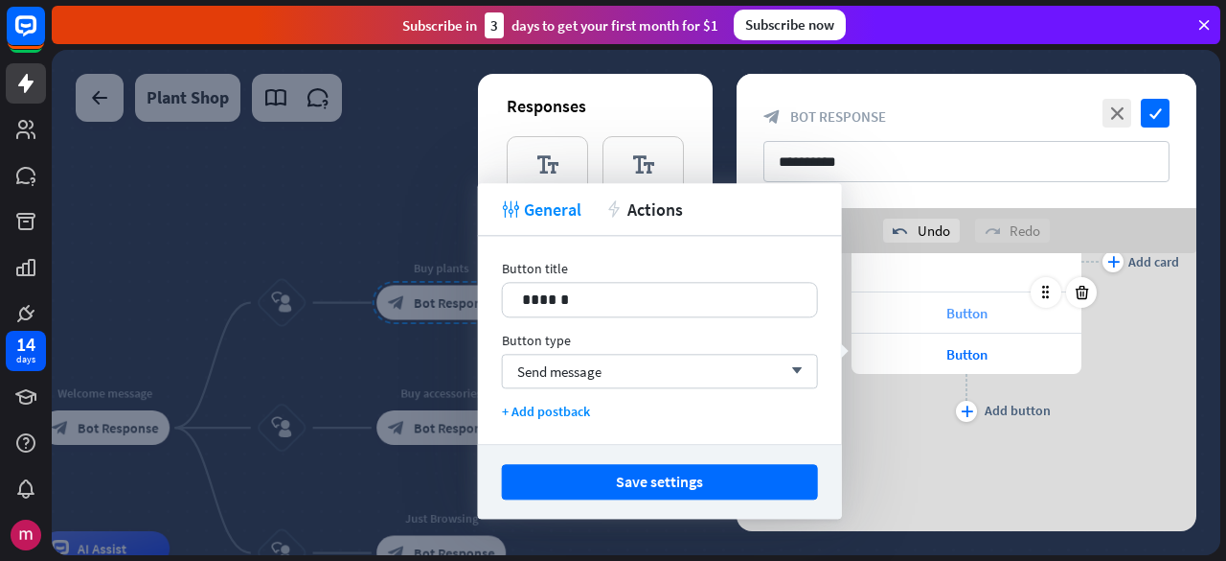
click at [958, 304] on span "Button" at bounding box center [967, 313] width 41 height 18
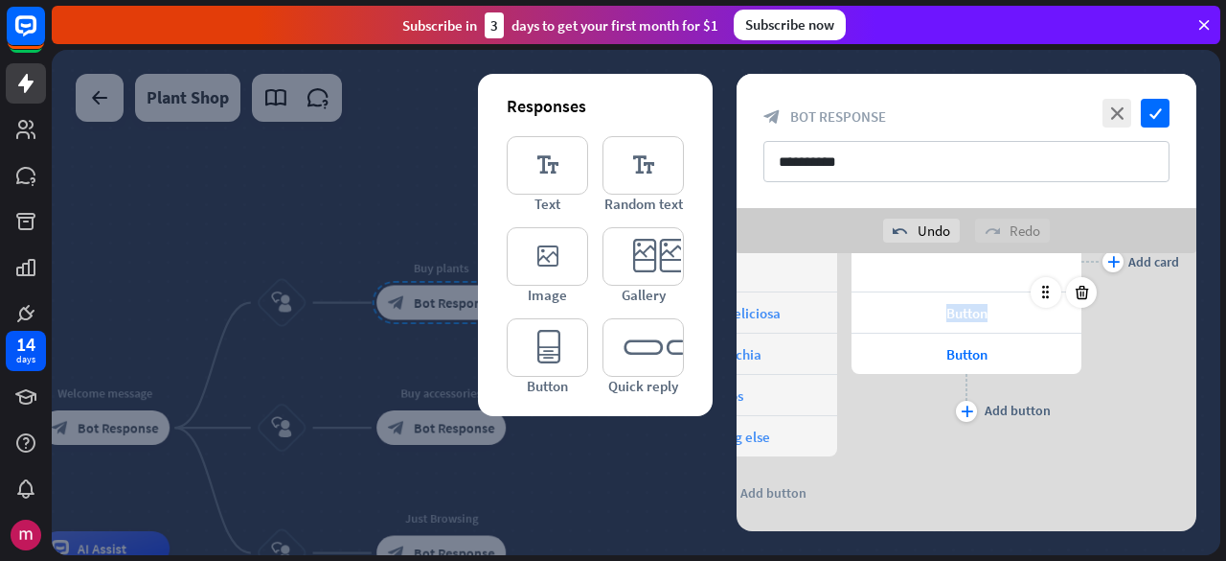
click at [936, 301] on div "Button" at bounding box center [967, 312] width 230 height 40
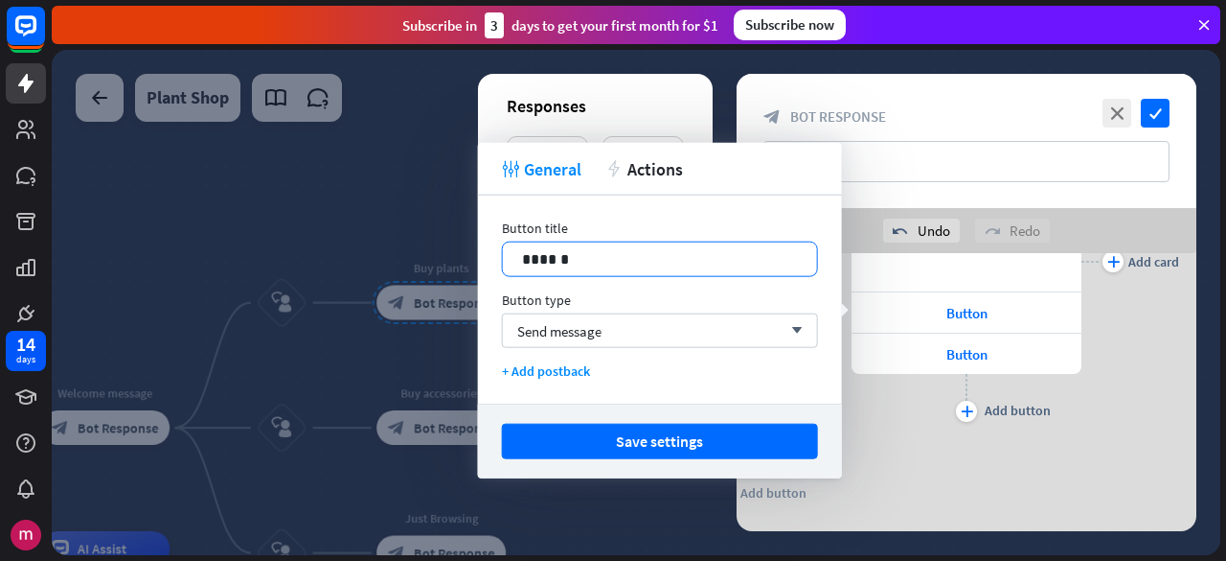
click at [577, 254] on p "******" at bounding box center [660, 259] width 277 height 24
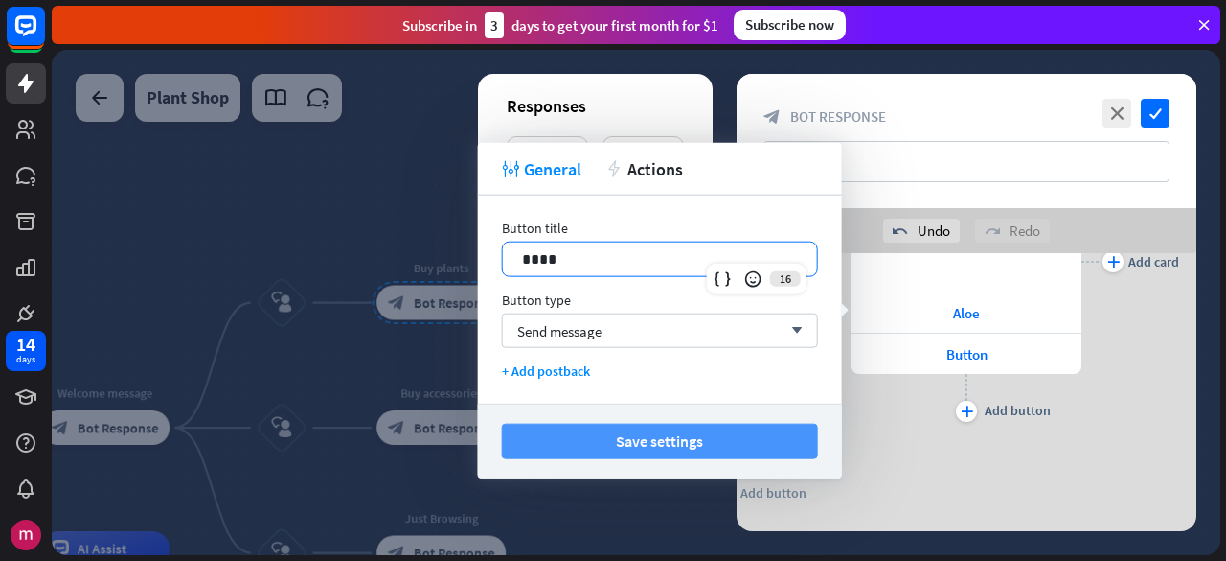
click at [676, 436] on button "Save settings" at bounding box center [660, 440] width 316 height 35
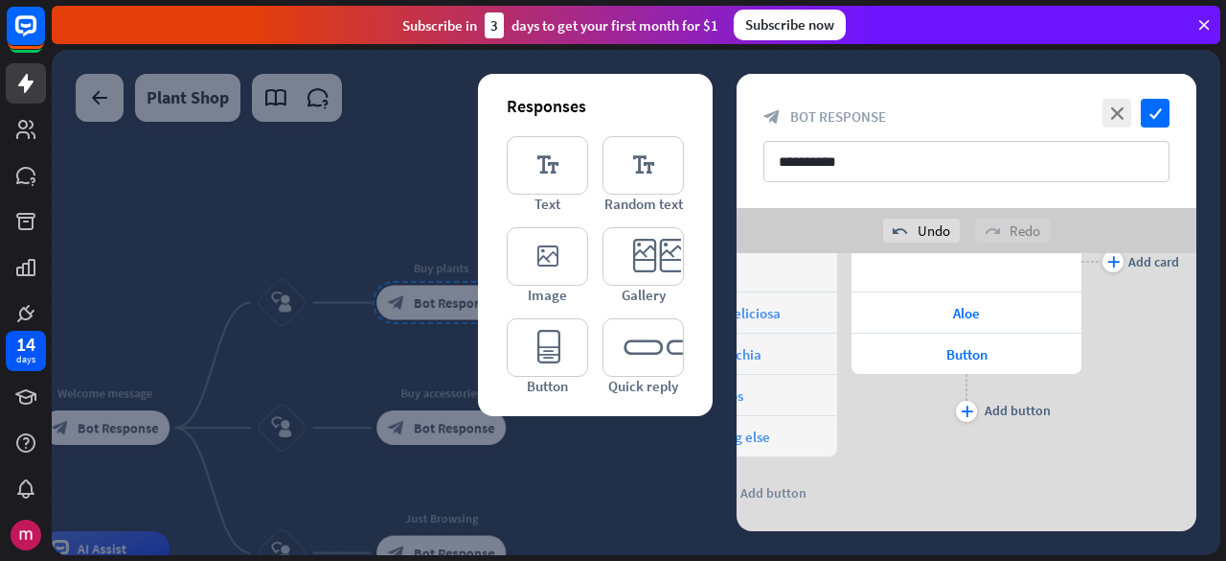
click at [973, 374] on div "plus Add button" at bounding box center [967, 398] width 230 height 48
click at [962, 346] on span "Button" at bounding box center [967, 354] width 41 height 18
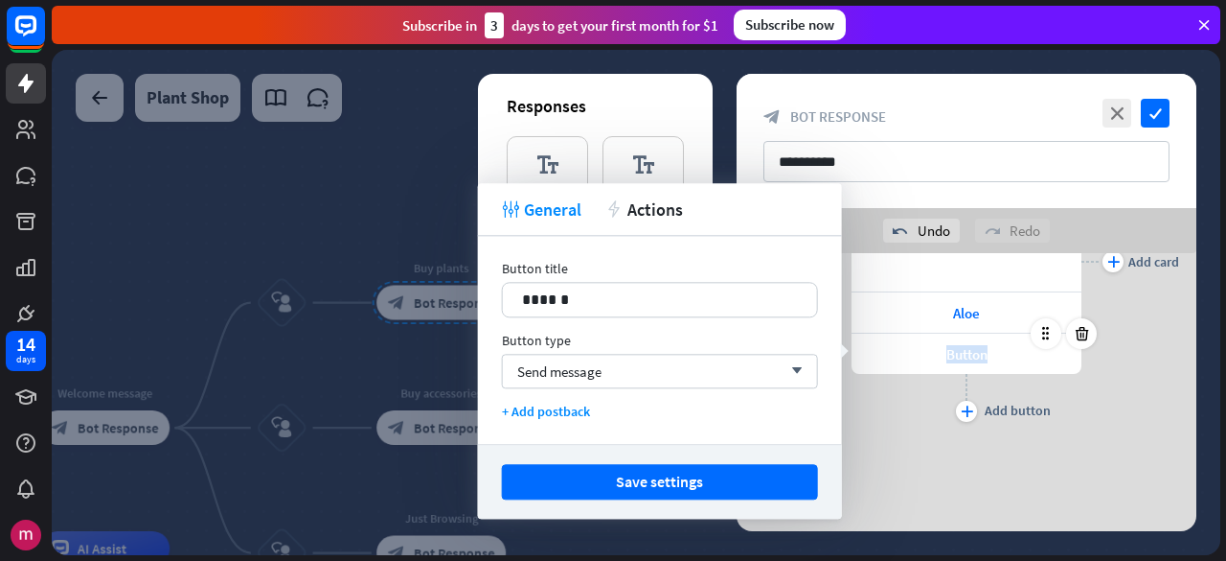
click at [962, 345] on span "Button" at bounding box center [967, 354] width 41 height 18
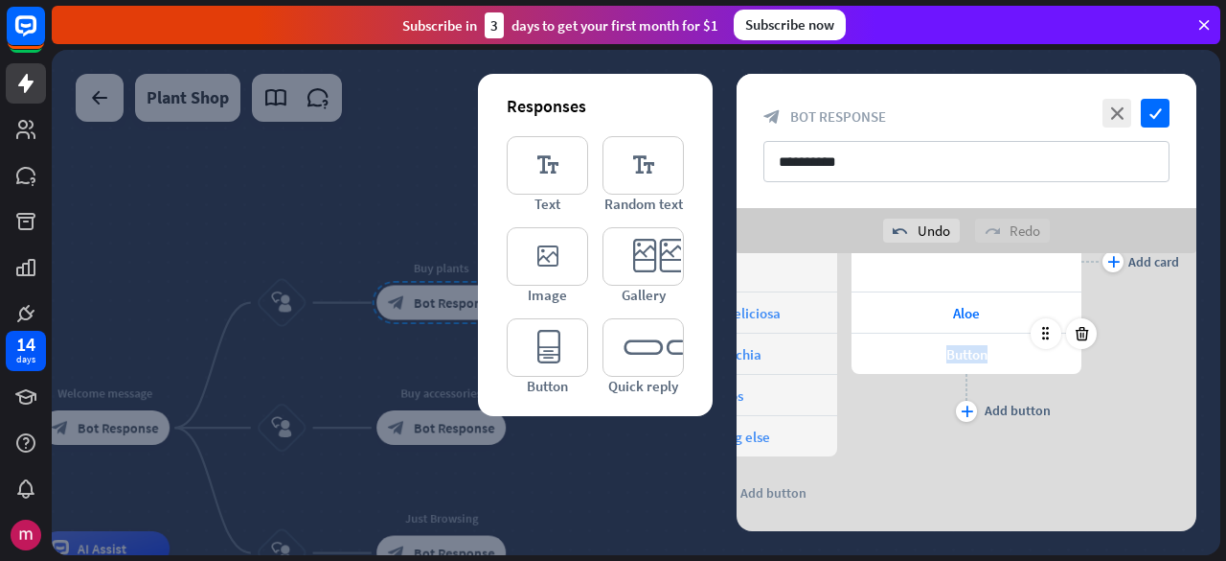
click at [979, 340] on div "Button" at bounding box center [967, 353] width 230 height 40
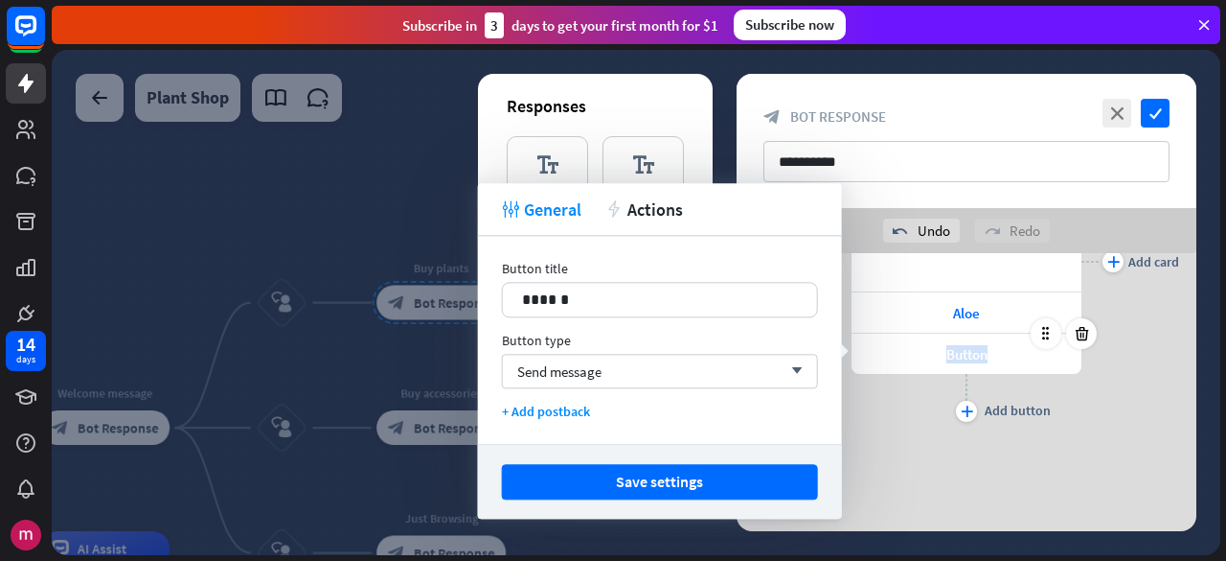
click at [979, 340] on div "Button" at bounding box center [967, 353] width 230 height 40
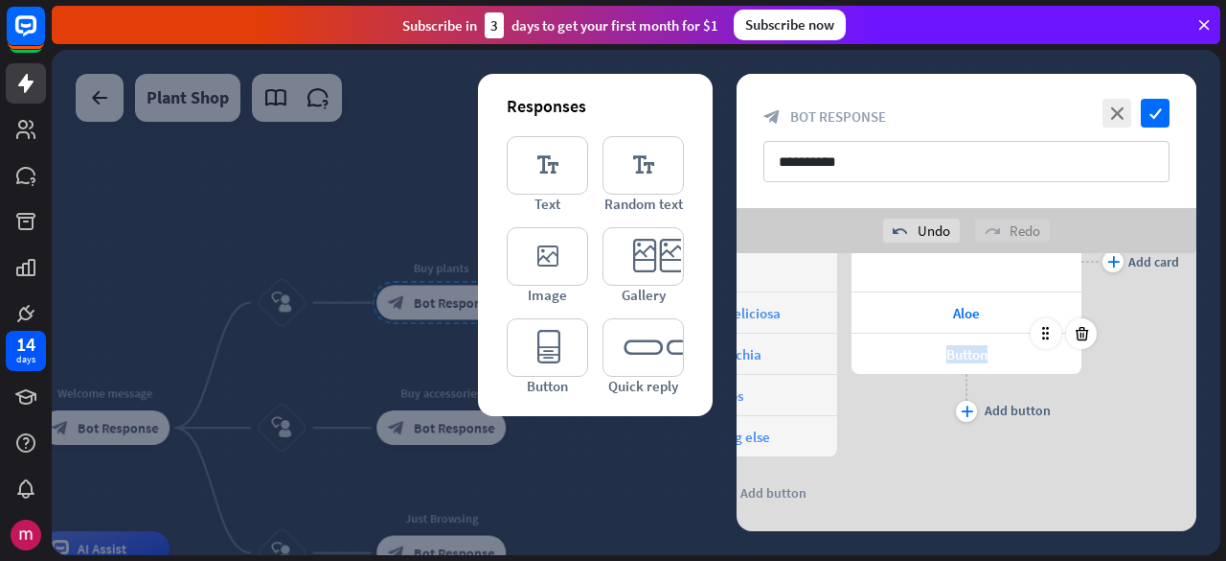
click at [980, 350] on span "Button" at bounding box center [967, 354] width 41 height 18
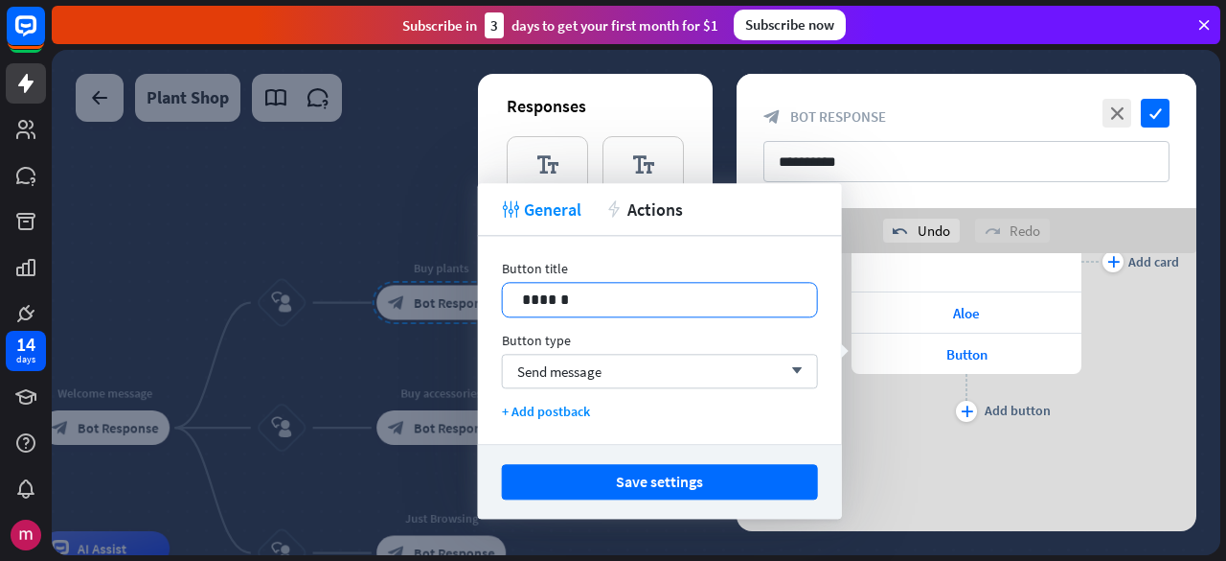
click at [592, 294] on p "******" at bounding box center [660, 299] width 277 height 24
drag, startPoint x: 511, startPoint y: 299, endPoint x: 391, endPoint y: 294, distance: 119.9
click at [395, 296] on body "14 days close First steps arrow_left Back to home ChatBot basics Learn how to b…" at bounding box center [613, 280] width 1226 height 561
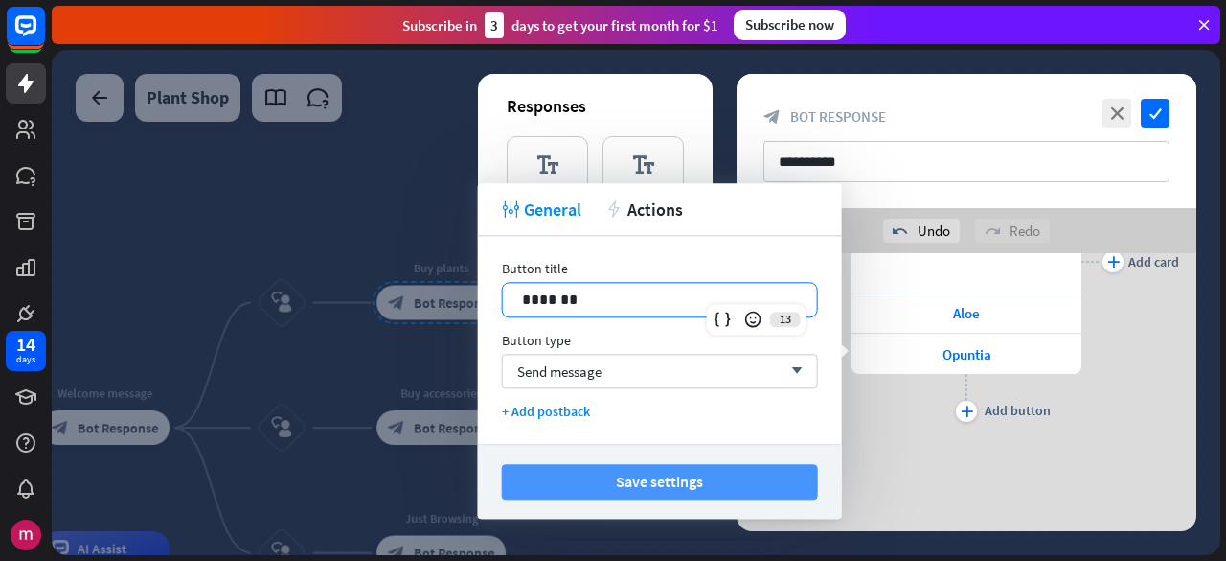
click at [637, 478] on button "Save settings" at bounding box center [660, 481] width 316 height 35
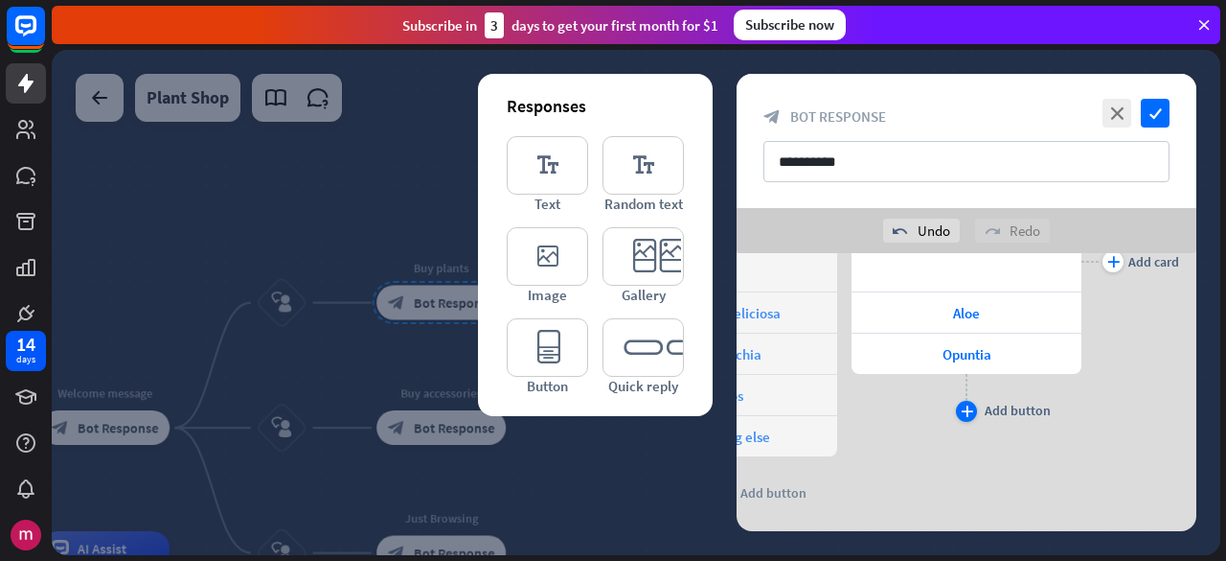
click at [957, 406] on div "plus" at bounding box center [966, 410] width 21 height 21
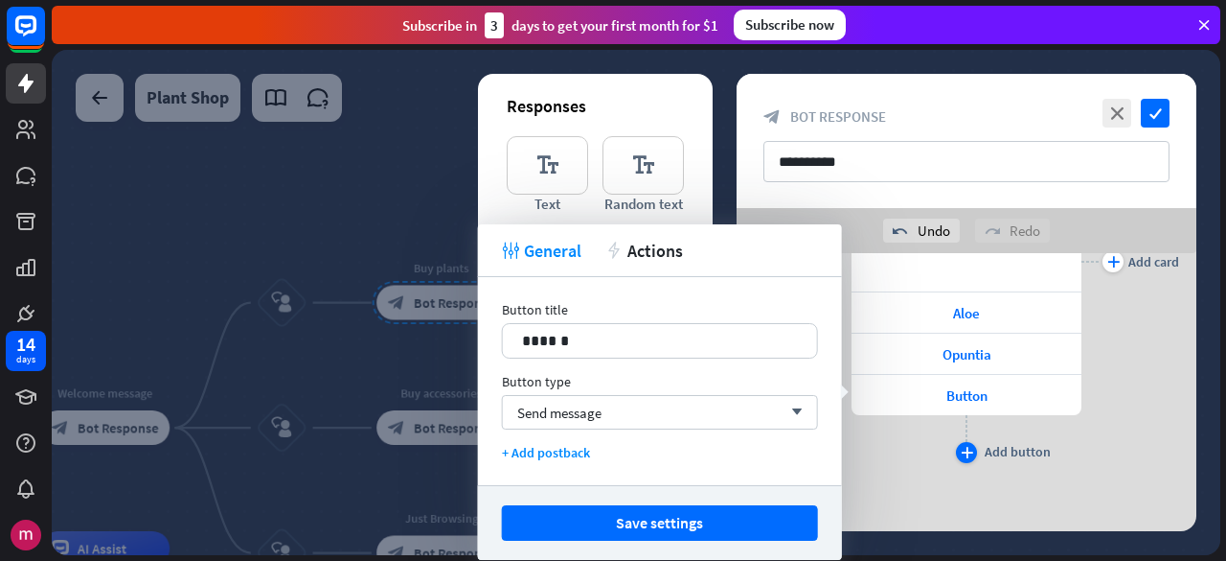
click at [961, 375] on div "Button" at bounding box center [967, 395] width 230 height 40
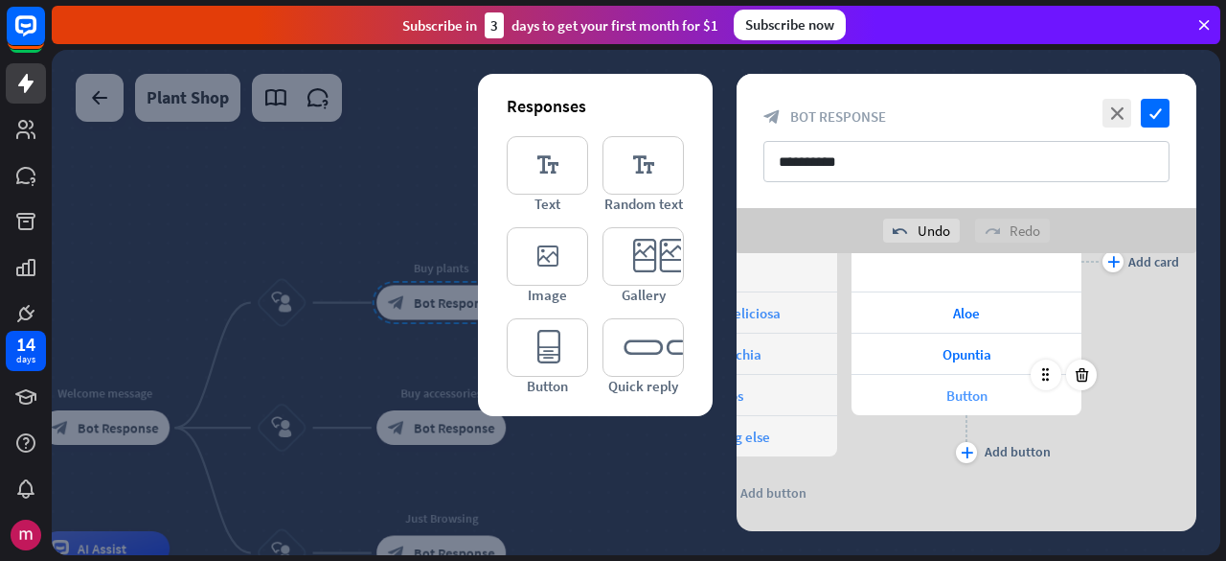
click at [952, 394] on span "Button" at bounding box center [967, 395] width 41 height 18
click at [971, 394] on span "Button" at bounding box center [967, 395] width 41 height 18
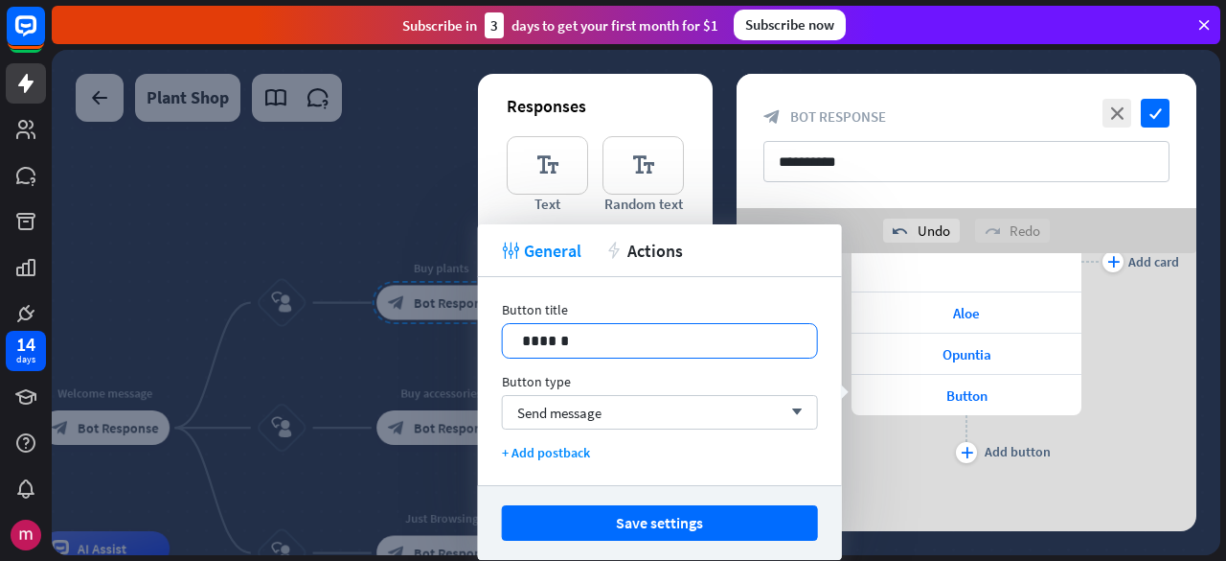
drag, startPoint x: 577, startPoint y: 342, endPoint x: 332, endPoint y: 310, distance: 247.3
click at [332, 311] on body "14 days close First steps arrow_left Back to home ChatBot basics Learn how to b…" at bounding box center [613, 280] width 1226 height 561
drag, startPoint x: 610, startPoint y: 515, endPoint x: 993, endPoint y: 465, distance: 385.5
click at [611, 515] on button "Save settings" at bounding box center [660, 522] width 316 height 35
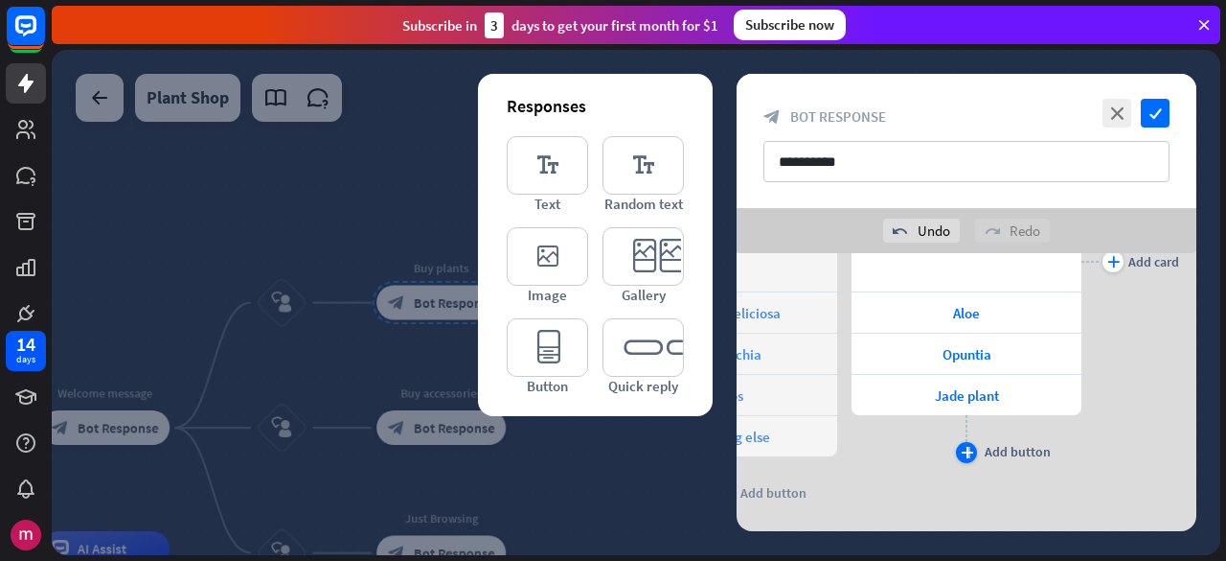
click at [968, 446] on icon "plus" at bounding box center [967, 451] width 12 height 11
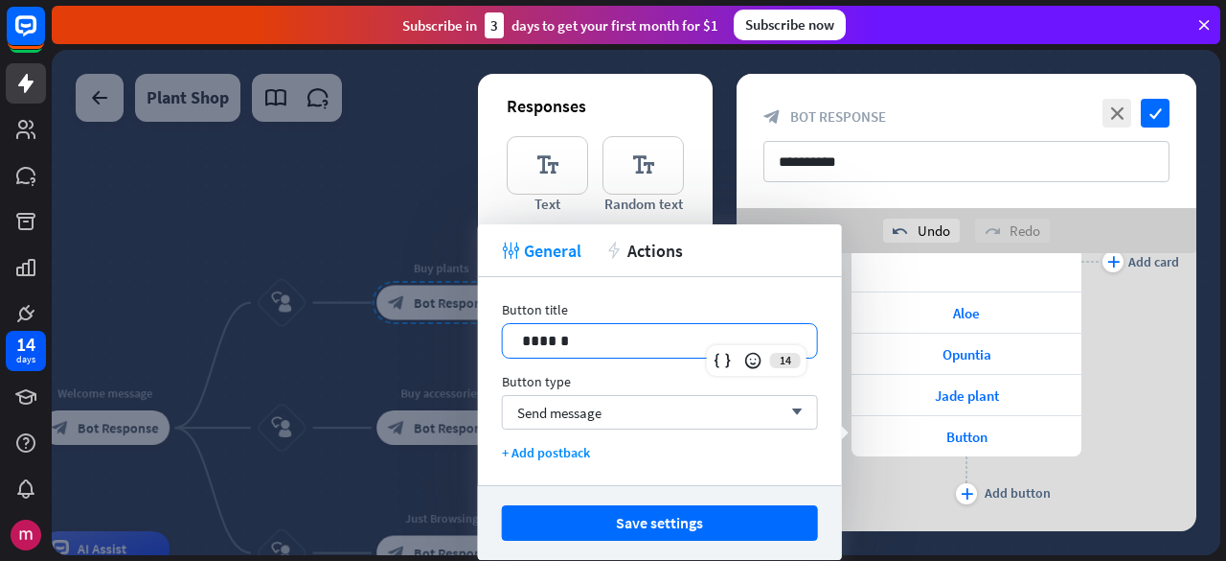
drag, startPoint x: 614, startPoint y: 344, endPoint x: 278, endPoint y: 313, distance: 337.7
click at [278, 313] on body "14 days close First steps arrow_left Back to home ChatBot basics Learn how to b…" at bounding box center [613, 280] width 1226 height 561
click at [609, 344] on p "*****" at bounding box center [660, 341] width 277 height 24
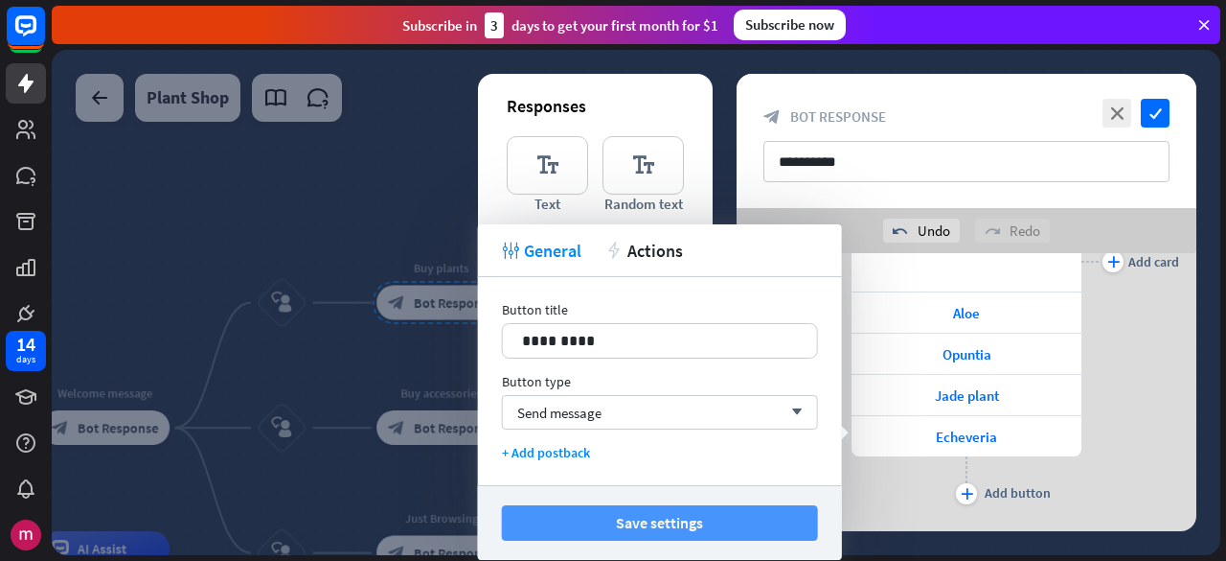
click at [735, 505] on button "Save settings" at bounding box center [660, 522] width 316 height 35
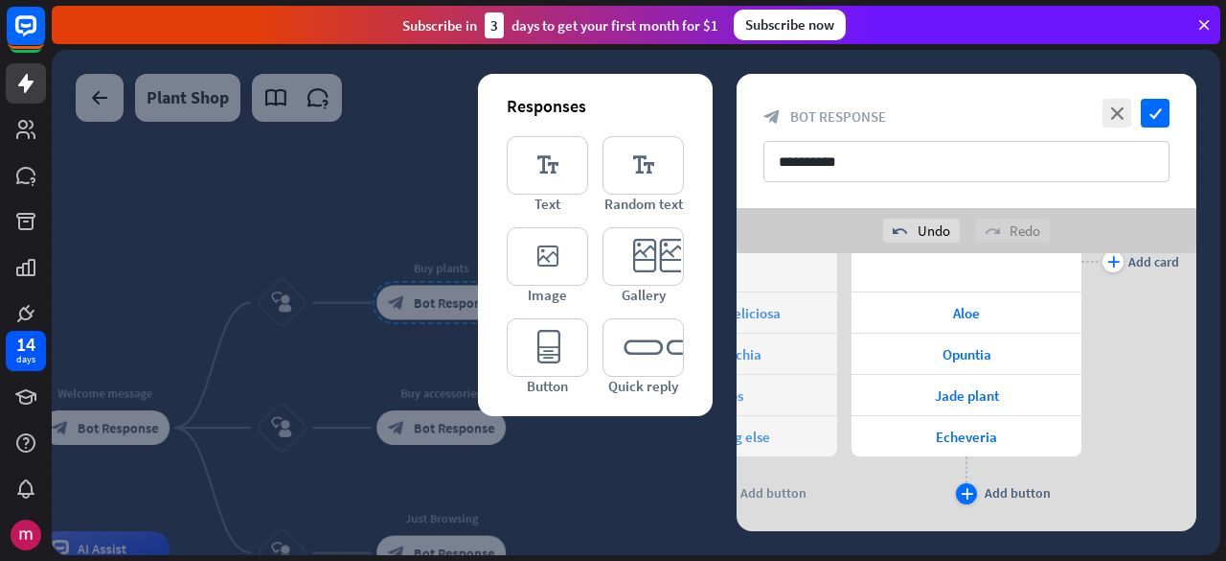
click at [968, 489] on icon "plus" at bounding box center [967, 493] width 12 height 11
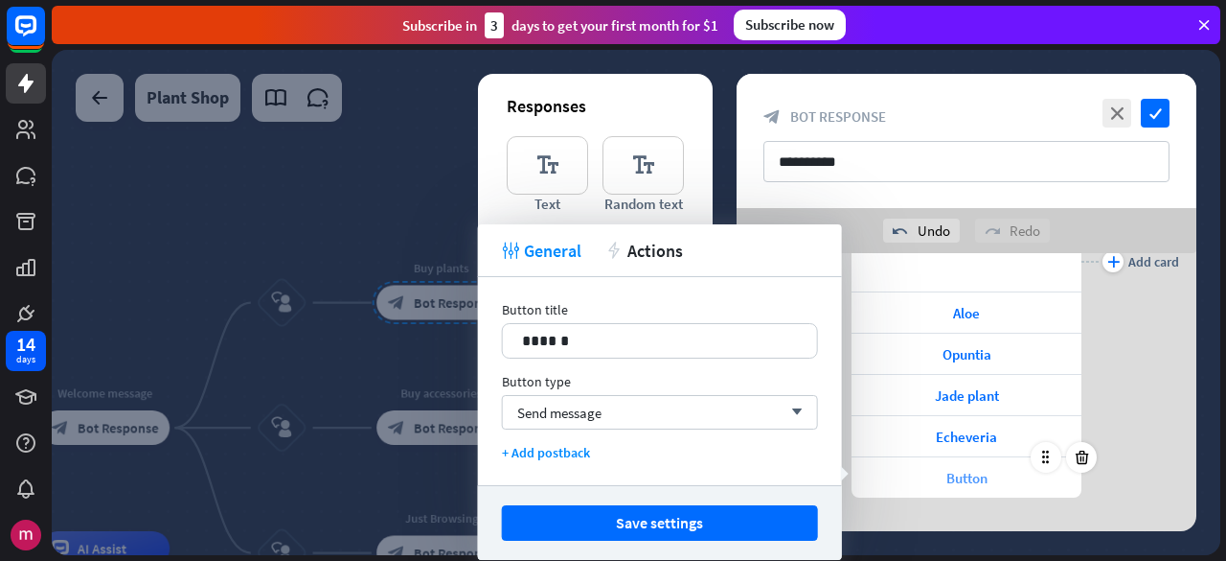
click at [962, 469] on span "Button" at bounding box center [967, 478] width 41 height 18
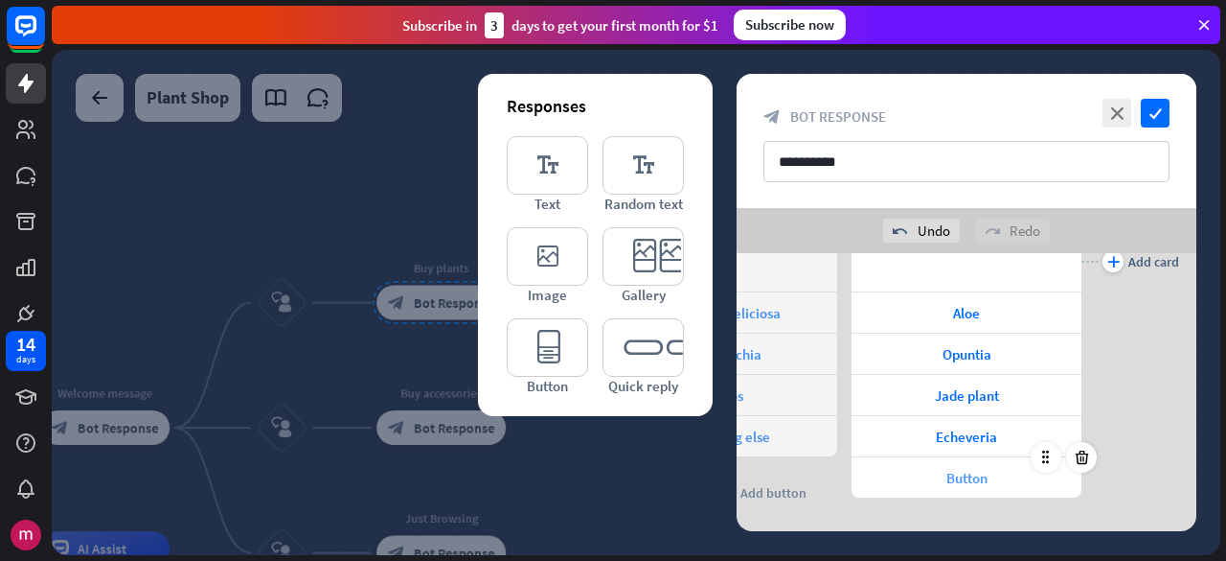
click at [973, 473] on span "Button" at bounding box center [967, 478] width 41 height 18
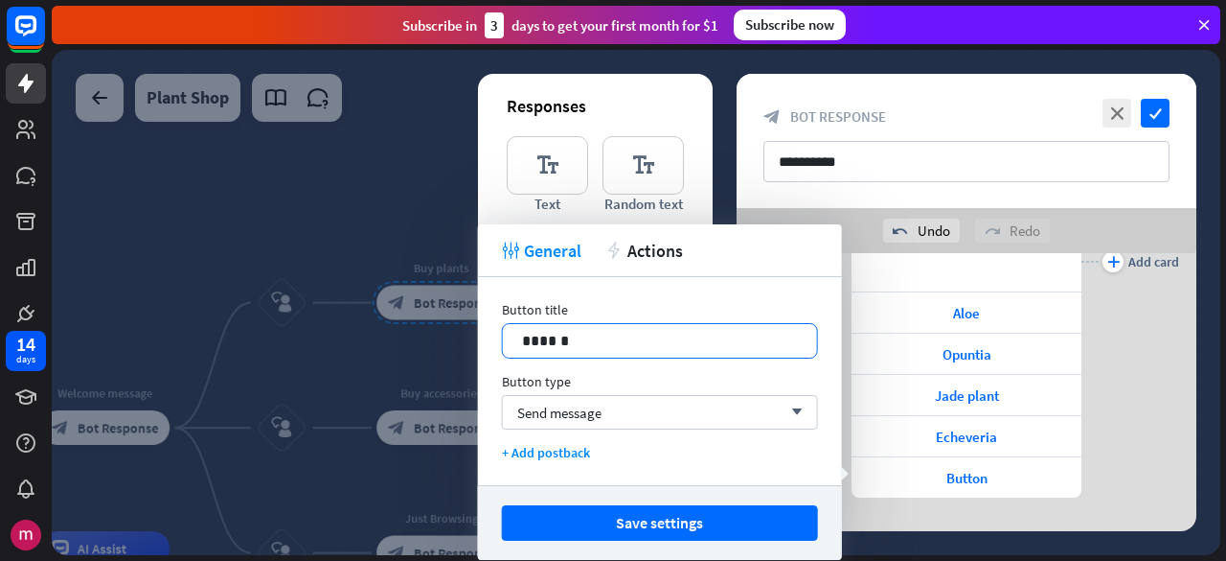
click at [552, 335] on p "******" at bounding box center [660, 341] width 277 height 24
click at [550, 334] on p "******" at bounding box center [660, 341] width 277 height 24
click at [708, 531] on button "Save settings" at bounding box center [660, 522] width 316 height 35
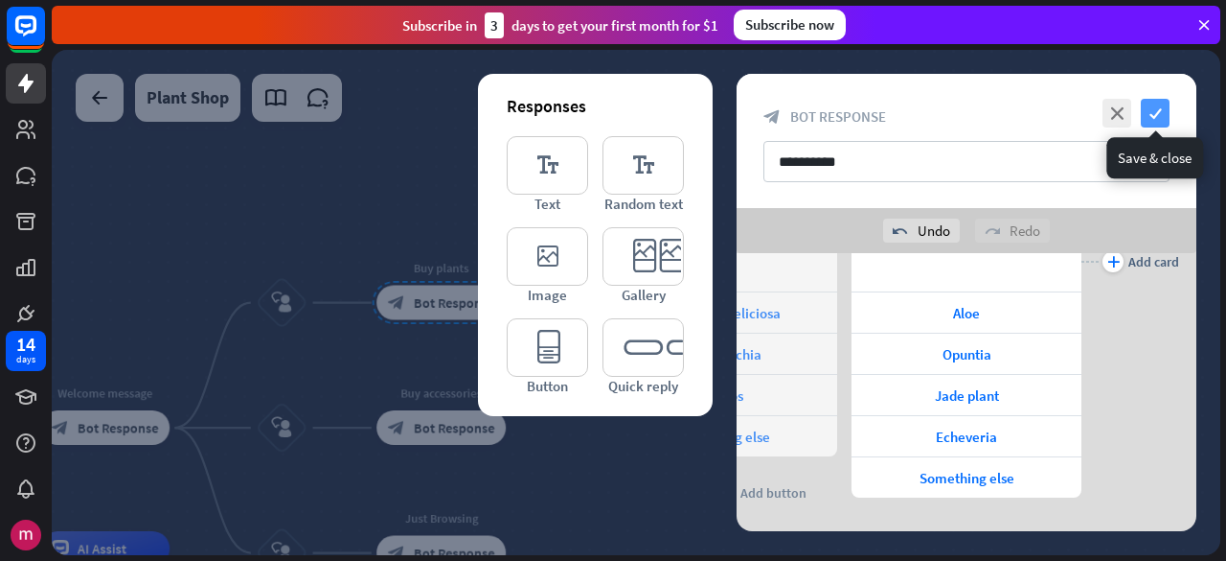
click at [1156, 108] on icon "check" at bounding box center [1155, 113] width 29 height 29
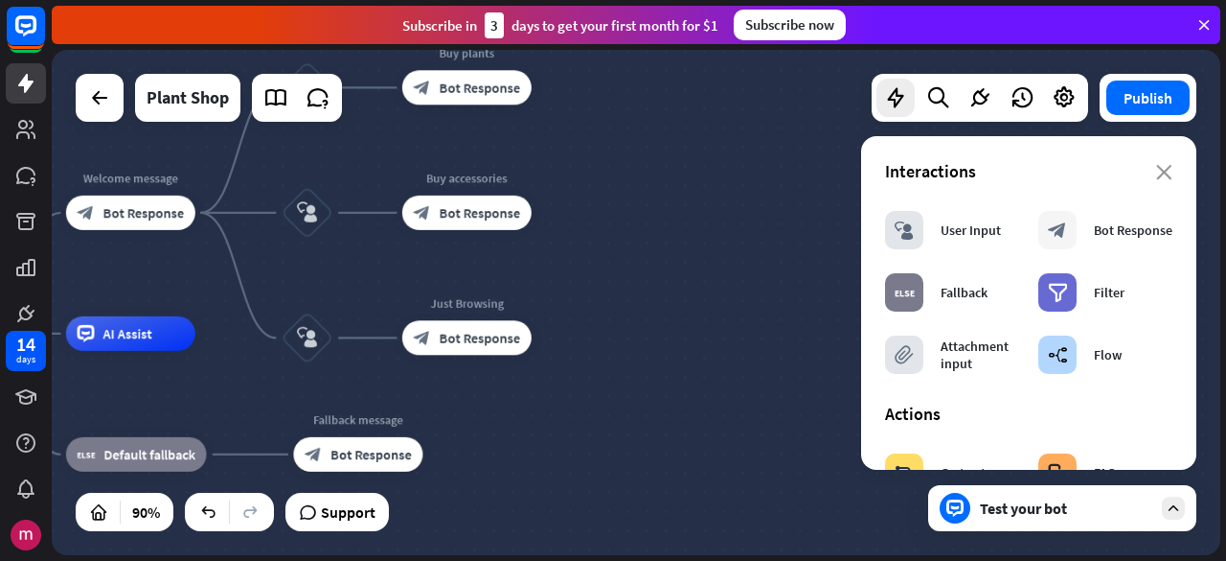
drag, startPoint x: 611, startPoint y: 460, endPoint x: 635, endPoint y: 271, distance: 190.3
click at [635, 271] on div "home_2 Start point Welcome message block_bot_response Bot Response block_user_i…" at bounding box center [636, 302] width 1169 height 505
click at [496, 348] on div "block_bot_response Bot Response" at bounding box center [467, 337] width 129 height 34
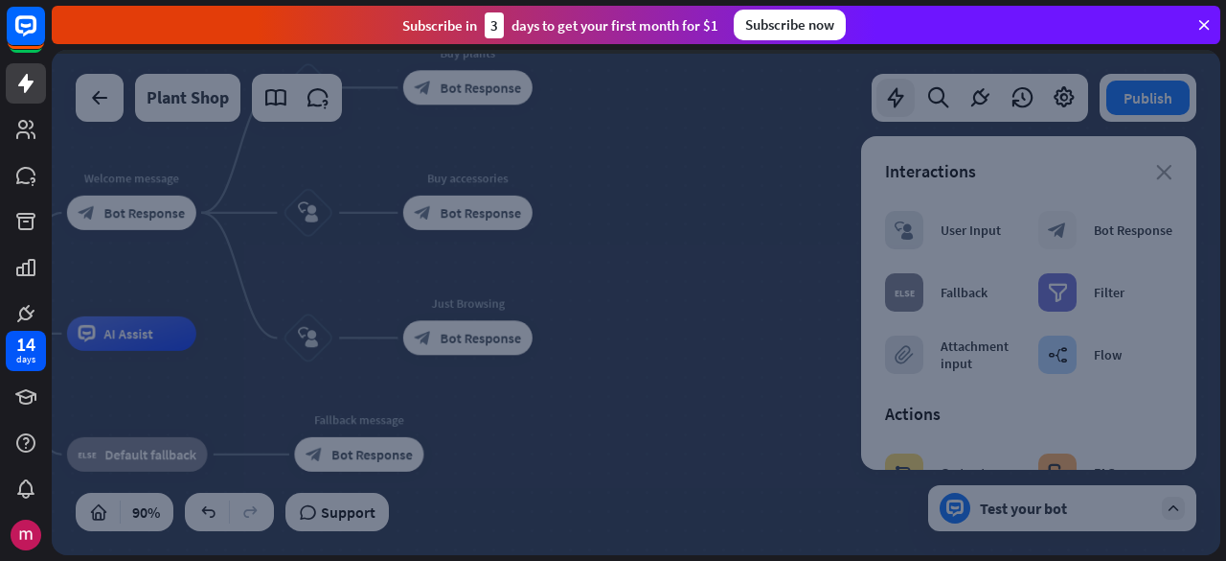
click at [496, 348] on div at bounding box center [636, 302] width 1169 height 505
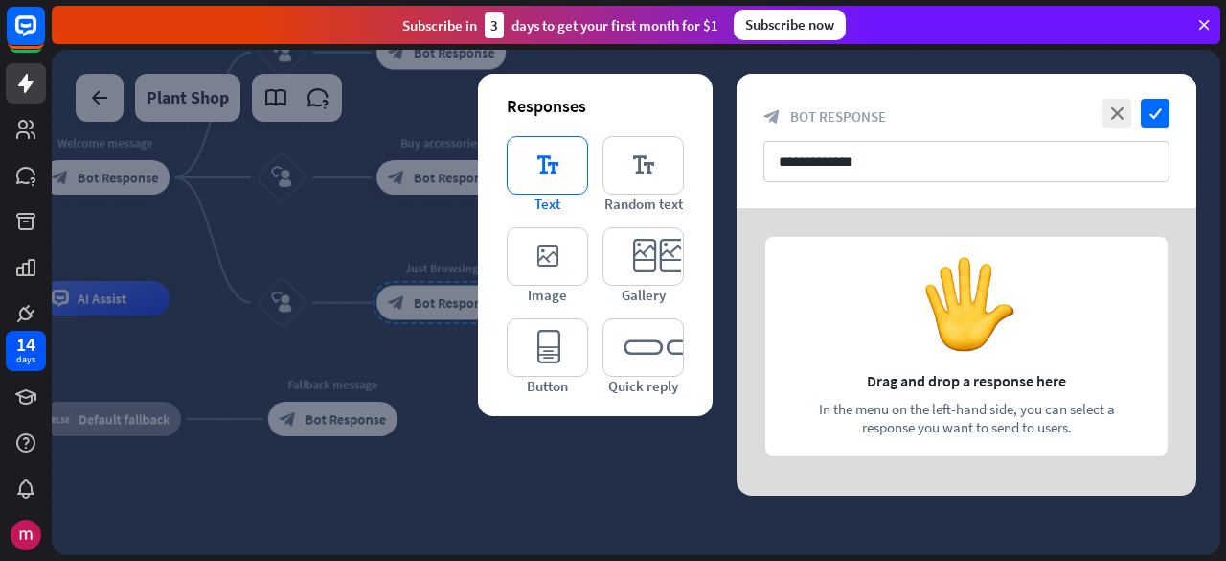
click at [535, 158] on icon "editor_text" at bounding box center [547, 165] width 81 height 58
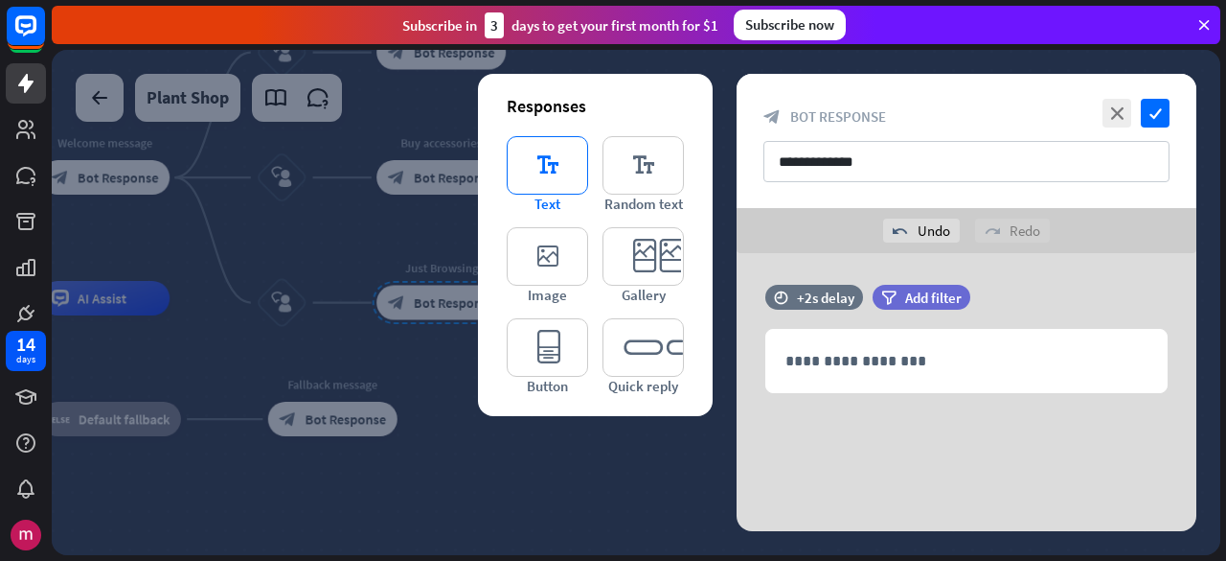
scroll to position [9, 0]
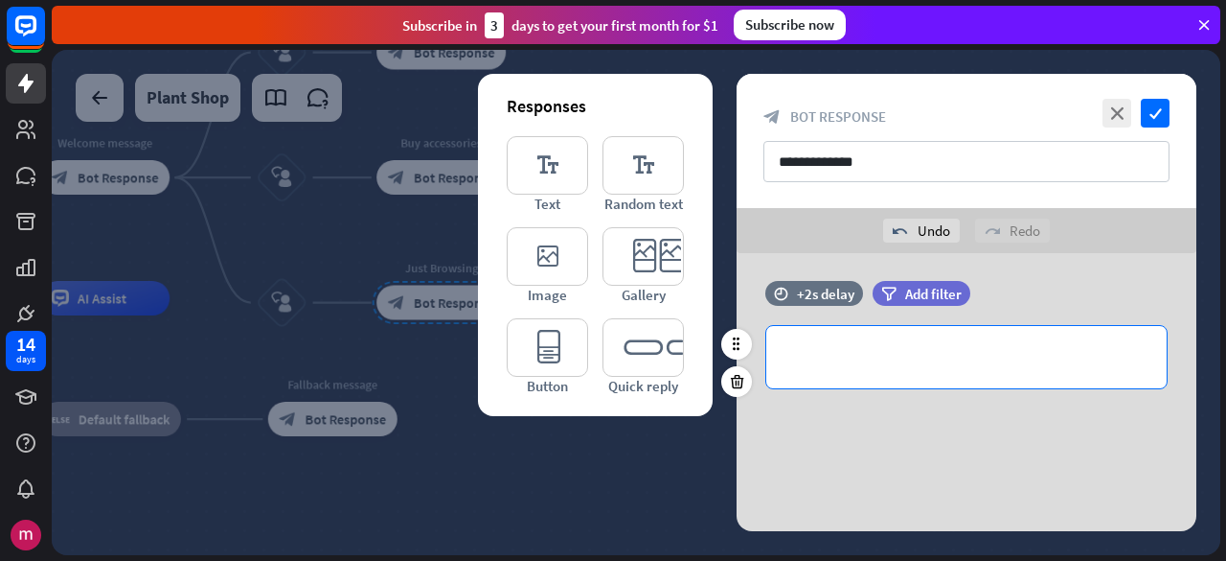
click at [850, 348] on p "**********" at bounding box center [967, 357] width 362 height 24
click at [914, 368] on div "*******" at bounding box center [967, 357] width 400 height 62
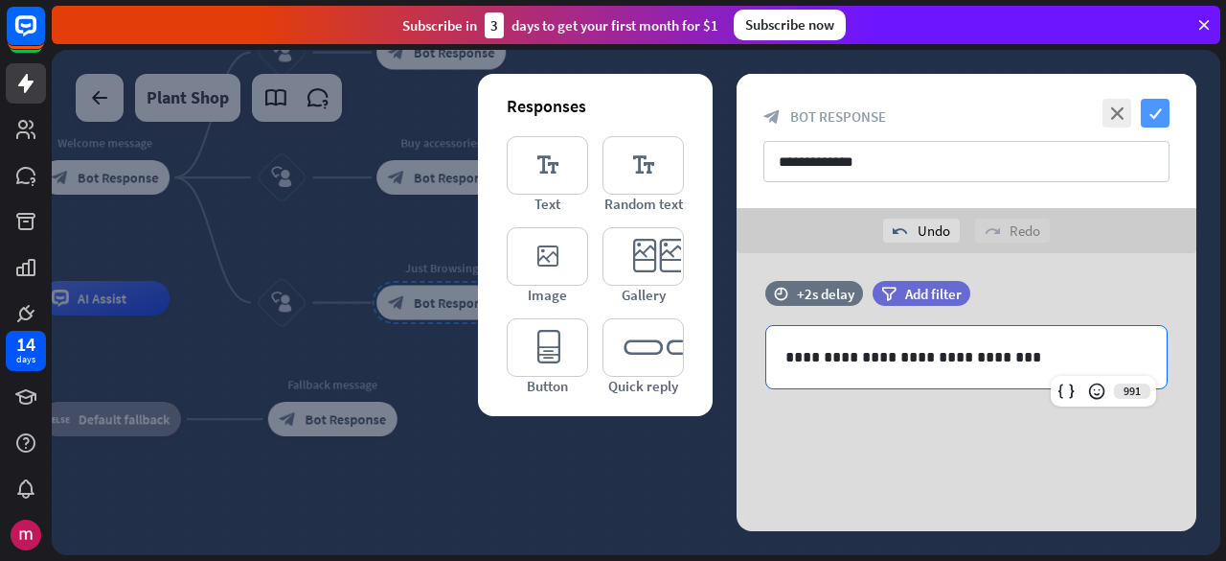
click at [1154, 112] on icon "check" at bounding box center [1155, 113] width 29 height 29
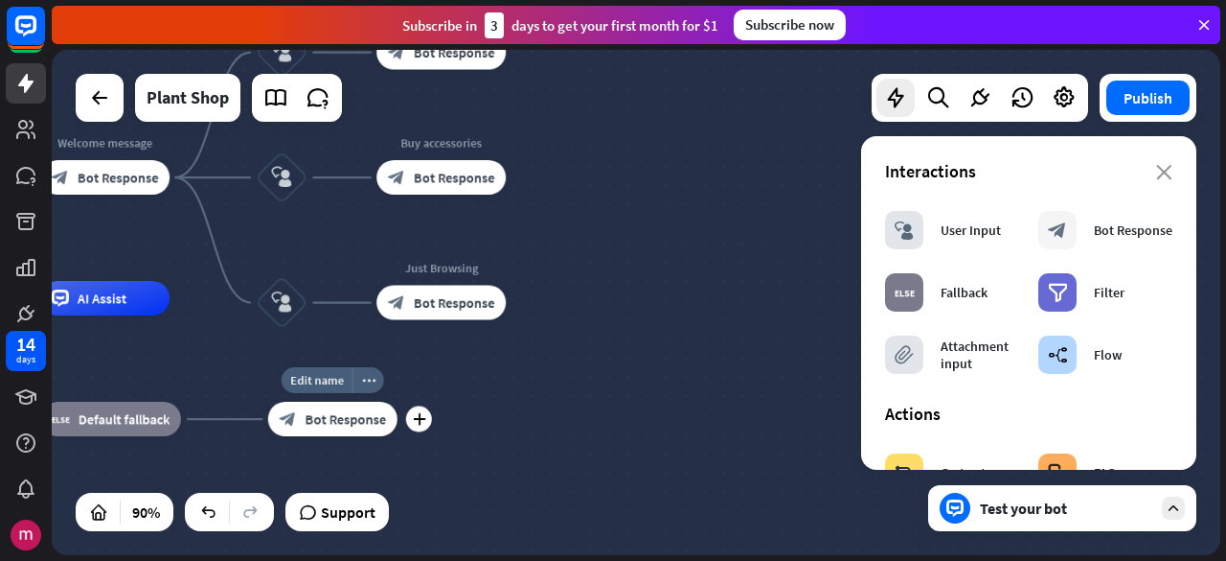
drag, startPoint x: 359, startPoint y: 400, endPoint x: 549, endPoint y: 376, distance: 191.3
click at [359, 401] on div "Edit name more_horiz plus Fallback message block_bot_response Bot Response" at bounding box center [332, 418] width 129 height 34
click at [617, 331] on div "home_2 Start point Welcome message block_bot_response Bot Response block_user_i…" at bounding box center [351, 525] width 1052 height 454
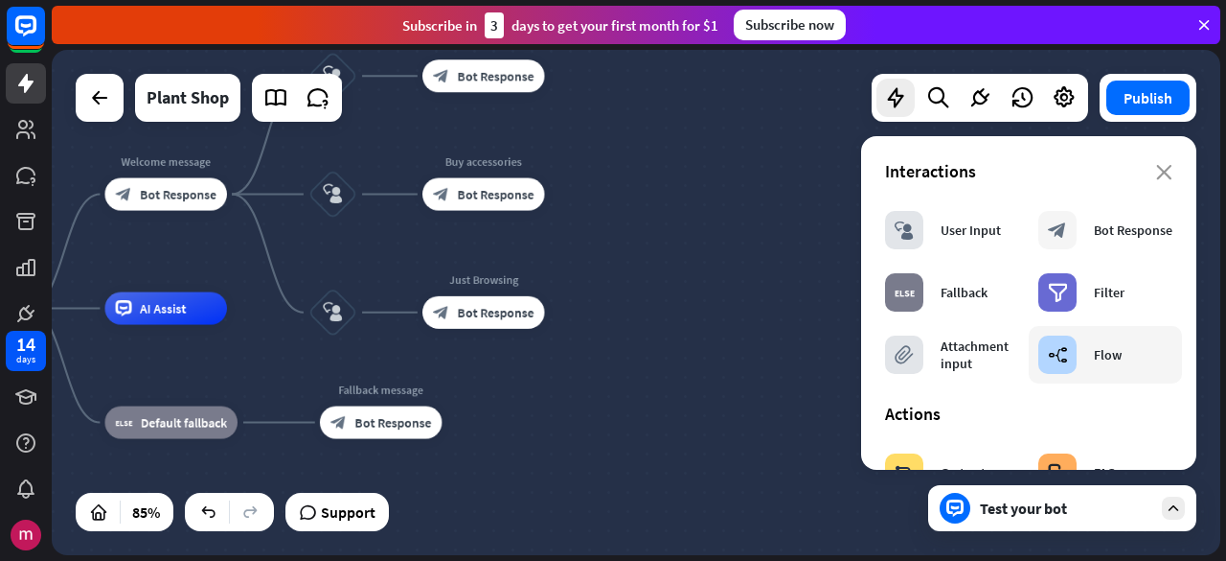
scroll to position [383, 0]
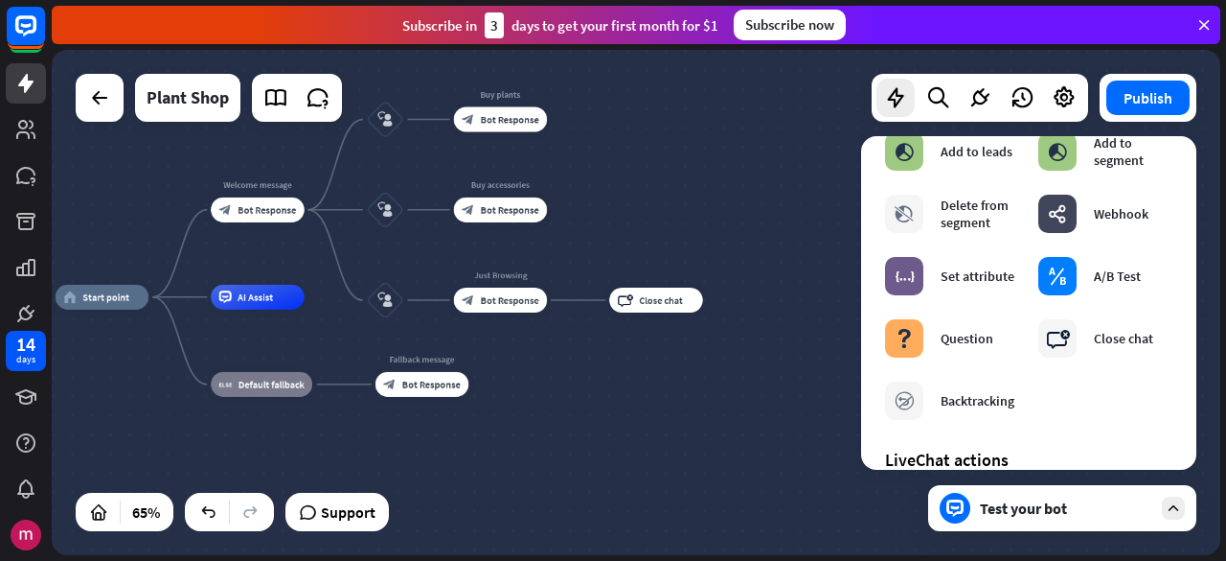
drag, startPoint x: 676, startPoint y: 446, endPoint x: 660, endPoint y: 411, distance: 39.0
click at [663, 413] on div "home_2 Start point Welcome message block_bot_response Bot Response block_user_i…" at bounding box center [436, 461] width 760 height 329
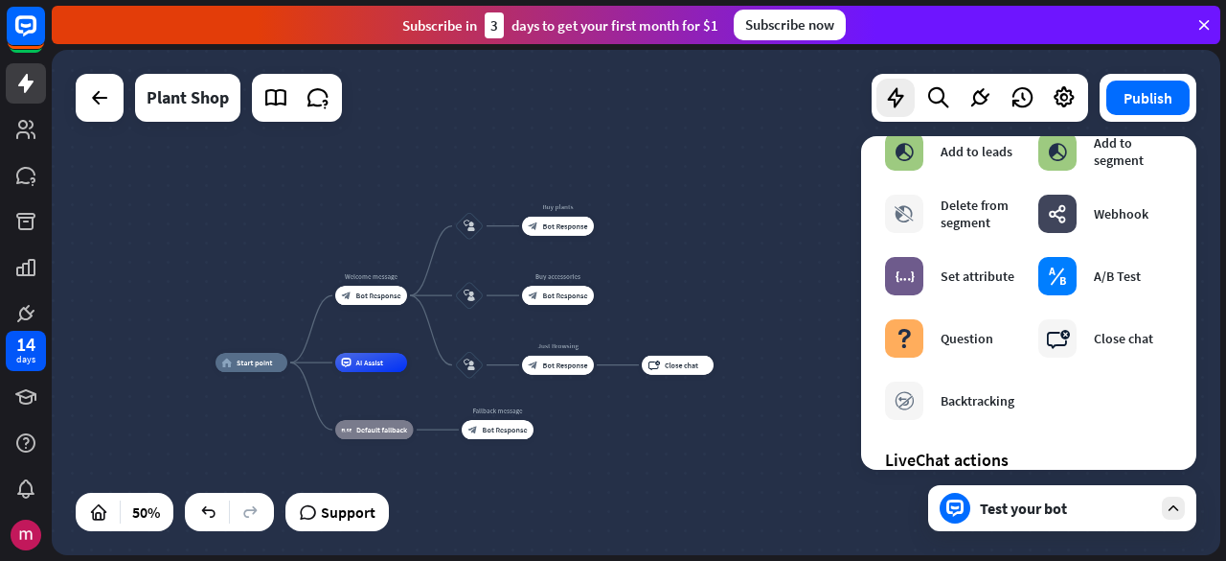
drag, startPoint x: 675, startPoint y: 276, endPoint x: 693, endPoint y: 316, distance: 44.2
click at [693, 316] on div "home_2 Start point Welcome message block_bot_response Bot Response block_user_i…" at bounding box center [636, 302] width 1169 height 505
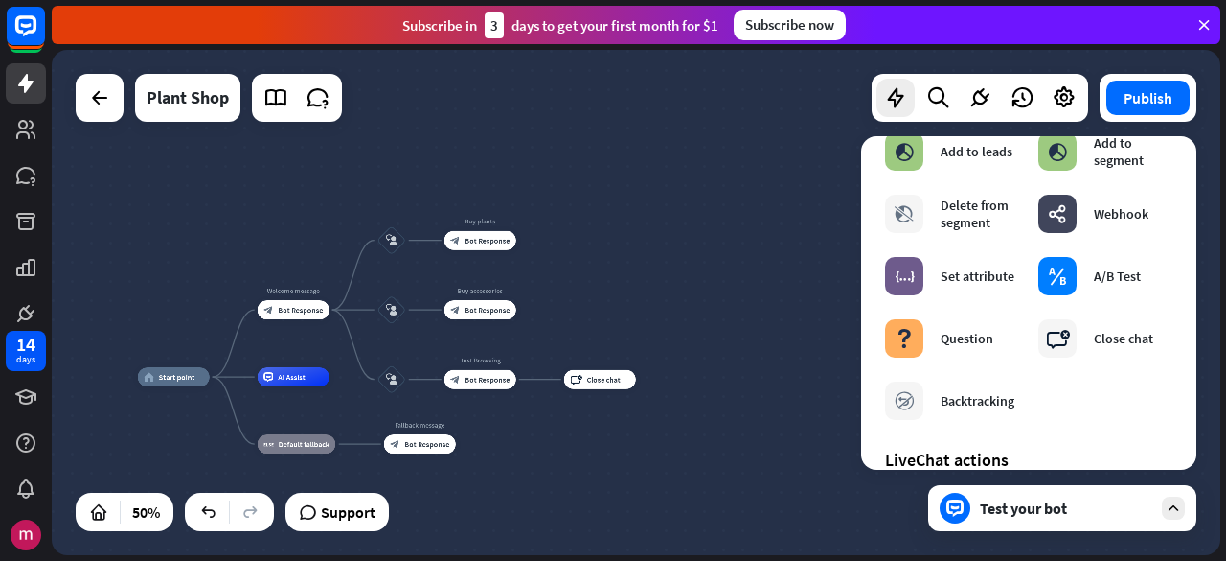
drag, startPoint x: 629, startPoint y: 461, endPoint x: 569, endPoint y: 443, distance: 63.0
click at [569, 443] on div "home_2 Start point Welcome message block_bot_response Bot Response block_user_i…" at bounding box center [430, 503] width 584 height 253
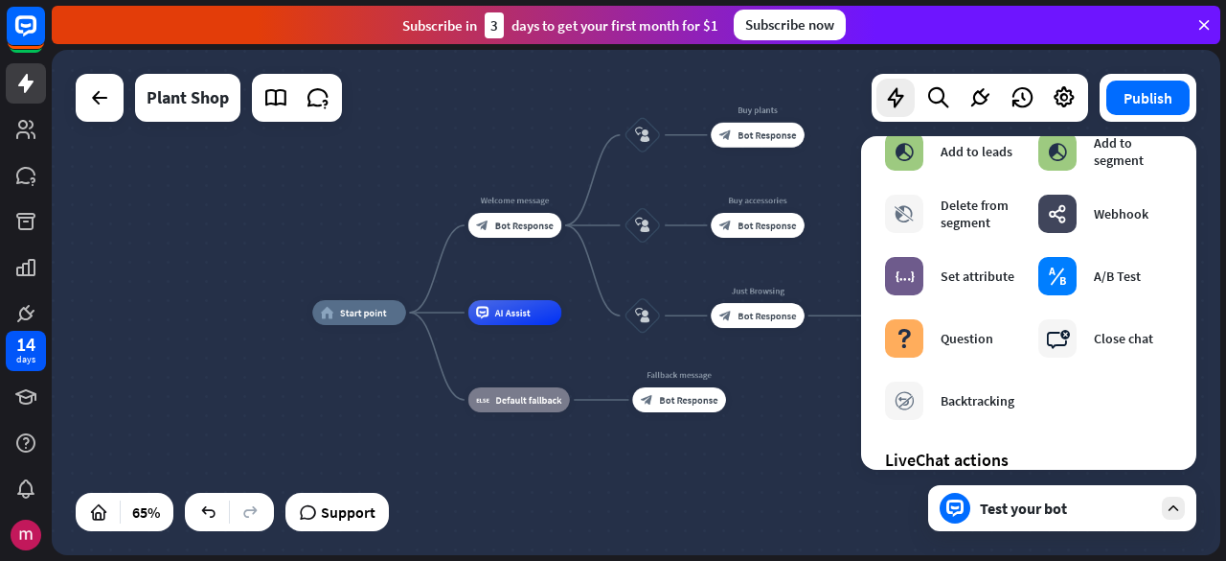
drag, startPoint x: 477, startPoint y: 457, endPoint x: 787, endPoint y: 410, distance: 313.0
click at [787, 410] on div "home_2 Start point Welcome message block_bot_response Bot Response block_user_i…" at bounding box center [692, 476] width 760 height 329
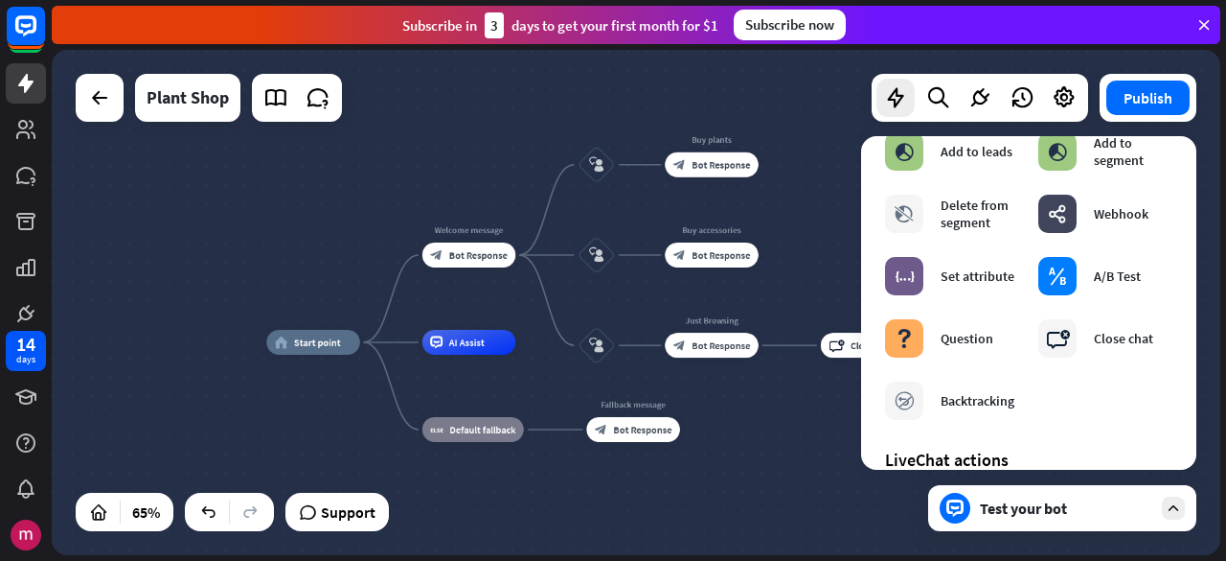
drag, startPoint x: 702, startPoint y: 457, endPoint x: 591, endPoint y: 482, distance: 113.9
click at [591, 482] on div "home_2 Start point Welcome message block_bot_response Bot Response block_user_i…" at bounding box center [646, 506] width 760 height 329
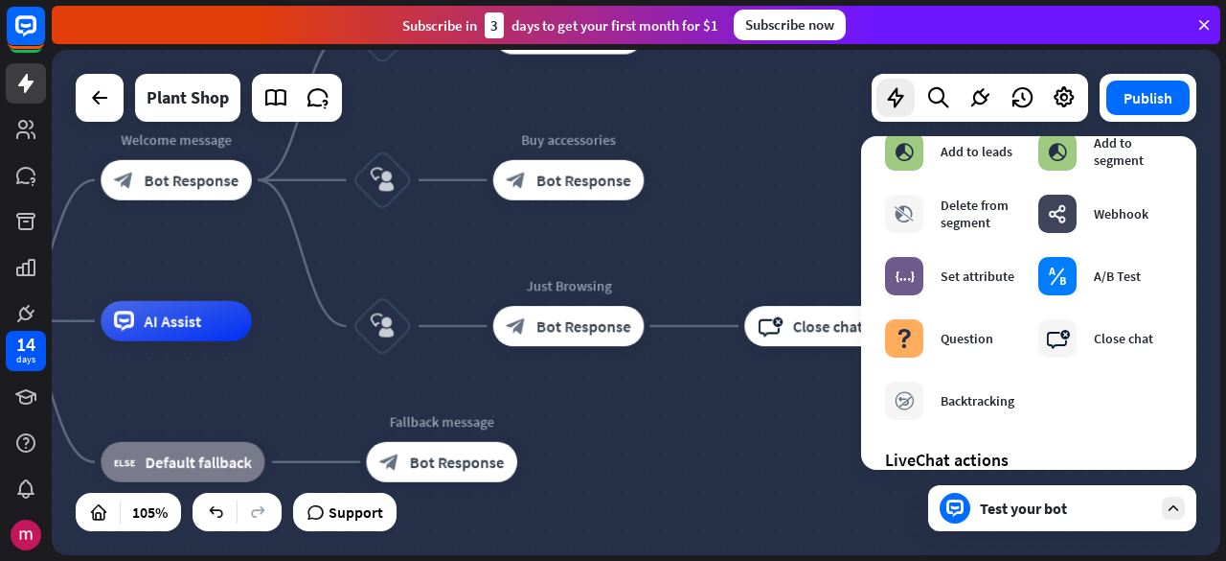
drag, startPoint x: 685, startPoint y: 390, endPoint x: 673, endPoint y: 482, distance: 92.8
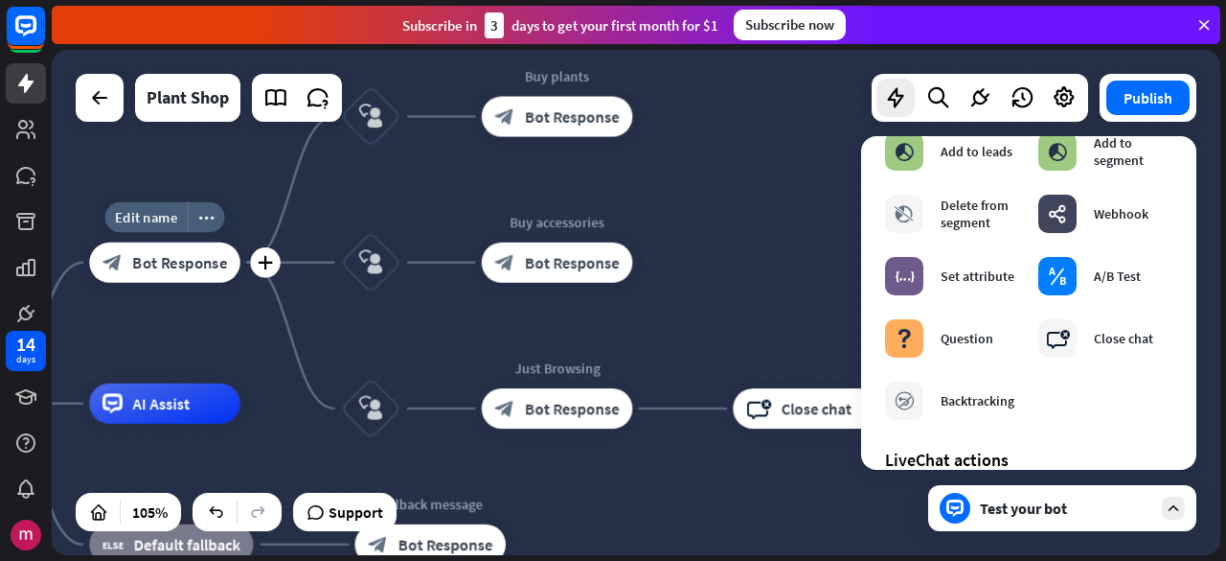
click at [171, 277] on div "block_bot_response Bot Response" at bounding box center [164, 262] width 150 height 40
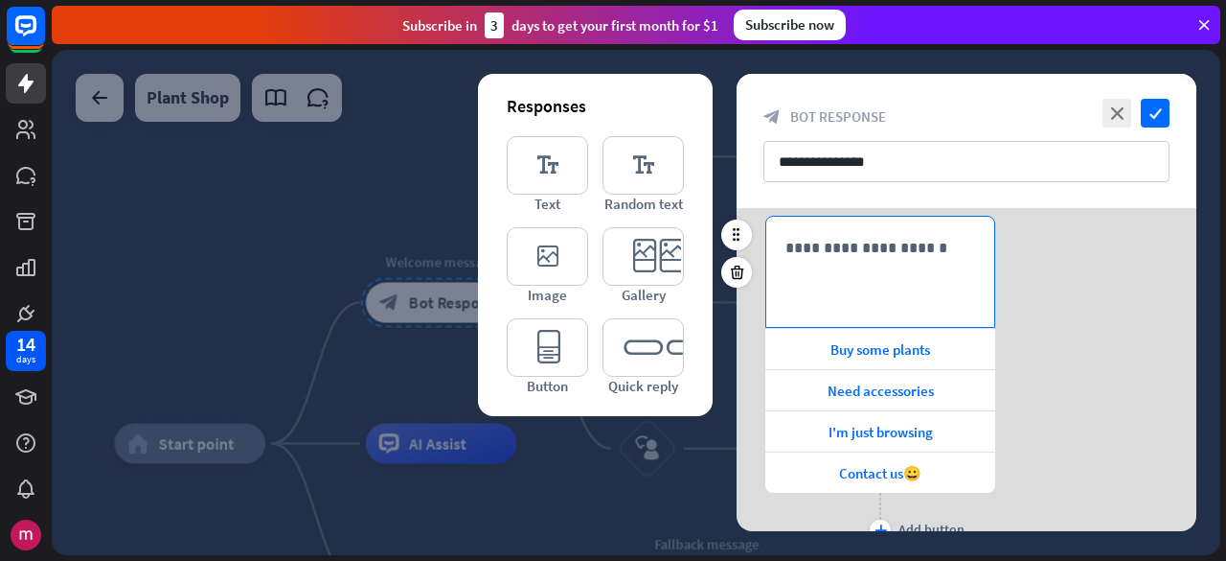
scroll to position [303, 0]
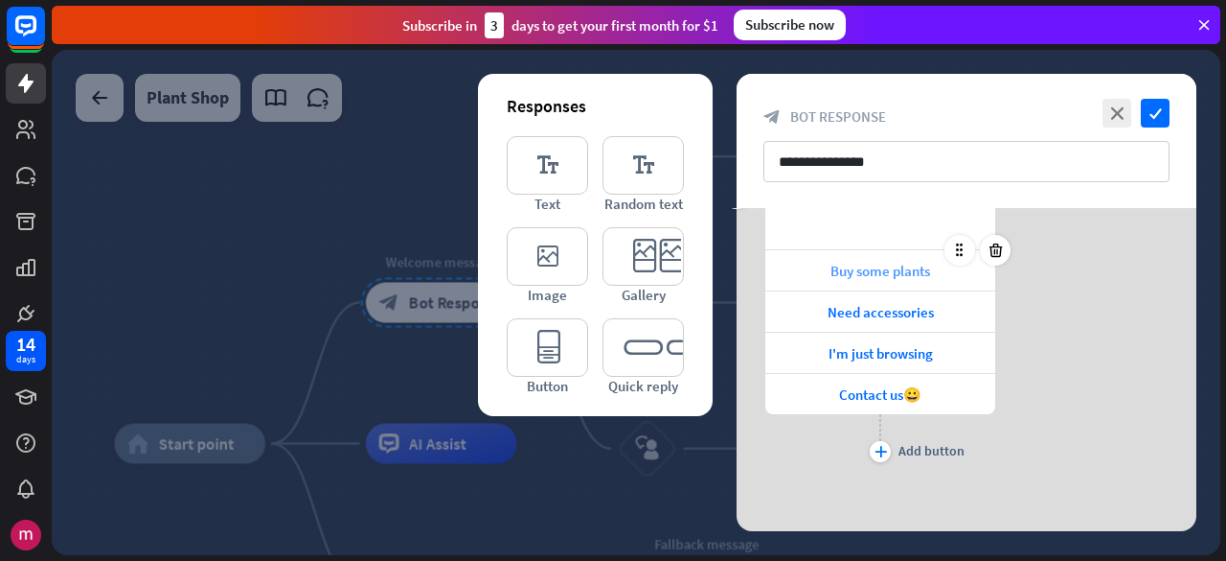
click at [873, 275] on span "Buy some plants" at bounding box center [881, 271] width 100 height 18
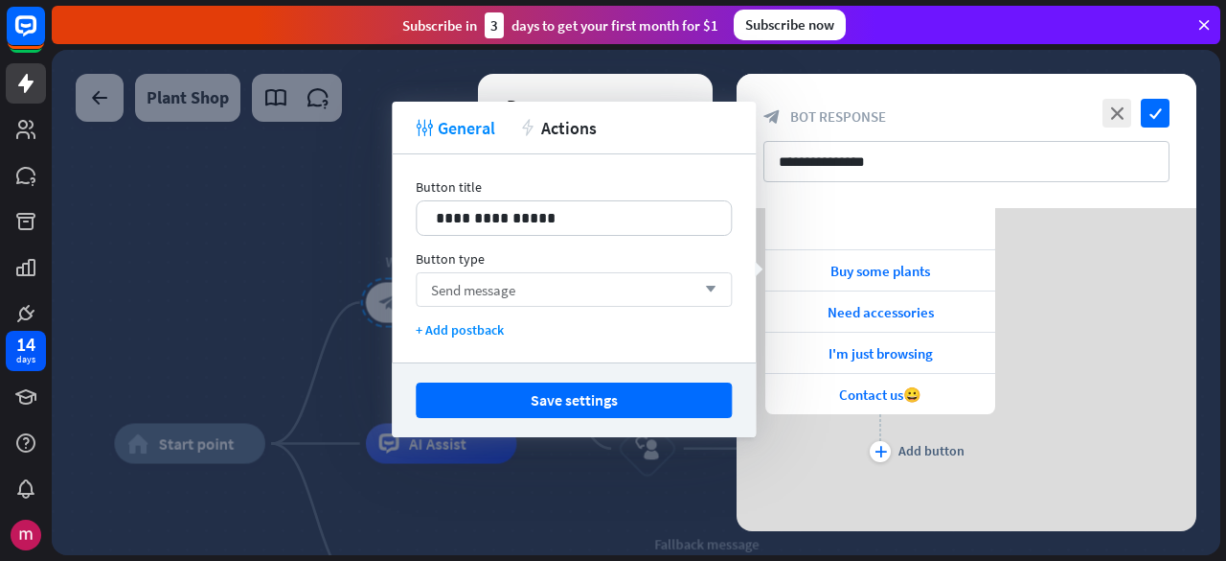
click at [552, 292] on div "Send message arrow_down" at bounding box center [574, 289] width 316 height 34
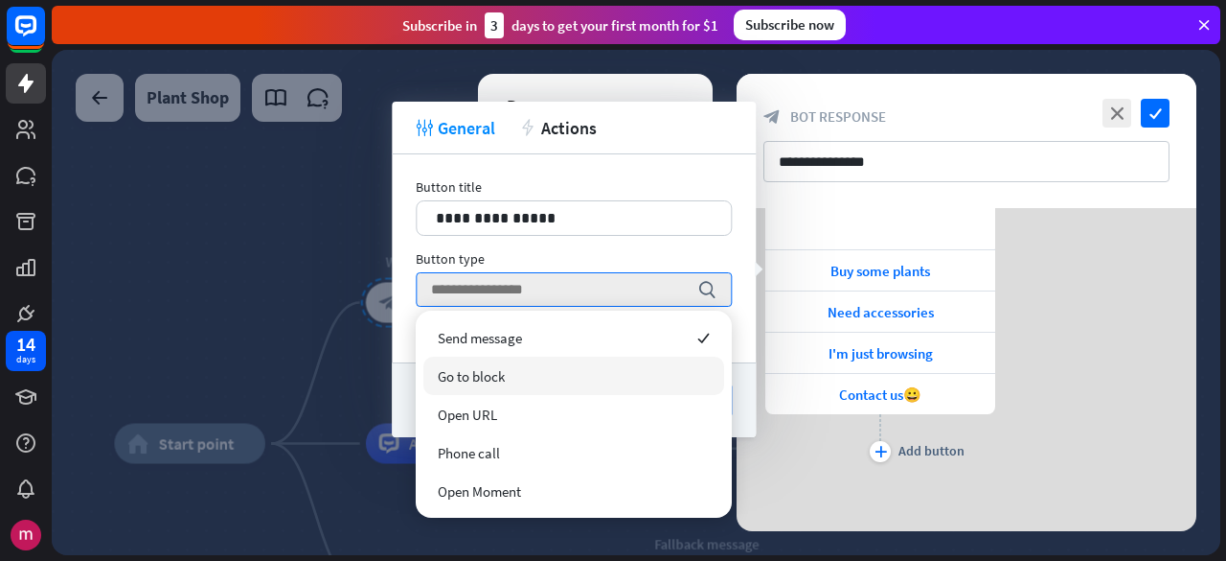
click at [543, 375] on div "Go to block" at bounding box center [573, 375] width 301 height 38
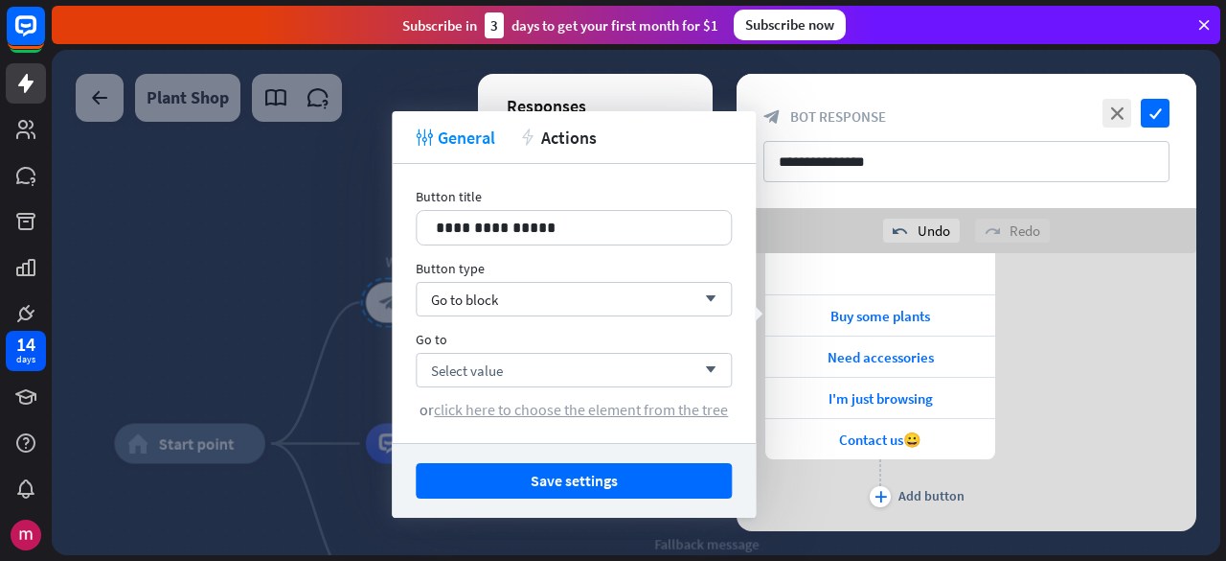
click at [514, 413] on span "click here to choose the element from the tree" at bounding box center [581, 409] width 294 height 19
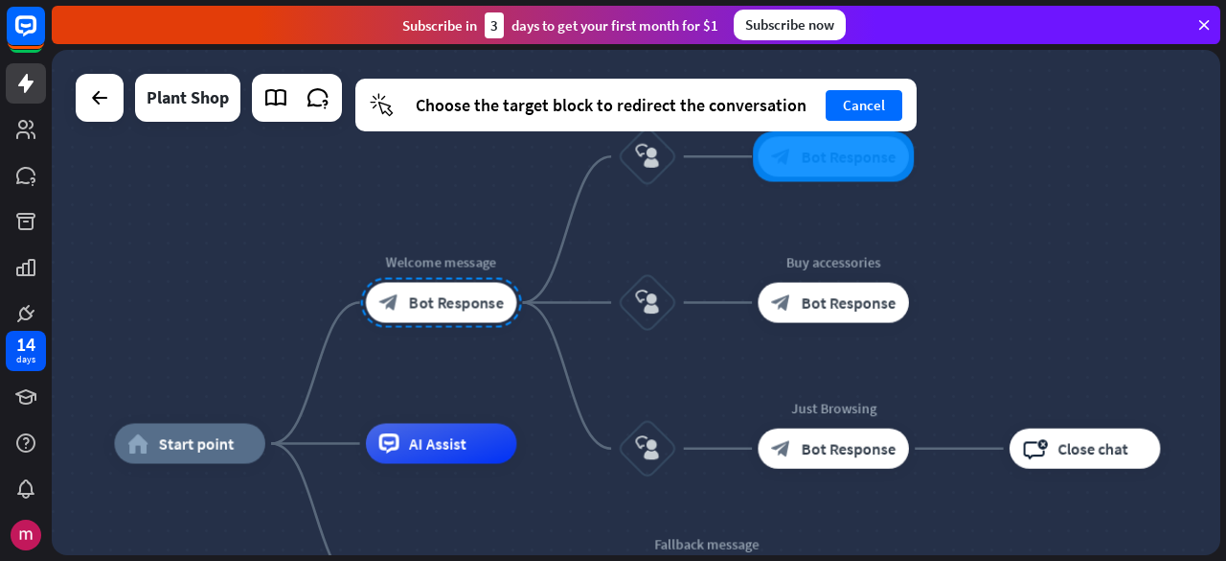
click at [826, 173] on div at bounding box center [833, 156] width 161 height 51
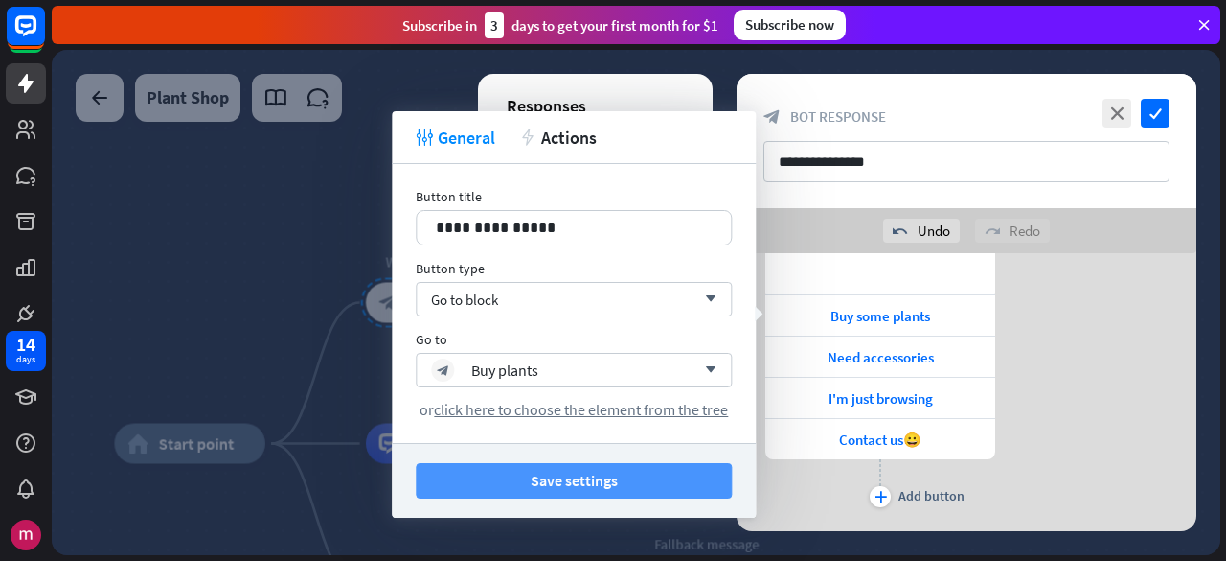
click at [606, 482] on button "Save settings" at bounding box center [574, 480] width 316 height 35
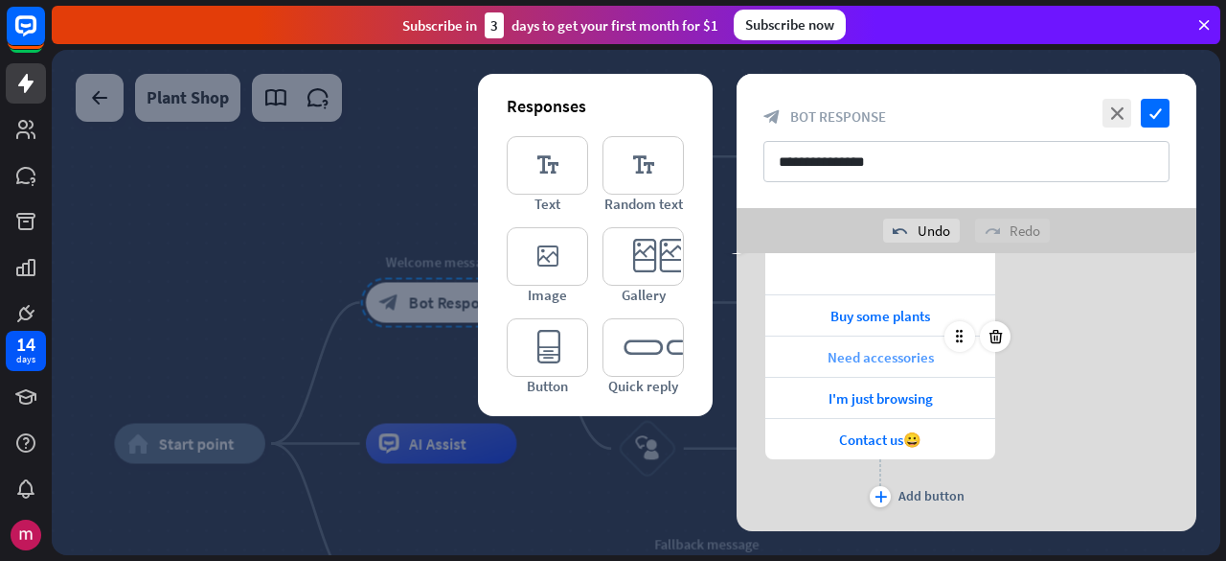
click at [924, 355] on span "Need accessories" at bounding box center [881, 357] width 106 height 18
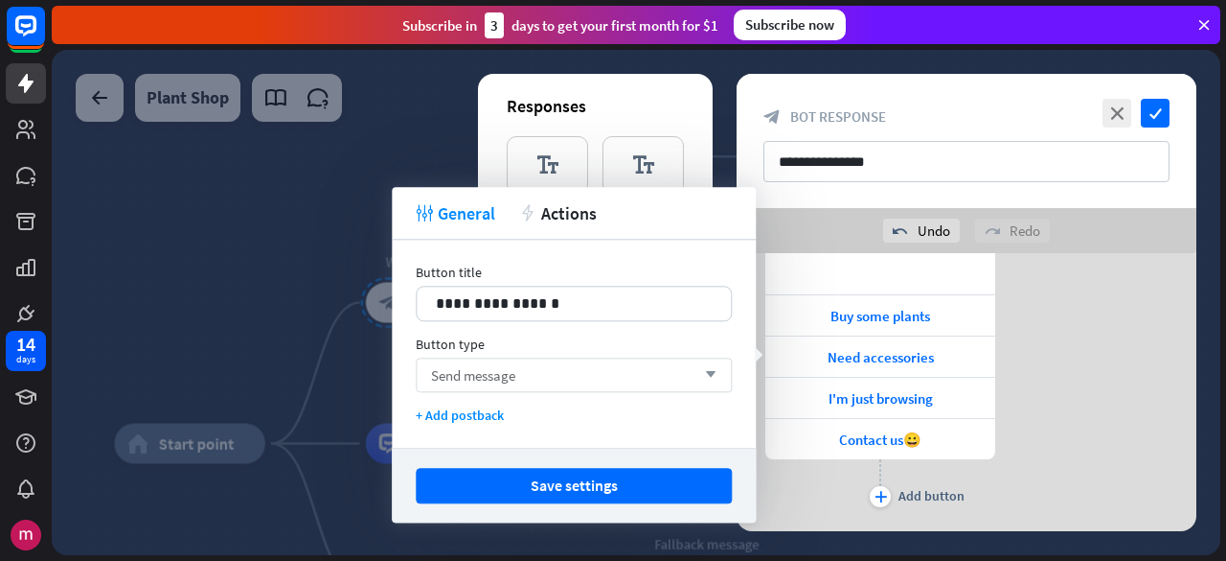
click at [485, 377] on span "Send message" at bounding box center [473, 375] width 84 height 18
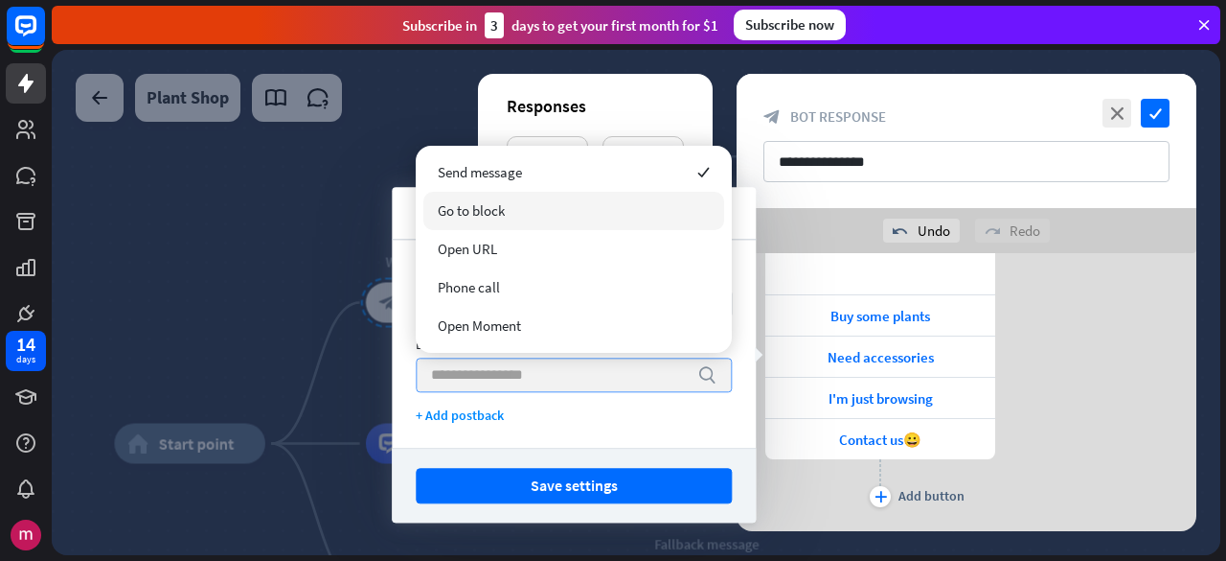
click at [535, 222] on div "Go to block" at bounding box center [573, 211] width 301 height 38
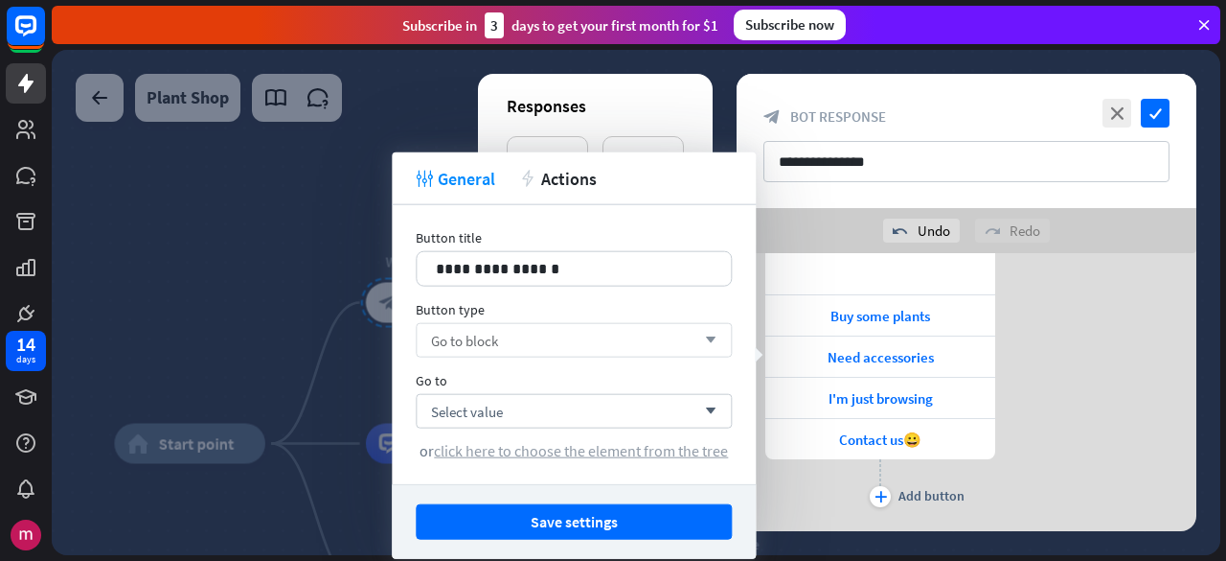
click at [559, 443] on span "click here to choose the element from the tree" at bounding box center [581, 450] width 294 height 19
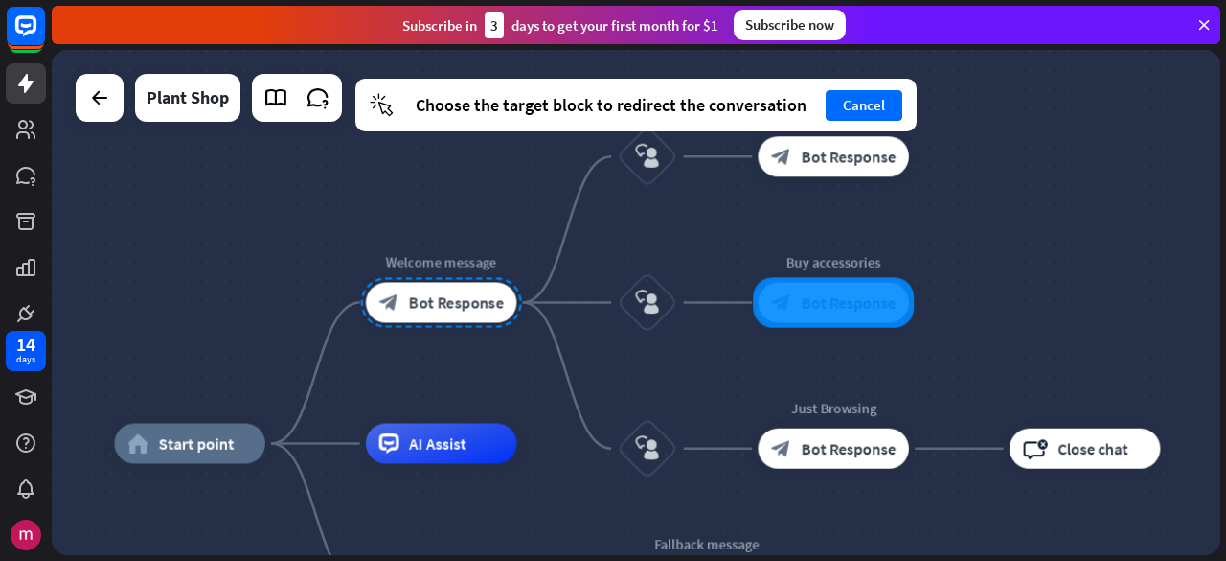
click at [874, 298] on div at bounding box center [833, 302] width 161 height 51
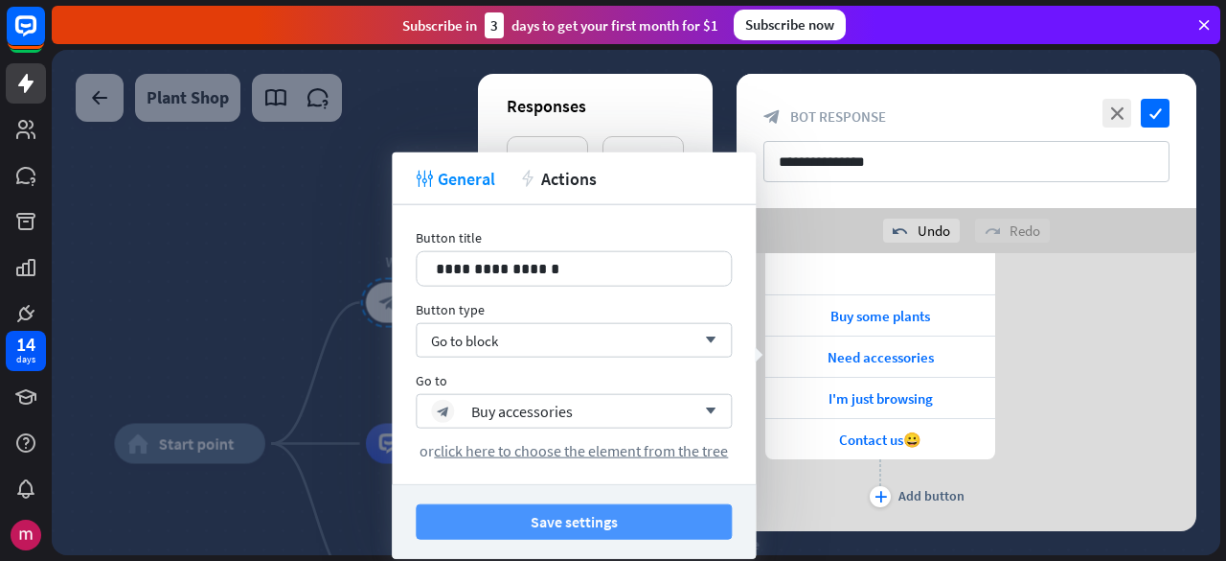
click at [653, 522] on button "Save settings" at bounding box center [574, 521] width 316 height 35
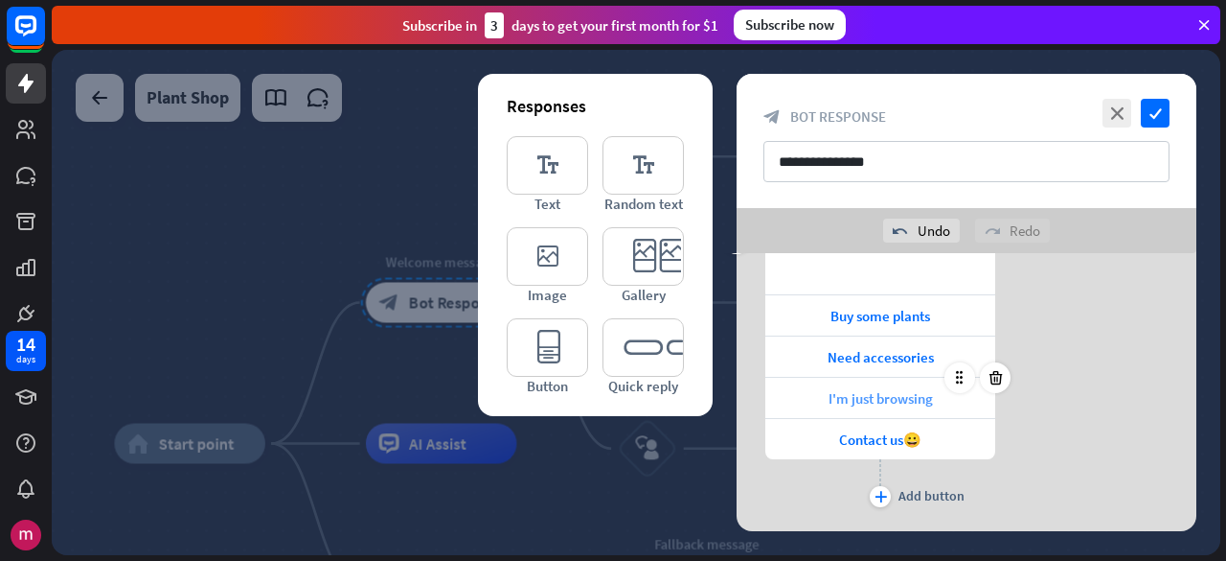
click at [874, 396] on span "I'm just browsing" at bounding box center [881, 398] width 104 height 18
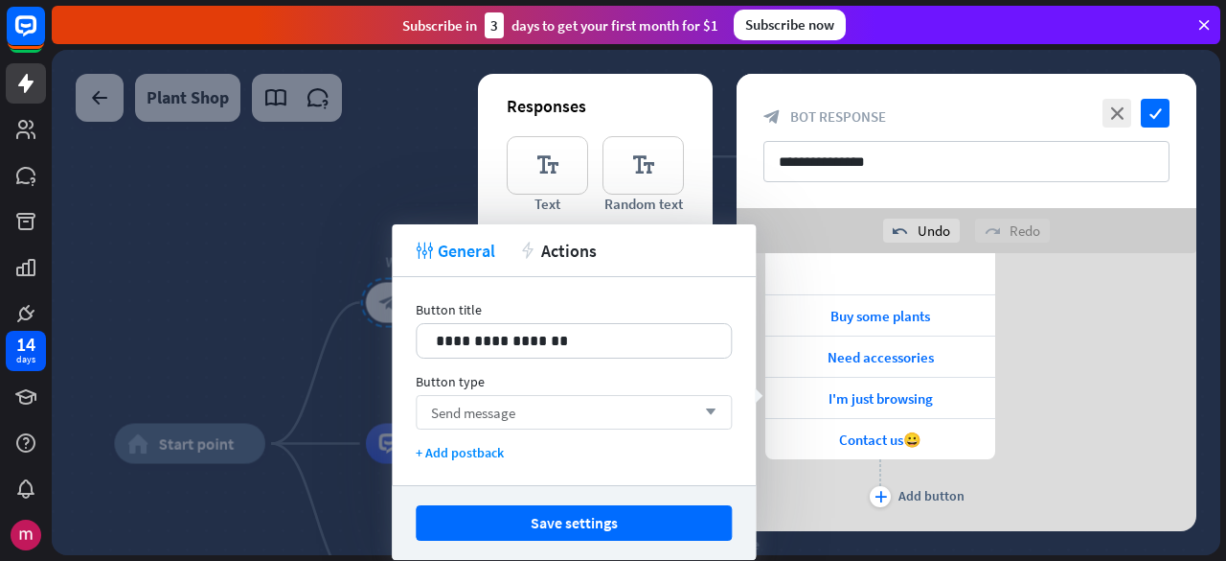
click at [493, 413] on span "Send message" at bounding box center [473, 412] width 84 height 18
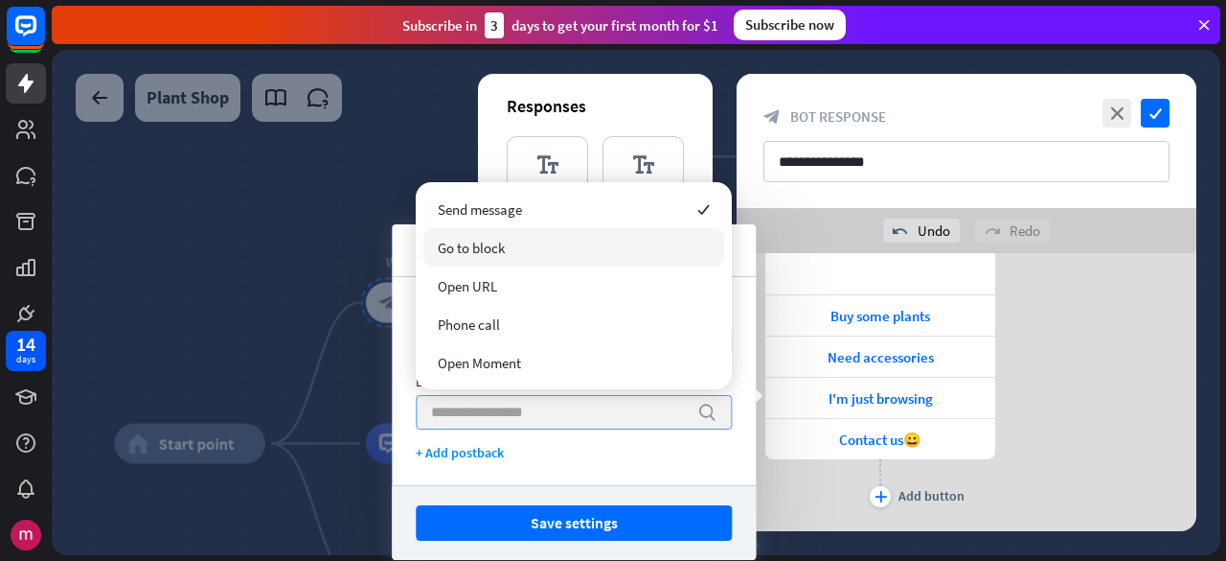
click at [545, 252] on div "Go to block" at bounding box center [573, 247] width 301 height 38
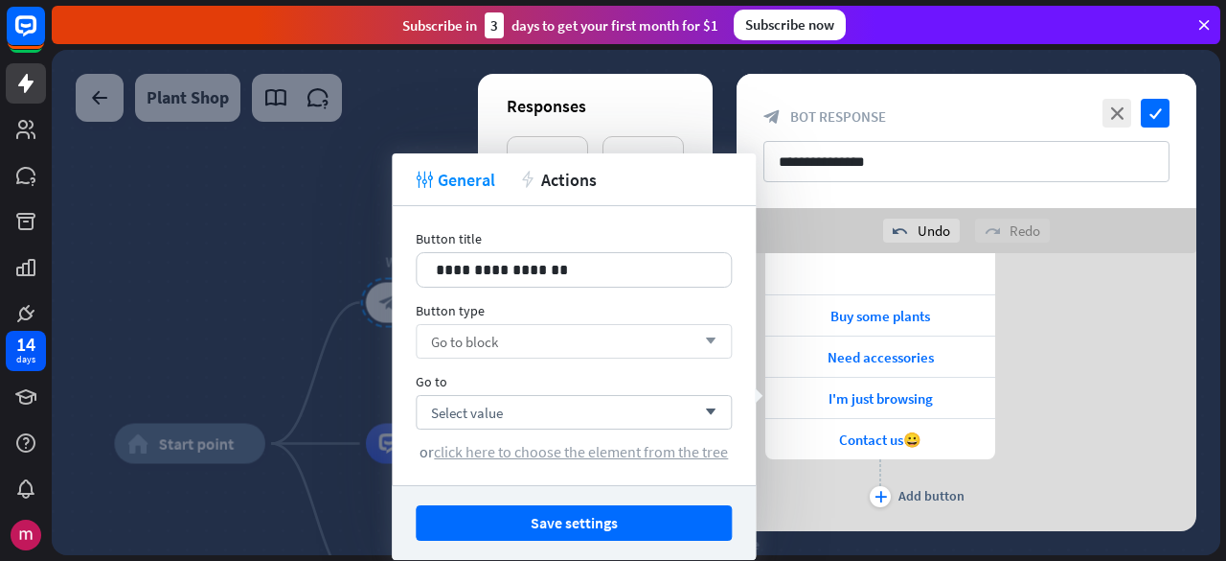
click at [557, 454] on span "click here to choose the element from the tree" at bounding box center [581, 451] width 294 height 19
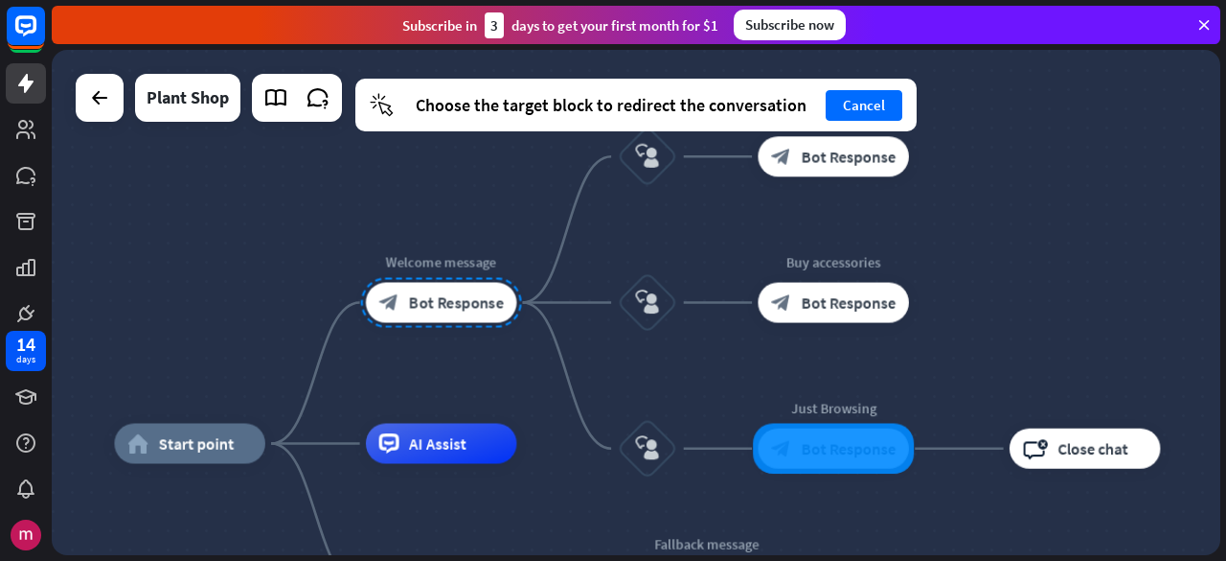
click at [852, 442] on div at bounding box center [833, 448] width 161 height 51
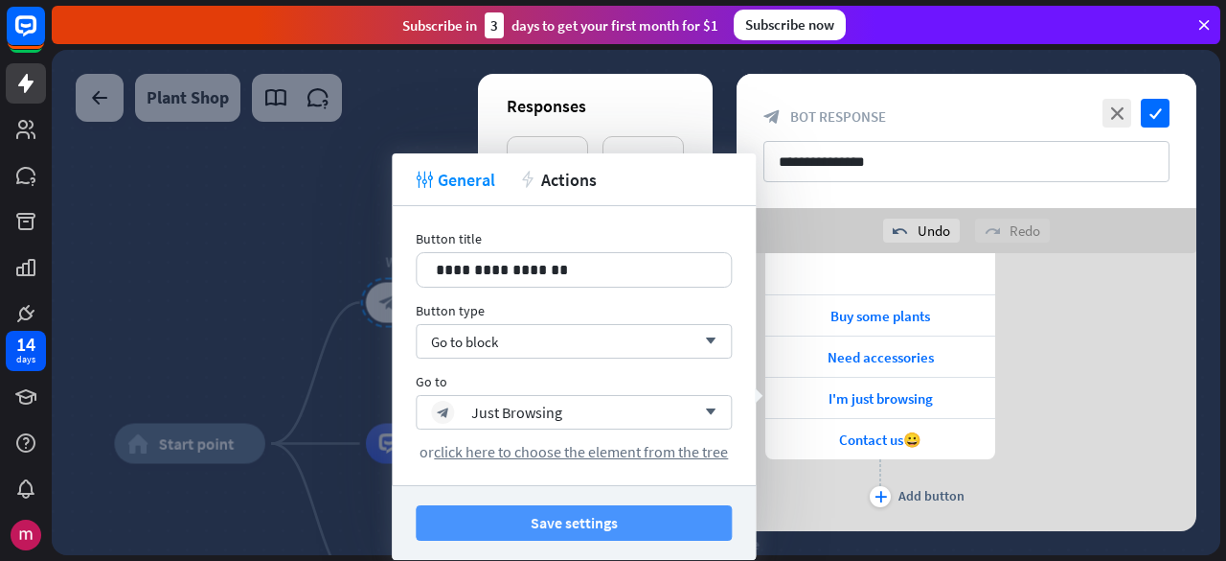
click at [694, 522] on button "Save settings" at bounding box center [574, 522] width 316 height 35
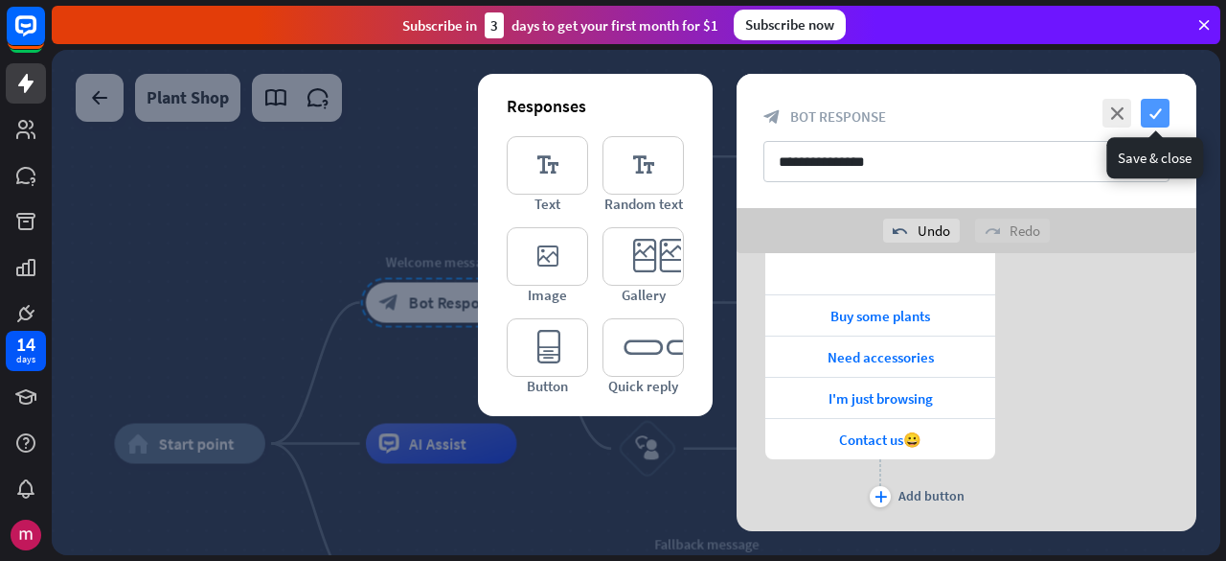
click at [1146, 122] on icon "check" at bounding box center [1155, 113] width 29 height 29
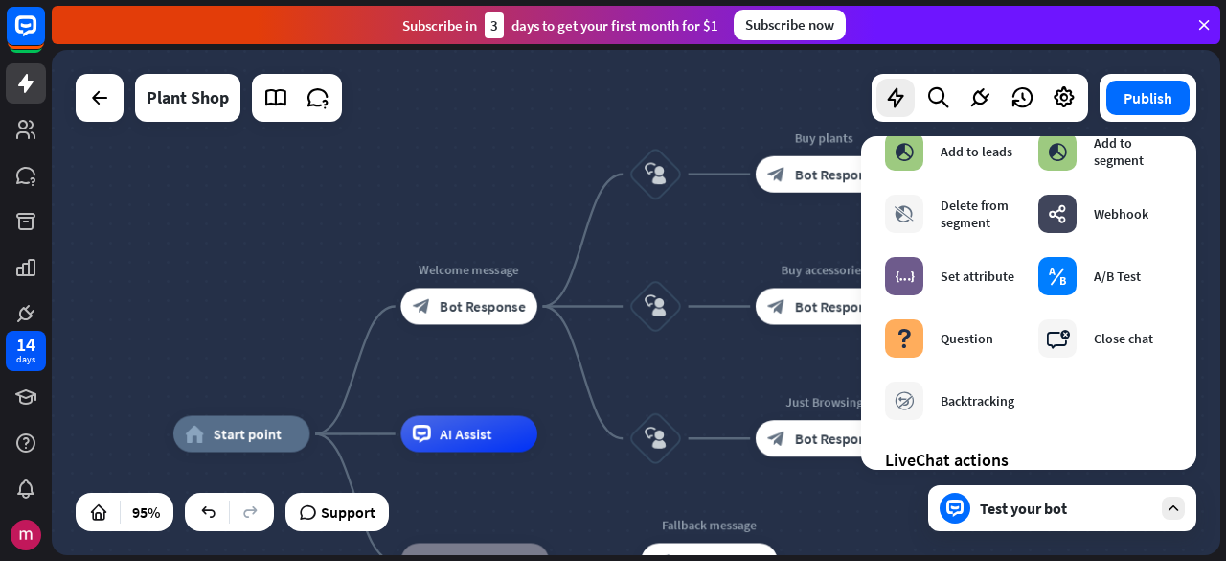
click at [989, 513] on div "Test your bot" at bounding box center [1066, 507] width 172 height 19
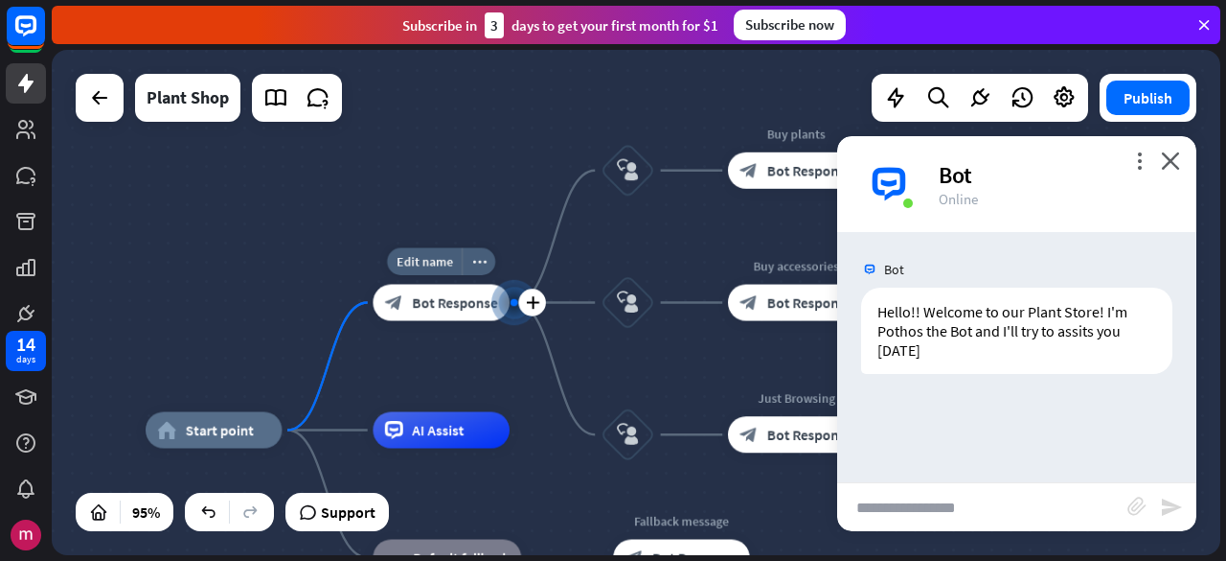
click at [473, 300] on span "Bot Response" at bounding box center [454, 302] width 85 height 18
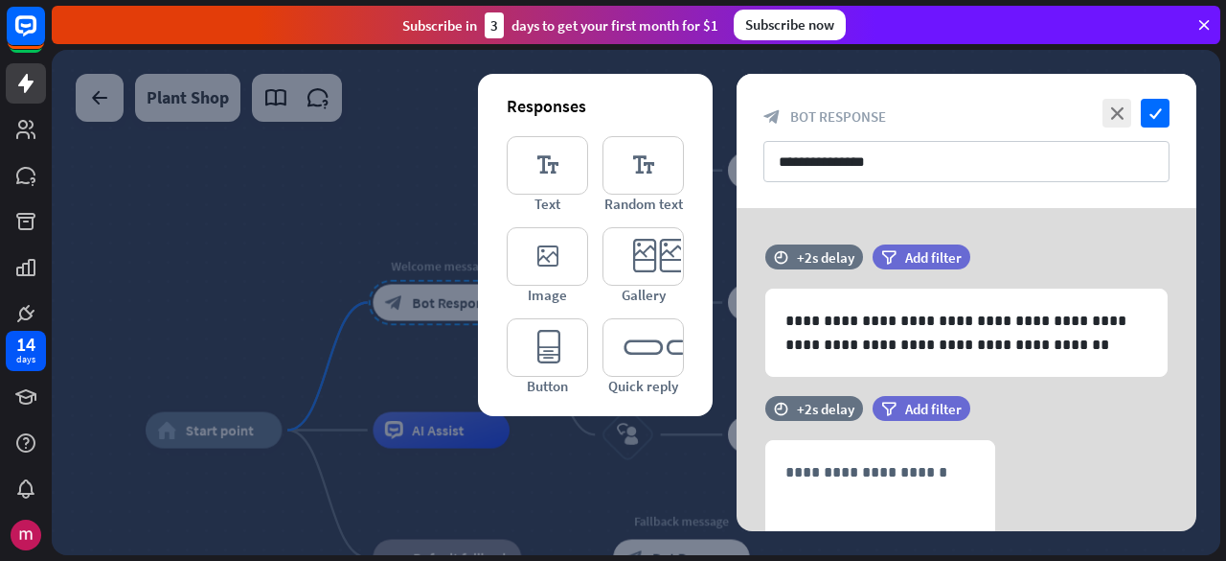
click at [336, 233] on div at bounding box center [636, 302] width 1169 height 505
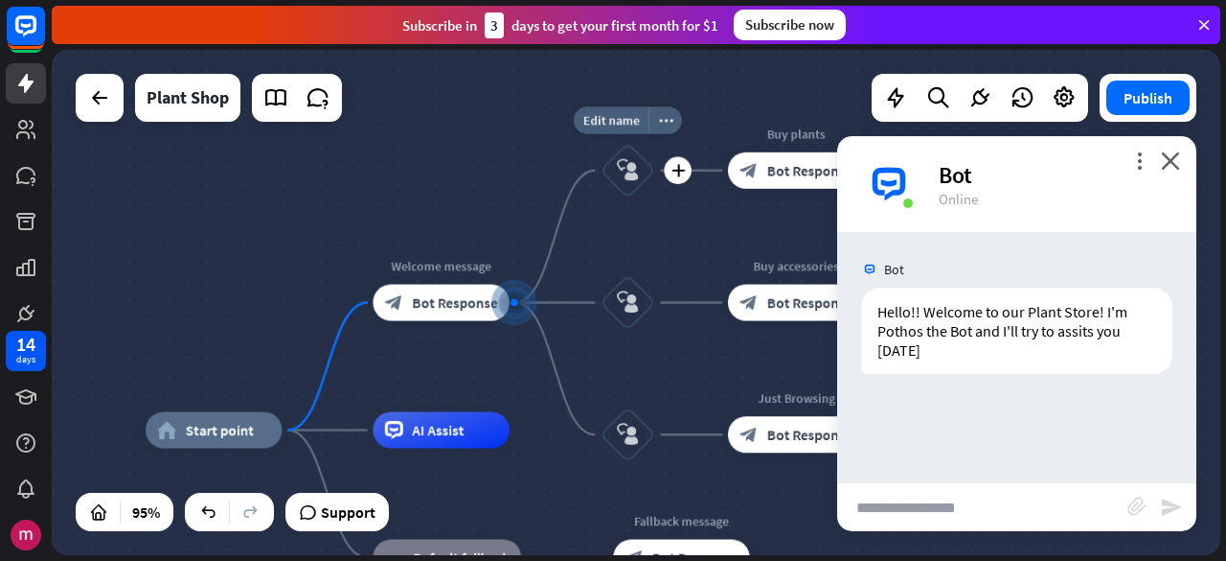
click at [611, 170] on div "block_user_input" at bounding box center [628, 170] width 55 height 55
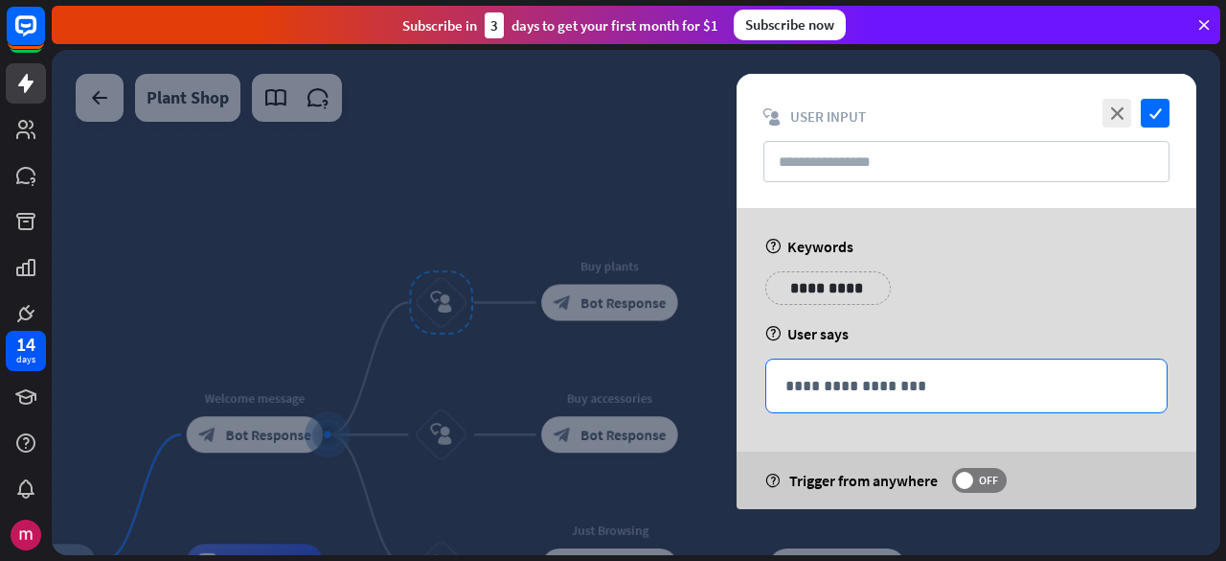
click at [832, 380] on p "**********" at bounding box center [967, 386] width 362 height 24
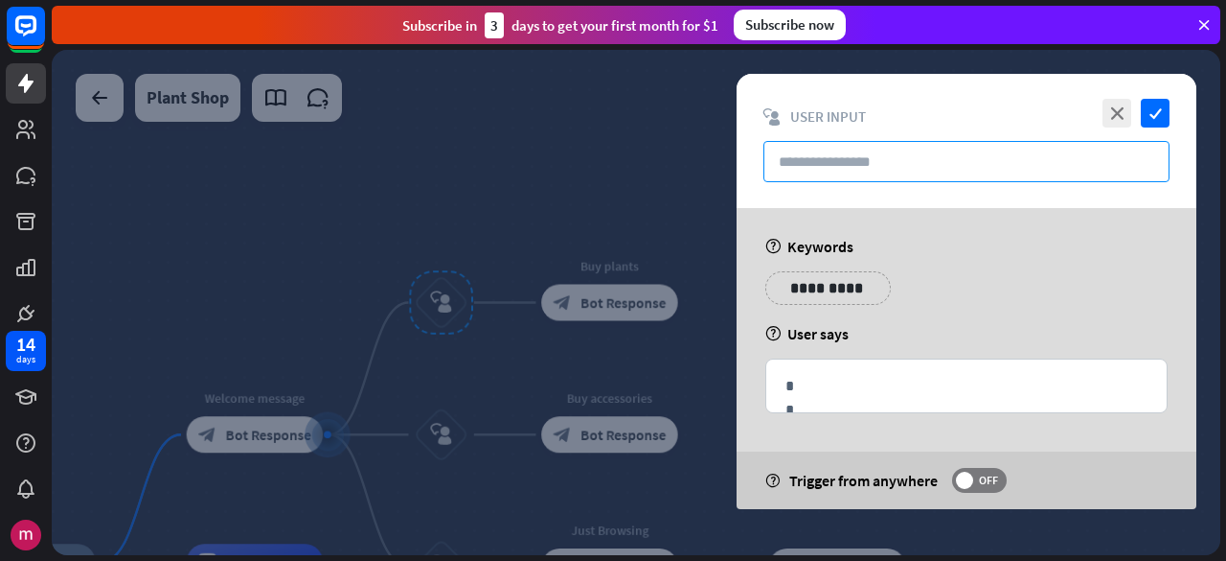
click at [849, 151] on input "text" at bounding box center [967, 161] width 406 height 41
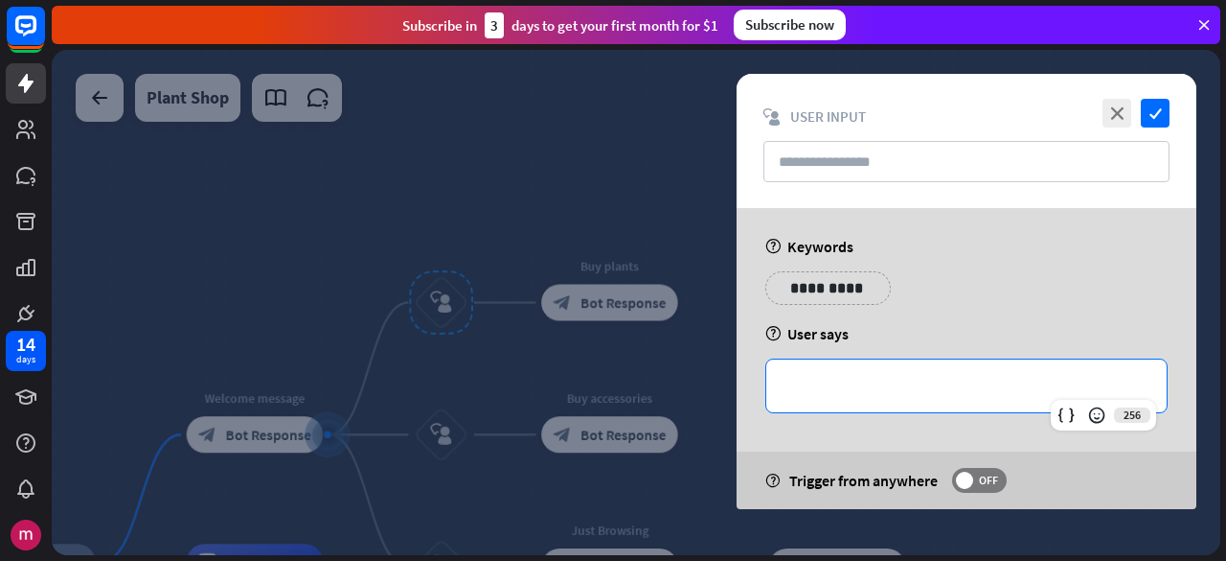
click at [844, 380] on p "**********" at bounding box center [967, 386] width 362 height 24
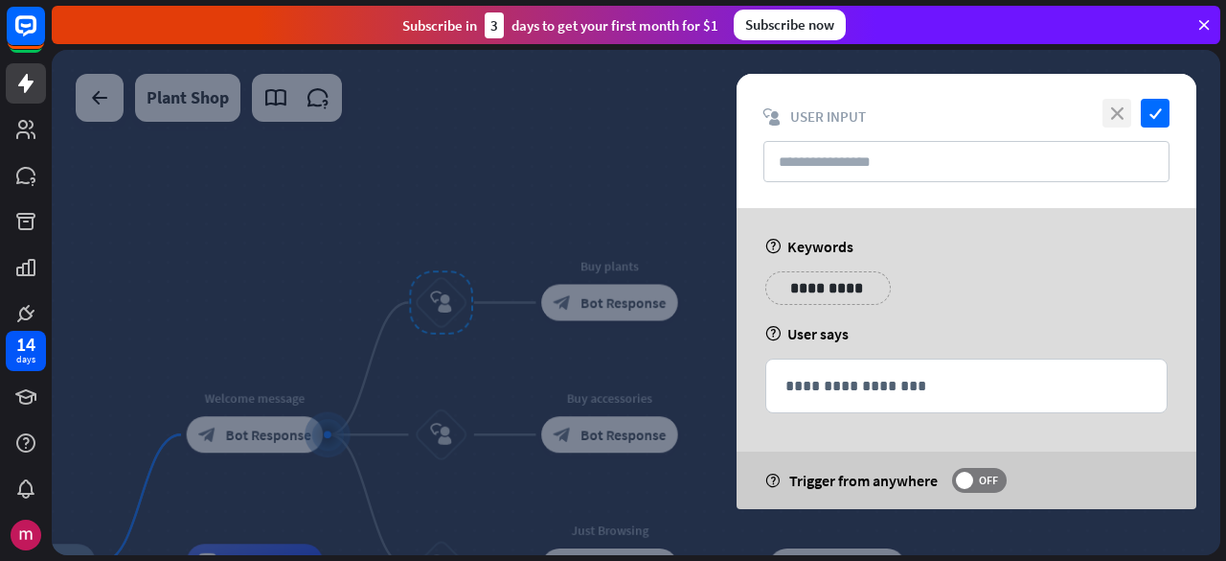
click at [1104, 111] on icon "close" at bounding box center [1117, 113] width 29 height 29
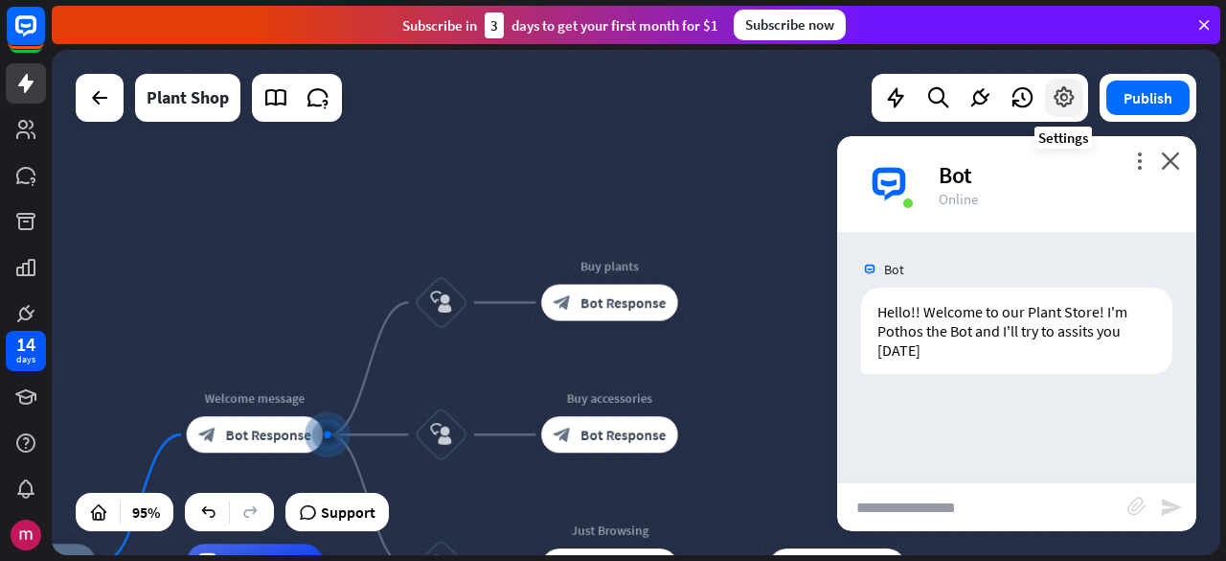
click at [1073, 99] on icon at bounding box center [1064, 97] width 25 height 25
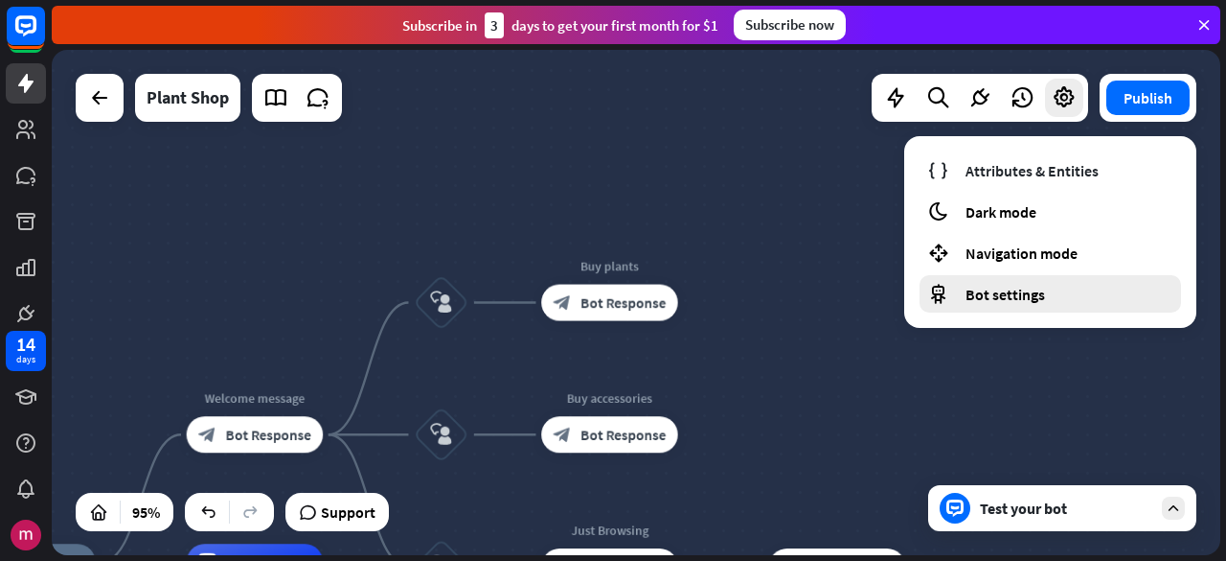
click at [1039, 307] on div "Bot settings" at bounding box center [1051, 293] width 262 height 37
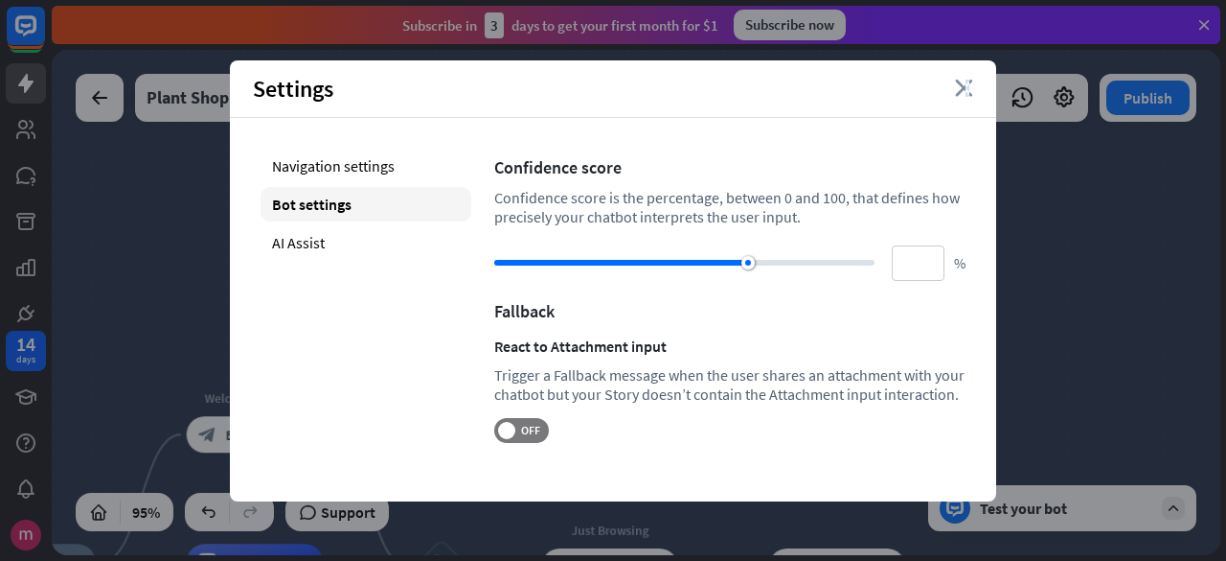
click at [966, 88] on icon "close" at bounding box center [964, 88] width 18 height 17
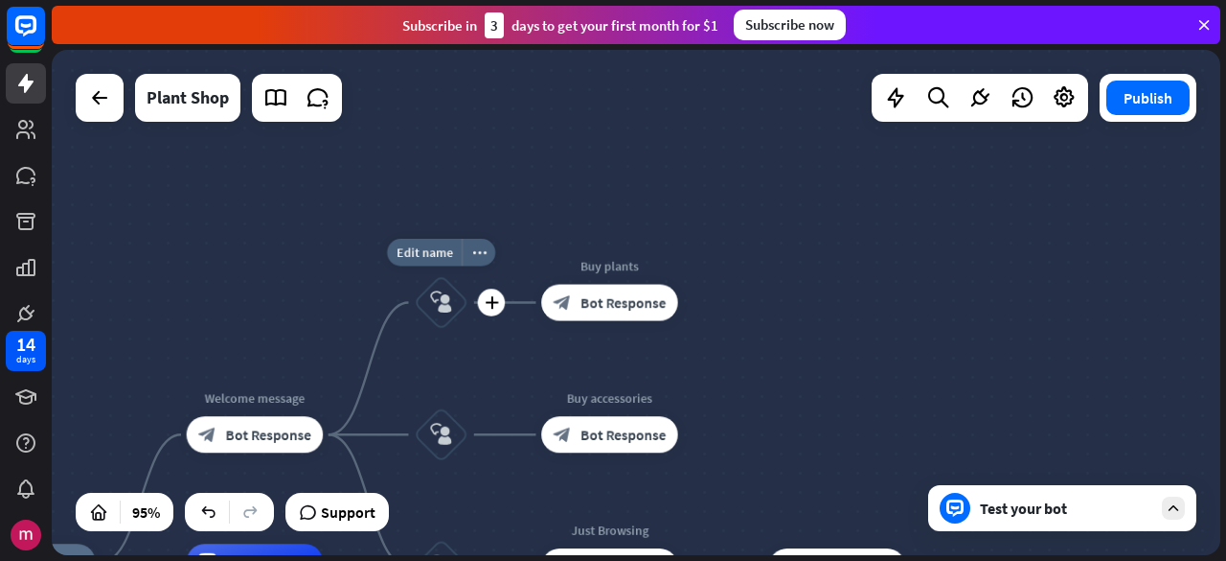
click at [443, 298] on icon "block_user_input" at bounding box center [441, 302] width 22 height 22
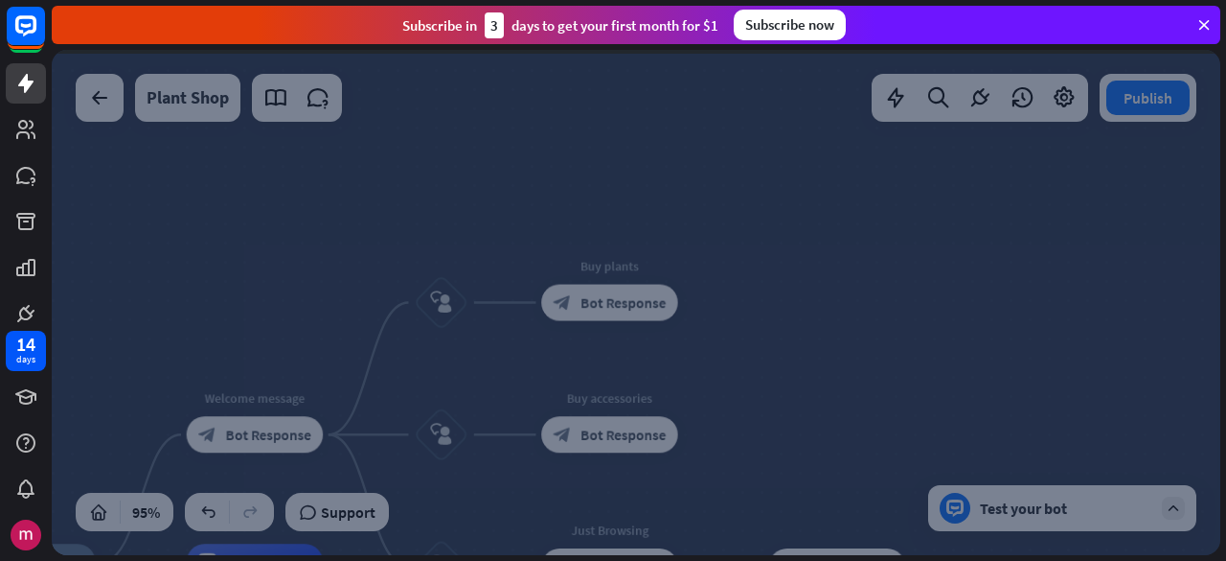
click at [443, 298] on div at bounding box center [636, 302] width 1169 height 505
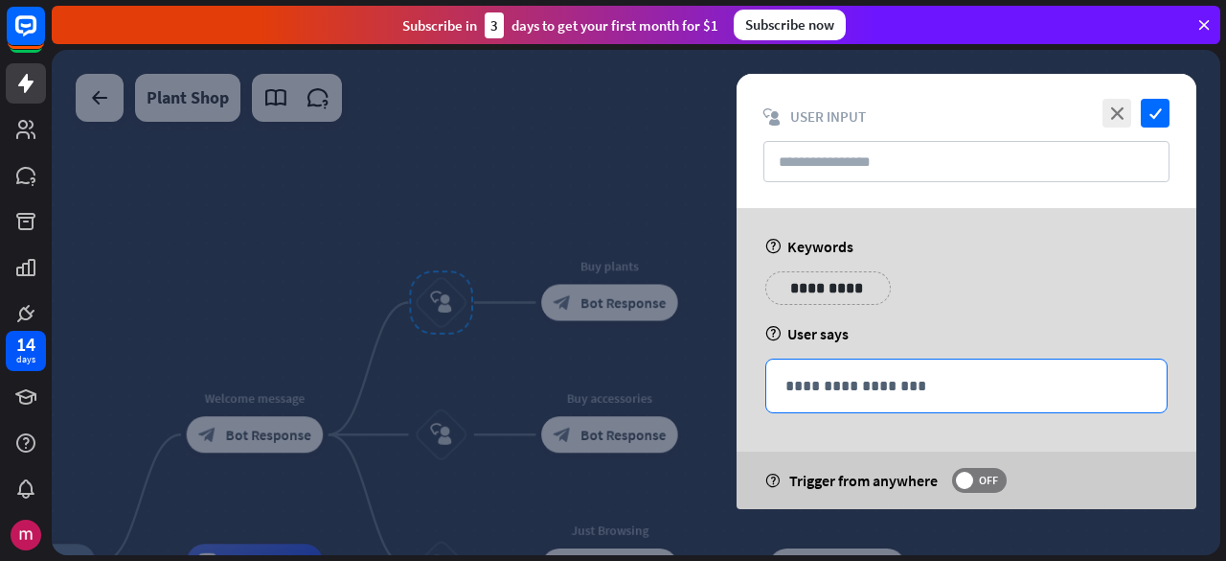
click at [912, 374] on p "**********" at bounding box center [967, 386] width 362 height 24
drag, startPoint x: 846, startPoint y: 273, endPoint x: 846, endPoint y: 297, distance: 24.0
click at [846, 272] on div "**********" at bounding box center [829, 288] width 126 height 34
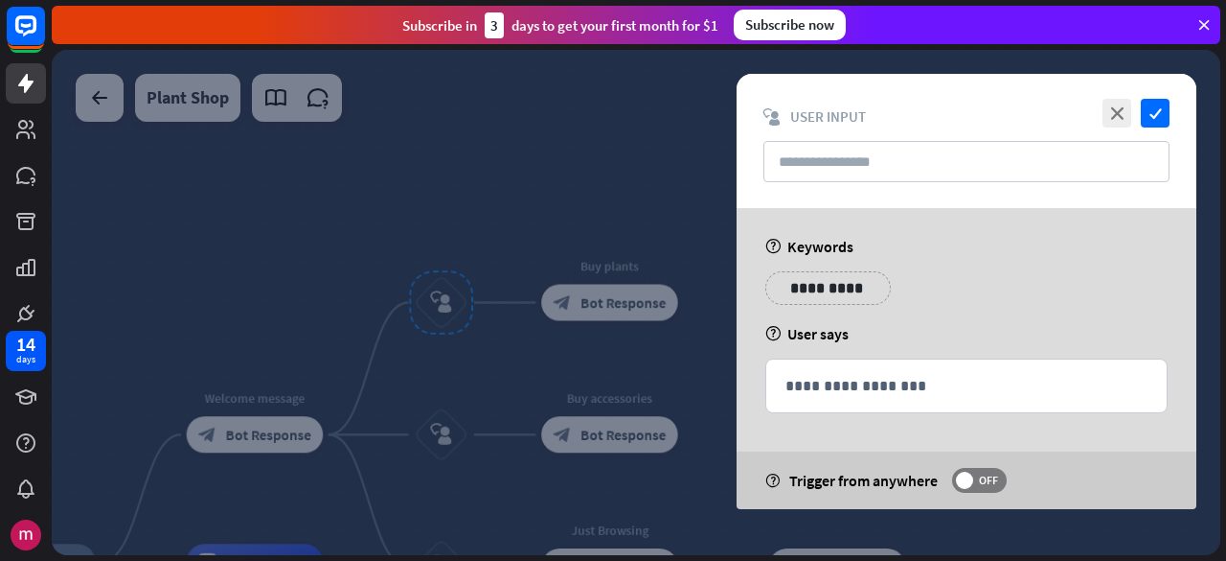
click at [846, 306] on div "**********" at bounding box center [967, 295] width 414 height 48
click at [850, 290] on p "**********" at bounding box center [828, 288] width 97 height 24
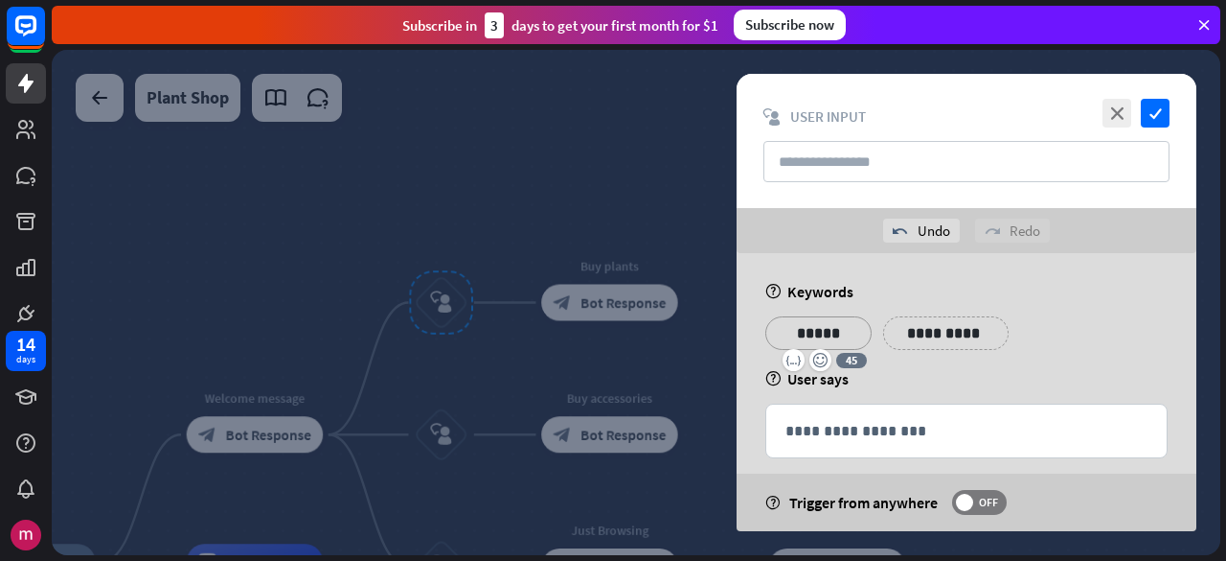
click at [972, 333] on p "**********" at bounding box center [946, 333] width 97 height 24
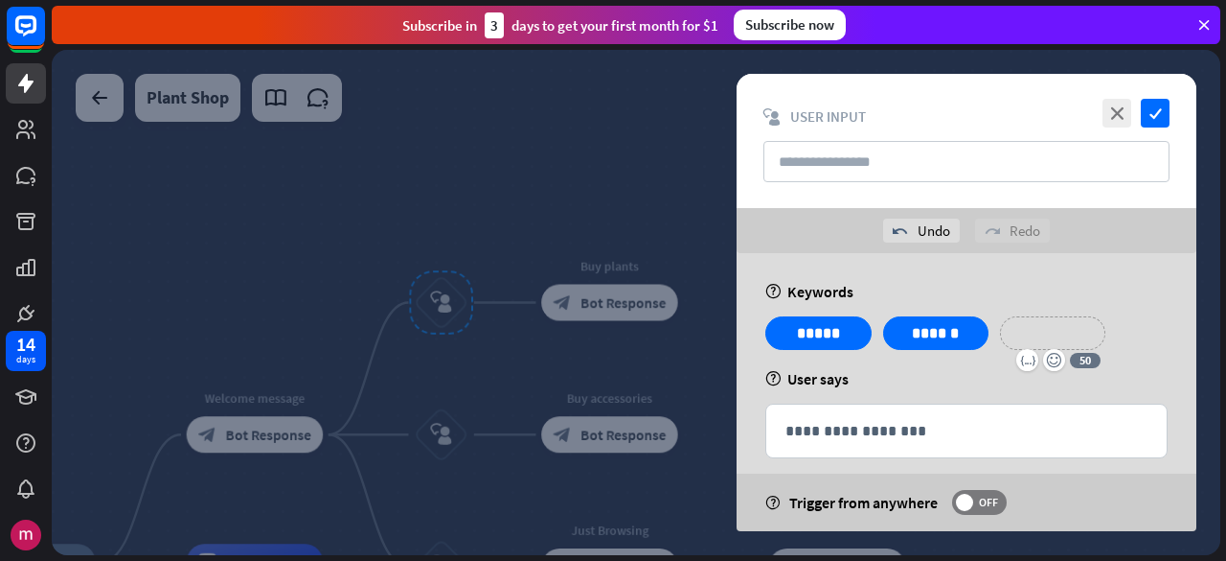
click at [1050, 327] on p "**********" at bounding box center [1053, 333] width 77 height 24
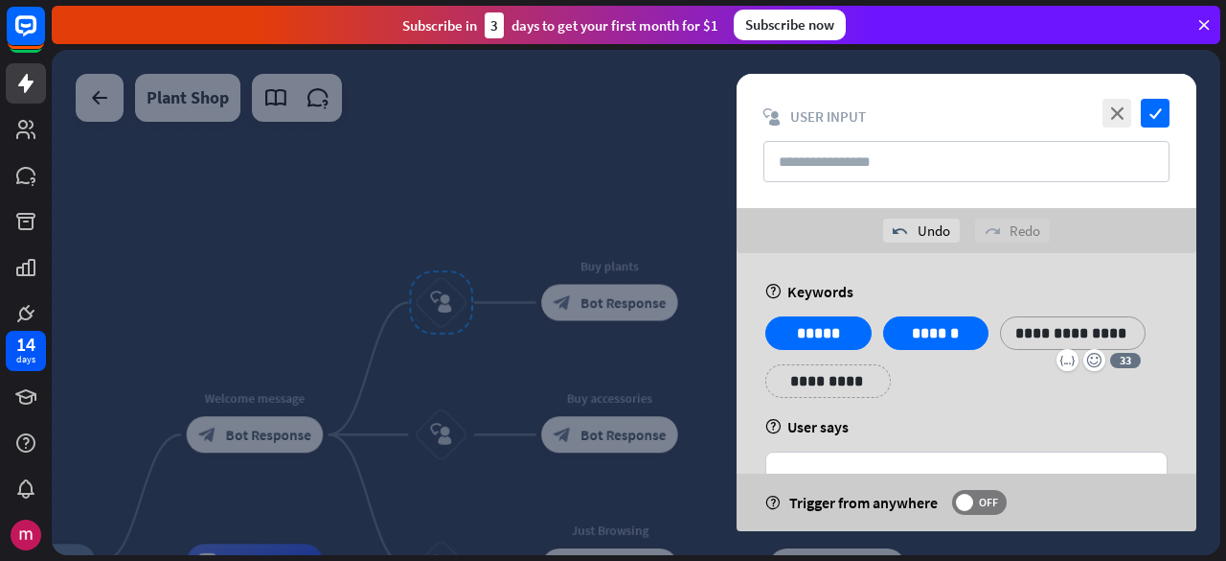
click at [818, 373] on p "**********" at bounding box center [828, 381] width 97 height 24
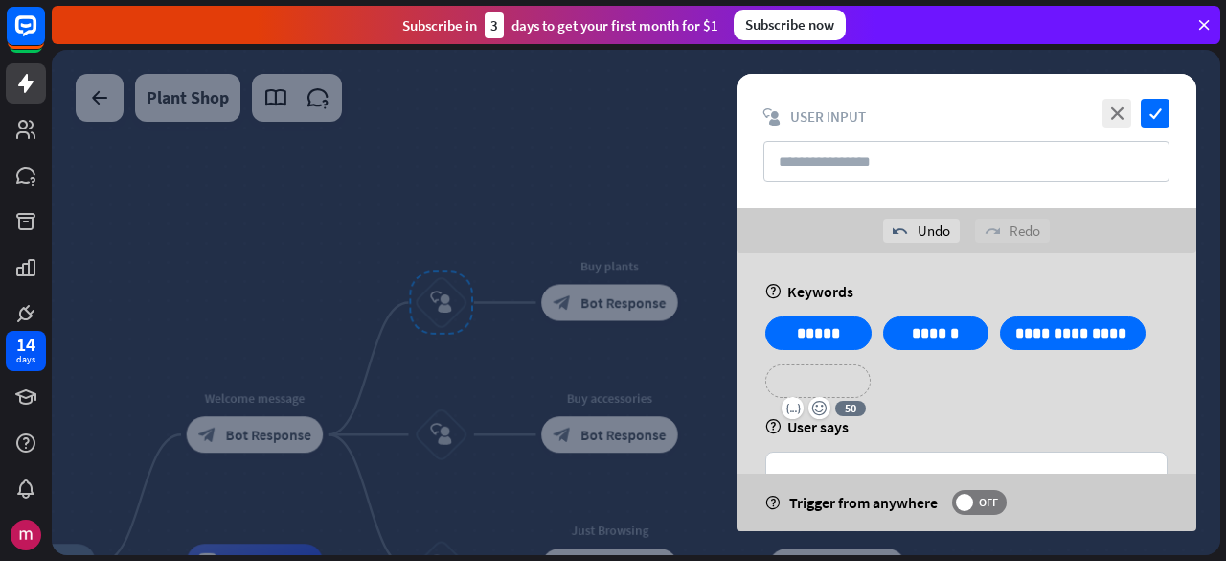
drag, startPoint x: 820, startPoint y: 371, endPoint x: 824, endPoint y: 384, distance: 14.0
click at [824, 384] on p "**********" at bounding box center [818, 381] width 77 height 24
click at [826, 467] on p "**********" at bounding box center [967, 479] width 362 height 24
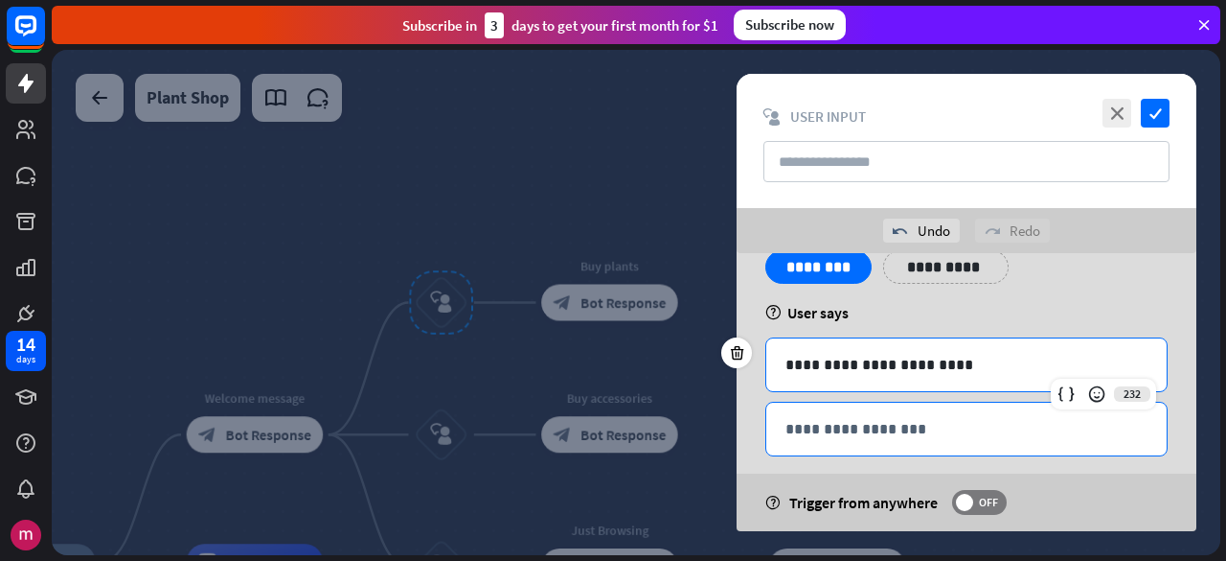
scroll to position [132, 0]
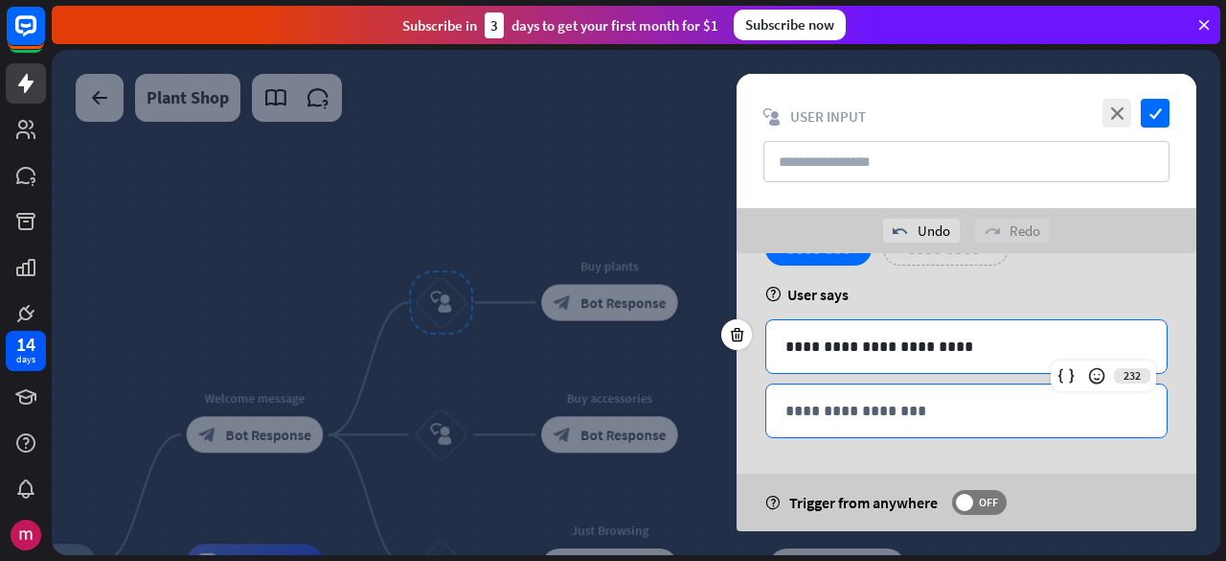
click at [855, 430] on div "**********" at bounding box center [967, 410] width 400 height 53
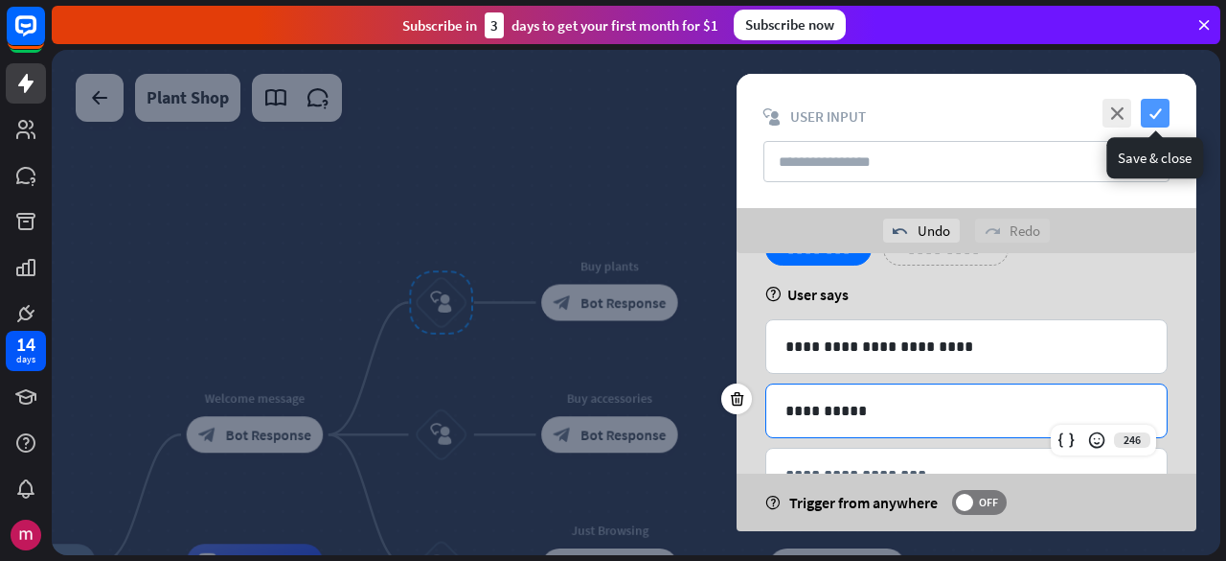
click at [1153, 118] on icon "check" at bounding box center [1155, 113] width 29 height 29
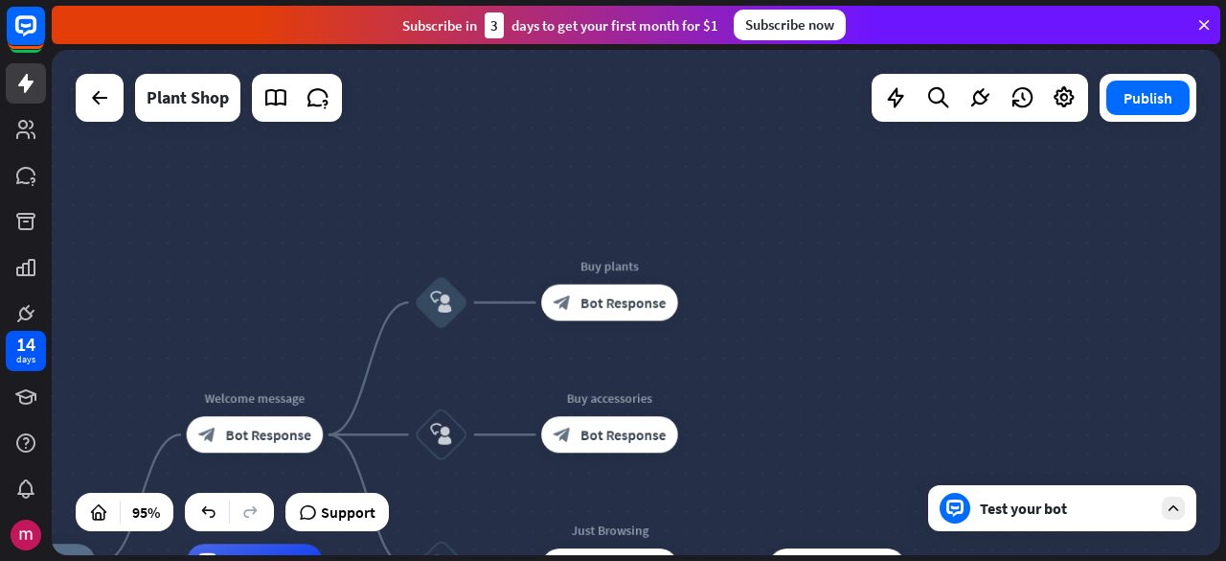
click at [1014, 509] on div "Test your bot" at bounding box center [1066, 507] width 172 height 19
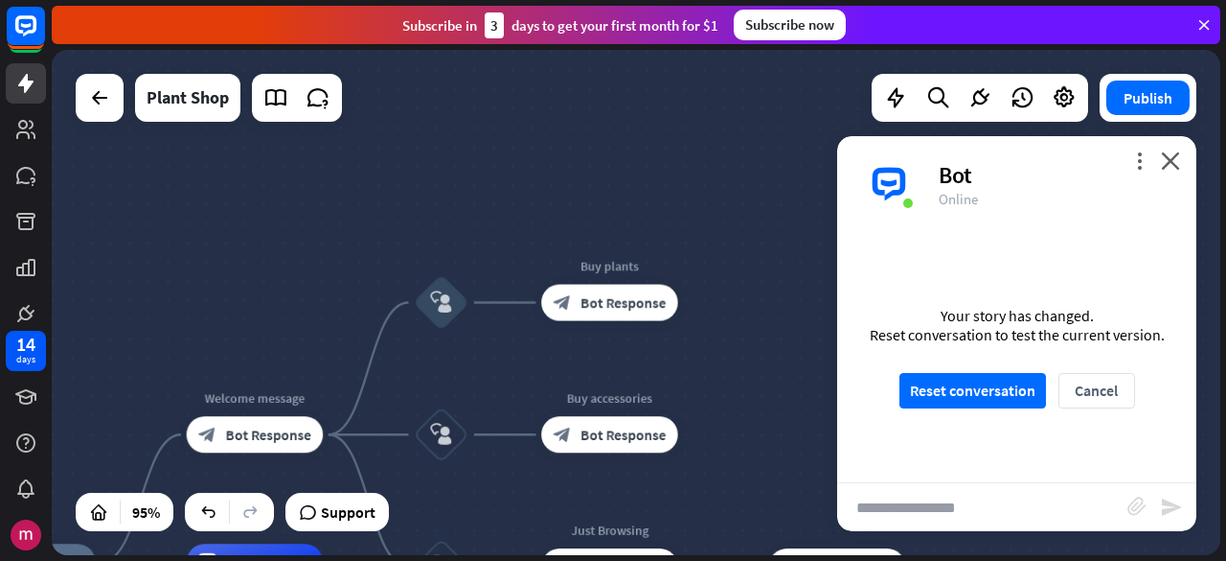
click at [1008, 418] on div "Your story has changed. Reset conversation to test the current version. Reset c…" at bounding box center [1016, 357] width 359 height 250
click at [1007, 399] on button "Reset conversation" at bounding box center [973, 390] width 147 height 35
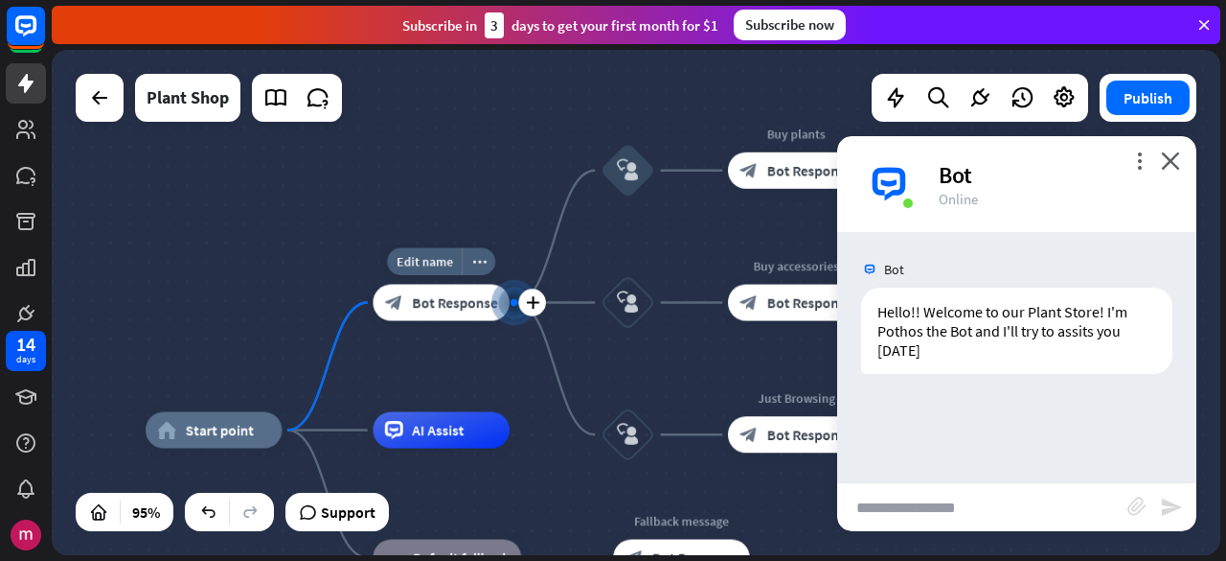
click at [463, 306] on span "Bot Response" at bounding box center [454, 302] width 85 height 18
click at [463, 306] on div at bounding box center [636, 302] width 1169 height 505
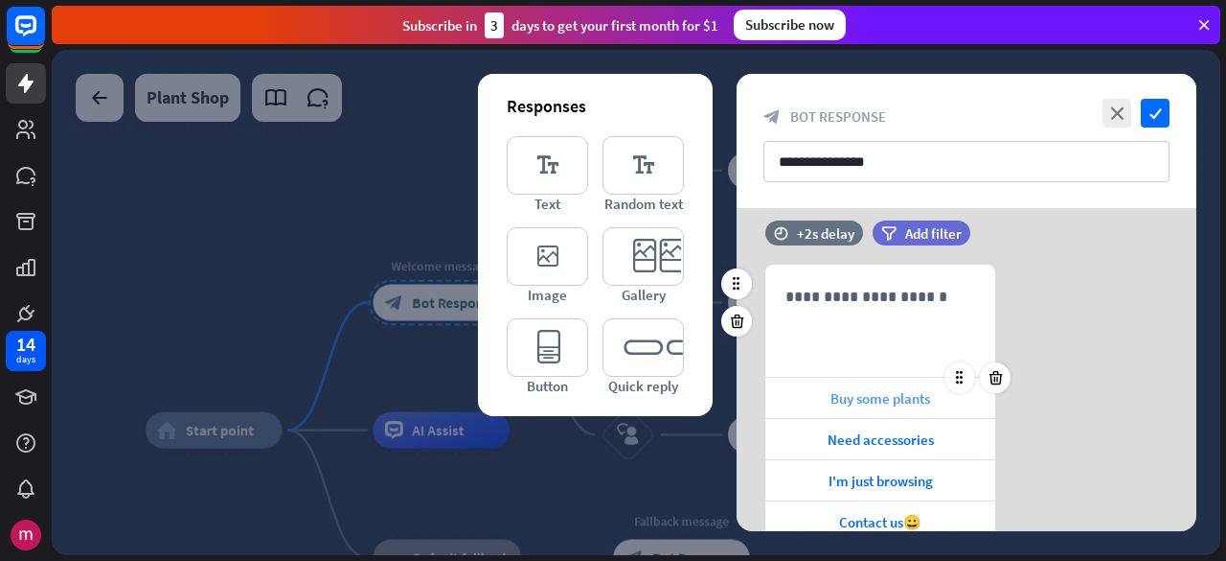
scroll to position [192, 0]
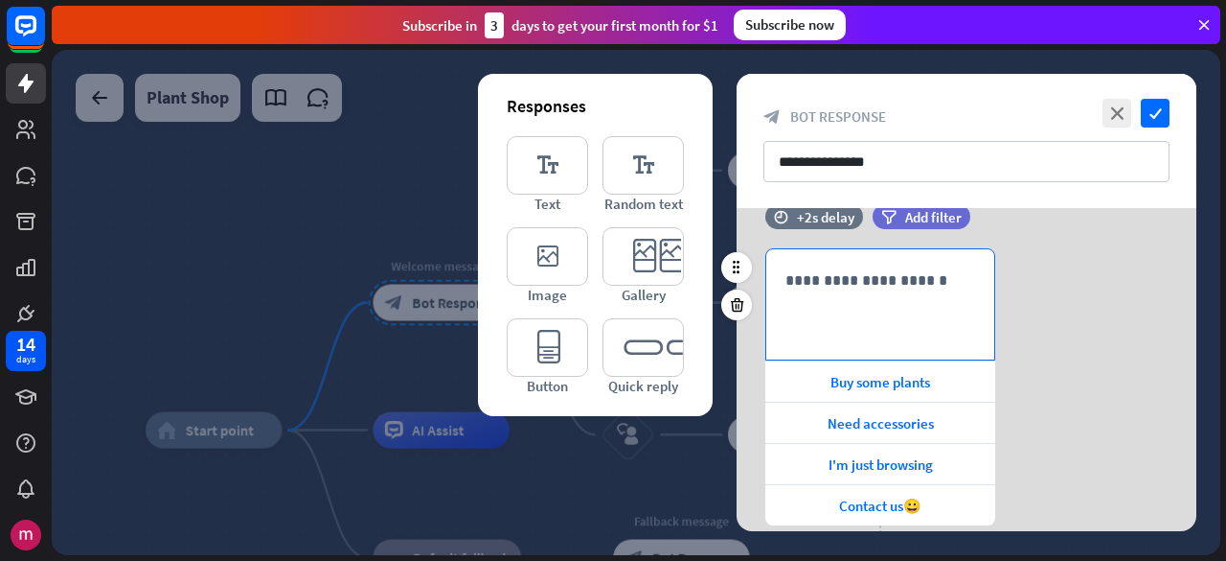
click at [878, 316] on div "**********" at bounding box center [881, 304] width 228 height 110
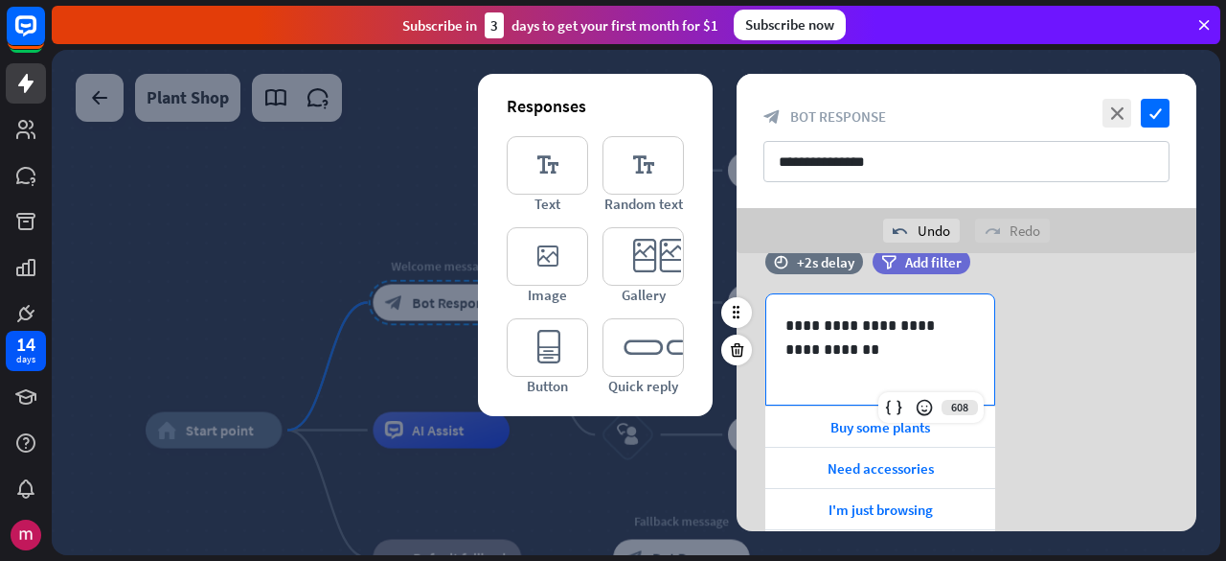
scroll to position [347, 0]
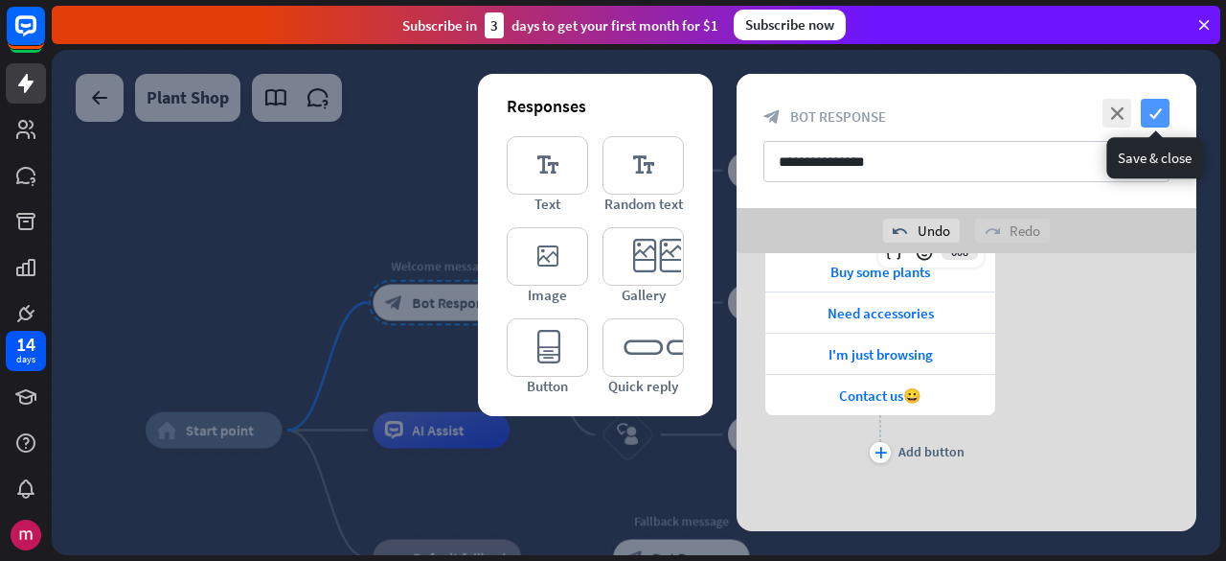
click at [1144, 125] on icon "check" at bounding box center [1155, 113] width 29 height 29
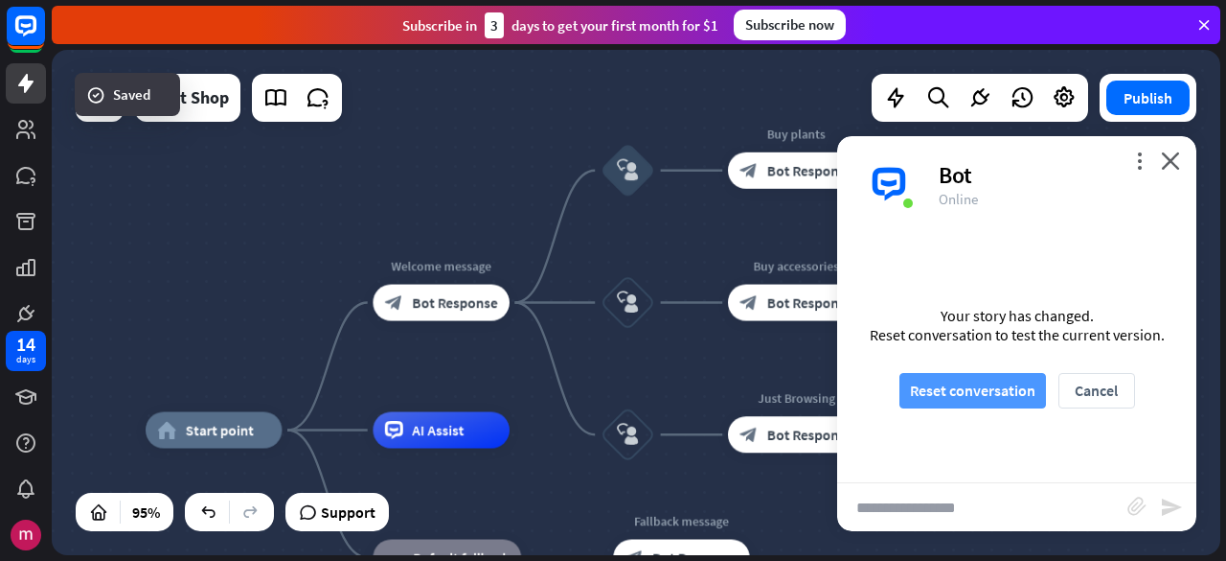
click at [937, 405] on button "Reset conversation" at bounding box center [973, 390] width 147 height 35
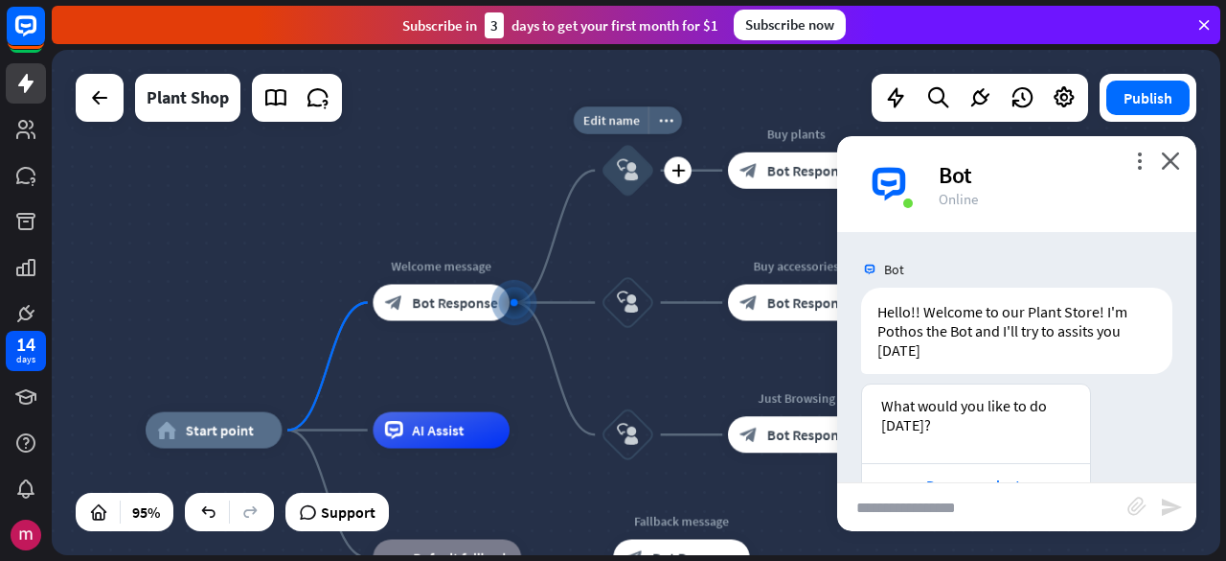
click at [620, 189] on div "block_user_input" at bounding box center [628, 170] width 55 height 55
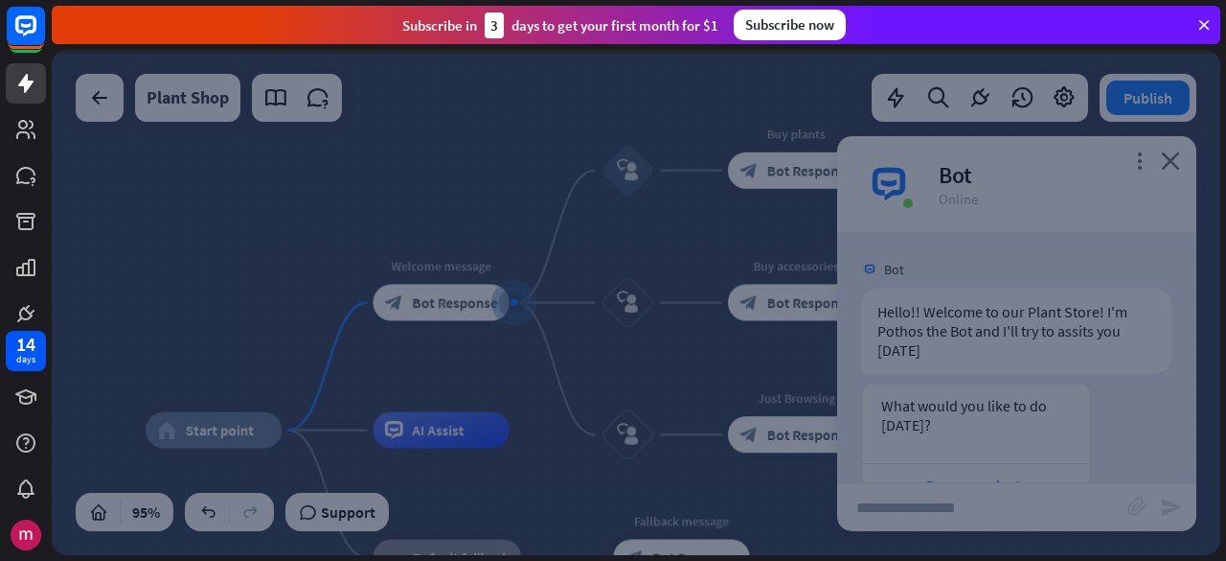
click at [620, 189] on div at bounding box center [636, 302] width 1169 height 505
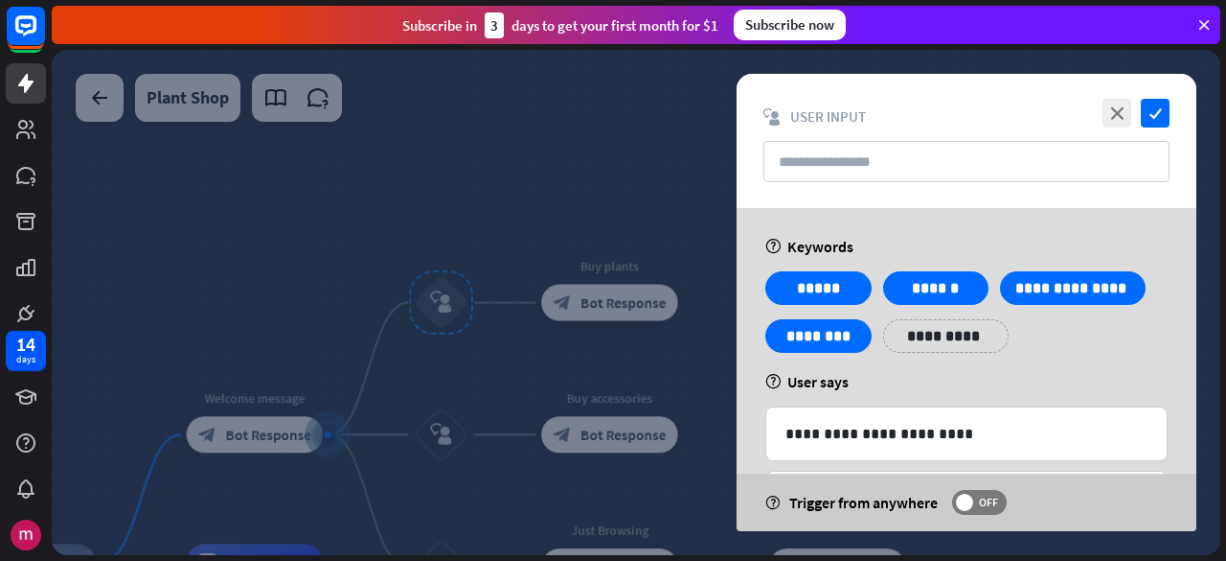
scroll to position [150, 0]
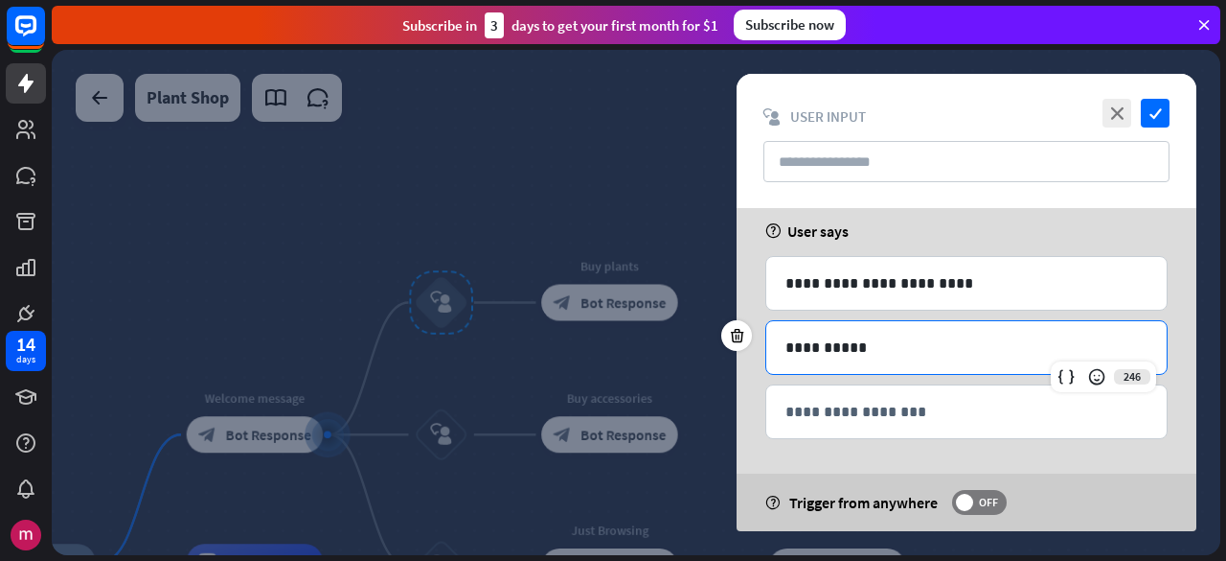
click at [911, 358] on div "**********" at bounding box center [967, 347] width 400 height 53
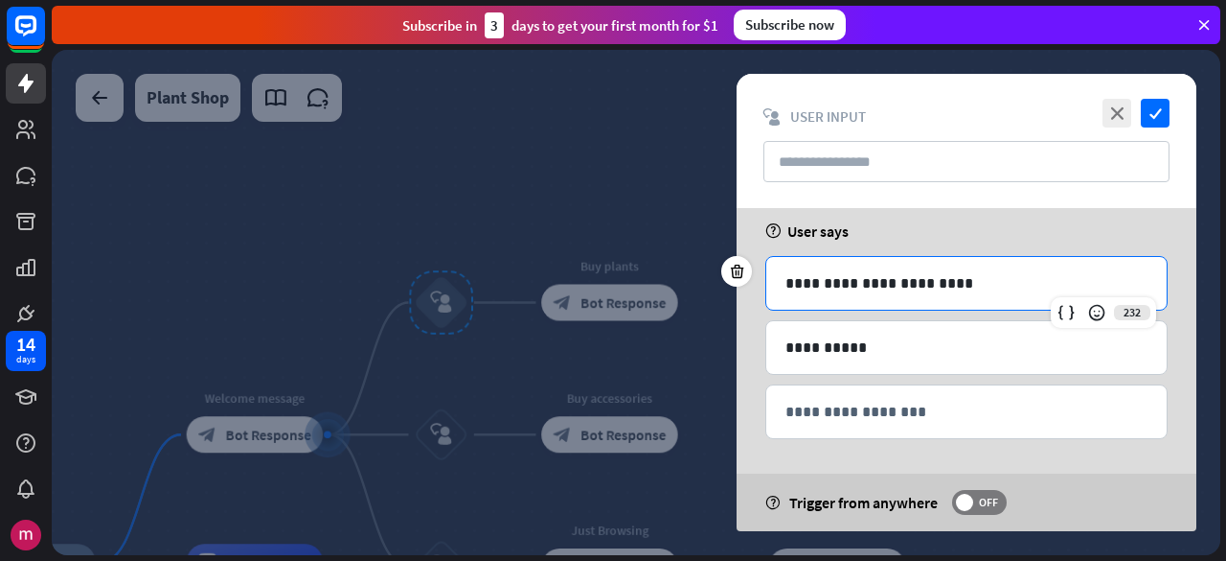
click at [980, 273] on p "**********" at bounding box center [967, 283] width 363 height 24
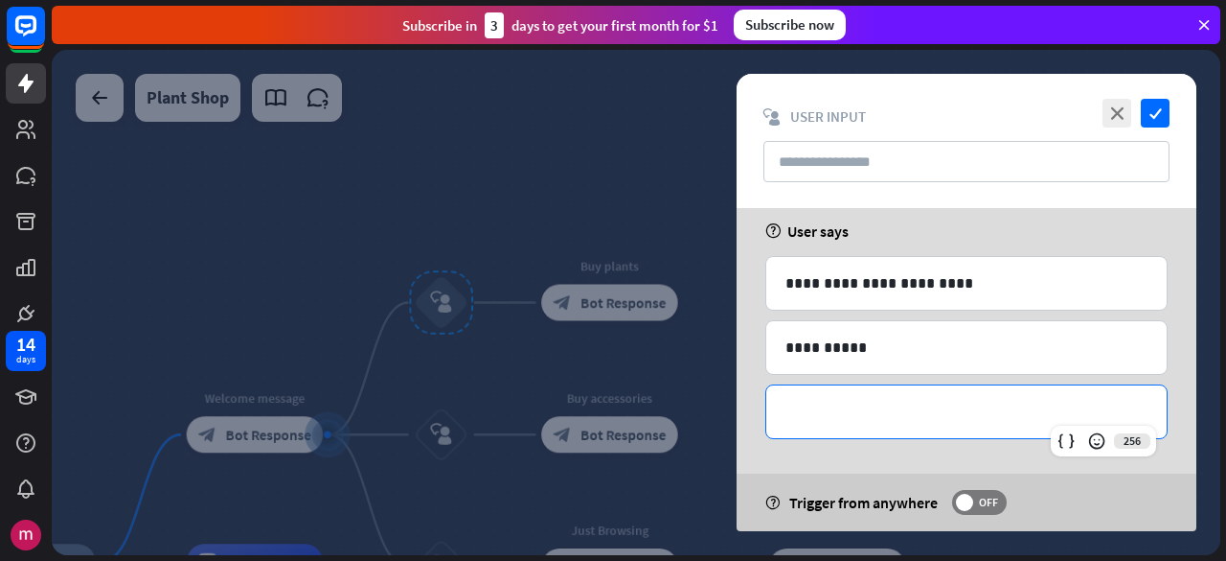
click at [1014, 416] on p "**********" at bounding box center [967, 412] width 362 height 24
click at [1173, 393] on div "**********" at bounding box center [967, 295] width 460 height 477
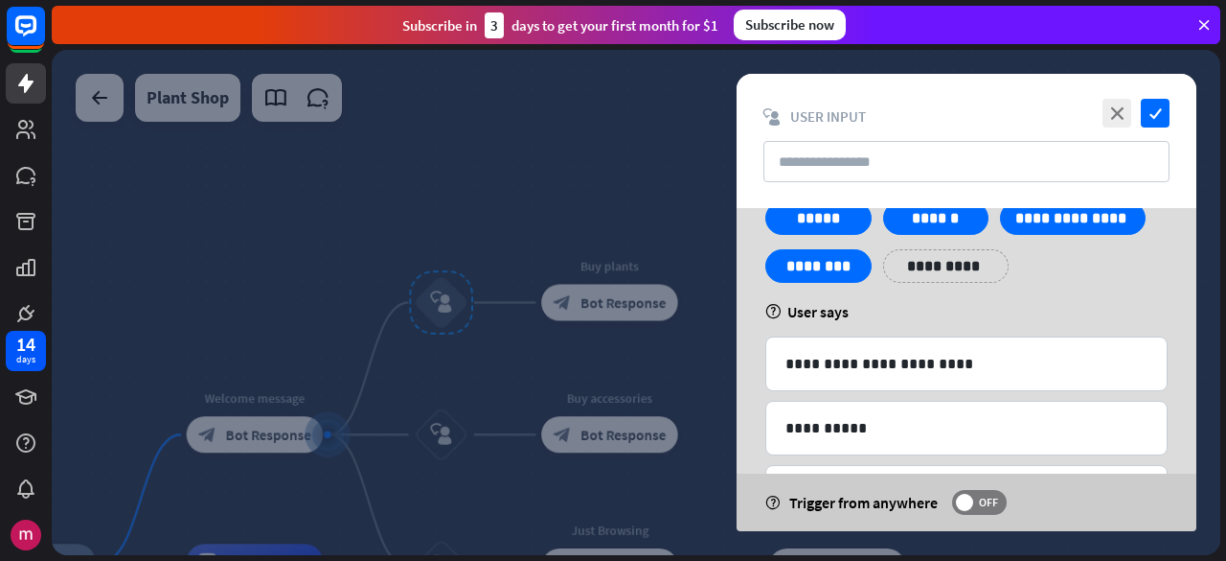
scroll to position [0, 0]
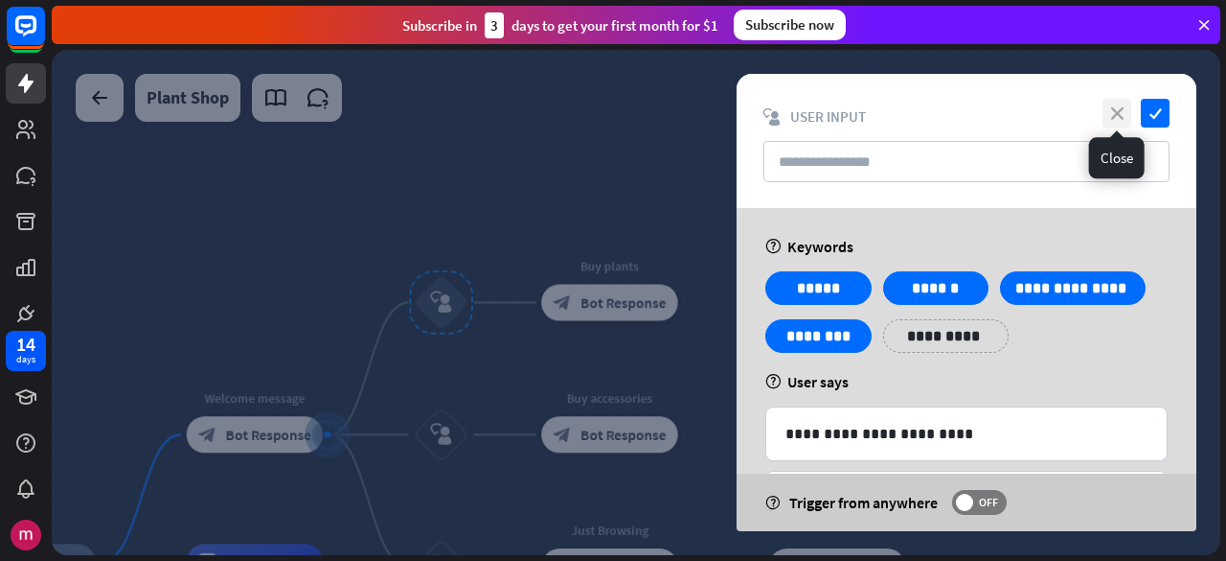
click at [1115, 114] on icon "close" at bounding box center [1117, 113] width 29 height 29
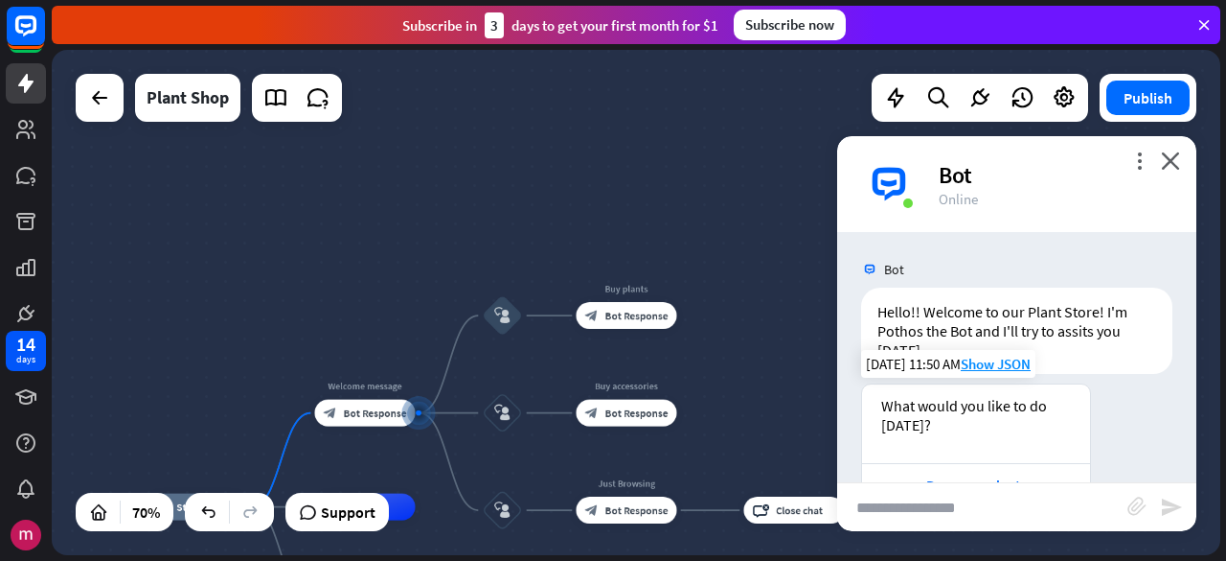
scroll to position [181, 0]
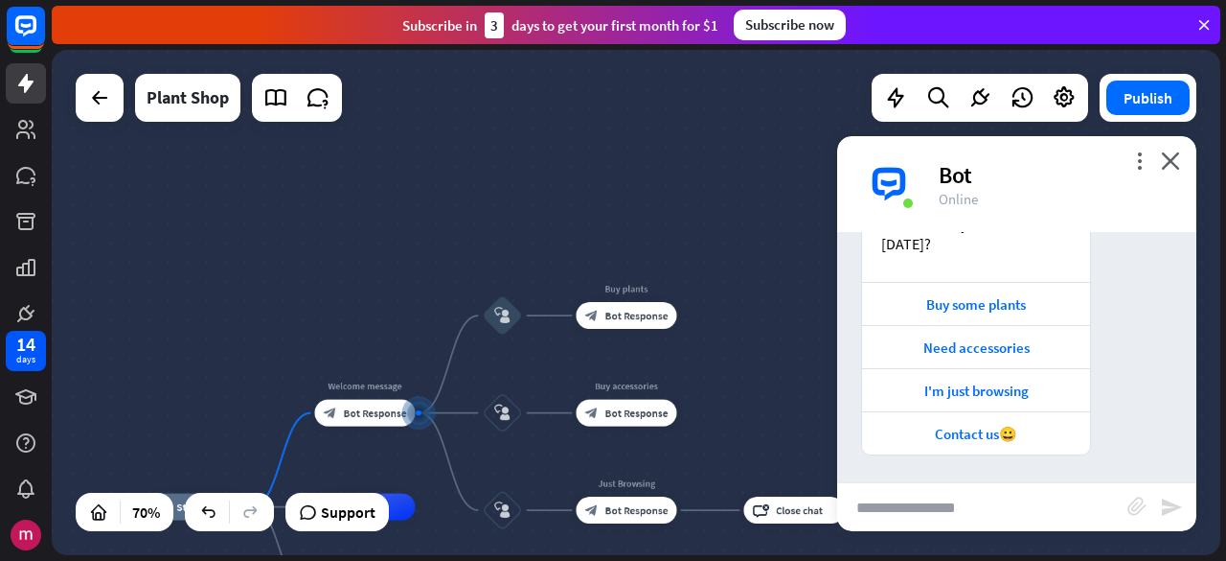
click at [981, 505] on input "text" at bounding box center [982, 507] width 290 height 48
type input "**********"
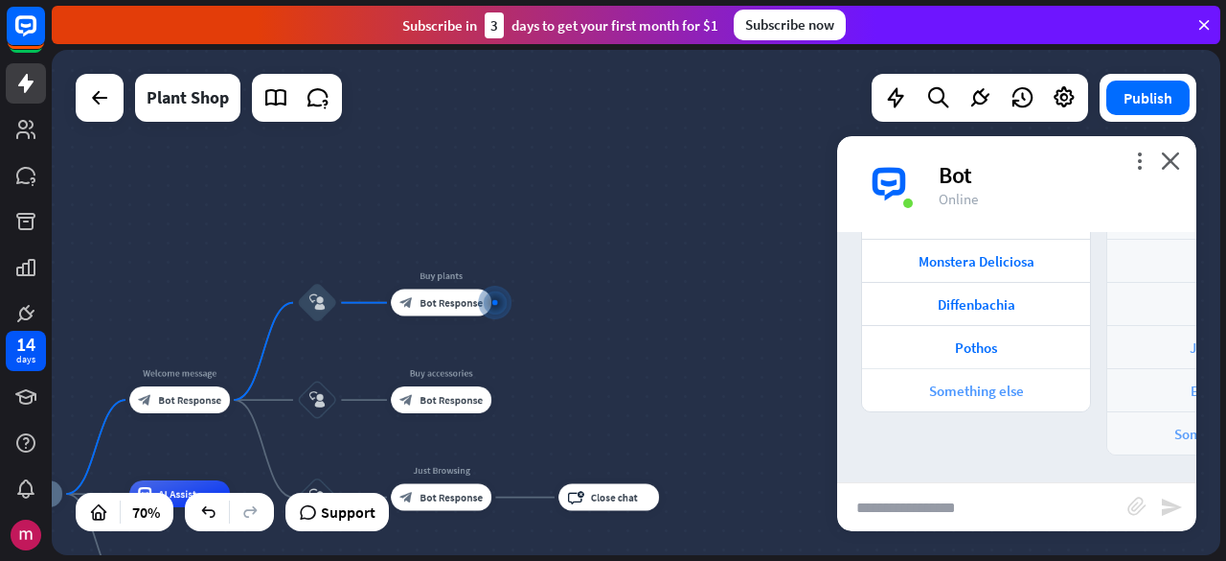
scroll to position [581, 0]
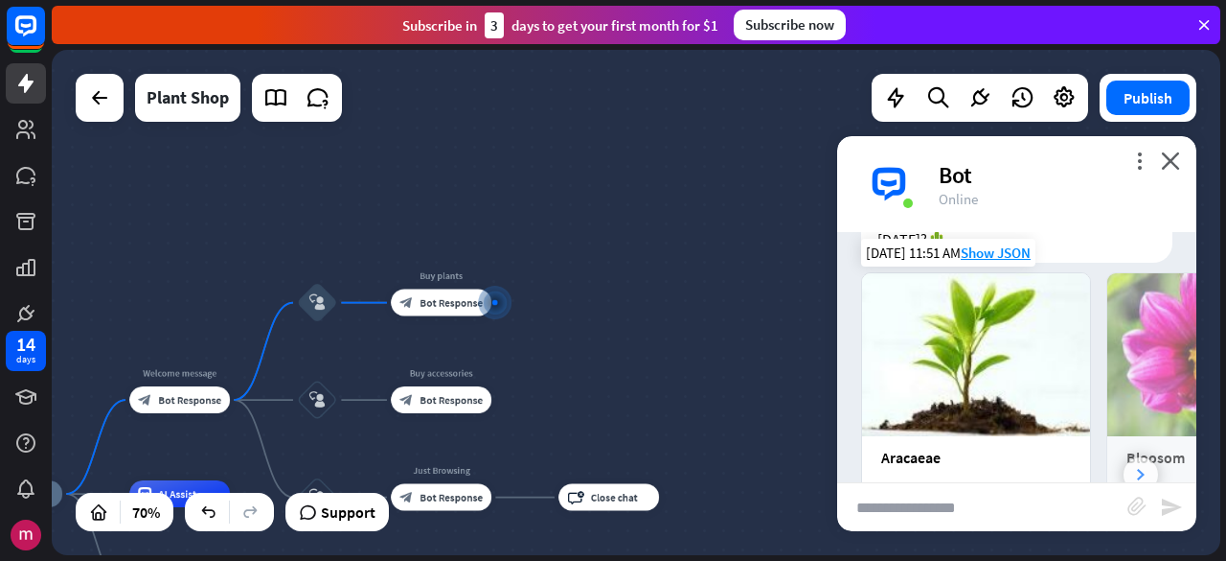
click at [1137, 469] on icon at bounding box center [1141, 474] width 8 height 11
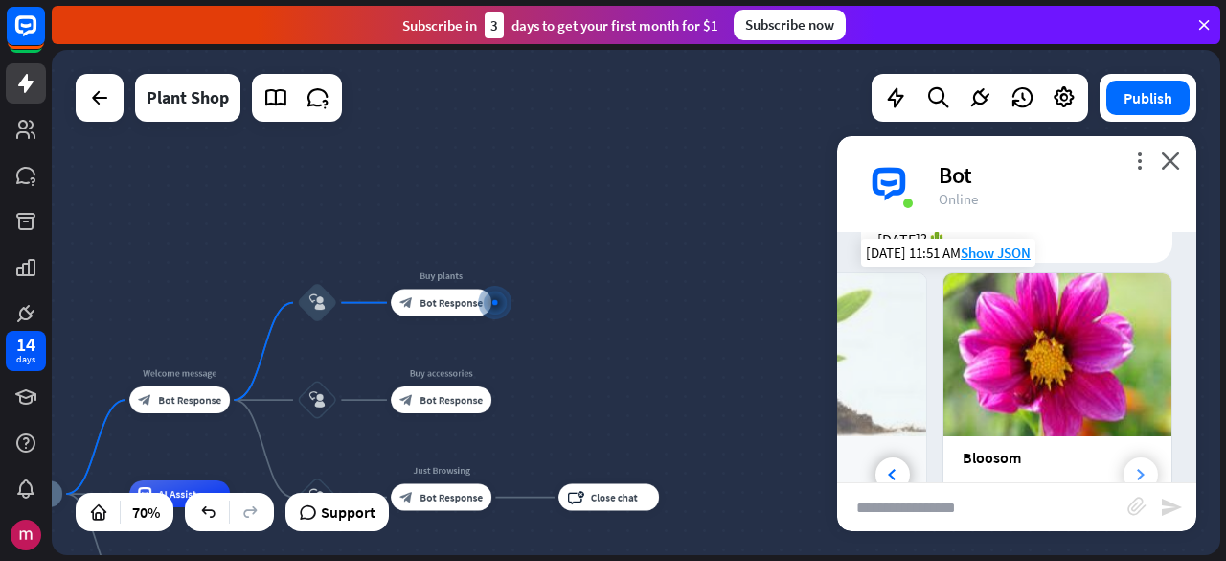
scroll to position [0, 178]
click at [202, 391] on div "block_bot_response Bot Response" at bounding box center [179, 399] width 101 height 27
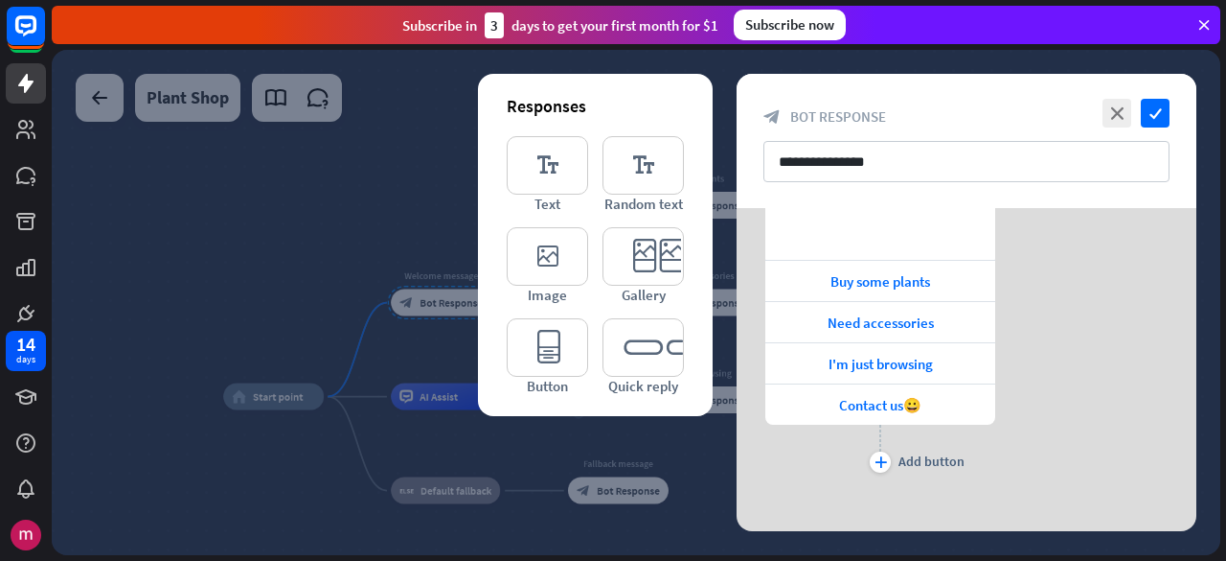
scroll to position [303, 0]
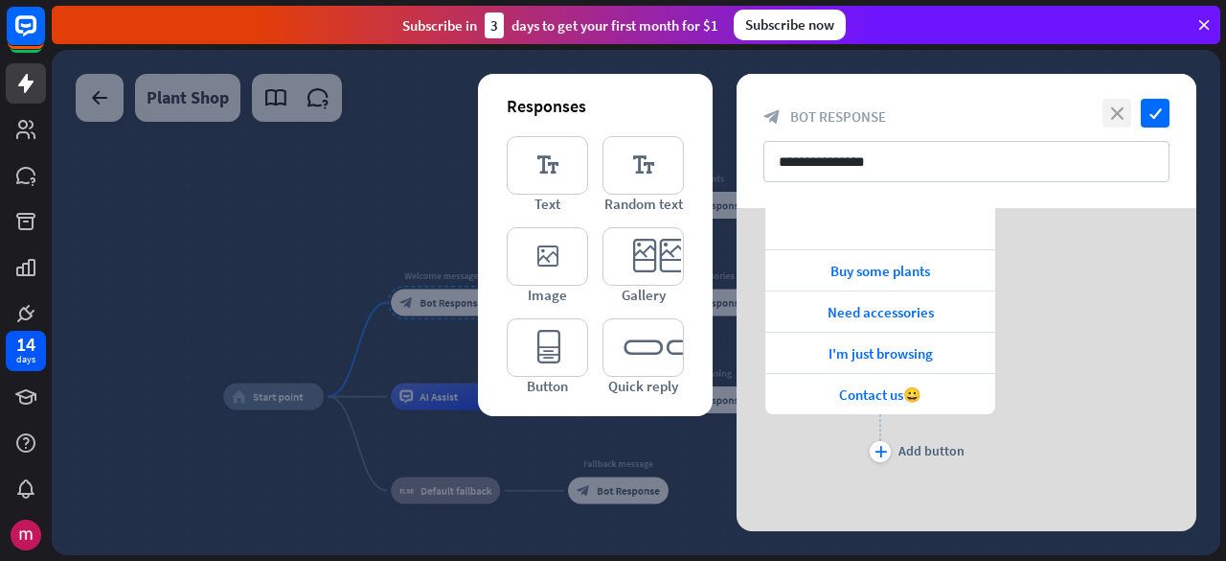
click at [1107, 112] on icon "close" at bounding box center [1117, 113] width 29 height 29
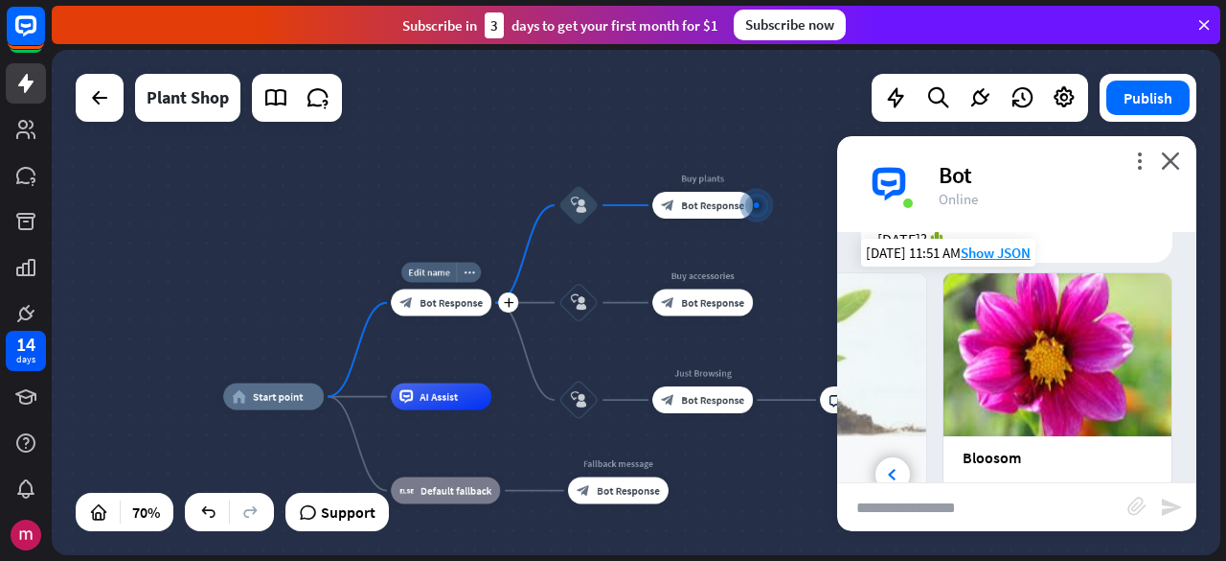
click at [452, 315] on div "block_bot_response Bot Response" at bounding box center [441, 302] width 101 height 27
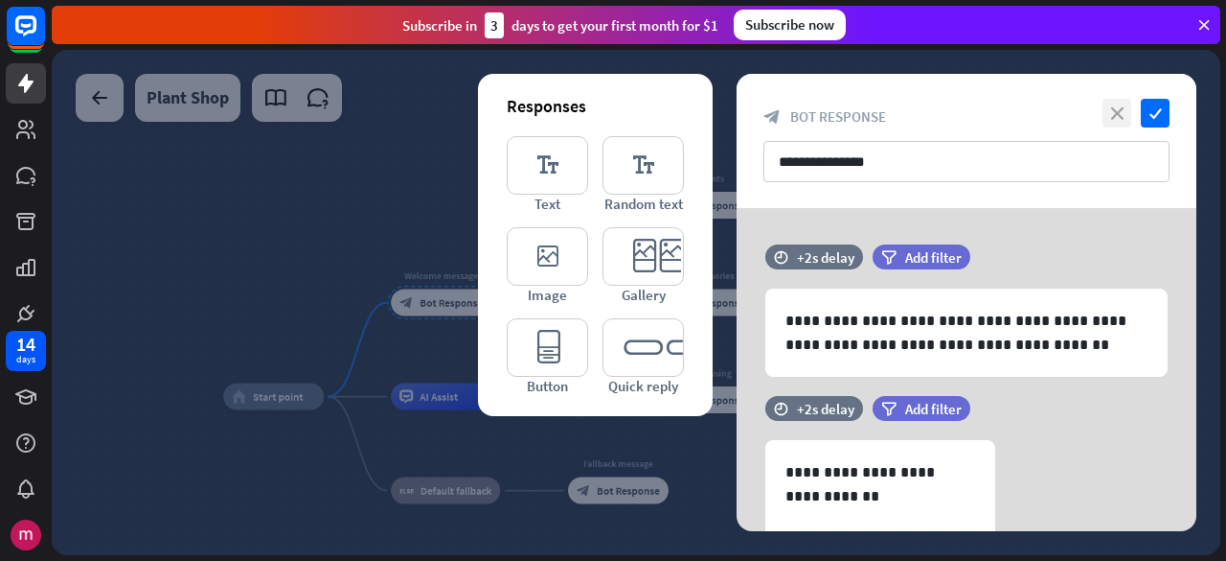
click at [1129, 108] on icon "close" at bounding box center [1117, 113] width 29 height 29
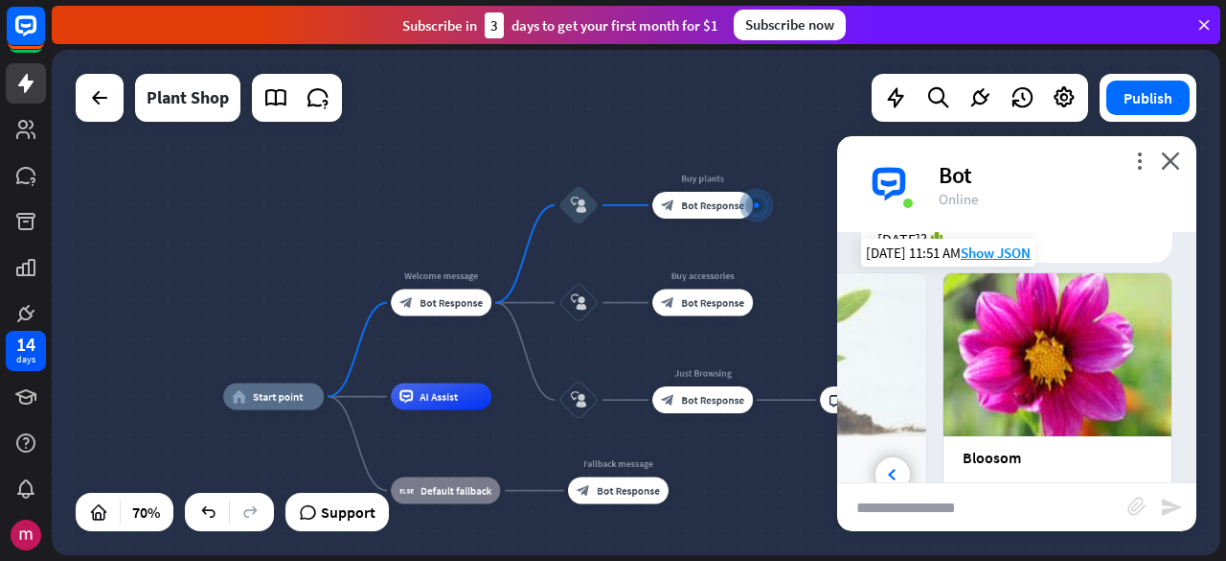
scroll to position [868, 0]
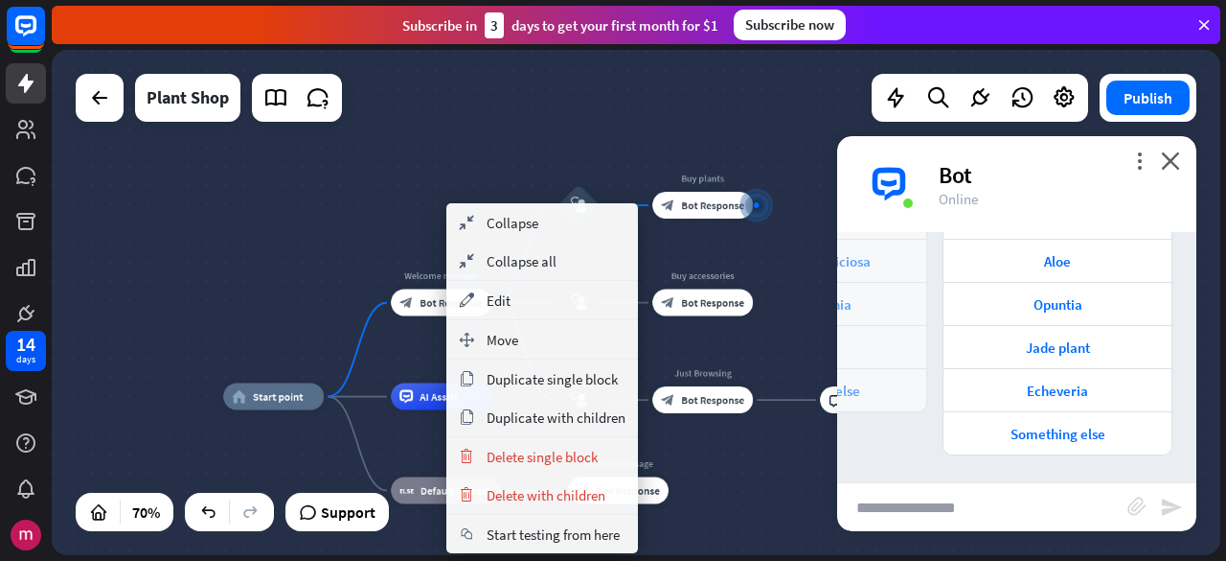
drag, startPoint x: 446, startPoint y: 301, endPoint x: 431, endPoint y: 300, distance: 15.4
click at [534, 533] on span "Start testing from here" at bounding box center [553, 534] width 133 height 18
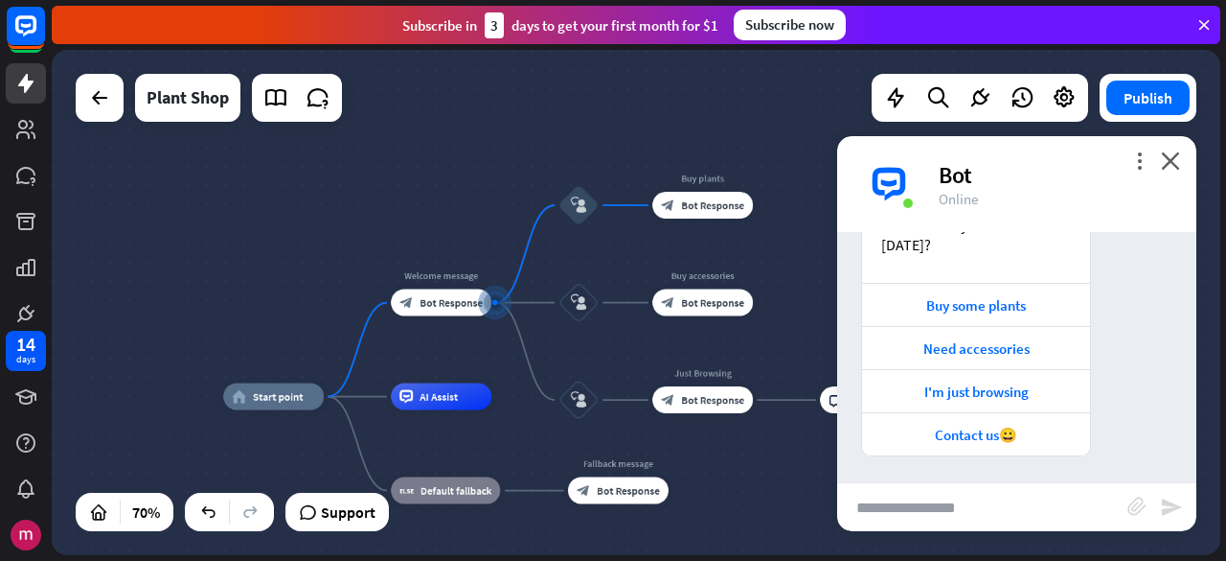
scroll to position [1225, 0]
click at [913, 513] on input "text" at bounding box center [982, 507] width 290 height 48
type input "**********"
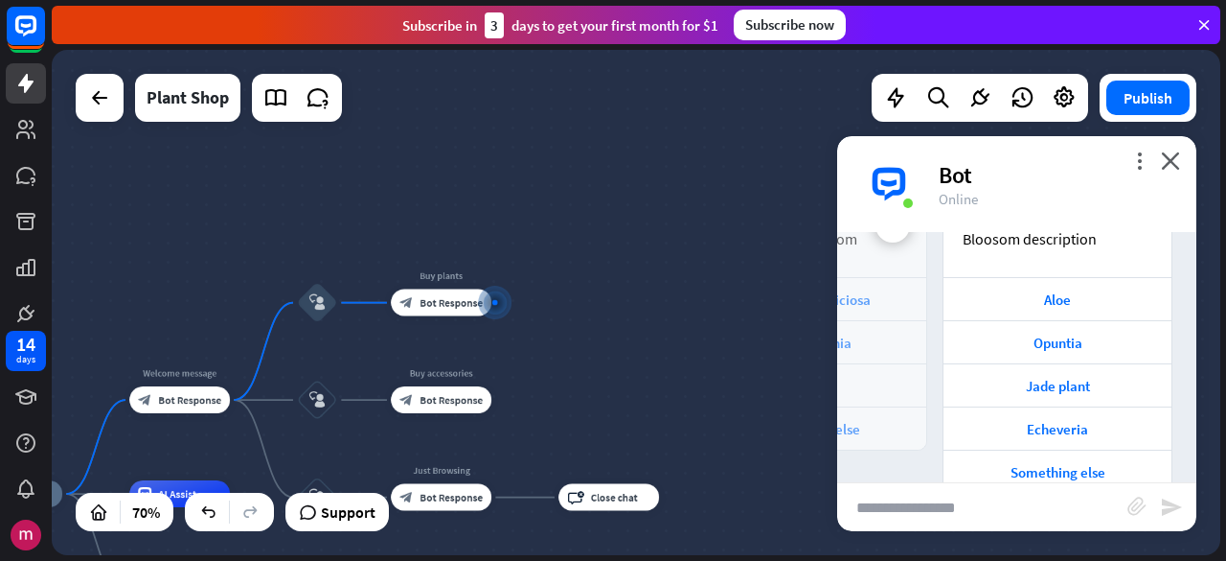
scroll to position [762, 0]
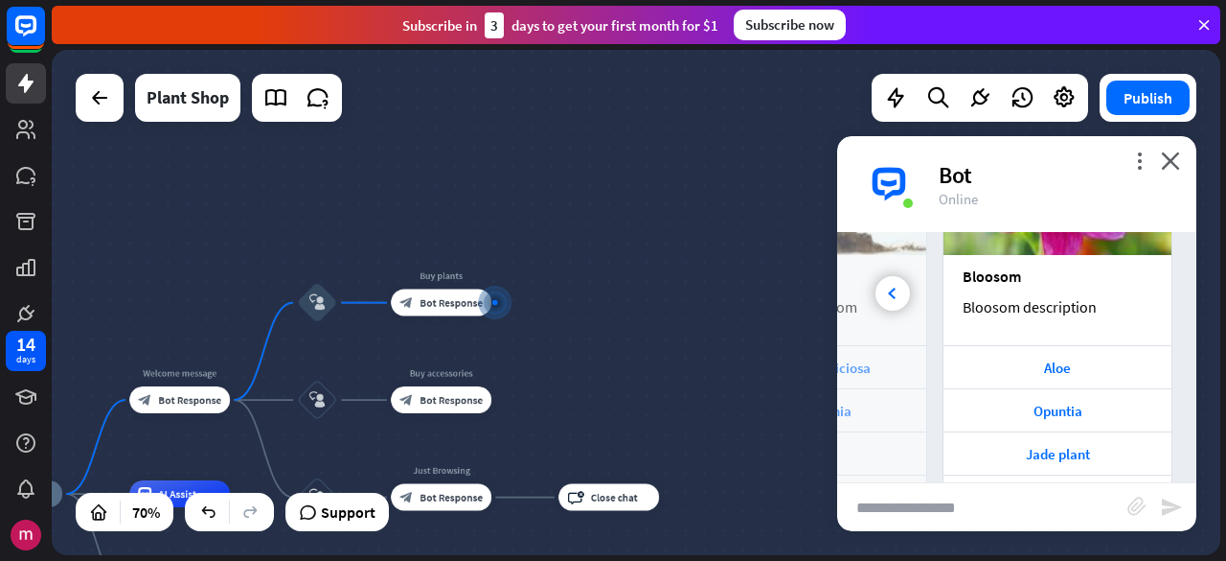
click at [1153, 146] on div "more_vert close Bot Online" at bounding box center [1016, 184] width 359 height 96
click at [1144, 155] on icon "more_vert" at bounding box center [1140, 160] width 18 height 18
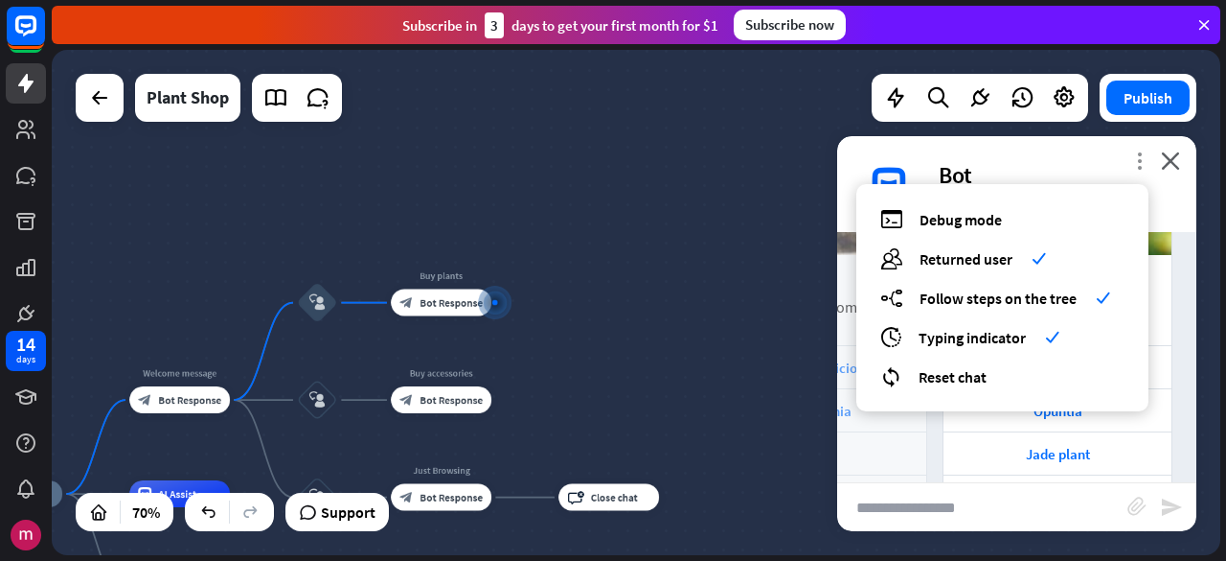
click at [1144, 155] on icon "more_vert" at bounding box center [1140, 160] width 18 height 18
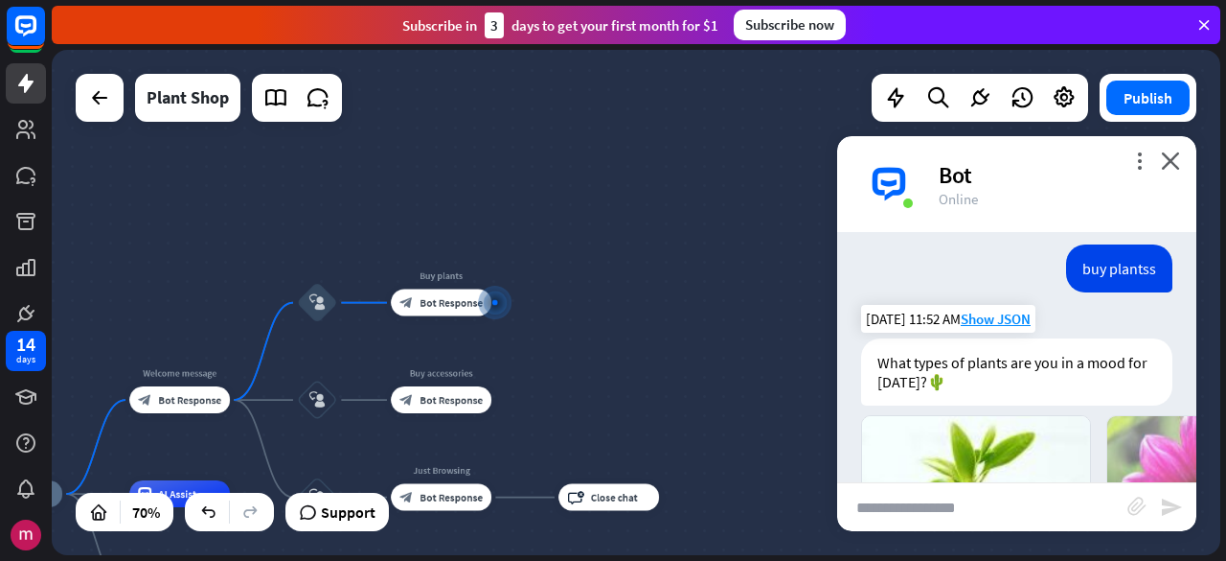
scroll to position [1432, 0]
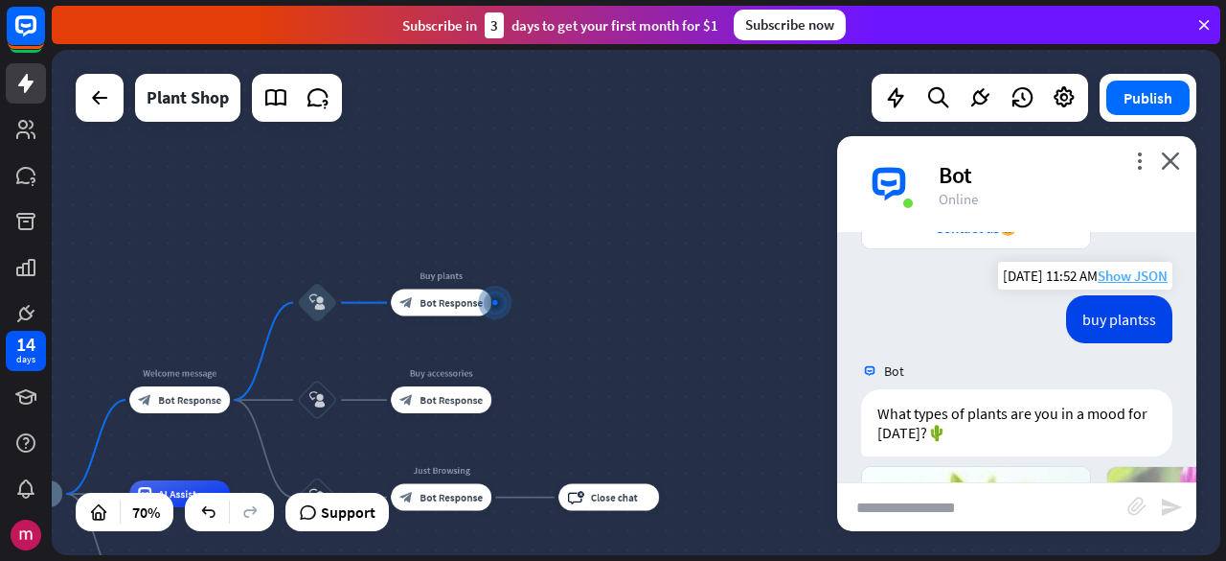
click at [1108, 273] on span "Show JSON" at bounding box center [1133, 275] width 70 height 18
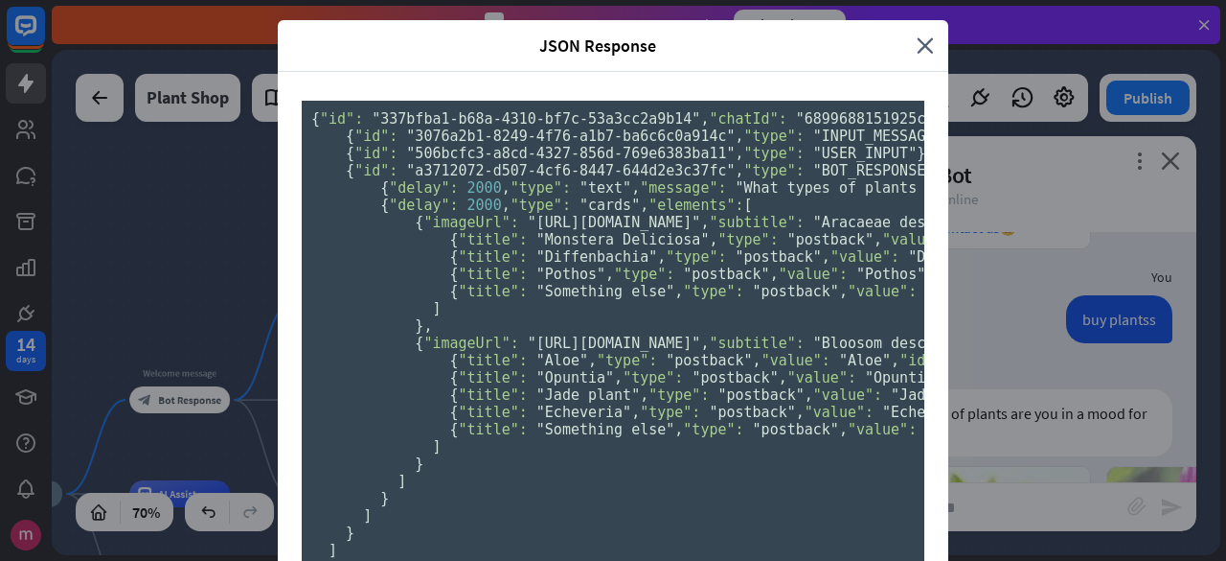
scroll to position [0, 0]
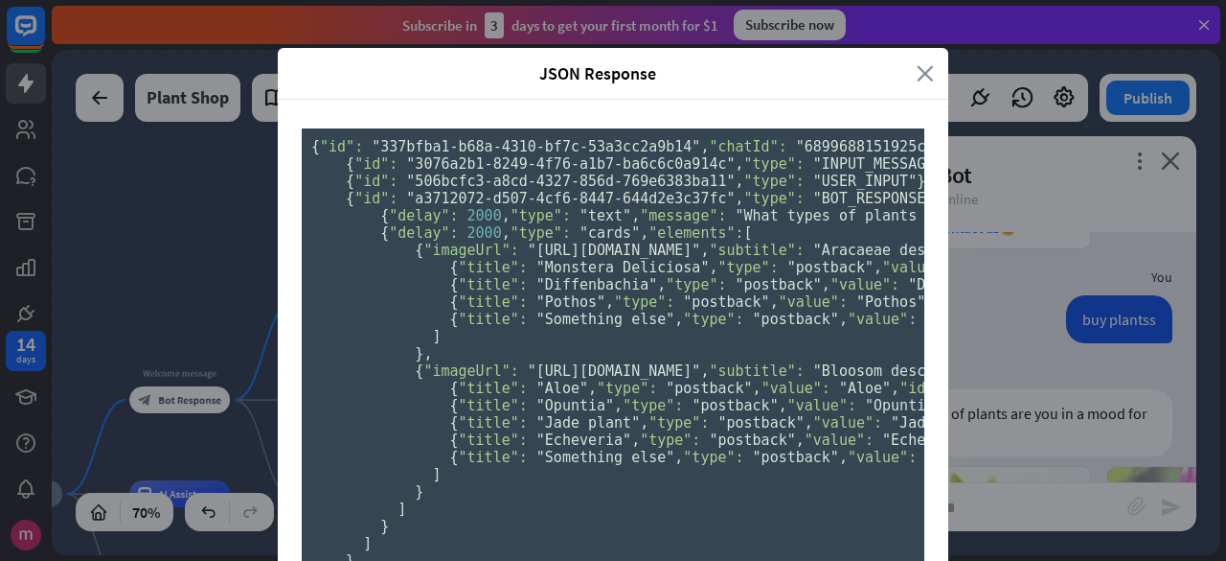
click at [920, 70] on icon "close" at bounding box center [925, 73] width 17 height 22
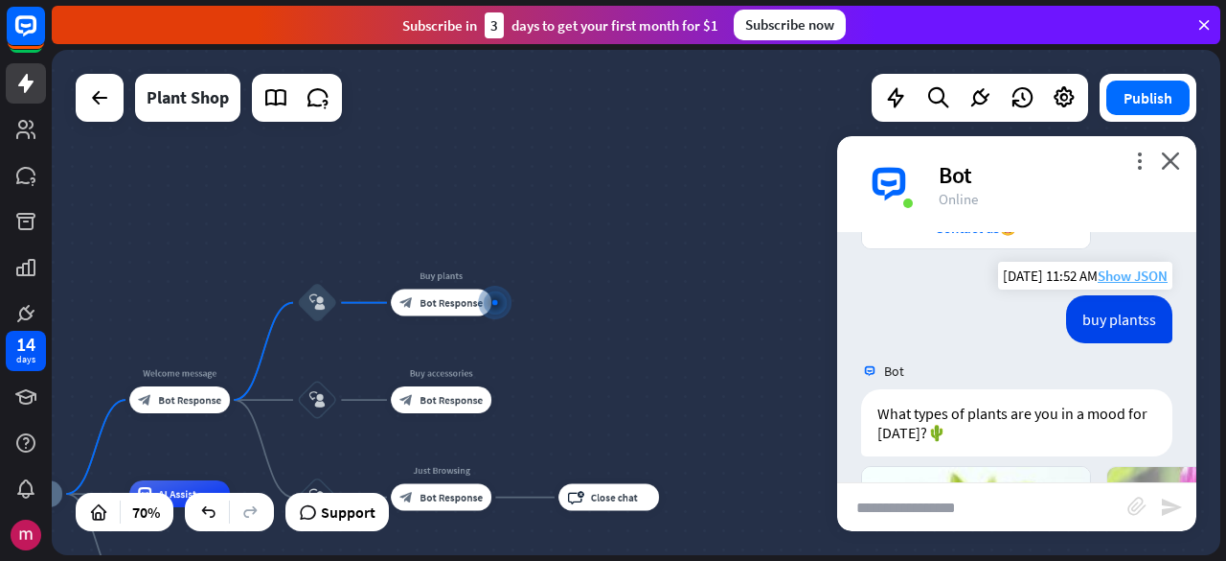
click at [1117, 275] on span "Show JSON" at bounding box center [1133, 275] width 70 height 18
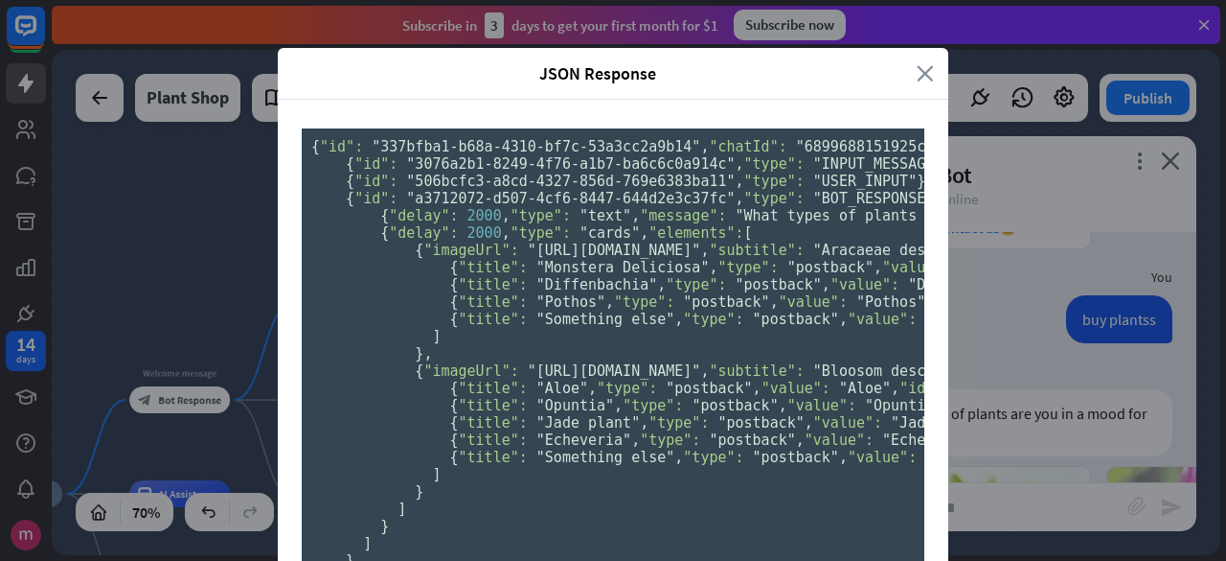
click at [917, 75] on icon "close" at bounding box center [925, 73] width 17 height 22
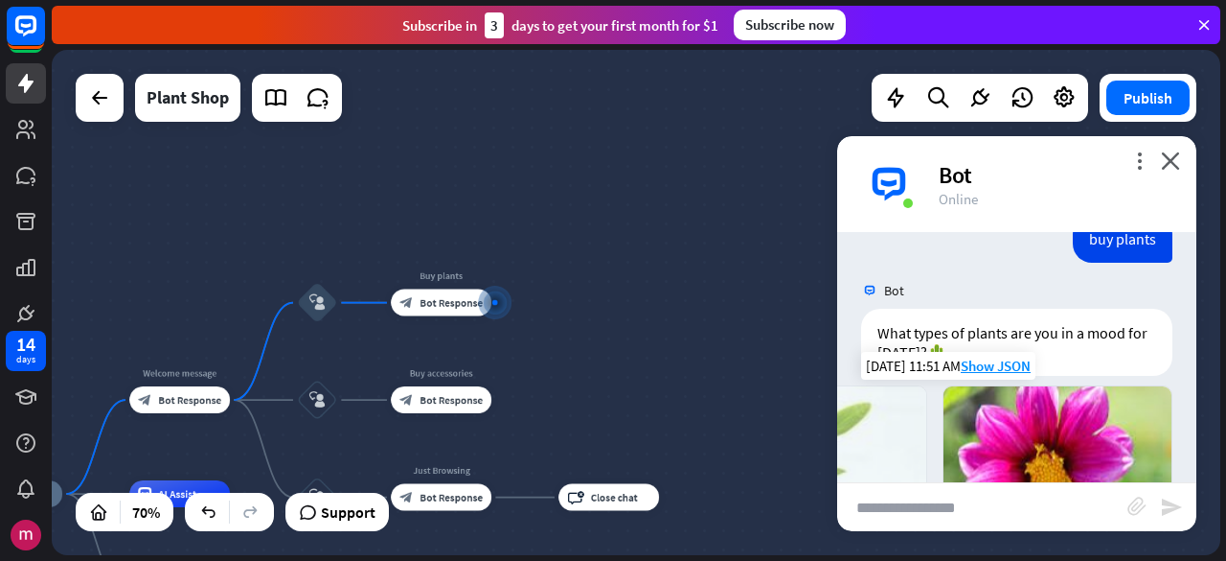
scroll to position [378, 0]
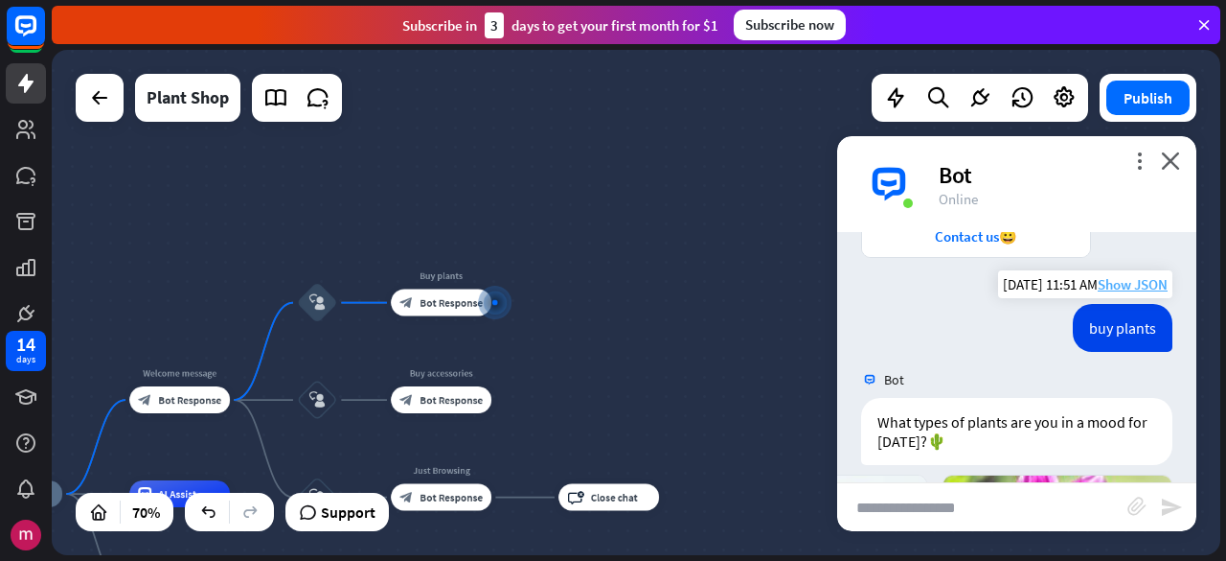
click at [1119, 281] on span "Show JSON" at bounding box center [1133, 284] width 70 height 18
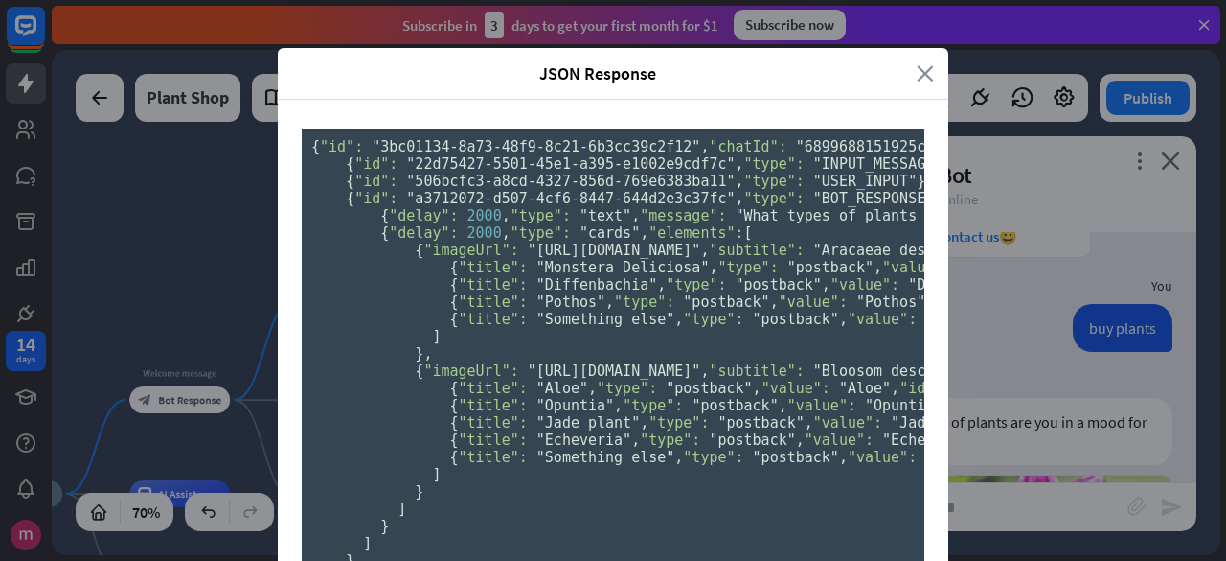
click at [917, 72] on icon "close" at bounding box center [925, 73] width 17 height 22
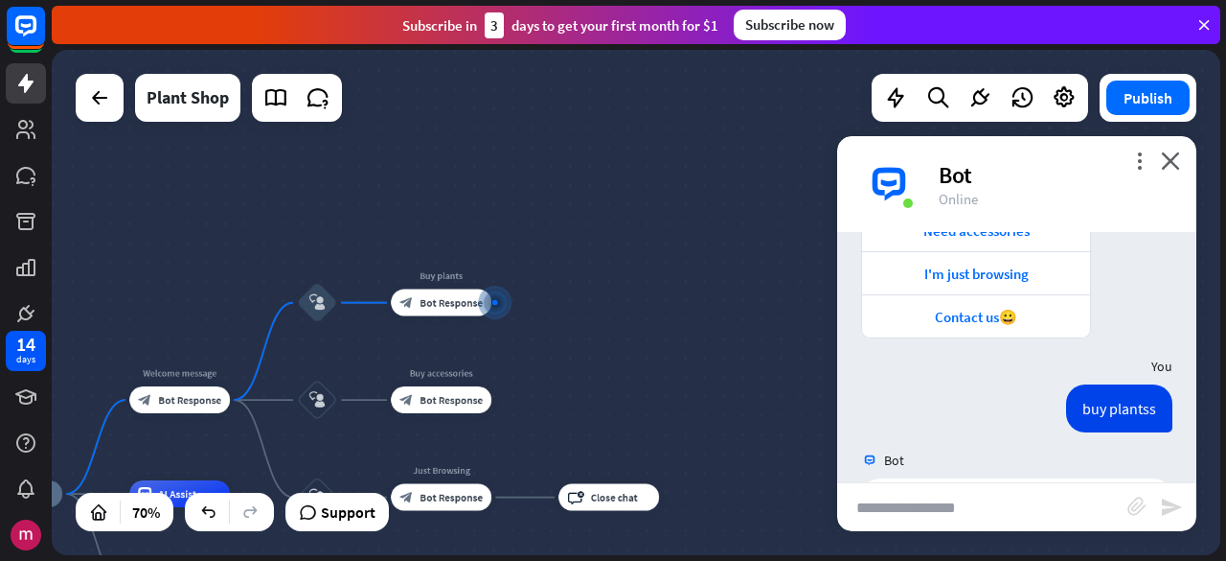
scroll to position [1337, 0]
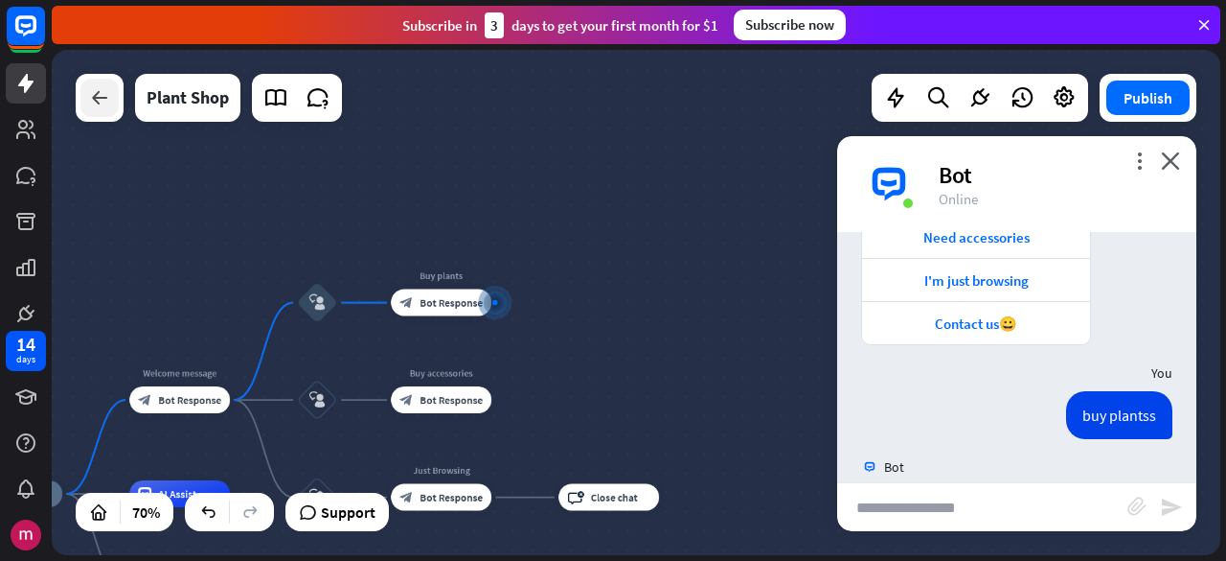
click at [116, 110] on div at bounding box center [99, 98] width 38 height 38
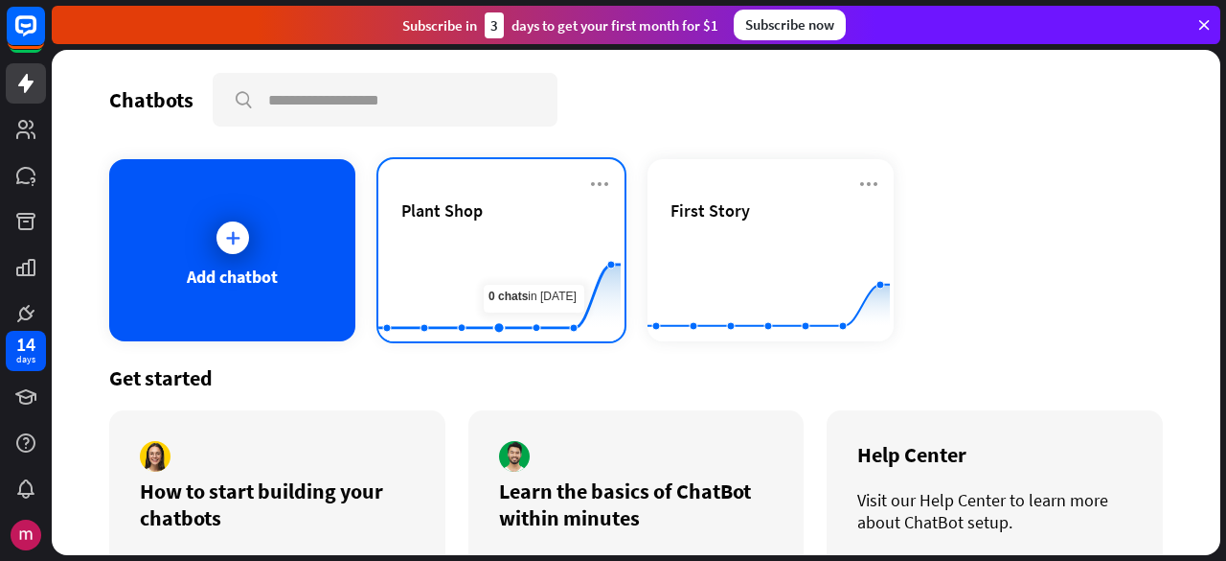
click at [535, 231] on div "Plant Shop" at bounding box center [501, 232] width 200 height 67
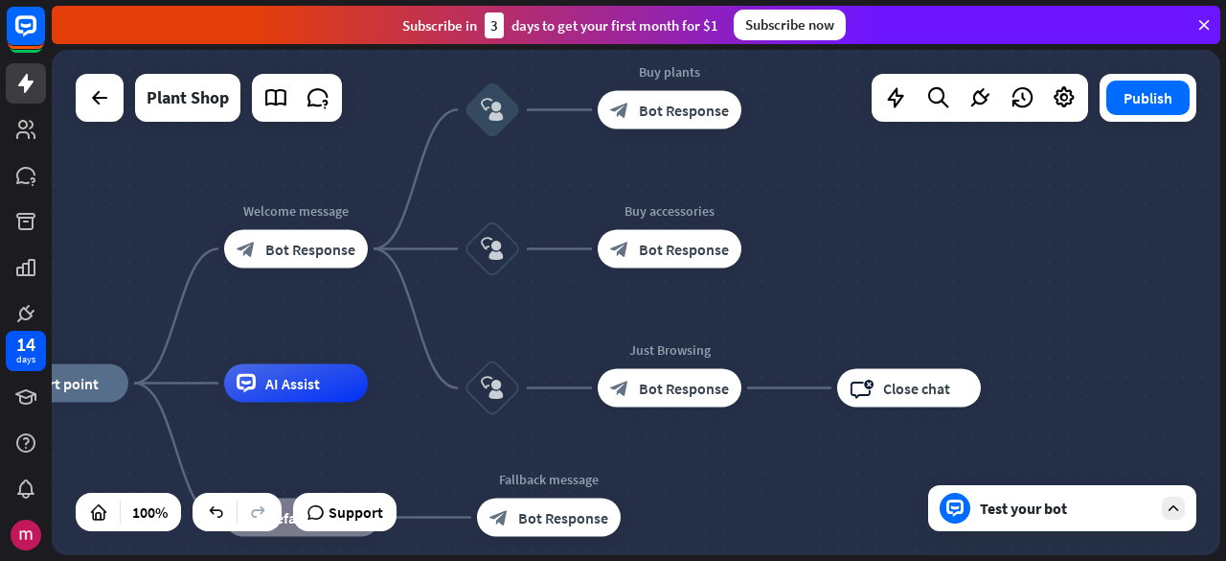
drag, startPoint x: 1092, startPoint y: 225, endPoint x: 791, endPoint y: 306, distance: 311.4
click at [791, 306] on div "home_2 Start point Welcome message block_bot_response Bot Response block_user_i…" at bounding box center [636, 302] width 1169 height 505
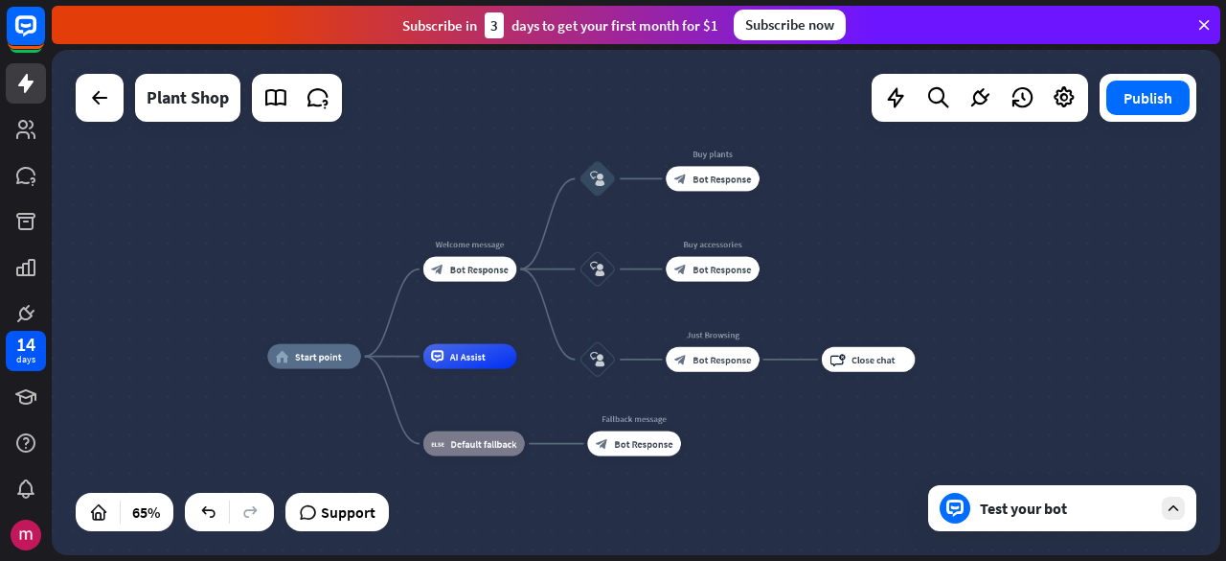
drag, startPoint x: 932, startPoint y: 231, endPoint x: 868, endPoint y: 228, distance: 64.3
click at [868, 228] on div "home_2 Start point Welcome message block_bot_response Bot Response block_user_i…" at bounding box center [636, 302] width 1169 height 505
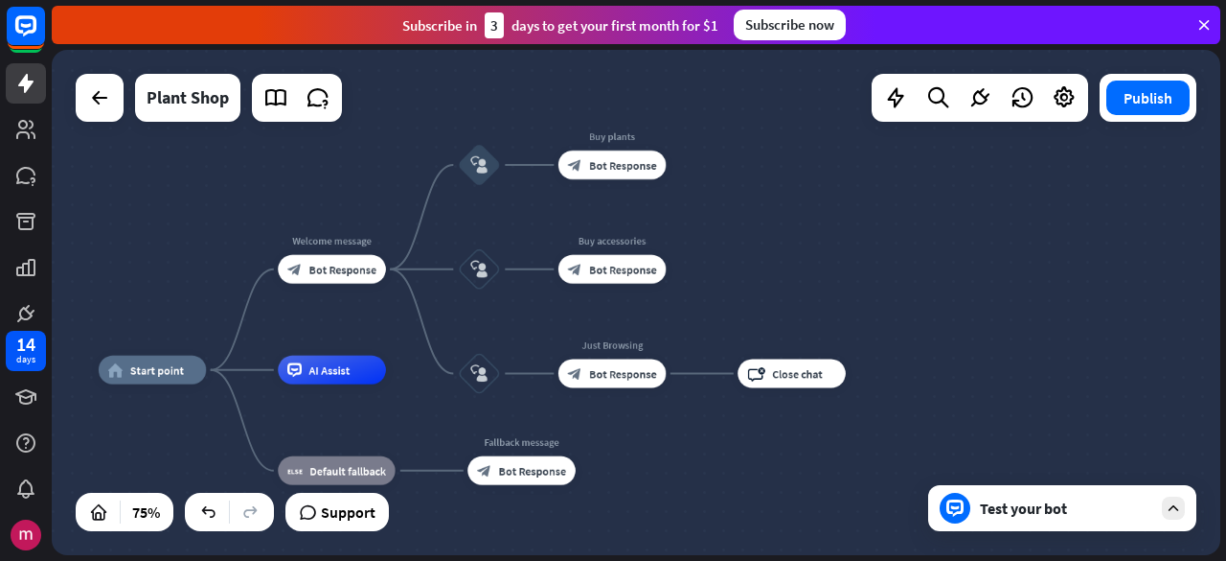
click at [1025, 522] on div "Test your bot" at bounding box center [1062, 508] width 268 height 46
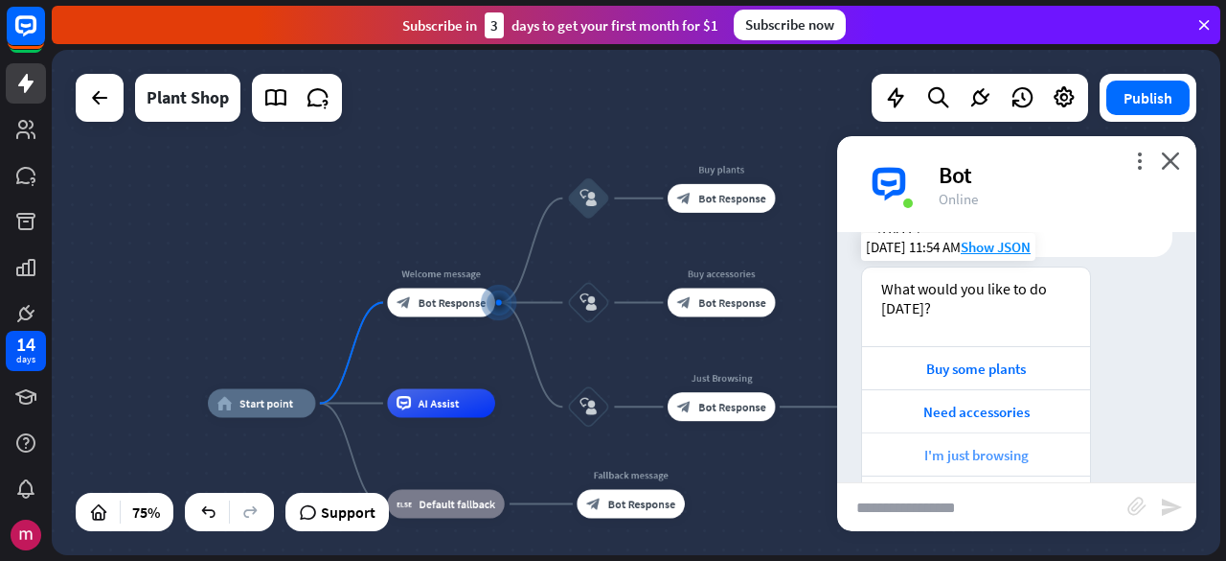
scroll to position [181, 0]
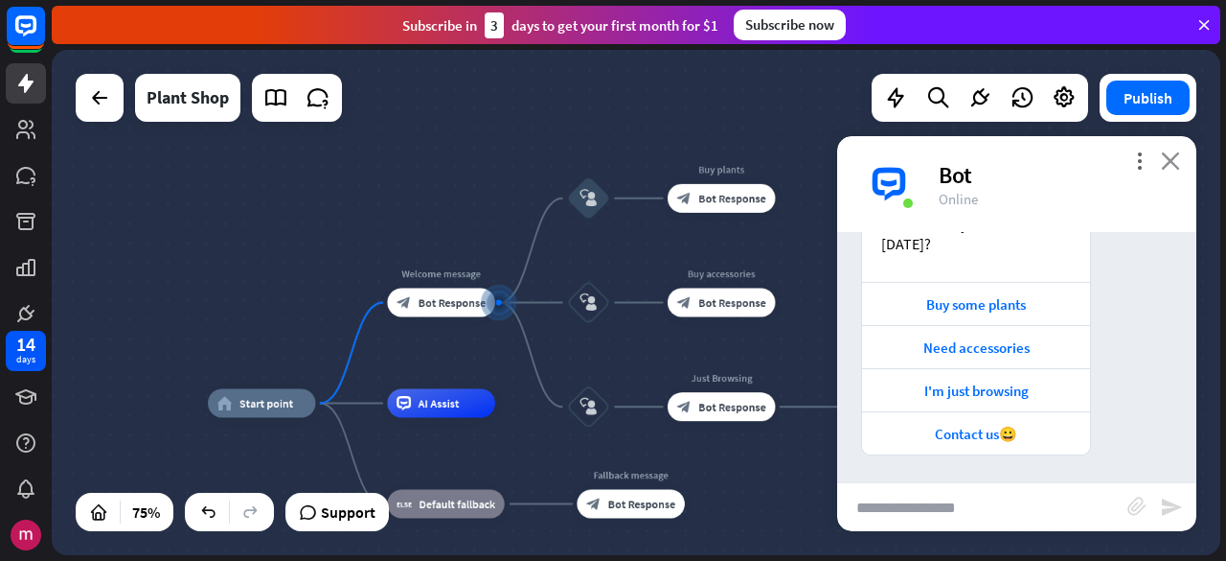
click at [1163, 153] on icon "close" at bounding box center [1170, 160] width 19 height 18
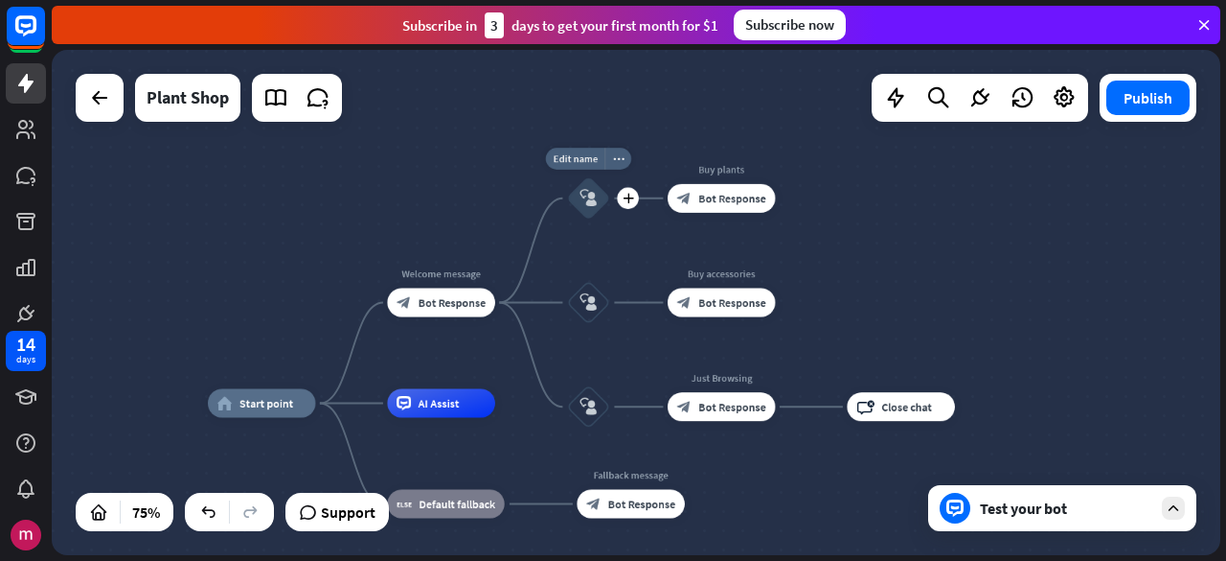
click at [596, 196] on icon "block_user_input" at bounding box center [588, 198] width 17 height 17
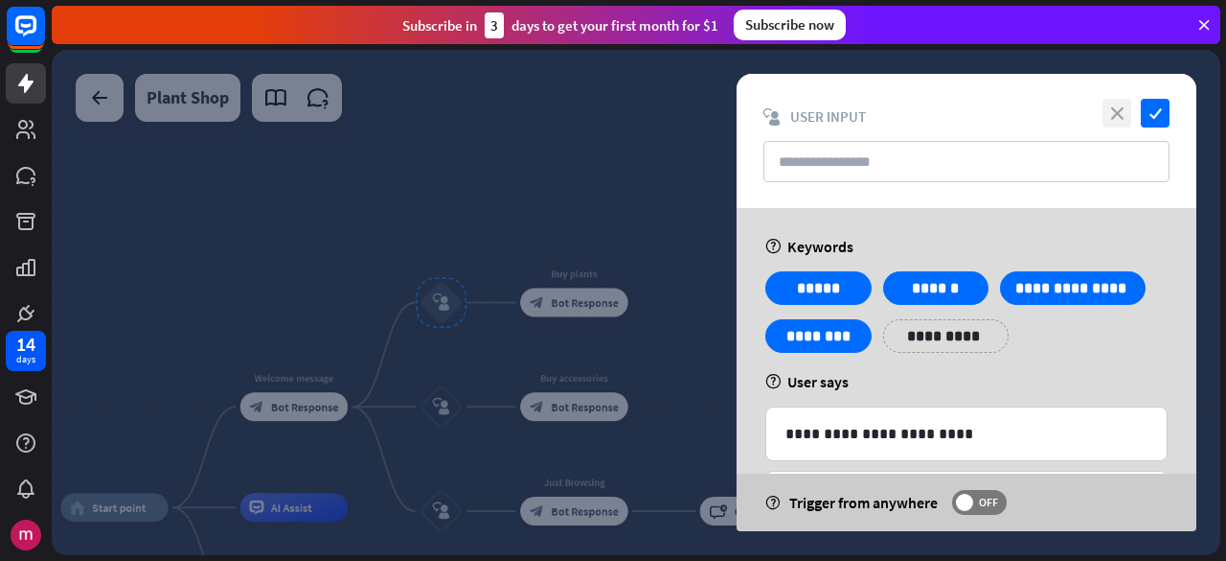
click at [1104, 110] on icon "close" at bounding box center [1117, 113] width 29 height 29
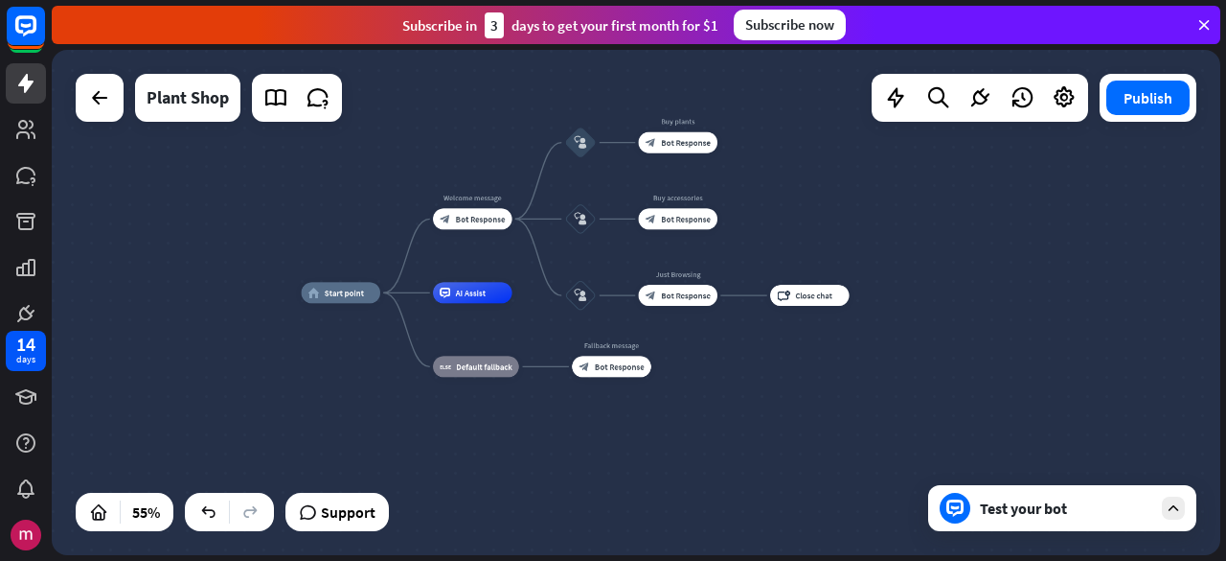
drag, startPoint x: 962, startPoint y: 265, endPoint x: 960, endPoint y: 241, distance: 24.0
click at [960, 241] on div "home_2 Start point Welcome message block_bot_response Bot Response block_user_i…" at bounding box center [636, 302] width 1169 height 505
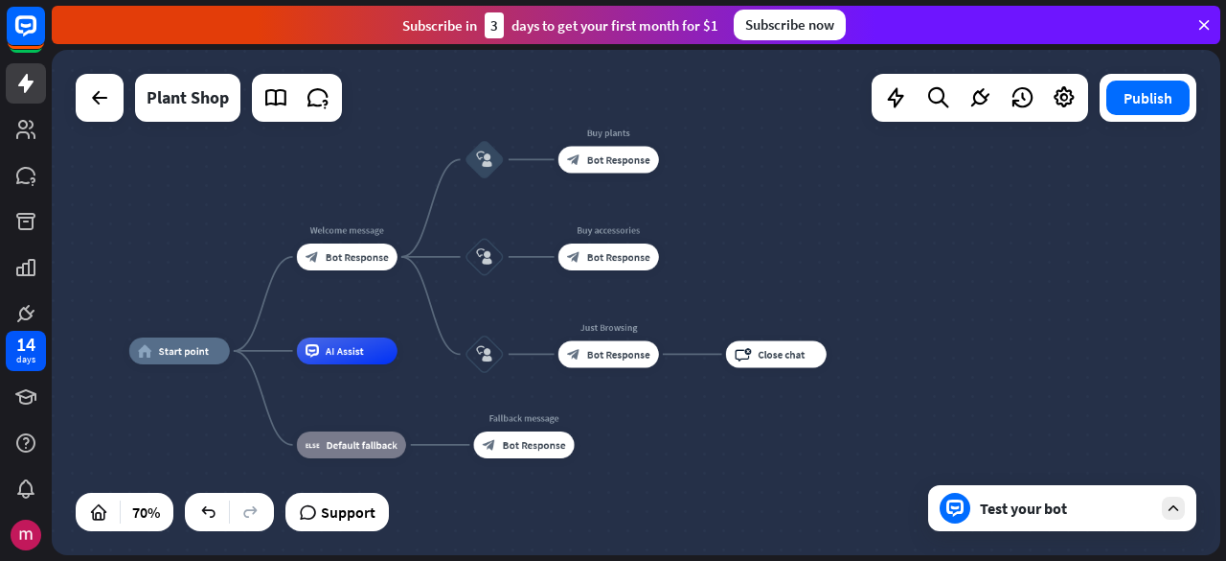
drag, startPoint x: 950, startPoint y: 208, endPoint x: 955, endPoint y: 270, distance: 62.5
click at [955, 270] on div "home_2 Start point Welcome message block_bot_response Bot Response block_user_i…" at bounding box center [636, 302] width 1169 height 505
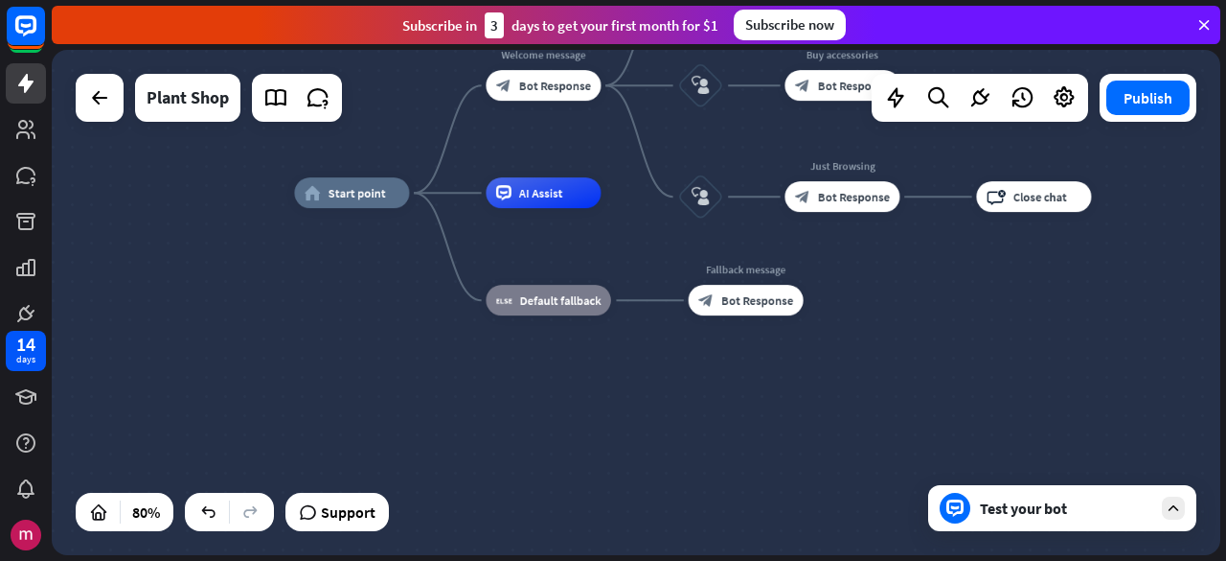
drag, startPoint x: 520, startPoint y: 446, endPoint x: 608, endPoint y: 393, distance: 102.7
click at [613, 380] on div "home_2 Start point Welcome message block_bot_response Bot Response block_user_i…" at bounding box center [761, 395] width 935 height 404
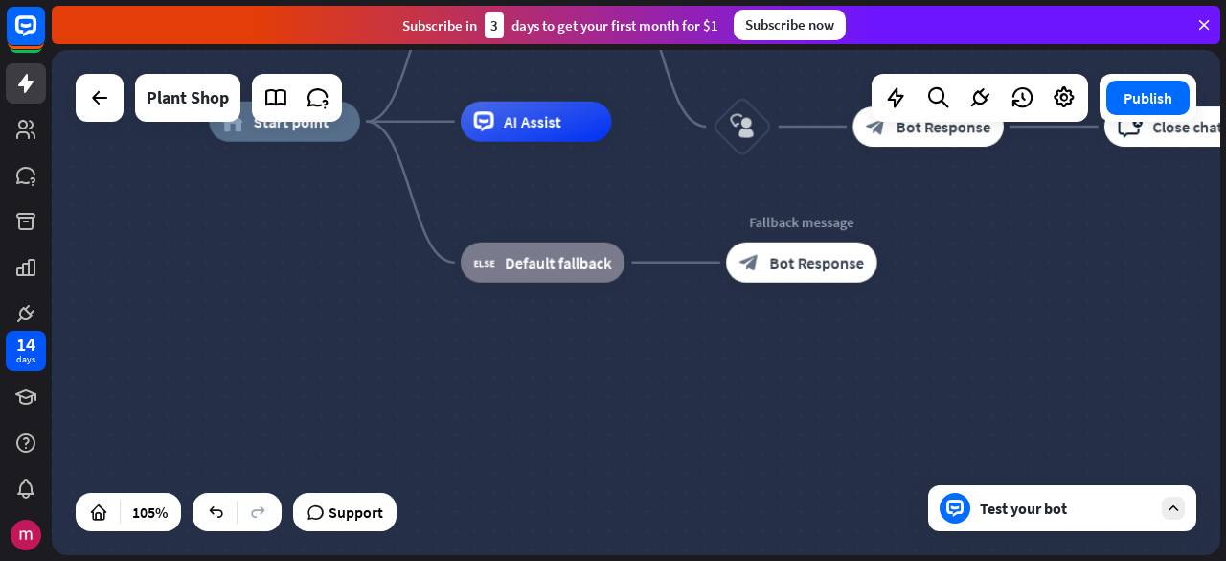
drag, startPoint x: 592, startPoint y: 367, endPoint x: 652, endPoint y: 453, distance: 104.7
click at [652, 453] on div "home_2 Start point Welcome message block_bot_response Bot Response block_user_i…" at bounding box center [822, 387] width 1227 height 530
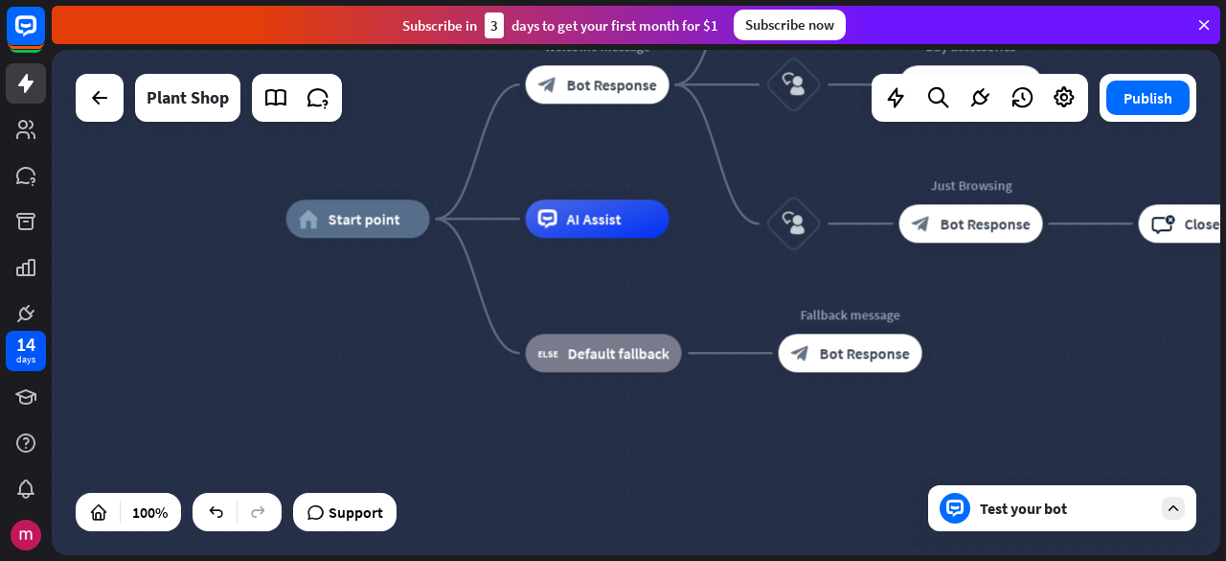
drag, startPoint x: 734, startPoint y: 403, endPoint x: 676, endPoint y: 444, distance: 70.2
click at [676, 444] on div "home_2 Start point Welcome message block_bot_response Bot Response block_user_i…" at bounding box center [870, 470] width 1169 height 505
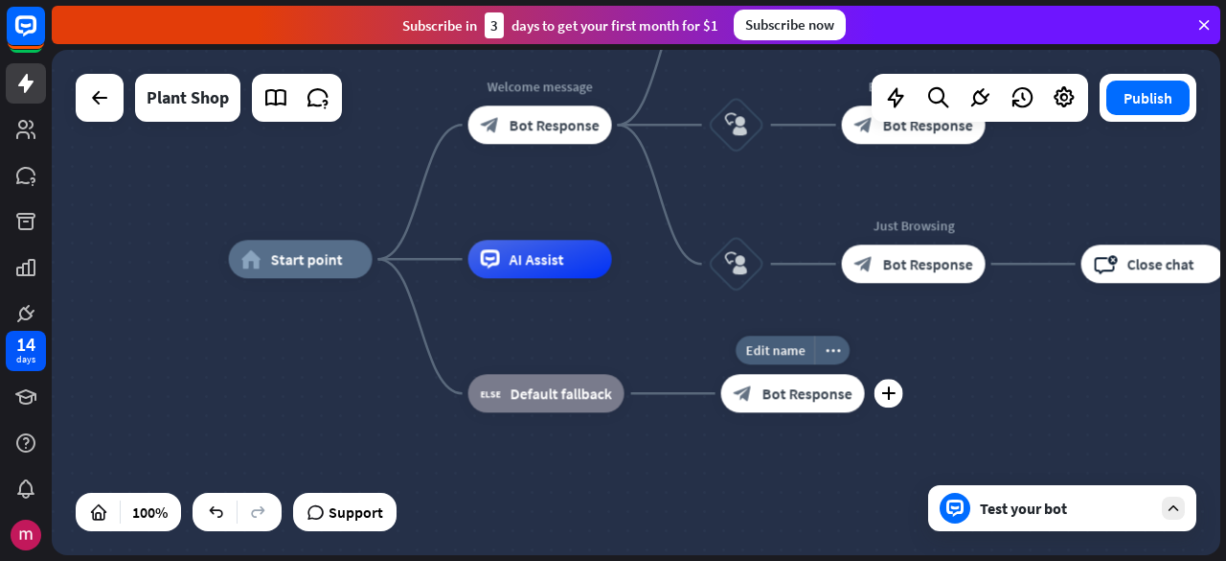
click at [805, 390] on span "Bot Response" at bounding box center [808, 392] width 90 height 19
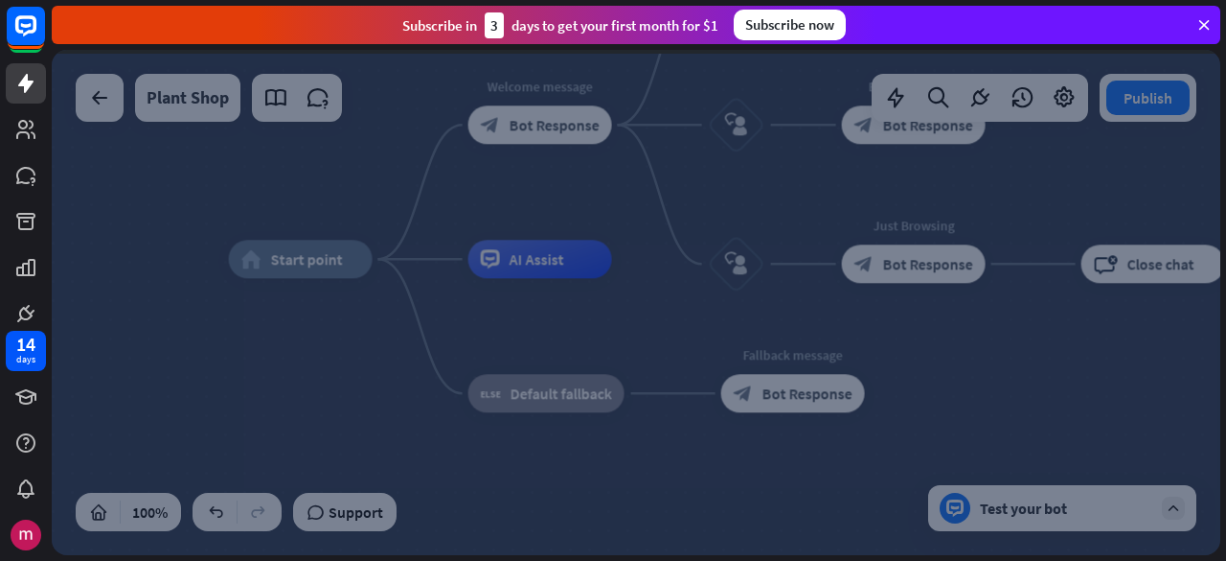
click at [805, 390] on div at bounding box center [636, 302] width 1169 height 505
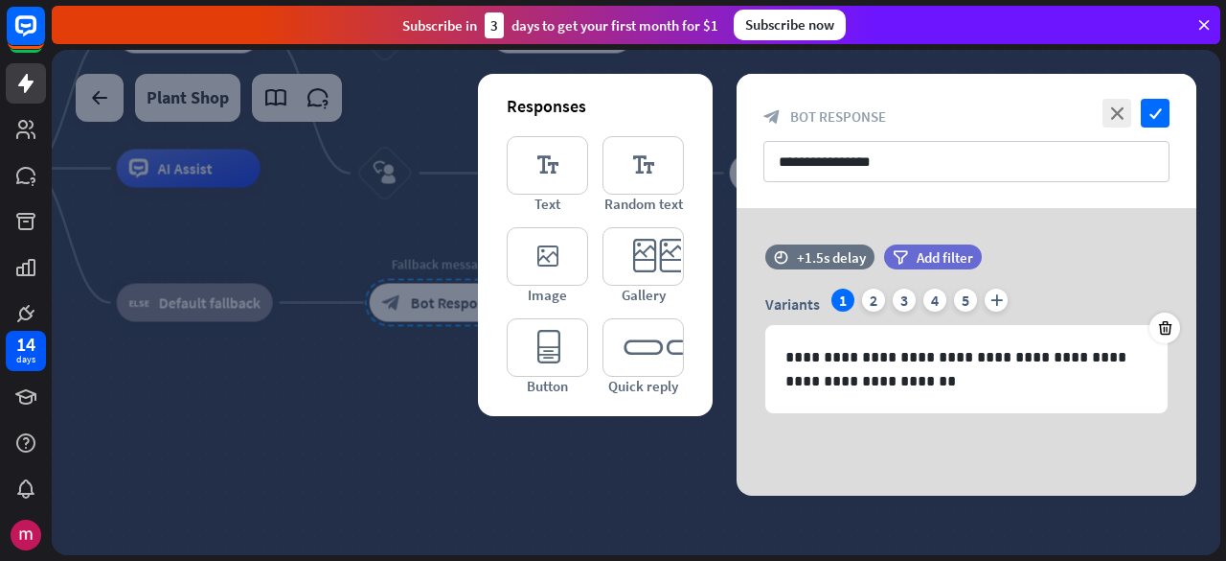
click at [747, 344] on div at bounding box center [736, 345] width 31 height 31
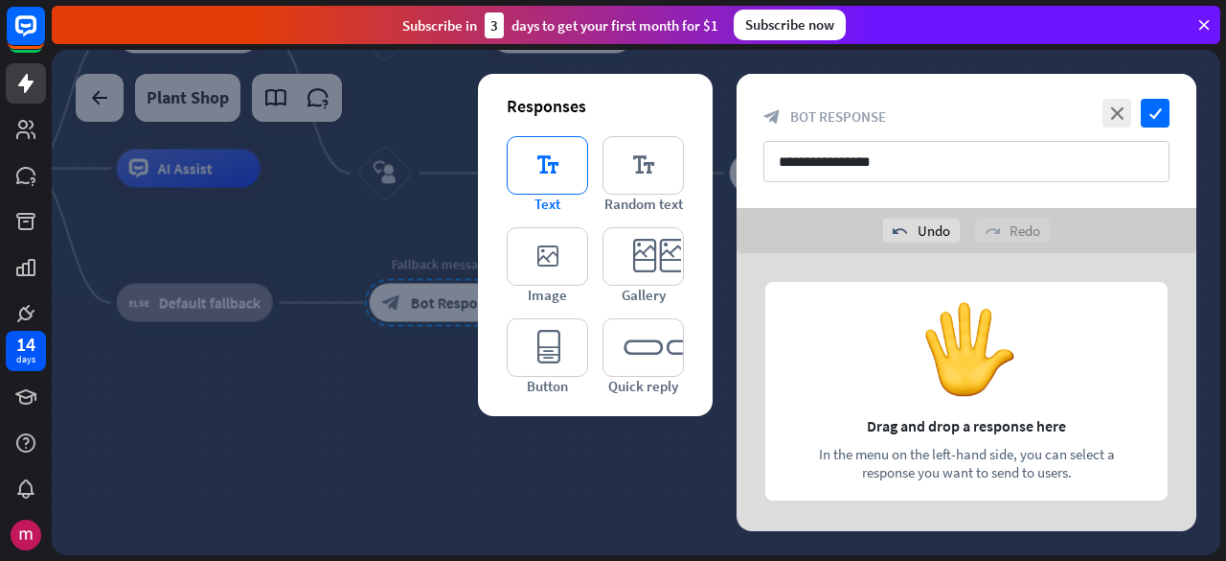
click at [542, 162] on icon "editor_text" at bounding box center [547, 165] width 81 height 58
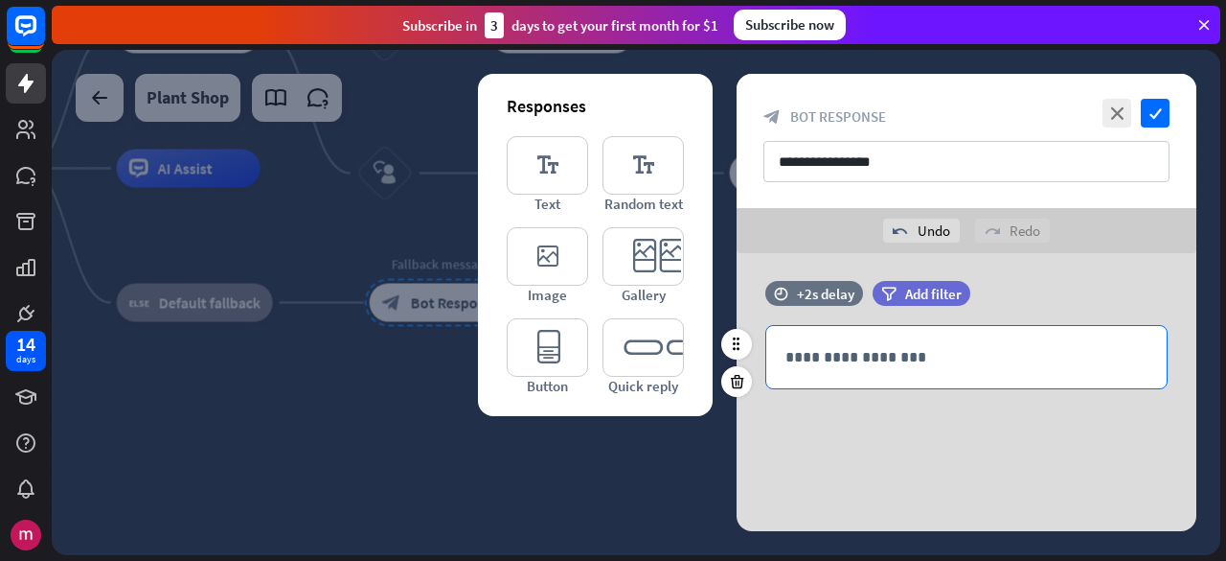
scroll to position [9, 0]
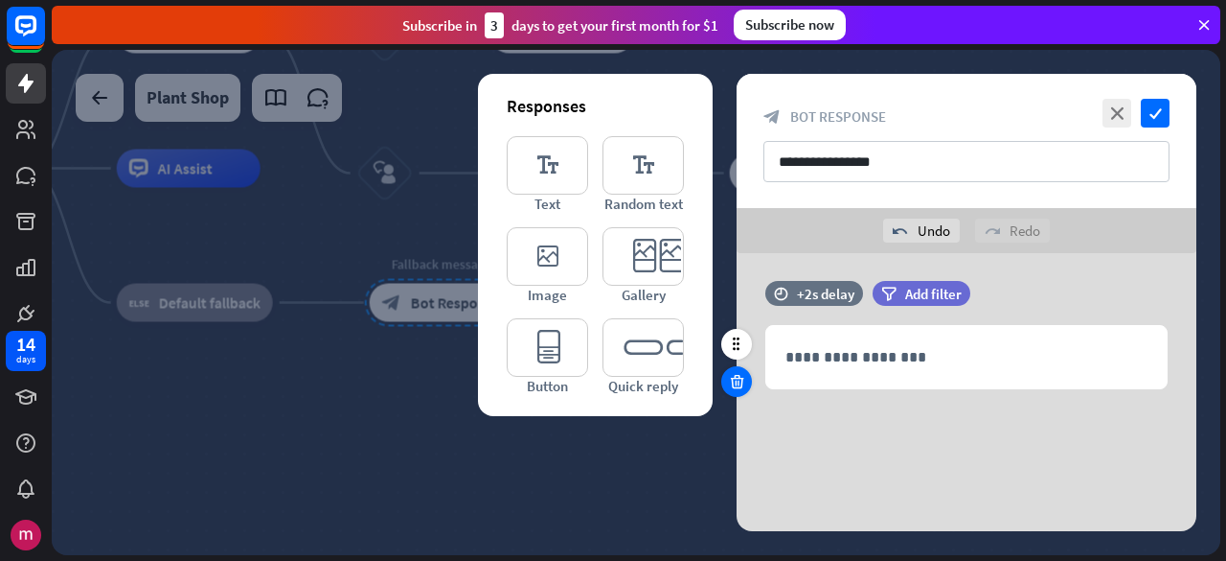
click at [740, 386] on icon at bounding box center [737, 381] width 18 height 17
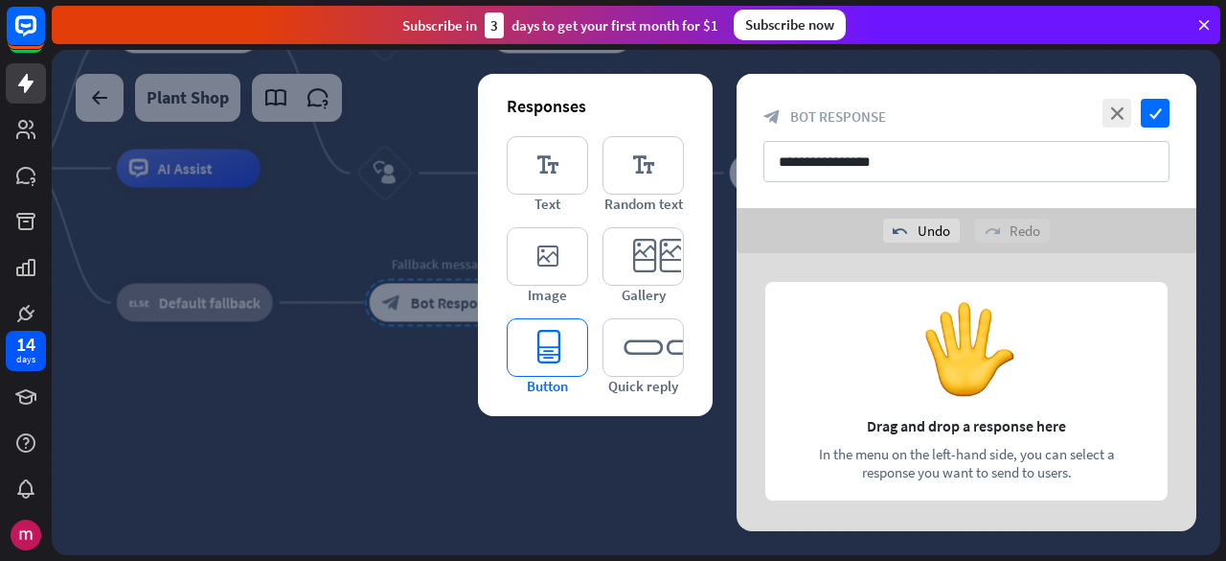
click at [549, 352] on icon "editor_button" at bounding box center [547, 347] width 81 height 58
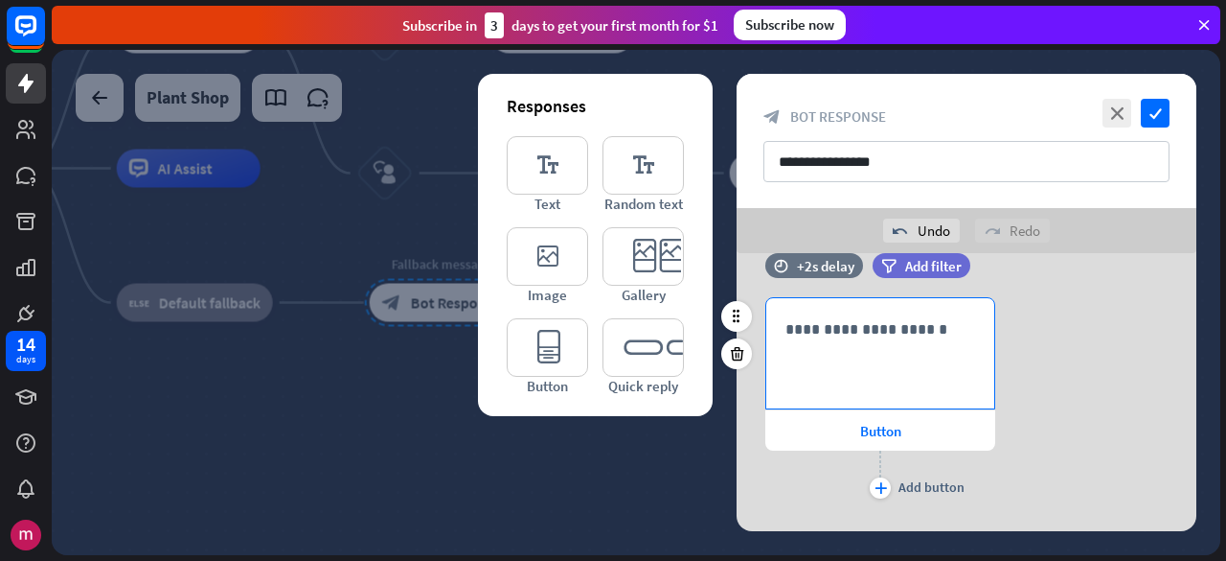
scroll to position [36, 0]
click at [882, 381] on div "**********" at bounding box center [881, 353] width 228 height 110
click at [931, 398] on div at bounding box center [924, 411] width 27 height 27
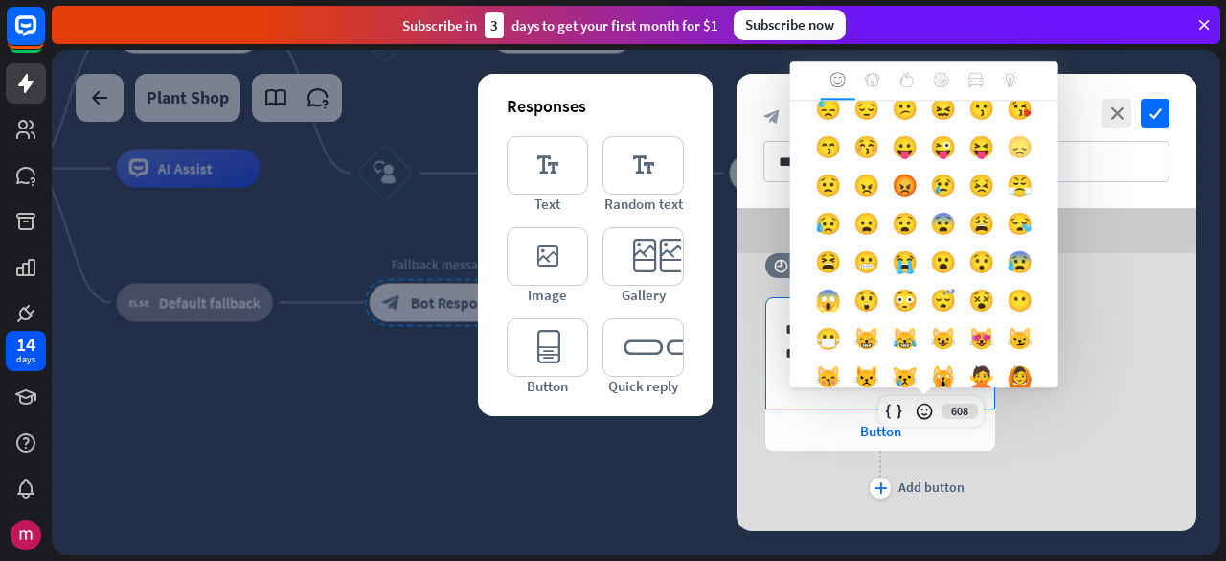
scroll to position [192, 0]
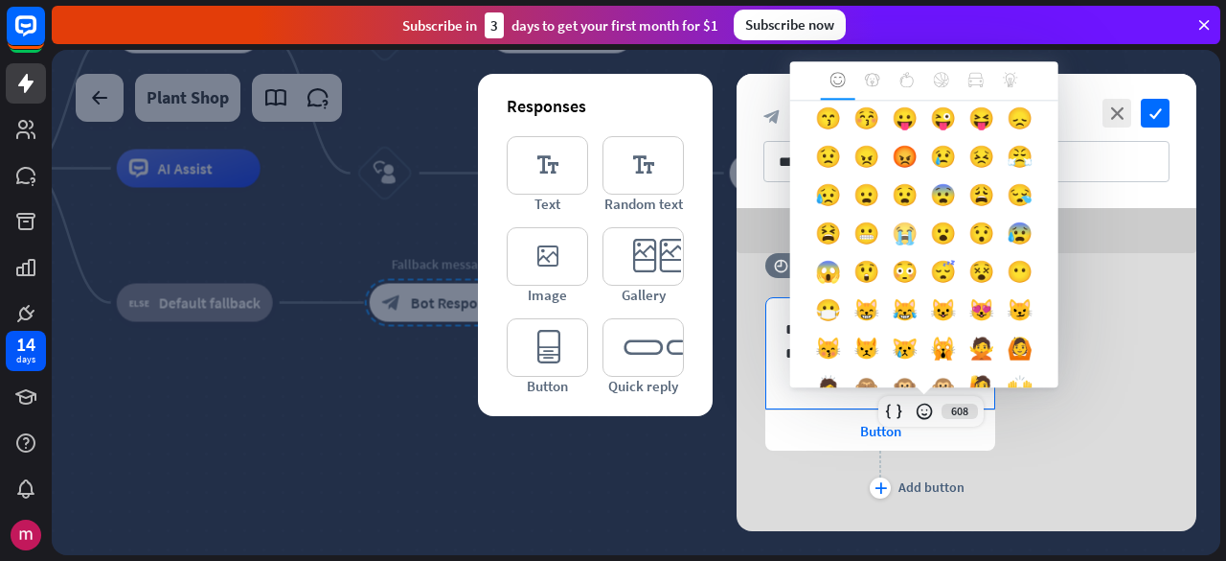
click at [925, 258] on div "😭" at bounding box center [905, 238] width 38 height 38
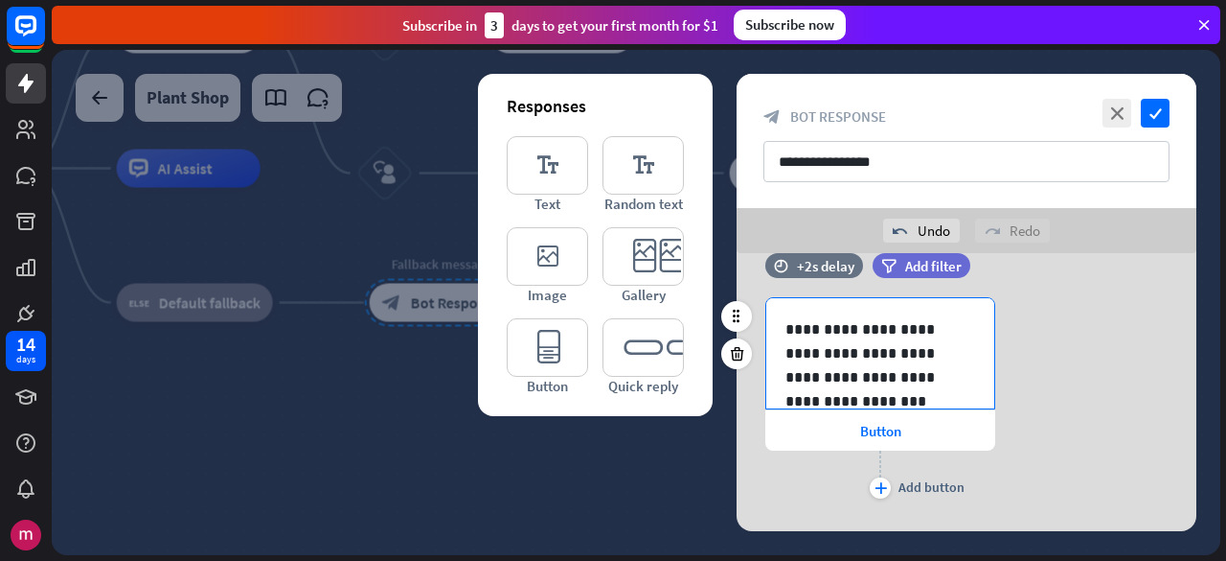
click at [841, 352] on p "**********" at bounding box center [881, 353] width 191 height 72
click at [928, 411] on icon at bounding box center [924, 410] width 19 height 19
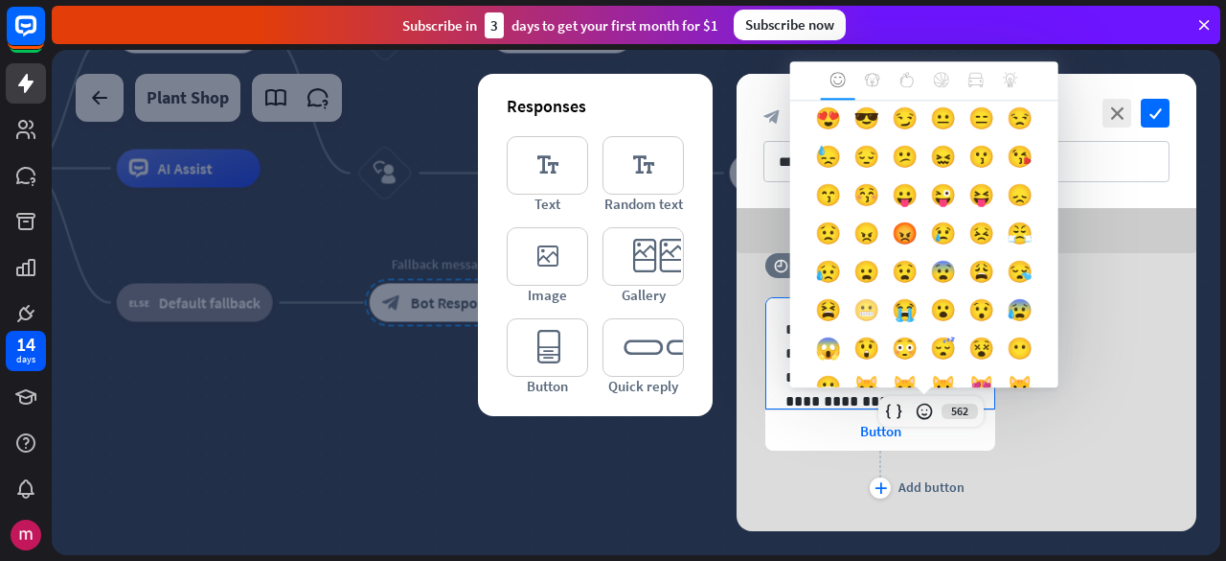
scroll to position [0, 0]
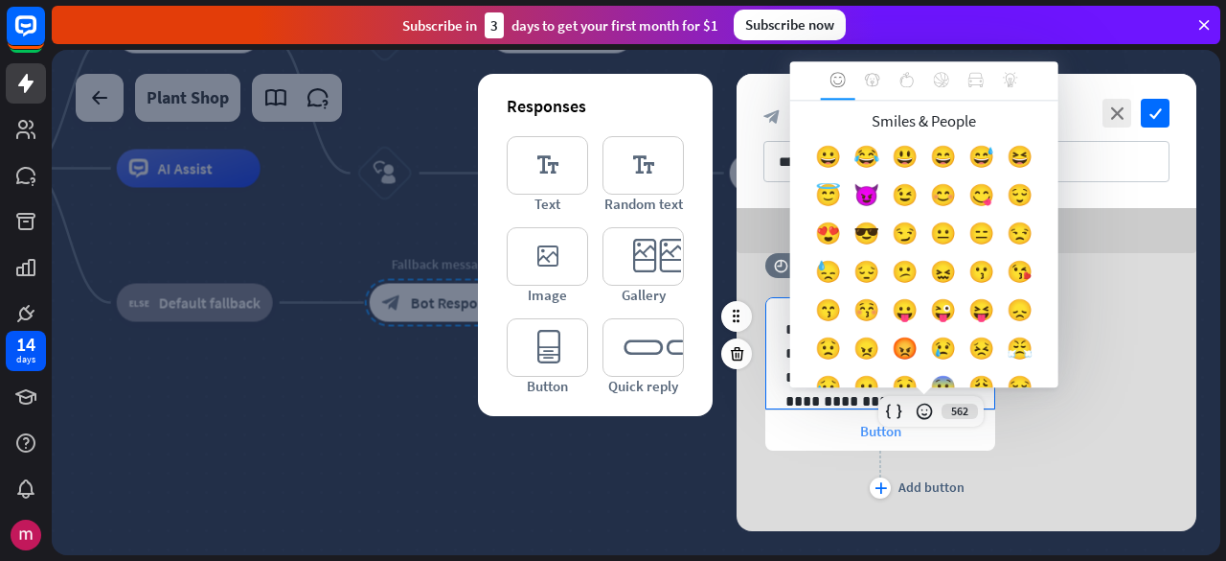
click at [794, 417] on div "Button" at bounding box center [881, 430] width 230 height 40
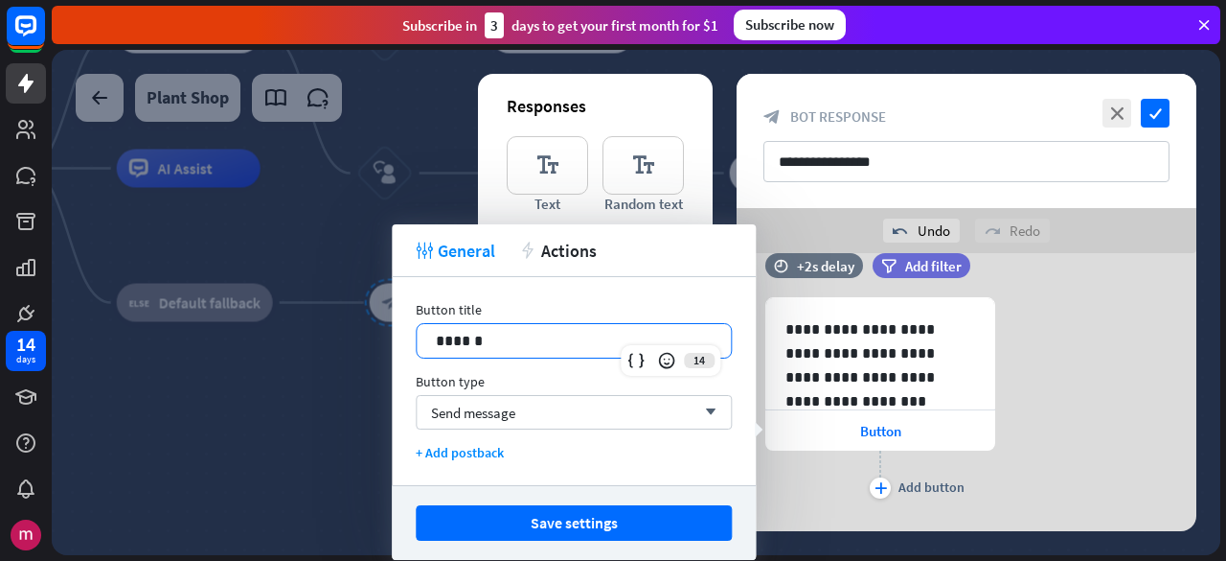
drag, startPoint x: 554, startPoint y: 331, endPoint x: 358, endPoint y: 342, distance: 195.8
click at [359, 342] on body "14 days close First steps arrow_left Back to home ChatBot basics Learn how to b…" at bounding box center [613, 280] width 1226 height 561
drag, startPoint x: 503, startPoint y: 338, endPoint x: 170, endPoint y: 289, distance: 337.0
click at [172, 291] on body "14 days close First steps arrow_left Back to home ChatBot basics Learn how to b…" at bounding box center [613, 280] width 1226 height 561
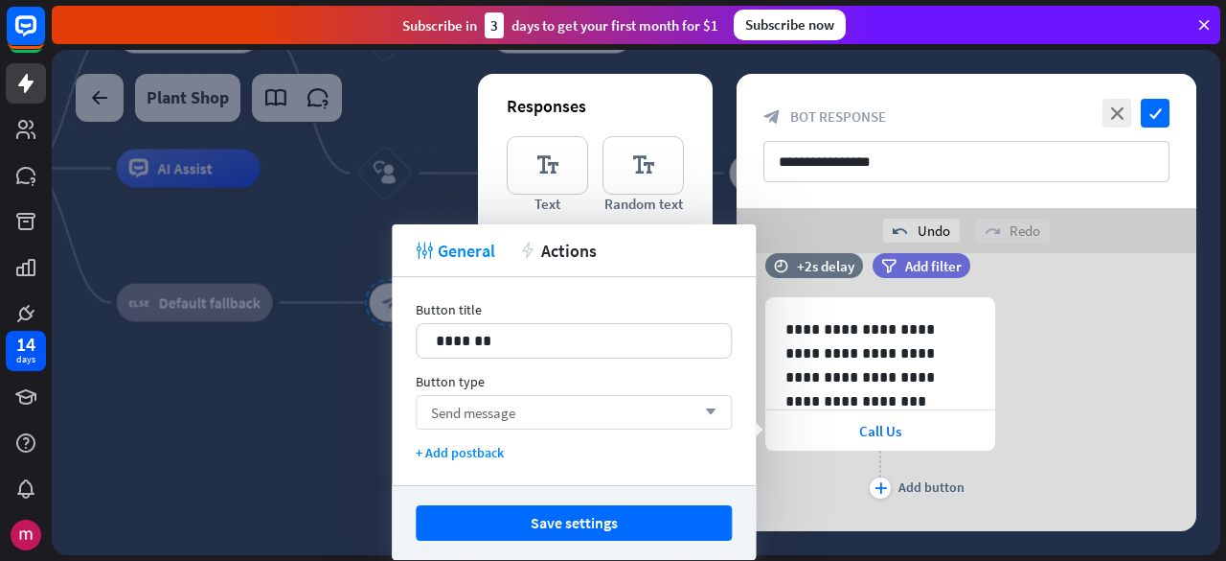
click at [515, 410] on span "Send message" at bounding box center [473, 412] width 84 height 18
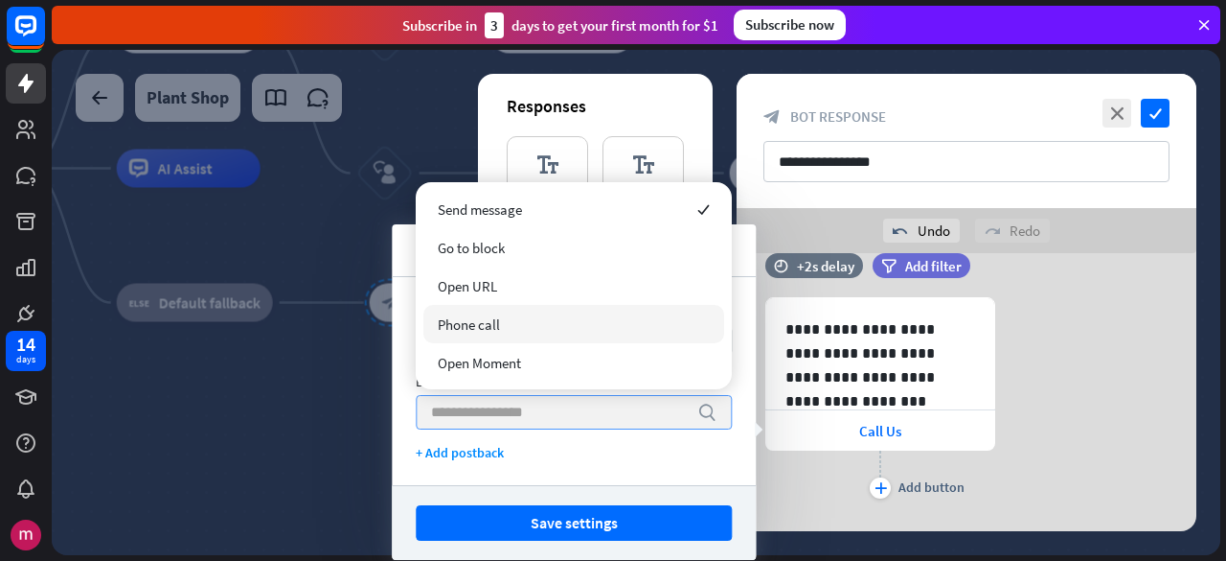
click at [538, 313] on div "Phone call" at bounding box center [573, 324] width 301 height 38
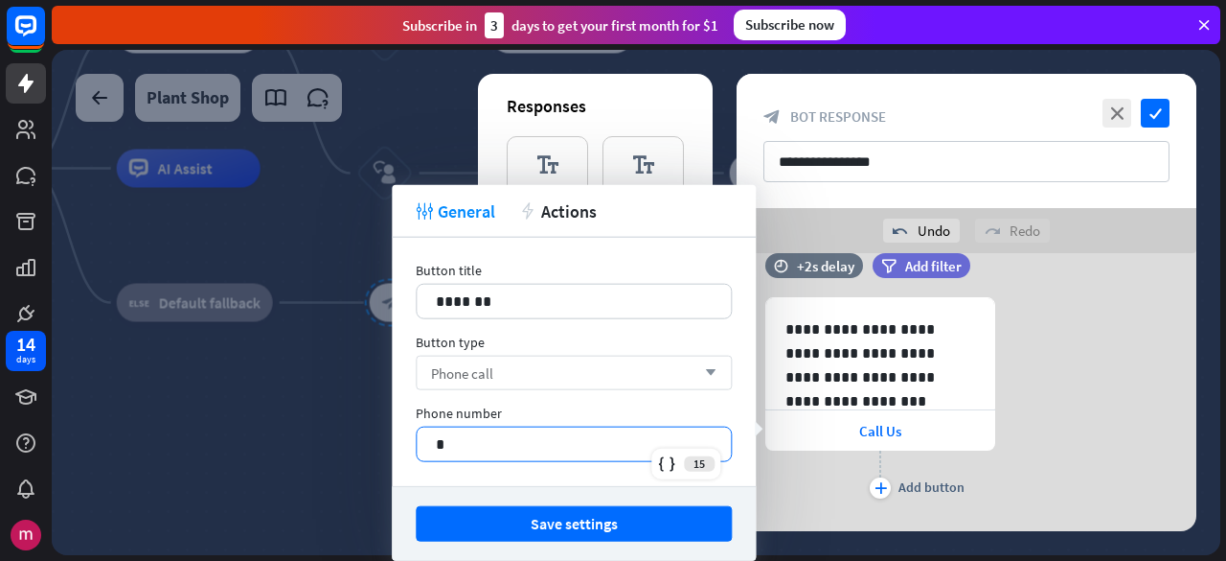
click at [521, 447] on p "*" at bounding box center [574, 444] width 277 height 24
click at [563, 442] on p "*********" at bounding box center [574, 444] width 277 height 24
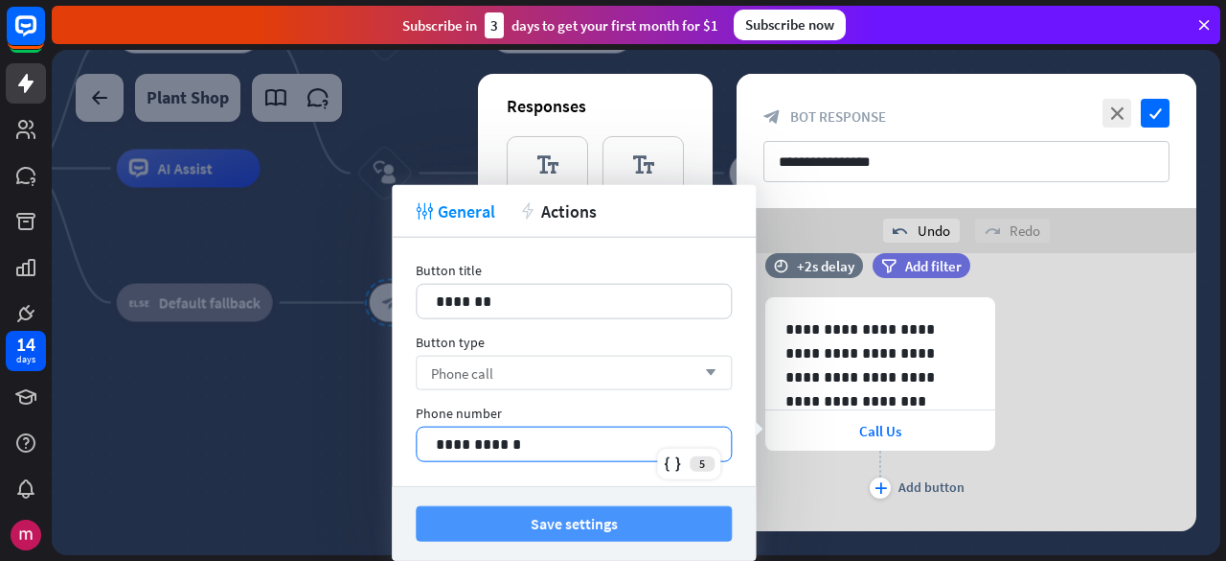
click at [590, 515] on button "Save settings" at bounding box center [574, 523] width 316 height 35
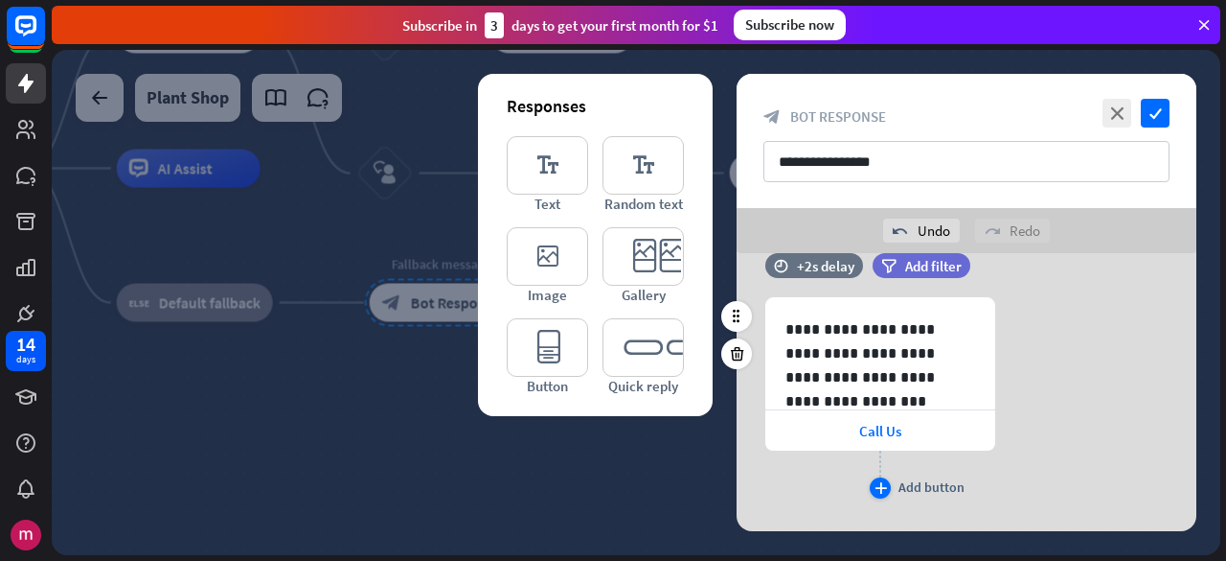
click at [872, 492] on div "plus" at bounding box center [880, 487] width 21 height 21
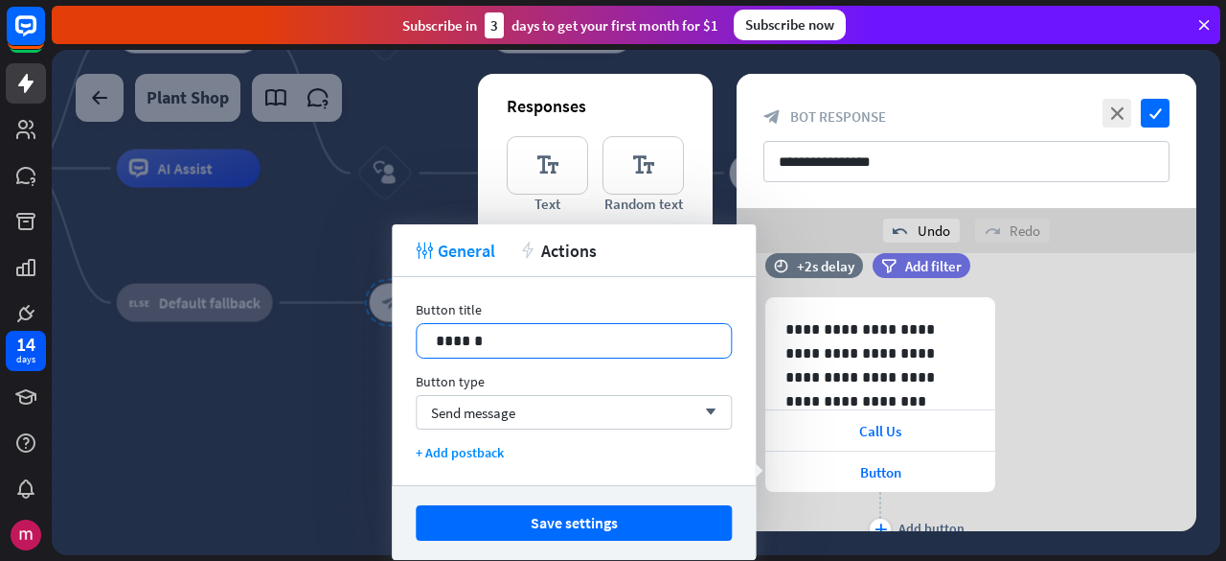
click at [500, 336] on p "******" at bounding box center [574, 341] width 277 height 24
click at [439, 346] on p "******" at bounding box center [574, 341] width 277 height 24
click at [437, 345] on p "******" at bounding box center [574, 341] width 277 height 24
click at [483, 427] on div "Send message arrow_down" at bounding box center [574, 412] width 316 height 34
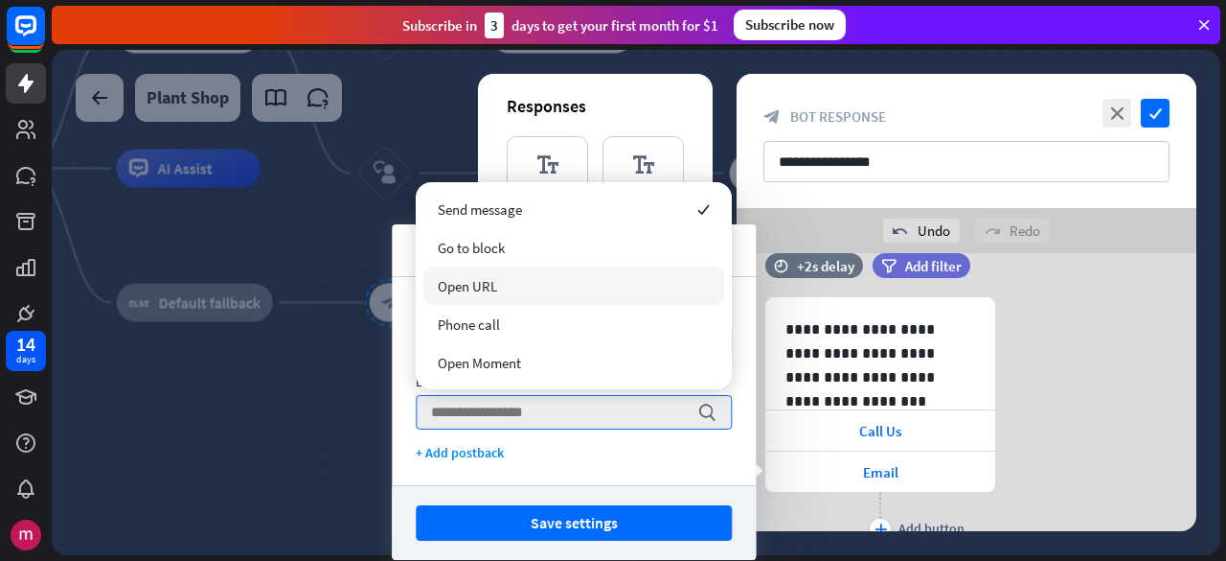
click at [611, 276] on div "Open URL" at bounding box center [573, 285] width 301 height 38
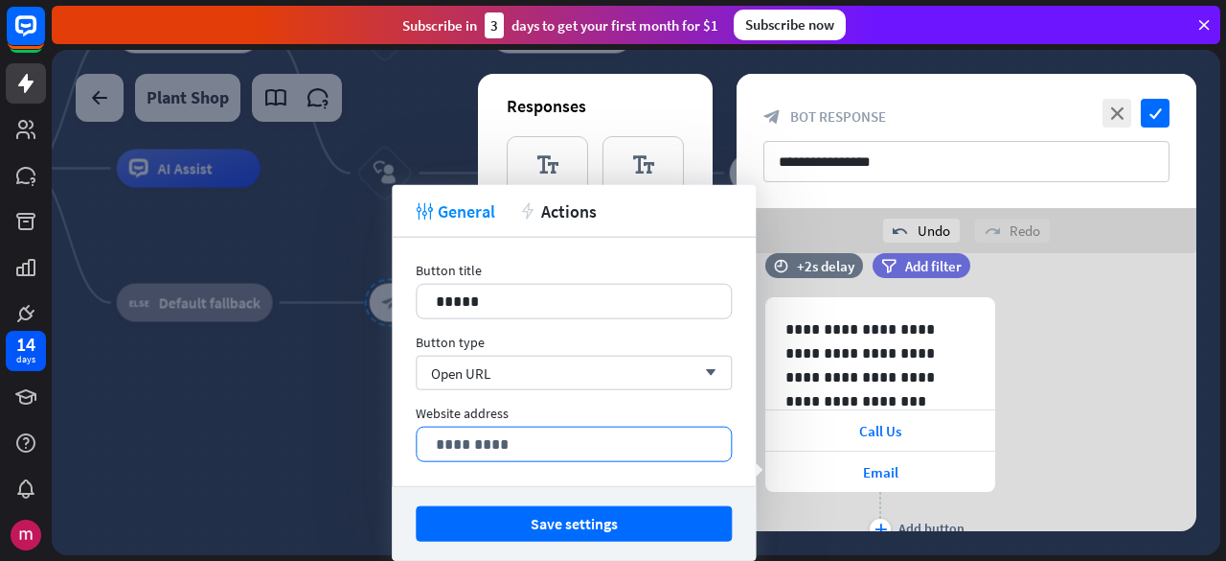
click at [573, 448] on p "*********" at bounding box center [574, 444] width 276 height 24
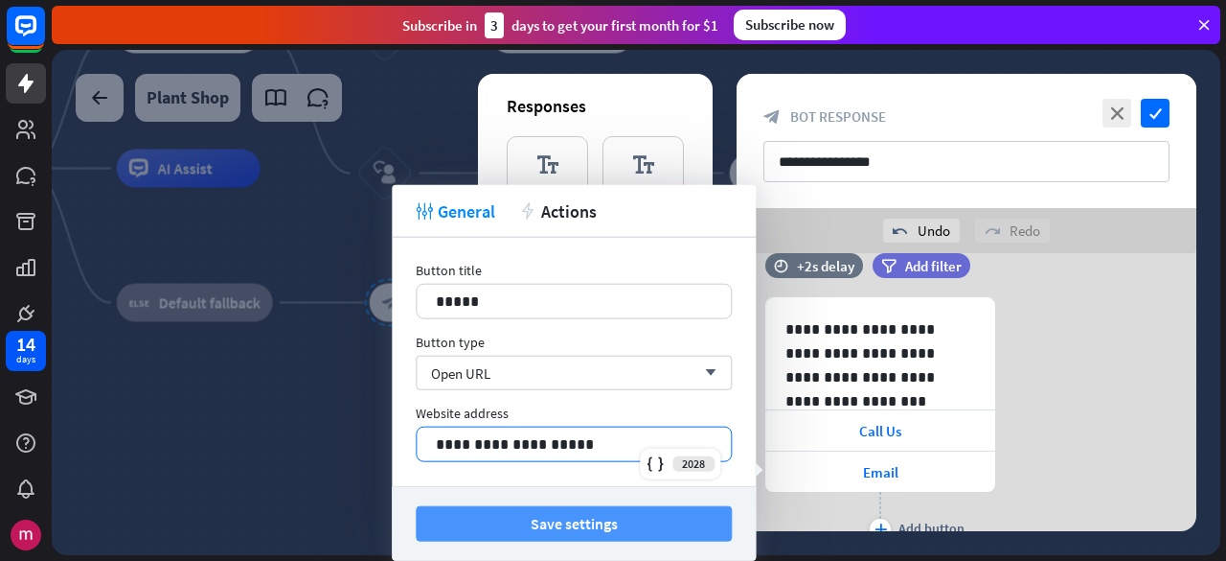
click at [629, 521] on button "Save settings" at bounding box center [574, 523] width 316 height 35
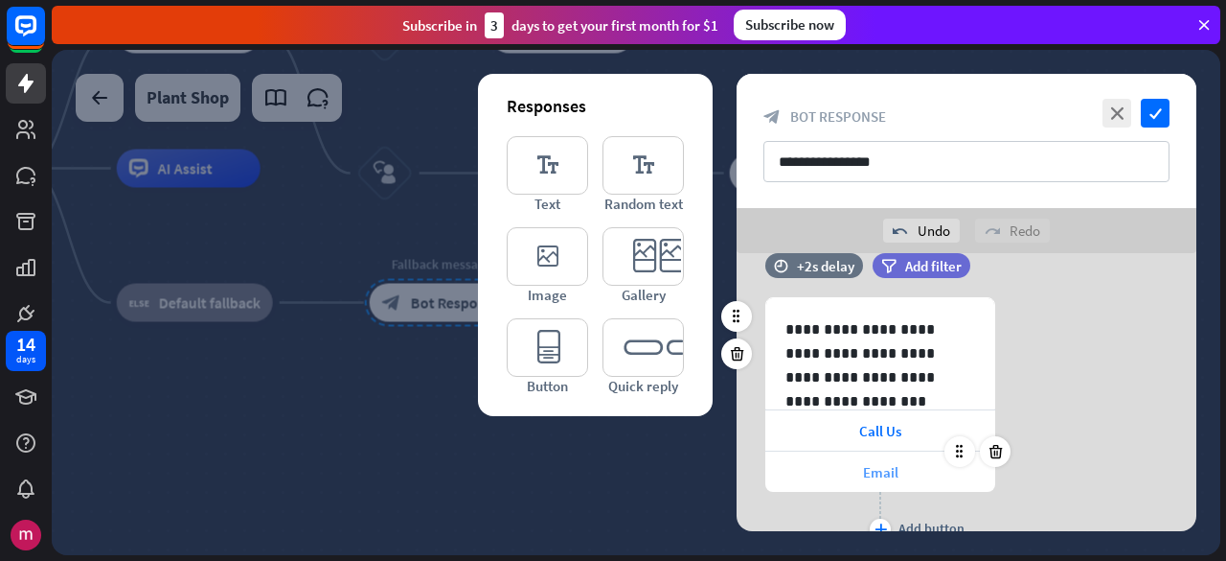
drag, startPoint x: 893, startPoint y: 470, endPoint x: 858, endPoint y: 471, distance: 35.5
click at [858, 471] on div "Email" at bounding box center [881, 471] width 230 height 40
click at [864, 464] on span "Email" at bounding box center [880, 472] width 35 height 18
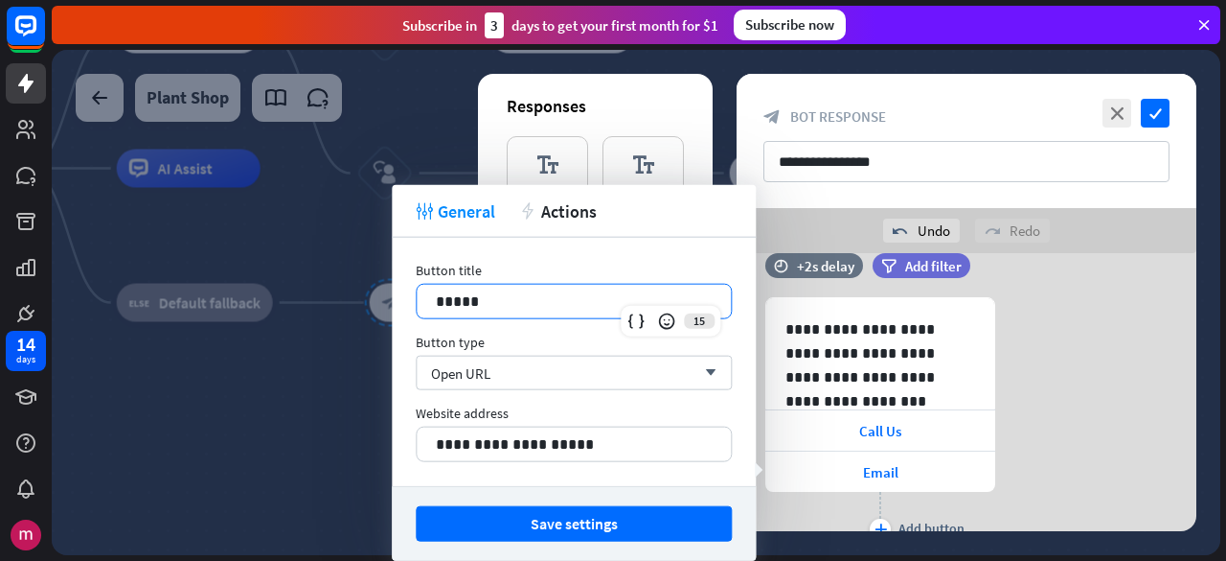
click at [505, 286] on div "*****" at bounding box center [574, 302] width 314 height 34
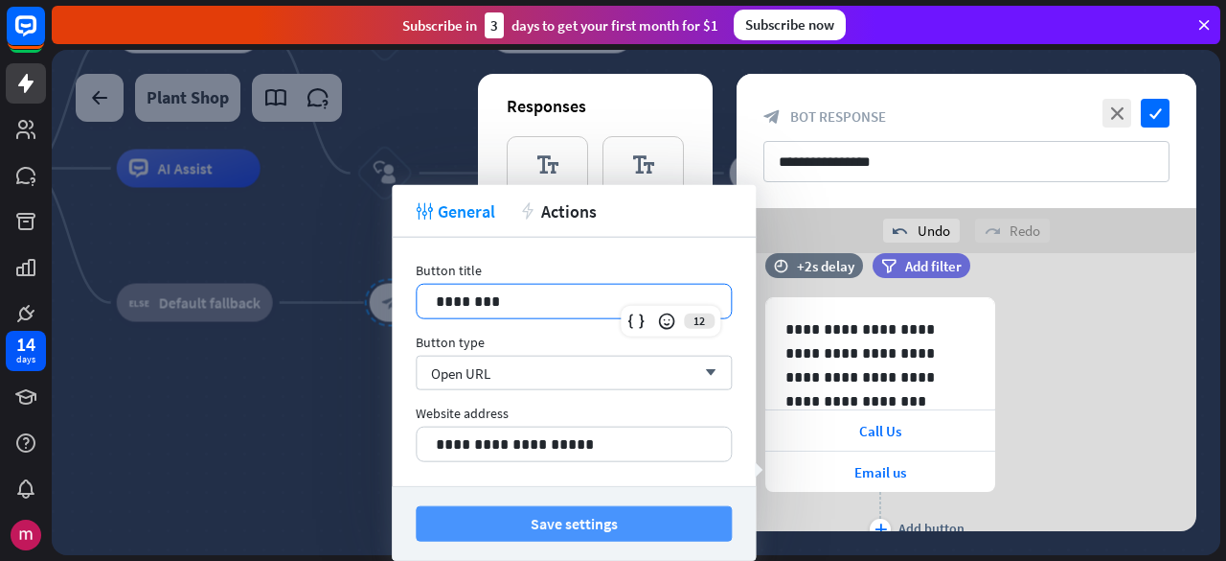
click at [640, 528] on button "Save settings" at bounding box center [574, 523] width 316 height 35
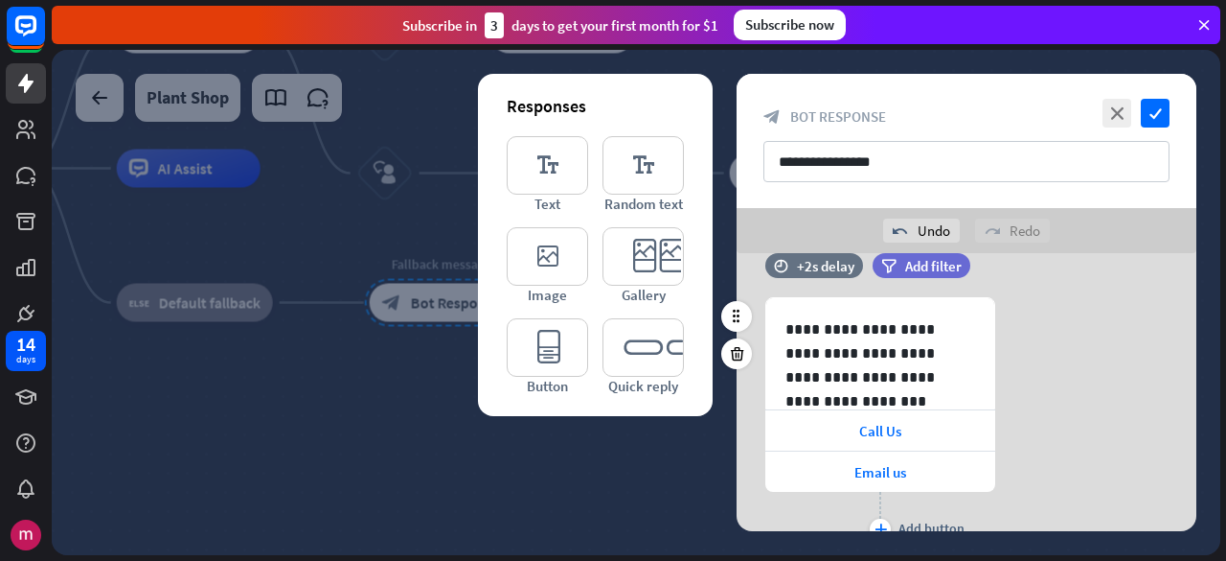
scroll to position [115, 0]
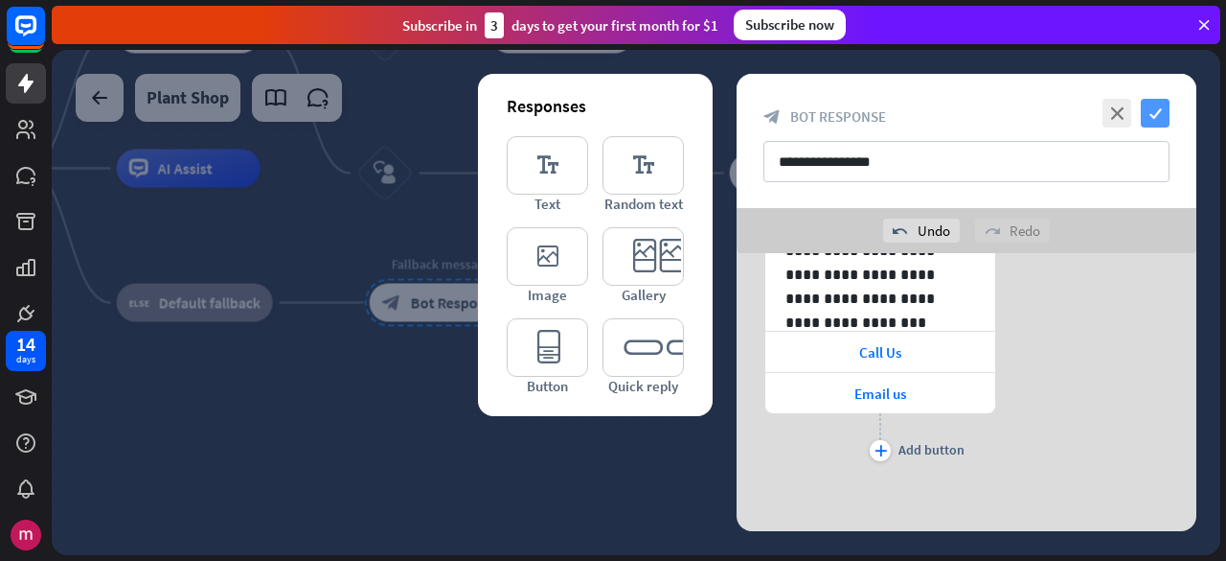
click at [1150, 118] on icon "check" at bounding box center [1155, 113] width 29 height 29
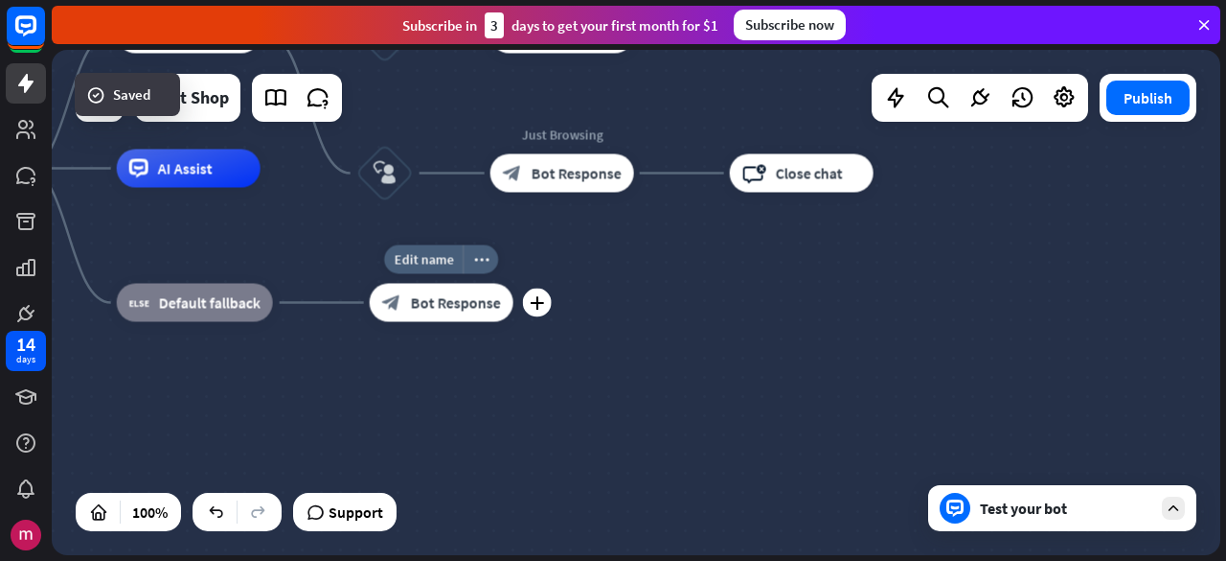
click at [421, 313] on div "block_bot_response Bot Response" at bounding box center [442, 303] width 144 height 38
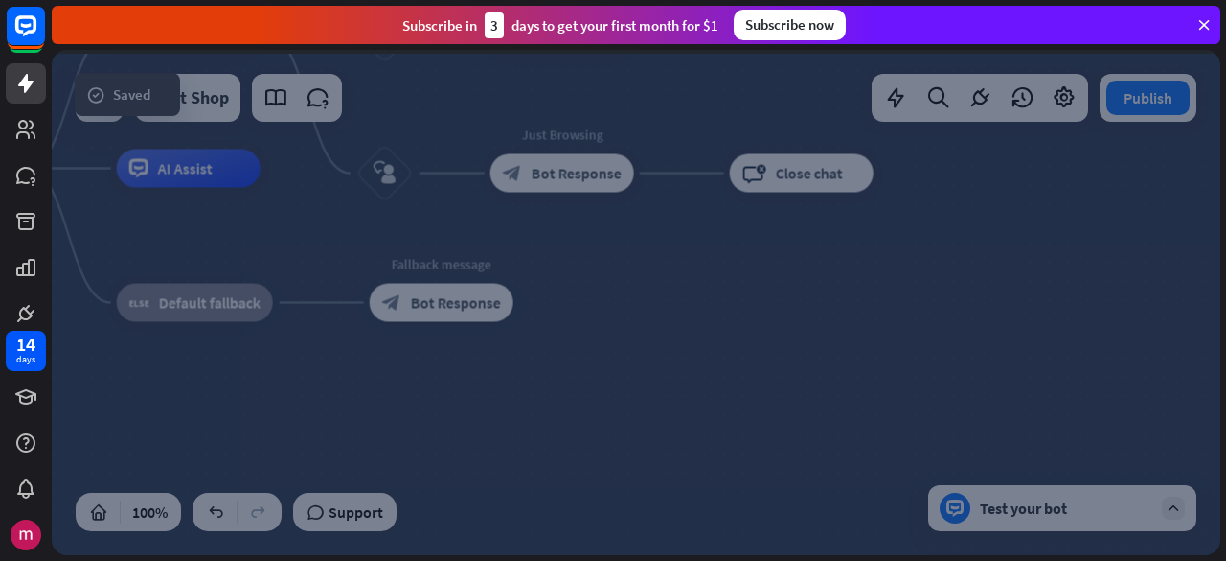
click at [421, 313] on div at bounding box center [636, 302] width 1169 height 505
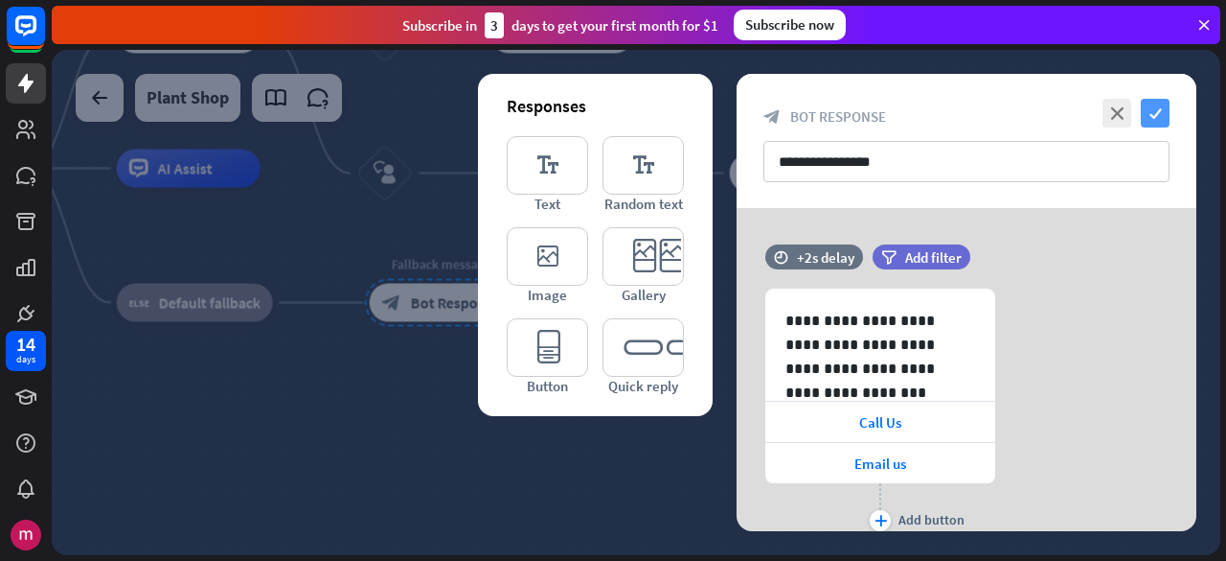
click at [1162, 112] on icon "check" at bounding box center [1155, 113] width 29 height 29
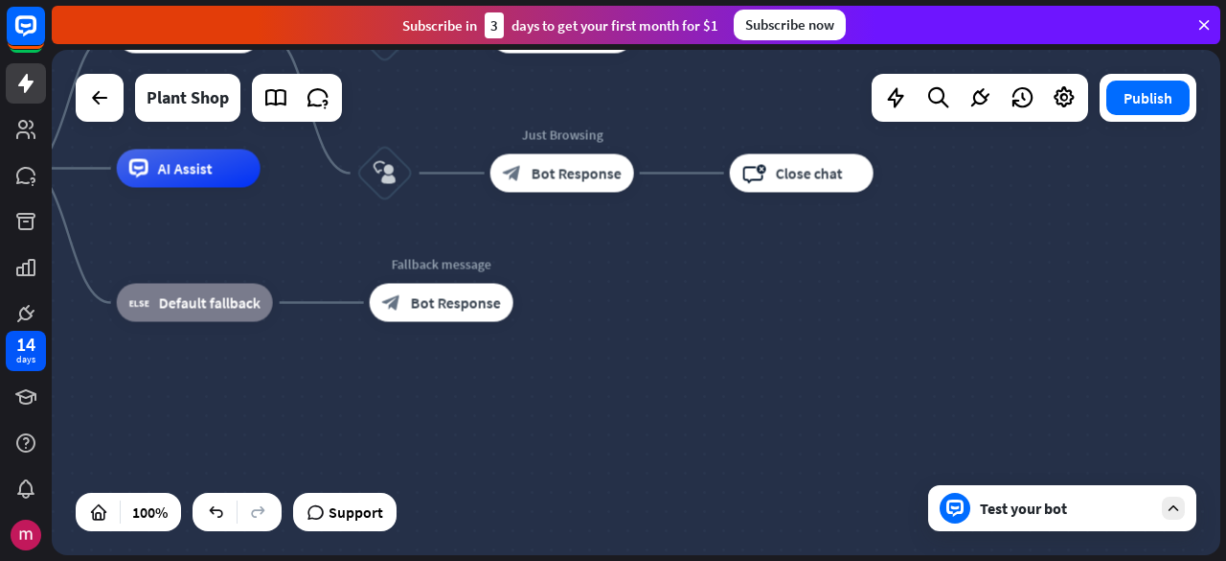
click at [1037, 511] on div "Test your bot" at bounding box center [1066, 507] width 172 height 19
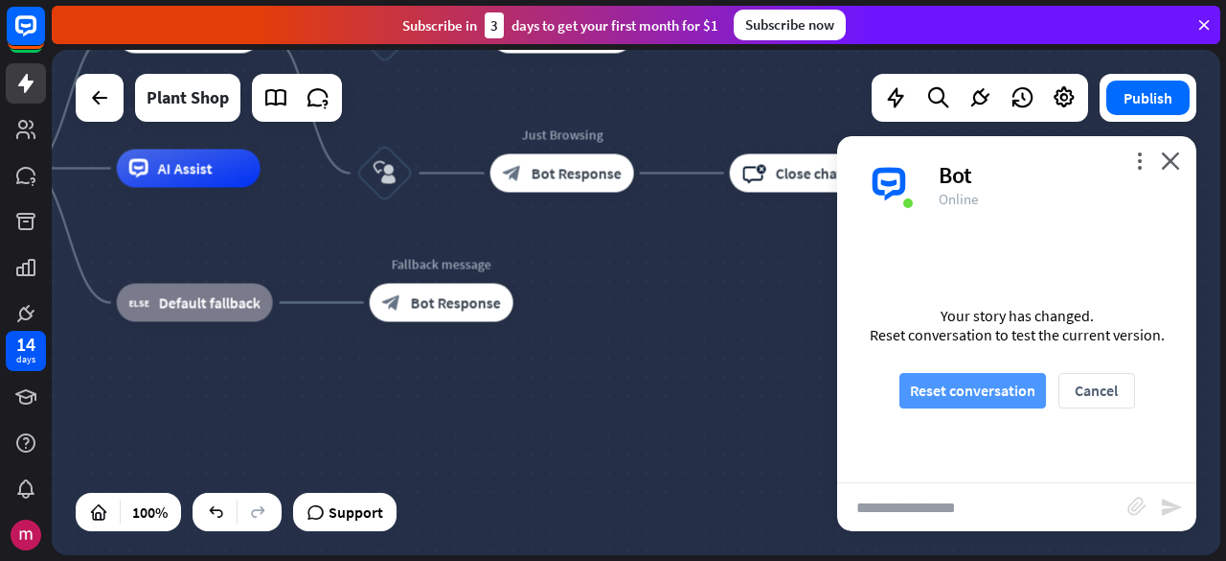
click at [1020, 401] on button "Reset conversation" at bounding box center [973, 390] width 147 height 35
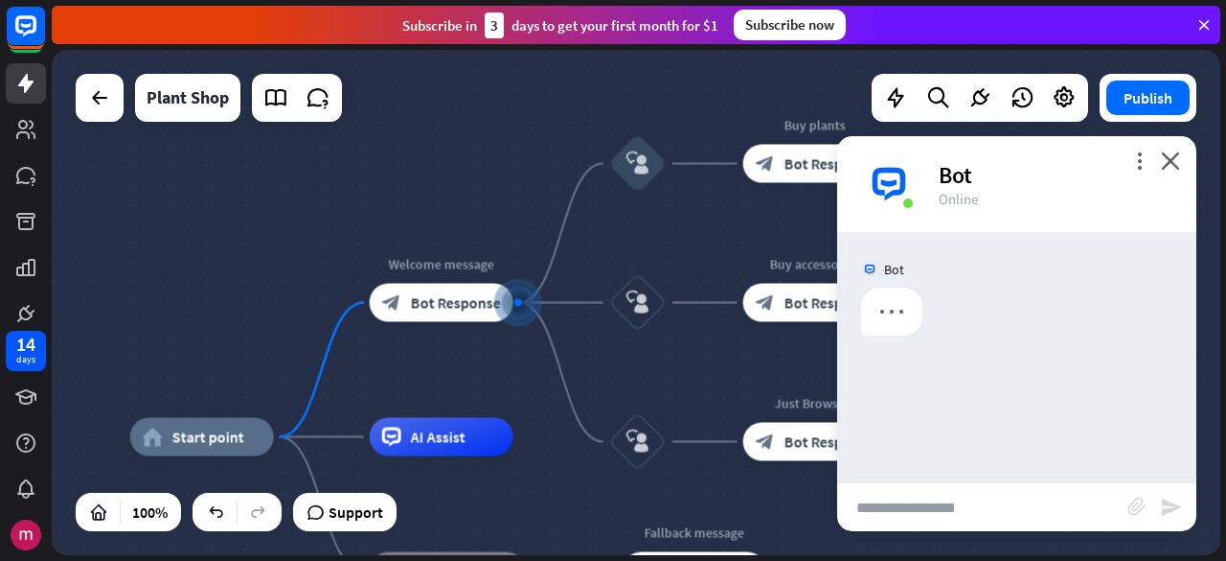
click at [998, 490] on input "text" at bounding box center [982, 507] width 290 height 48
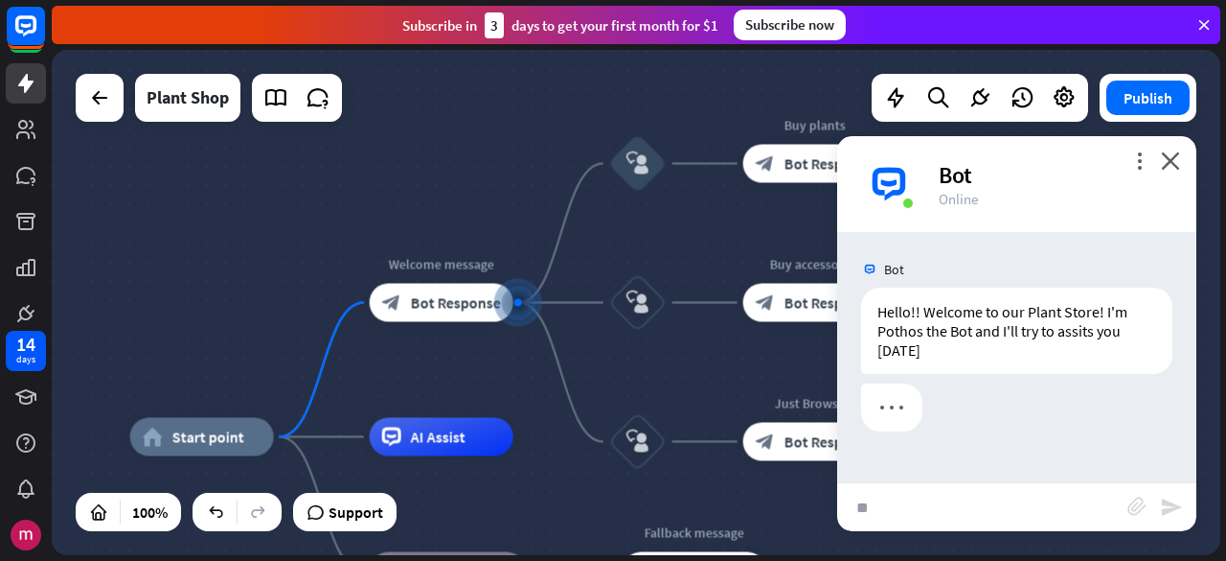
type input "**"
click at [973, 506] on input "**" at bounding box center [982, 507] width 290 height 48
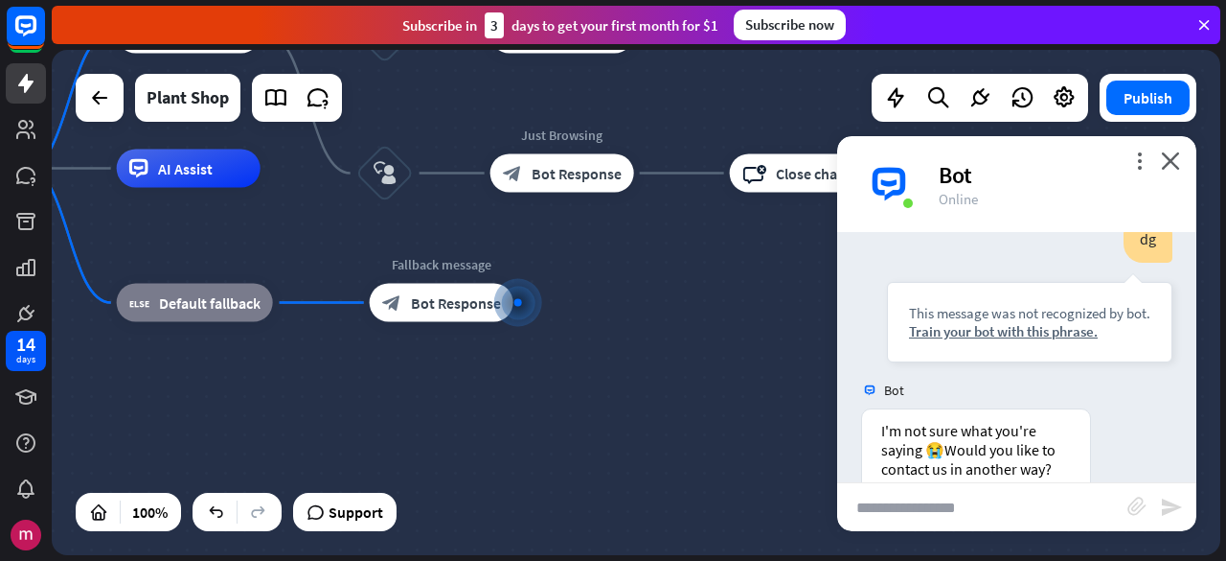
scroll to position [606, 0]
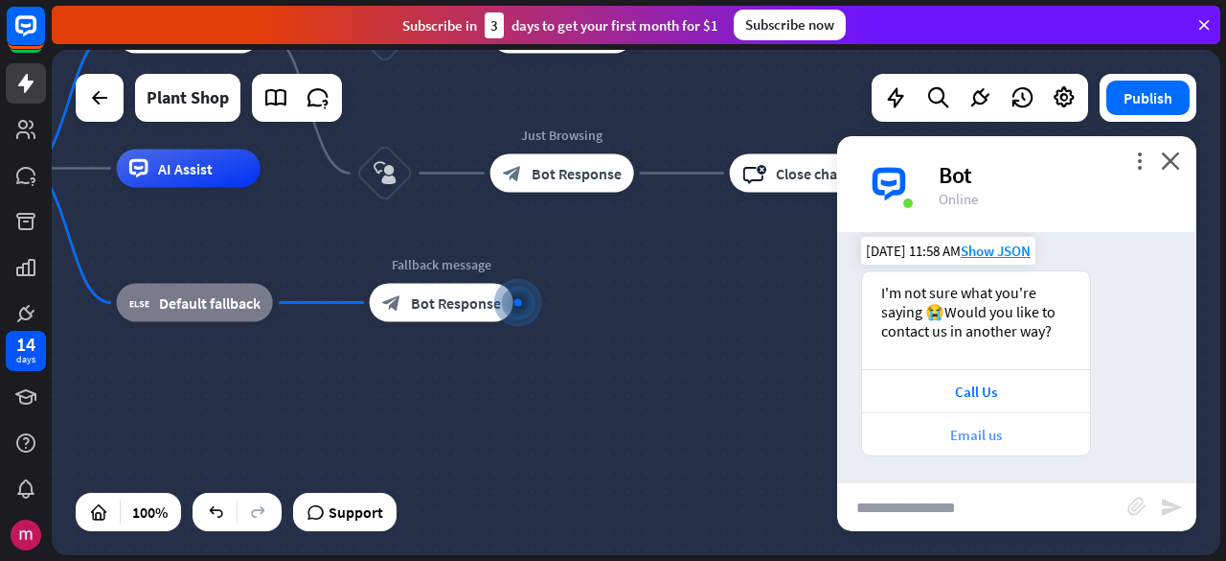
click at [1024, 430] on div "Email us" at bounding box center [976, 434] width 209 height 18
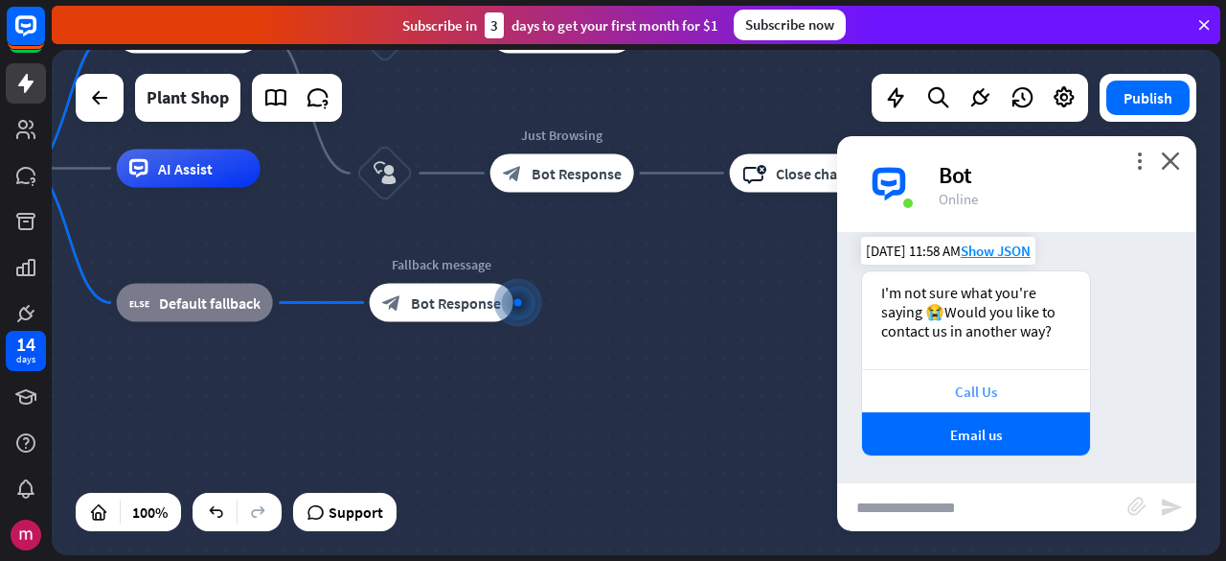
click at [995, 386] on div "Call Us" at bounding box center [976, 391] width 209 height 18
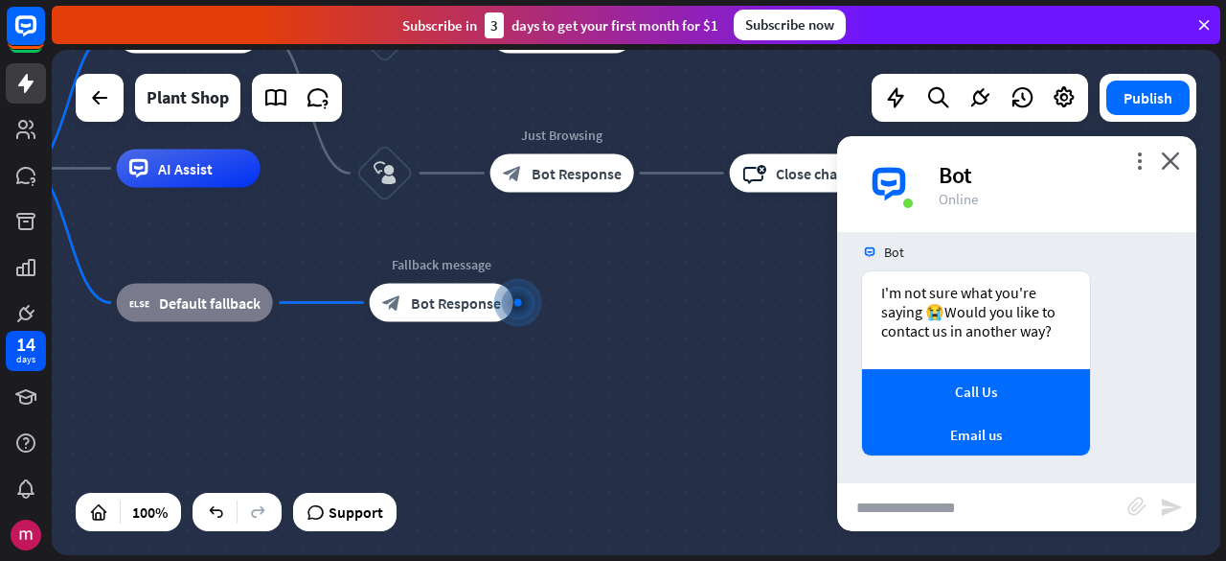
click at [1071, 263] on div "Bot" at bounding box center [1016, 252] width 359 height 36
click at [533, 392] on div "home_2 Start point Welcome message block_bot_response Bot Response block_user_i…" at bounding box center [461, 421] width 1169 height 505
click at [1180, 158] on div "more_vert close Bot Online" at bounding box center [1016, 184] width 359 height 96
click at [1170, 154] on icon "close" at bounding box center [1170, 160] width 19 height 18
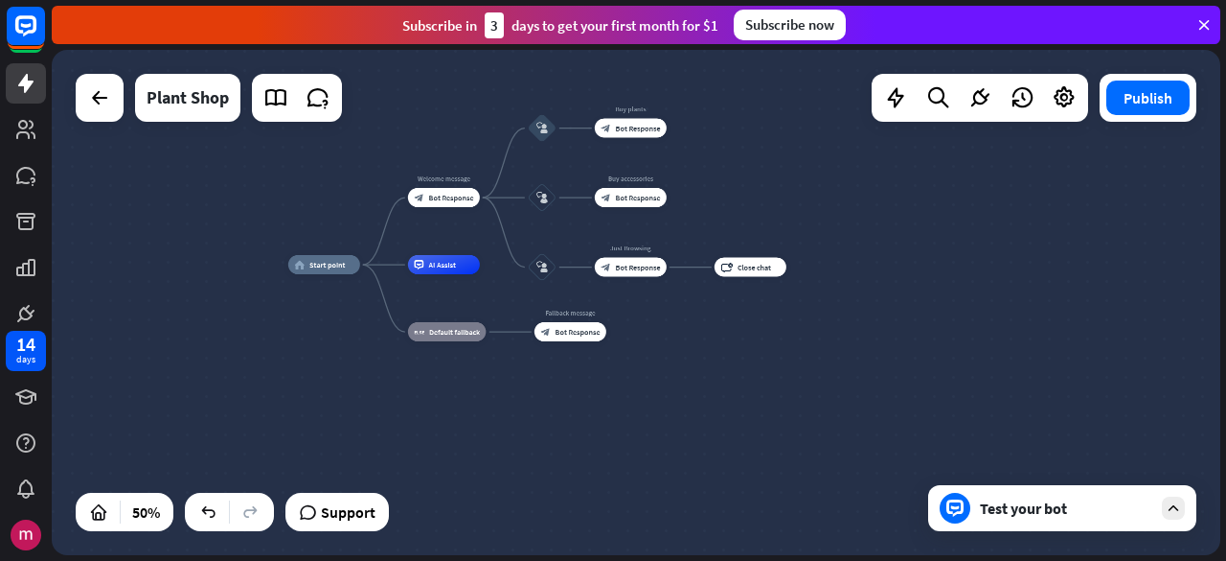
drag, startPoint x: 783, startPoint y: 201, endPoint x: 800, endPoint y: 219, distance: 25.1
click at [800, 219] on div "home_2 Start point Welcome message block_bot_response Bot Response block_user_i…" at bounding box center [636, 302] width 1169 height 505
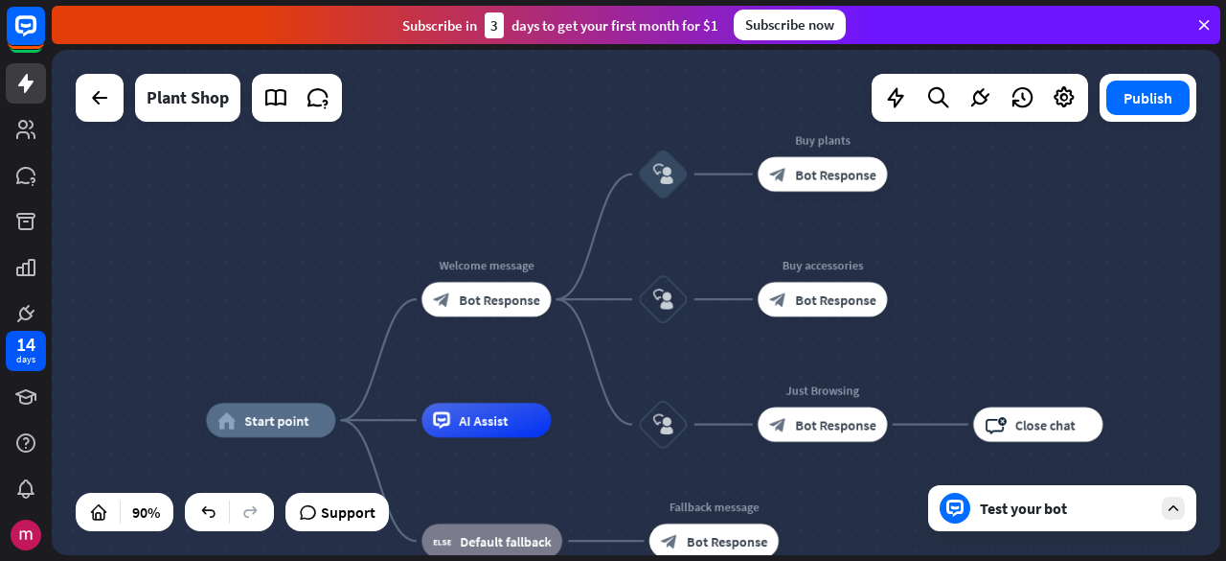
drag, startPoint x: 685, startPoint y: 232, endPoint x: 963, endPoint y: 306, distance: 287.5
click at [963, 306] on div "home_2 Start point Welcome message block_bot_response Bot Response block_user_i…" at bounding box center [636, 302] width 1169 height 505
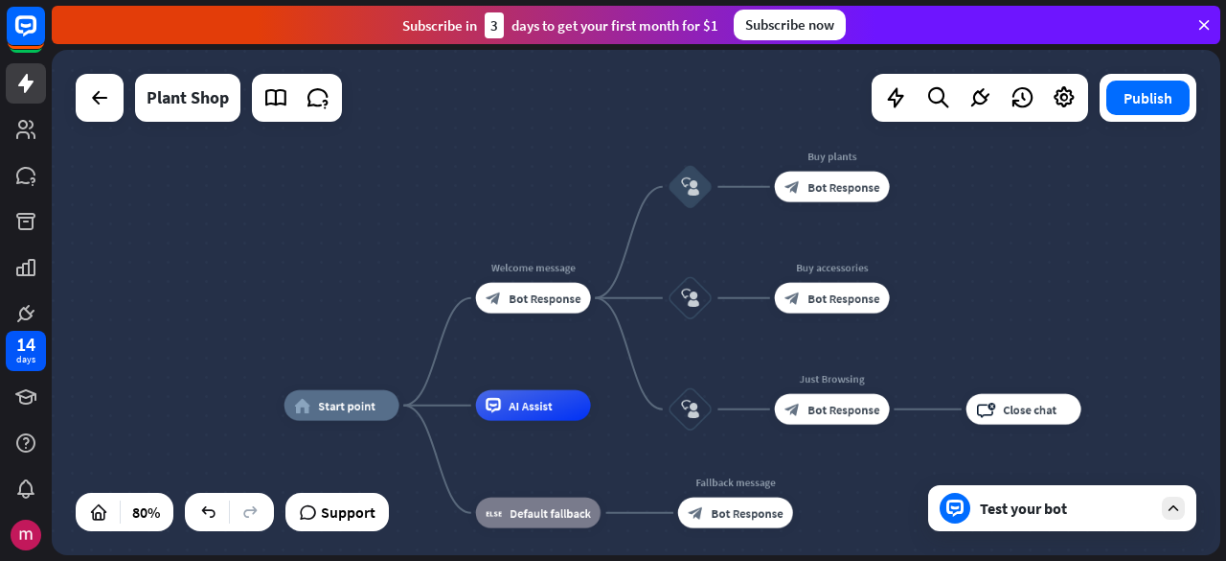
drag, startPoint x: 956, startPoint y: 285, endPoint x: 956, endPoint y: 237, distance: 47.9
click at [956, 237] on div "home_2 Start point Welcome message block_bot_response Bot Response block_user_i…" at bounding box center [636, 302] width 1169 height 505
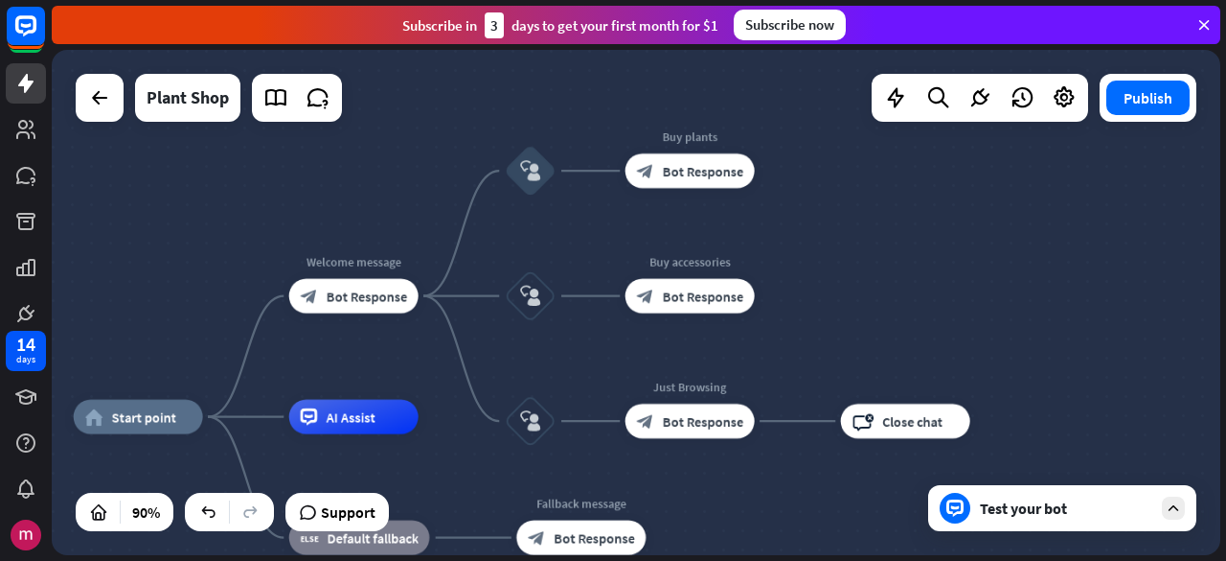
drag, startPoint x: 1039, startPoint y: 246, endPoint x: 653, endPoint y: 390, distance: 411.1
click at [655, 391] on div "home_2 Start point Welcome message block_bot_response Bot Response block_user_i…" at bounding box center [636, 302] width 1169 height 505
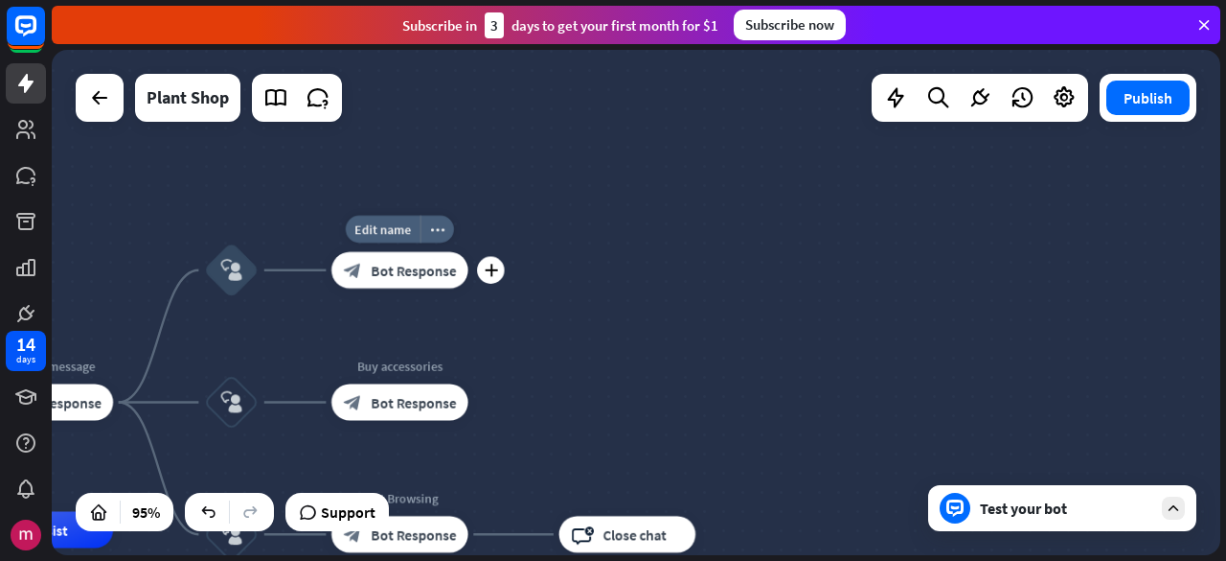
click at [369, 258] on div "block_bot_response Bot Response" at bounding box center [400, 270] width 137 height 36
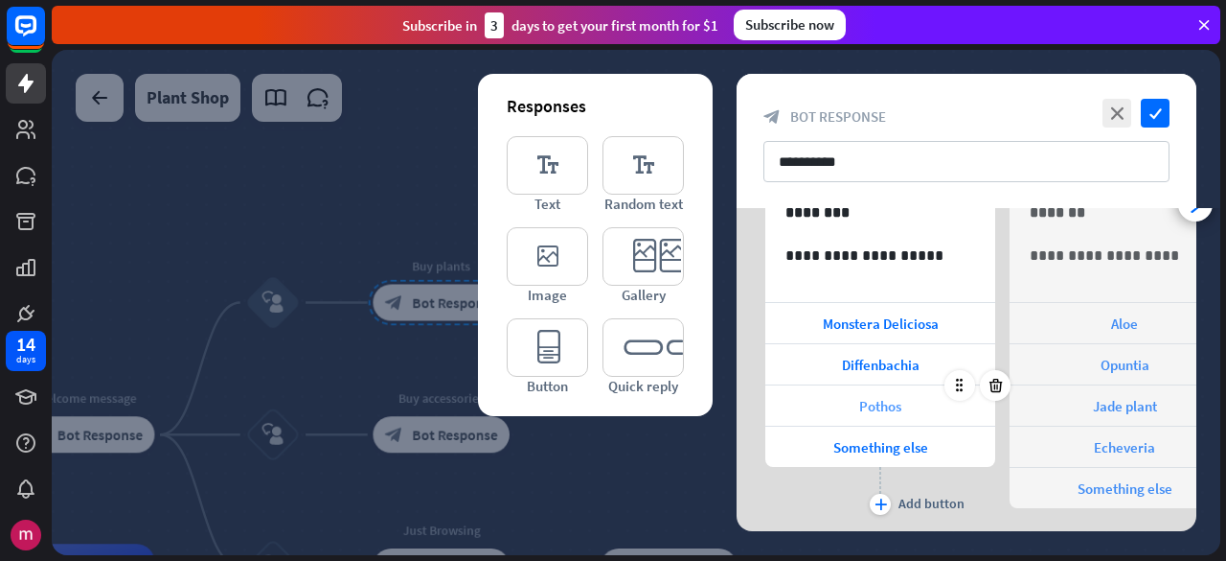
scroll to position [319, 0]
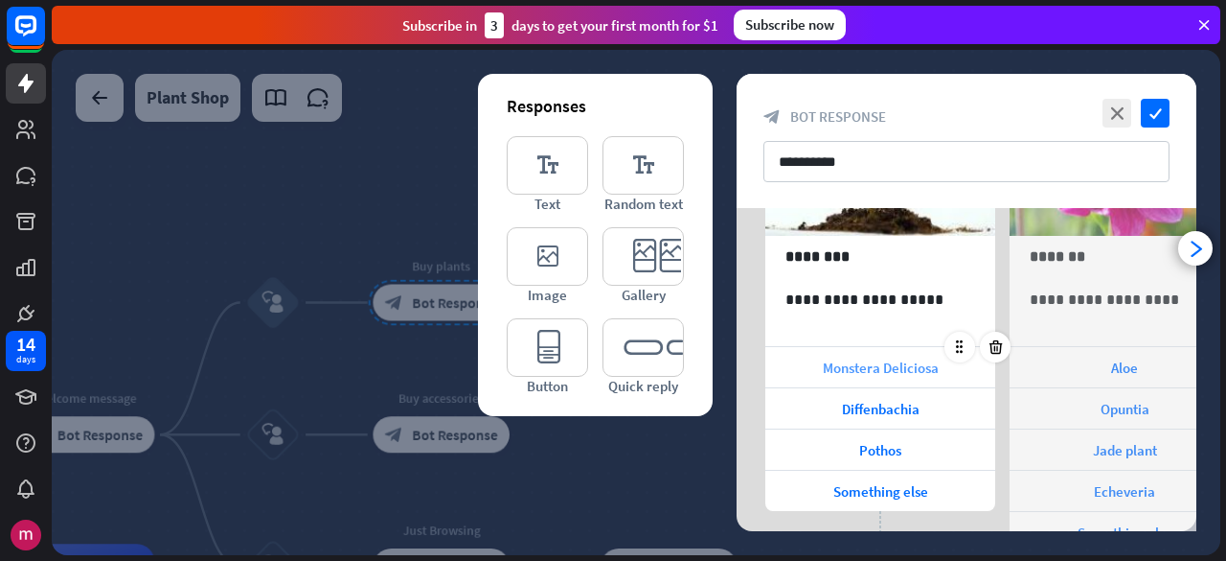
click at [889, 363] on span "Monstera Deliciosa" at bounding box center [881, 367] width 116 height 18
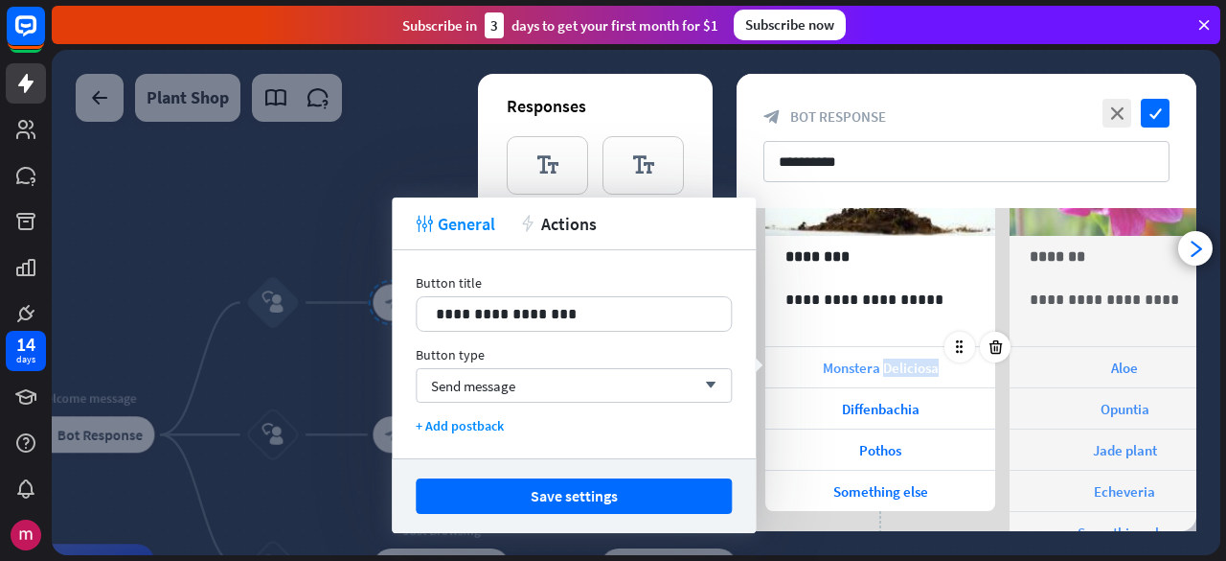
click at [889, 363] on span "Monstera Deliciosa" at bounding box center [881, 367] width 116 height 18
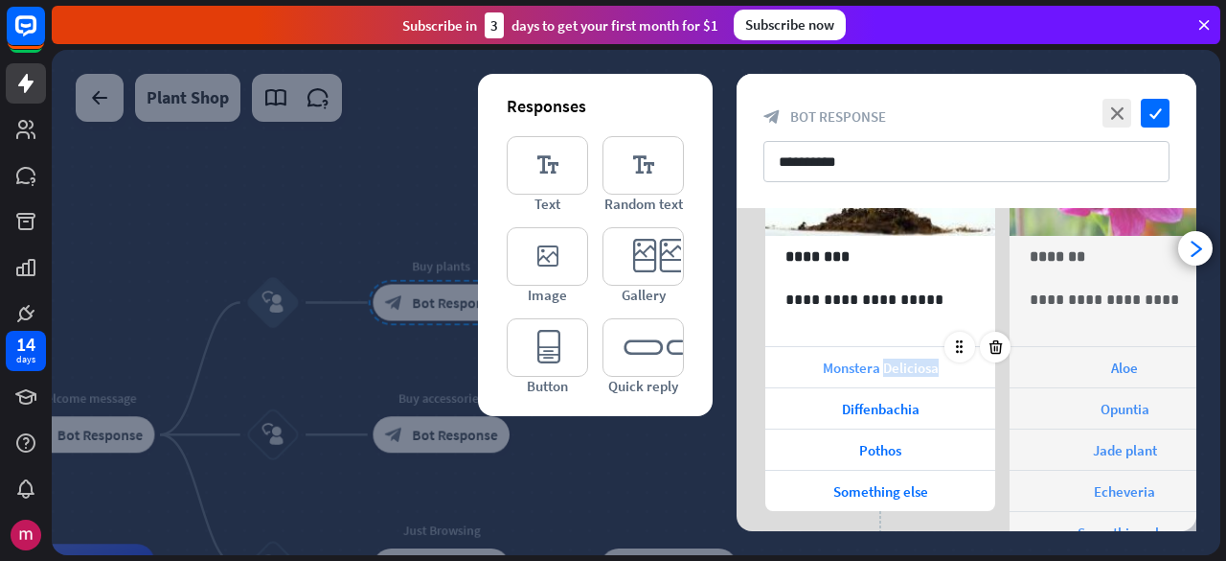
click at [889, 363] on span "Monstera Deliciosa" at bounding box center [881, 367] width 116 height 18
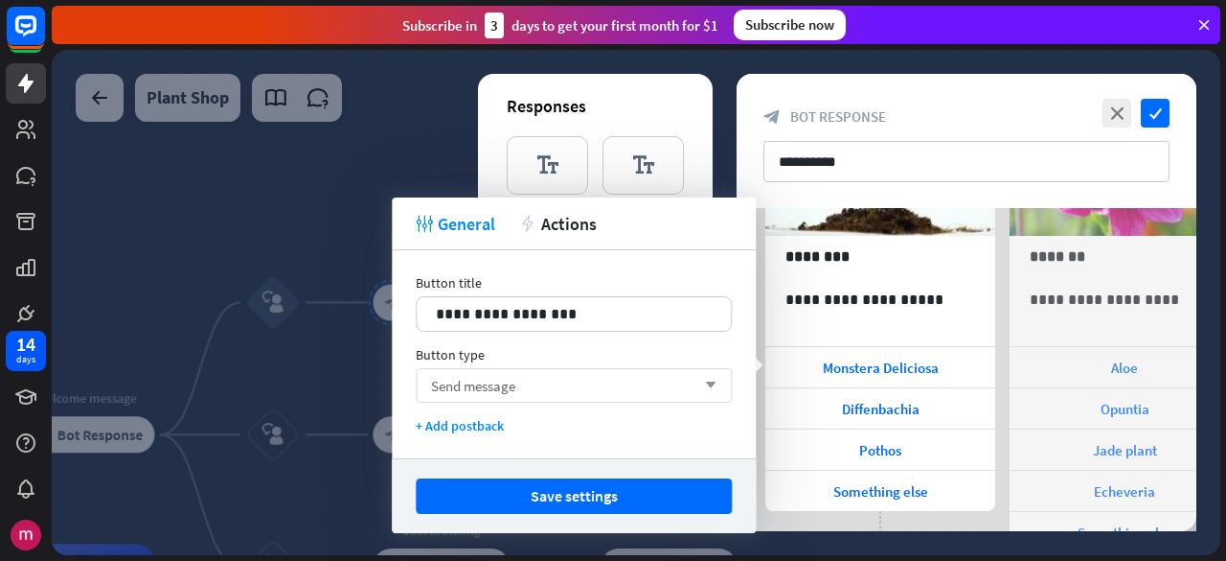
click at [493, 378] on span "Send message" at bounding box center [473, 386] width 84 height 18
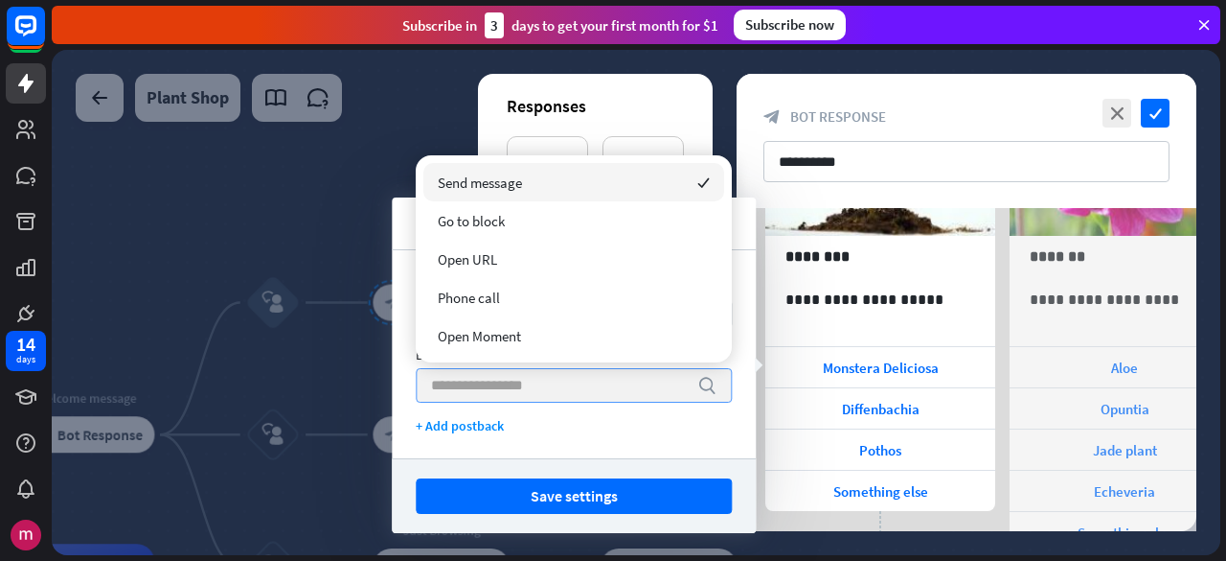
click at [407, 355] on div "**********" at bounding box center [574, 354] width 364 height 208
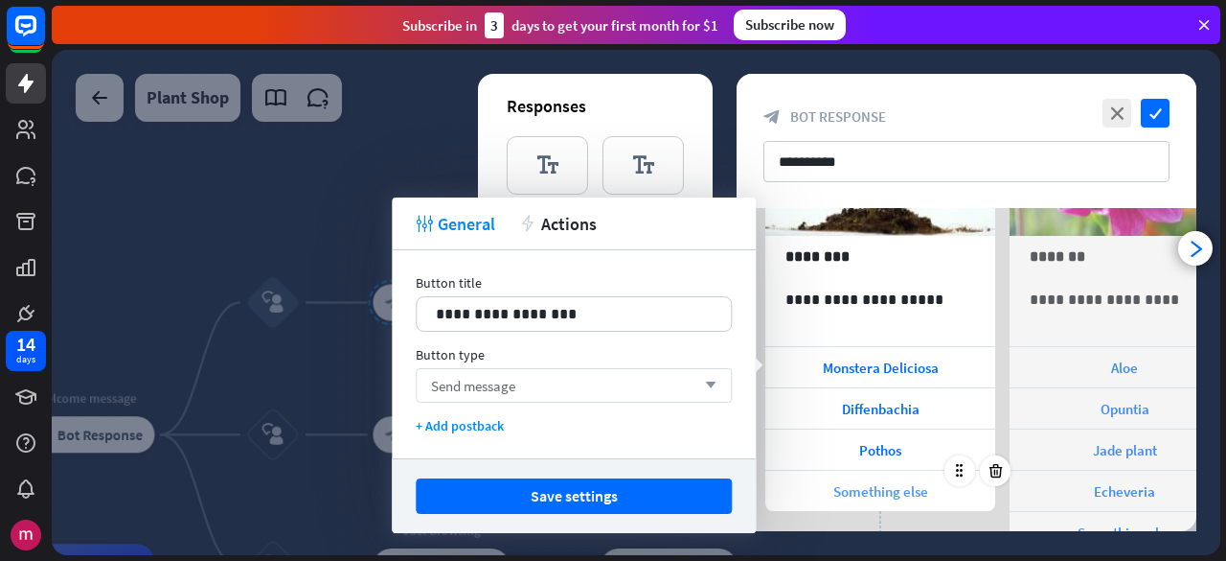
click at [904, 470] on div "Something else" at bounding box center [881, 490] width 230 height 40
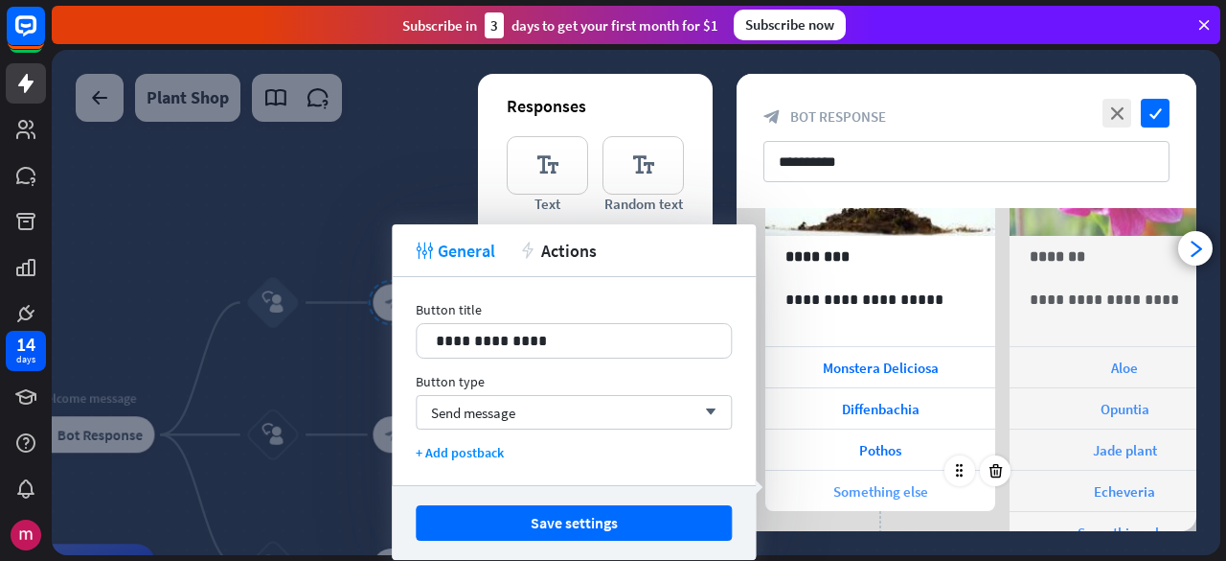
click at [881, 482] on span "Something else" at bounding box center [881, 491] width 95 height 18
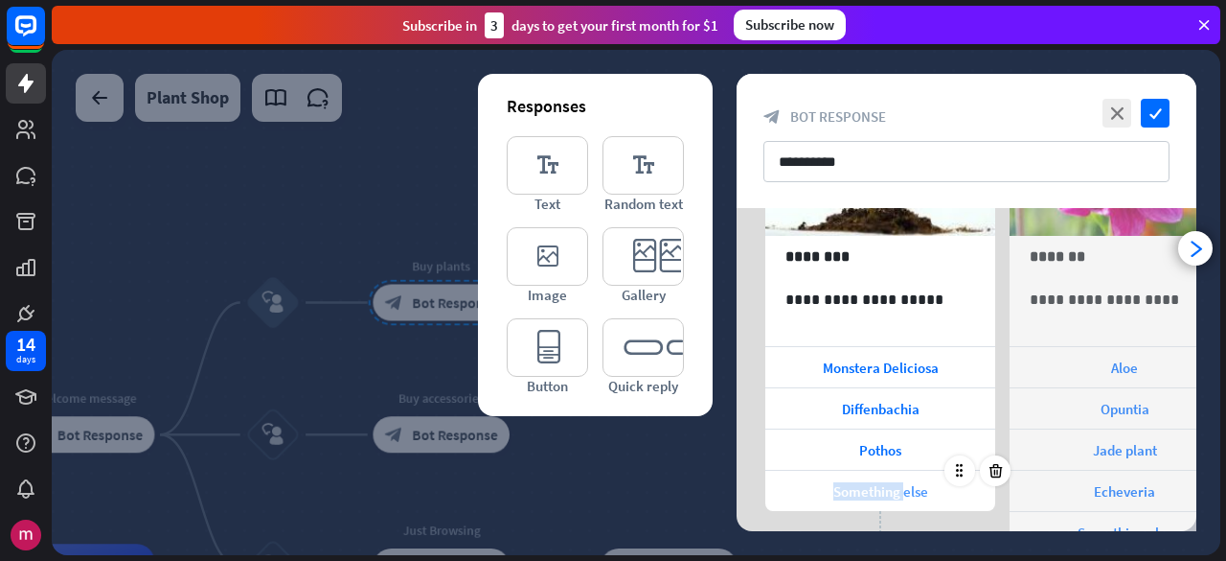
click at [880, 482] on span "Something else" at bounding box center [881, 491] width 95 height 18
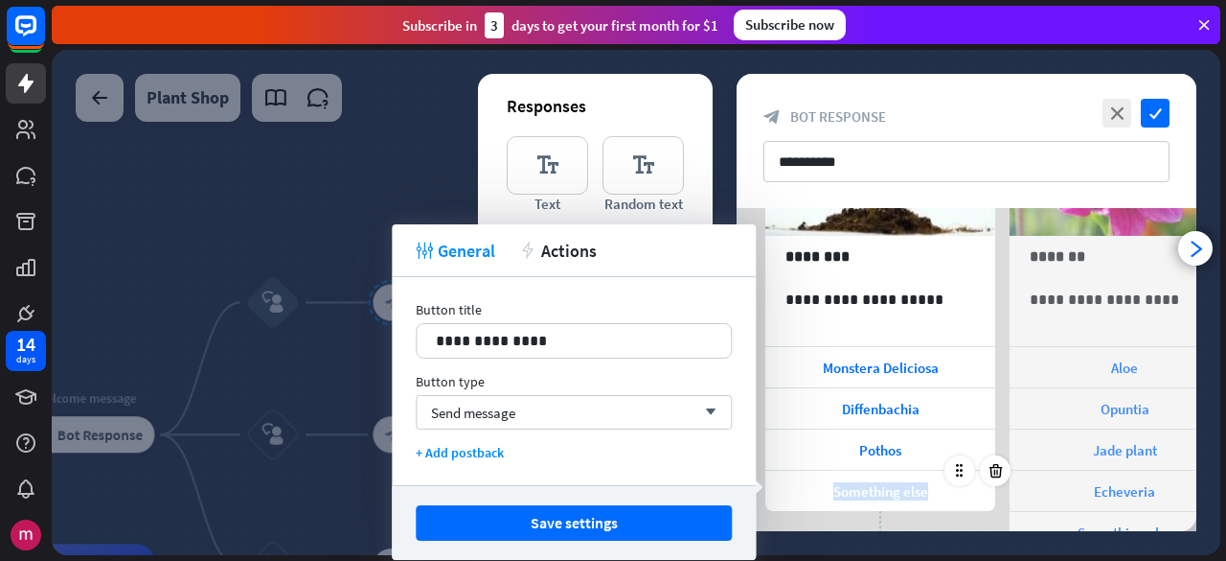
click at [880, 482] on span "Something else" at bounding box center [881, 491] width 95 height 18
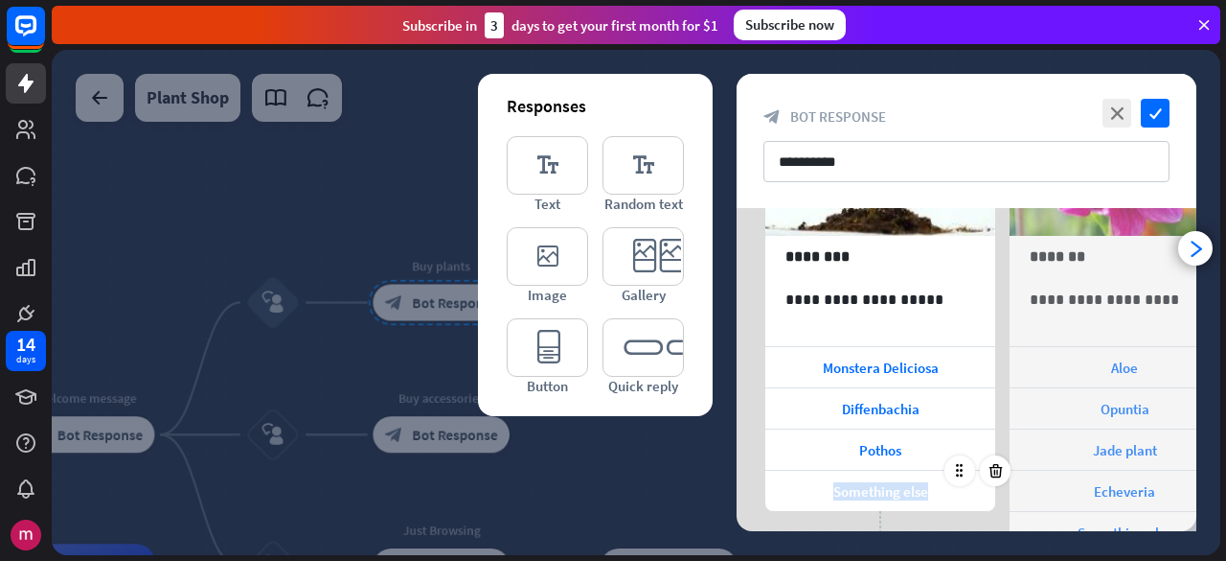
click at [880, 482] on span "Something else" at bounding box center [881, 491] width 95 height 18
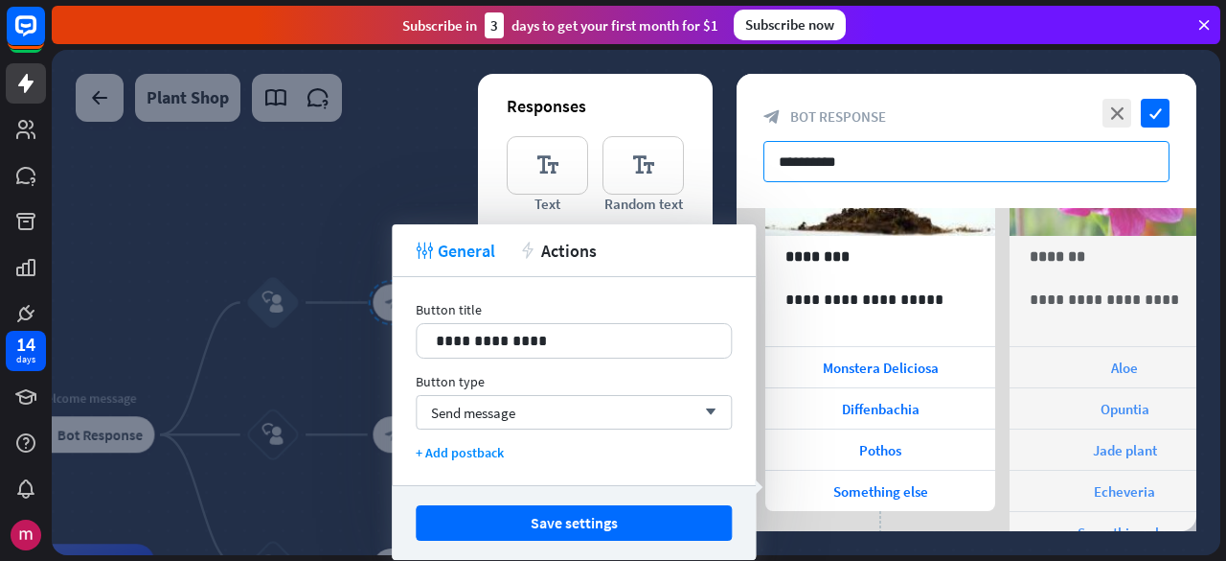
click at [963, 175] on input "**********" at bounding box center [967, 161] width 406 height 41
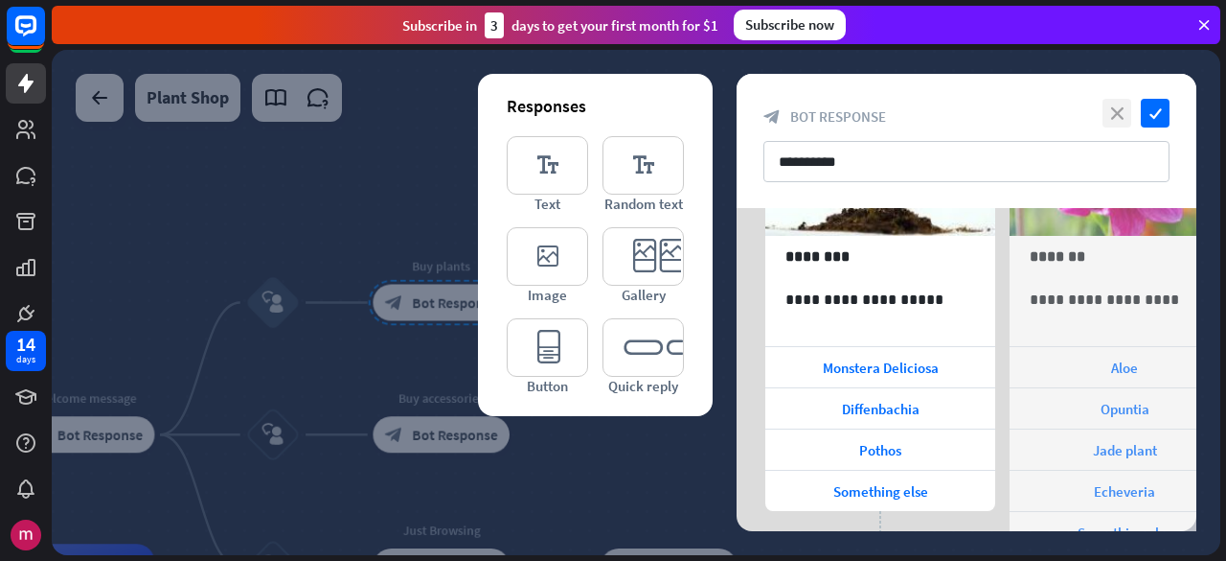
click at [1120, 108] on icon "close" at bounding box center [1117, 113] width 29 height 29
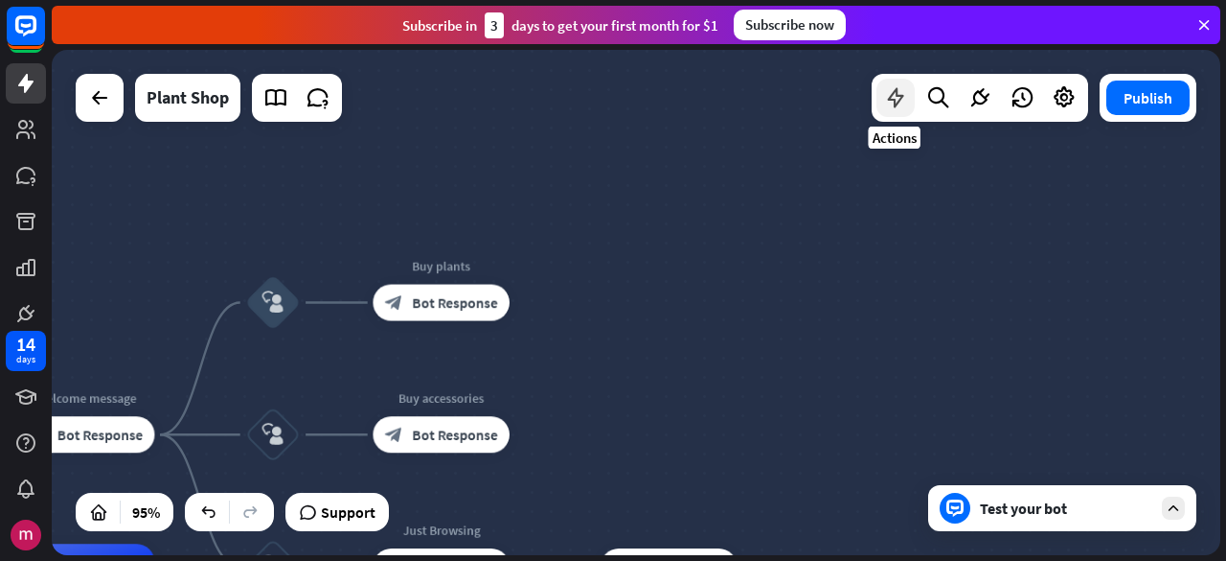
click at [889, 97] on icon at bounding box center [895, 97] width 25 height 25
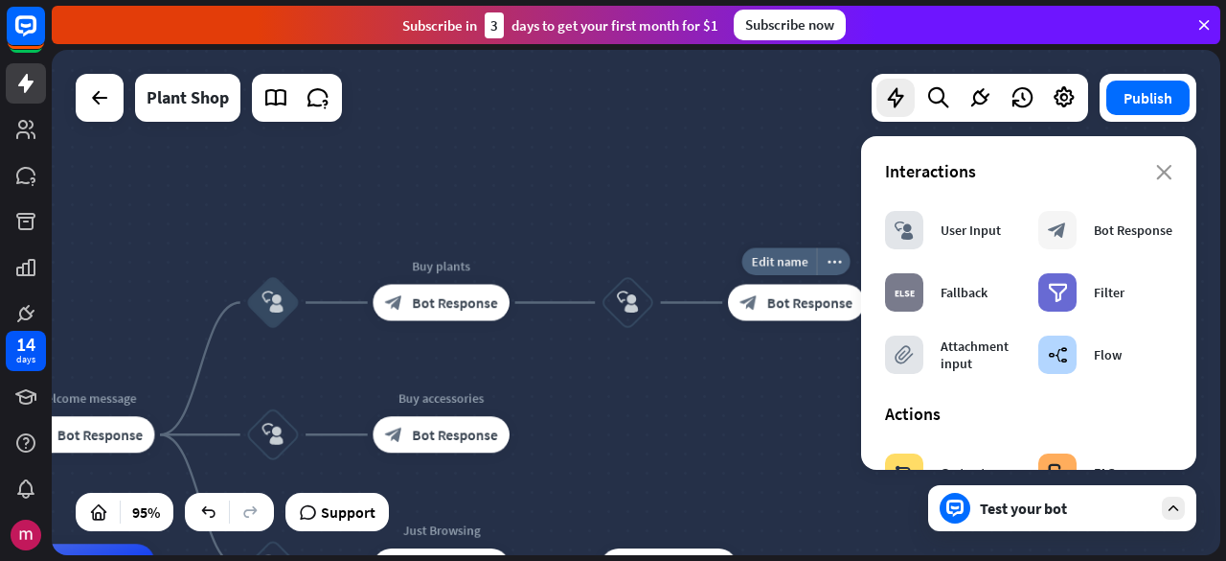
click at [839, 298] on span "Bot Response" at bounding box center [809, 302] width 85 height 18
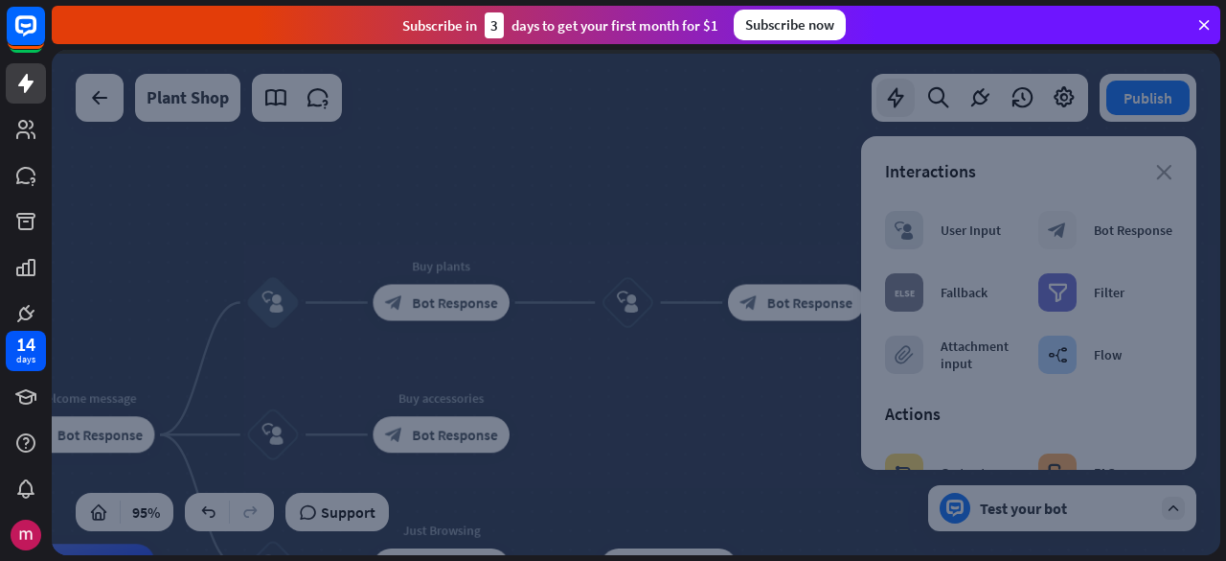
click at [839, 298] on div at bounding box center [636, 302] width 1169 height 505
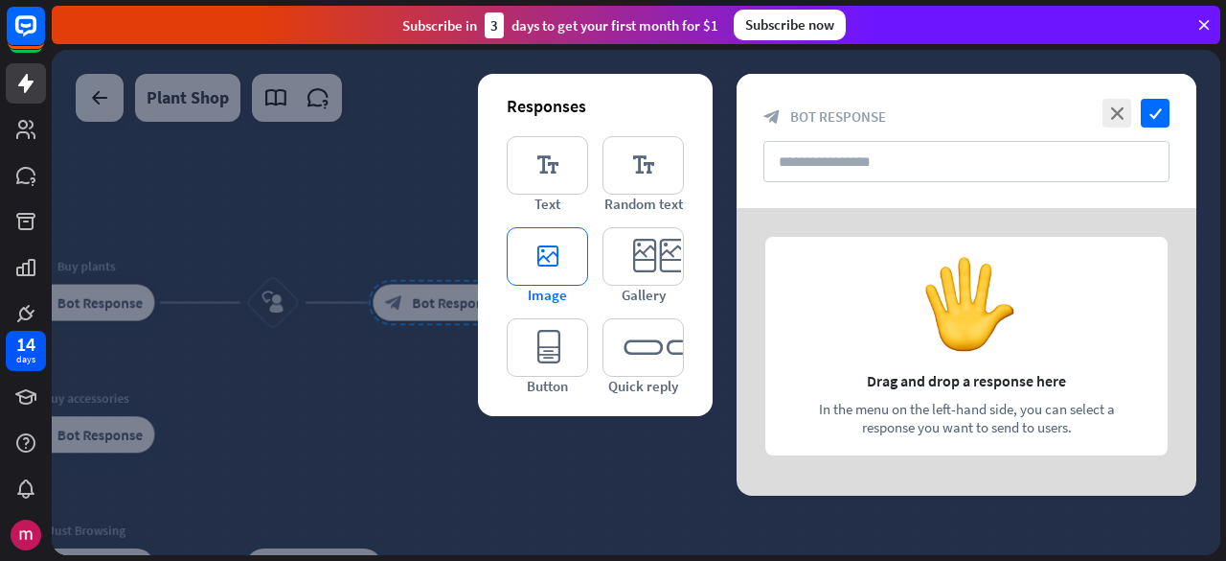
click at [517, 270] on icon "editor_image" at bounding box center [547, 256] width 81 height 58
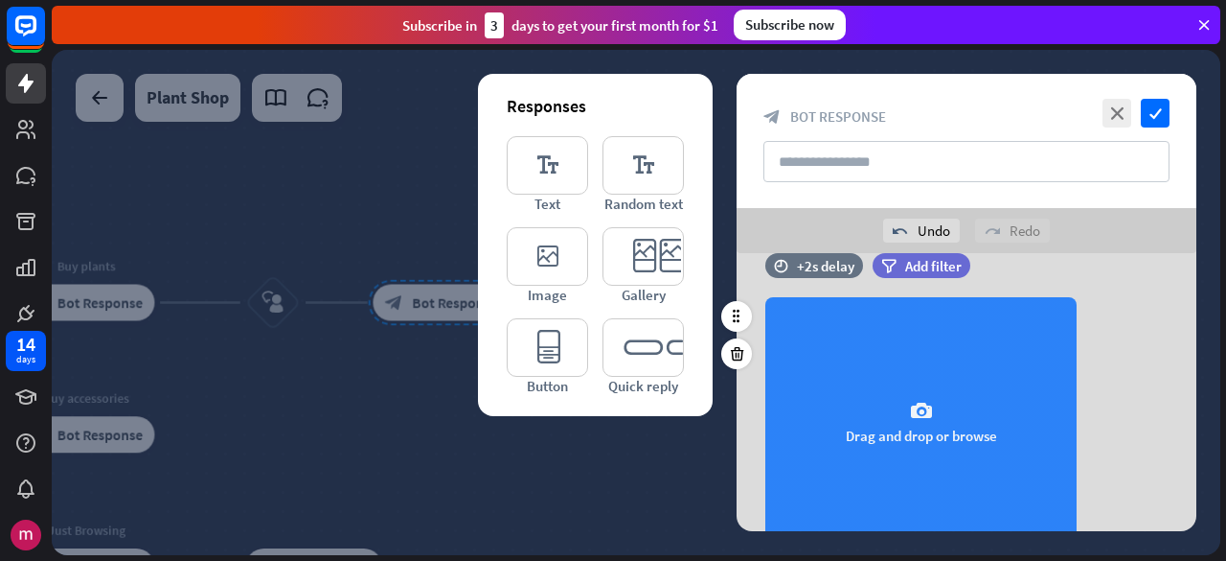
scroll to position [36, 0]
click at [940, 356] on div "camera Drag and drop or browse" at bounding box center [921, 421] width 311 height 249
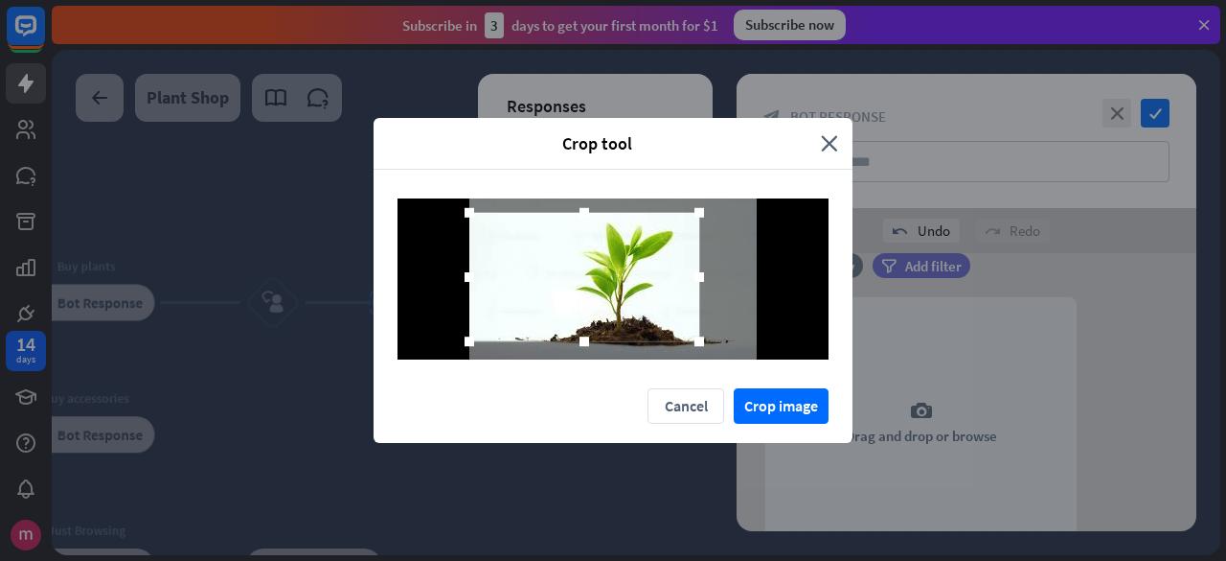
drag, startPoint x: 667, startPoint y: 297, endPoint x: 583, endPoint y: 296, distance: 84.3
click at [583, 296] on div at bounding box center [584, 277] width 230 height 128
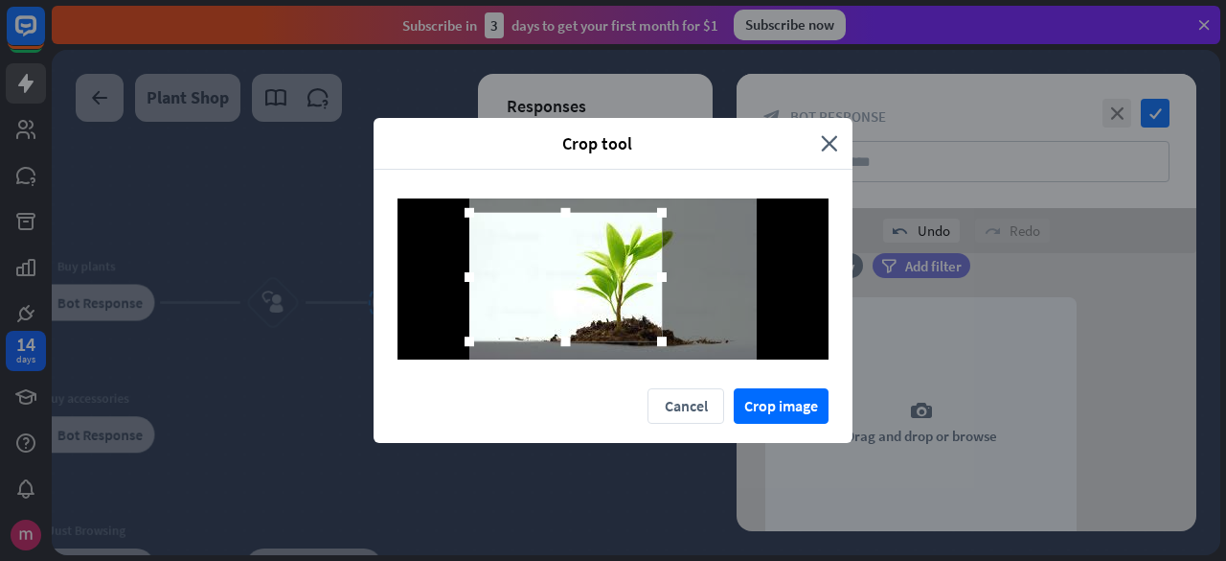
drag, startPoint x: 700, startPoint y: 282, endPoint x: 663, endPoint y: 286, distance: 37.7
click at [663, 286] on div at bounding box center [662, 277] width 29 height 29
click at [801, 403] on button "Crop image" at bounding box center [781, 405] width 95 height 35
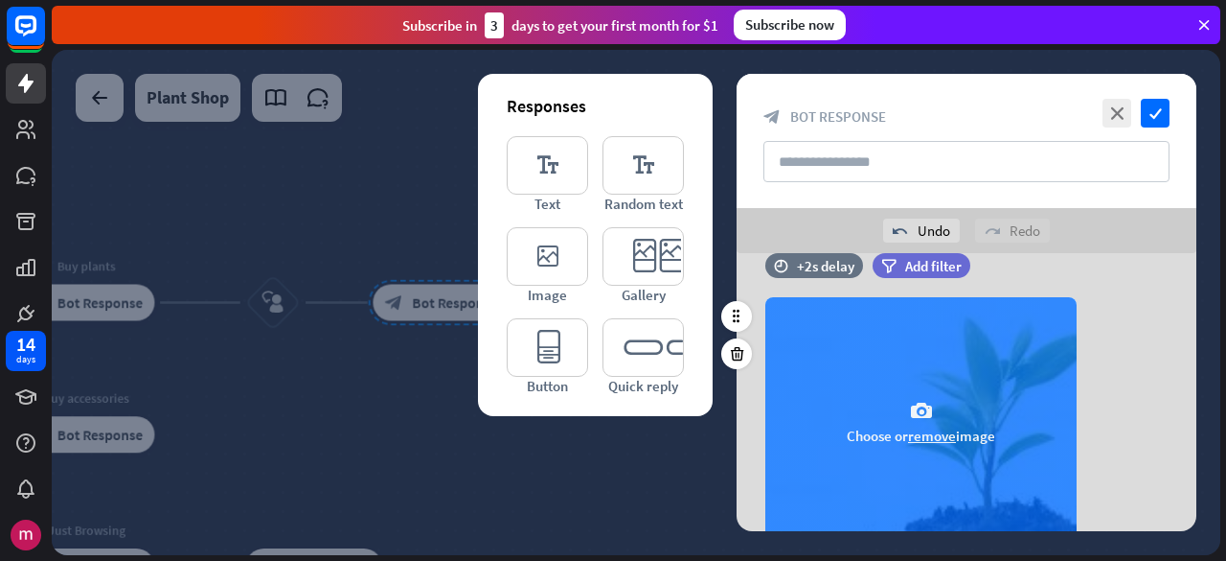
scroll to position [118, 0]
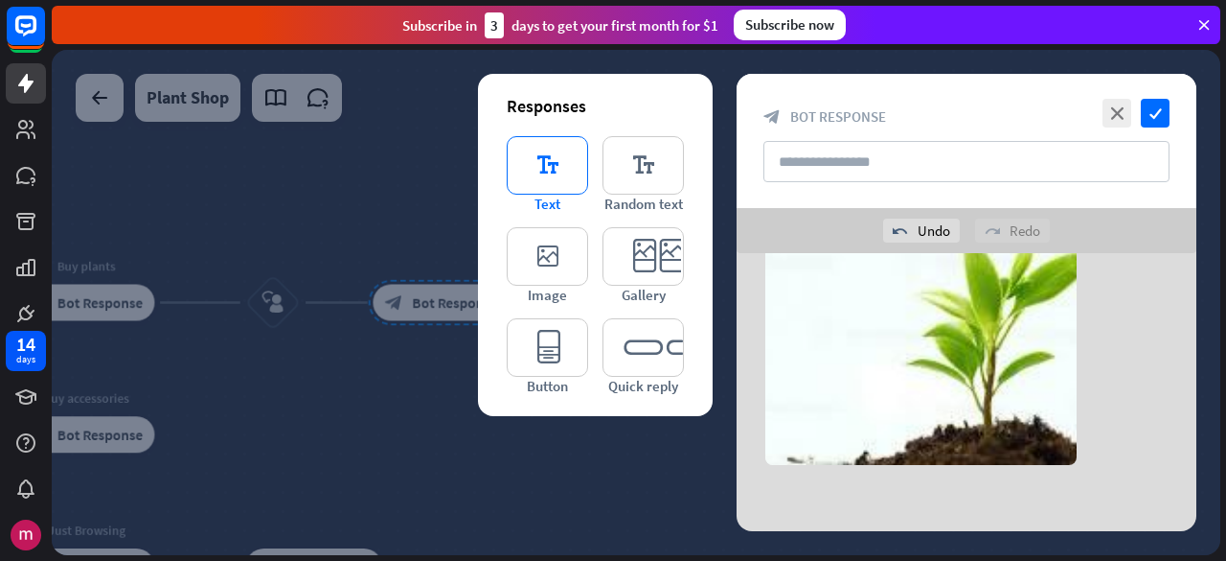
click at [545, 172] on icon "editor_text" at bounding box center [547, 165] width 81 height 58
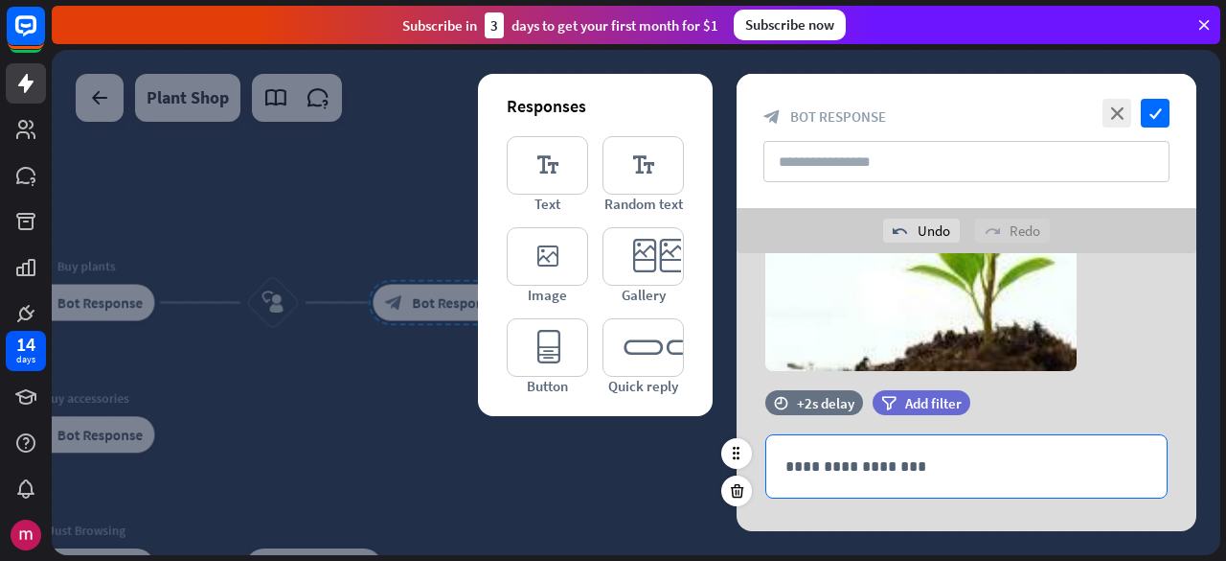
scroll to position [245, 0]
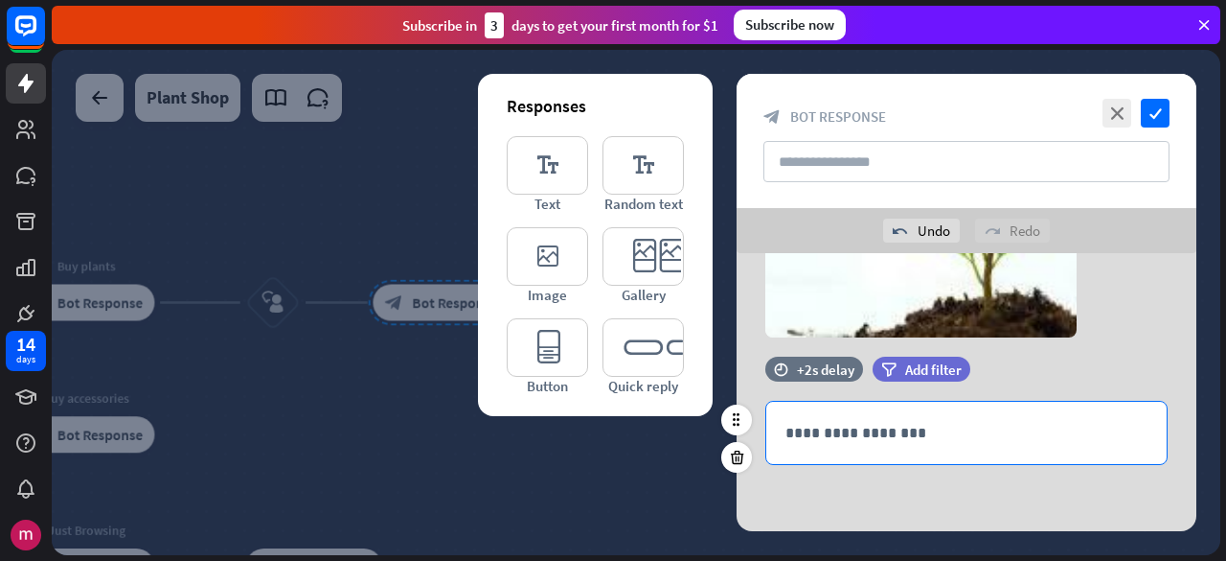
click at [900, 433] on p "**********" at bounding box center [967, 433] width 362 height 24
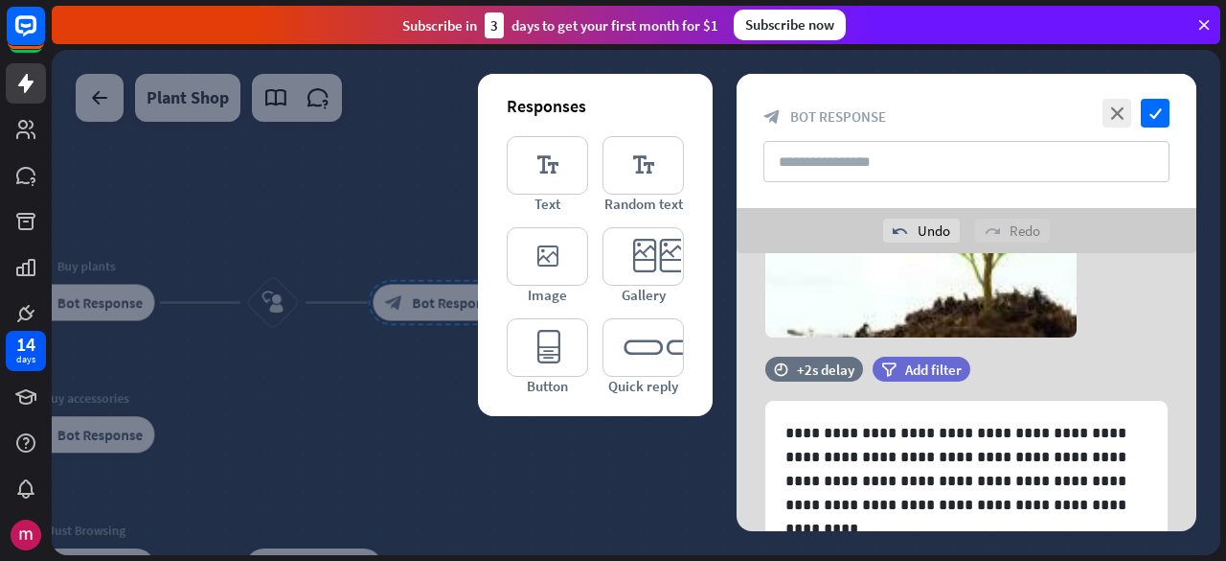
click at [1168, 128] on div "close check block_bot_response Bot Response" at bounding box center [967, 141] width 460 height 134
click at [1159, 120] on icon "check" at bounding box center [1155, 113] width 29 height 29
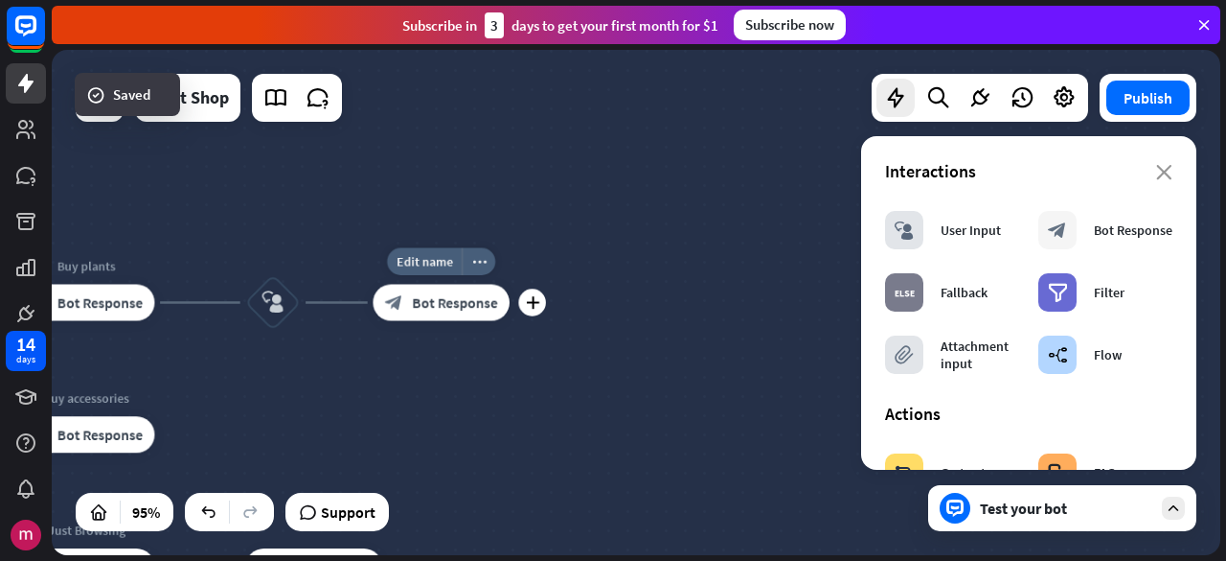
click at [423, 316] on div "block_bot_response Bot Response" at bounding box center [441, 303] width 137 height 36
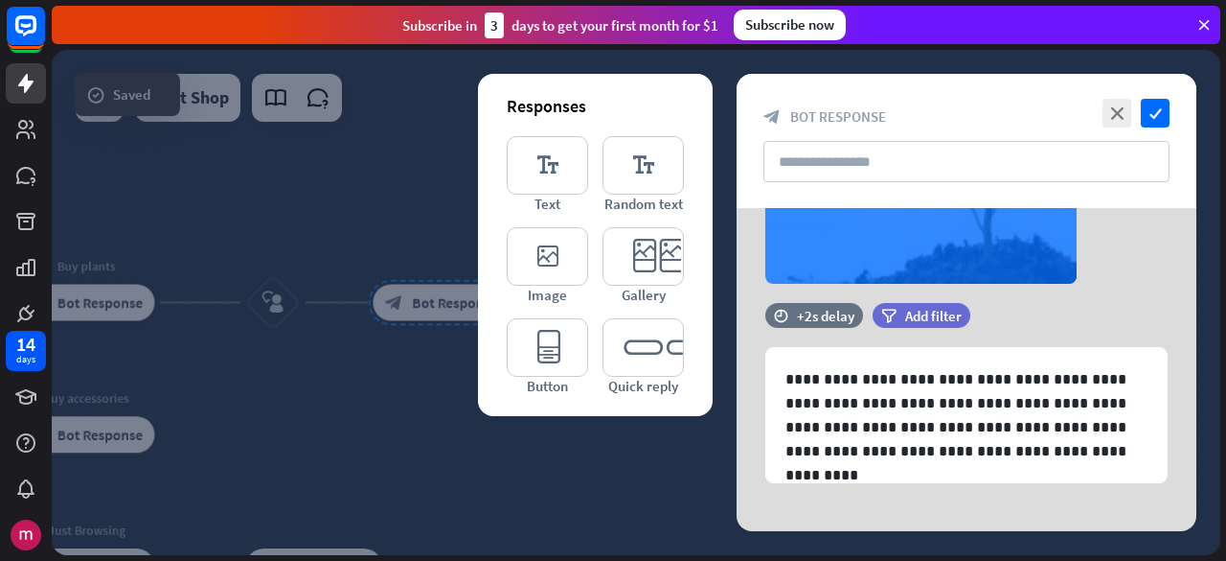
scroll to position [272, 0]
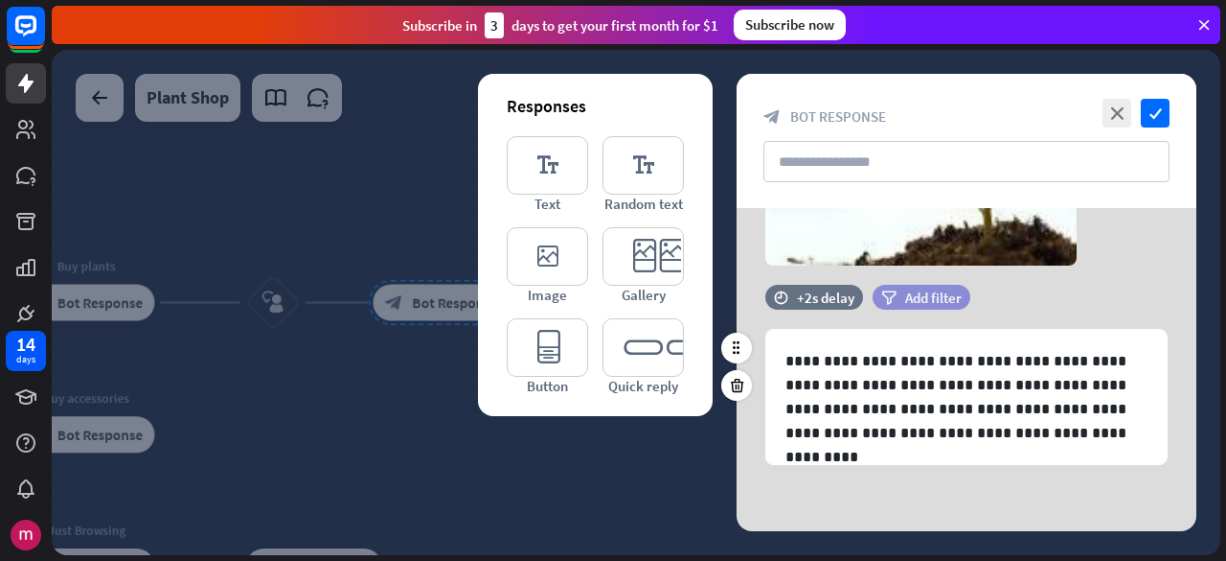
click at [945, 297] on span "Add filter" at bounding box center [933, 297] width 57 height 18
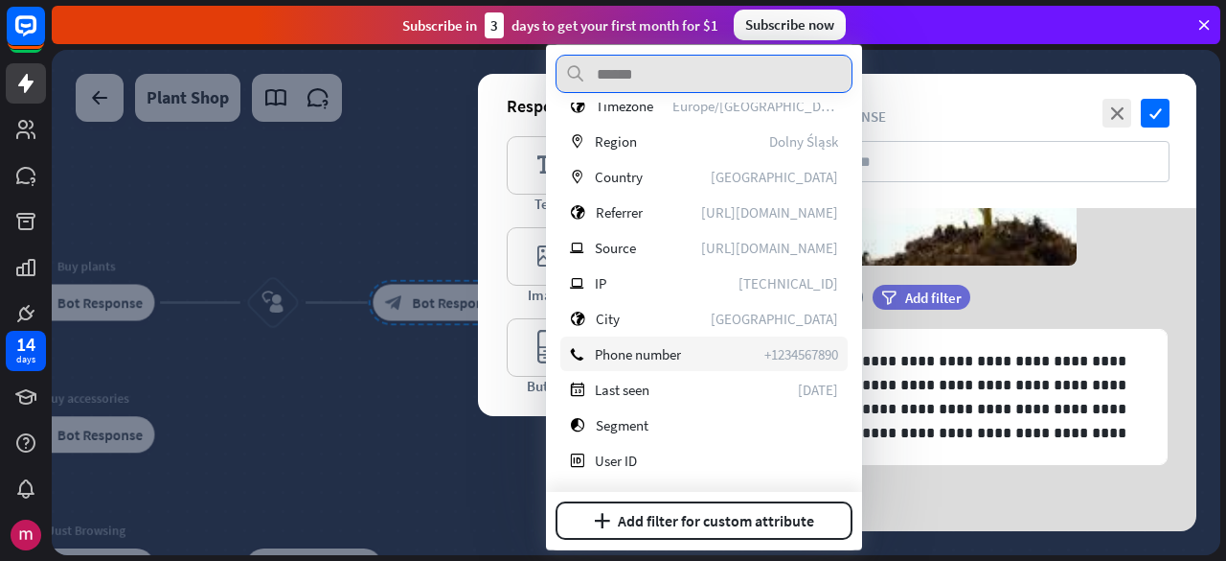
scroll to position [0, 0]
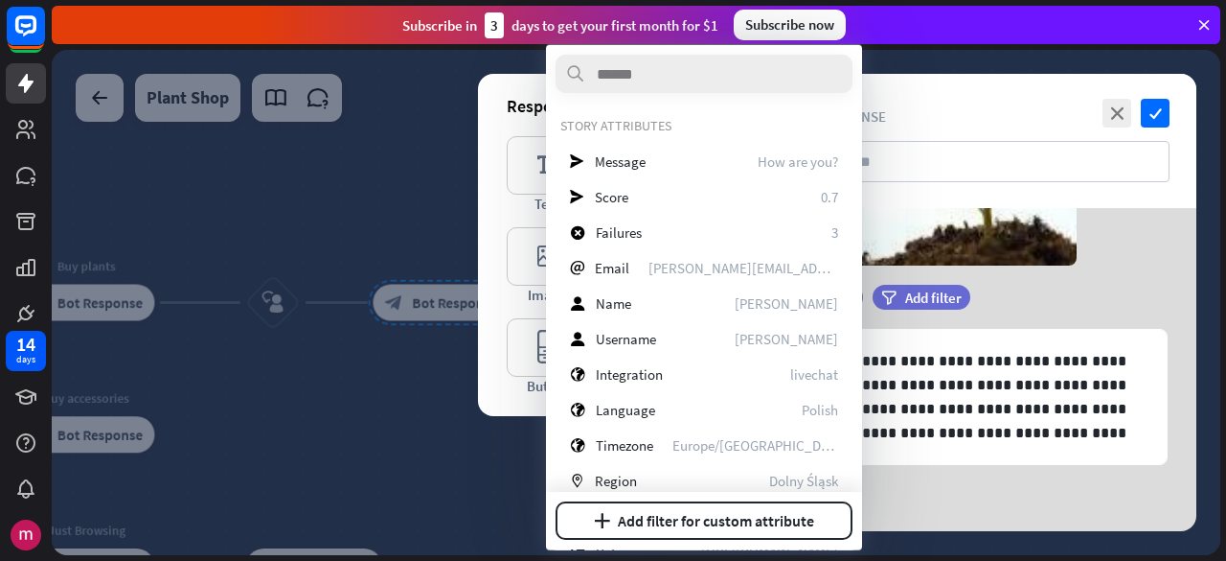
click at [1113, 289] on div "time +2s delay filter Add filter" at bounding box center [967, 307] width 460 height 44
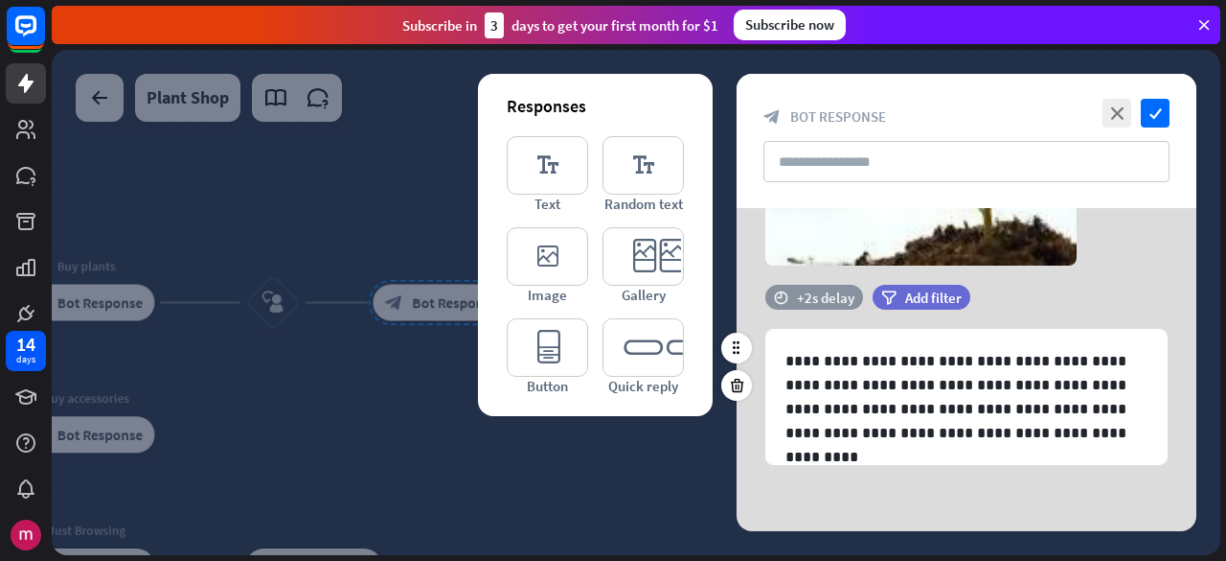
click at [798, 294] on div "+2s delay" at bounding box center [825, 297] width 57 height 18
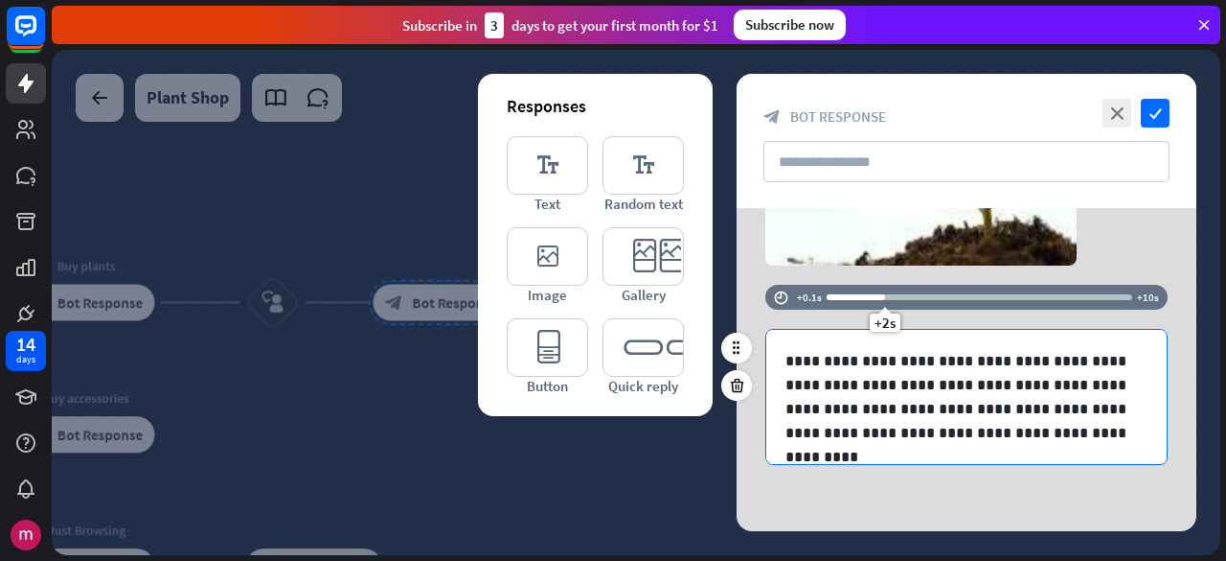
click at [838, 357] on p "**********" at bounding box center [967, 397] width 363 height 96
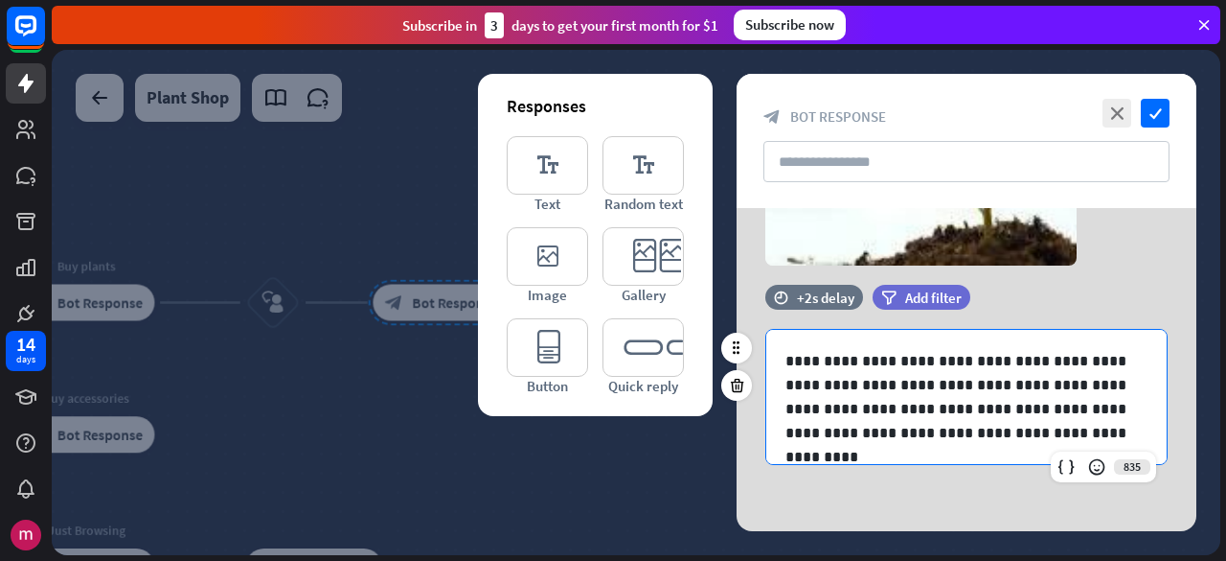
click at [919, 415] on p "**********" at bounding box center [967, 397] width 363 height 96
click at [918, 415] on p "**********" at bounding box center [967, 397] width 363 height 96
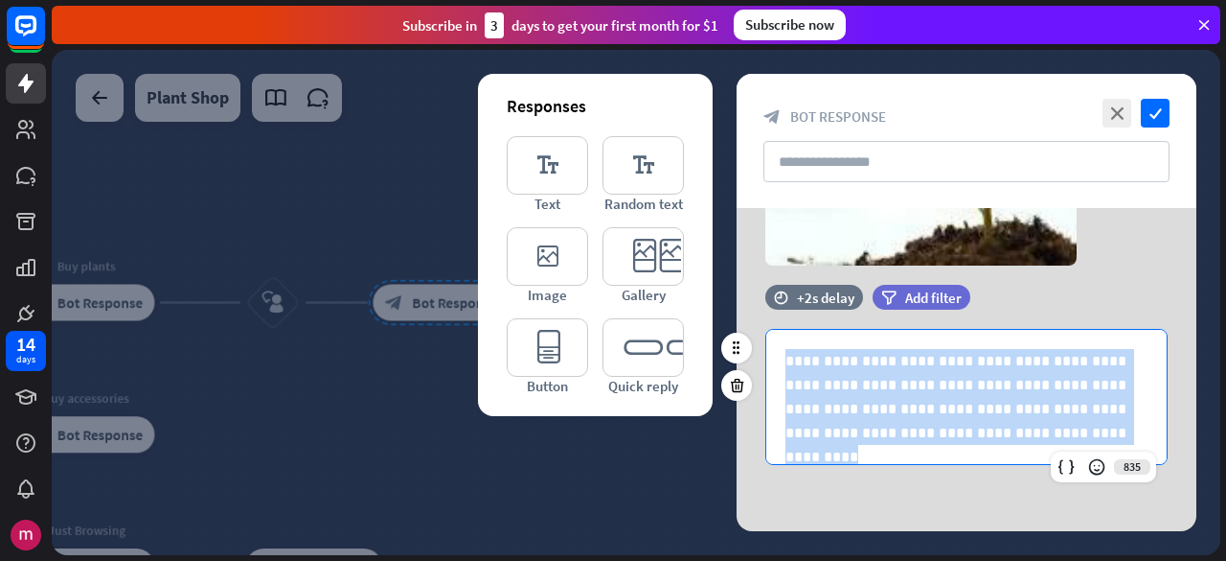
click at [918, 415] on p "**********" at bounding box center [967, 397] width 363 height 96
copy p "**********"
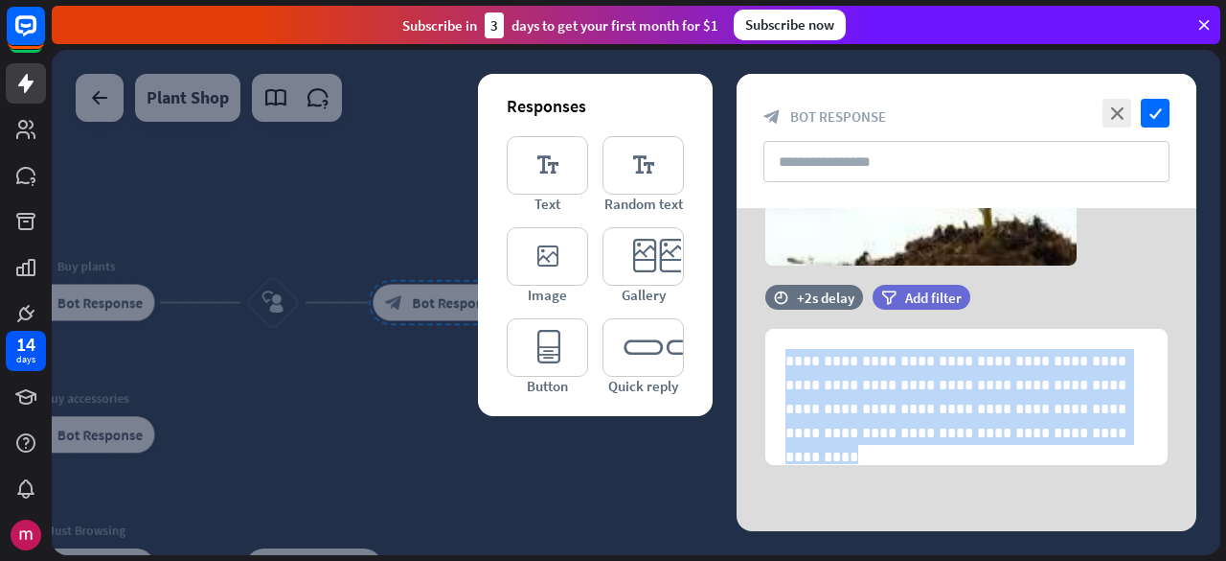
click at [735, 391] on icon at bounding box center [737, 385] width 18 height 17
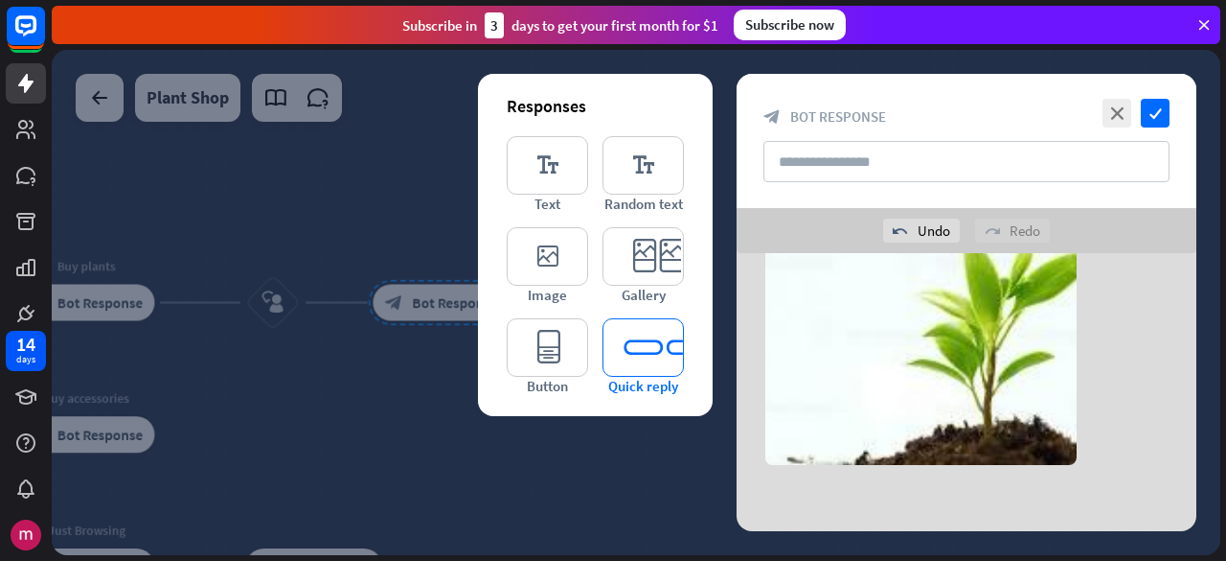
click at [652, 353] on icon "editor_quick_replies" at bounding box center [643, 347] width 81 height 58
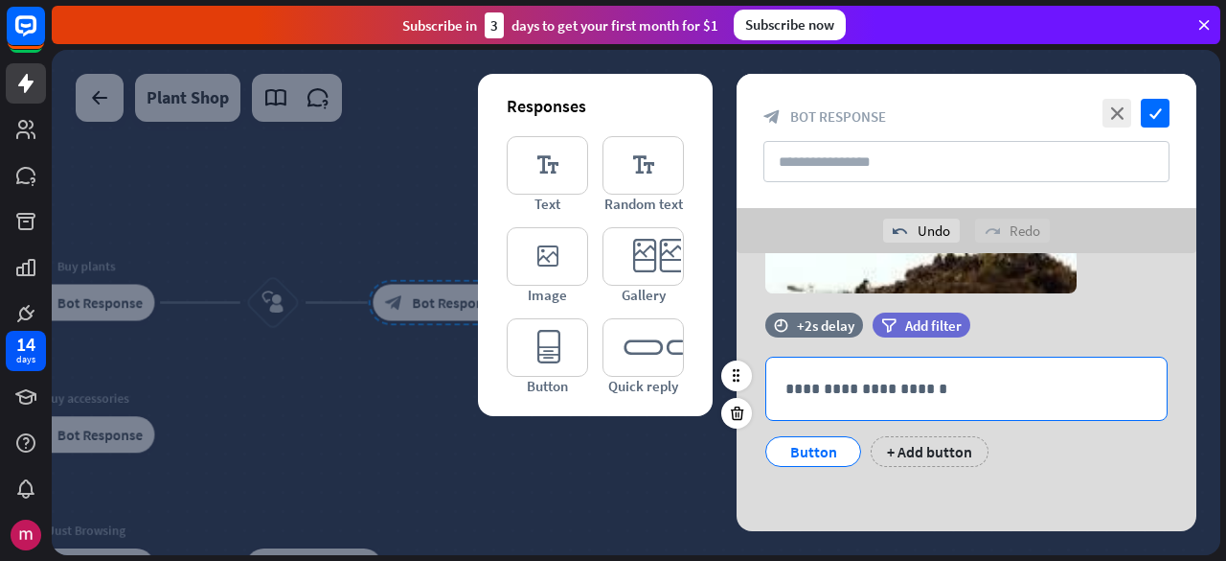
scroll to position [291, 0]
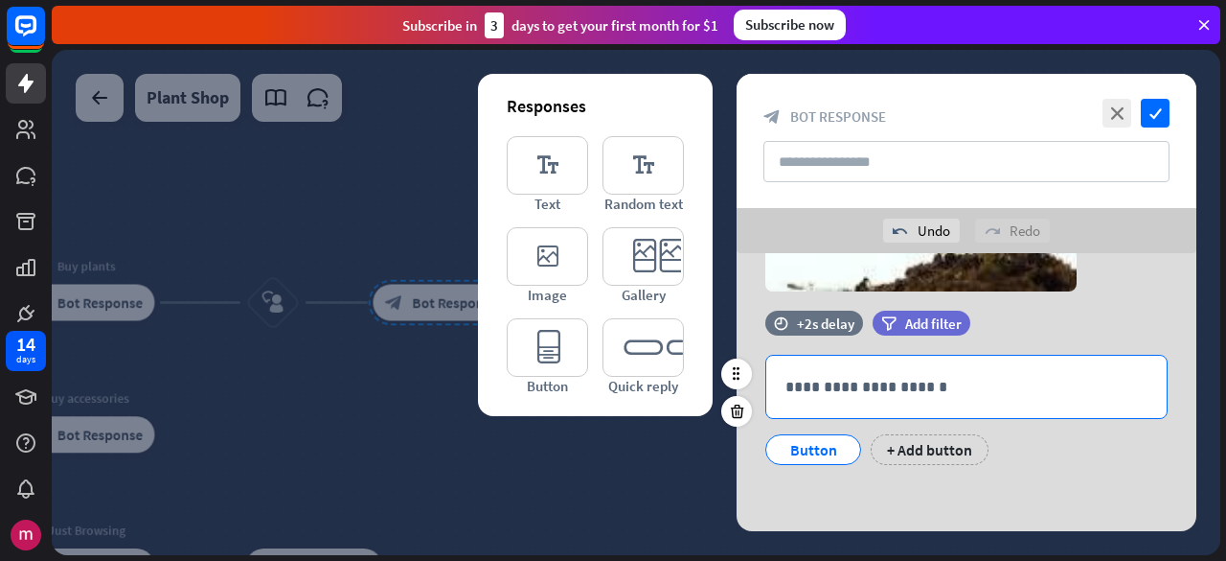
click at [866, 400] on div "**********" at bounding box center [967, 386] width 400 height 62
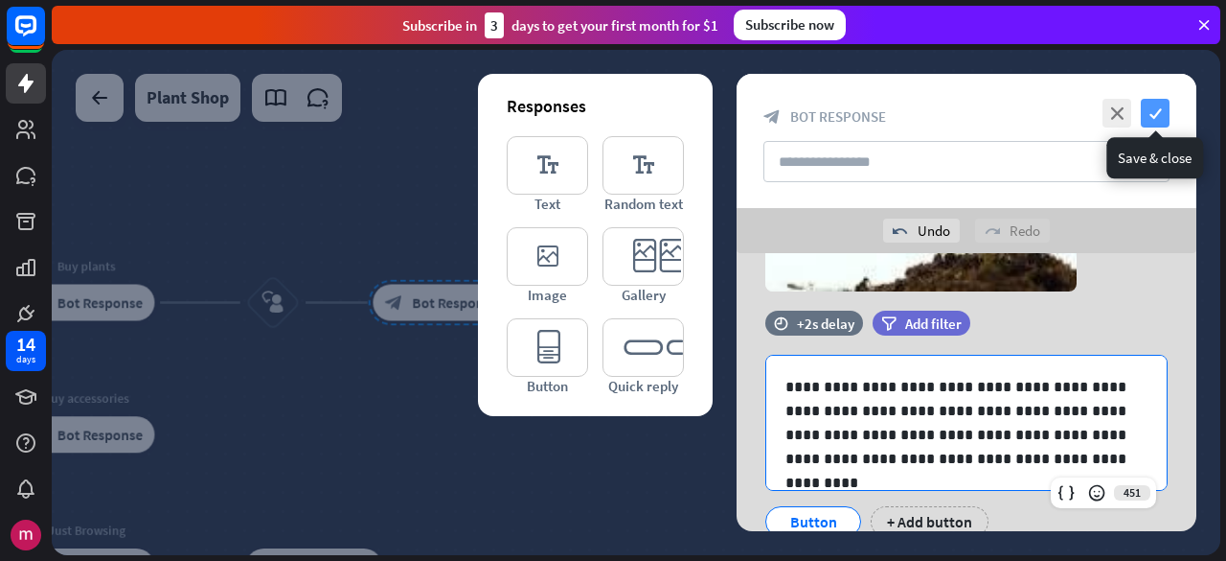
click at [1156, 122] on icon "check" at bounding box center [1155, 113] width 29 height 29
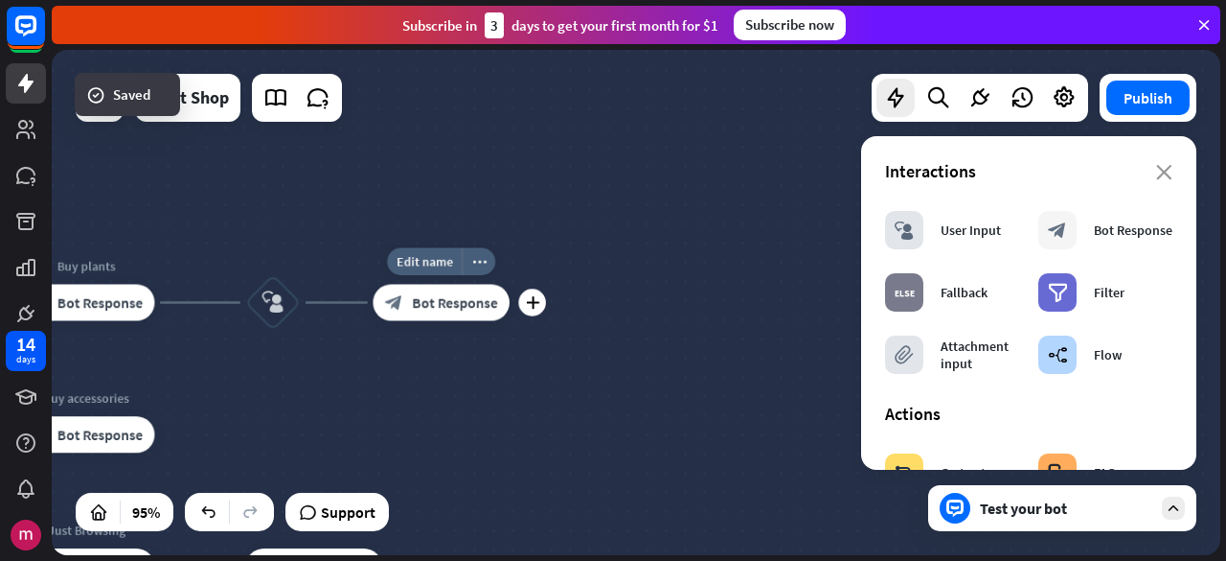
click at [469, 317] on div "block_bot_response Bot Response" at bounding box center [441, 303] width 137 height 36
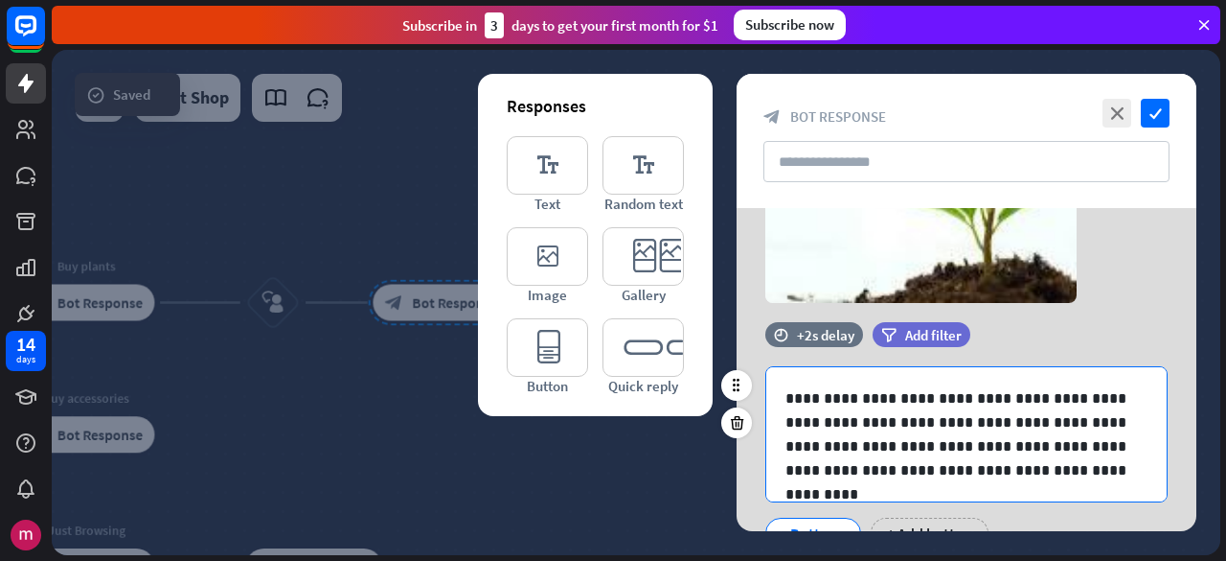
scroll to position [318, 0]
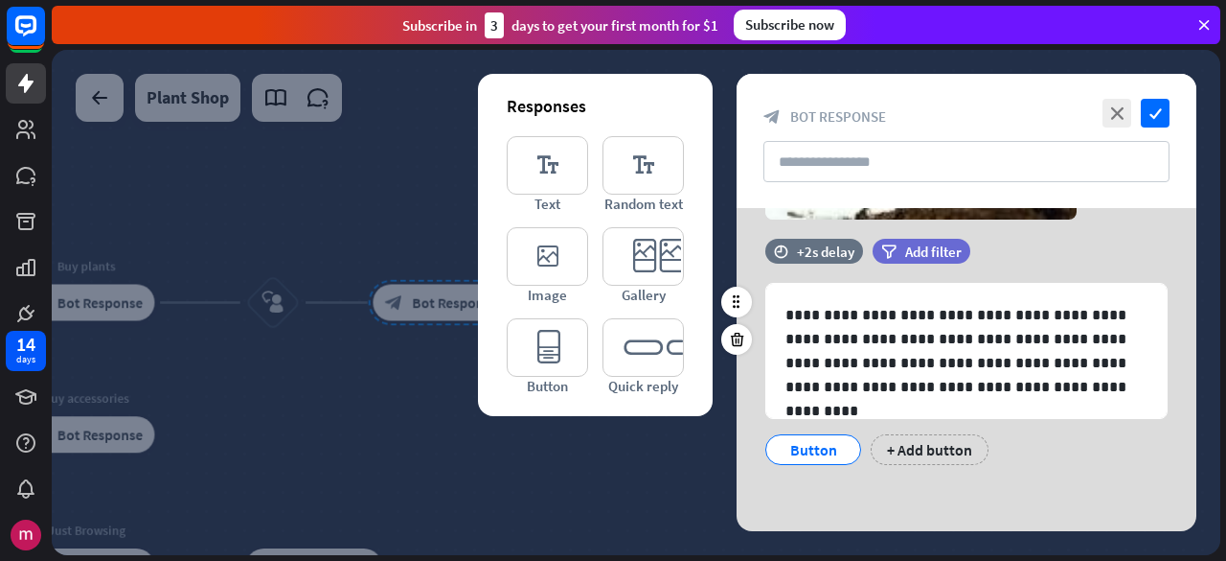
click at [772, 447] on div "Button" at bounding box center [814, 449] width 96 height 31
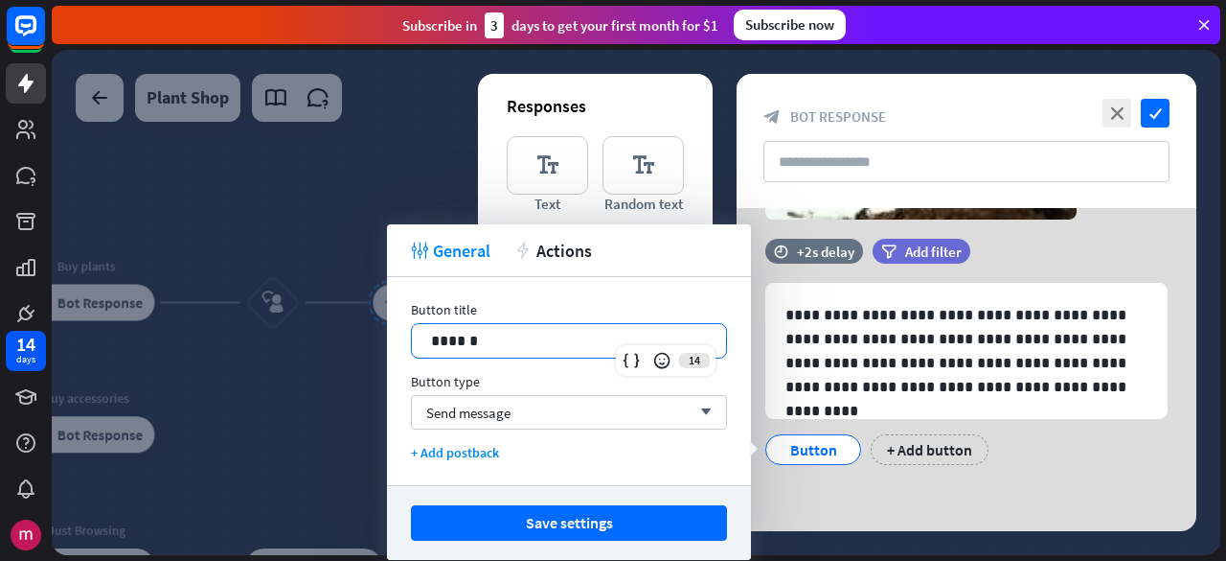
click at [514, 348] on p "******" at bounding box center [569, 341] width 277 height 24
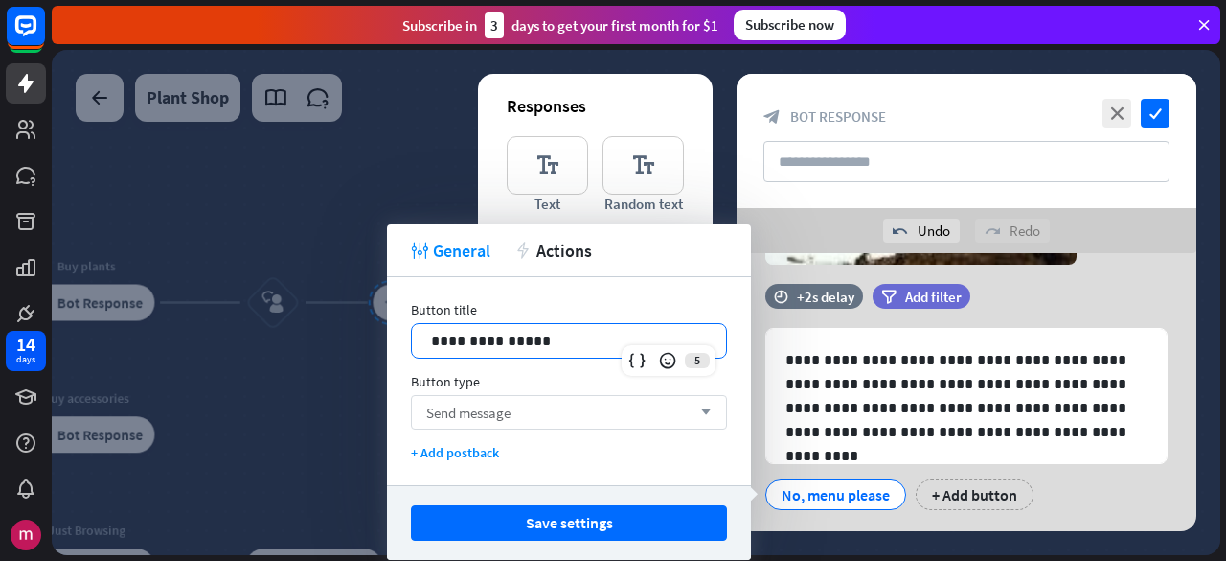
click at [533, 405] on div "Send message arrow_down" at bounding box center [569, 412] width 316 height 34
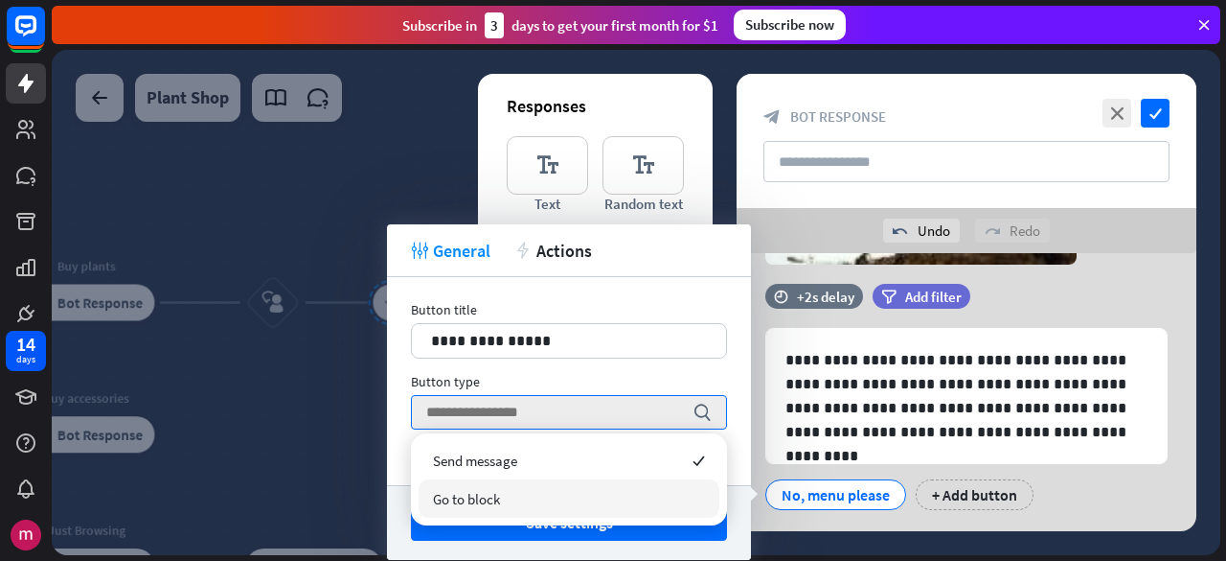
click at [492, 497] on span "Go to block" at bounding box center [466, 499] width 67 height 18
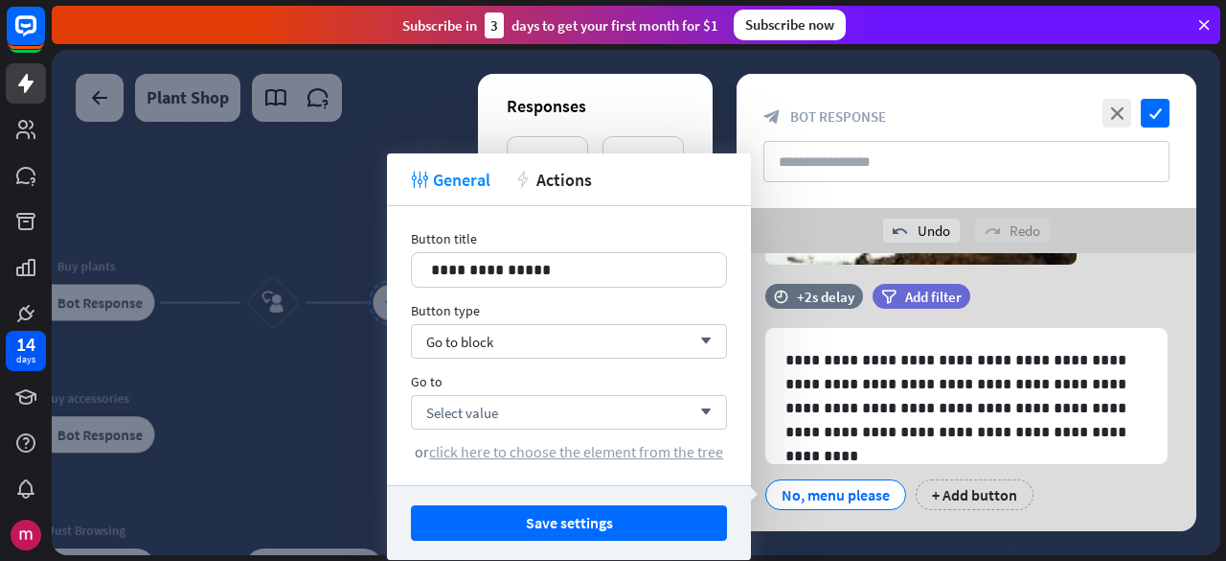
click at [546, 448] on span "click here to choose the element from the tree" at bounding box center [576, 451] width 294 height 19
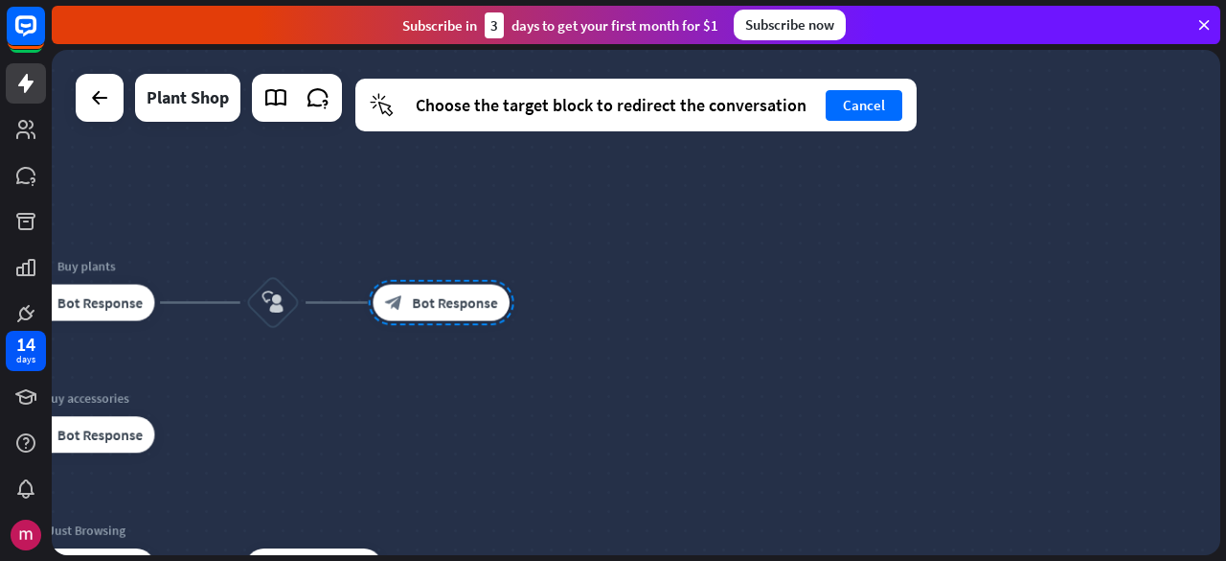
drag, startPoint x: 429, startPoint y: 437, endPoint x: 937, endPoint y: 332, distance: 518.4
click at [937, 332] on div "home_2 Start point Welcome message block_bot_response Bot Response block_user_i…" at bounding box center [636, 302] width 1169 height 505
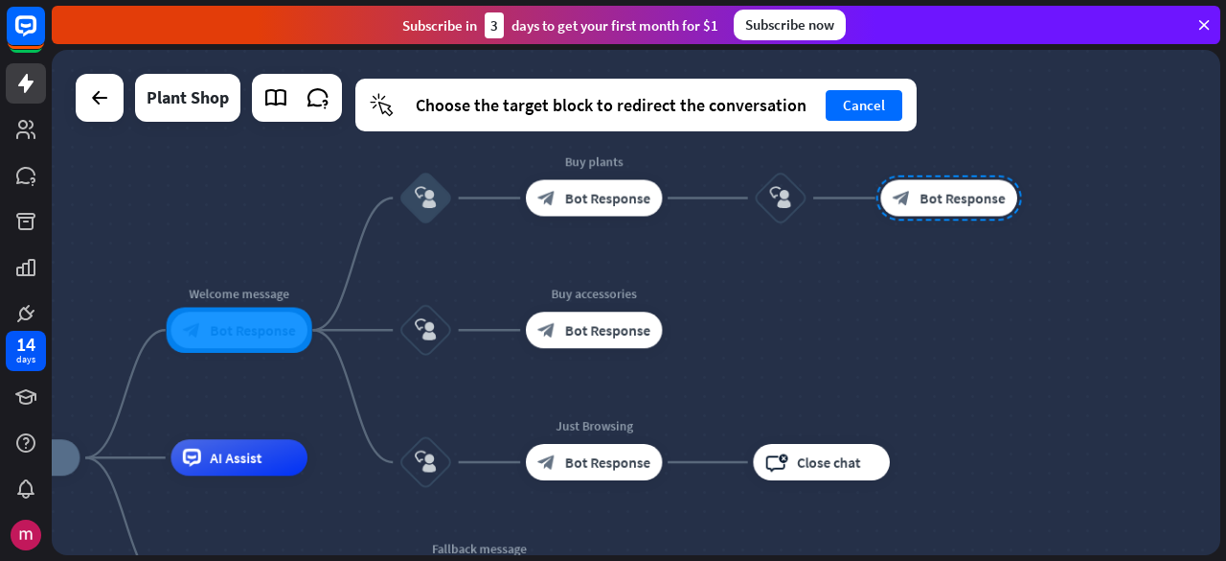
click at [237, 327] on div at bounding box center [240, 331] width 146 height 46
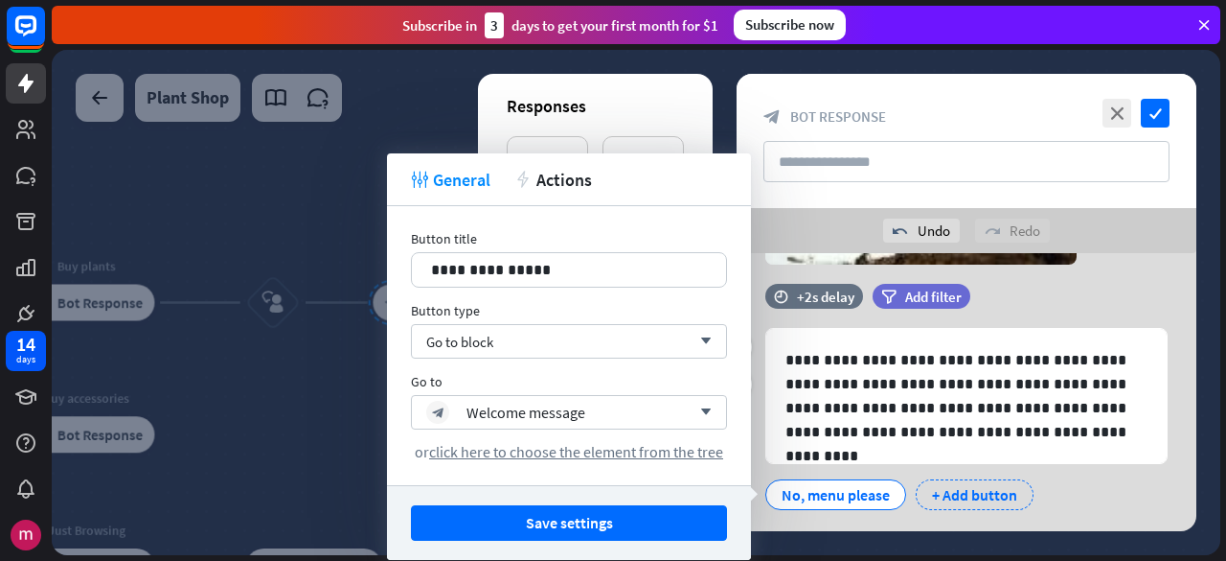
click at [973, 486] on div "+ Add button" at bounding box center [975, 494] width 118 height 31
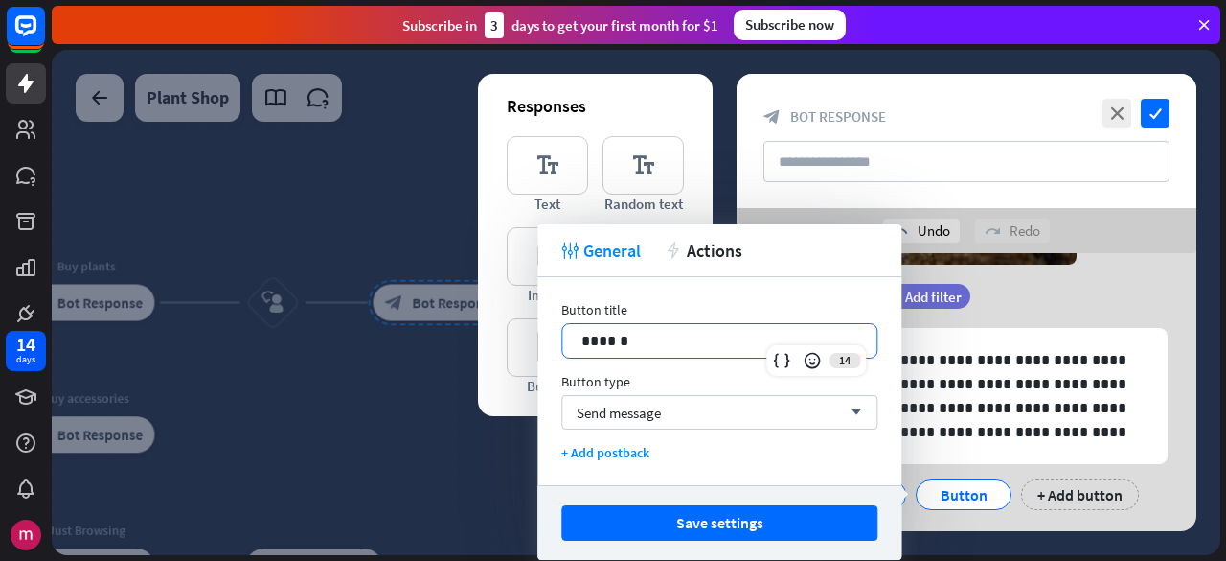
click at [603, 329] on p "******" at bounding box center [720, 341] width 277 height 24
click at [604, 329] on p "******" at bounding box center [720, 341] width 277 height 24
click at [720, 403] on div "Send message arrow_down" at bounding box center [719, 412] width 316 height 34
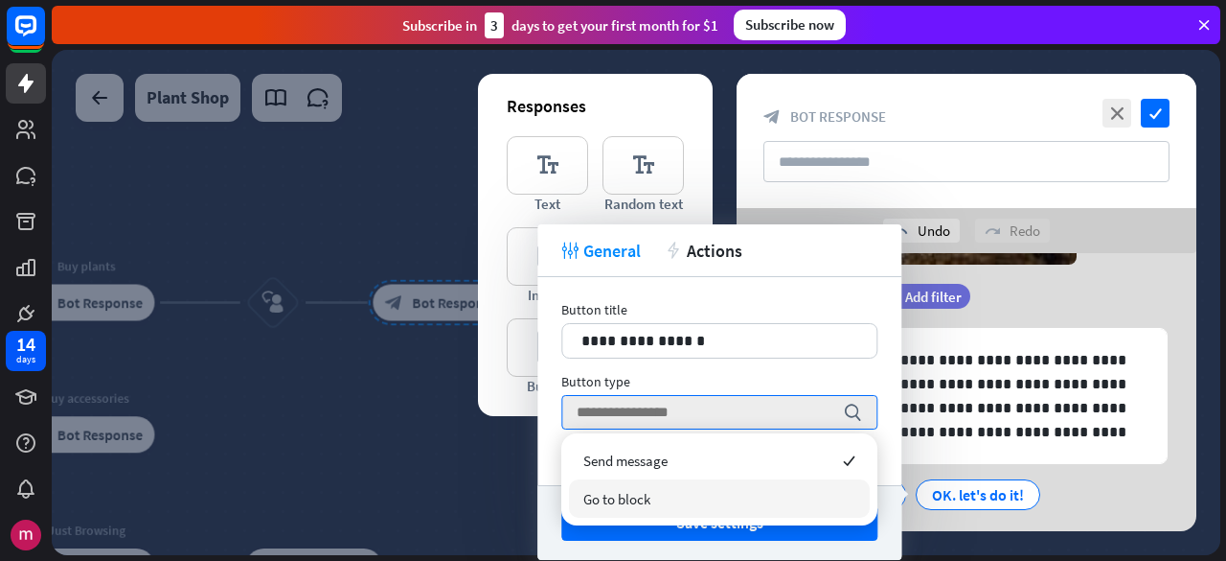
click at [660, 499] on div "Go to block" at bounding box center [719, 498] width 301 height 38
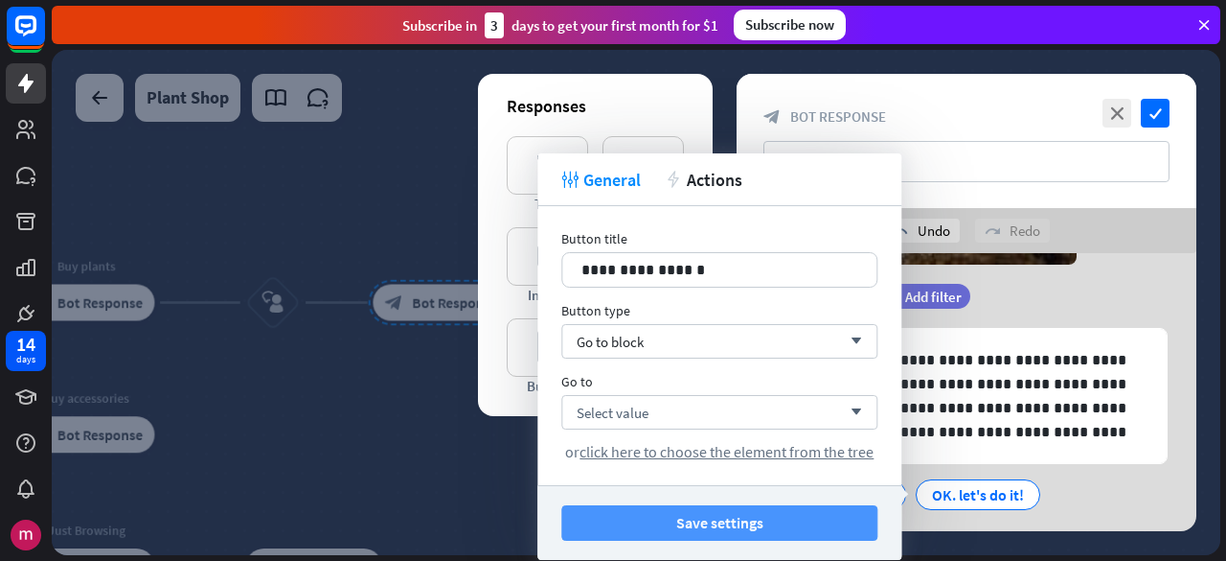
click at [659, 516] on button "Save settings" at bounding box center [719, 522] width 316 height 35
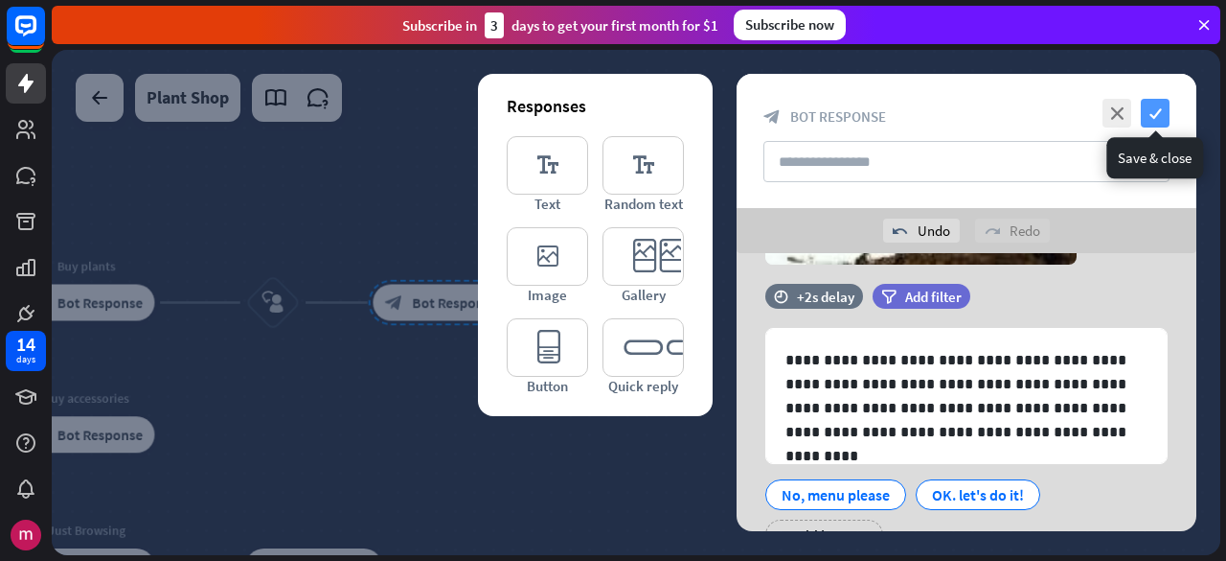
click at [1155, 104] on icon "check" at bounding box center [1155, 113] width 29 height 29
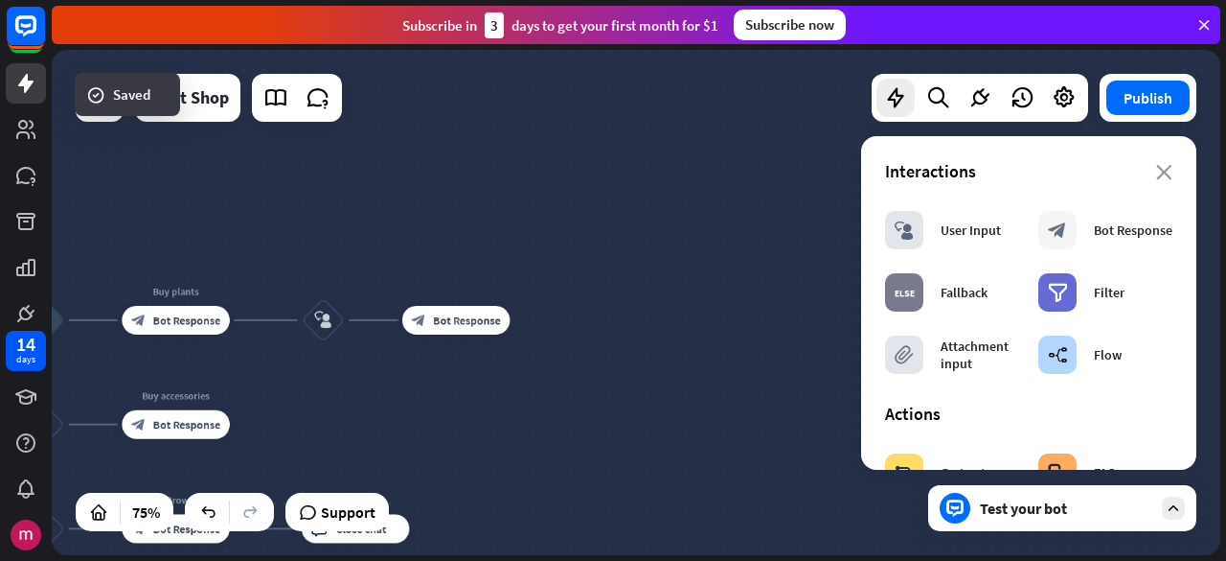
drag, startPoint x: 414, startPoint y: 411, endPoint x: 679, endPoint y: 290, distance: 291.6
click at [679, 290] on div "home_2 Start point Welcome message block_bot_response Bot Response block_user_i…" at bounding box center [636, 302] width 1169 height 505
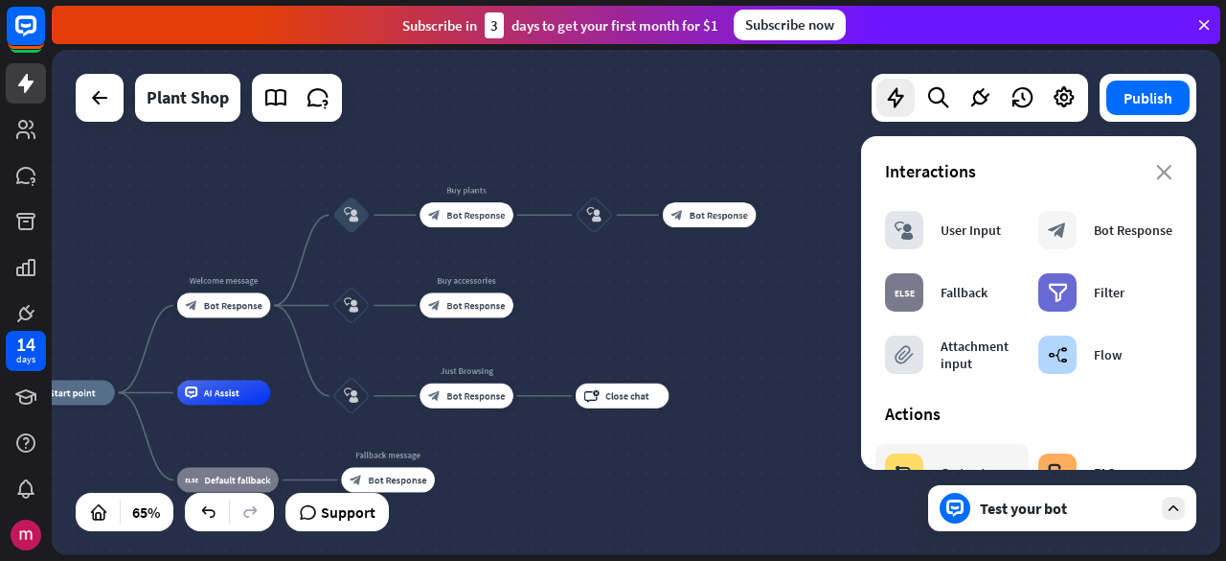
scroll to position [383, 0]
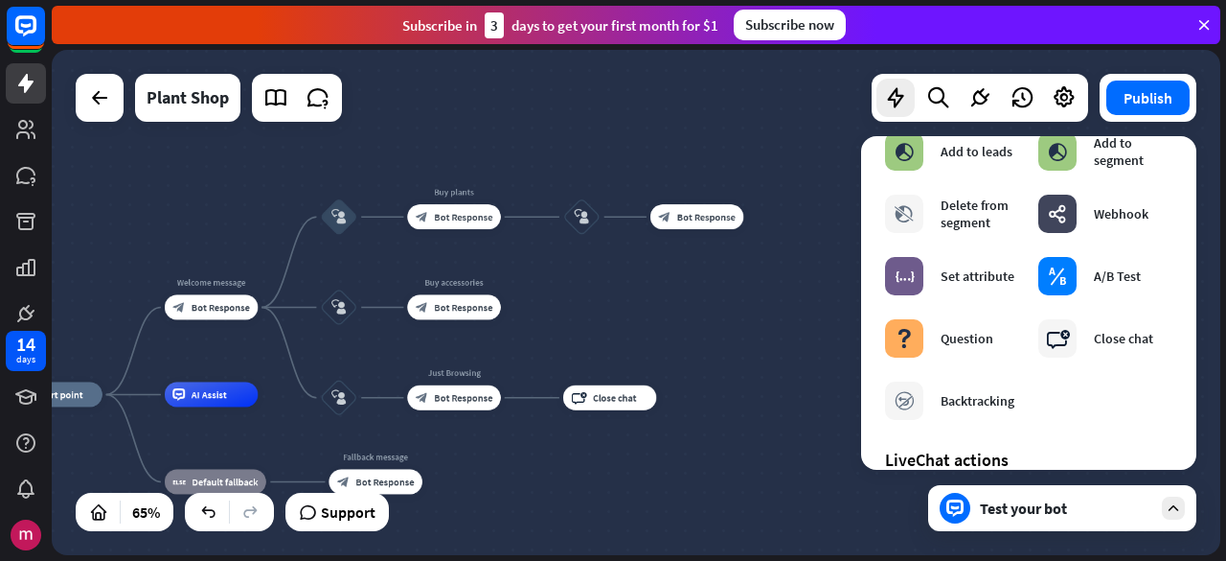
drag, startPoint x: 724, startPoint y: 325, endPoint x: 503, endPoint y: 391, distance: 231.0
click at [503, 391] on div "home_2 Start point Welcome message block_bot_response Bot Response block_user_i…" at bounding box center [636, 302] width 1169 height 505
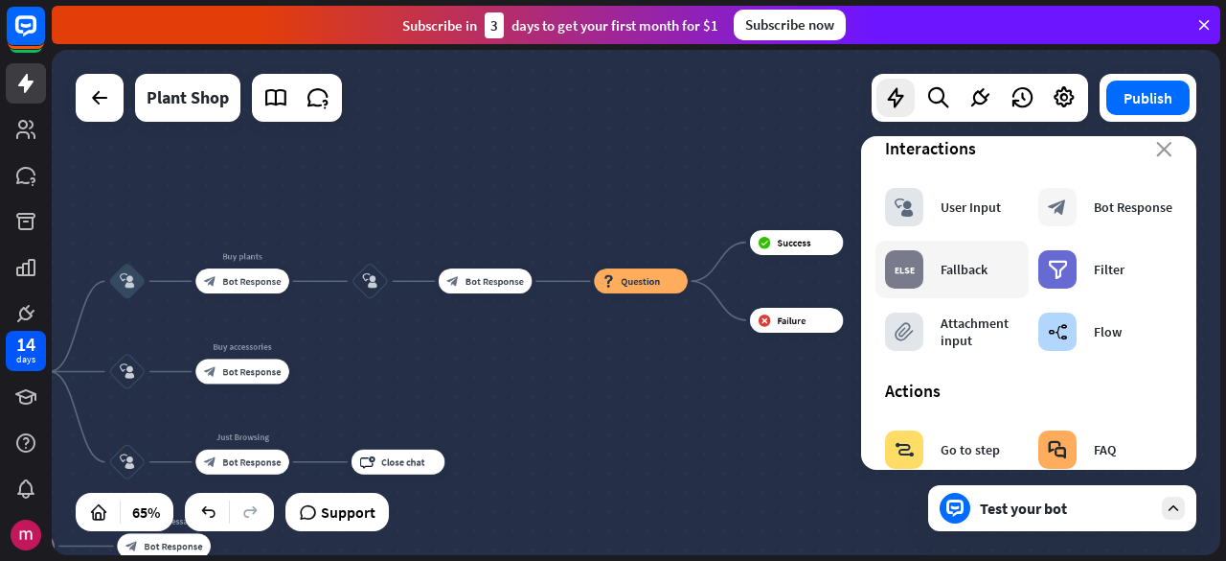
scroll to position [0, 0]
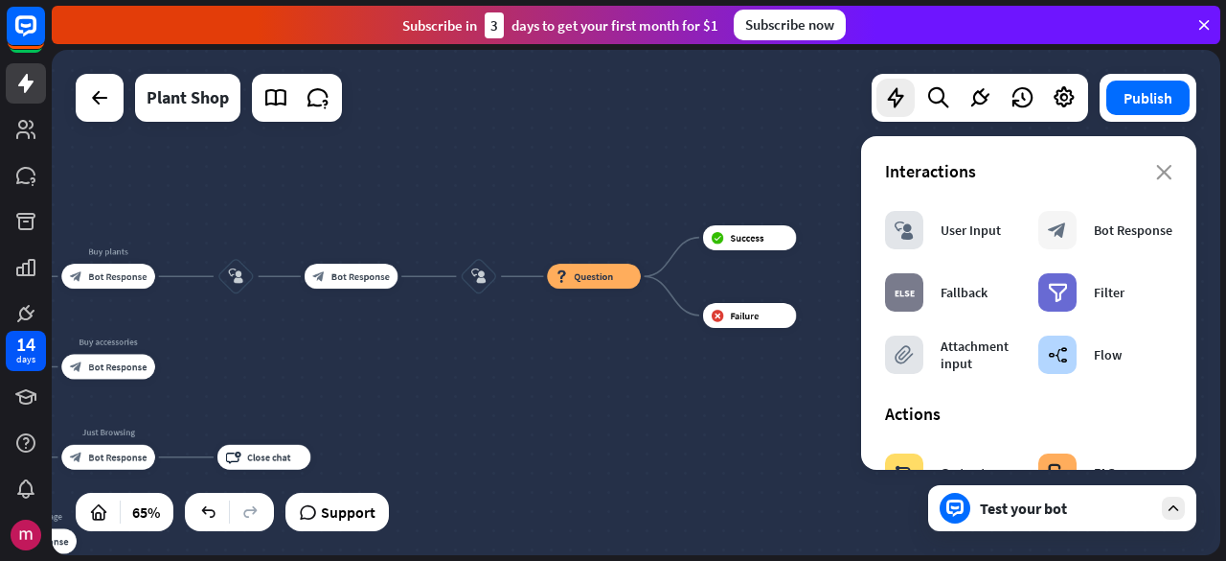
drag, startPoint x: 700, startPoint y: 344, endPoint x: 567, endPoint y: 340, distance: 133.2
click at [567, 340] on div "home_2 Start point Welcome message block_bot_response Bot Response block_user_i…" at bounding box center [636, 302] width 1169 height 505
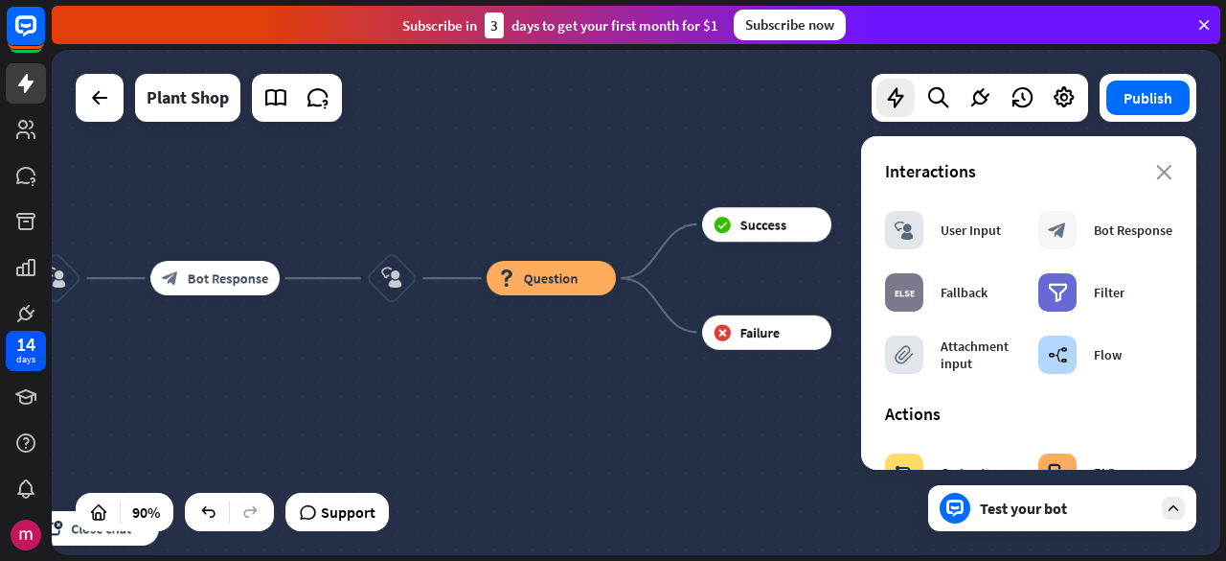
drag, startPoint x: 732, startPoint y: 340, endPoint x: 584, endPoint y: 381, distance: 153.2
click at [584, 381] on div "home_2 Start point Welcome message block_bot_response Bot Response block_user_i…" at bounding box center [636, 302] width 1169 height 505
click at [546, 265] on div "block_question Question" at bounding box center [551, 278] width 129 height 34
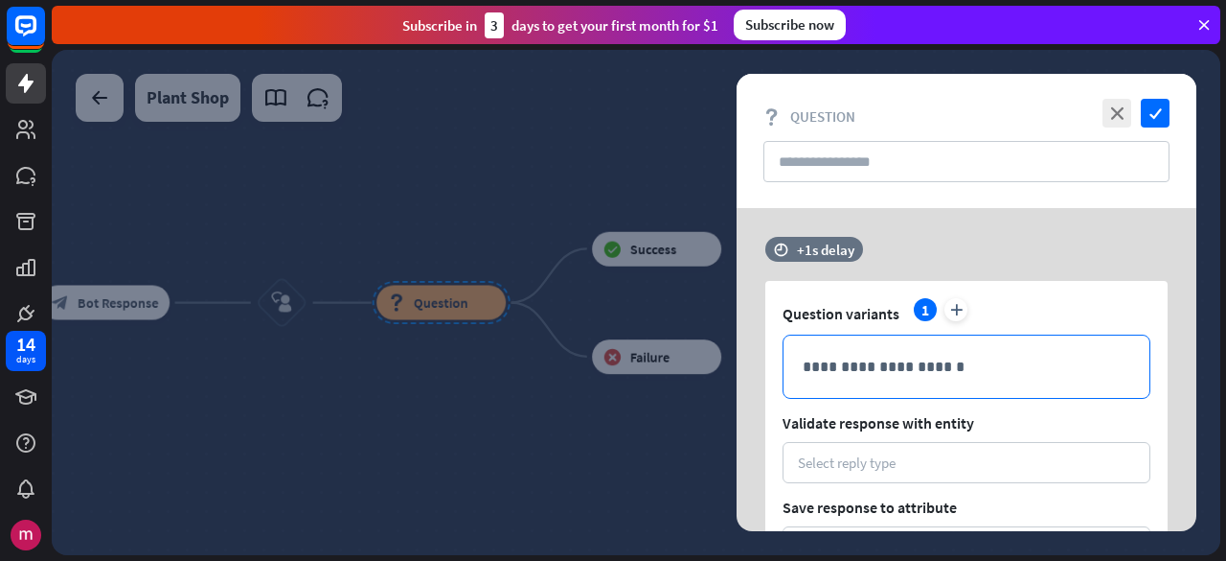
click at [865, 358] on p "**********" at bounding box center [967, 367] width 328 height 24
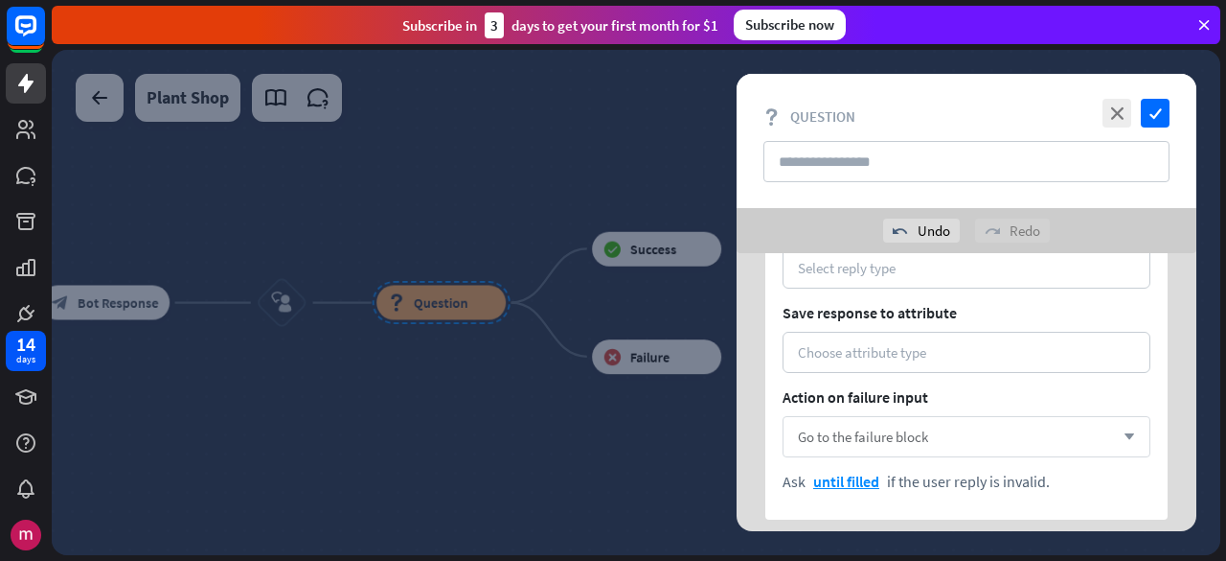
scroll to position [149, 0]
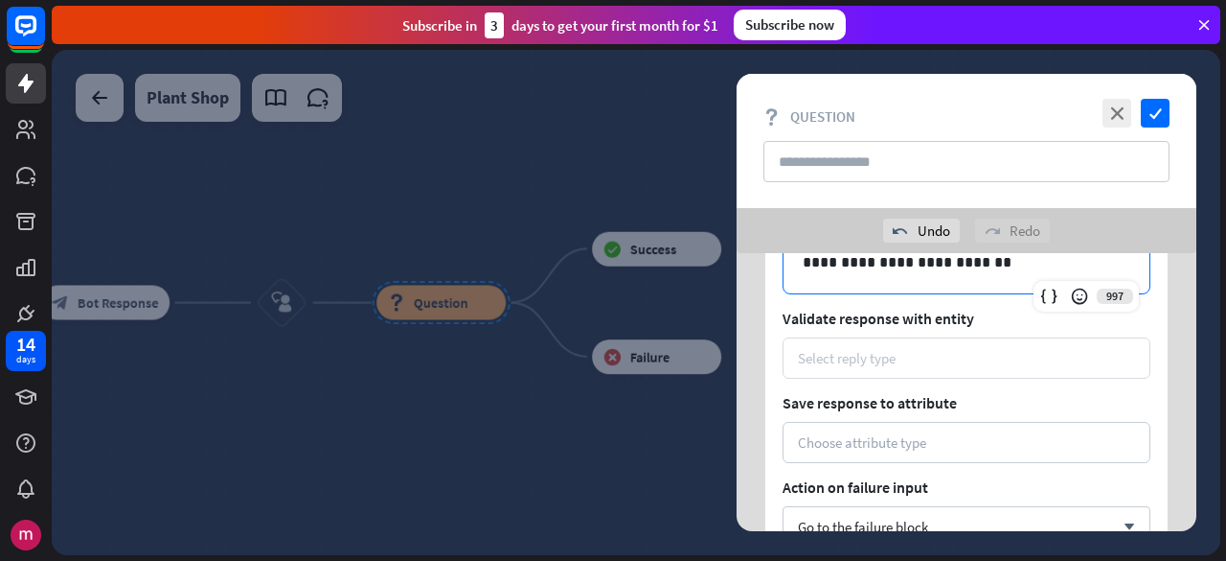
click at [950, 349] on div "Select reply type" at bounding box center [966, 358] width 337 height 18
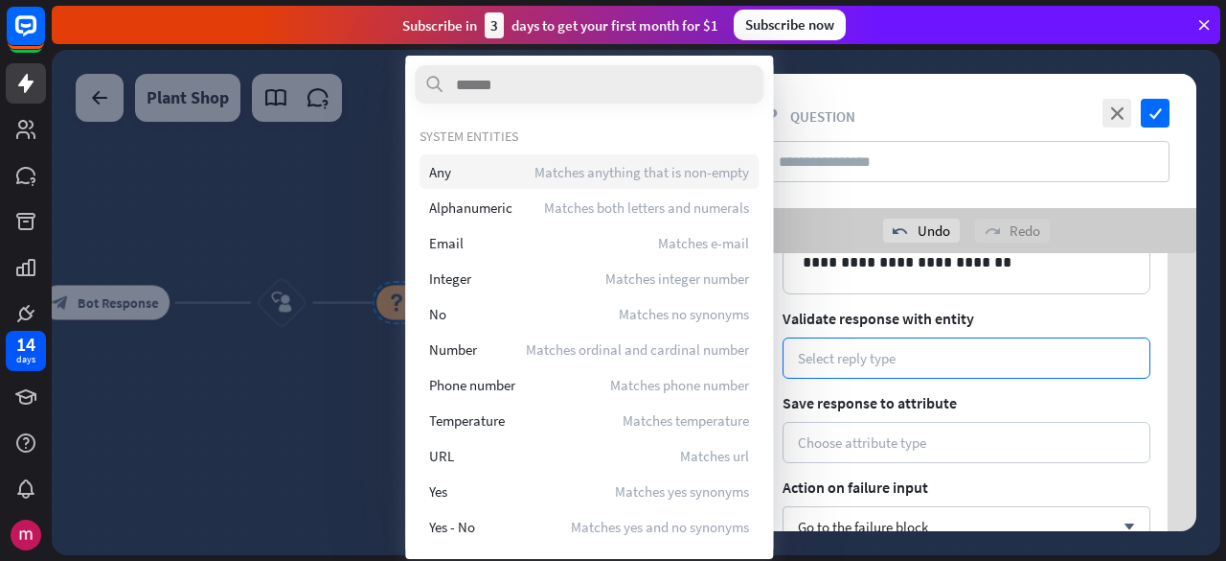
click at [677, 169] on span "Matches anything that is non-empty" at bounding box center [642, 172] width 215 height 18
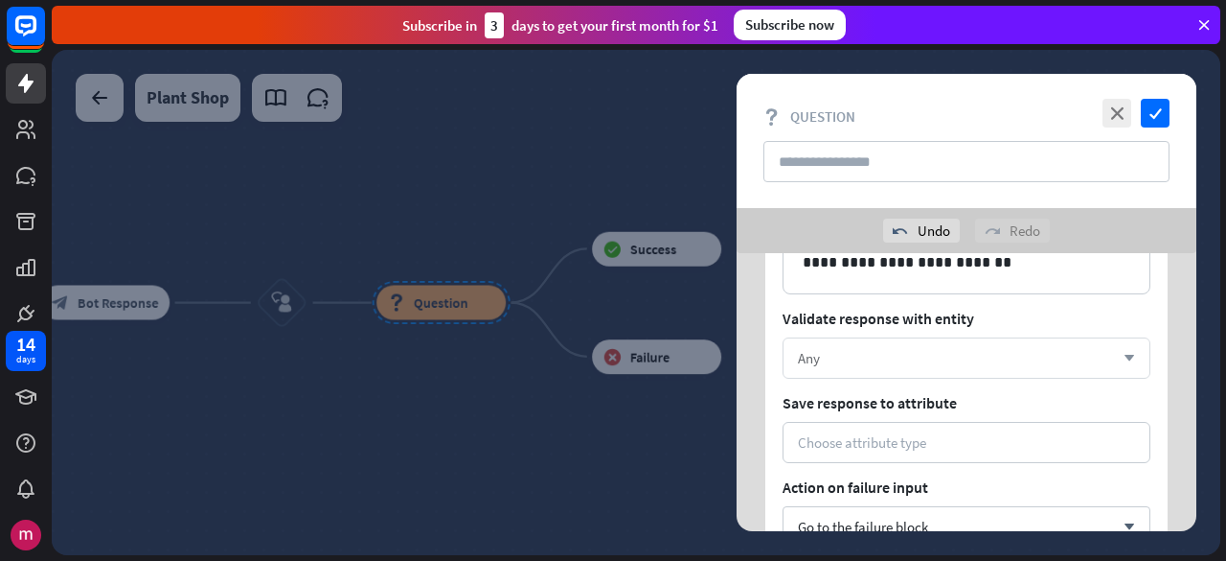
click at [894, 363] on div "Any" at bounding box center [956, 358] width 316 height 18
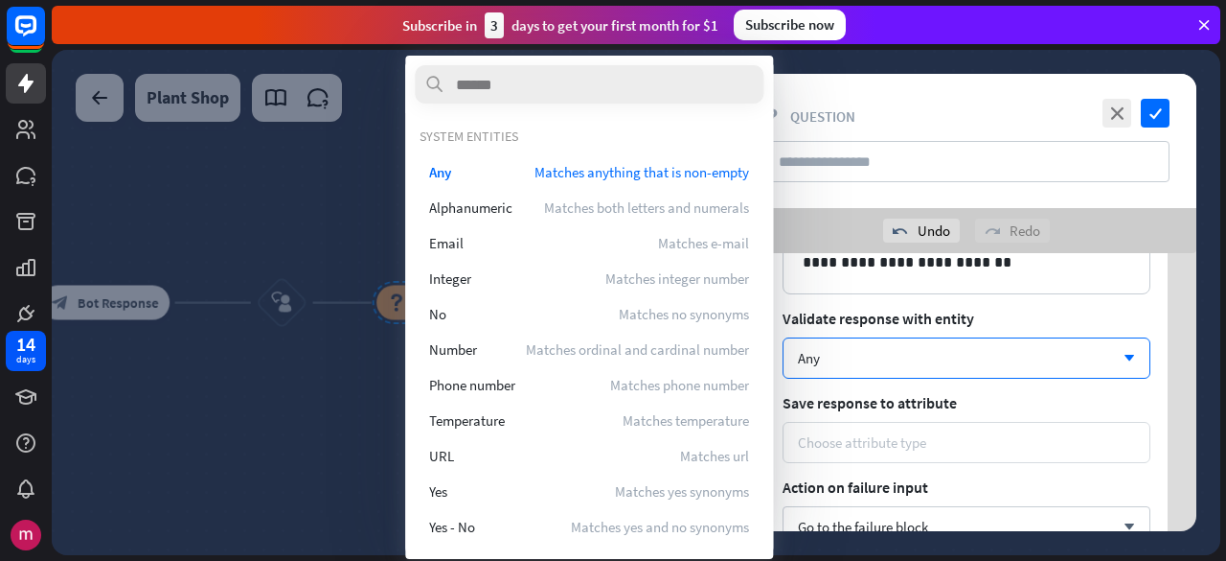
click at [1018, 430] on div "Choose attribute type" at bounding box center [967, 442] width 368 height 41
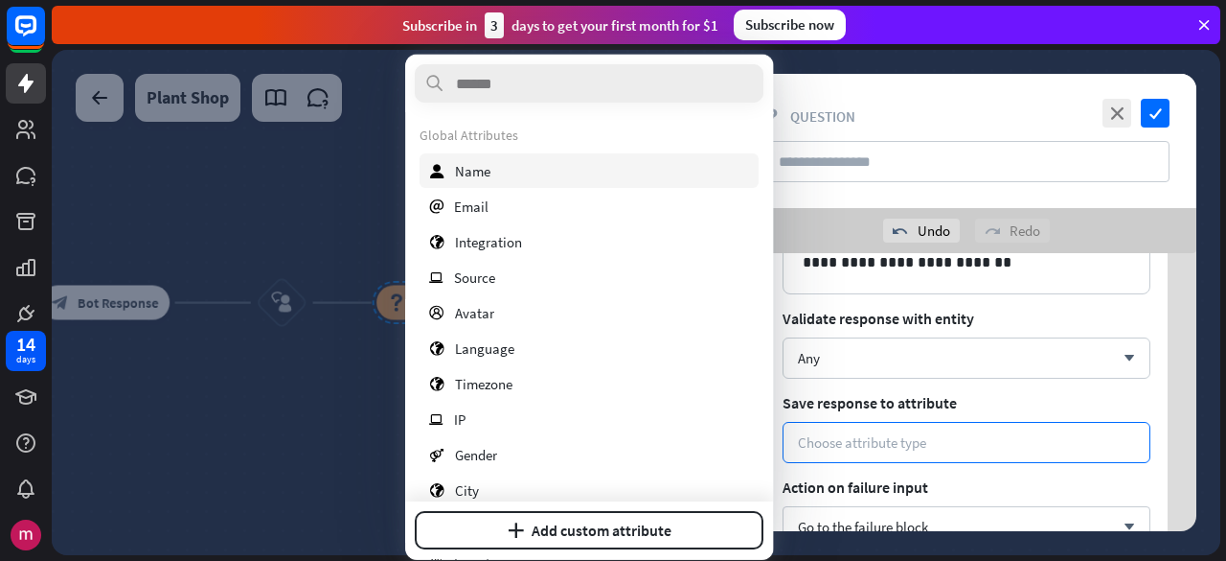
click at [561, 173] on div "user Name" at bounding box center [589, 170] width 339 height 34
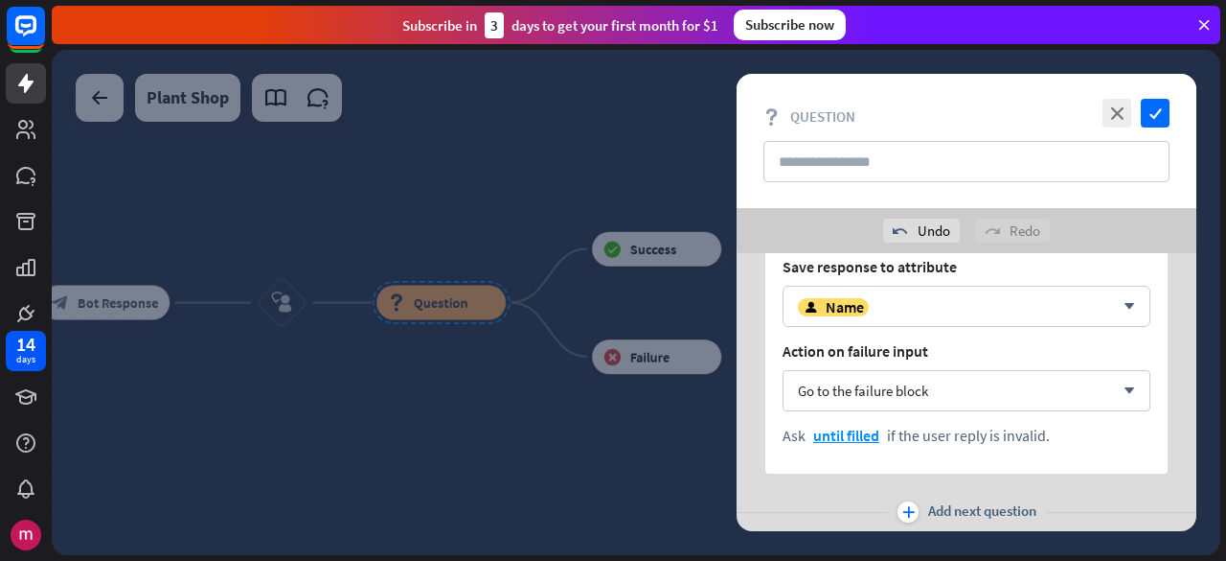
scroll to position [245, 0]
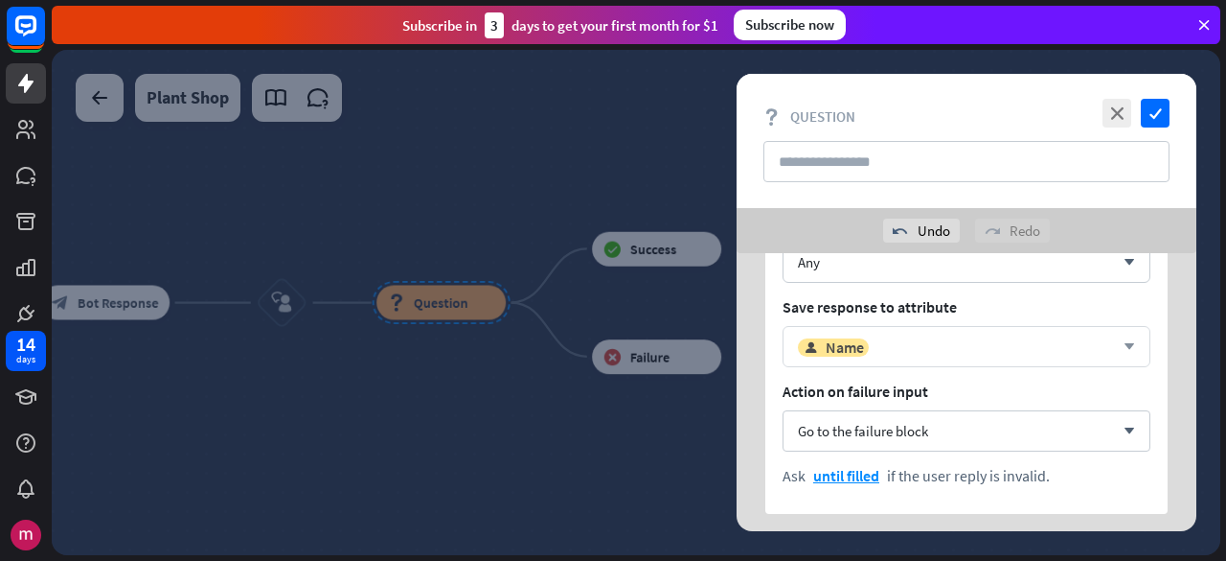
click at [919, 354] on div "user Name" at bounding box center [956, 346] width 316 height 19
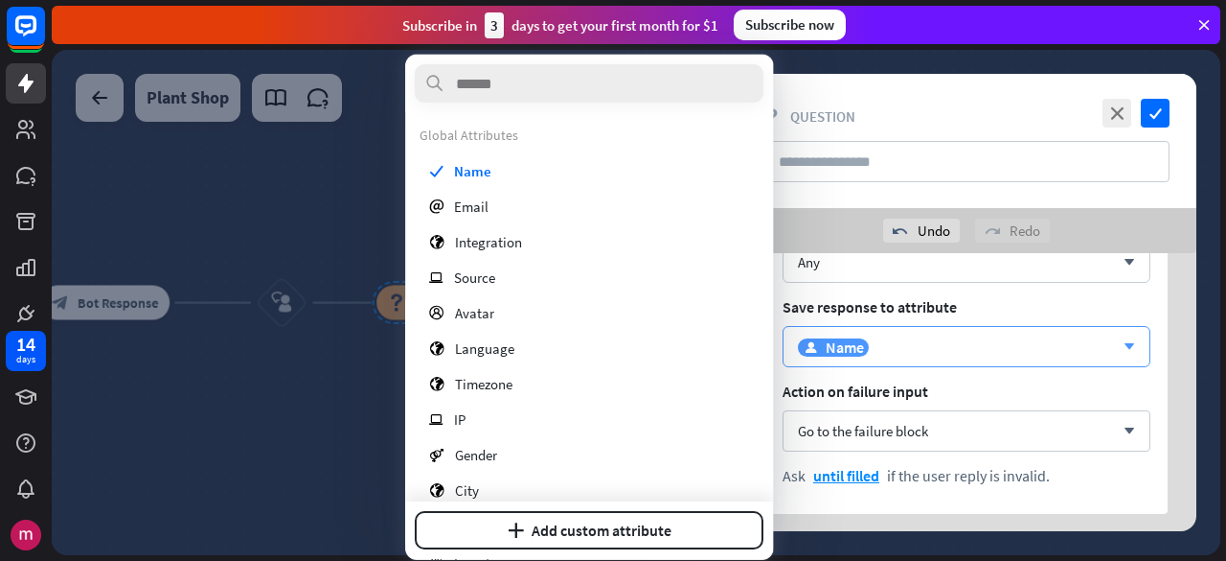
click at [919, 354] on div "user Name" at bounding box center [956, 346] width 316 height 19
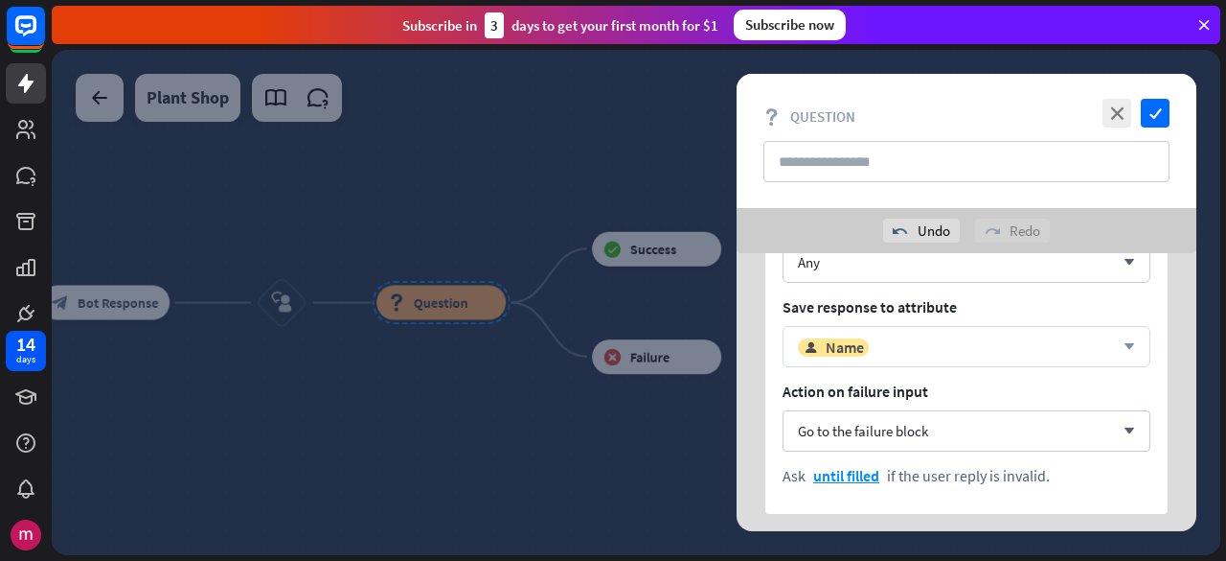
click at [919, 354] on div "user Name" at bounding box center [956, 346] width 316 height 19
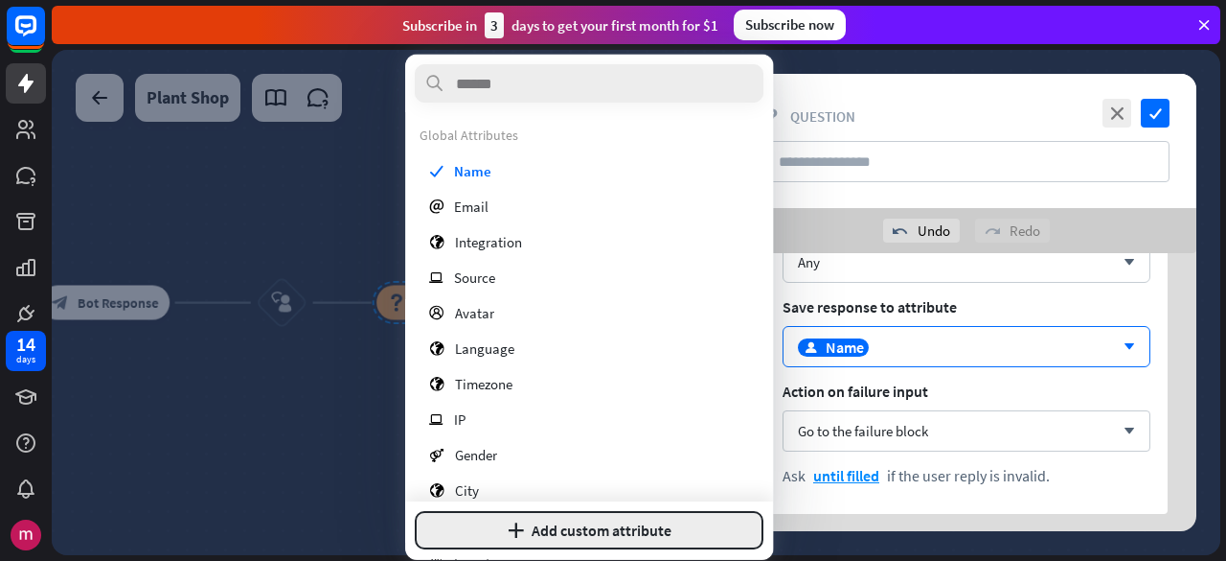
click at [608, 521] on button "plus Add custom attribute" at bounding box center [589, 530] width 349 height 38
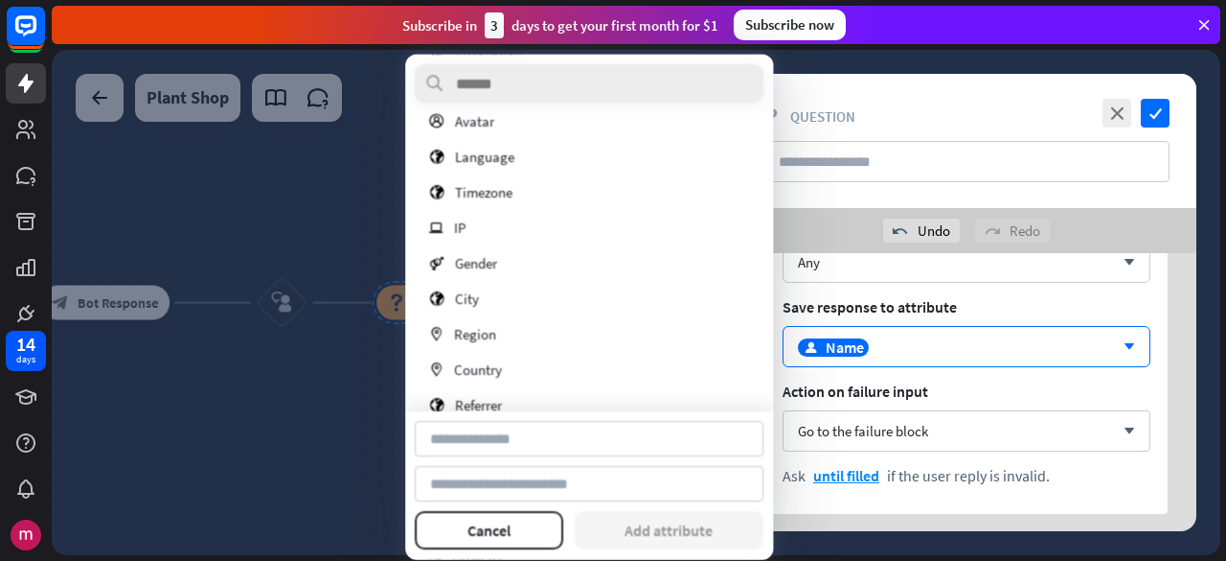
scroll to position [0, 0]
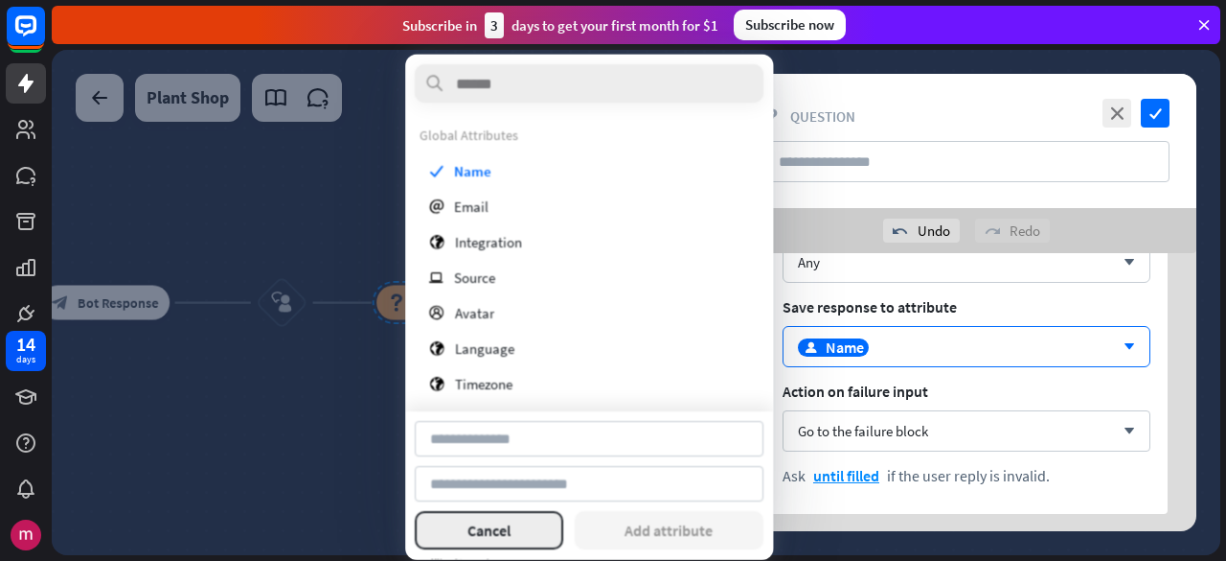
click at [525, 511] on button "Cancel" at bounding box center [489, 530] width 149 height 38
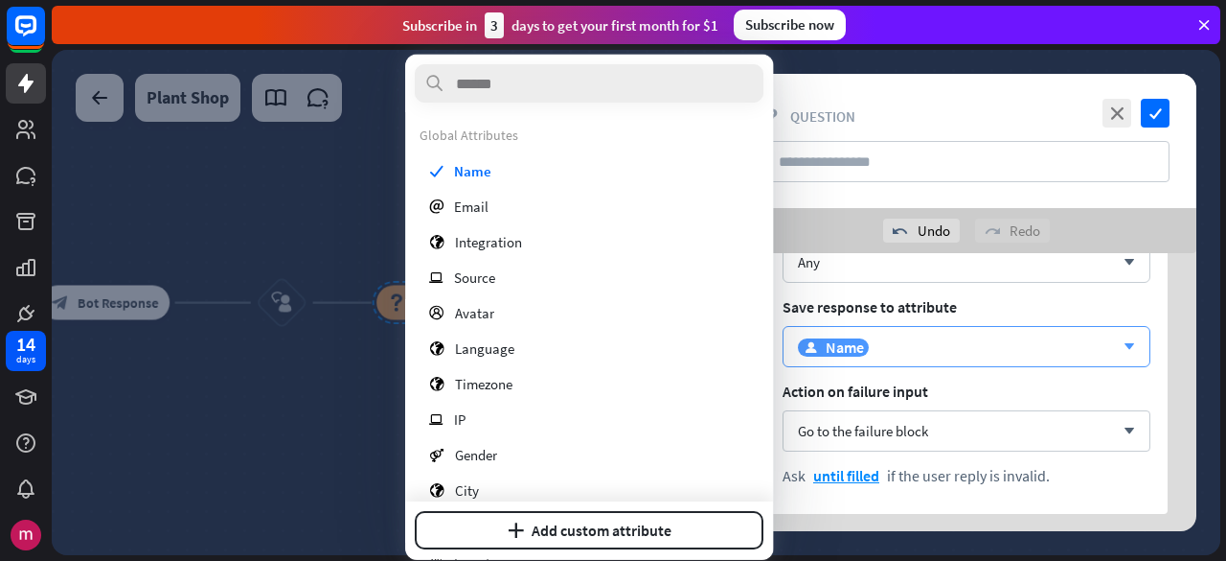
click at [979, 351] on div "user Name" at bounding box center [956, 346] width 316 height 19
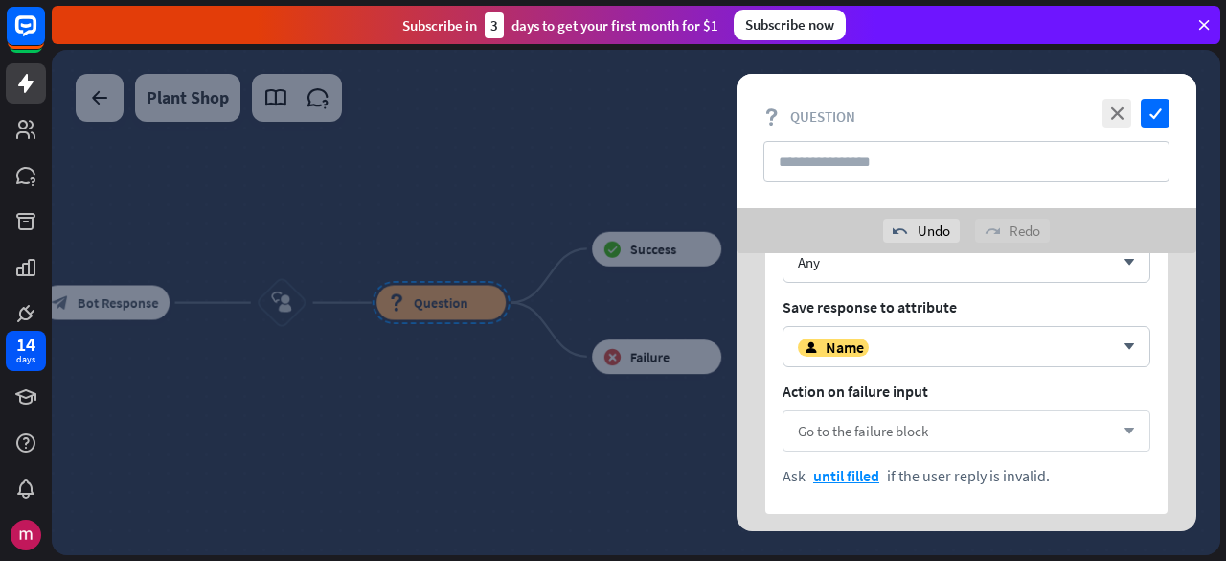
click at [952, 423] on div "Go to the failure block arrow_down" at bounding box center [967, 430] width 368 height 41
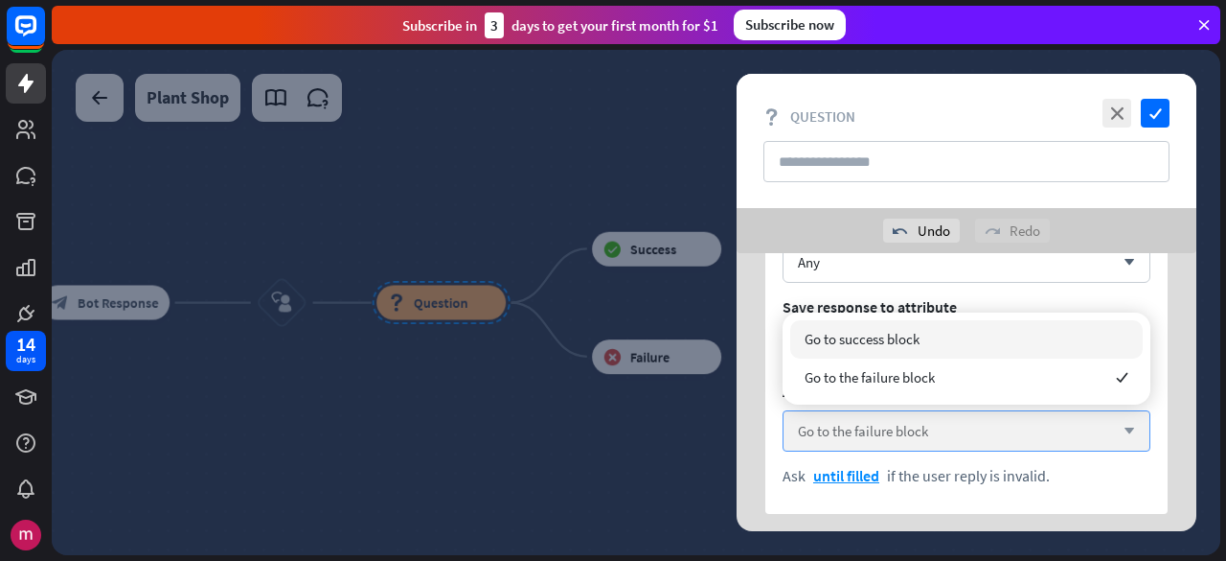
click at [949, 423] on div "Go to the failure block arrow_down" at bounding box center [967, 430] width 368 height 41
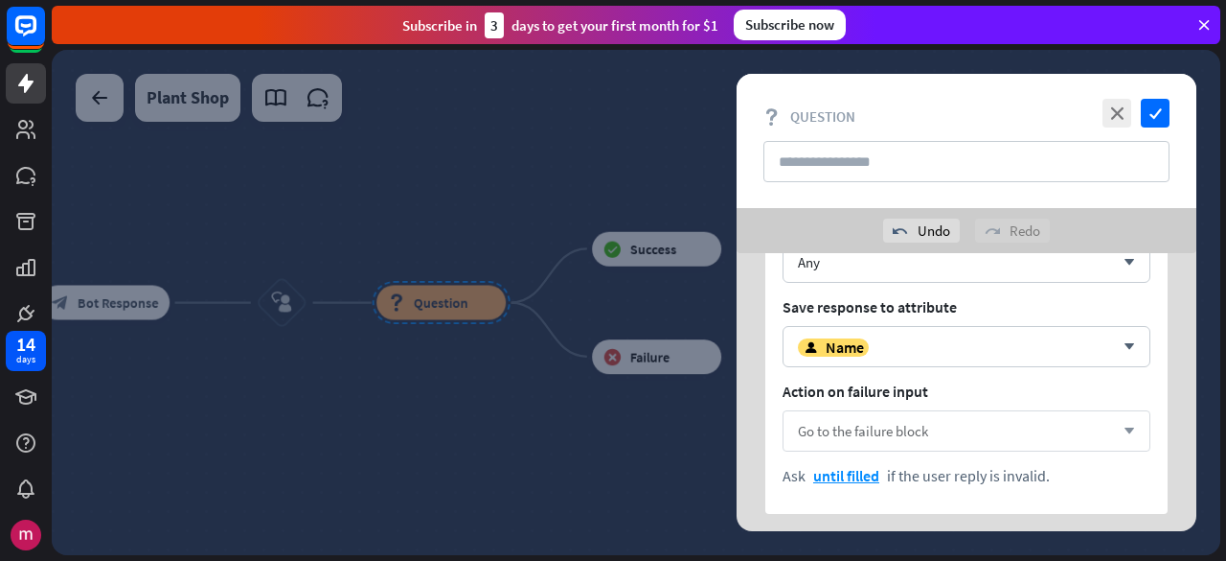
click at [941, 427] on div "Go to the failure block arrow_down" at bounding box center [967, 430] width 368 height 41
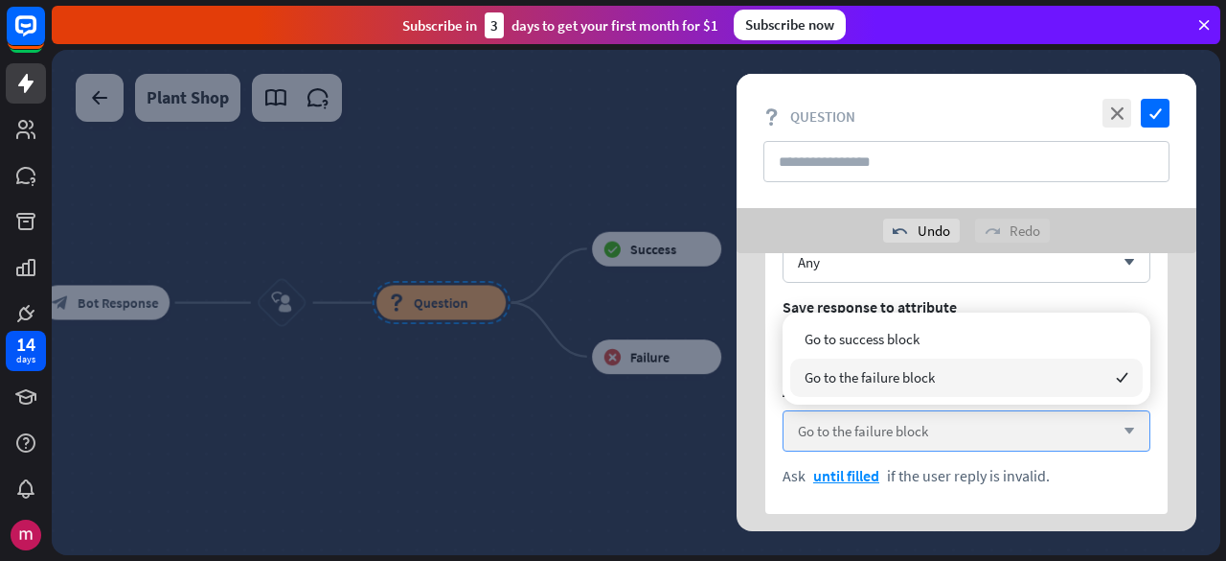
click at [924, 432] on span "Go to the failure block" at bounding box center [863, 431] width 130 height 18
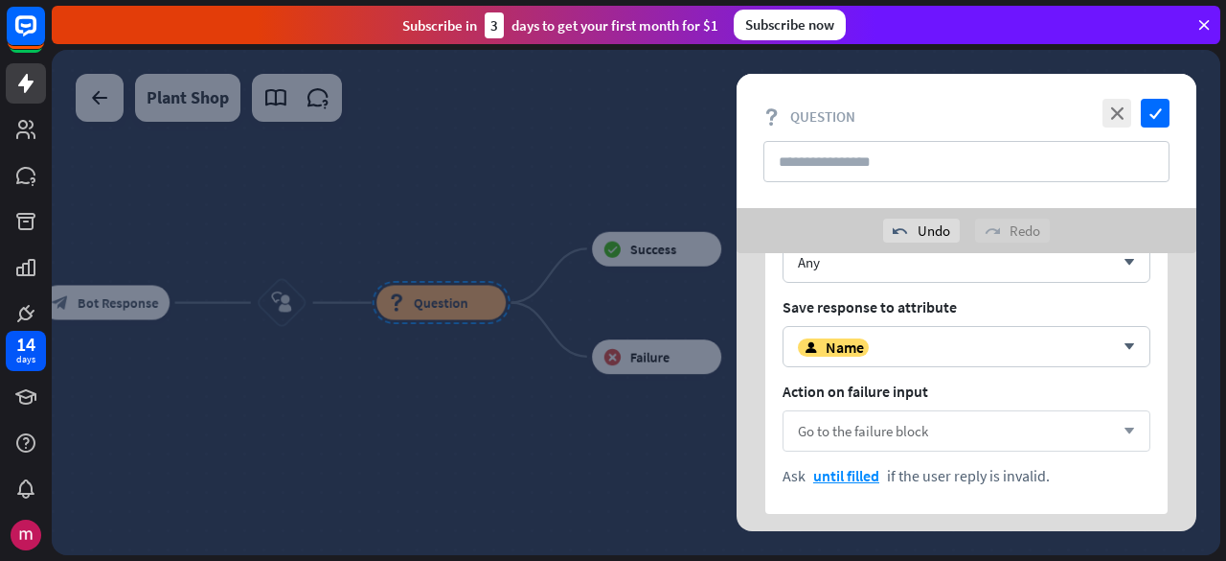
click at [916, 417] on div "Go to the failure block arrow_down" at bounding box center [967, 430] width 368 height 41
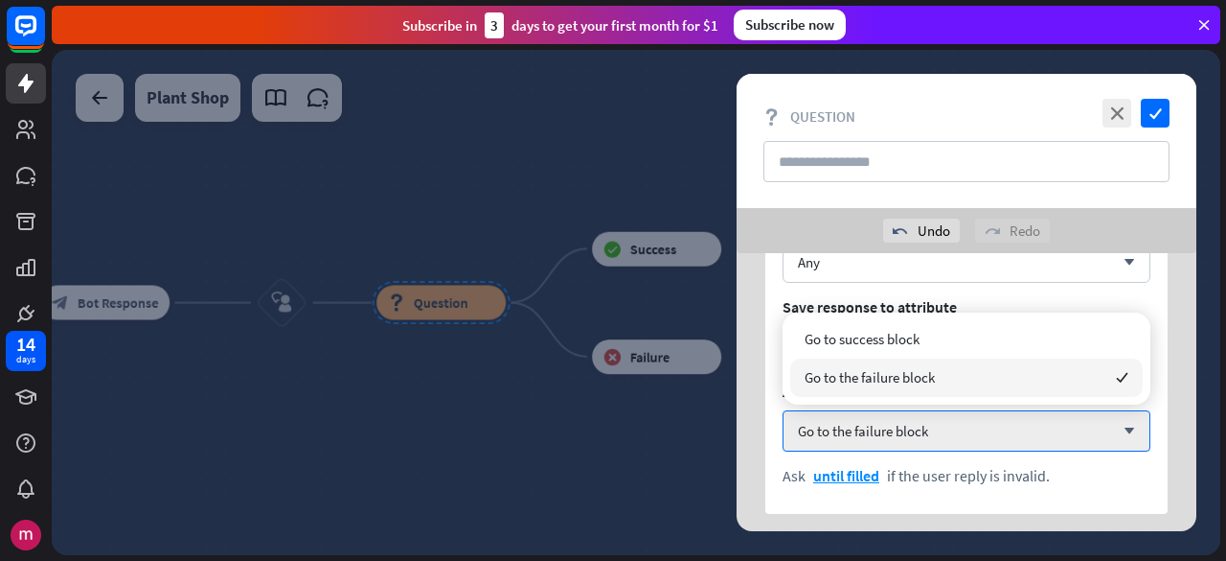
click at [942, 466] on span "if the user reply is invalid." at bounding box center [968, 475] width 163 height 19
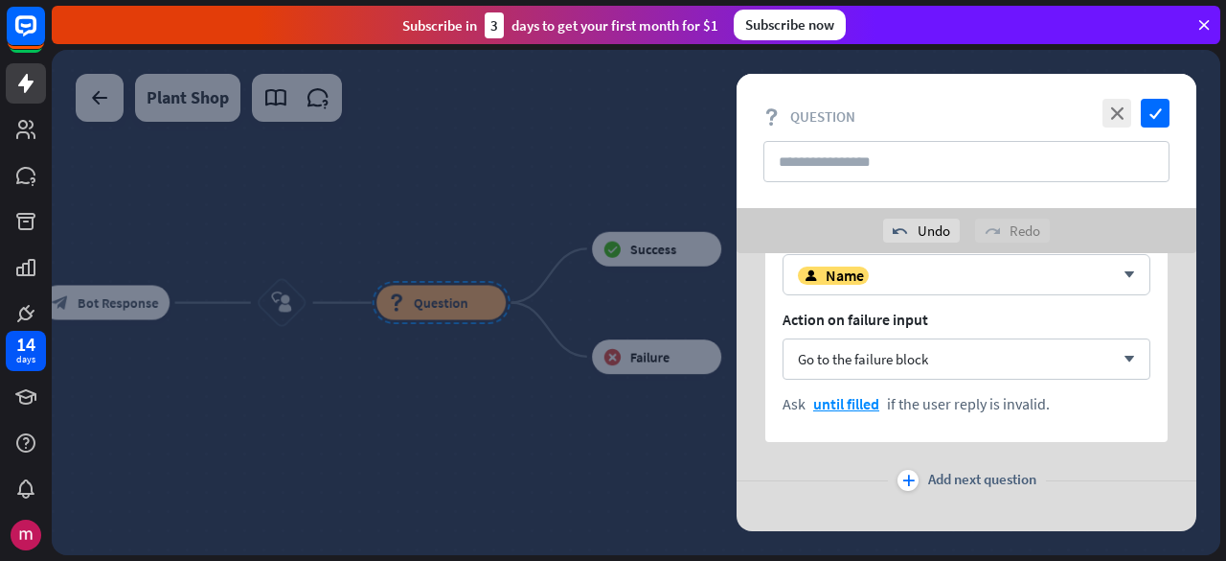
scroll to position [341, 0]
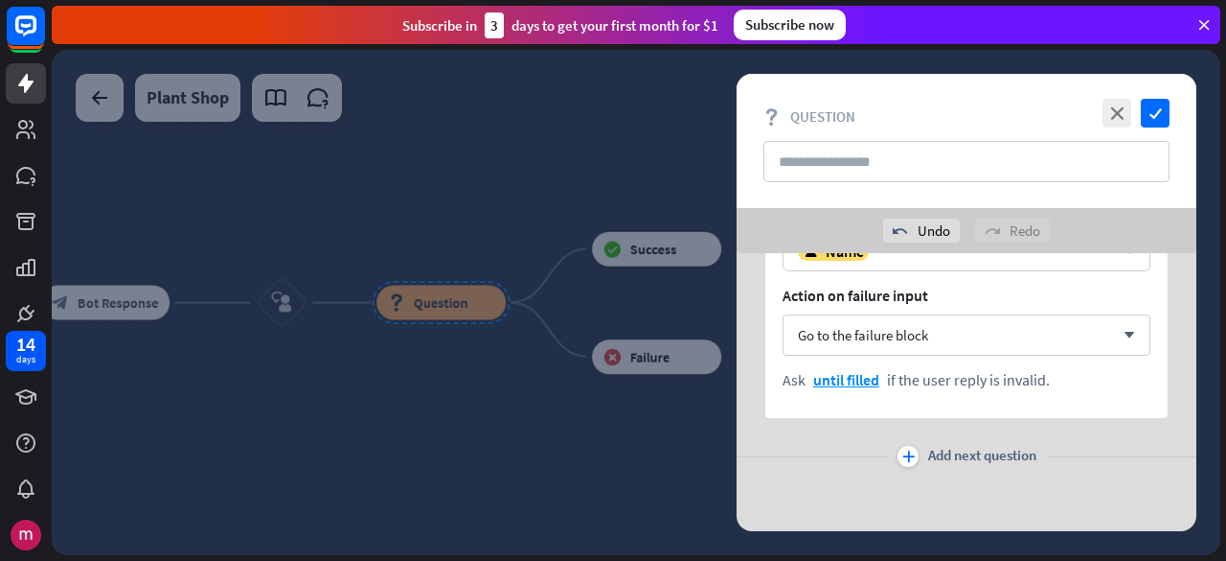
click at [916, 449] on div "plus" at bounding box center [908, 456] width 21 height 21
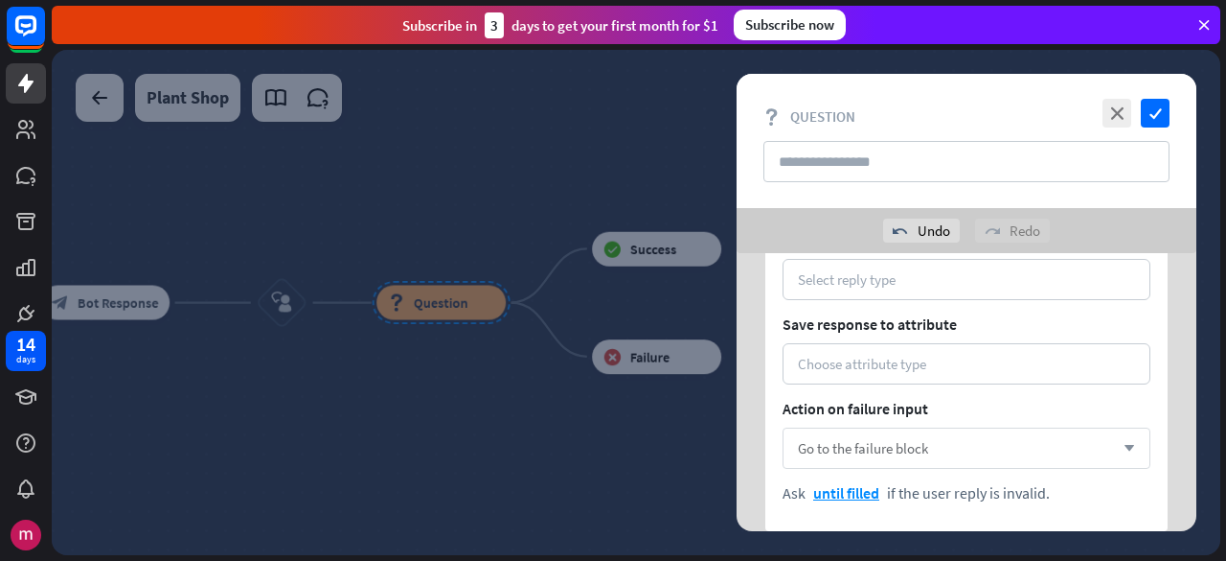
scroll to position [533, 0]
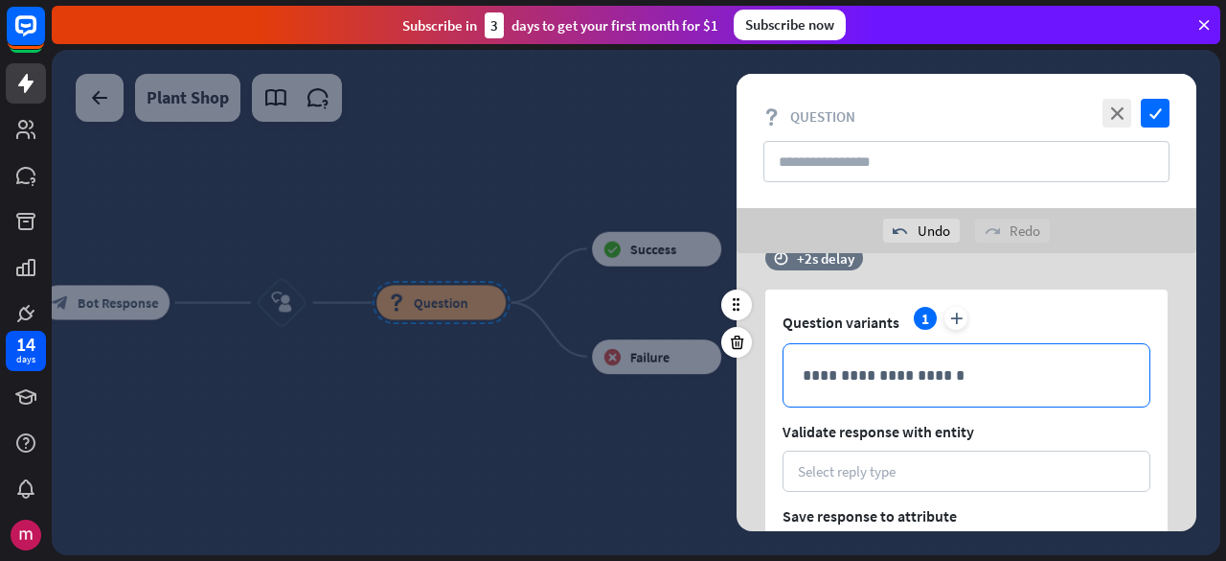
click at [856, 353] on div "**********" at bounding box center [967, 375] width 366 height 62
click at [970, 467] on div "Select reply type" at bounding box center [966, 471] width 337 height 18
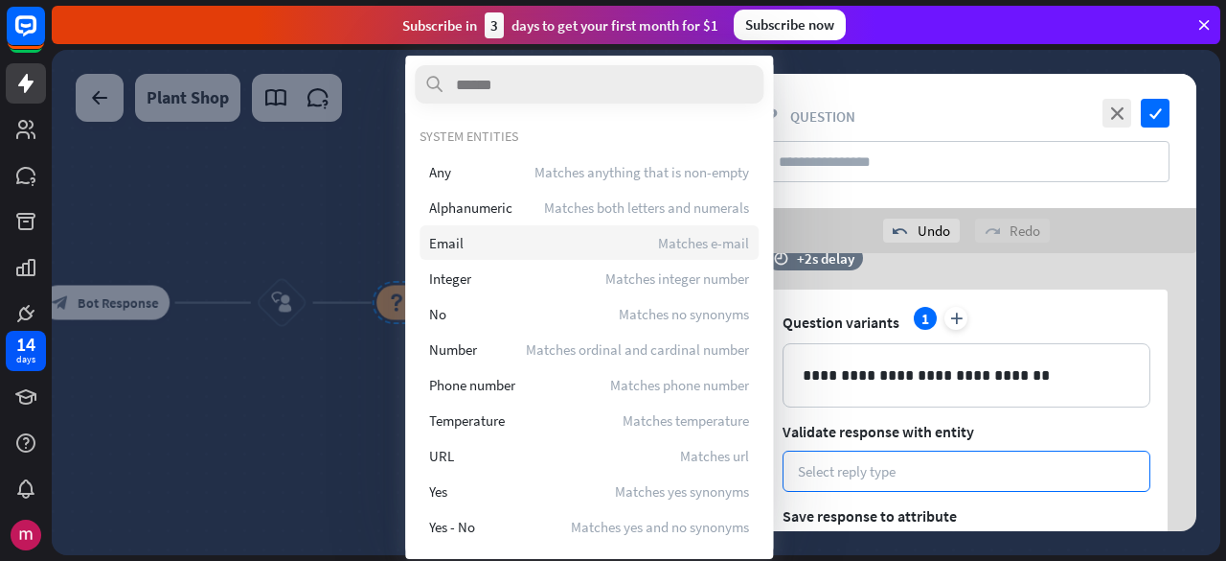
click at [515, 245] on div "Email Matches e-mail" at bounding box center [589, 242] width 339 height 34
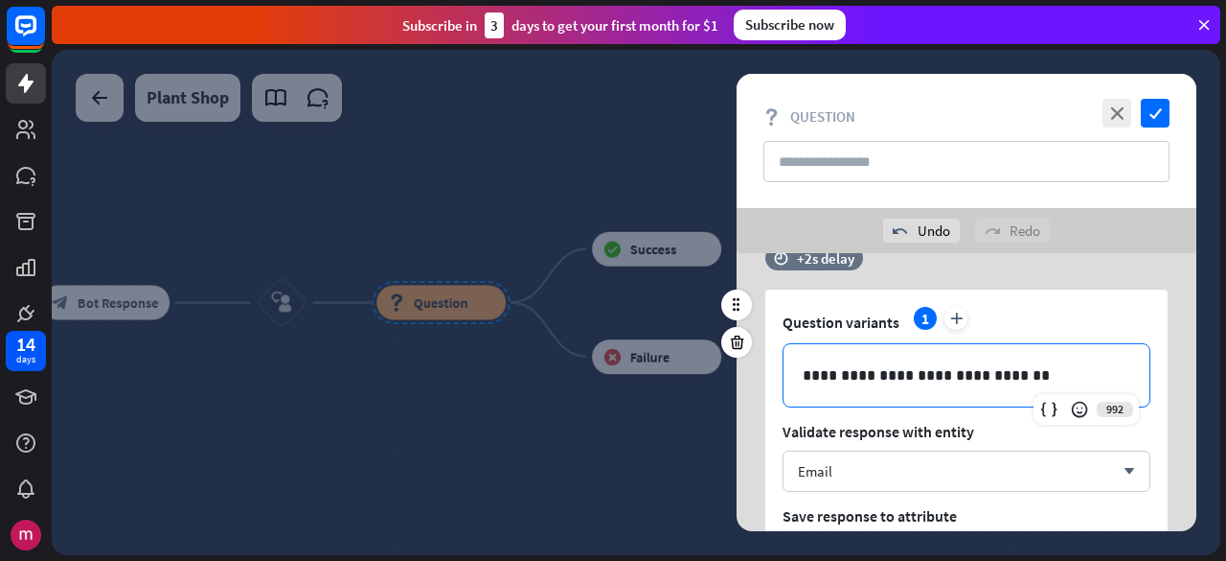
click at [1018, 378] on p "**********" at bounding box center [967, 375] width 329 height 24
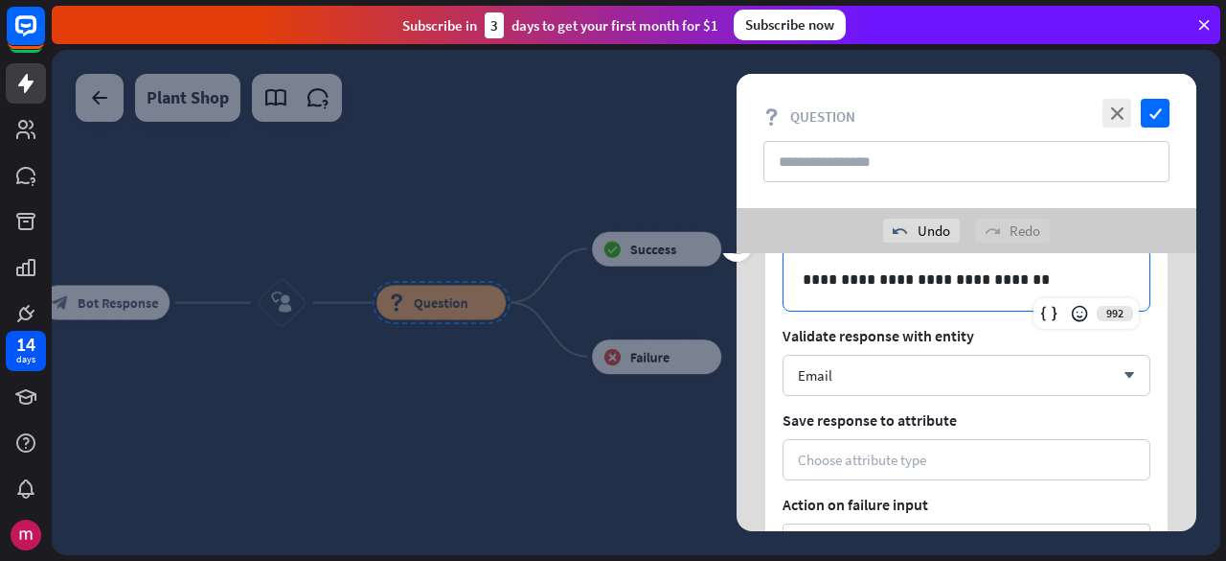
scroll to position [724, 0]
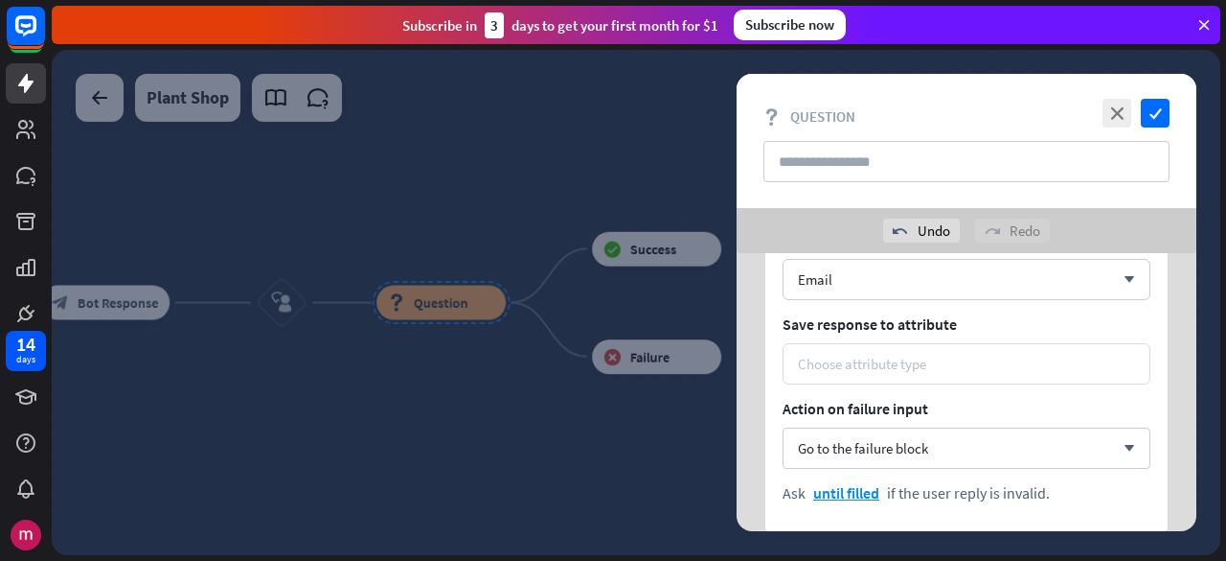
click at [924, 367] on div "Choose attribute type" at bounding box center [862, 364] width 128 height 18
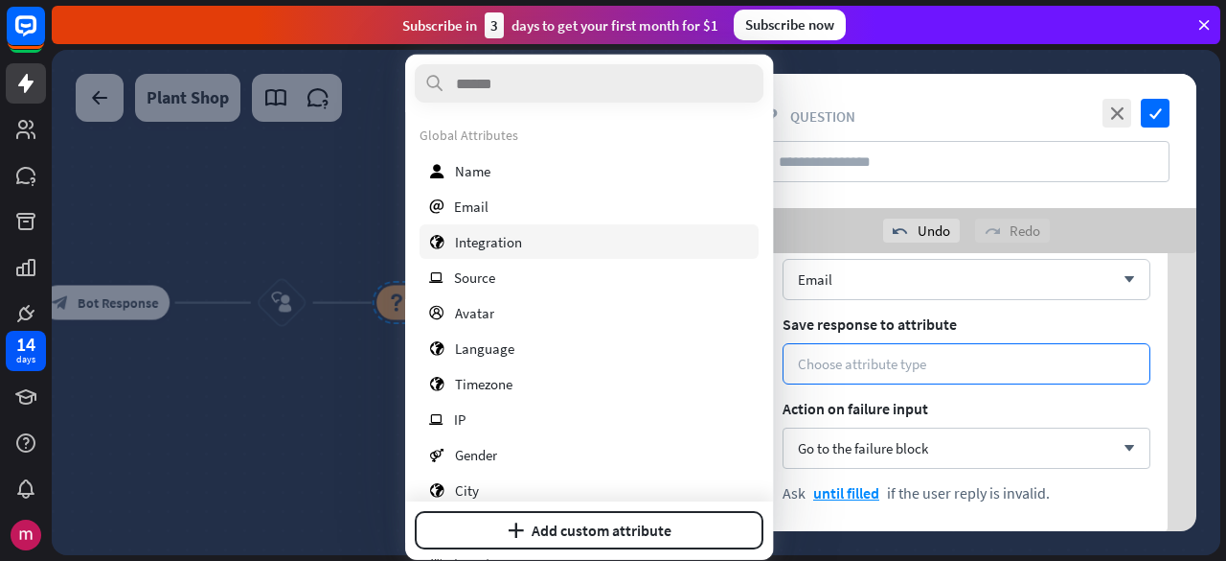
click at [489, 216] on div "email Email" at bounding box center [589, 206] width 339 height 34
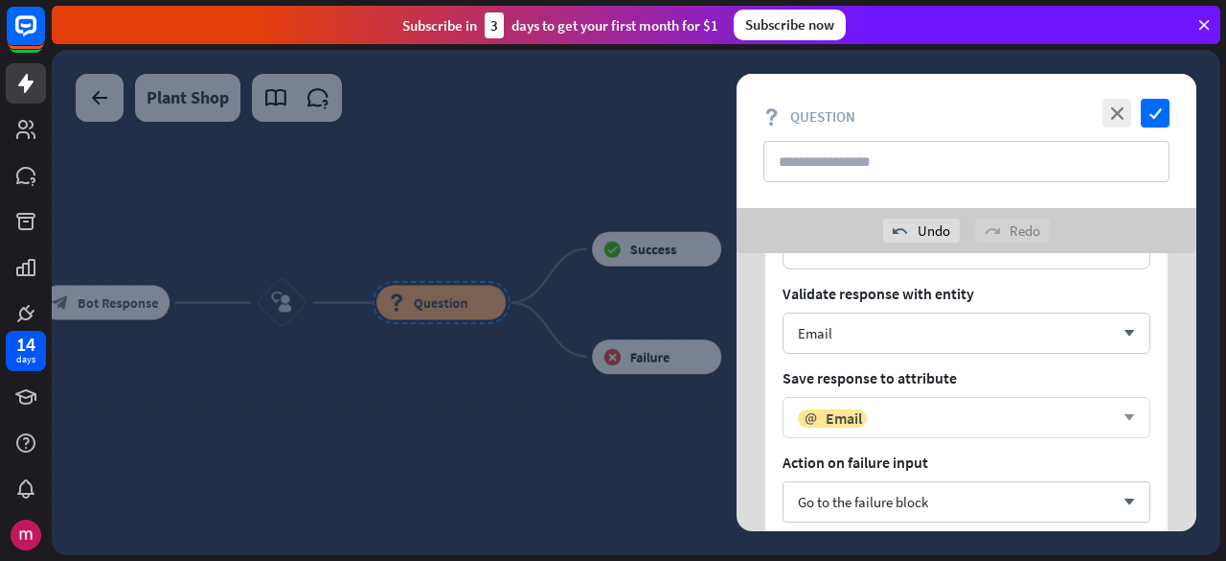
scroll to position [837, 0]
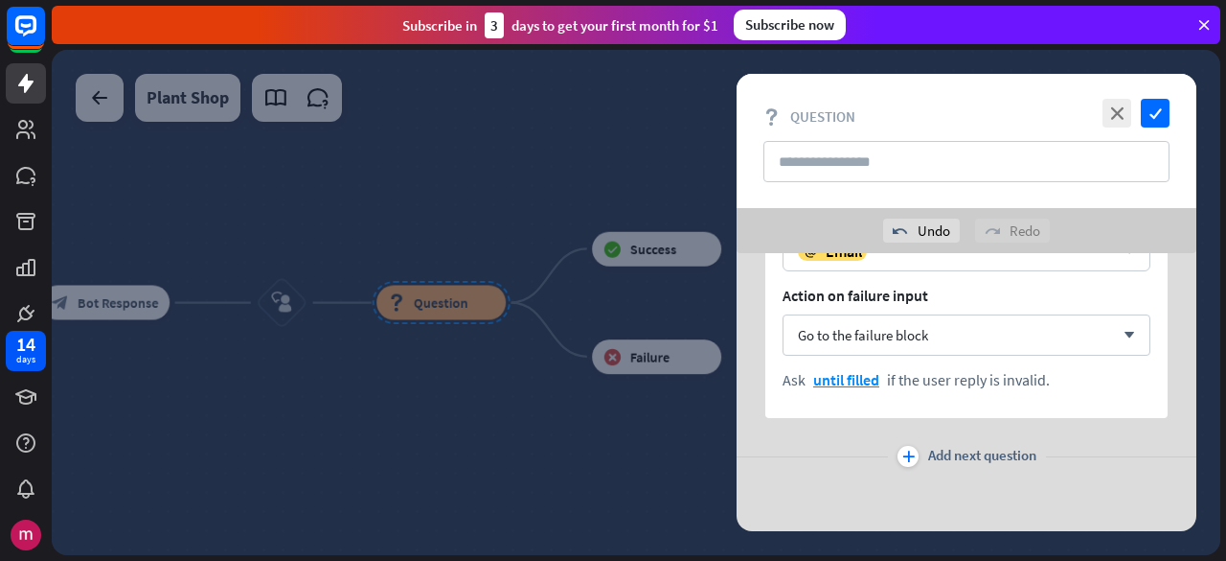
click at [965, 470] on div "plus Add next question" at bounding box center [967, 456] width 460 height 38
click at [966, 463] on span "Add next question" at bounding box center [982, 456] width 108 height 21
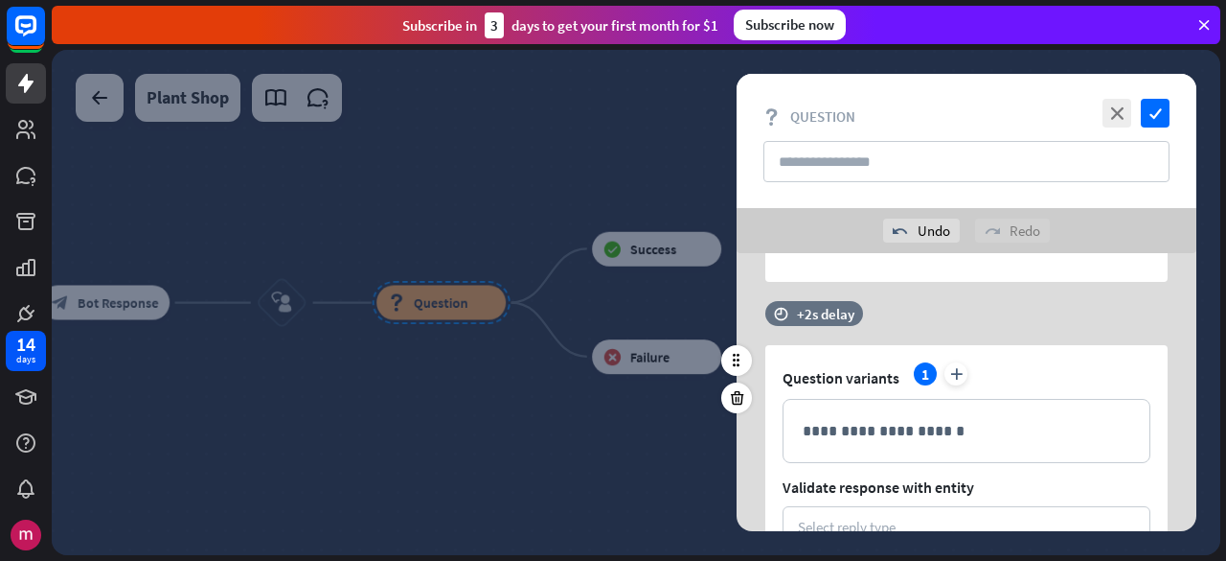
scroll to position [933, 0]
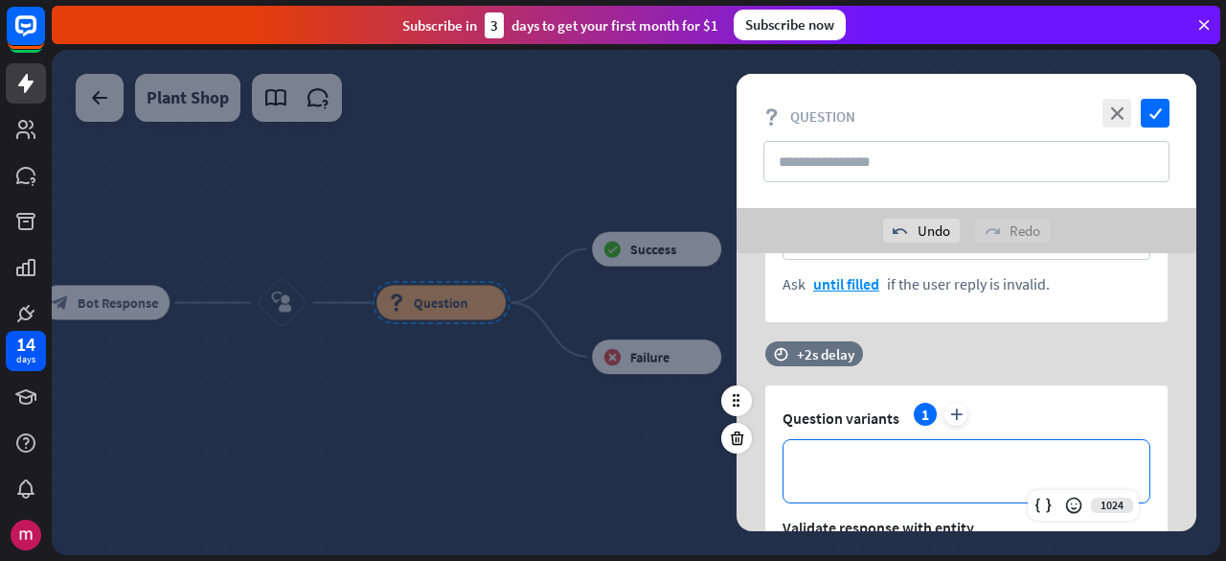
click at [845, 460] on p "**********" at bounding box center [967, 471] width 328 height 24
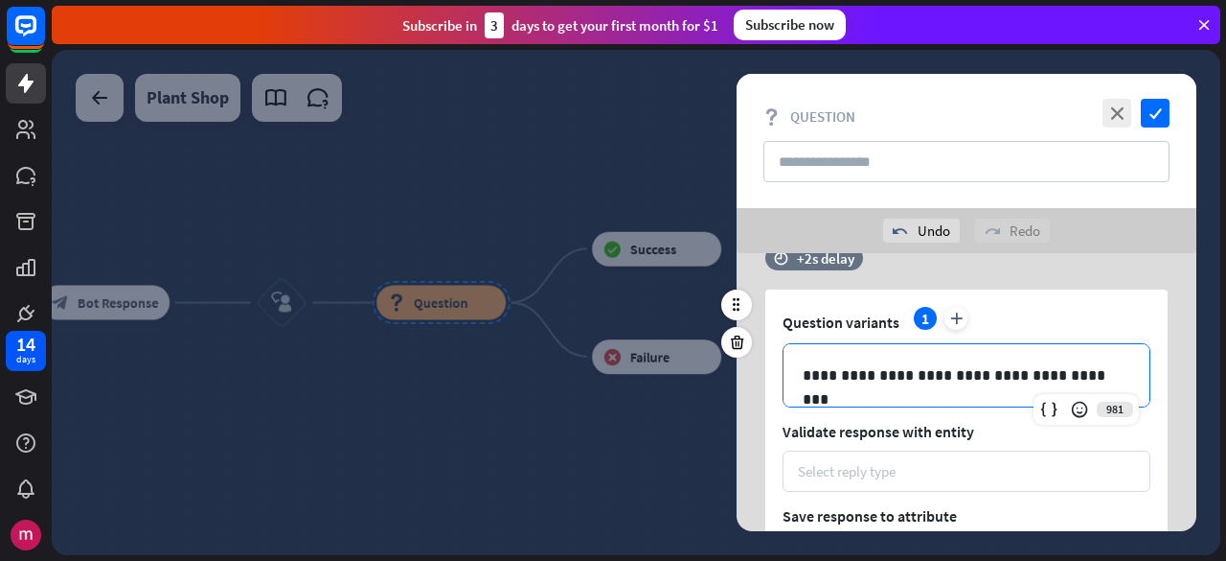
click at [848, 480] on div "Select reply type" at bounding box center [967, 470] width 368 height 41
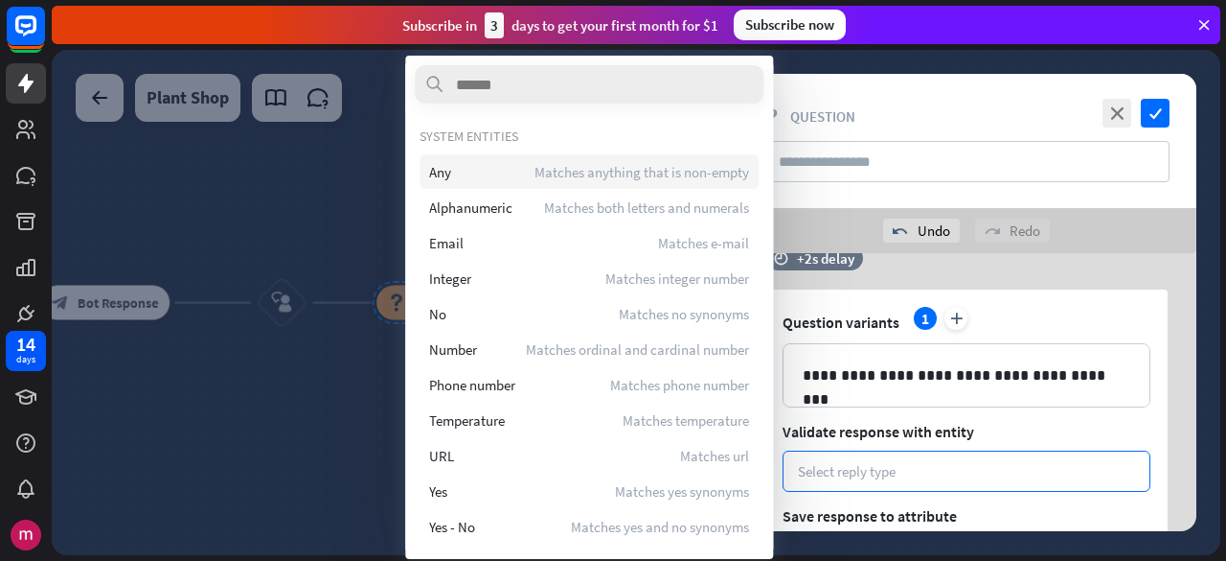
click at [521, 168] on div "Any Matches anything that is non-empty" at bounding box center [589, 171] width 339 height 34
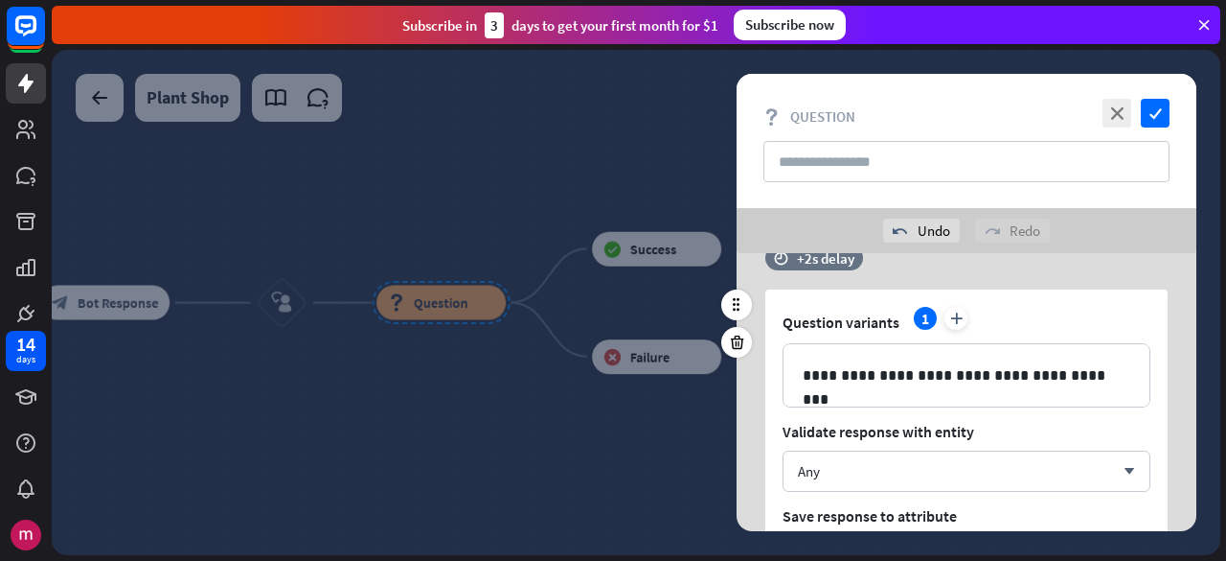
scroll to position [1221, 0]
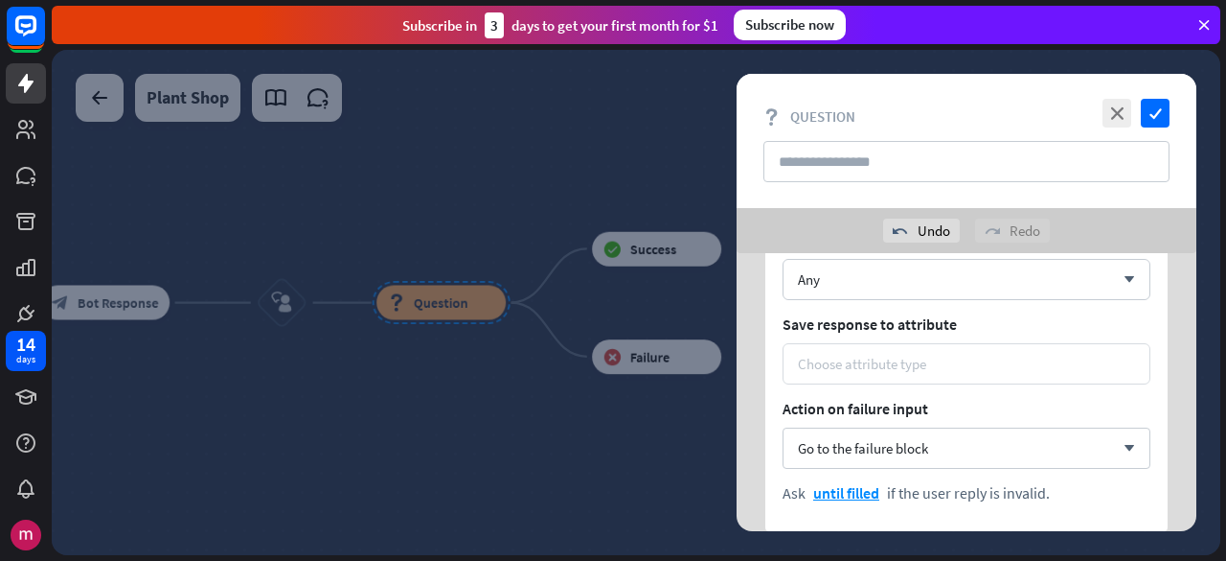
click at [891, 370] on div "Choose attribute type" at bounding box center [862, 364] width 128 height 18
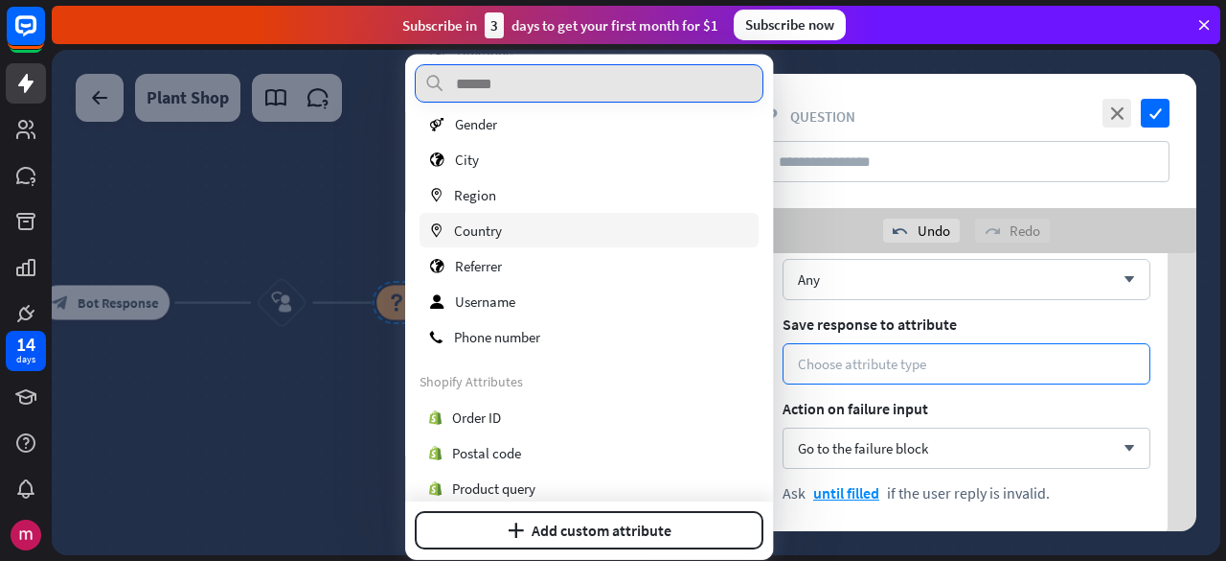
scroll to position [349, 0]
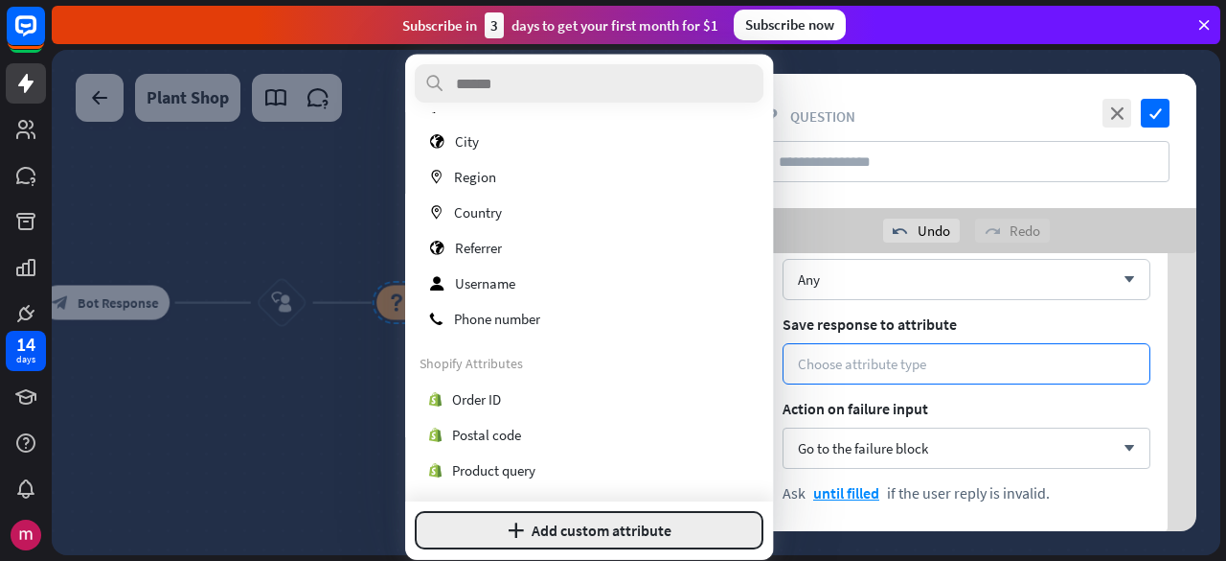
click at [617, 530] on button "plus Add custom attribute" at bounding box center [589, 530] width 349 height 38
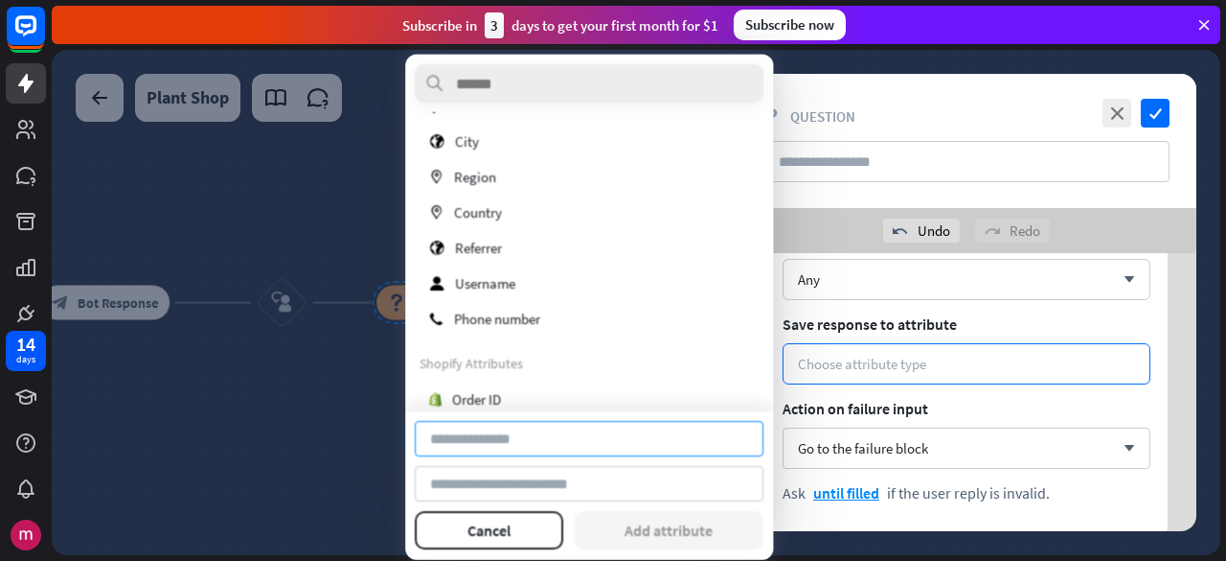
click at [509, 436] on input at bounding box center [589, 438] width 349 height 35
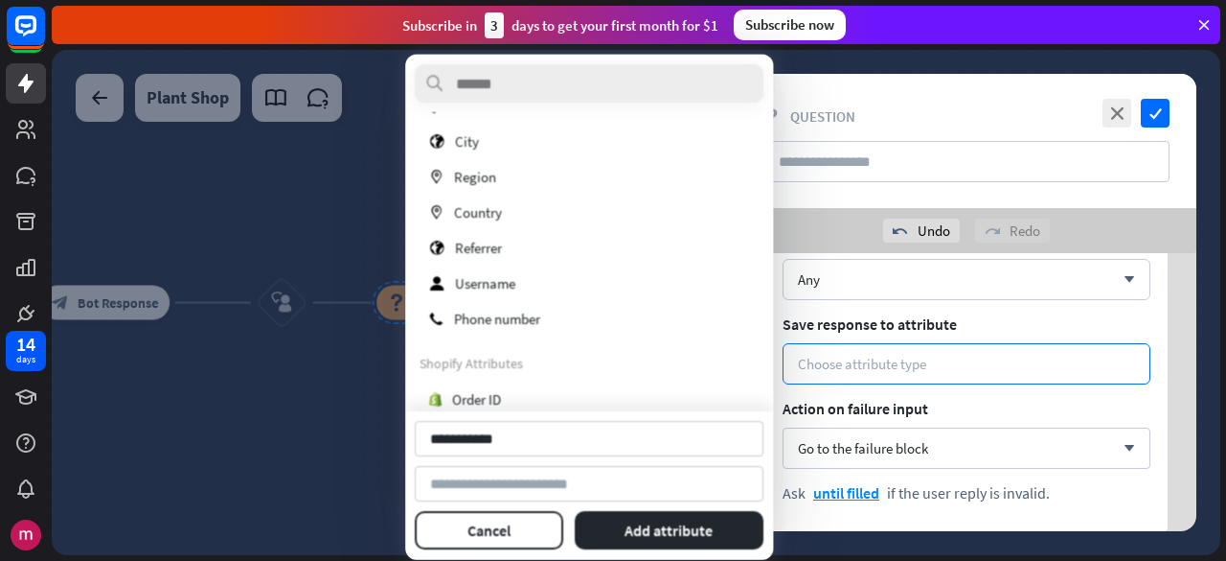
type input "**********"
click at [661, 509] on div "**********" at bounding box center [589, 485] width 349 height 128
click at [646, 532] on button "Add attribute" at bounding box center [670, 530] width 190 height 38
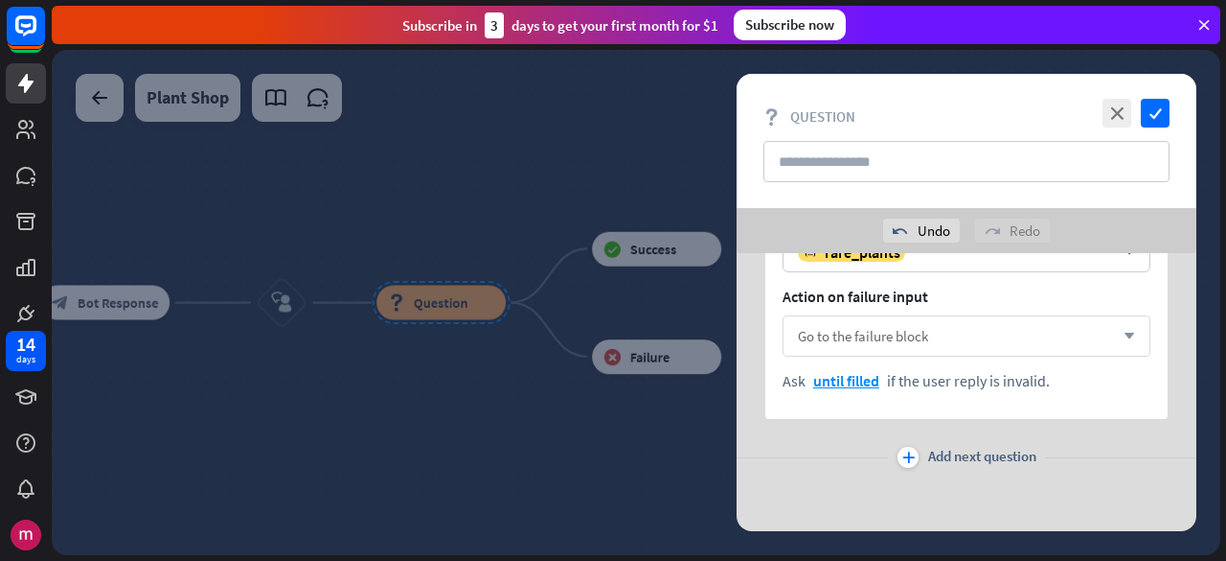
scroll to position [1237, 0]
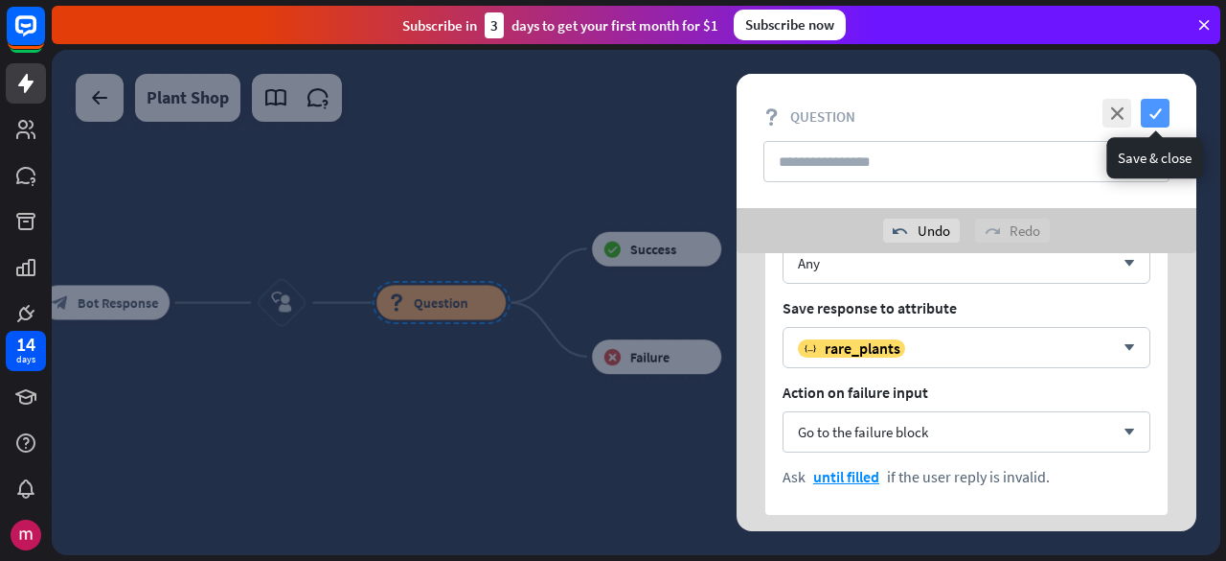
click at [1152, 106] on icon "check" at bounding box center [1155, 113] width 29 height 29
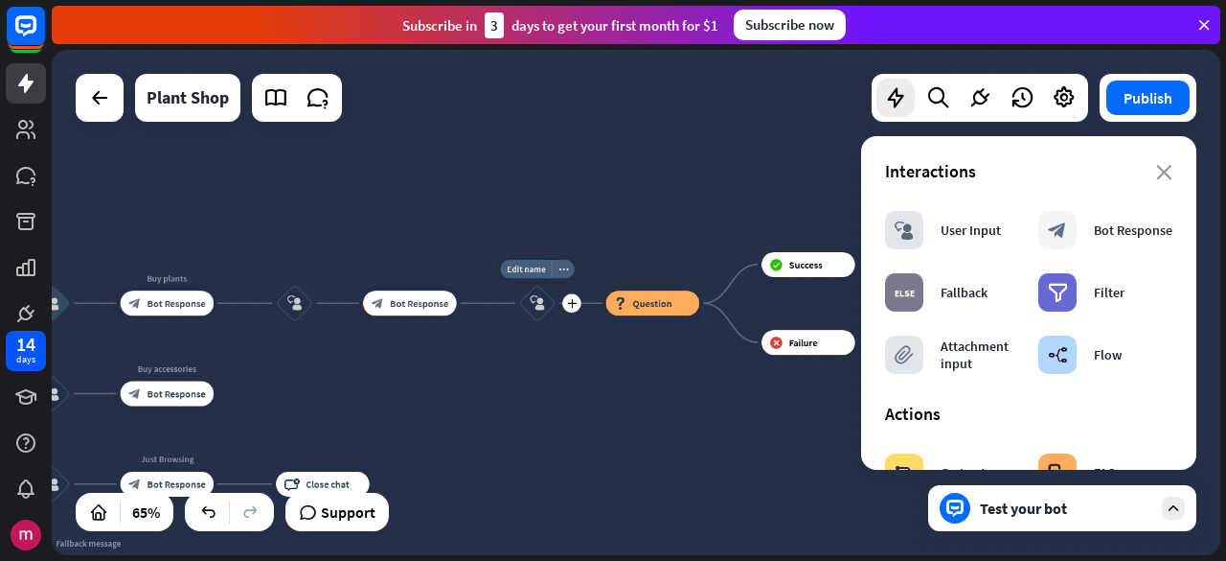
click at [533, 309] on icon "block_user_input" at bounding box center [537, 302] width 15 height 15
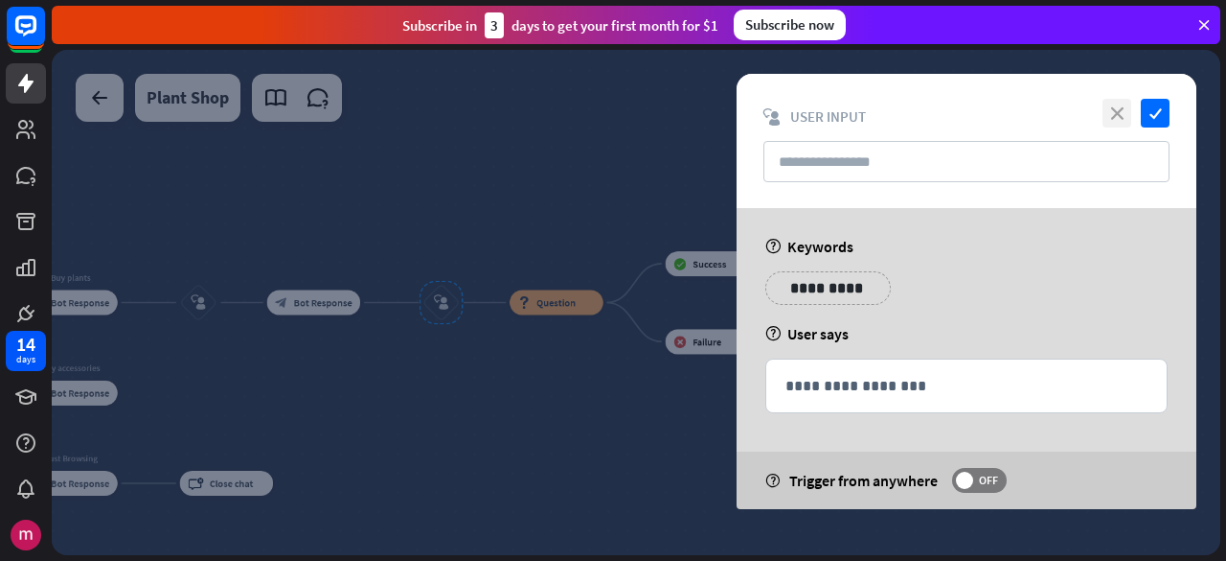
click at [1112, 112] on icon "close" at bounding box center [1117, 113] width 29 height 29
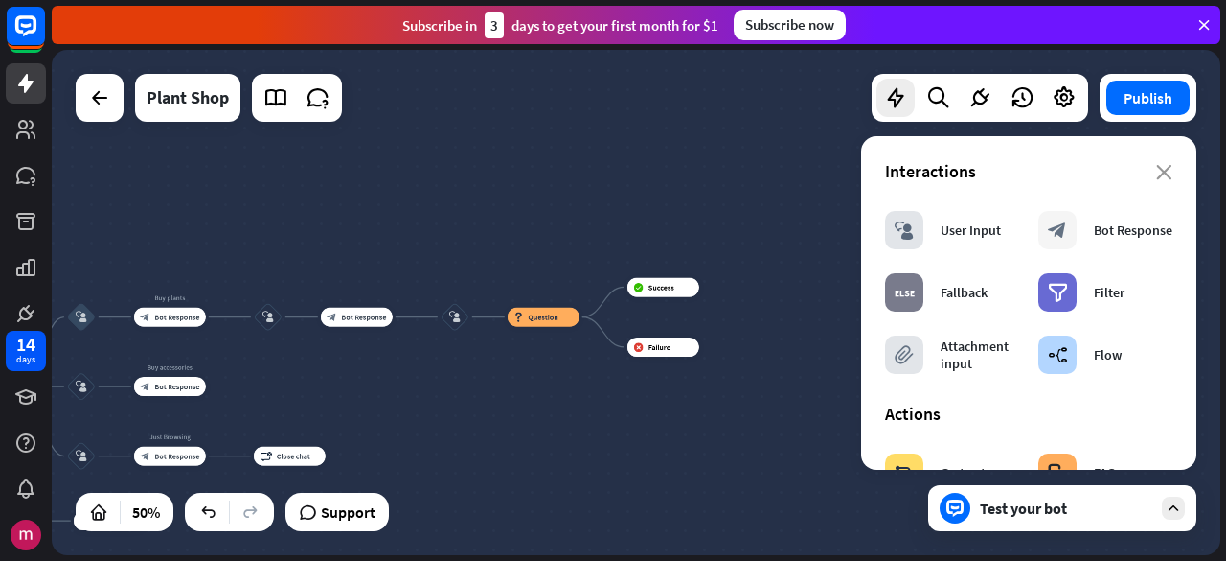
drag, startPoint x: 410, startPoint y: 385, endPoint x: 575, endPoint y: 315, distance: 179.0
click at [575, 315] on div "home_2 Start point Welcome message block_bot_response Bot Response block_user_i…" at bounding box center [636, 302] width 1169 height 505
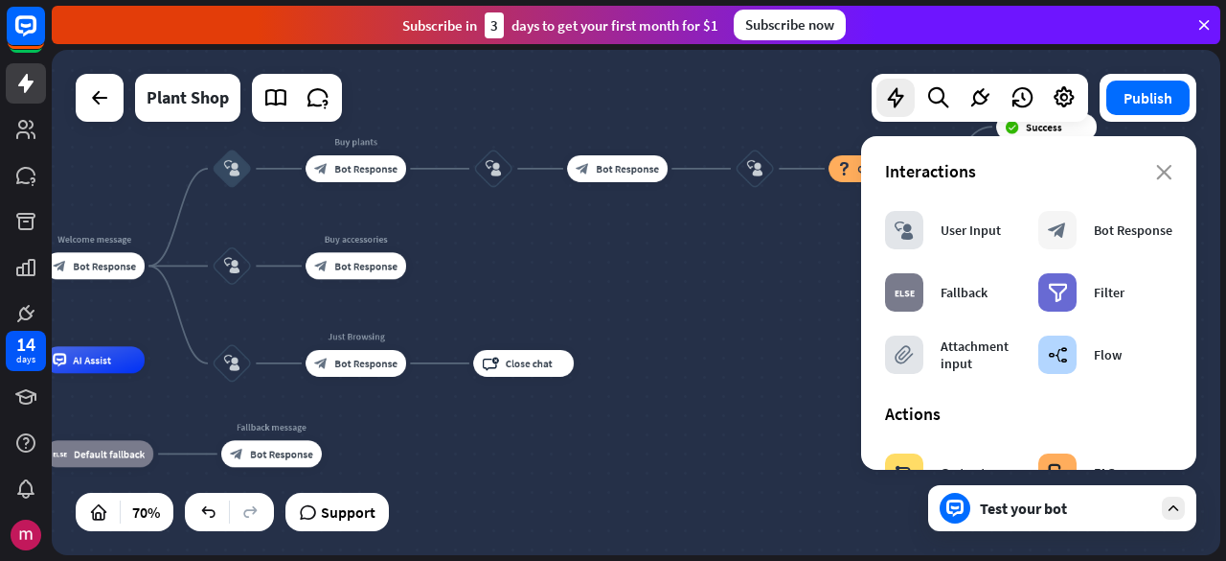
drag, startPoint x: 624, startPoint y: 295, endPoint x: 651, endPoint y: 287, distance: 27.9
click at [651, 287] on div "home_2 Start point Welcome message block_bot_response Bot Response block_user_i…" at bounding box center [636, 302] width 1169 height 505
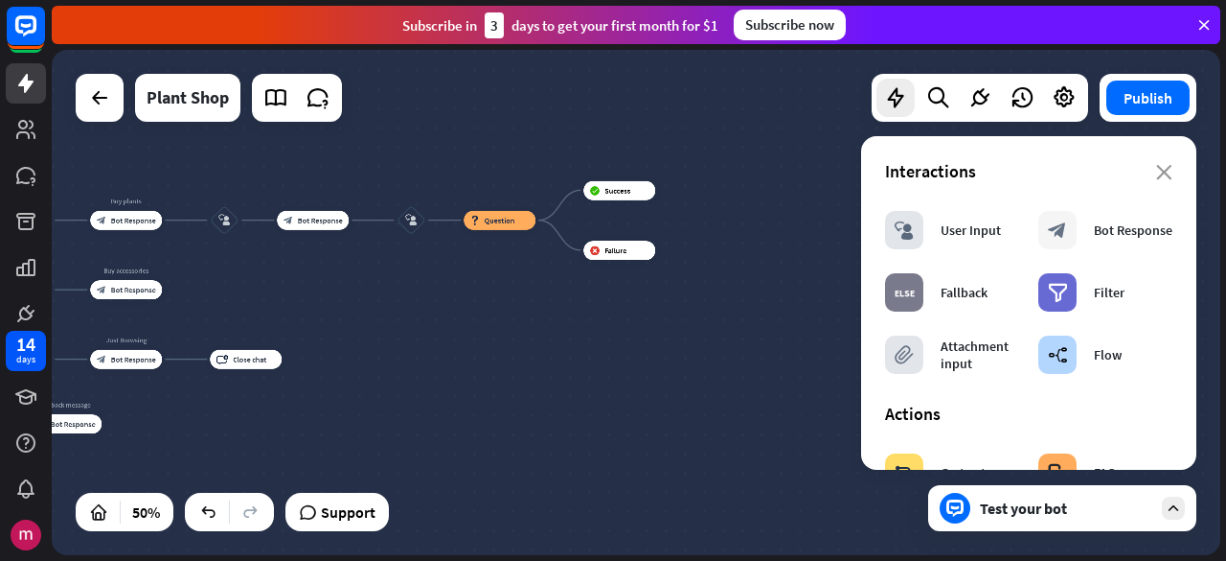
drag, startPoint x: 599, startPoint y: 474, endPoint x: 236, endPoint y: 468, distance: 363.2
click at [229, 474] on div "home_2 Start point Welcome message block_bot_response Bot Response block_user_i…" at bounding box center [75, 482] width 584 height 253
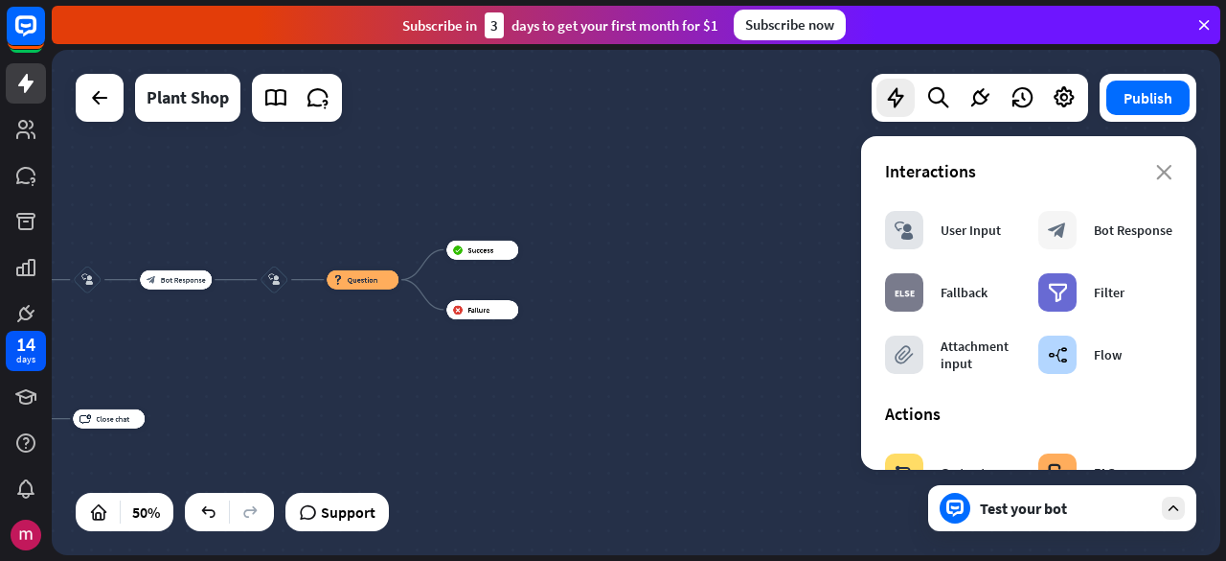
drag, startPoint x: 701, startPoint y: 355, endPoint x: 699, endPoint y: 417, distance: 61.4
click at [699, 417] on div "home_2 Start point Welcome message block_bot_response Bot Response block_user_i…" at bounding box center [636, 302] width 1169 height 505
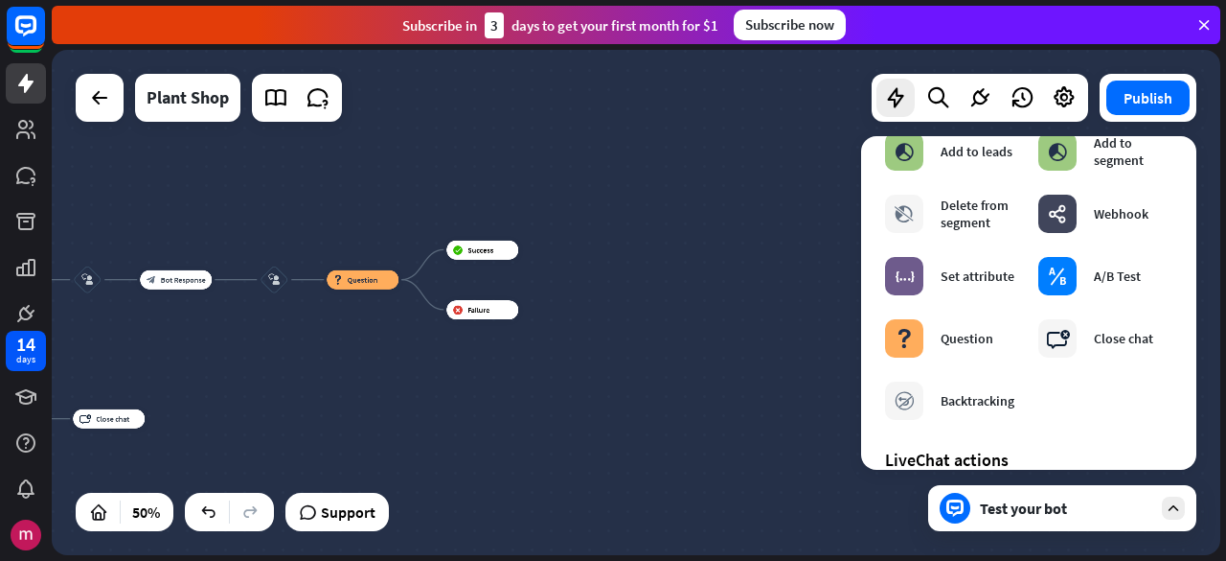
scroll to position [287, 0]
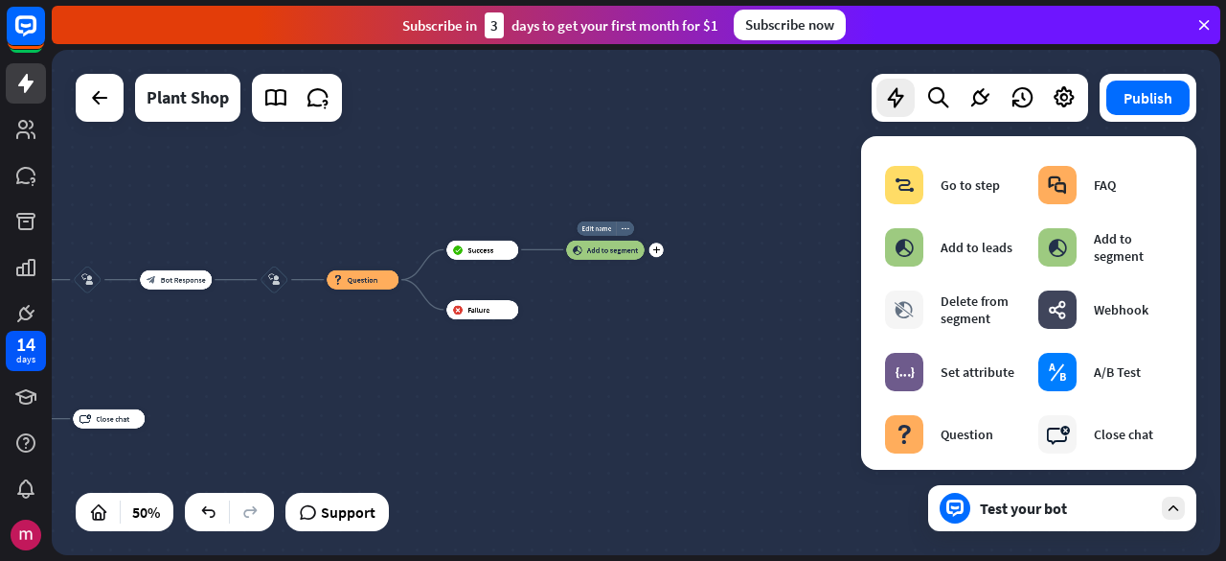
click at [596, 246] on span "Add to segment" at bounding box center [613, 249] width 52 height 10
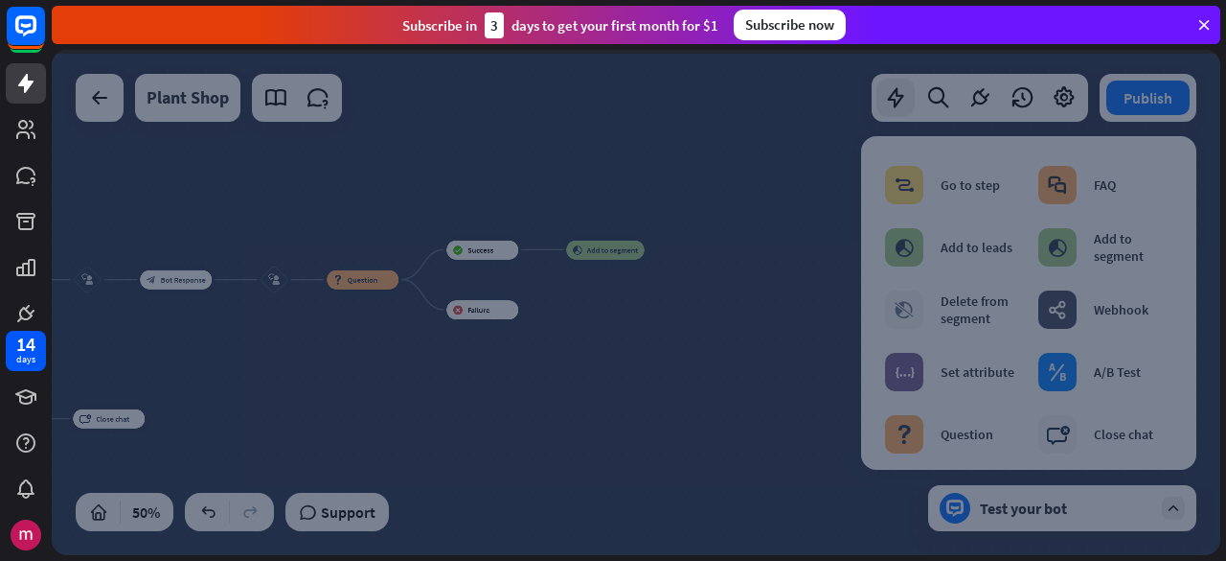
click at [596, 246] on div at bounding box center [636, 302] width 1169 height 505
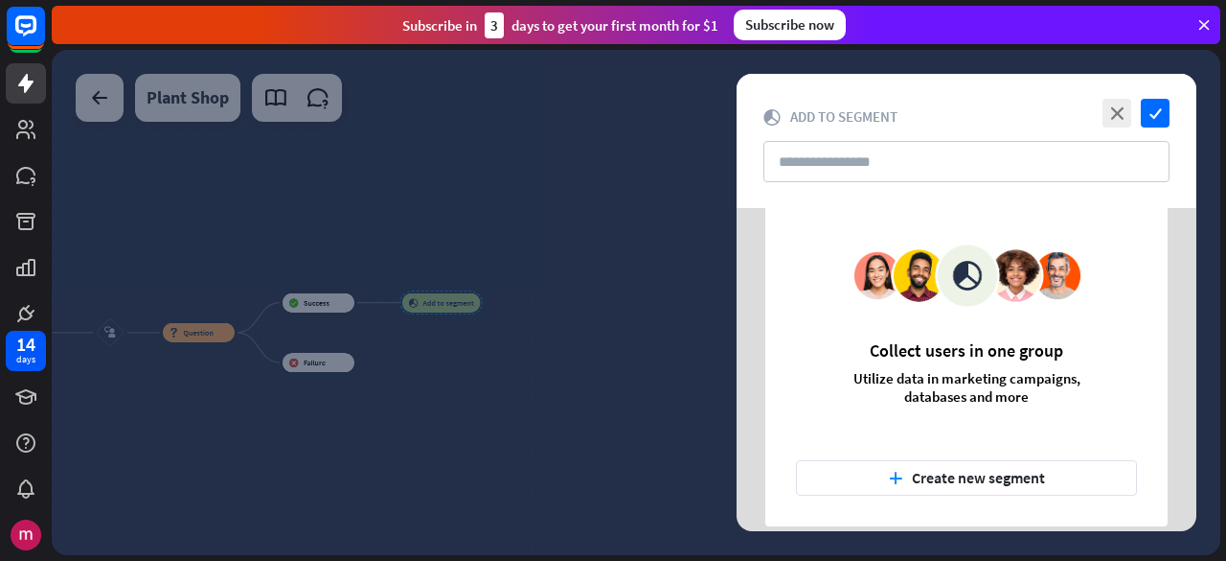
scroll to position [75, 0]
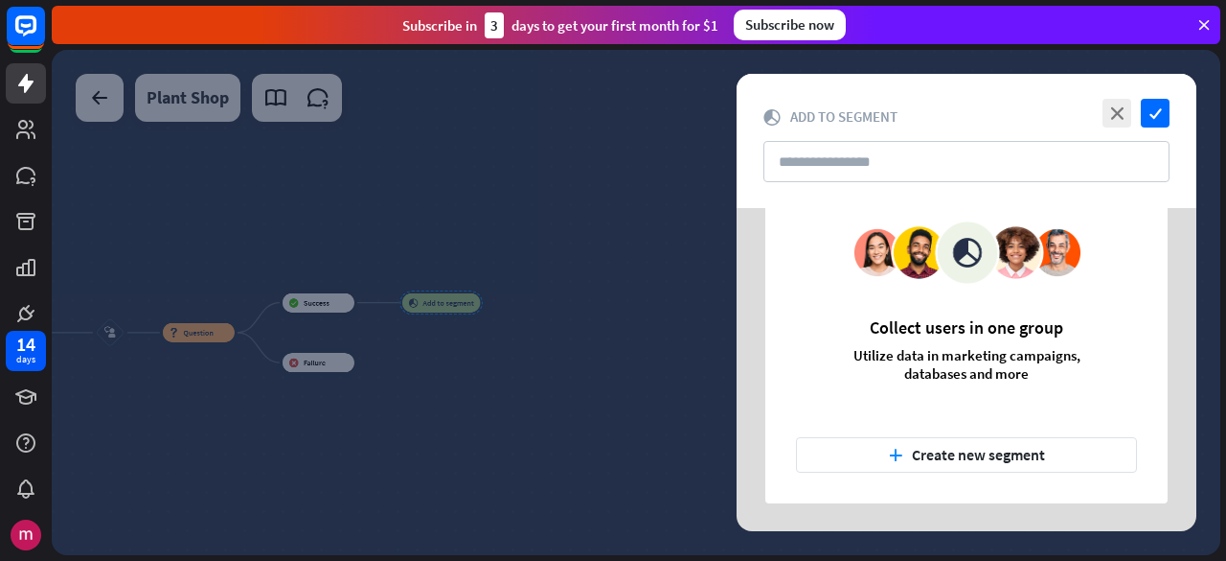
click at [964, 463] on button "plus Create new segment" at bounding box center [966, 454] width 341 height 35
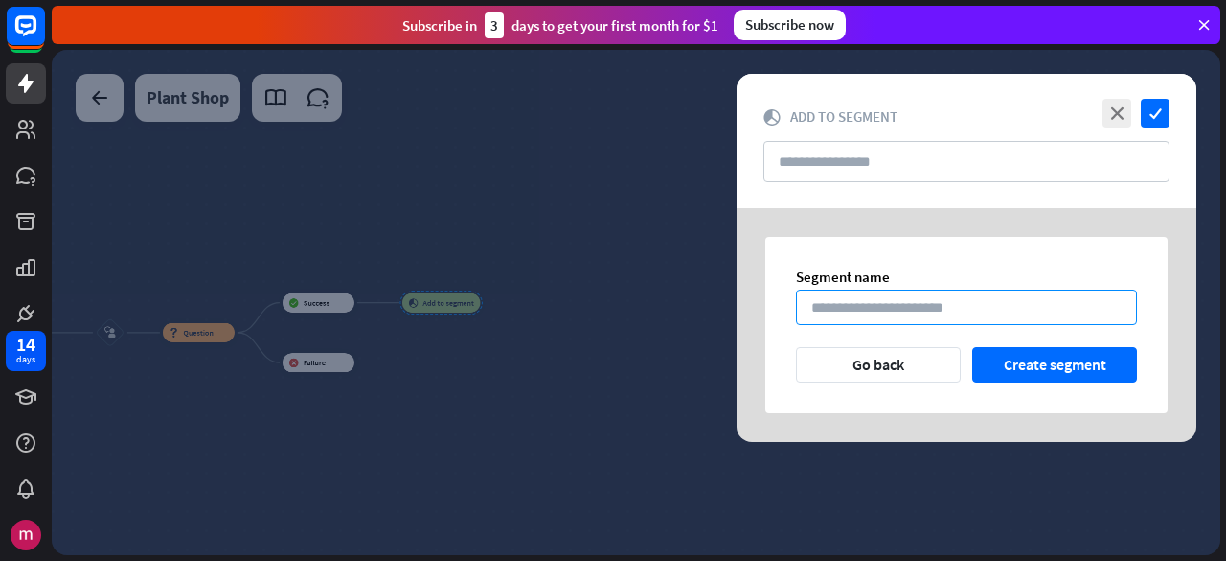
click at [929, 312] on input at bounding box center [966, 306] width 341 height 35
click at [927, 305] on input at bounding box center [966, 306] width 341 height 35
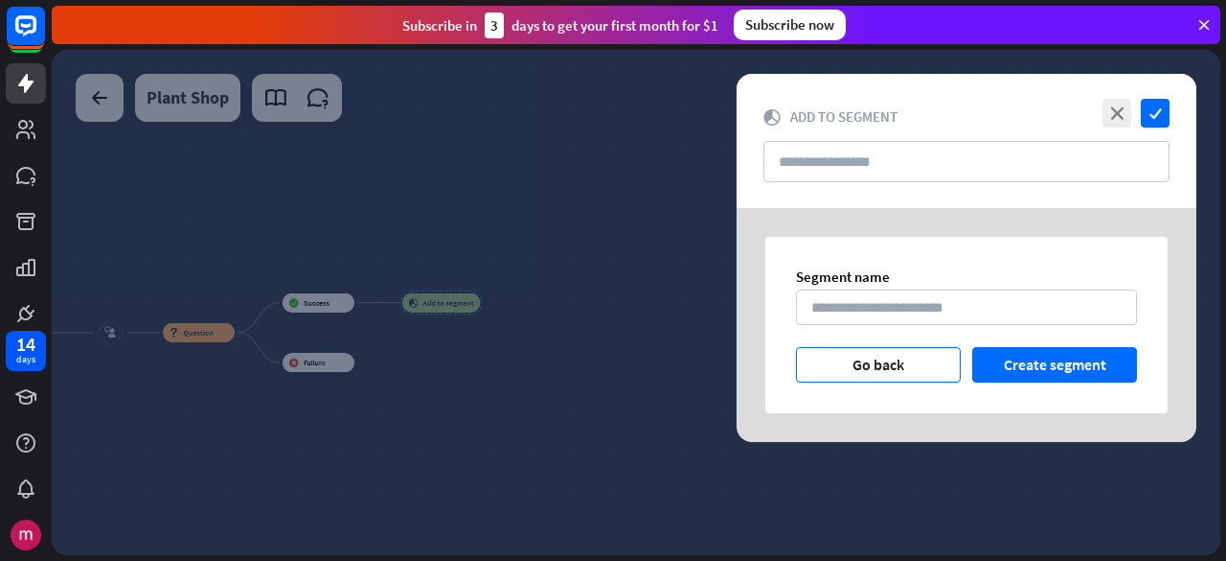
click at [918, 353] on button "Go back" at bounding box center [878, 364] width 165 height 35
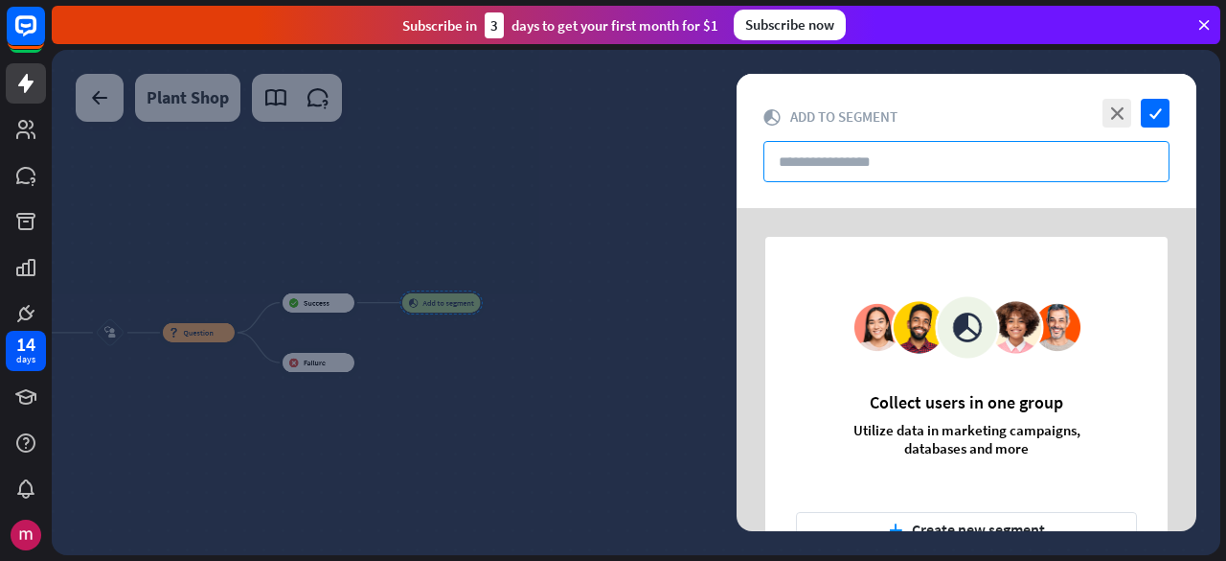
click at [933, 163] on input "text" at bounding box center [967, 161] width 406 height 41
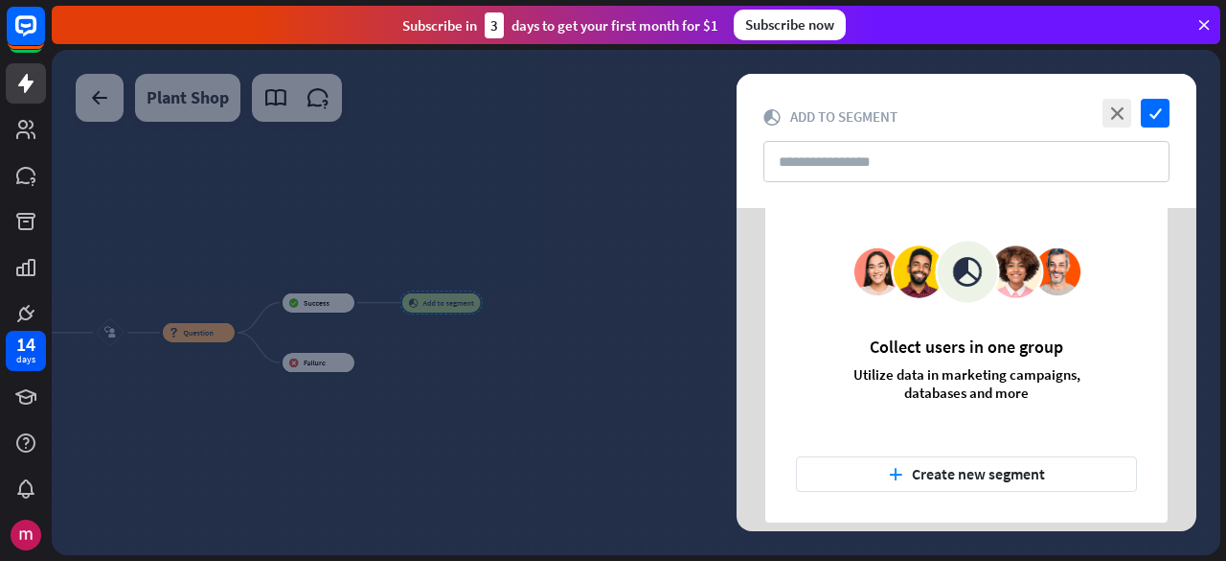
scroll to position [75, 0]
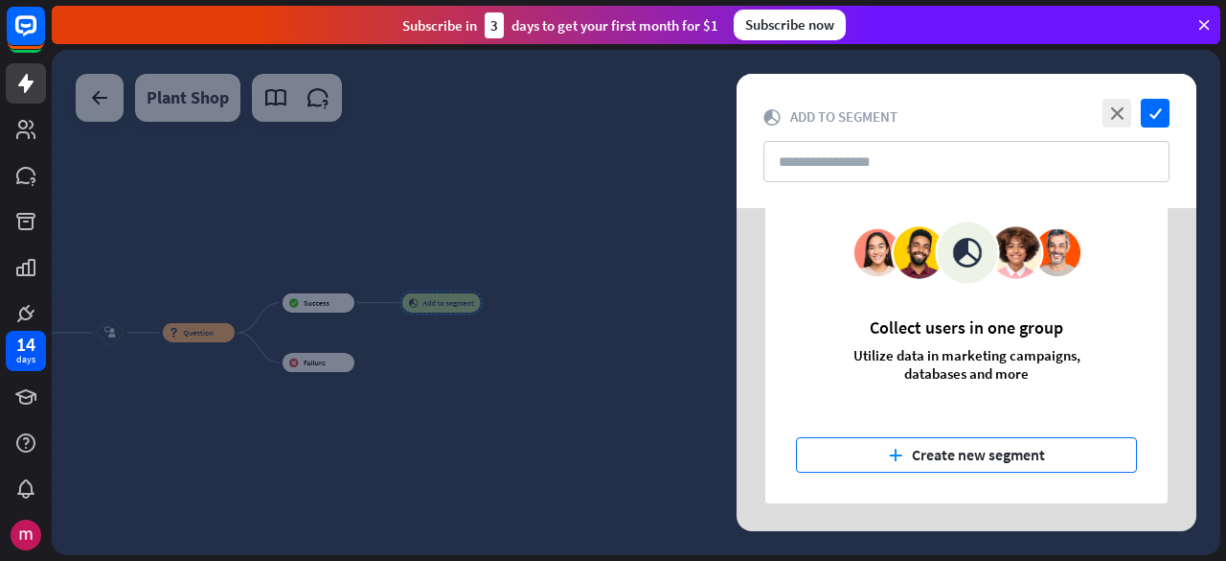
click at [981, 460] on button "plus Create new segment" at bounding box center [966, 454] width 341 height 35
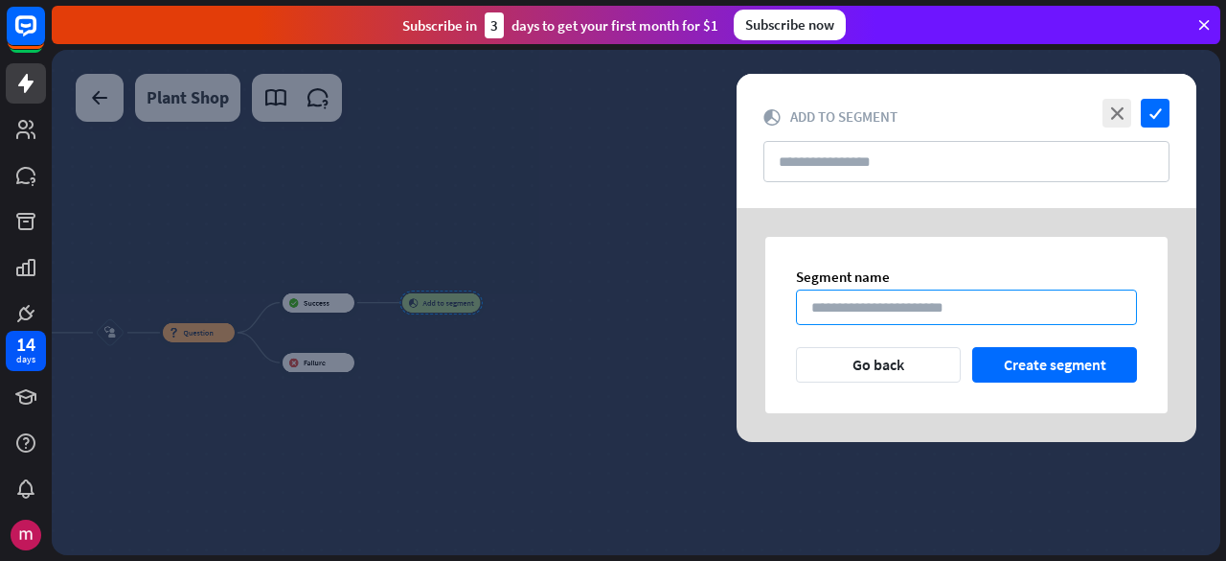
click at [985, 306] on input at bounding box center [966, 306] width 341 height 35
type input "*"
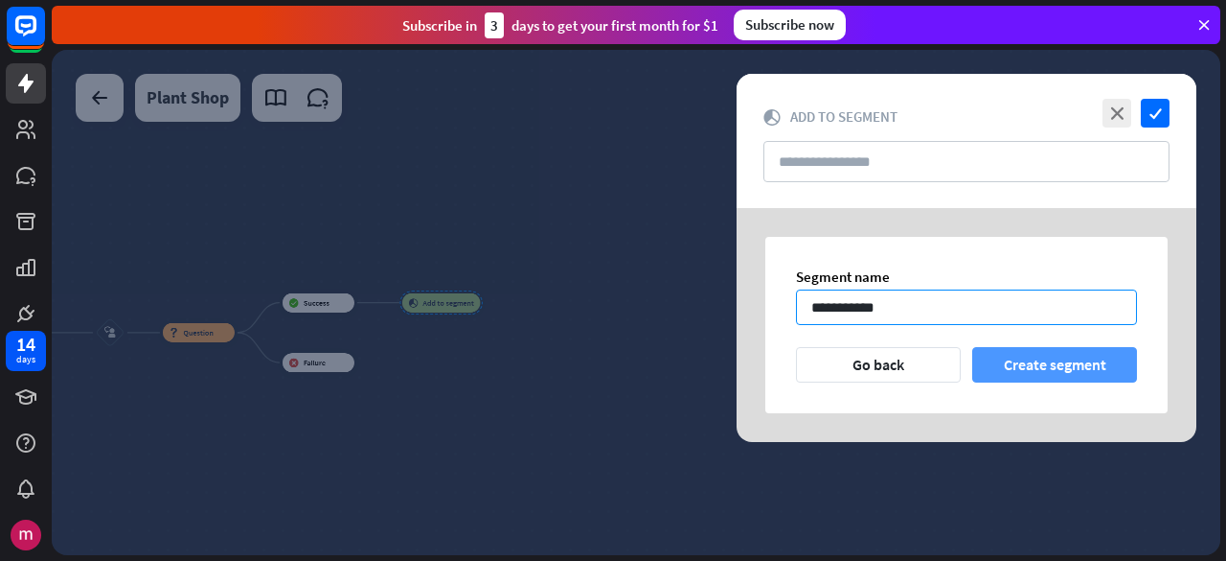
type input "**********"
click at [1075, 367] on button "Create segment" at bounding box center [1055, 364] width 165 height 35
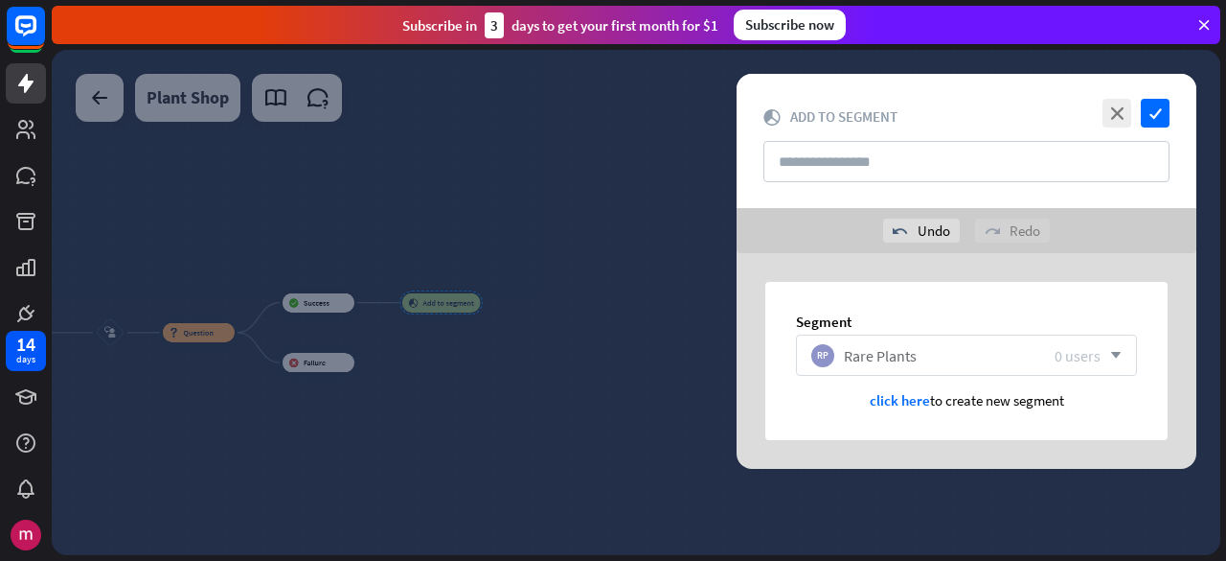
click at [867, 367] on div "RP Rare Plants 0 users arrow_down" at bounding box center [966, 354] width 341 height 41
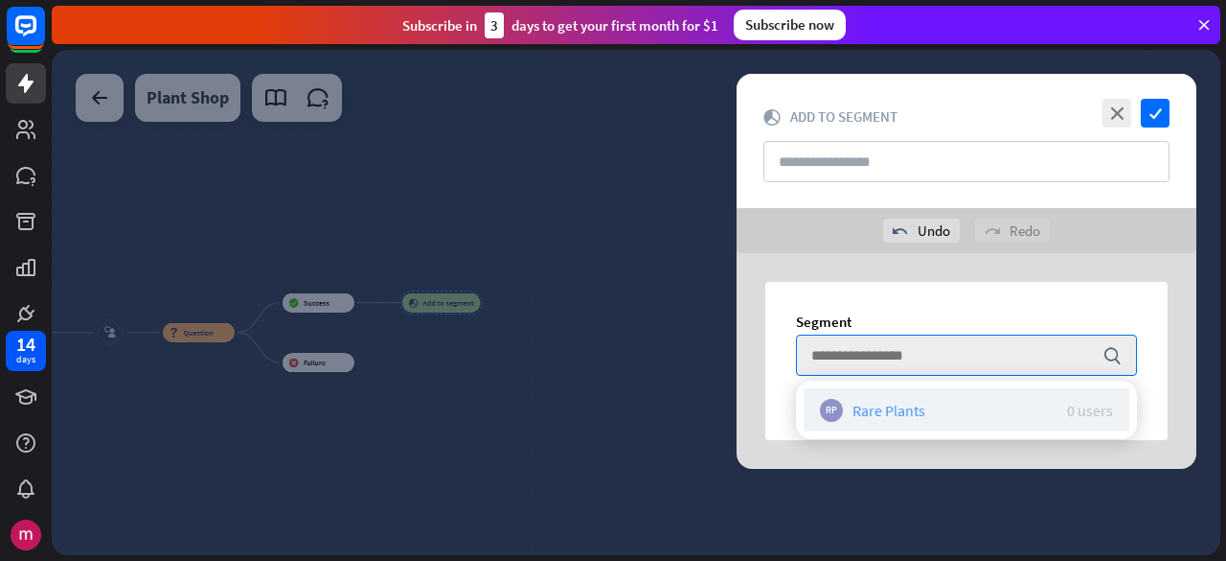
click at [840, 405] on div "RP" at bounding box center [831, 410] width 23 height 23
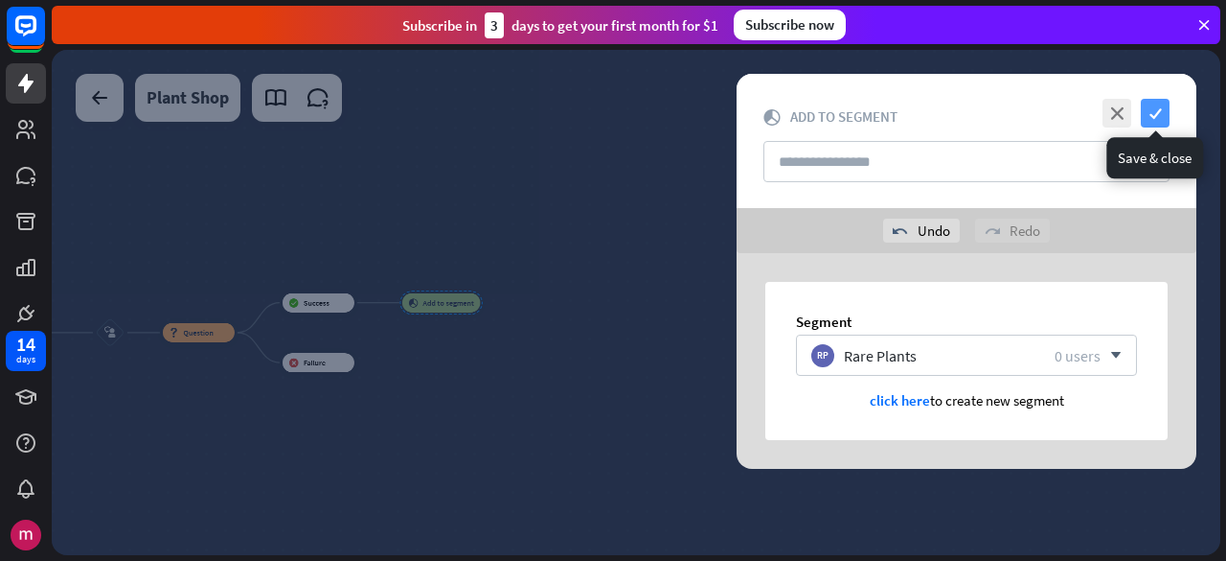
click at [1152, 116] on icon "check" at bounding box center [1155, 113] width 29 height 29
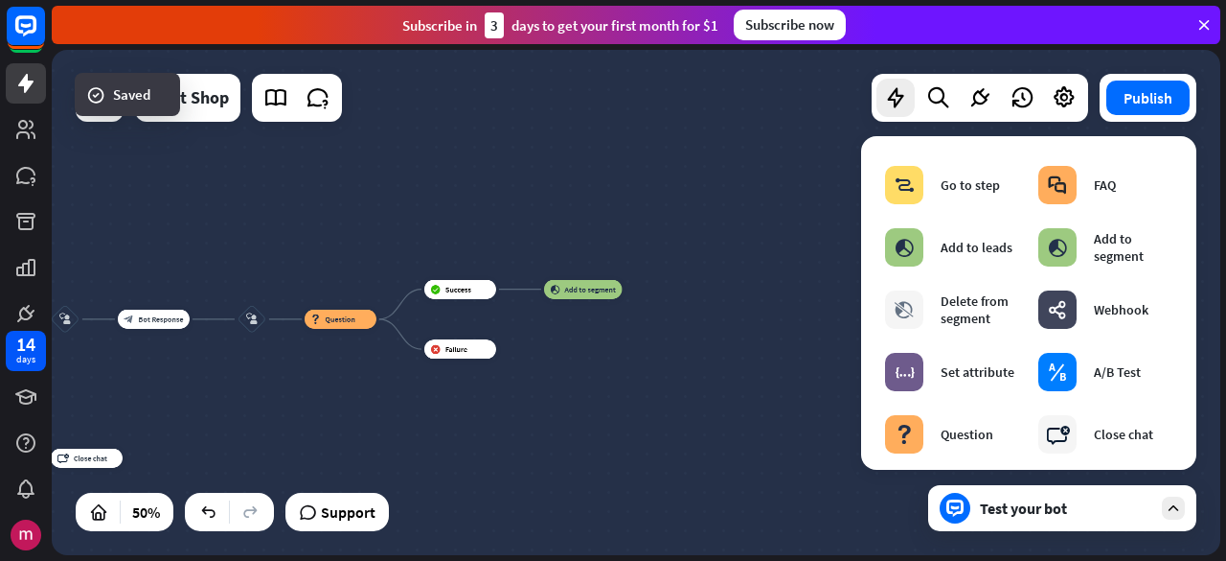
drag, startPoint x: 573, startPoint y: 313, endPoint x: 715, endPoint y: 300, distance: 142.4
click at [715, 300] on div "home_2 Start point Welcome message block_bot_response Bot Response block_user_i…" at bounding box center [636, 302] width 1169 height 505
click at [544, 299] on div "Edit name more_horiz plus block_add_to_segment Add to segment" at bounding box center [583, 289] width 79 height 19
click at [586, 294] on div "block_add_to_segment Add to segment" at bounding box center [583, 289] width 79 height 19
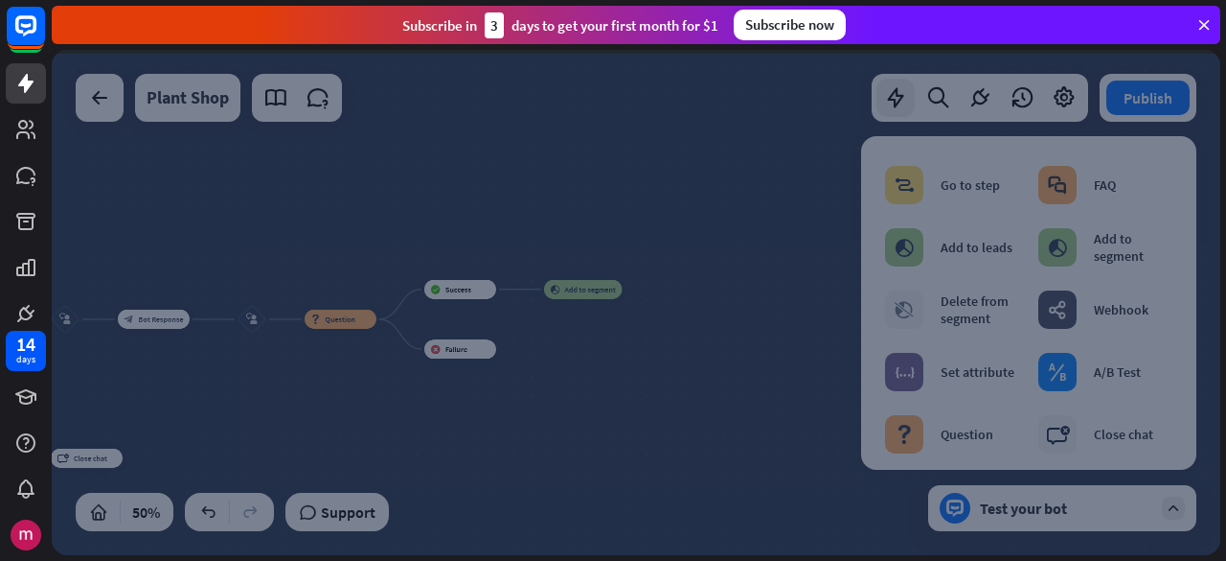
click at [586, 294] on div at bounding box center [636, 302] width 1169 height 505
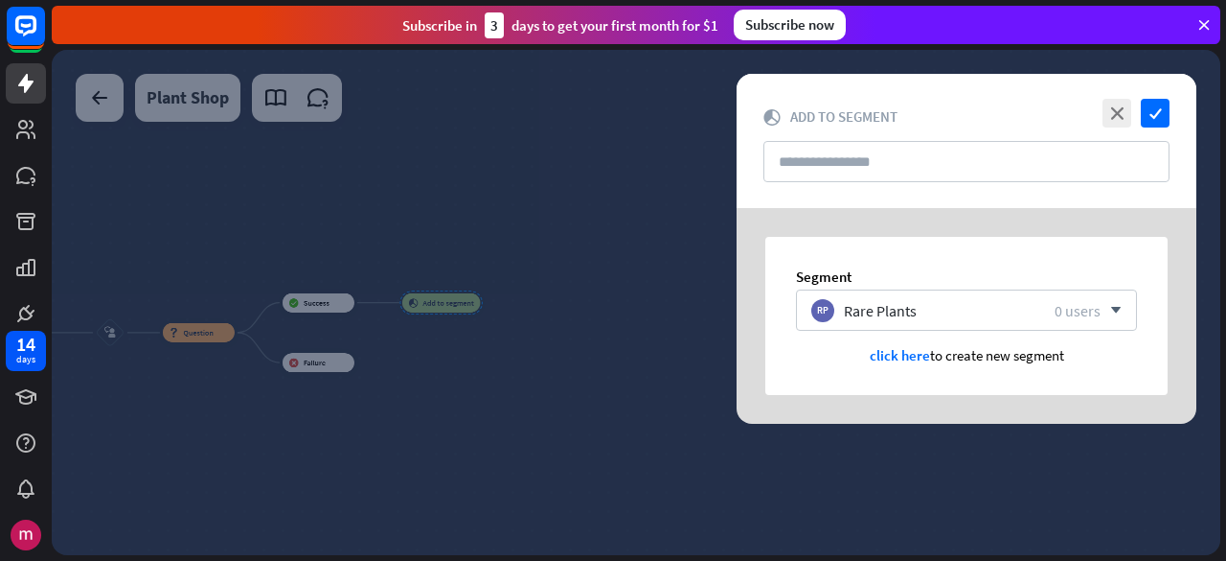
click at [663, 354] on div at bounding box center [636, 302] width 1169 height 505
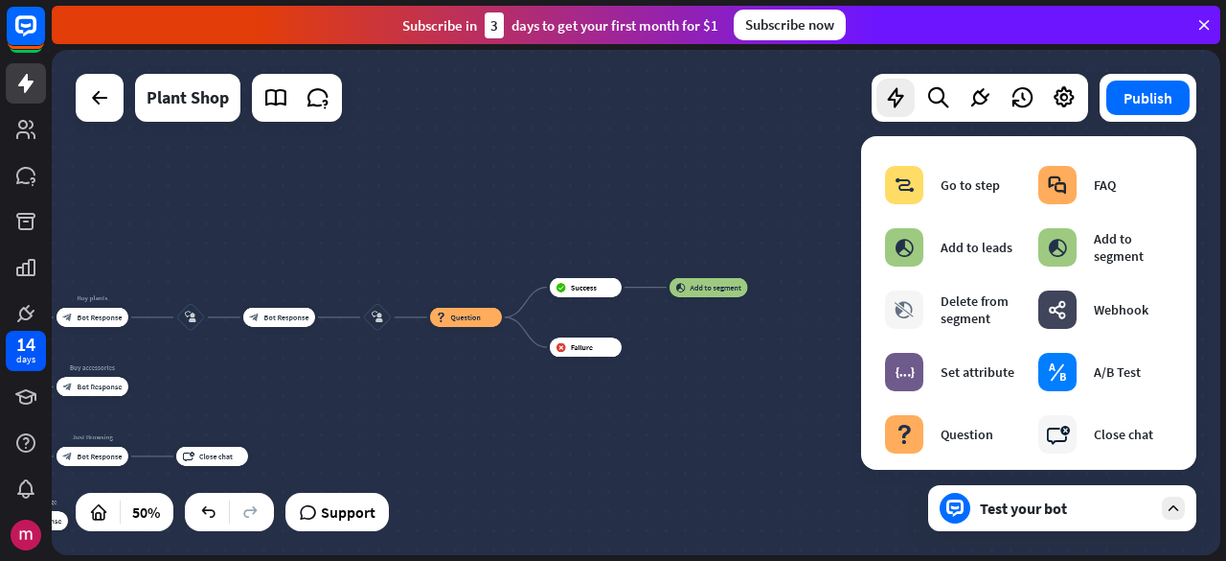
drag, startPoint x: 490, startPoint y: 348, endPoint x: 756, endPoint y: 345, distance: 266.4
click at [756, 345] on div "home_2 Start point Welcome message block_bot_response Bot Response block_user_i…" at bounding box center [636, 302] width 1169 height 505
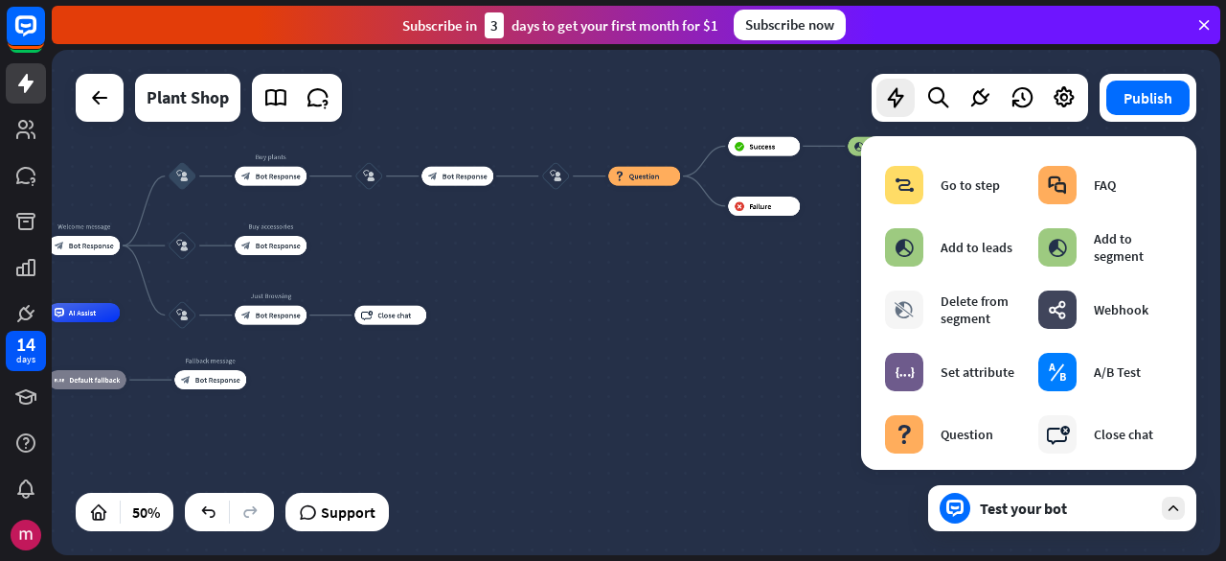
drag, startPoint x: 425, startPoint y: 417, endPoint x: 579, endPoint y: 292, distance: 197.5
click at [607, 263] on div "home_2 Start point Welcome message block_bot_response Bot Response block_user_i…" at bounding box center [636, 302] width 1169 height 505
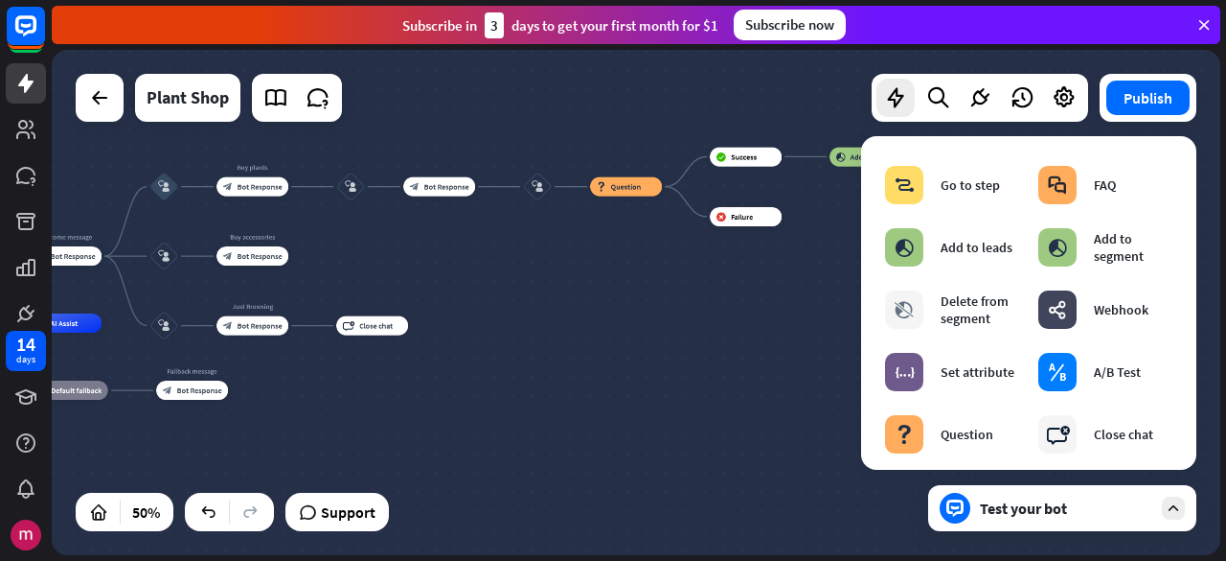
drag, startPoint x: 584, startPoint y: 309, endPoint x: 527, endPoint y: 339, distance: 64.7
click at [527, 339] on div "home_2 Start point Welcome message block_bot_response Bot Response block_user_i…" at bounding box center [636, 302] width 1169 height 505
